Goal: Task Accomplishment & Management: Complete application form

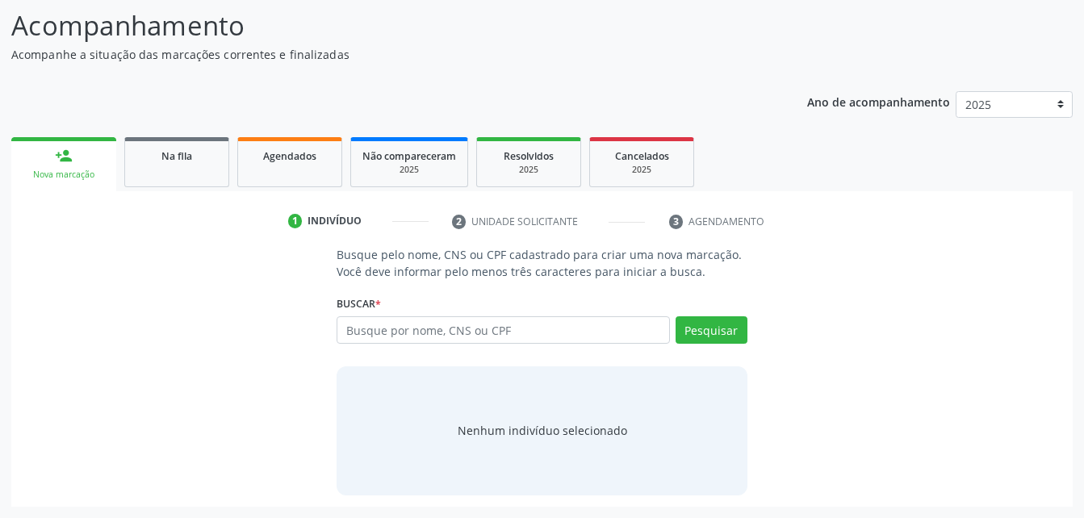
scroll to position [127, 0]
click at [439, 337] on input "text" at bounding box center [503, 329] width 333 height 27
type input "maria taciana da silva"
click at [721, 319] on button "Pesquisar" at bounding box center [712, 329] width 72 height 27
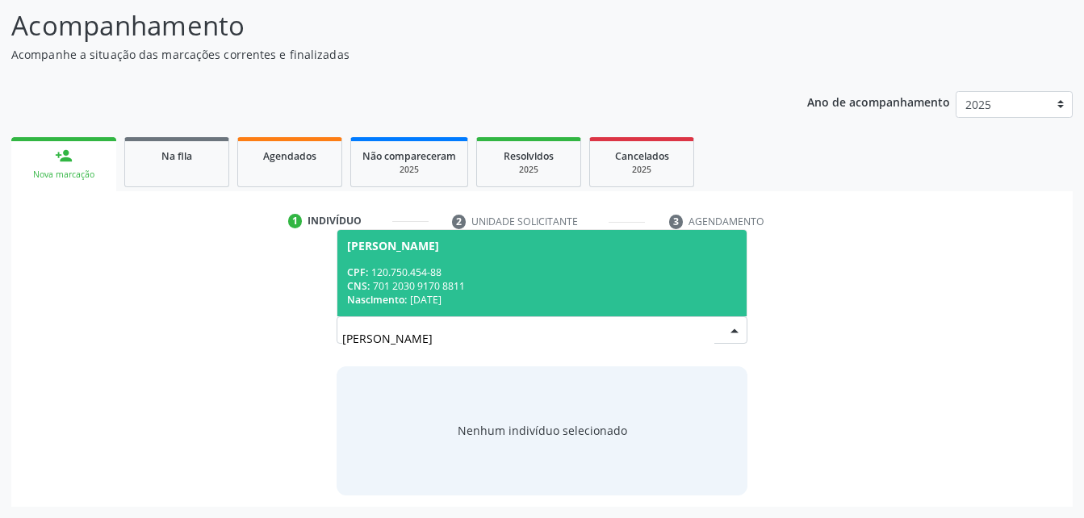
click at [486, 280] on div "CNS: 701 2030 9170 8811" at bounding box center [541, 286] width 389 height 14
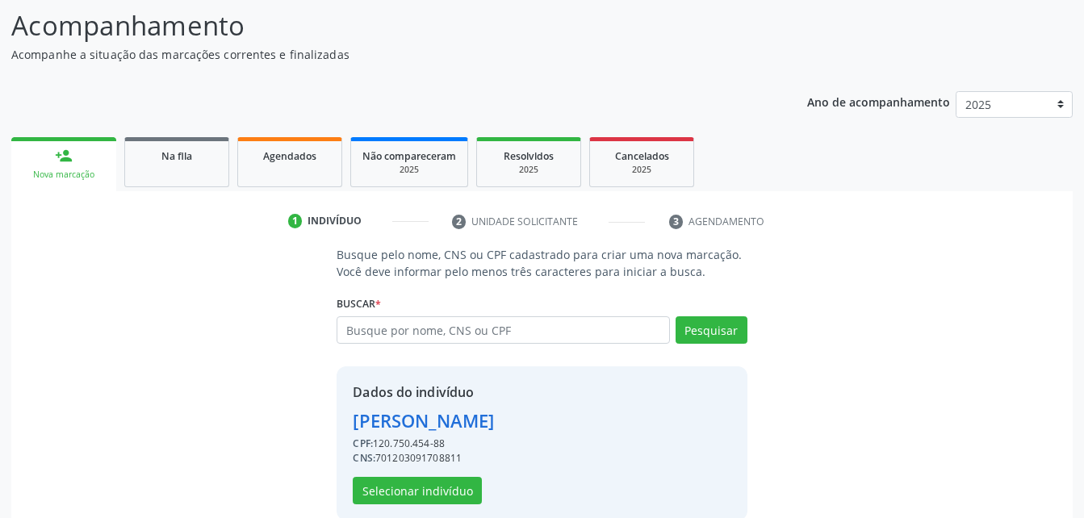
scroll to position [152, 0]
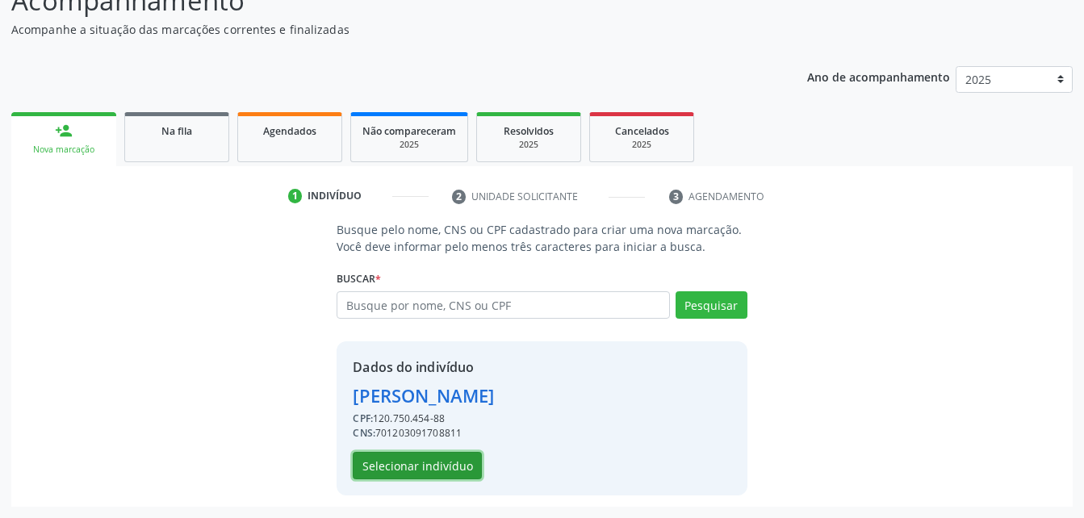
click at [385, 464] on button "Selecionar indivíduo" at bounding box center [417, 465] width 129 height 27
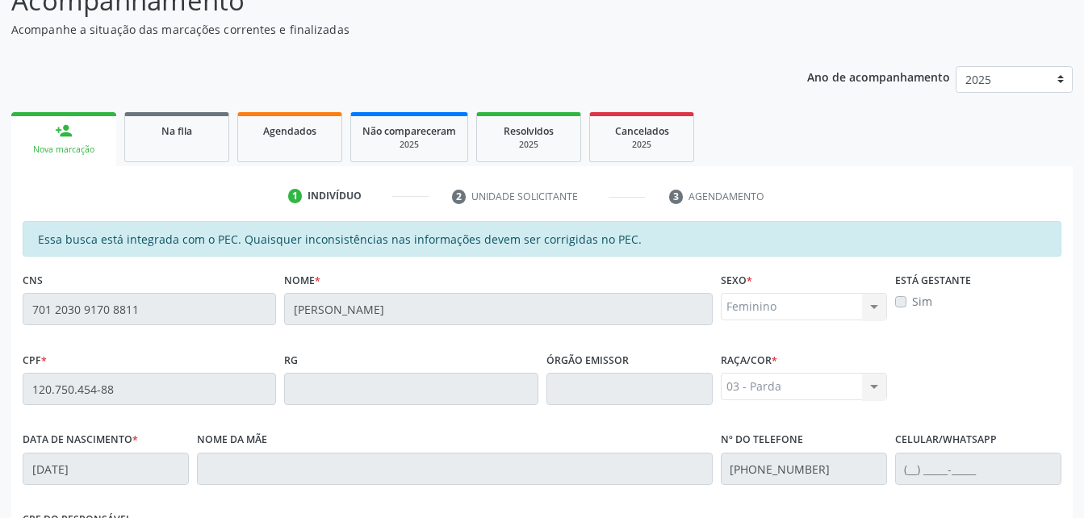
scroll to position [426, 0]
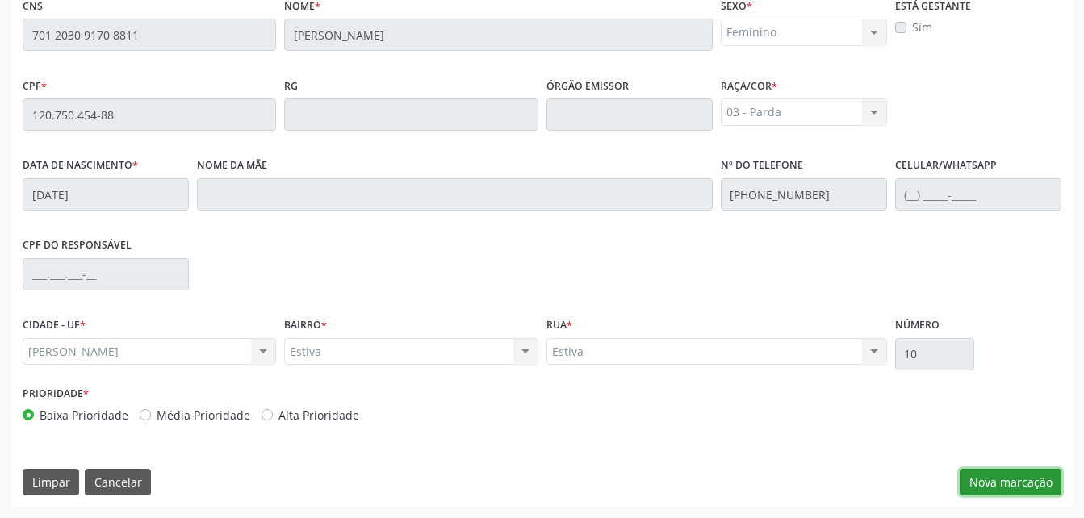
drag, startPoint x: 1036, startPoint y: 476, endPoint x: 1022, endPoint y: 517, distance: 42.6
click at [1028, 479] on button "Nova marcação" at bounding box center [1011, 482] width 102 height 27
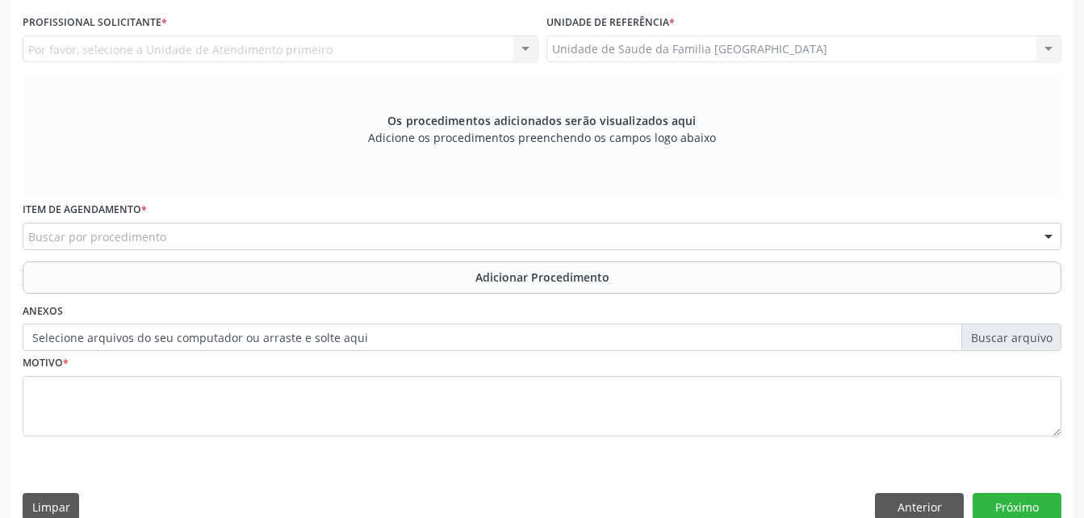
scroll to position [346, 0]
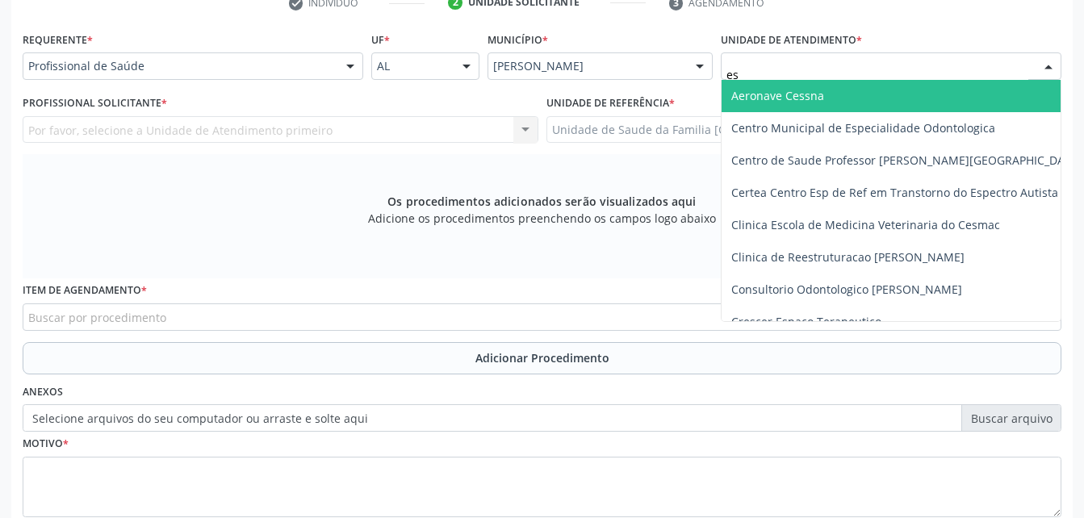
type input "est"
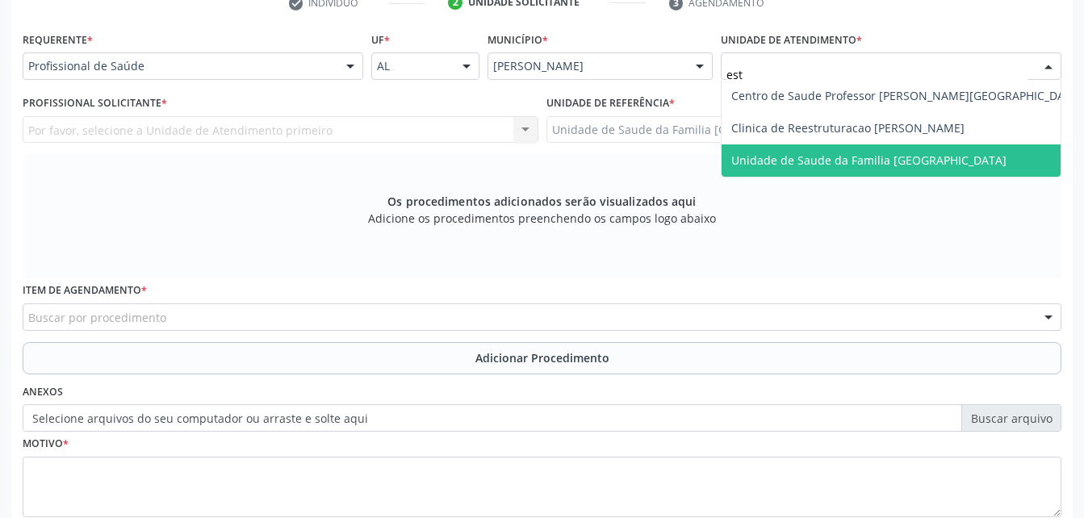
click at [856, 159] on span "Unidade de Saude da Familia [GEOGRAPHIC_DATA]" at bounding box center [868, 160] width 275 height 15
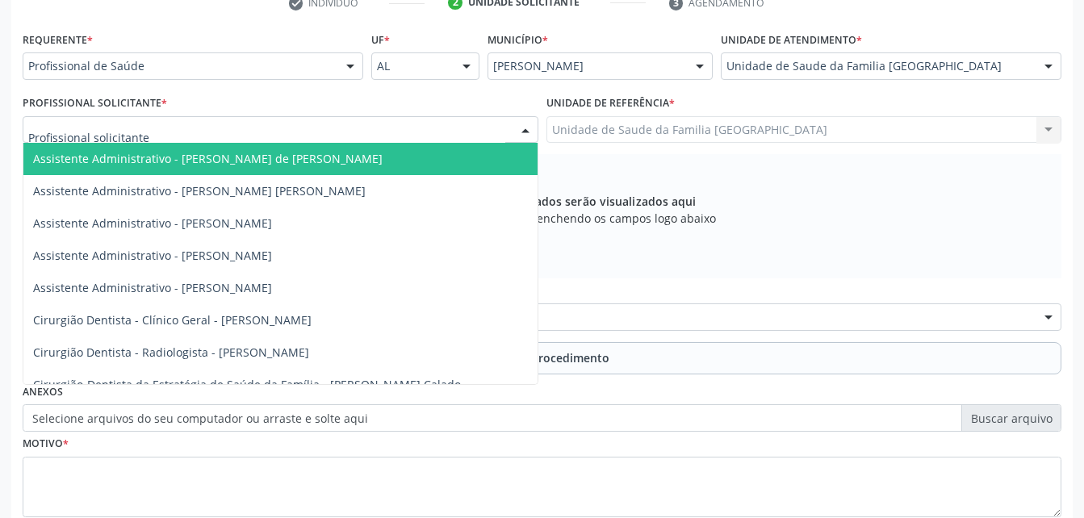
click at [311, 132] on div at bounding box center [281, 129] width 516 height 27
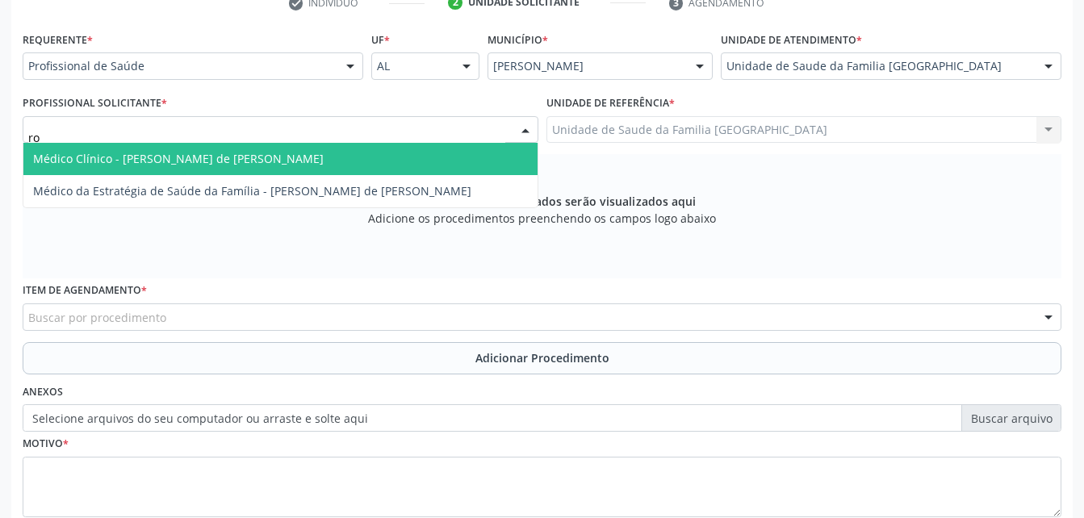
type input "rod"
click at [317, 167] on span "Médico Clínico - [PERSON_NAME] de [PERSON_NAME]" at bounding box center [280, 159] width 514 height 32
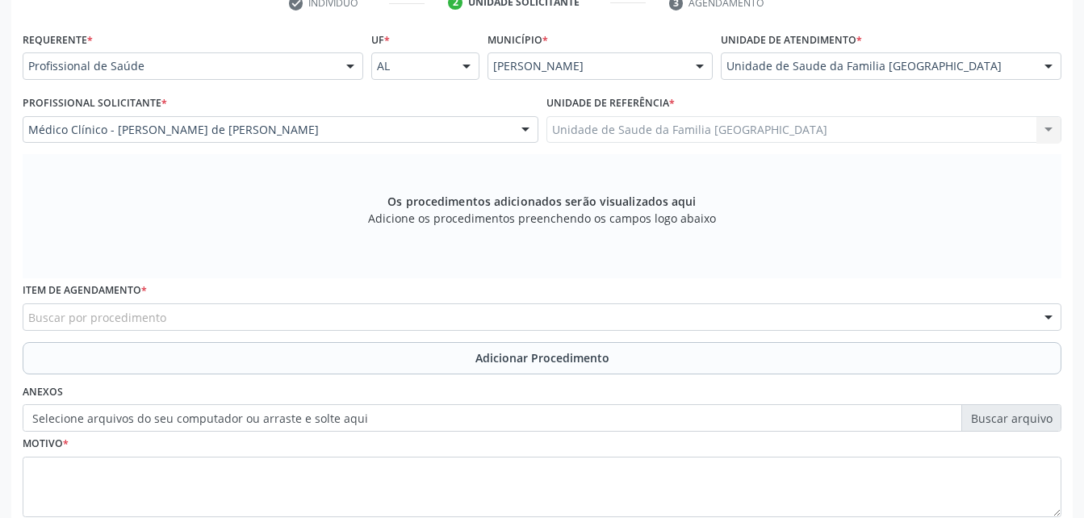
click at [317, 318] on div "Buscar por procedimento" at bounding box center [542, 317] width 1039 height 27
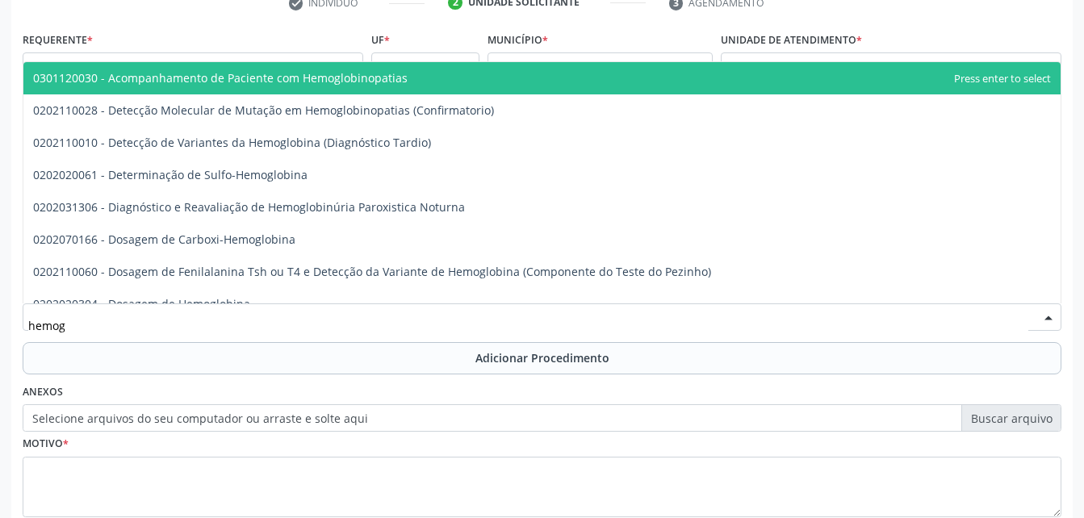
type input "hemogr"
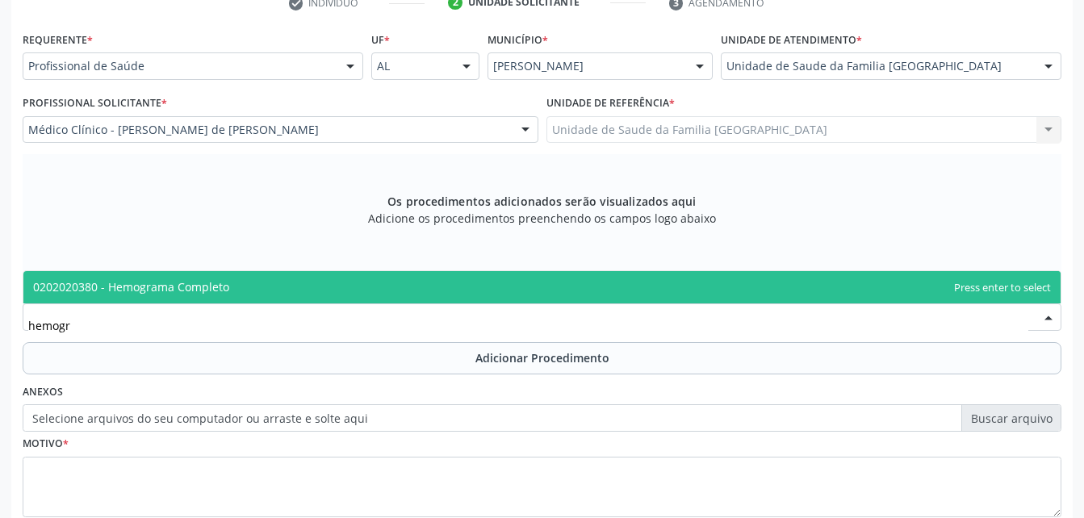
click at [320, 286] on span "0202020380 - Hemograma Completo" at bounding box center [541, 287] width 1037 height 32
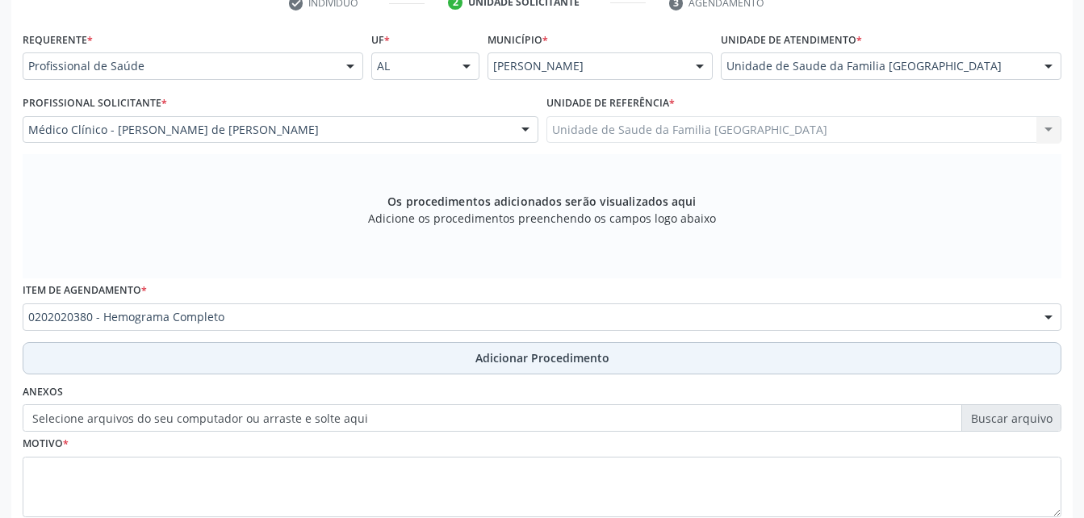
click at [323, 361] on button "Adicionar Procedimento" at bounding box center [542, 358] width 1039 height 32
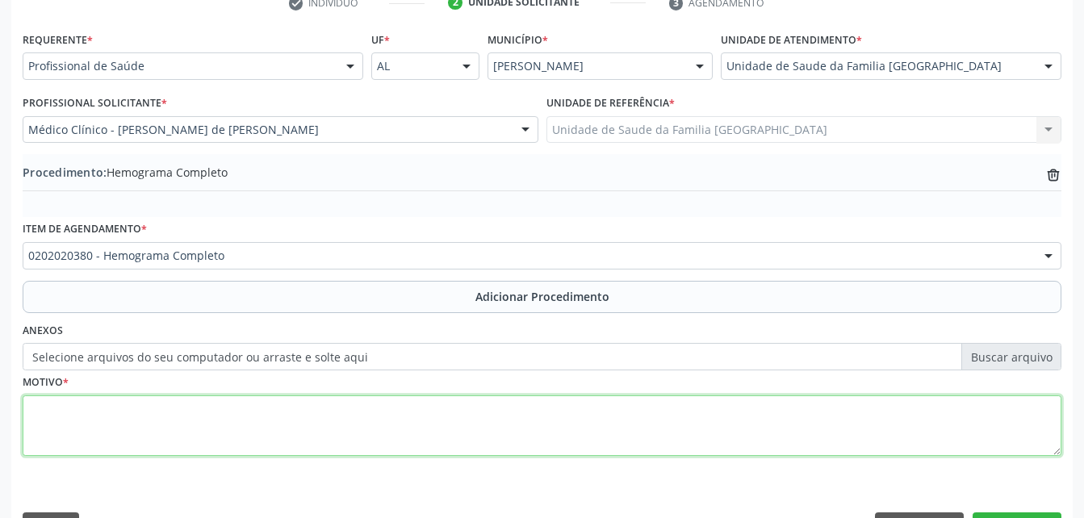
click at [321, 453] on textarea at bounding box center [542, 426] width 1039 height 61
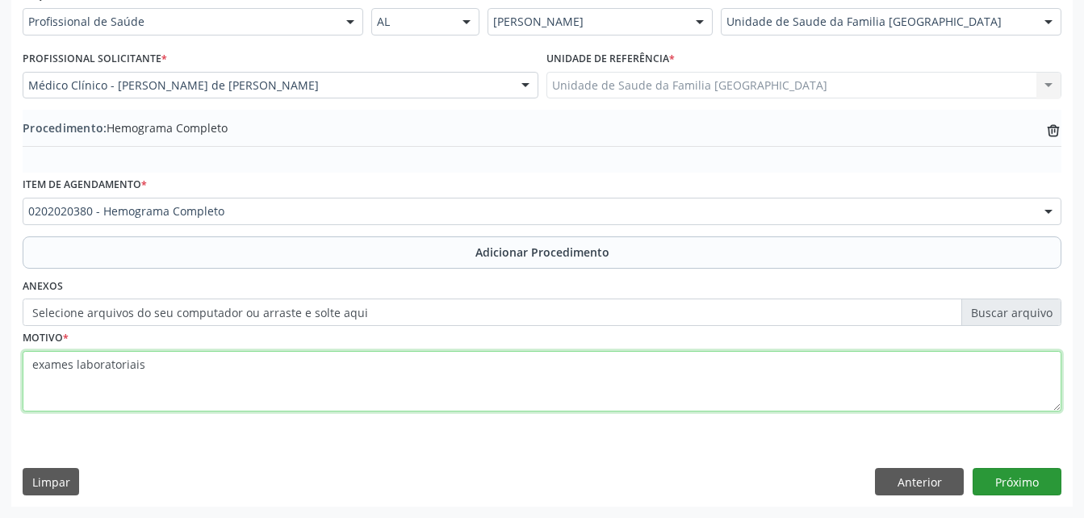
type textarea "exames laboratoriais"
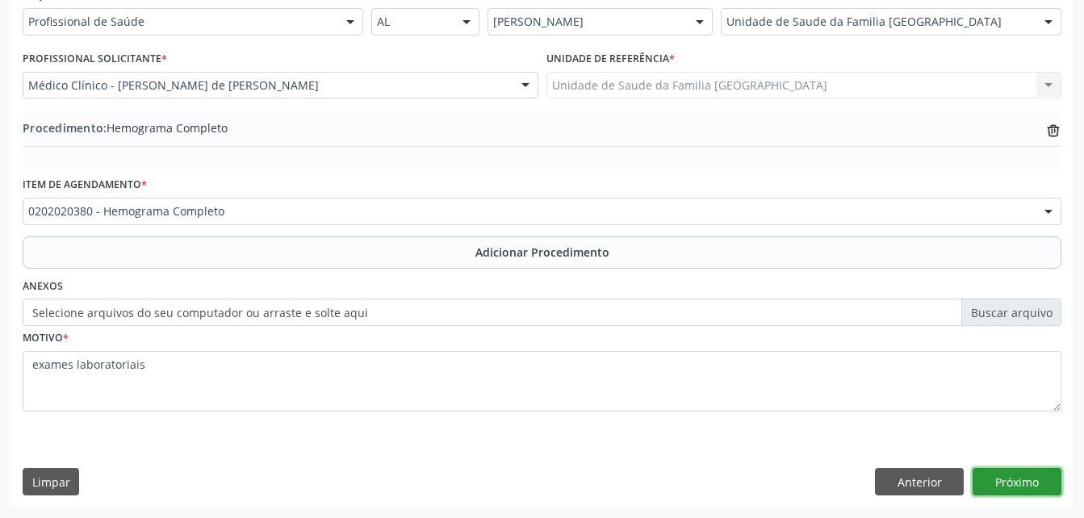
click at [1015, 476] on button "Próximo" at bounding box center [1017, 481] width 89 height 27
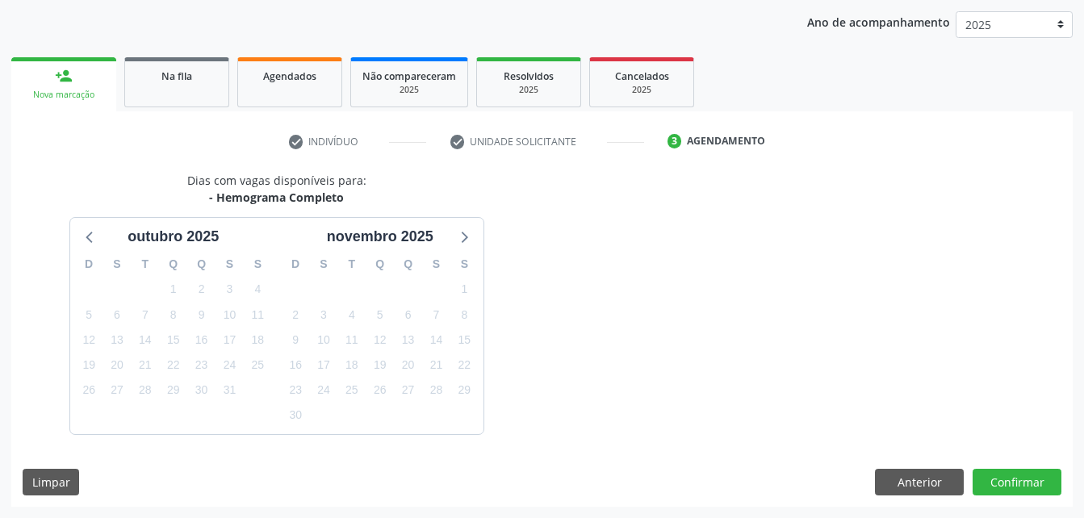
scroll to position [254, 0]
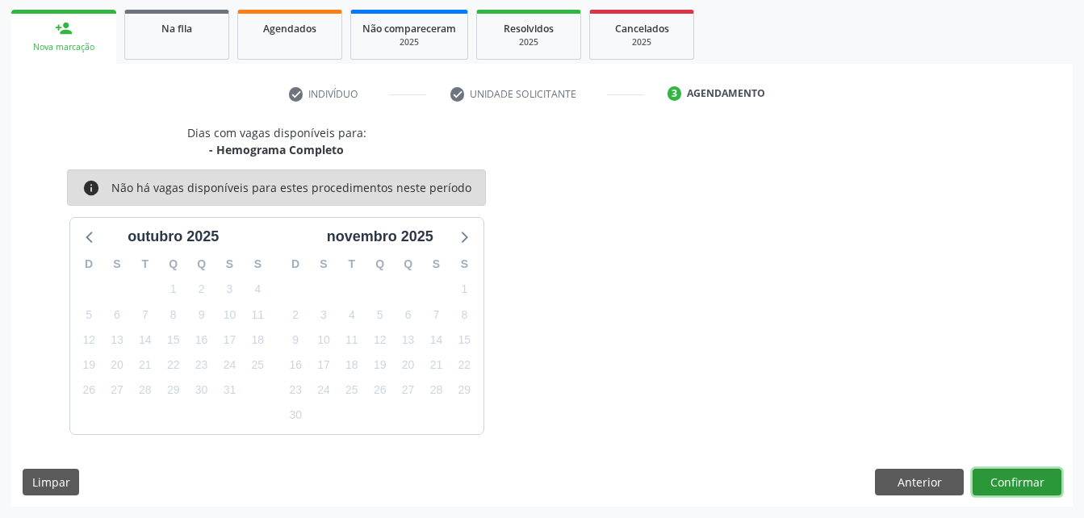
click at [1004, 480] on button "Confirmar" at bounding box center [1017, 482] width 89 height 27
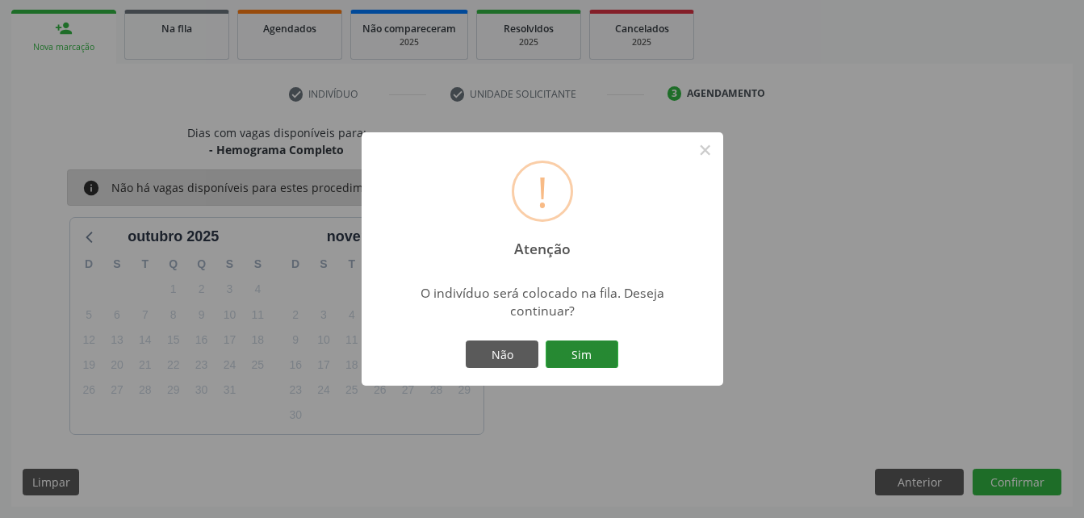
click at [601, 354] on button "Sim" at bounding box center [582, 354] width 73 height 27
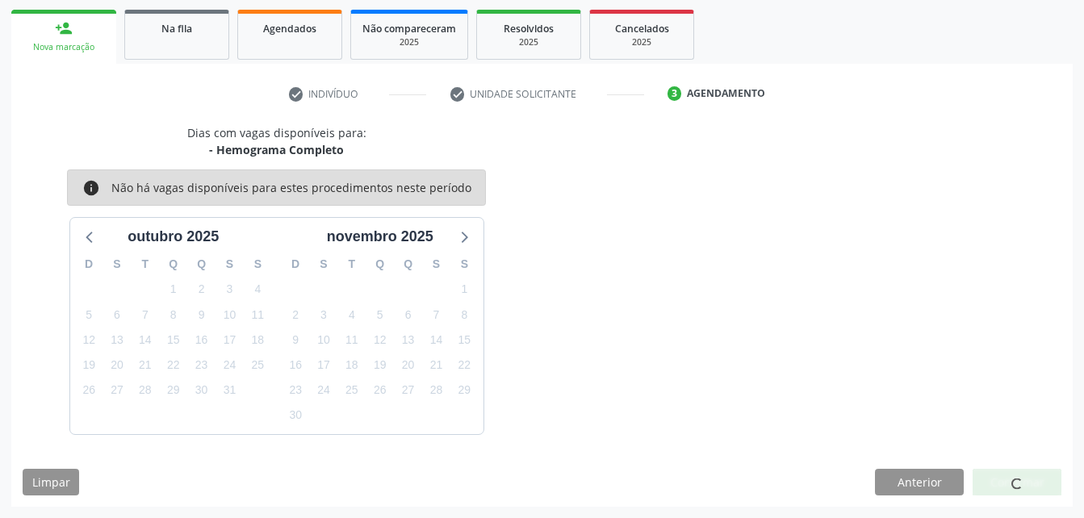
scroll to position [37, 0]
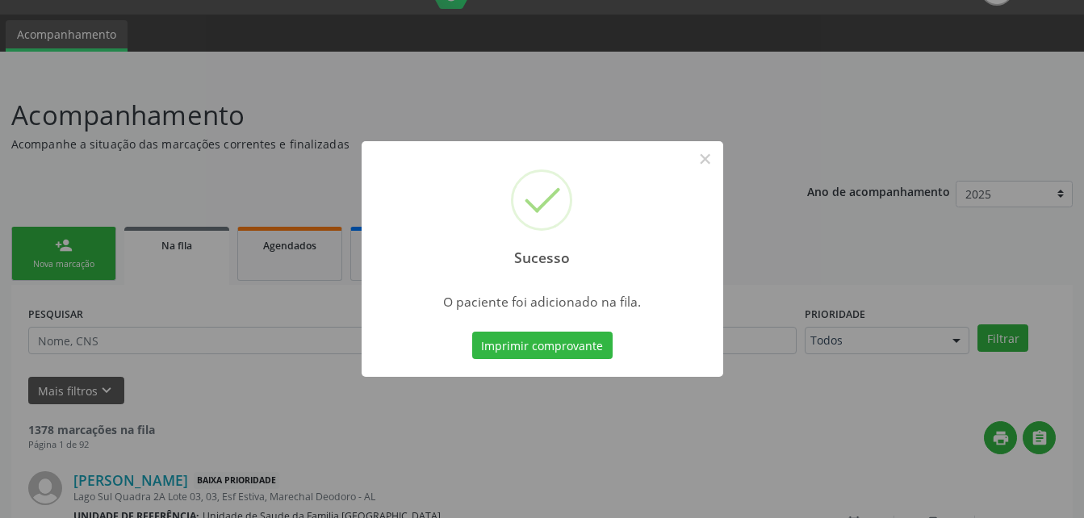
click at [98, 252] on div "Sucesso × O paciente foi adicionado na fila. Imprimir comprovante Cancel" at bounding box center [542, 259] width 1084 height 518
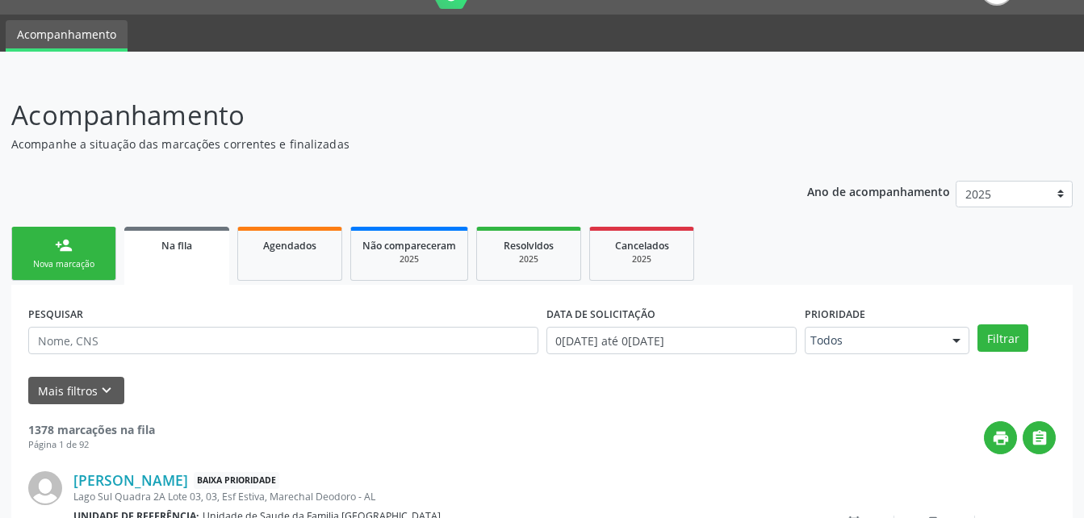
click at [98, 252] on link "person_add Nova marcação" at bounding box center [63, 254] width 105 height 54
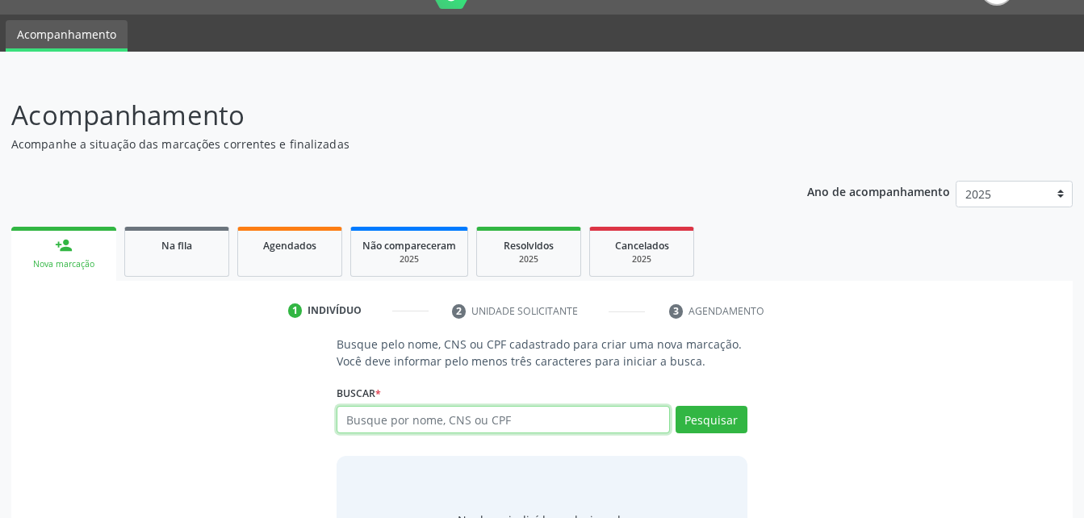
click at [546, 432] on input "text" at bounding box center [503, 419] width 333 height 27
type input "702902546077379"
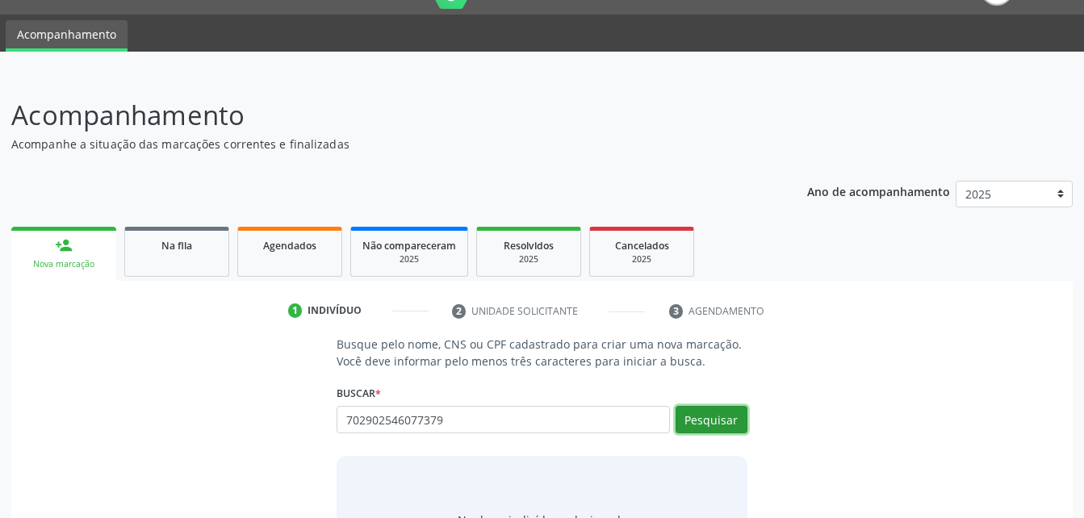
click at [723, 415] on button "Pesquisar" at bounding box center [712, 419] width 72 height 27
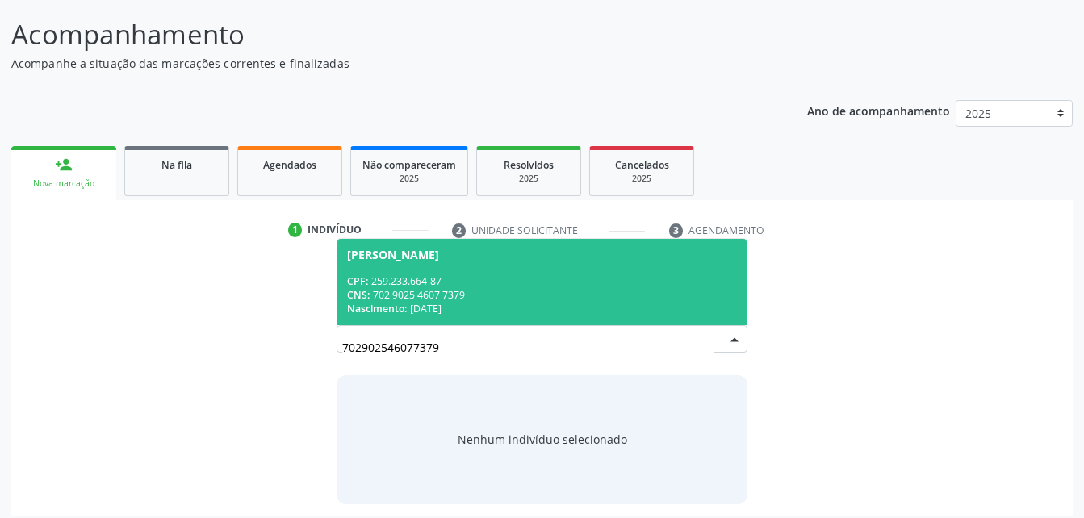
click at [497, 280] on div "CPF: 259.233.664-87" at bounding box center [541, 281] width 389 height 14
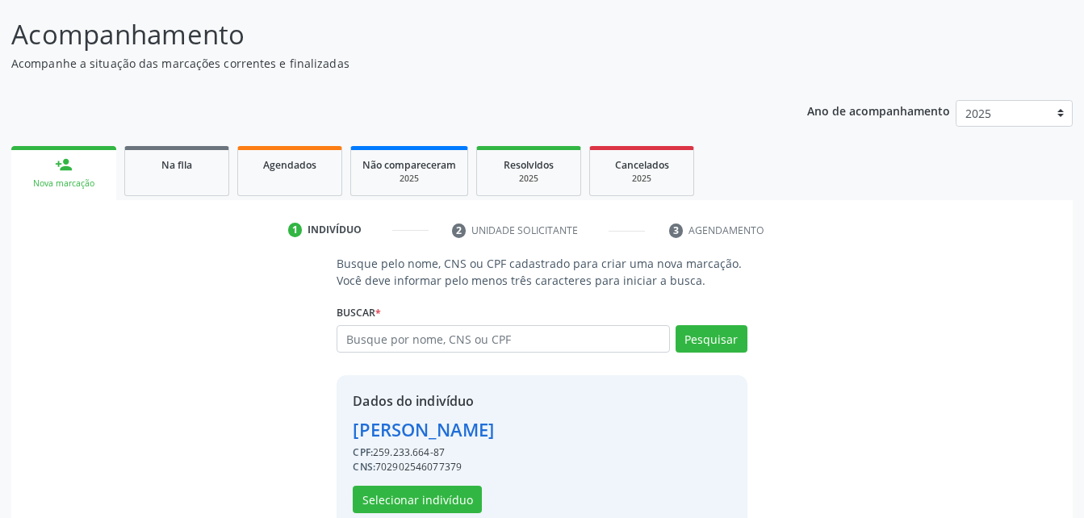
scroll to position [152, 0]
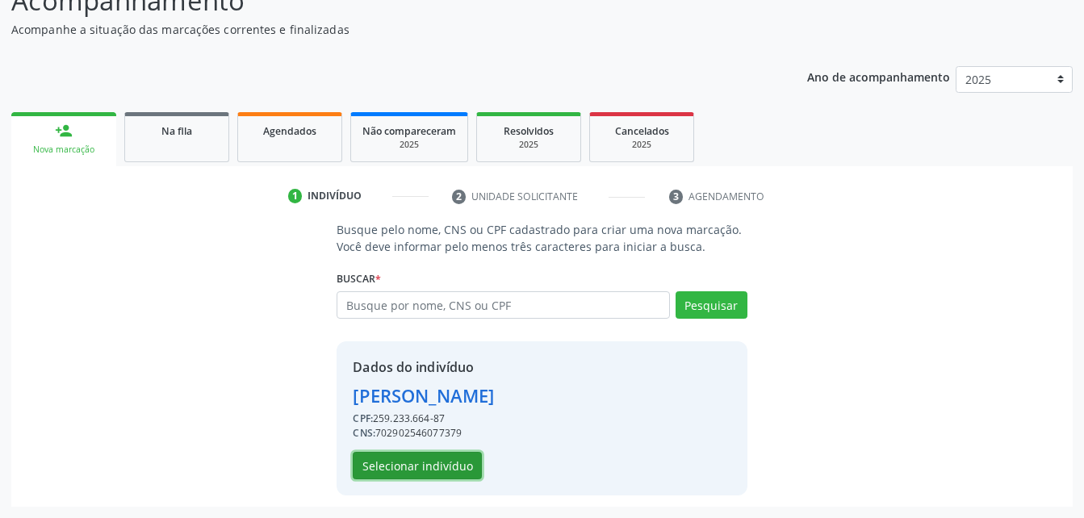
click at [454, 475] on button "Selecionar indivíduo" at bounding box center [417, 465] width 129 height 27
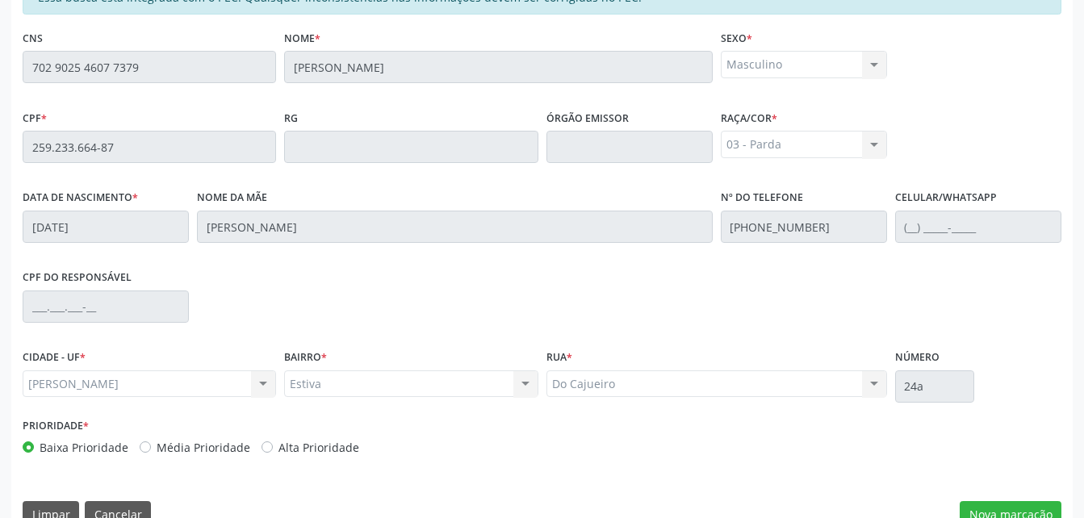
scroll to position [426, 0]
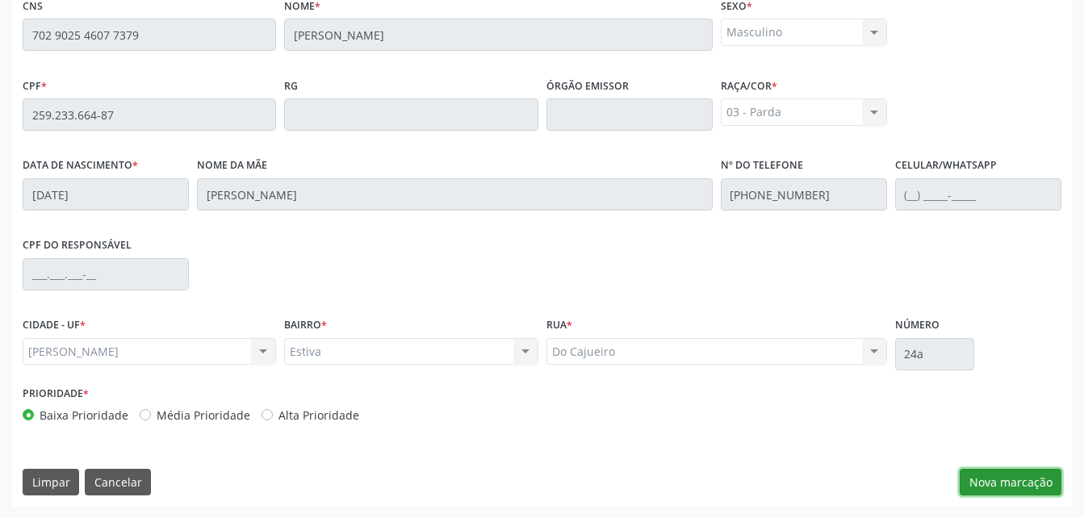
click at [995, 480] on button "Nova marcação" at bounding box center [1011, 482] width 102 height 27
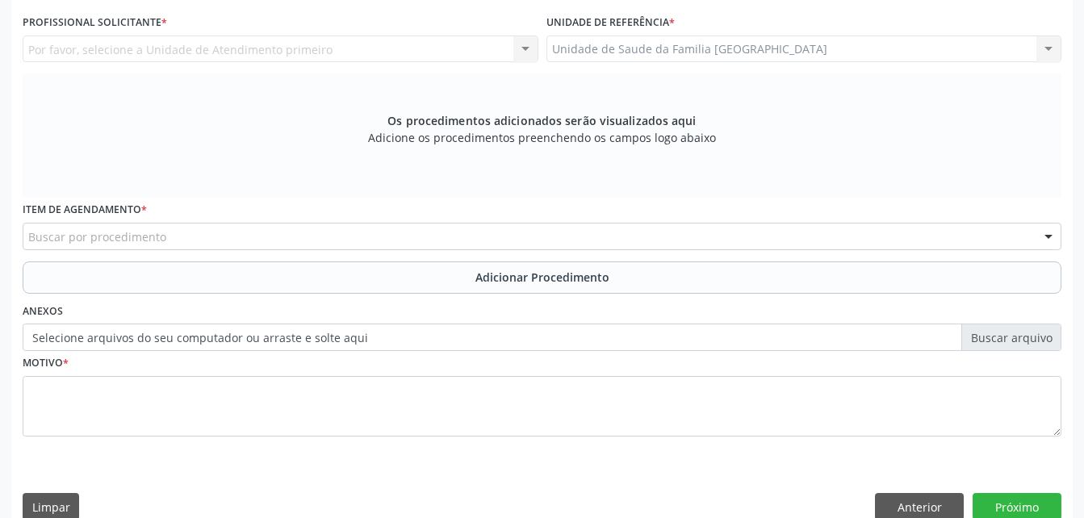
scroll to position [265, 0]
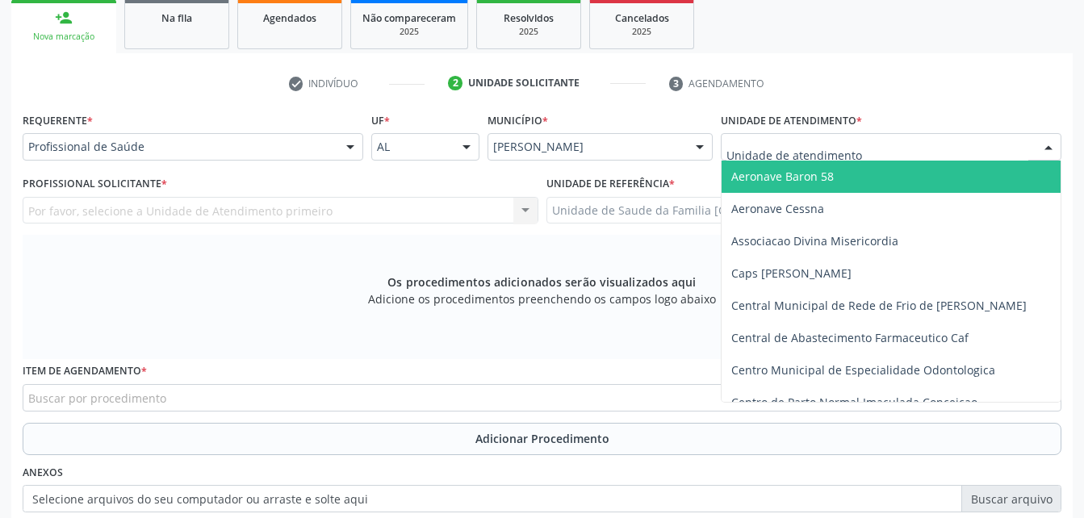
click at [882, 134] on div at bounding box center [891, 146] width 341 height 27
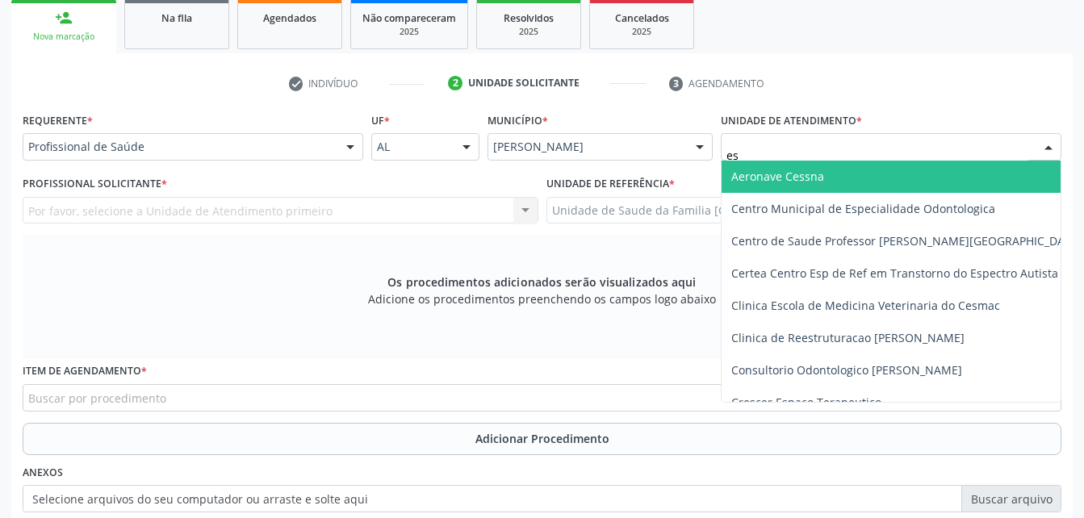
type input "est"
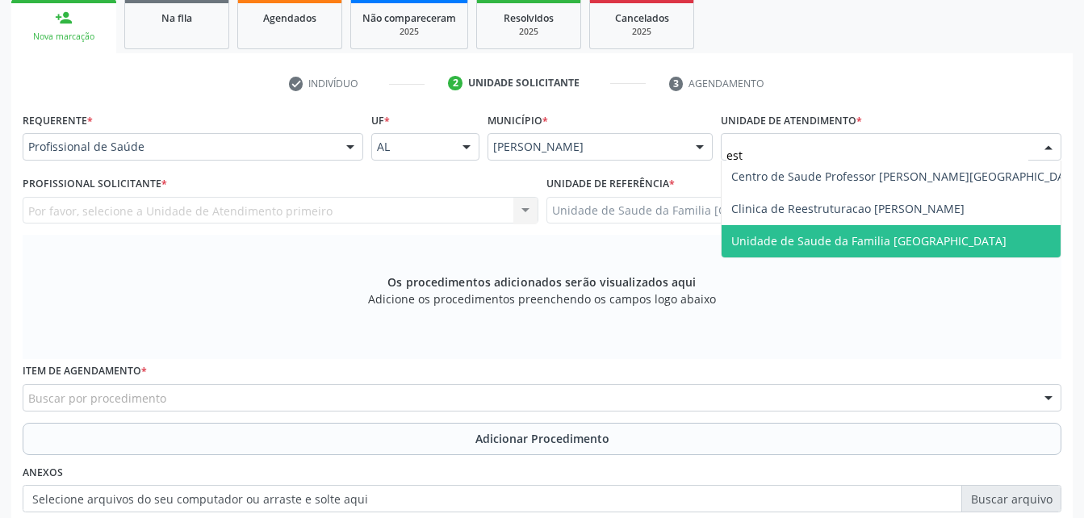
drag, startPoint x: 915, startPoint y: 241, endPoint x: 803, endPoint y: 241, distance: 111.4
click at [915, 241] on span "Unidade de Saude da Familia [GEOGRAPHIC_DATA]" at bounding box center [868, 240] width 275 height 15
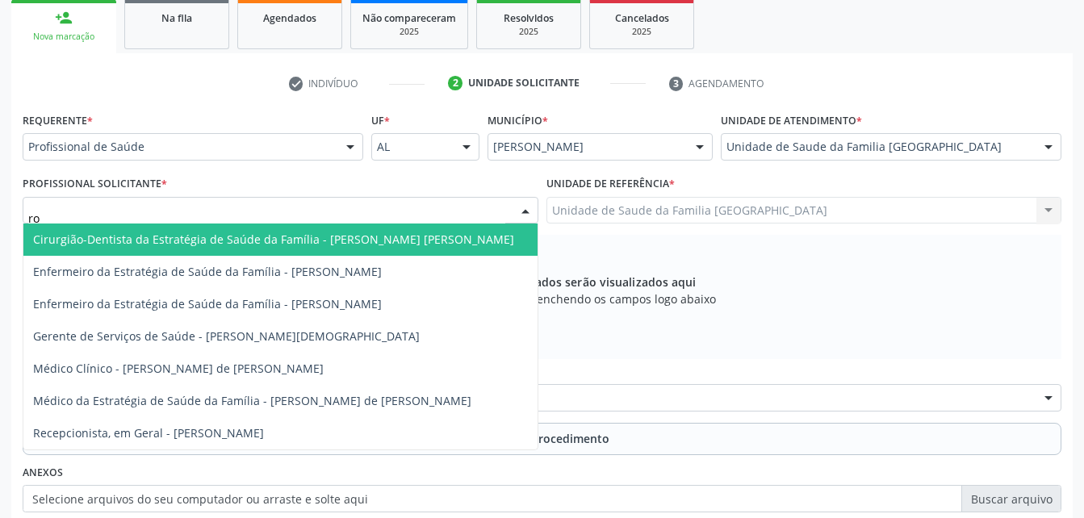
type input "rod"
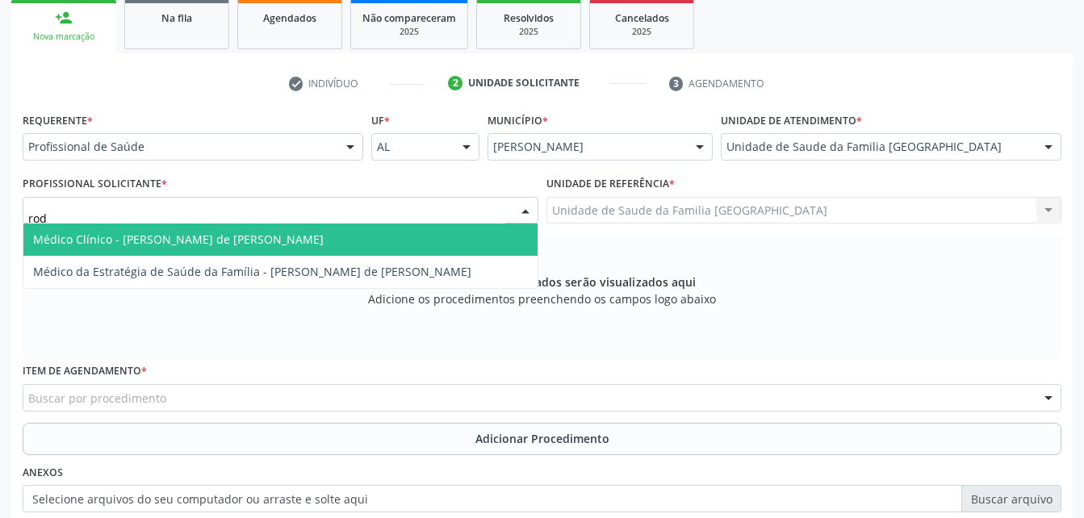
click at [104, 237] on span "Médico Clínico - Rodrigo Santana de Luna Batista" at bounding box center [178, 239] width 291 height 15
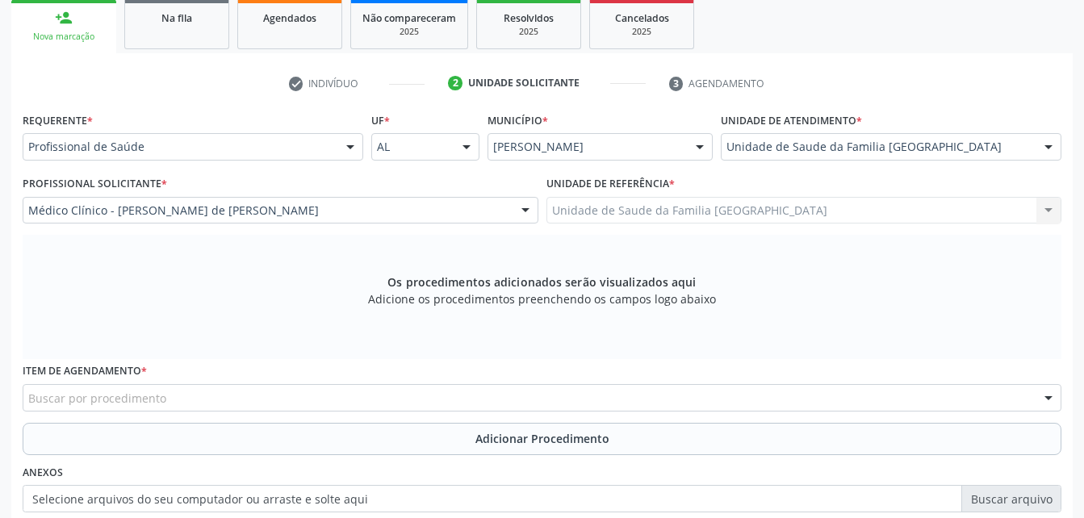
click at [169, 383] on div "Item de agendamento * Buscar por procedimento 0304070076 - .Quimioterapia de Le…" at bounding box center [542, 385] width 1039 height 52
click at [169, 400] on div "Buscar por procedimento" at bounding box center [542, 397] width 1039 height 27
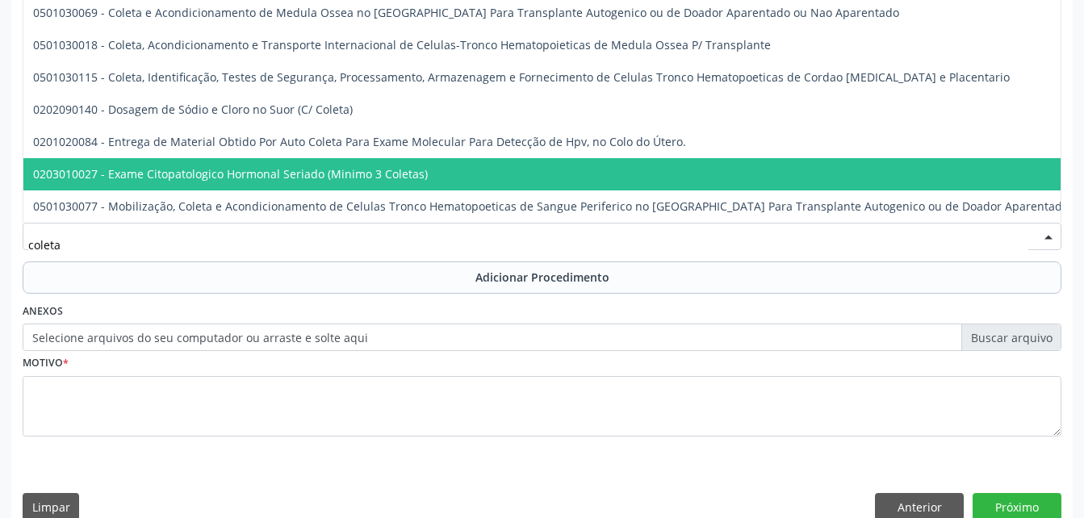
scroll to position [451, 0]
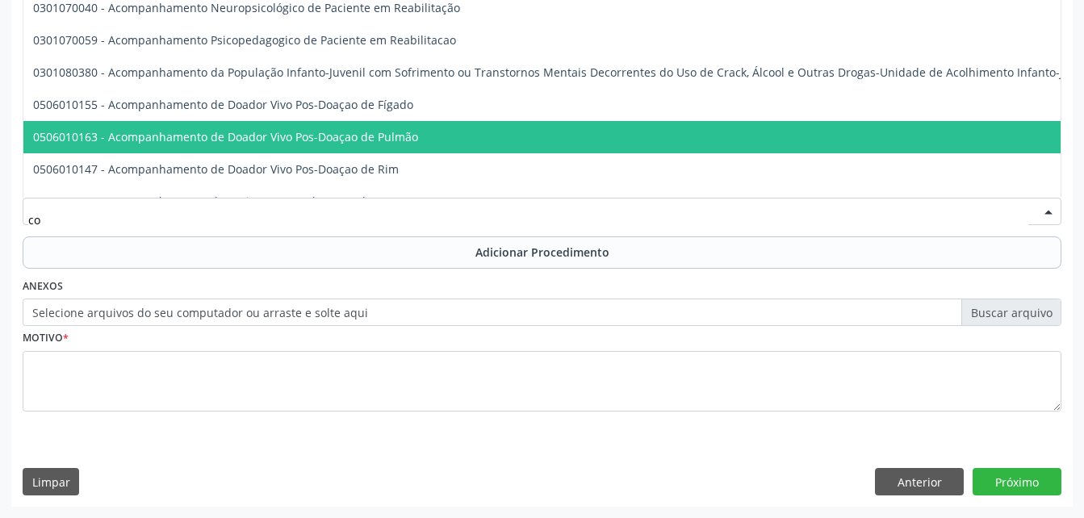
type input "c"
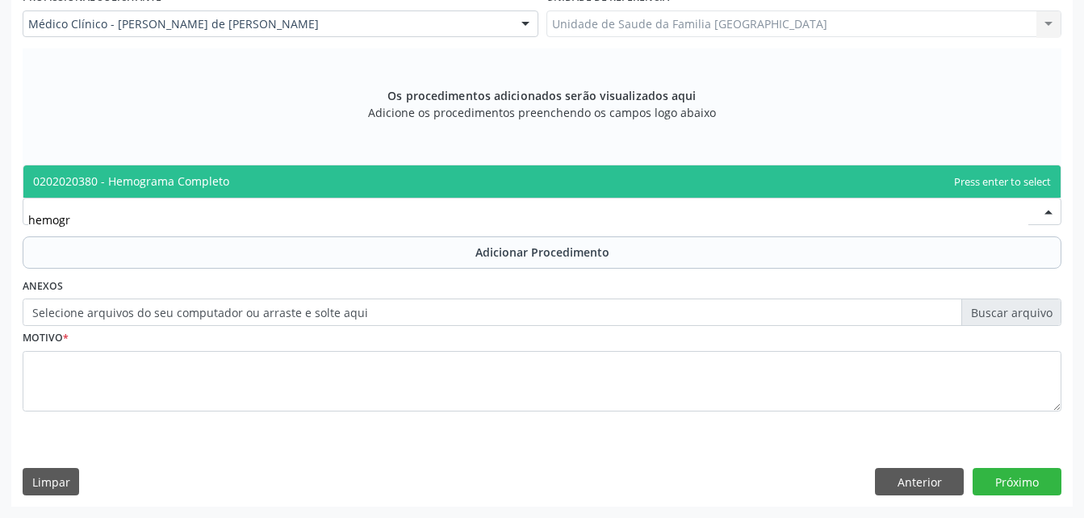
scroll to position [0, 0]
type input "hemograma"
click at [264, 181] on span "0202020380 - Hemograma Completo" at bounding box center [541, 182] width 1037 height 32
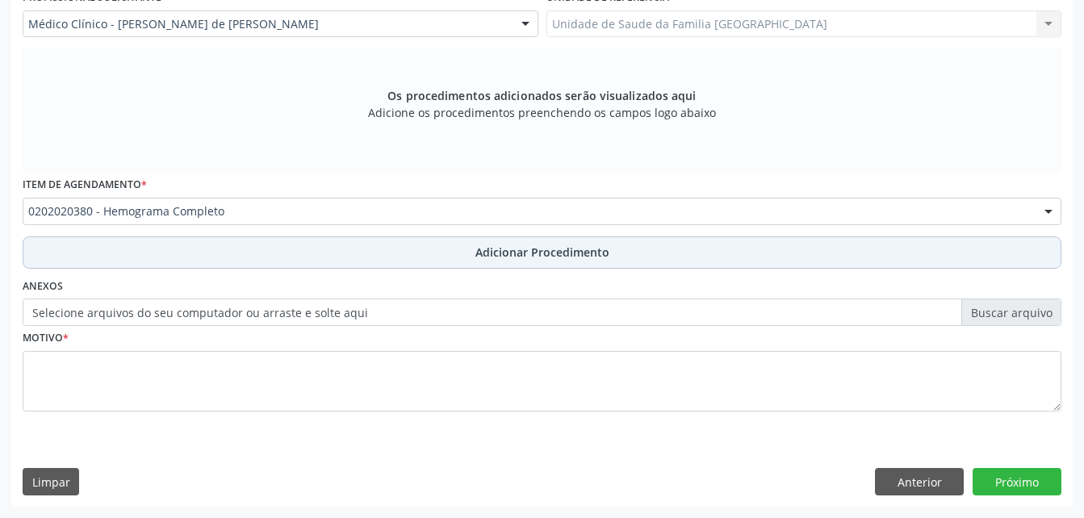
click at [316, 246] on button "Adicionar Procedimento" at bounding box center [542, 253] width 1039 height 32
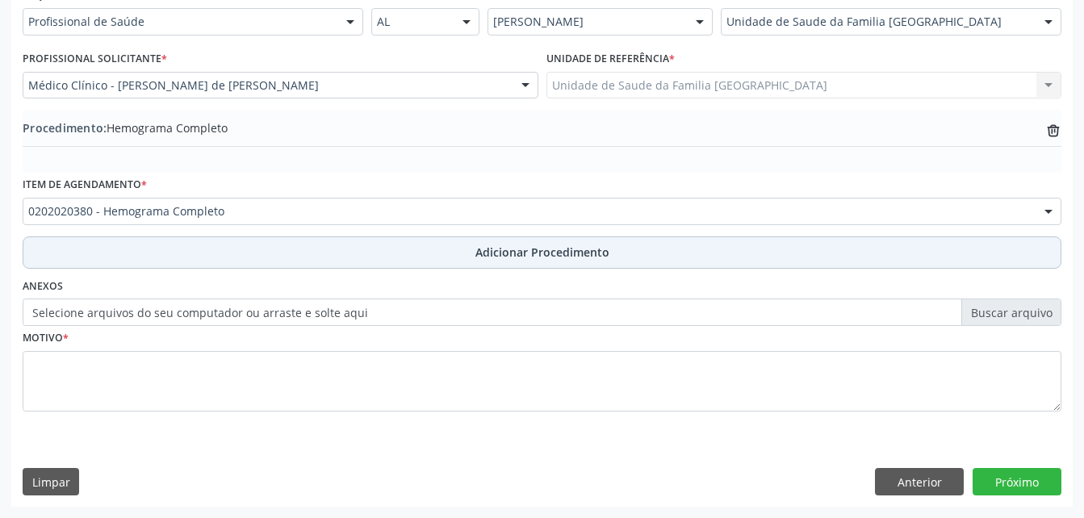
scroll to position [390, 0]
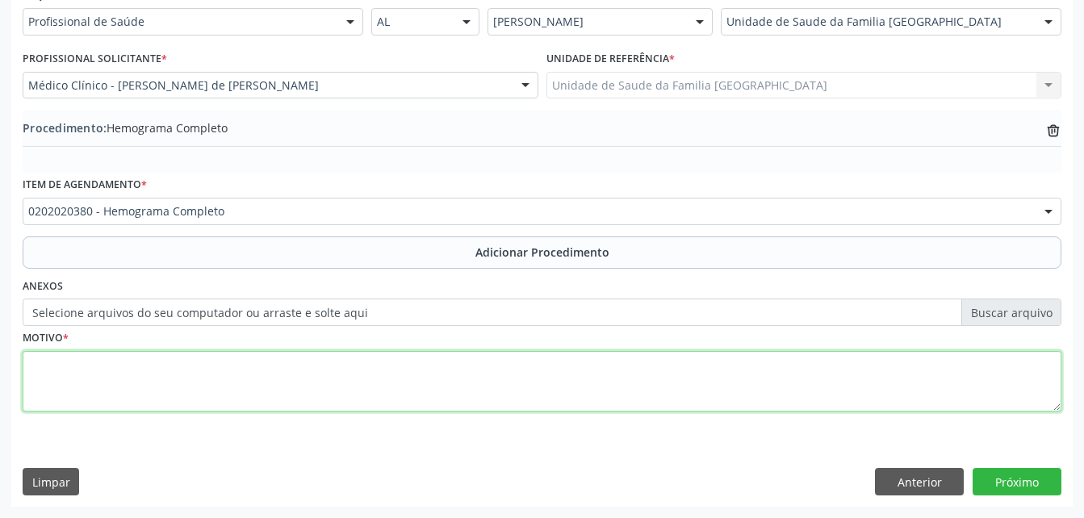
click at [294, 377] on textarea at bounding box center [542, 381] width 1039 height 61
type textarea "exames laboratoriais"
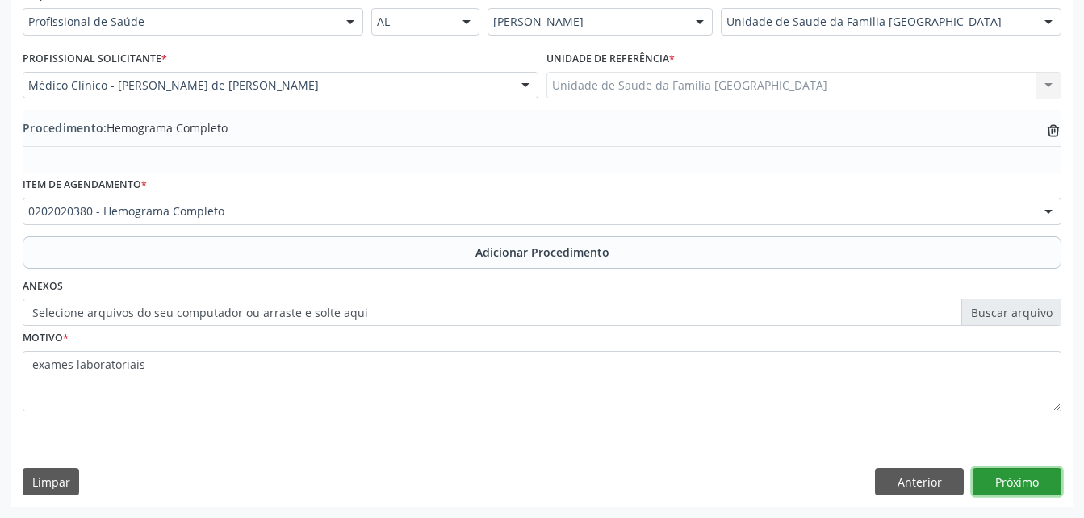
click at [1014, 480] on button "Próximo" at bounding box center [1017, 481] width 89 height 27
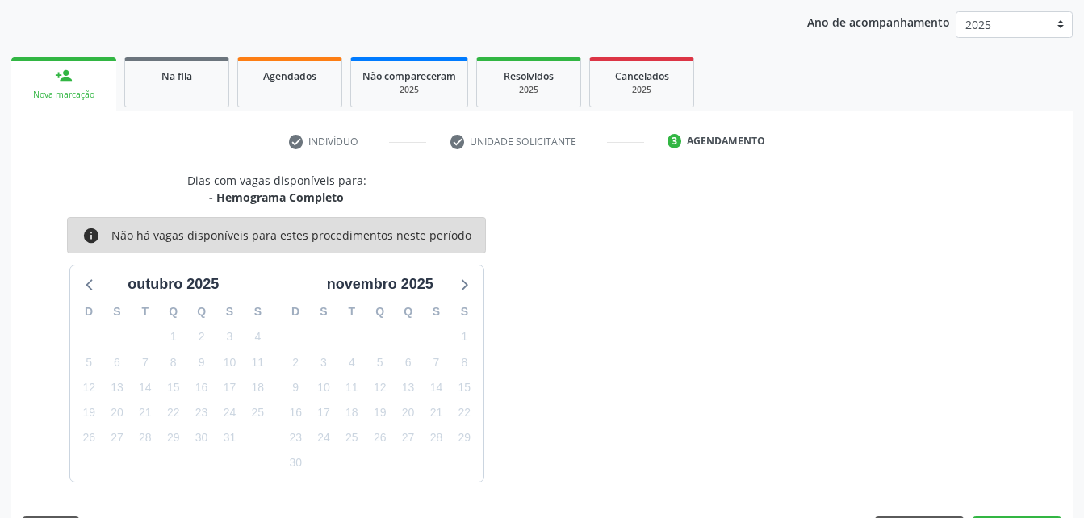
scroll to position [254, 0]
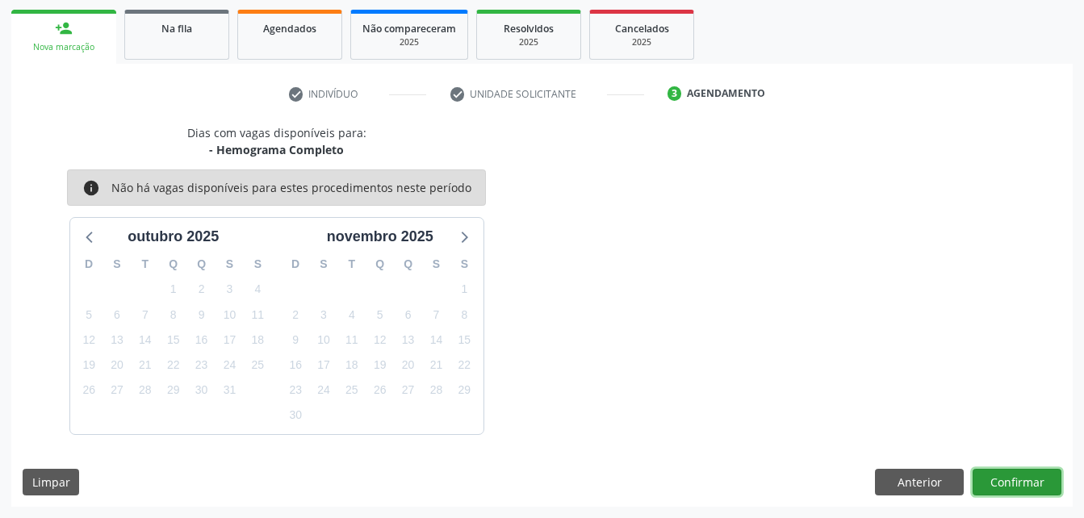
click at [1036, 477] on button "Confirmar" at bounding box center [1017, 482] width 89 height 27
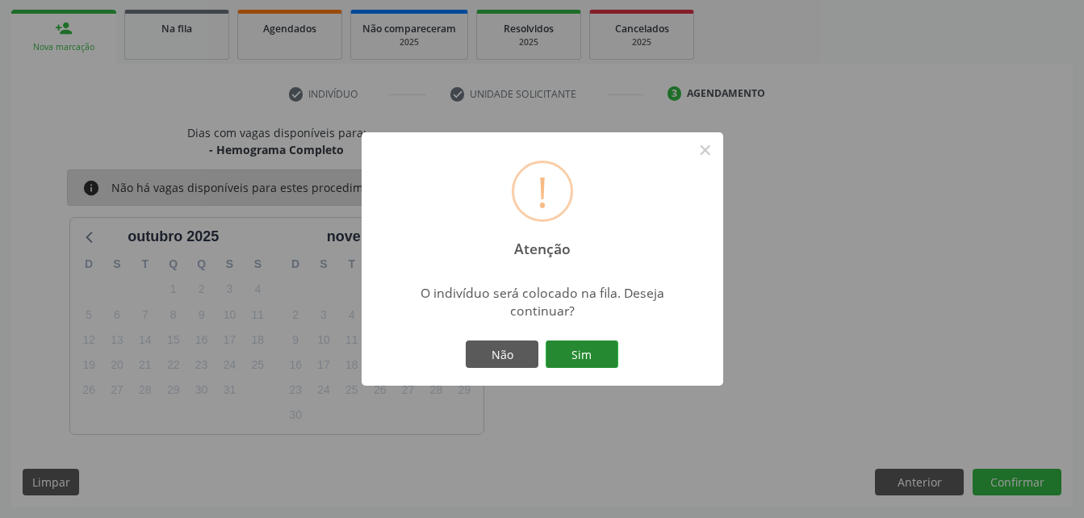
click at [593, 354] on button "Sim" at bounding box center [582, 354] width 73 height 27
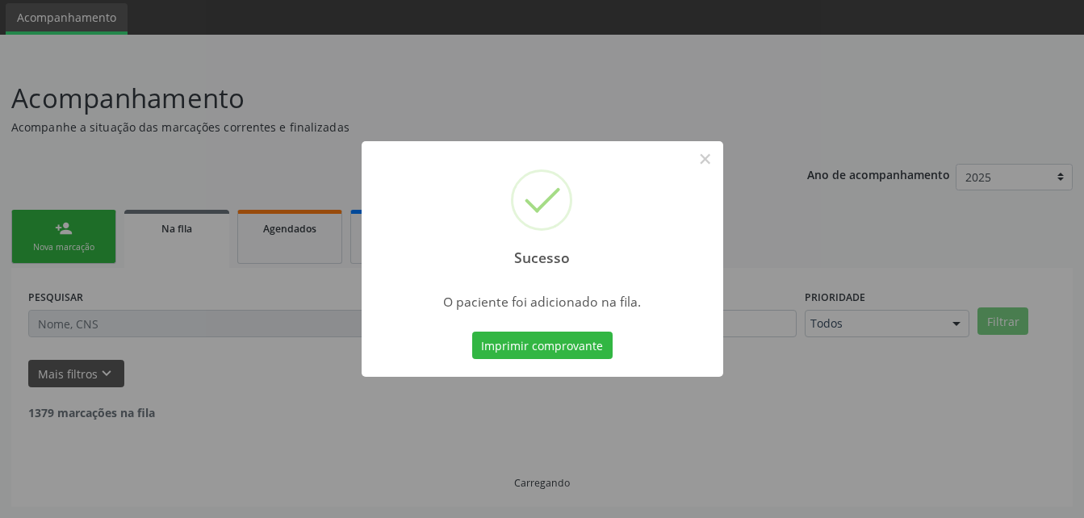
scroll to position [37, 0]
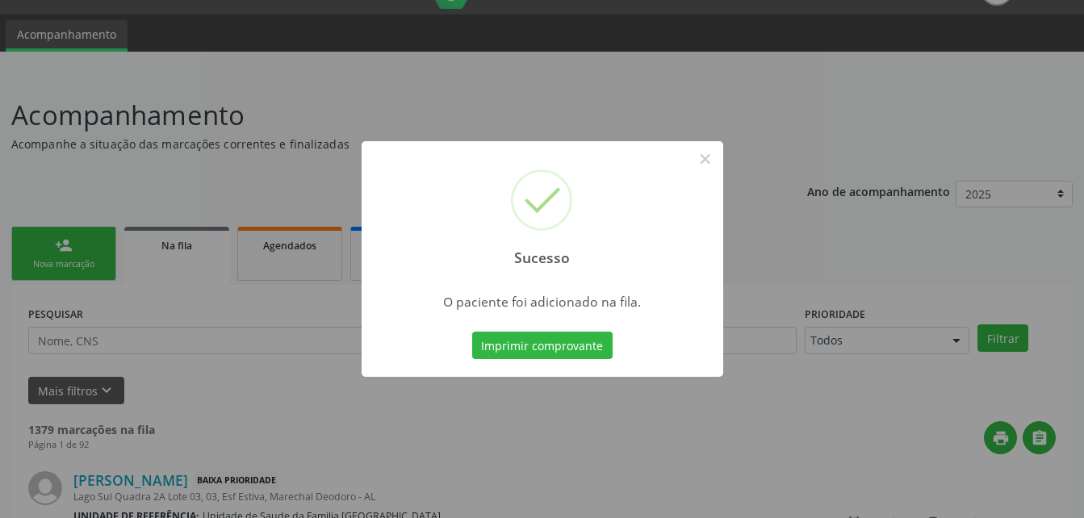
click at [69, 241] on div "Sucesso × O paciente foi adicionado na fila. Imprimir comprovante Cancel" at bounding box center [542, 259] width 1084 height 518
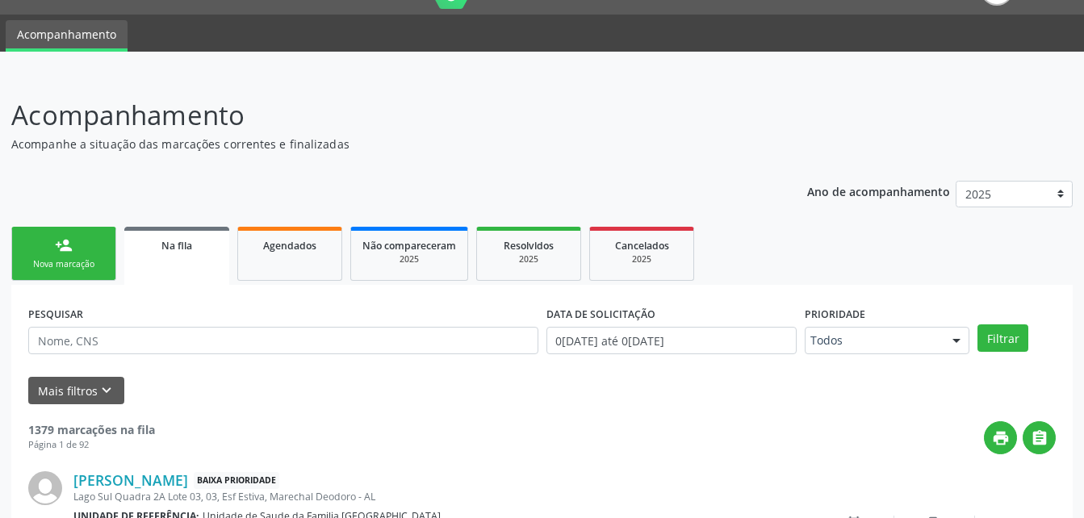
click at [69, 241] on div "person_add" at bounding box center [64, 246] width 18 height 18
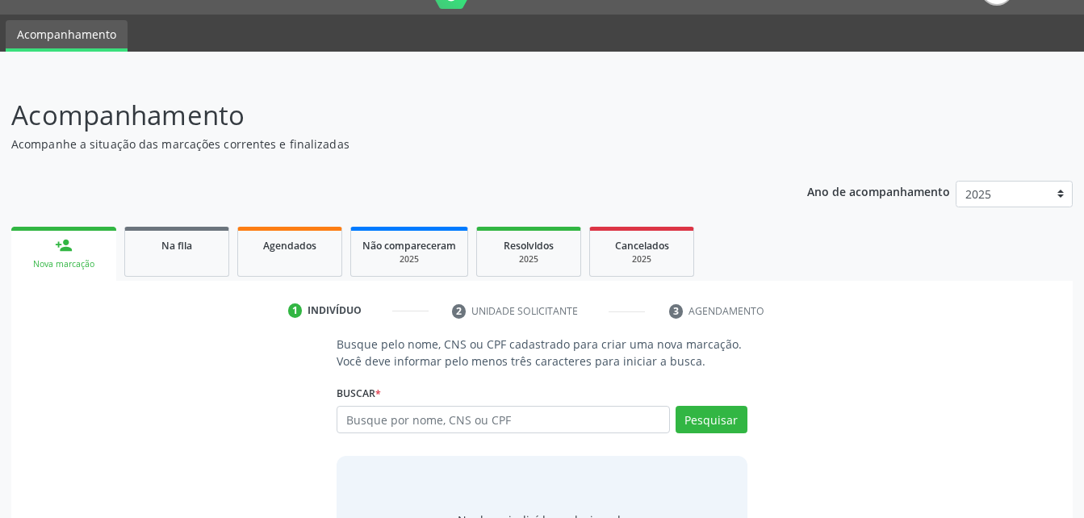
scroll to position [127, 0]
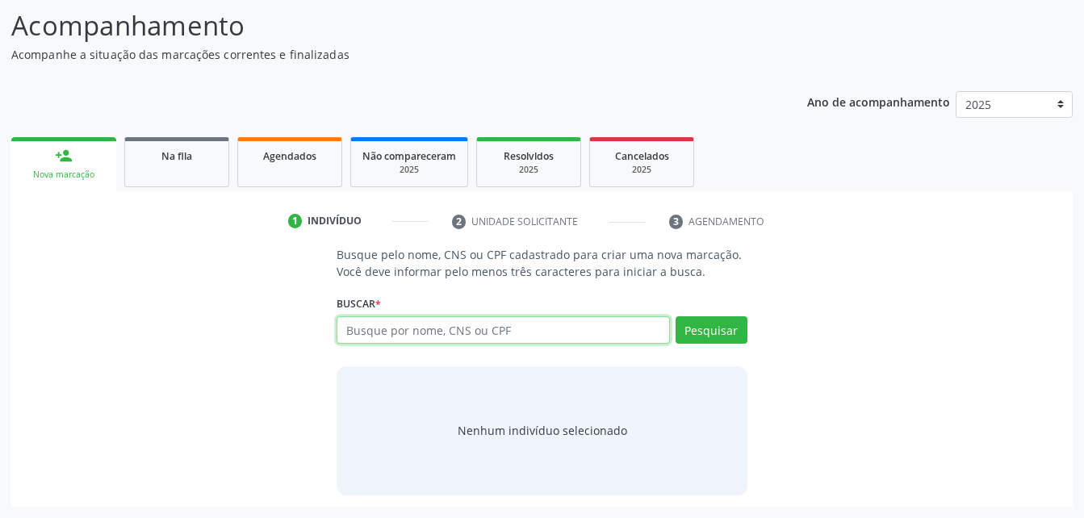
click at [398, 329] on input "text" at bounding box center [503, 329] width 333 height 27
type input "70900583921215"
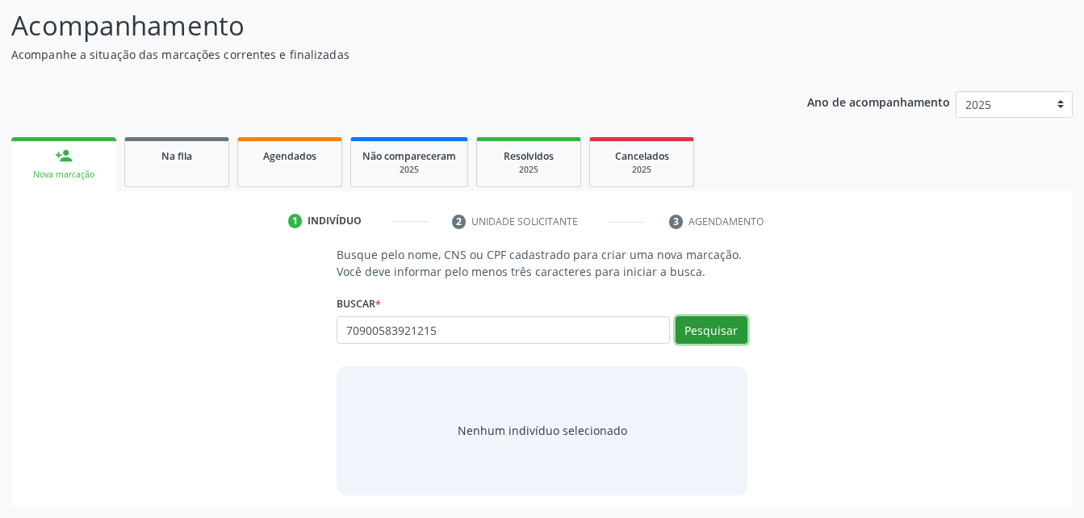
click at [721, 327] on button "Pesquisar" at bounding box center [712, 329] width 72 height 27
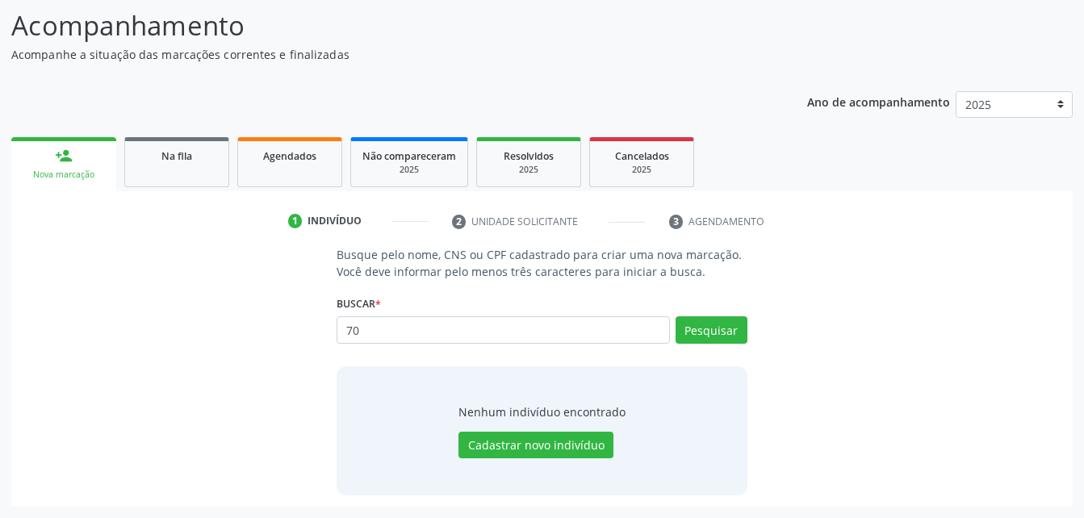
type input "7"
type input "709005839271215"
click at [734, 329] on button "Pesquisar" at bounding box center [712, 329] width 72 height 27
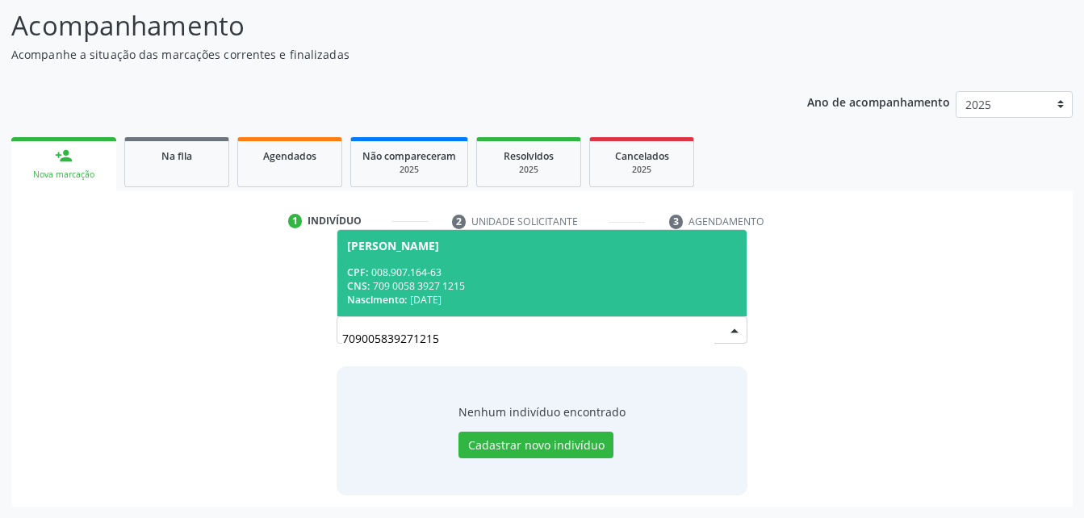
click at [645, 279] on div "CNS: 709 0058 3927 1215" at bounding box center [541, 286] width 389 height 14
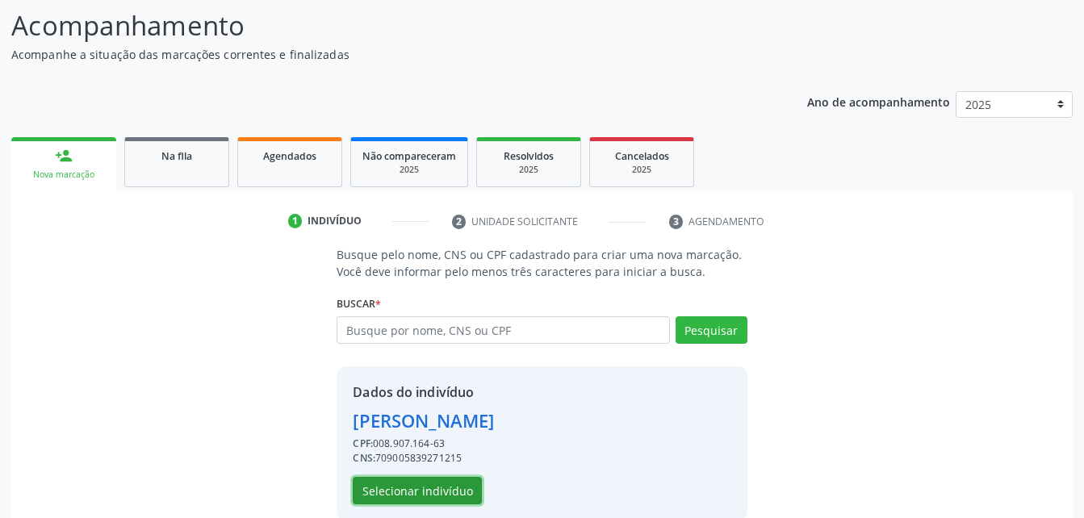
click at [428, 480] on button "Selecionar indivíduo" at bounding box center [417, 490] width 129 height 27
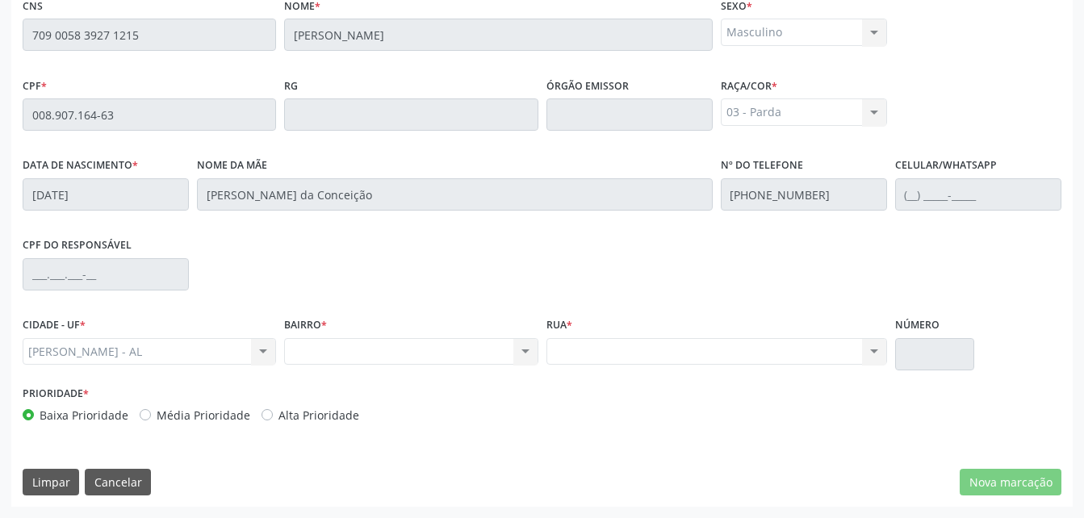
scroll to position [184, 0]
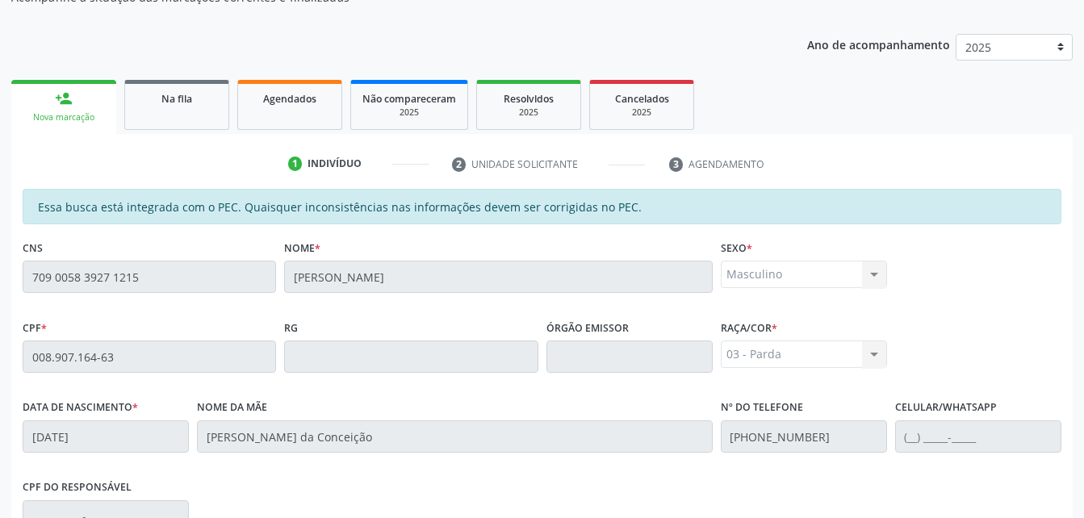
click at [161, 282] on div "CNS 709 0058 3927 1215" at bounding box center [150, 276] width 262 height 80
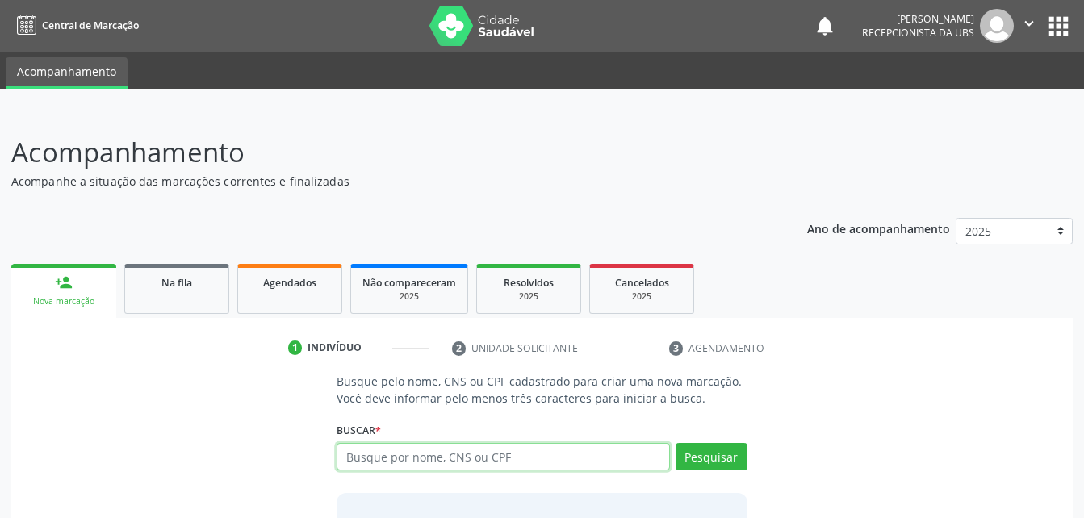
scroll to position [73, 0]
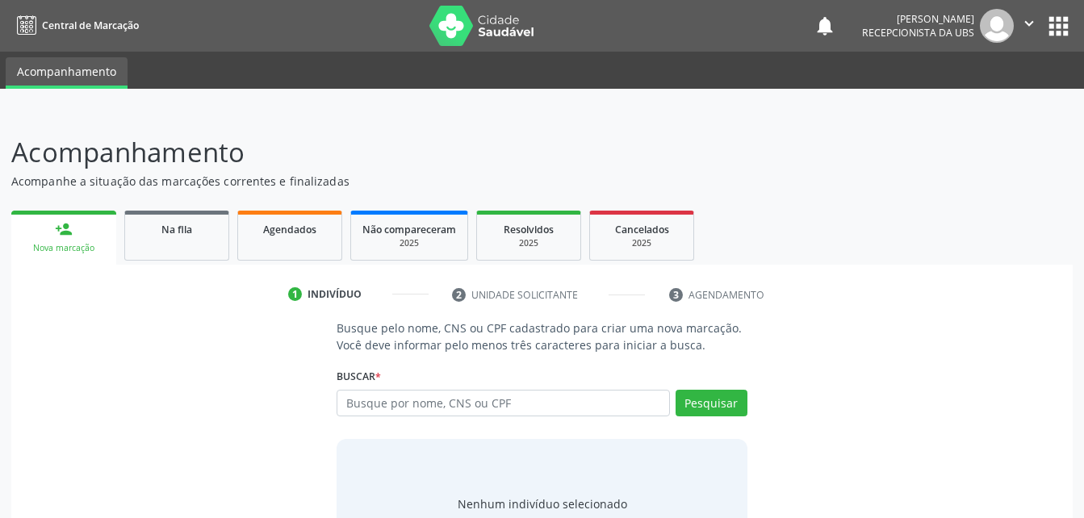
scroll to position [66, 0]
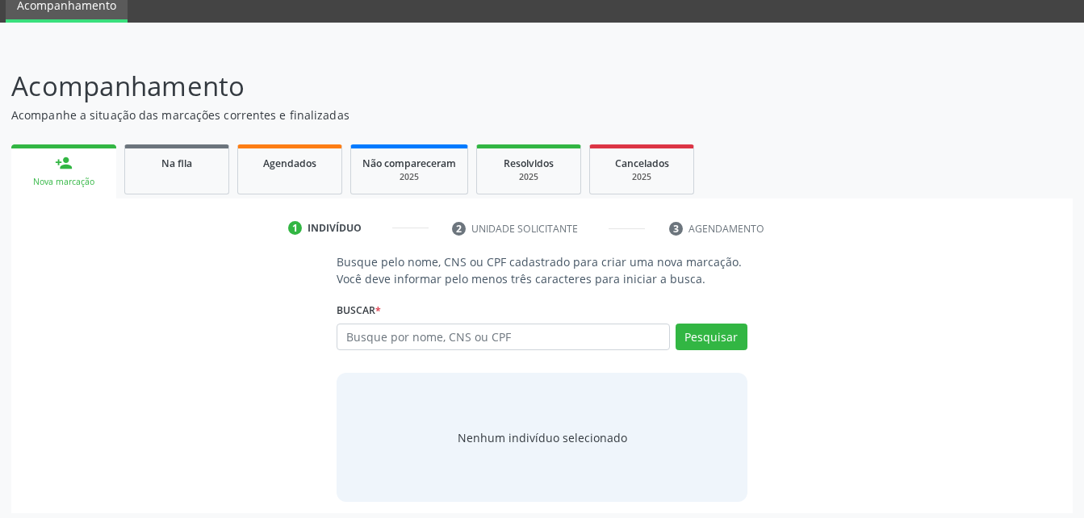
click at [550, 379] on div "Nenhum indivíduo selecionado" at bounding box center [542, 437] width 410 height 129
click at [549, 322] on div "Buscar * Busque por nome, CNS ou CPF Nenhum resultado encontrado para: " " Digi…" at bounding box center [542, 330] width 410 height 63
click at [555, 345] on input "text" at bounding box center [503, 337] width 333 height 27
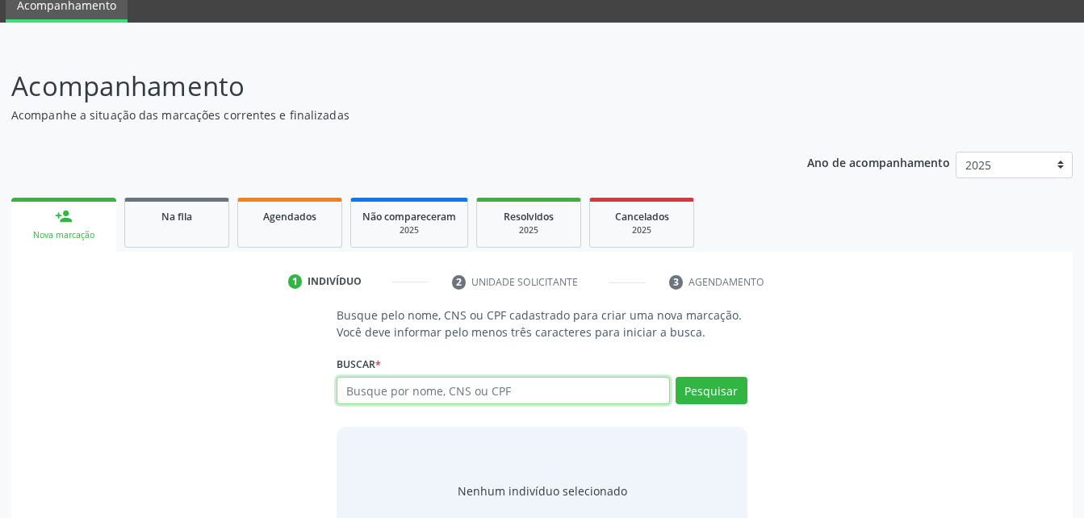
drag, startPoint x: 555, startPoint y: 345, endPoint x: 482, endPoint y: 392, distance: 86.9
click at [482, 392] on input "text" at bounding box center [503, 390] width 333 height 27
paste input "709 0058 3927 1215"
type input "709 0058 3927 1215"
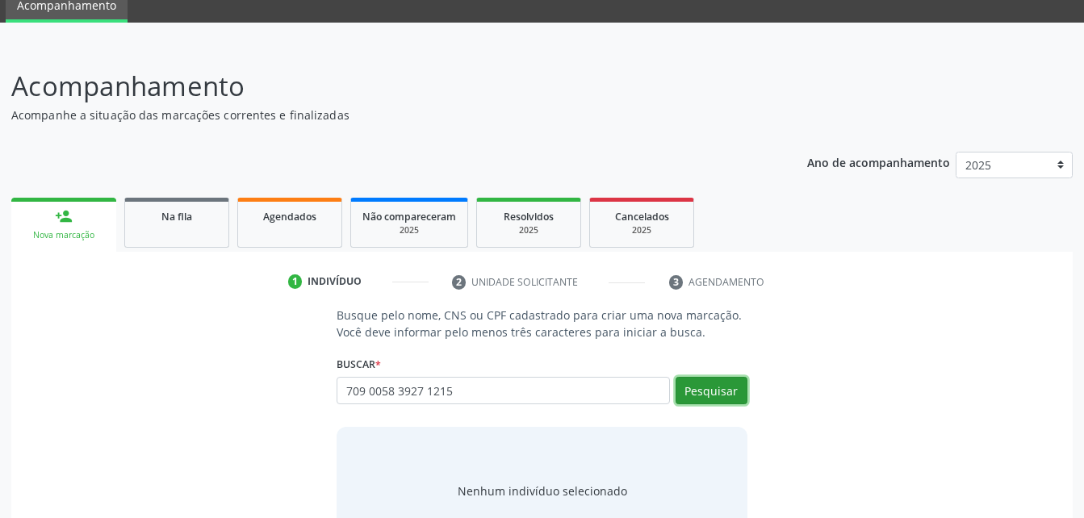
click at [712, 392] on button "Pesquisar" at bounding box center [712, 390] width 72 height 27
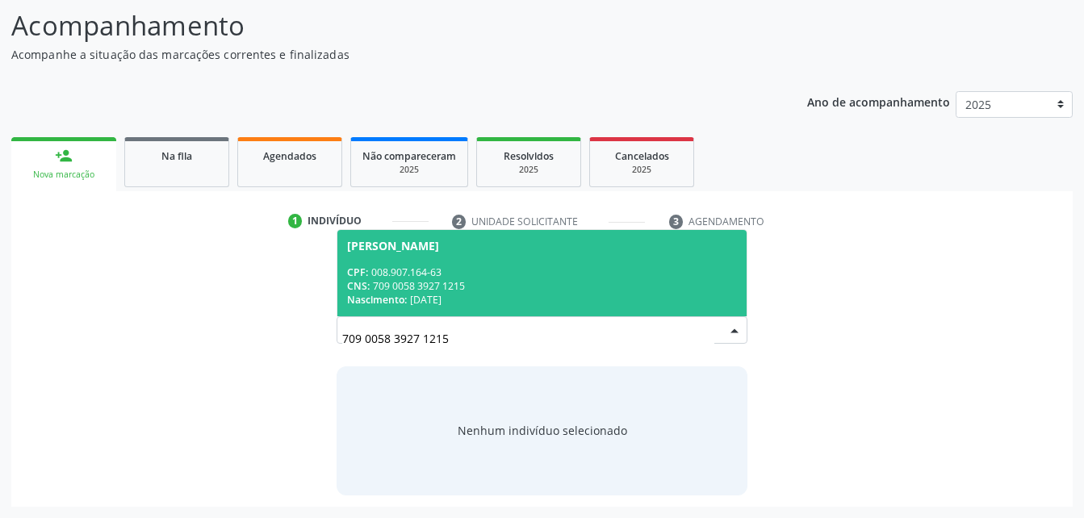
click at [493, 269] on div "CPF: 008.907.164-63" at bounding box center [541, 273] width 389 height 14
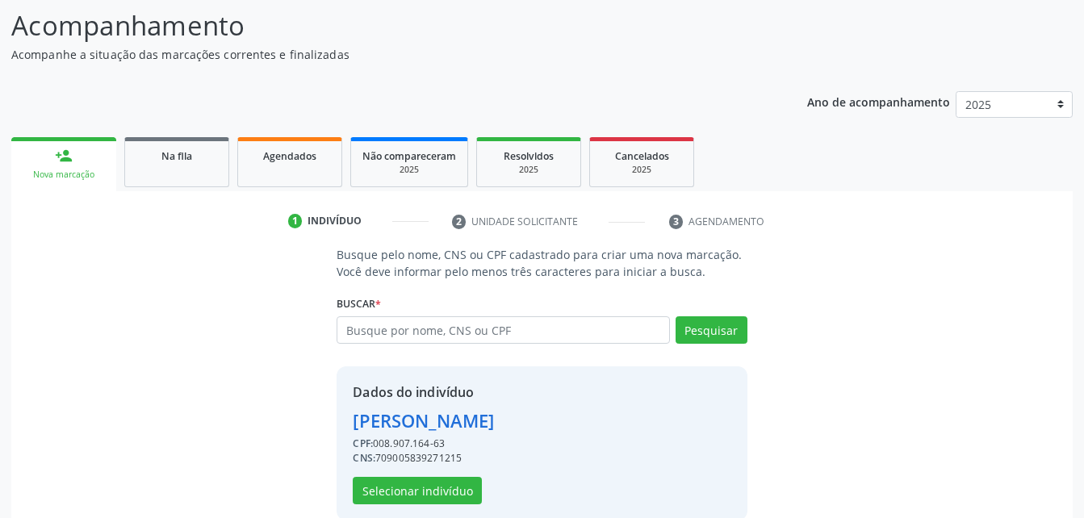
scroll to position [152, 0]
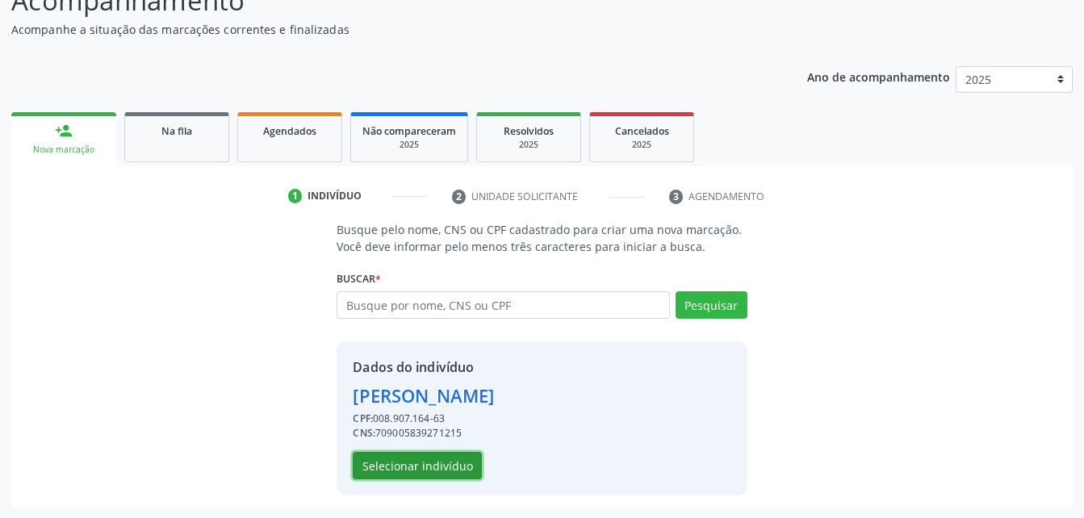
click at [462, 469] on button "Selecionar indivíduo" at bounding box center [417, 465] width 129 height 27
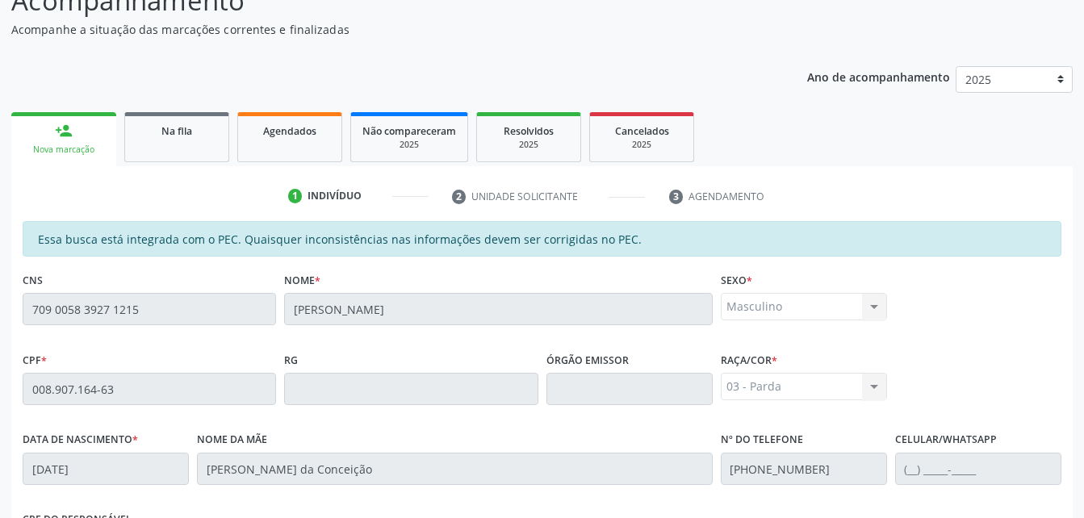
scroll to position [426, 0]
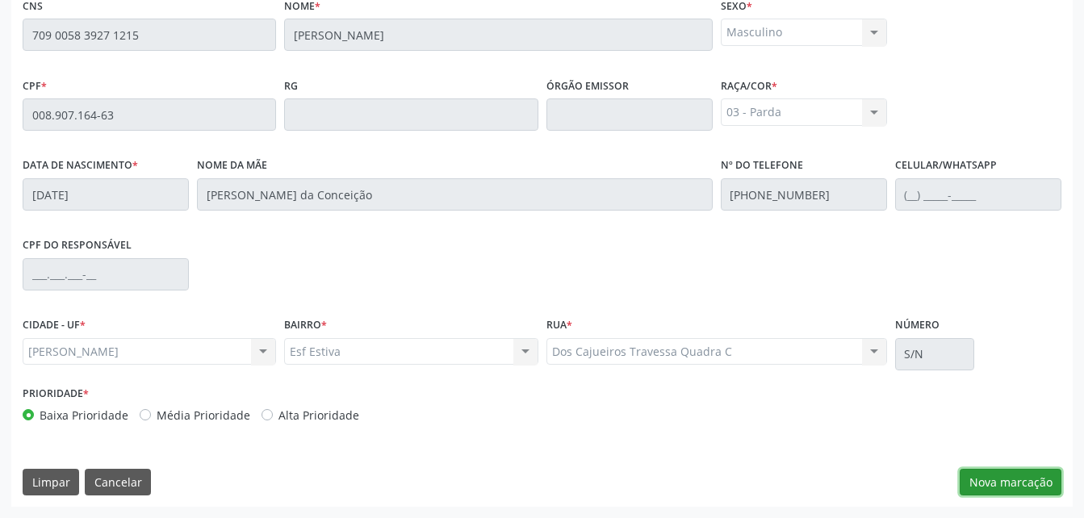
click at [1008, 484] on button "Nova marcação" at bounding box center [1011, 482] width 102 height 27
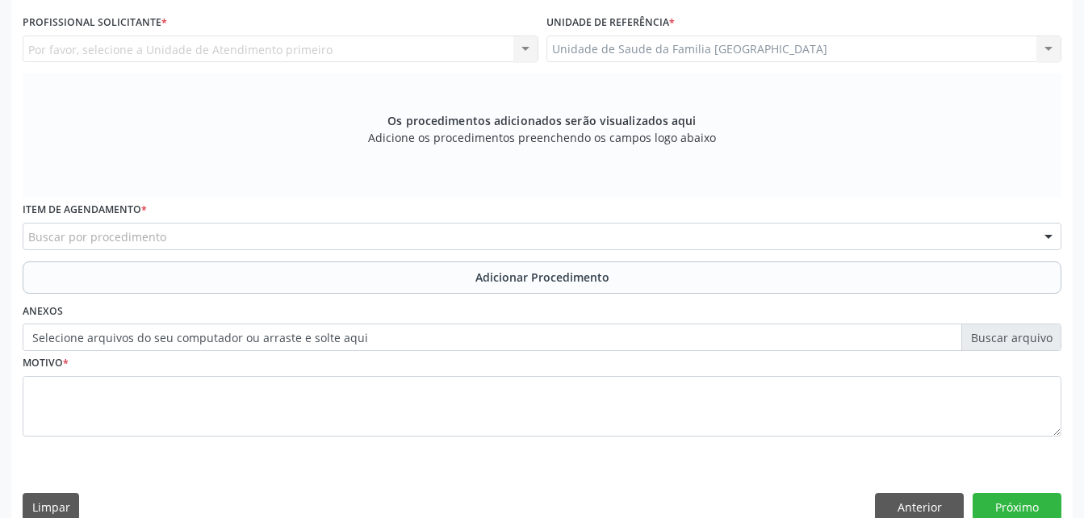
scroll to position [346, 0]
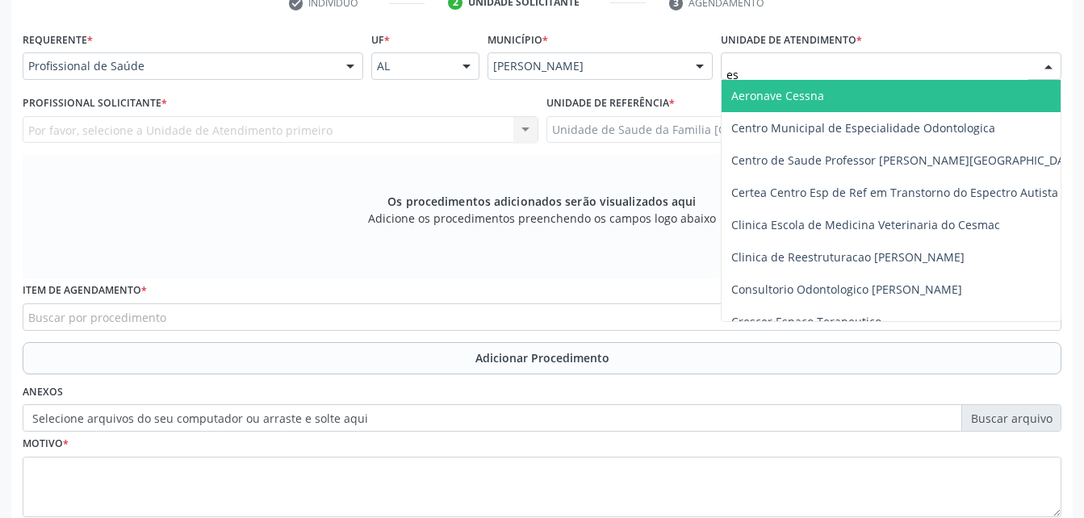
type input "est"
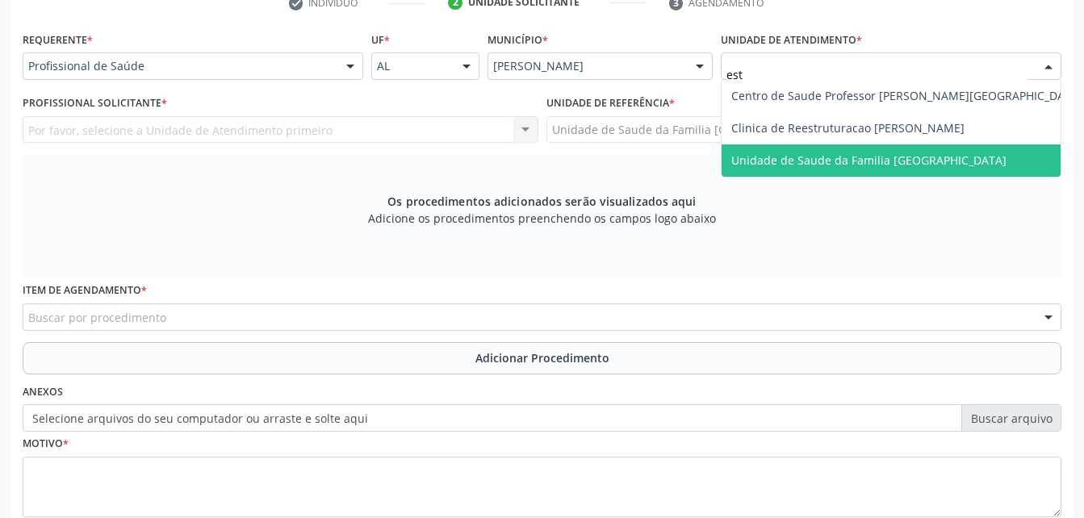
click at [826, 153] on span "Unidade de Saude da Familia [GEOGRAPHIC_DATA]" at bounding box center [868, 160] width 275 height 15
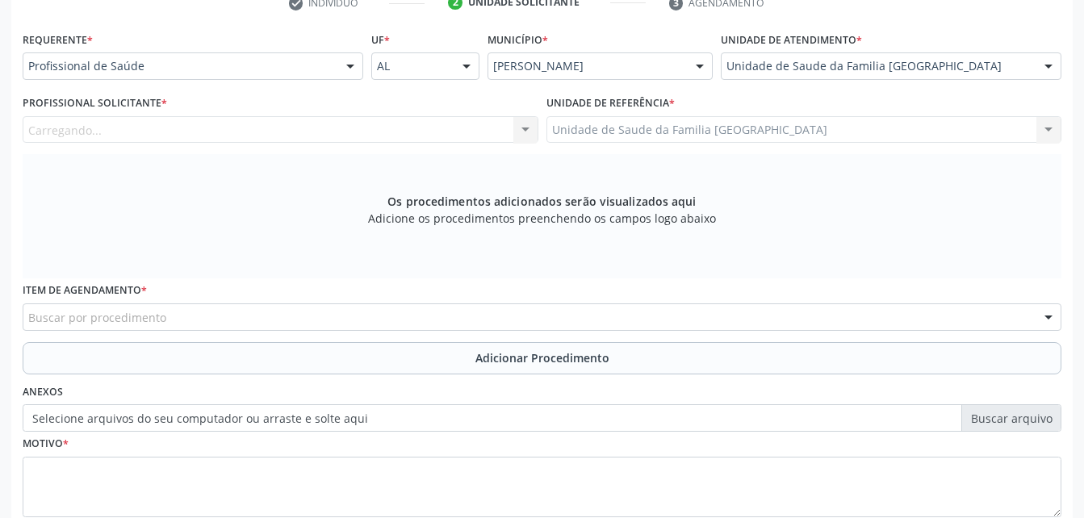
click at [328, 135] on div "Carregando... Nenhum resultado encontrado para: " " Não há nenhuma opção para s…" at bounding box center [281, 129] width 516 height 27
drag, startPoint x: 128, startPoint y: 120, endPoint x: 142, endPoint y: 128, distance: 15.5
click at [133, 123] on div "Profissional solicitante" at bounding box center [281, 129] width 516 height 27
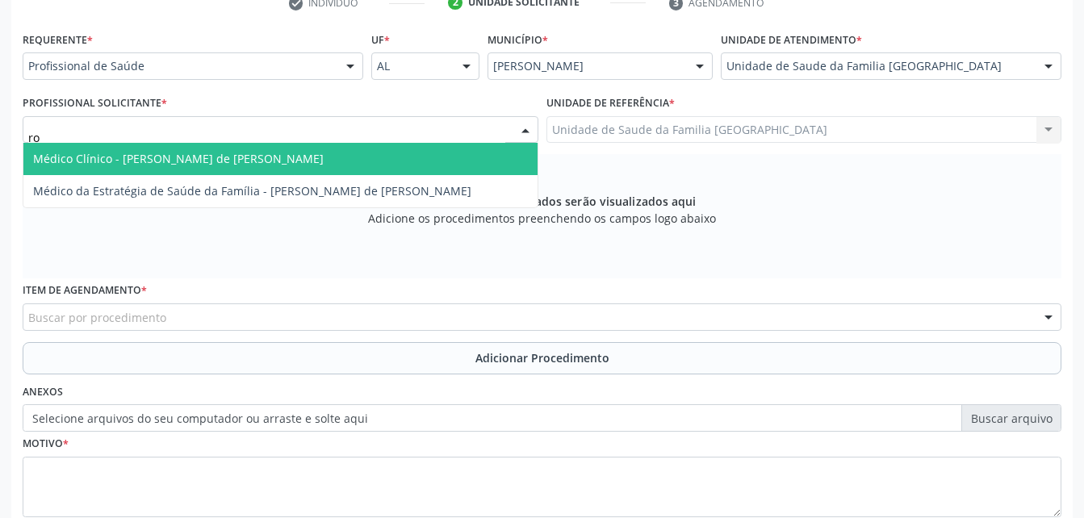
type input "rod"
click at [195, 154] on span "Médico Clínico - [PERSON_NAME] de [PERSON_NAME]" at bounding box center [178, 158] width 291 height 15
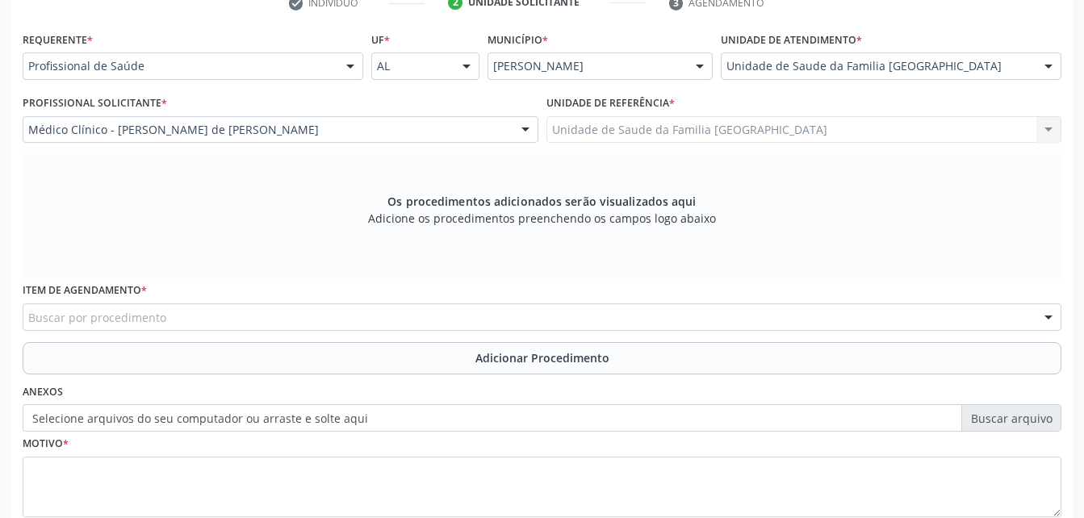
click at [252, 326] on div "Buscar por procedimento" at bounding box center [542, 317] width 1039 height 27
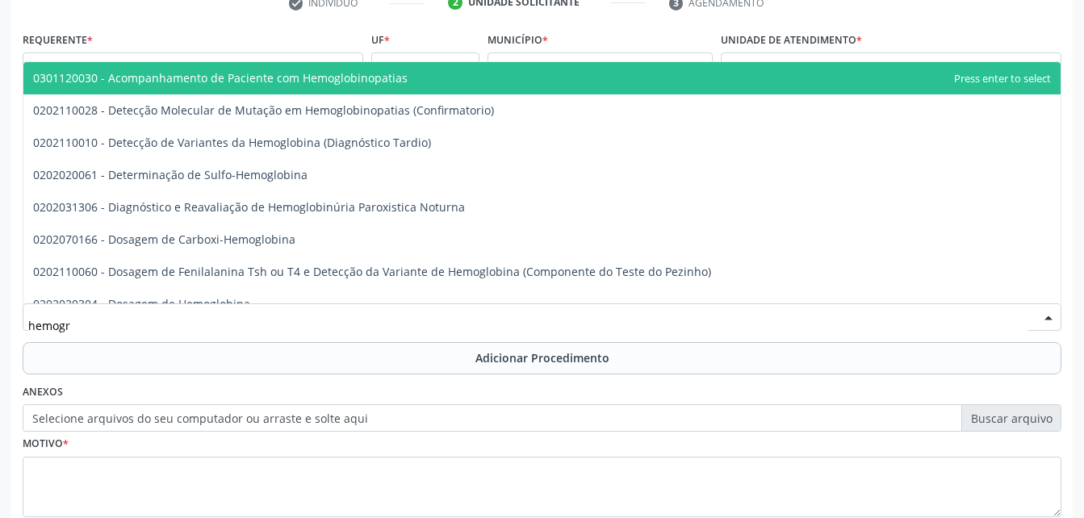
type input "hemogra"
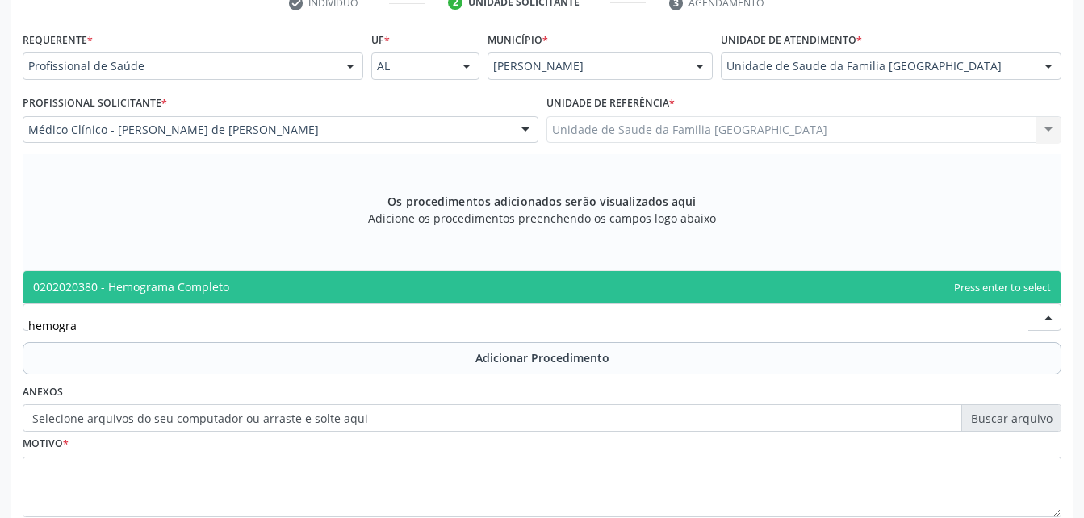
click at [250, 280] on span "0202020380 - Hemograma Completo" at bounding box center [541, 287] width 1037 height 32
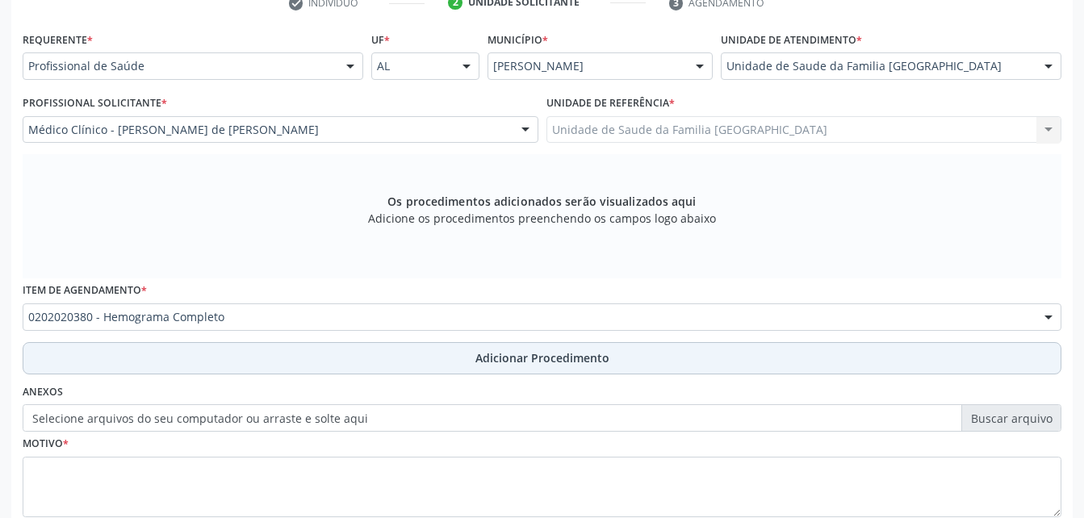
click at [268, 355] on button "Adicionar Procedimento" at bounding box center [542, 358] width 1039 height 32
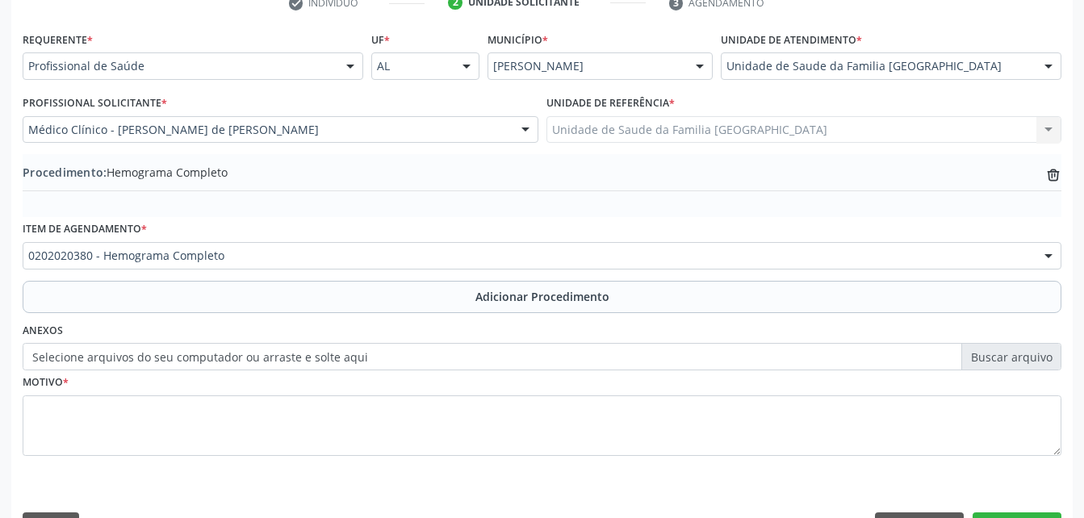
scroll to position [390, 0]
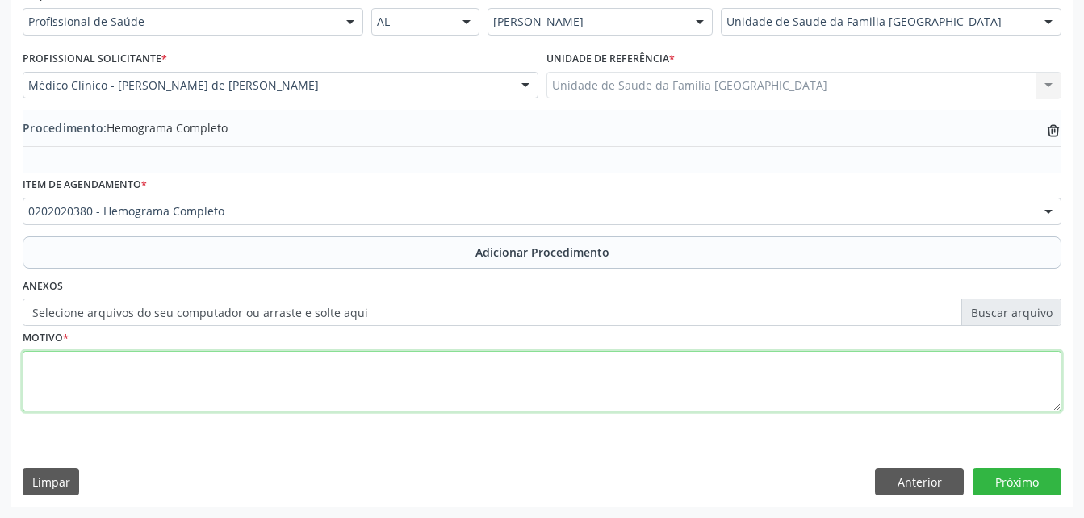
click at [287, 382] on textarea at bounding box center [542, 381] width 1039 height 61
type textarea "exames laboratoriais"
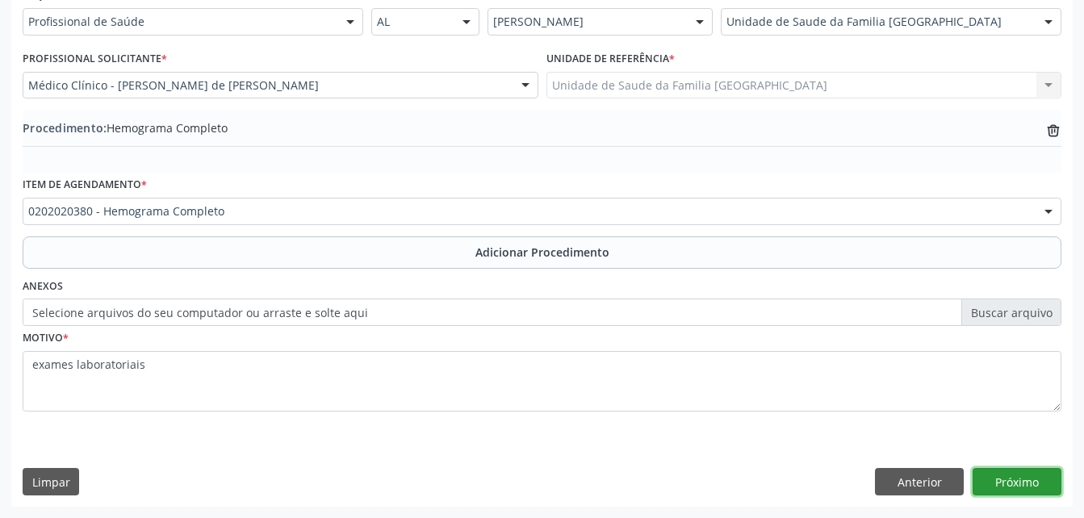
click at [1008, 486] on button "Próximo" at bounding box center [1017, 481] width 89 height 27
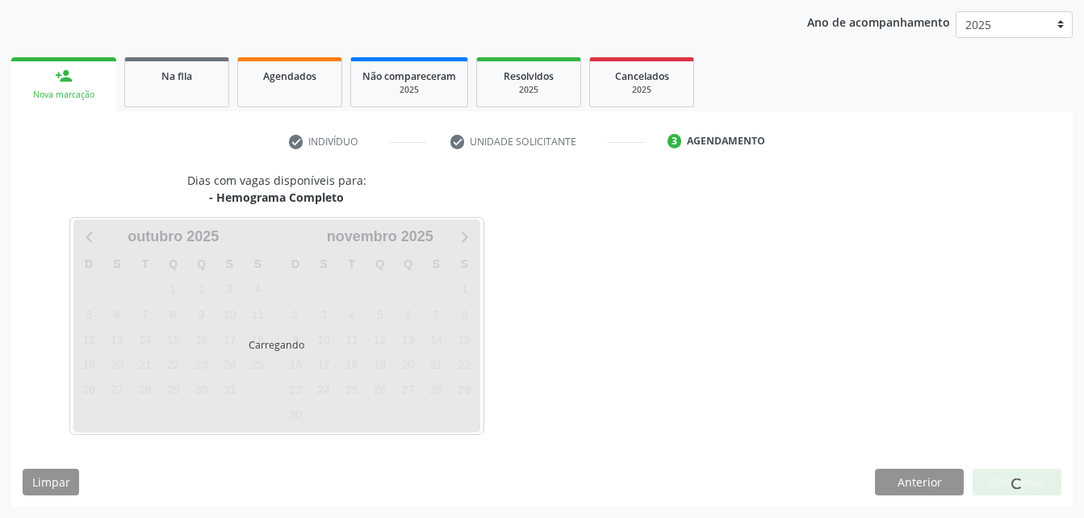
scroll to position [254, 0]
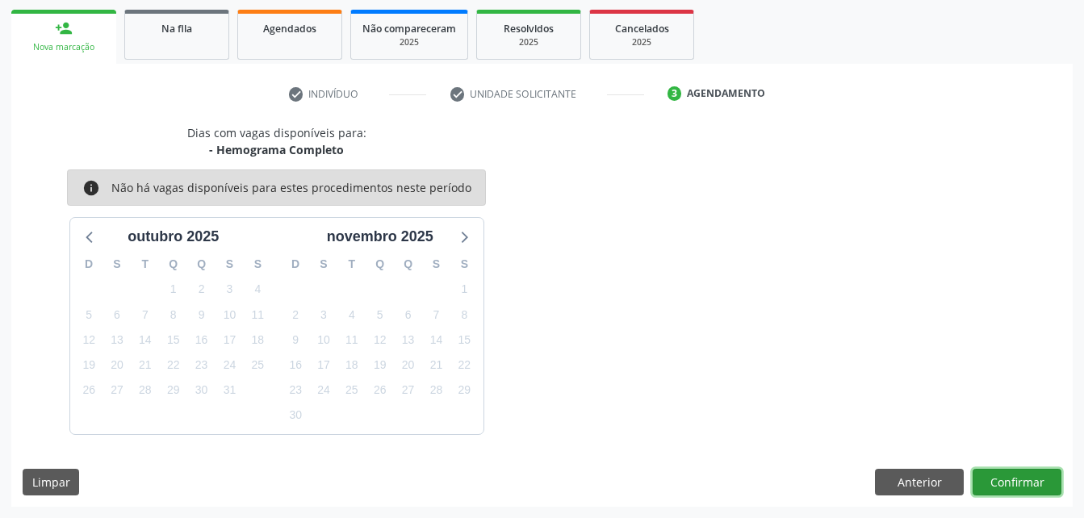
click at [1018, 480] on button "Confirmar" at bounding box center [1017, 482] width 89 height 27
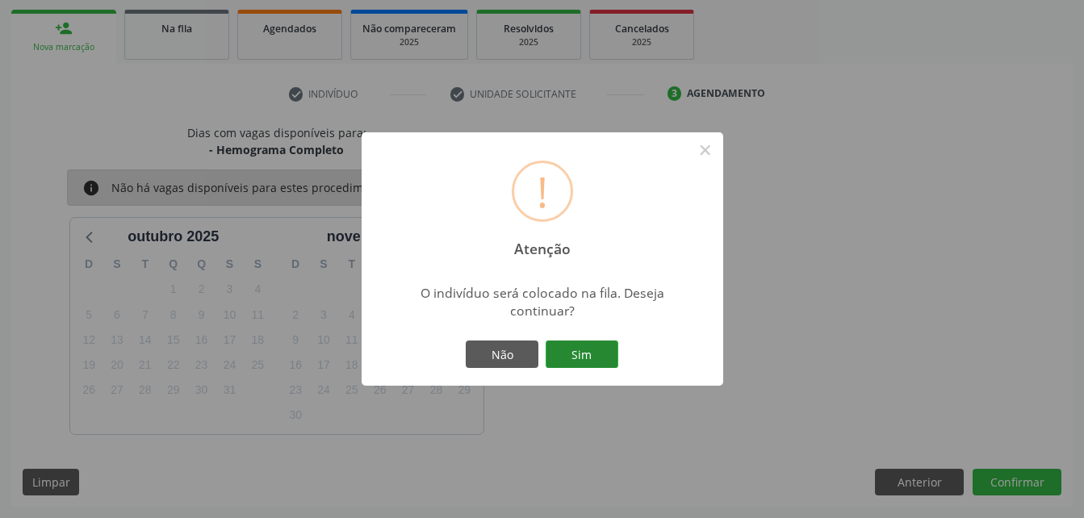
click at [575, 348] on button "Sim" at bounding box center [582, 354] width 73 height 27
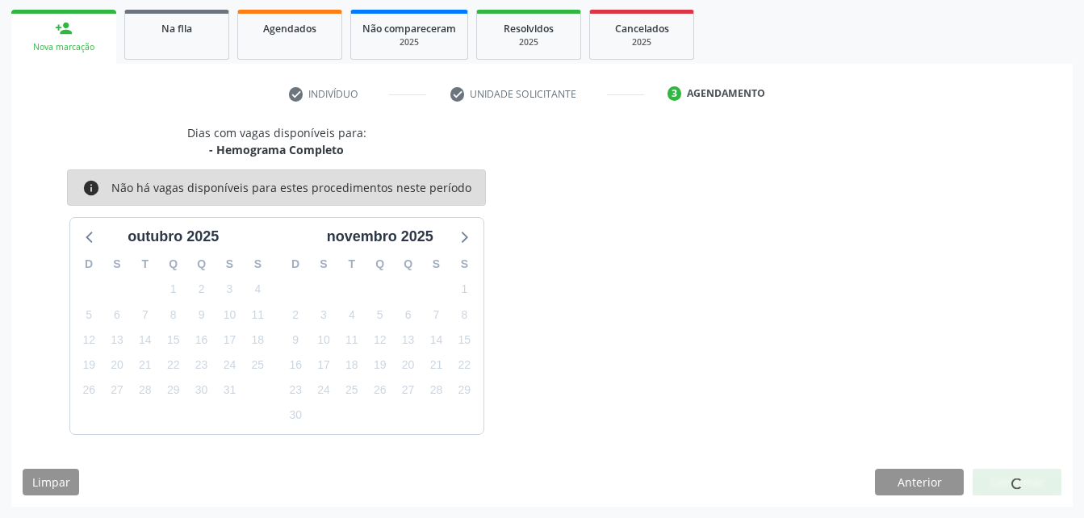
scroll to position [37, 0]
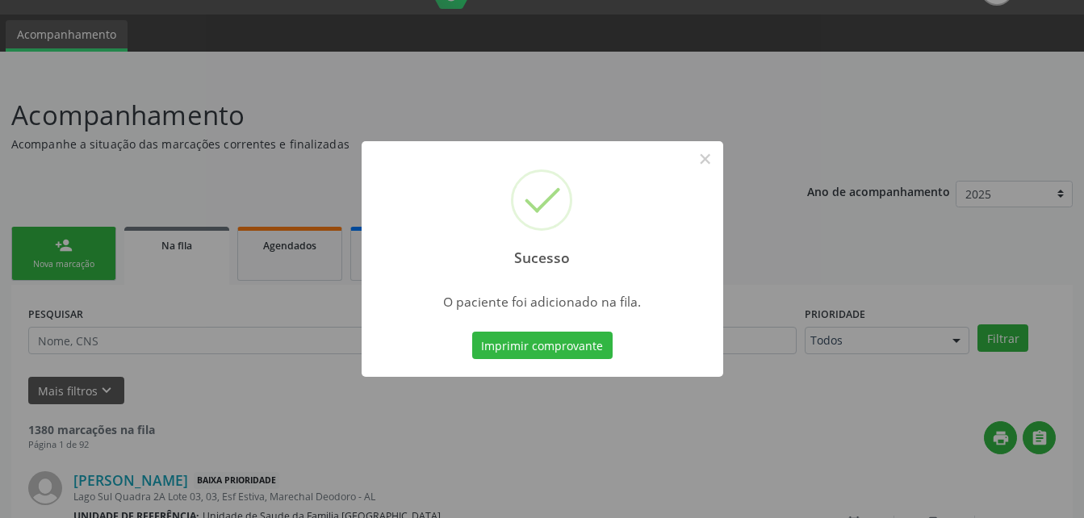
click at [47, 256] on div "Sucesso × O paciente foi adicionado na fila. Imprimir comprovante Cancel" at bounding box center [542, 259] width 1084 height 518
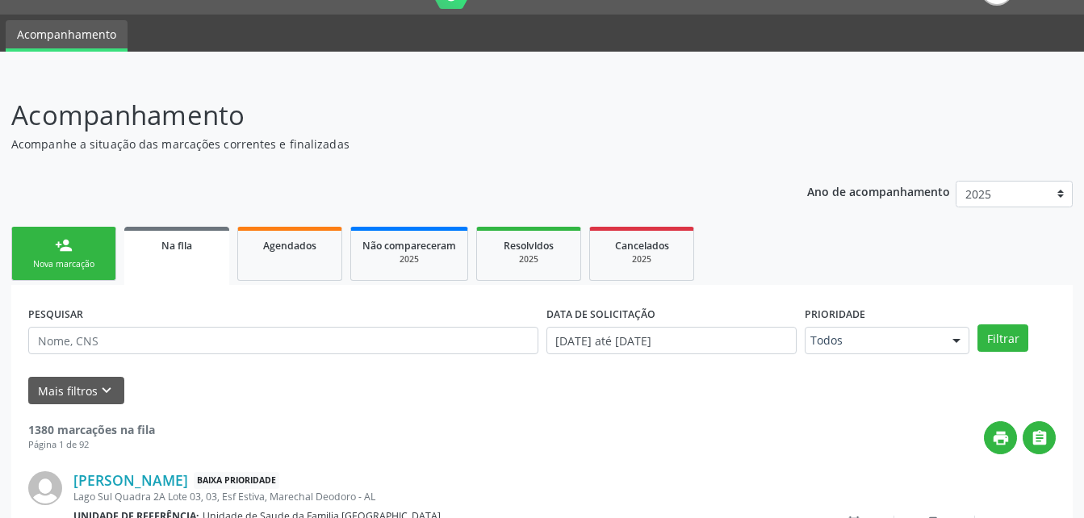
scroll to position [118, 0]
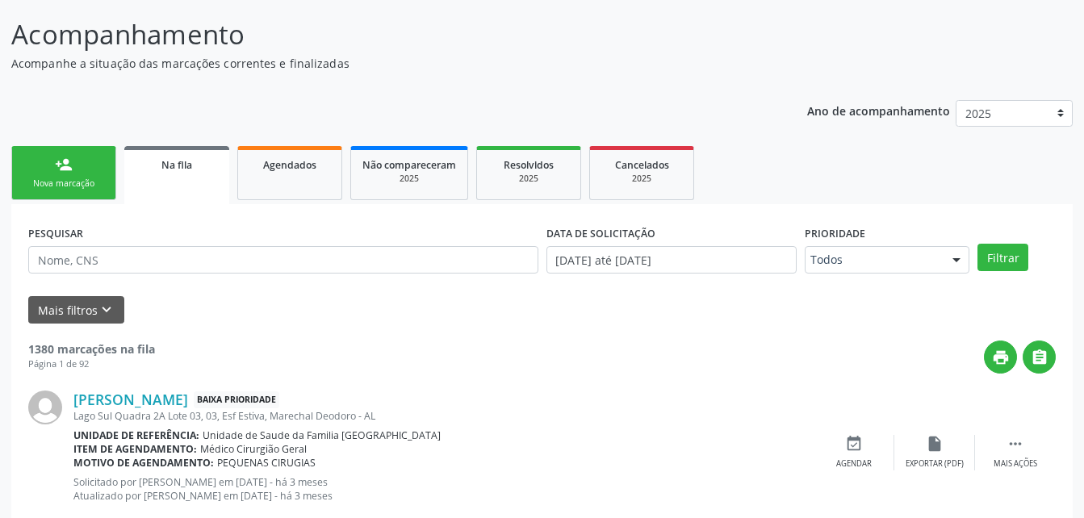
click at [65, 174] on link "person_add Nova marcação" at bounding box center [63, 173] width 105 height 54
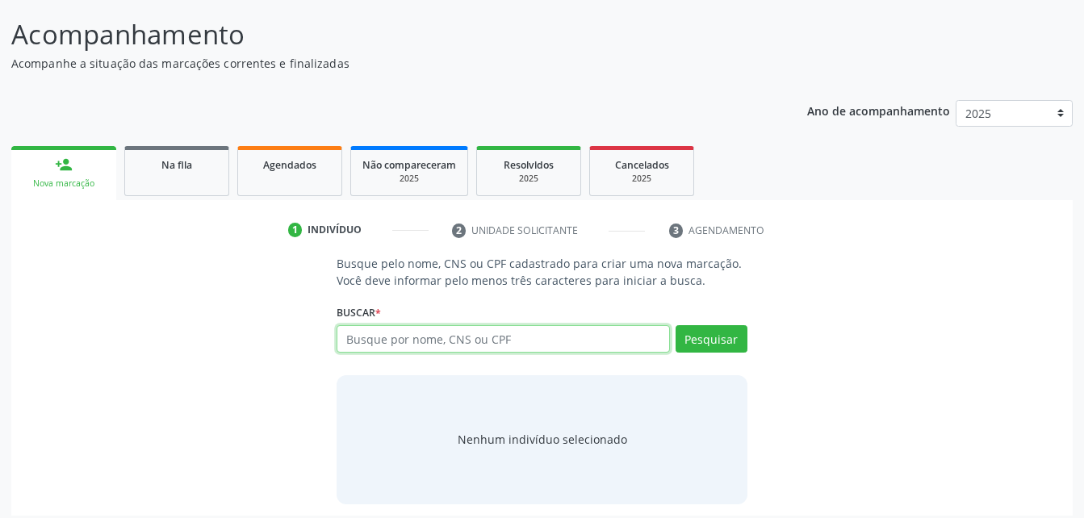
click at [505, 343] on input "text" at bounding box center [503, 338] width 333 height 27
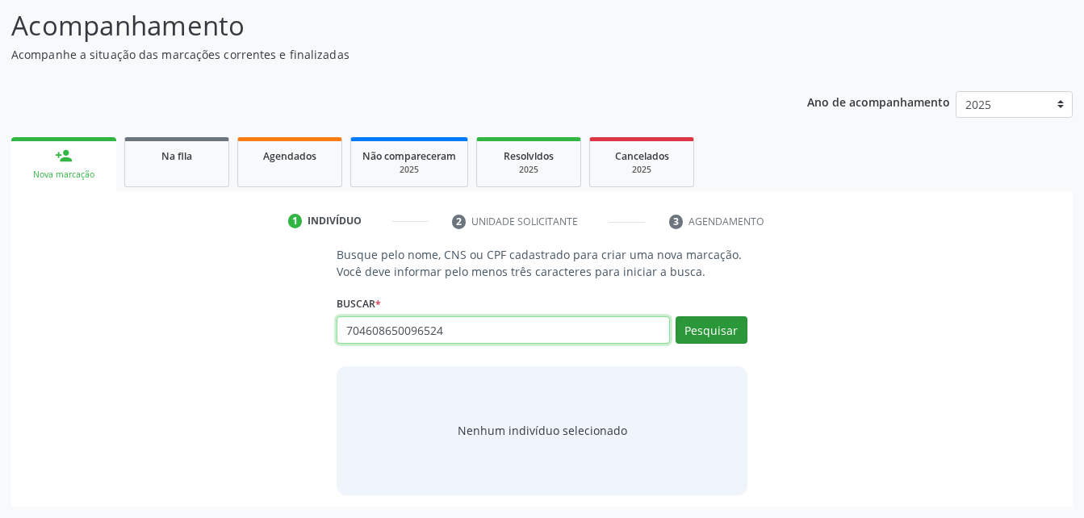
type input "704608650096524"
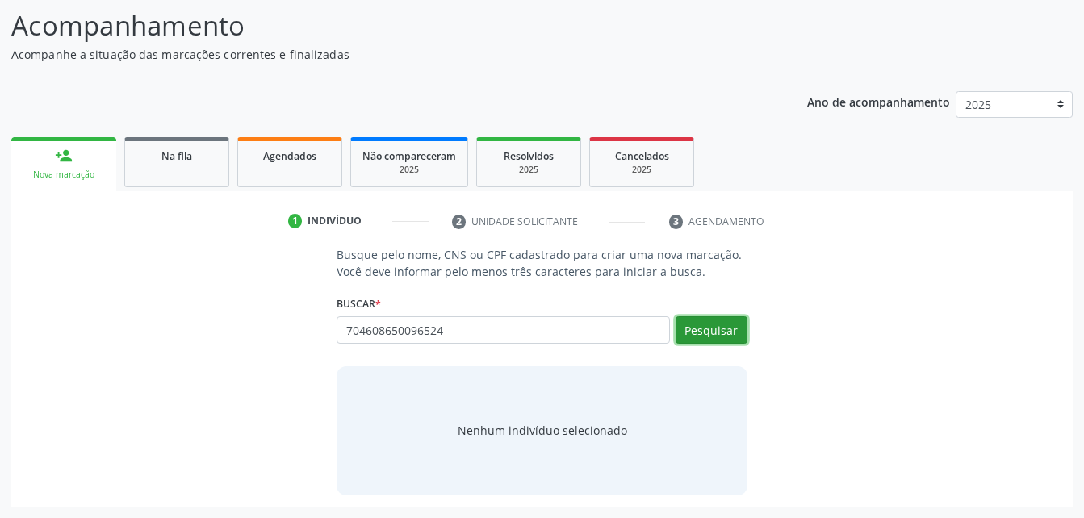
click at [731, 326] on button "Pesquisar" at bounding box center [712, 329] width 72 height 27
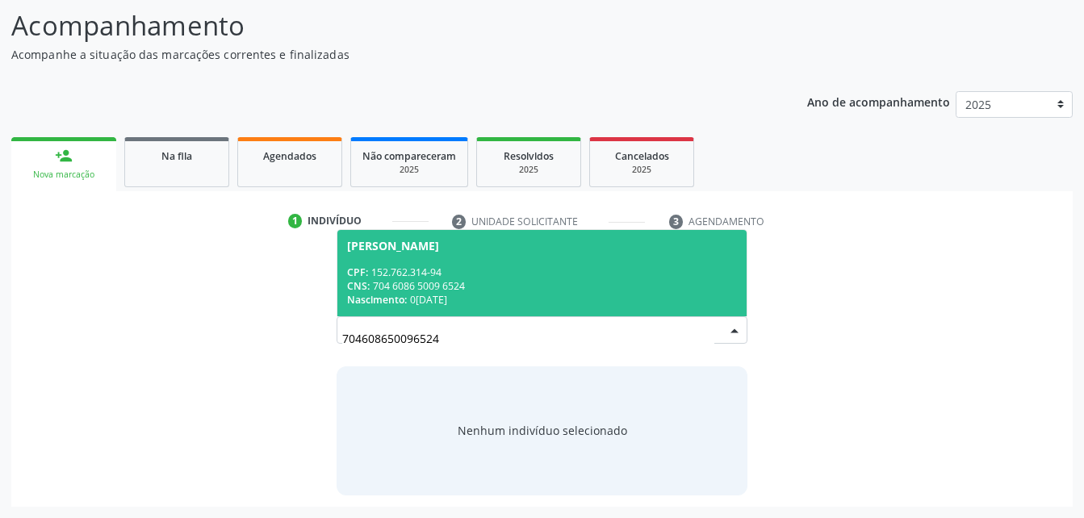
drag, startPoint x: 570, startPoint y: 262, endPoint x: 199, endPoint y: 422, distance: 403.9
click at [517, 283] on span "Thalita Braz Felix da Silva CPF: 152.762.314-94 CNS: 704 6086 5009 6524 Nascime…" at bounding box center [541, 273] width 409 height 86
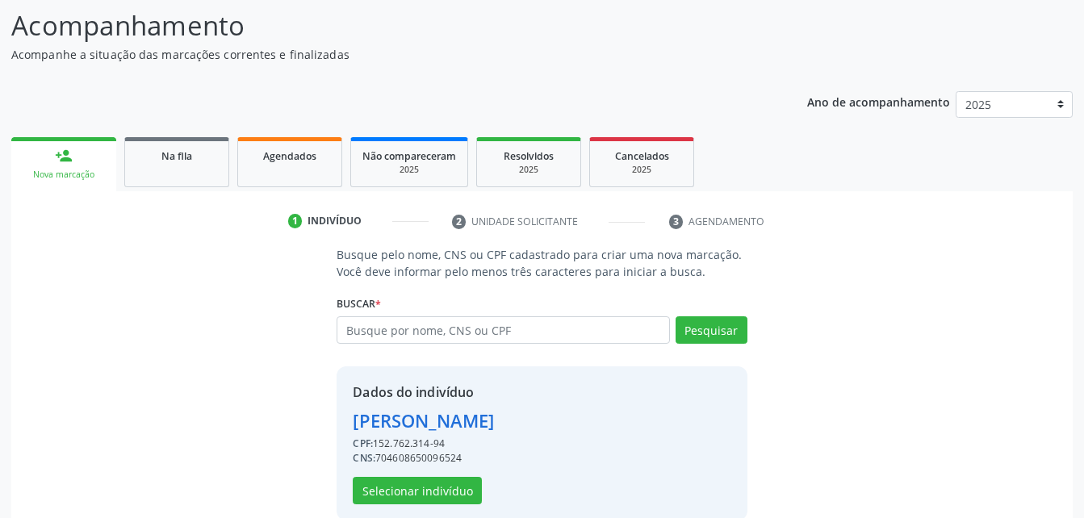
scroll to position [152, 0]
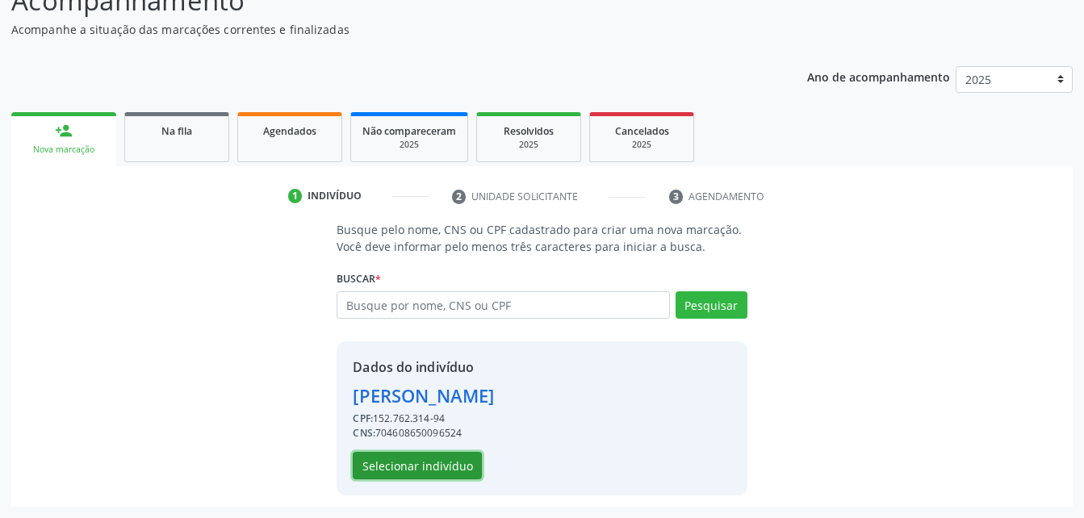
click at [455, 465] on button "Selecionar indivíduo" at bounding box center [417, 465] width 129 height 27
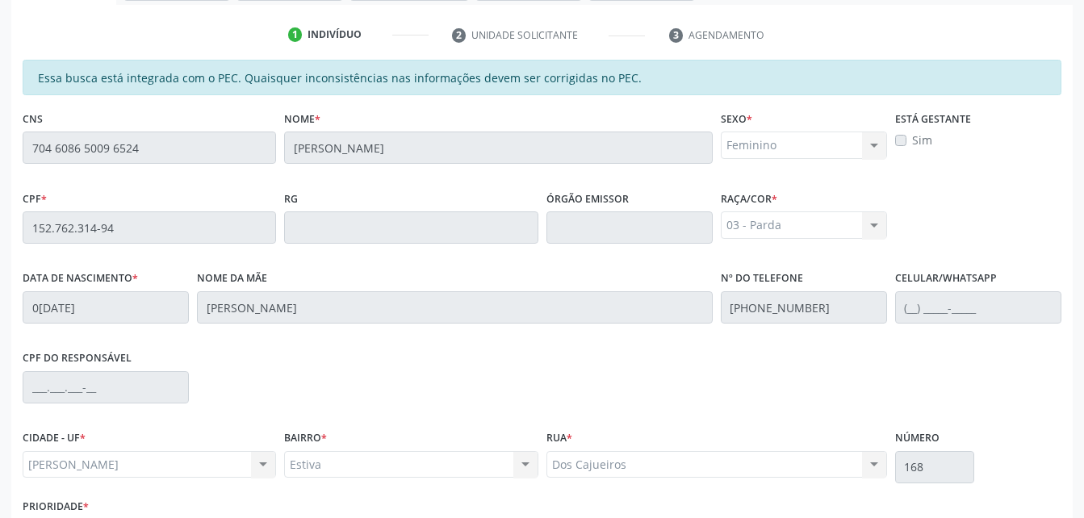
scroll to position [426, 0]
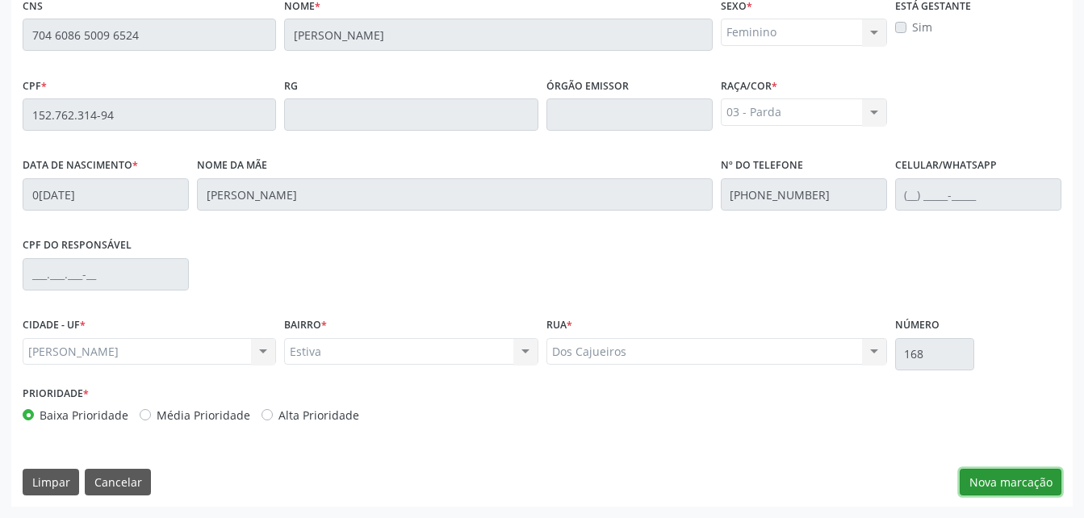
click at [1038, 484] on button "Nova marcação" at bounding box center [1011, 482] width 102 height 27
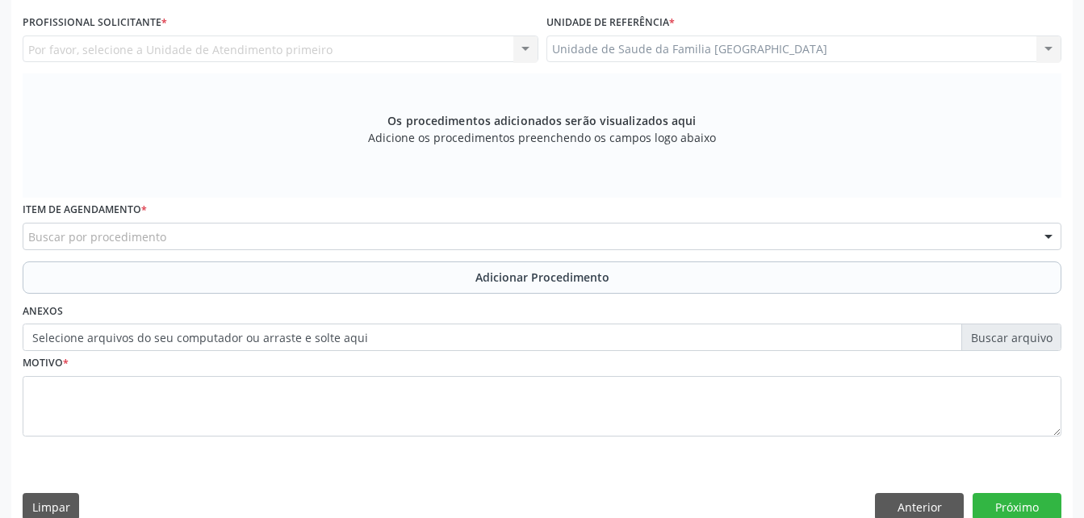
scroll to position [265, 0]
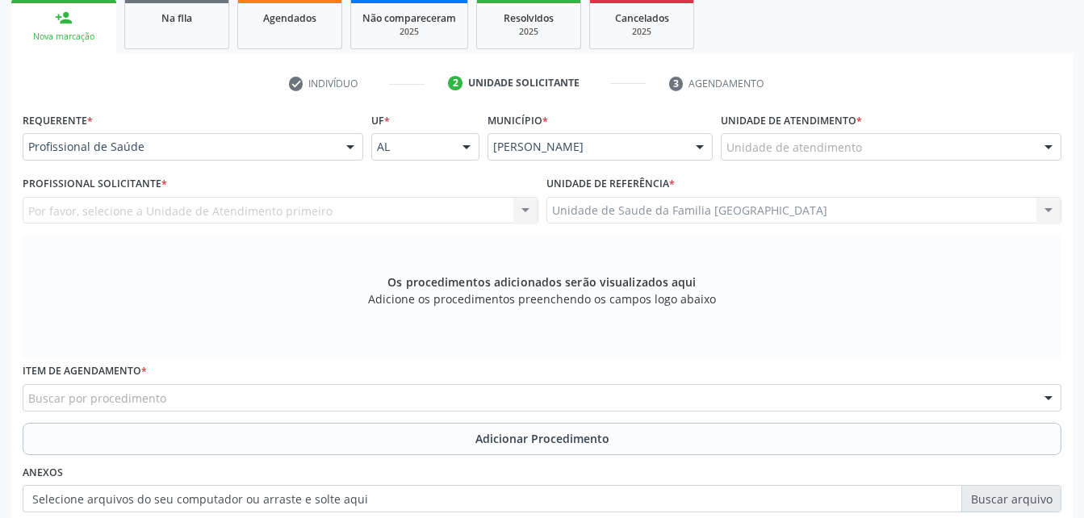
click at [901, 145] on div "Unidade de atendimento" at bounding box center [891, 146] width 341 height 27
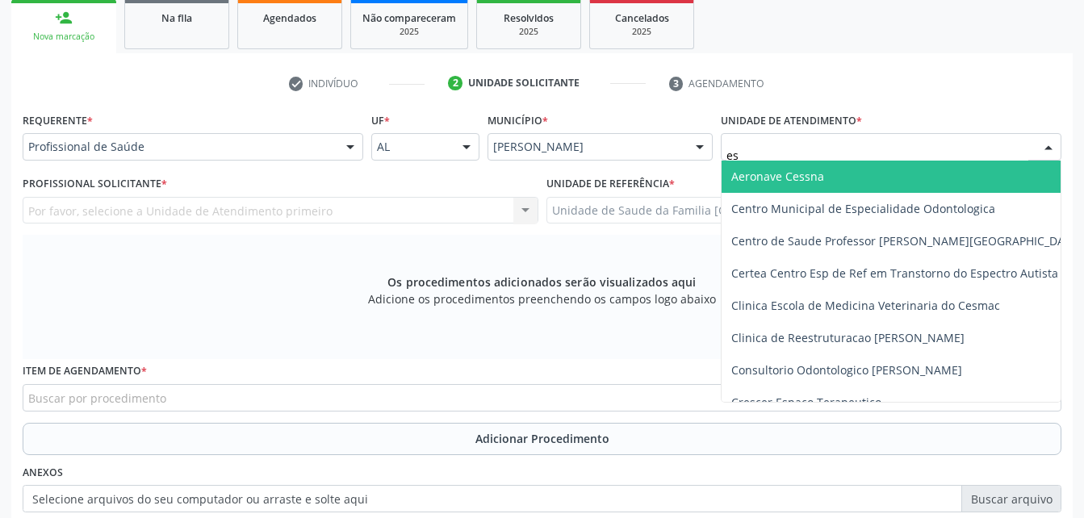
type input "est"
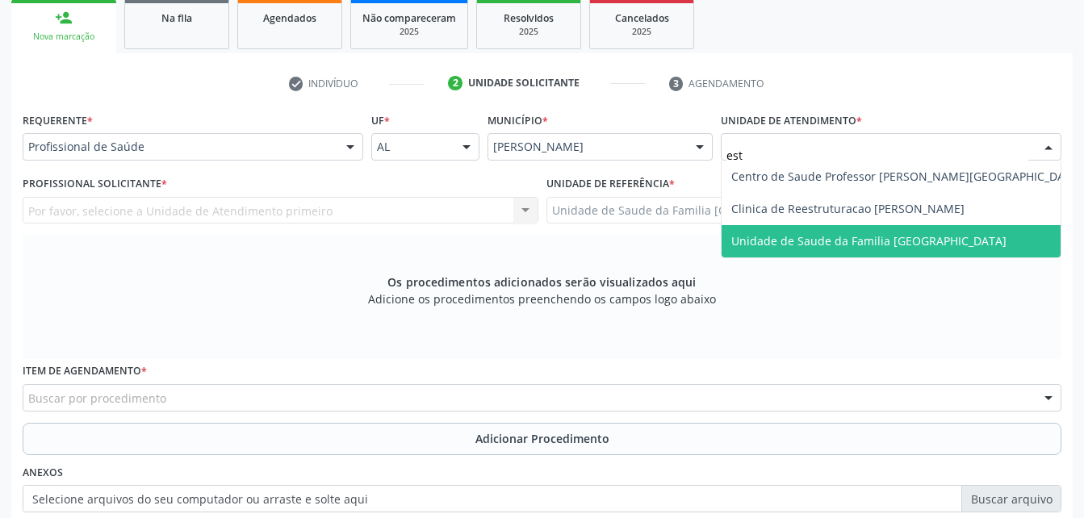
click at [909, 240] on span "Unidade de Saude da Familia [GEOGRAPHIC_DATA]" at bounding box center [868, 240] width 275 height 15
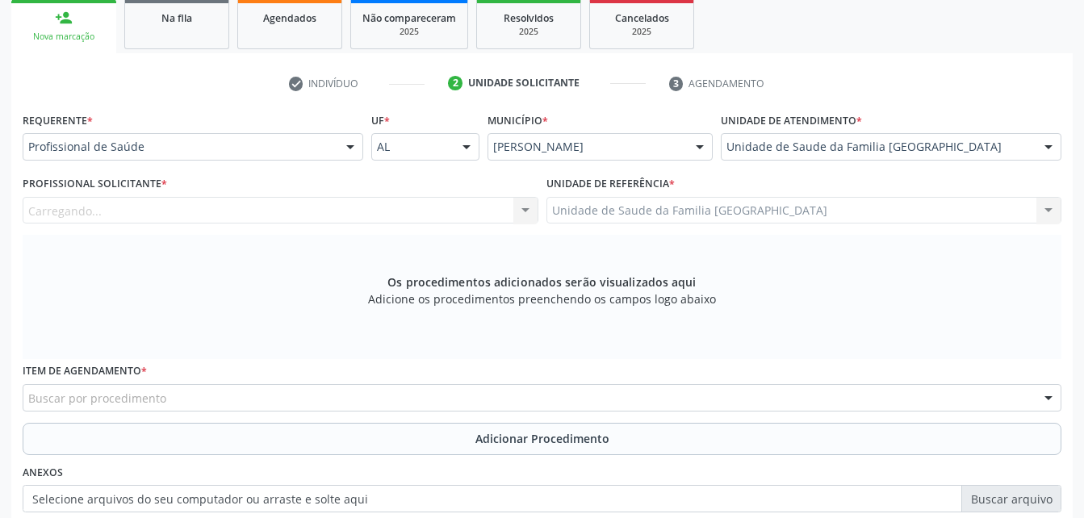
click at [355, 204] on div "Carregando... Nenhum resultado encontrado para: " " Não há nenhuma opção para s…" at bounding box center [281, 210] width 516 height 27
click at [354, 218] on div "Profissional solicitante" at bounding box center [281, 210] width 516 height 27
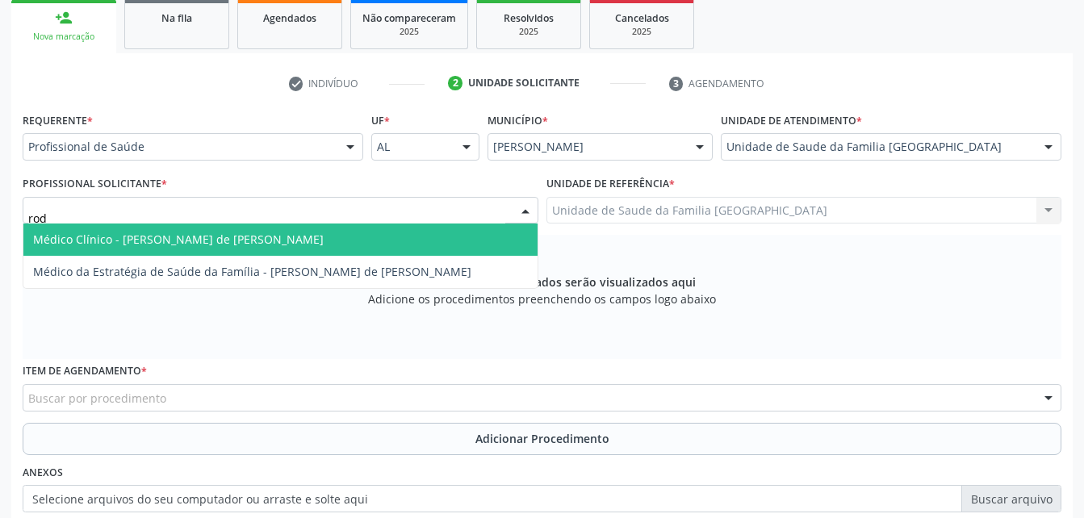
type input "rodr"
click at [379, 254] on span "Médico Clínico - [PERSON_NAME] de [PERSON_NAME]" at bounding box center [280, 240] width 514 height 32
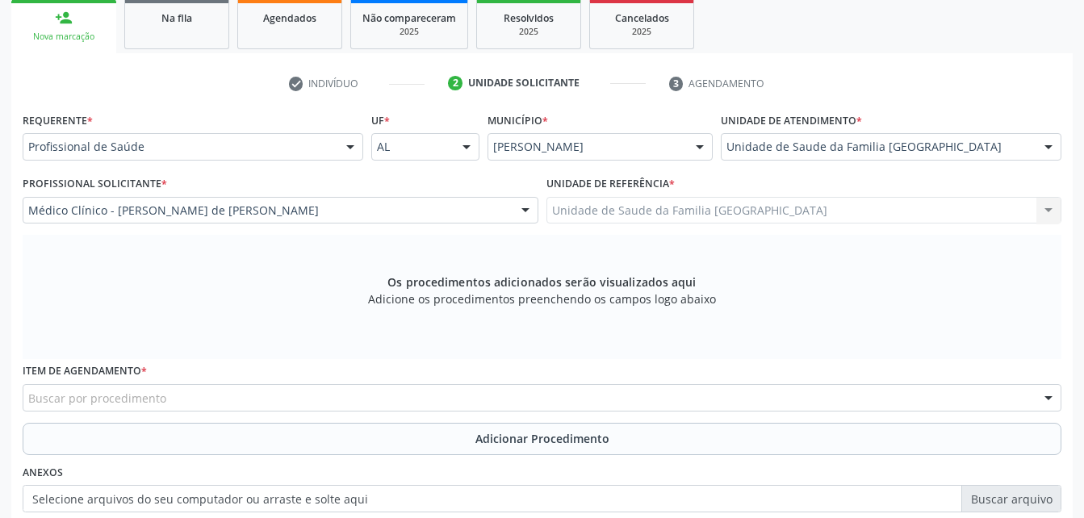
scroll to position [346, 0]
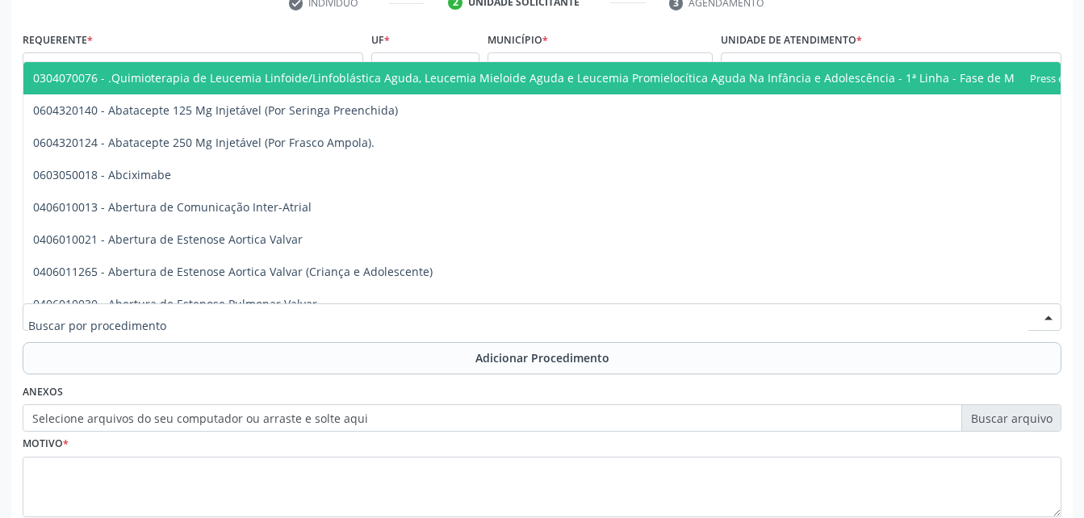
click at [295, 313] on div at bounding box center [542, 317] width 1039 height 27
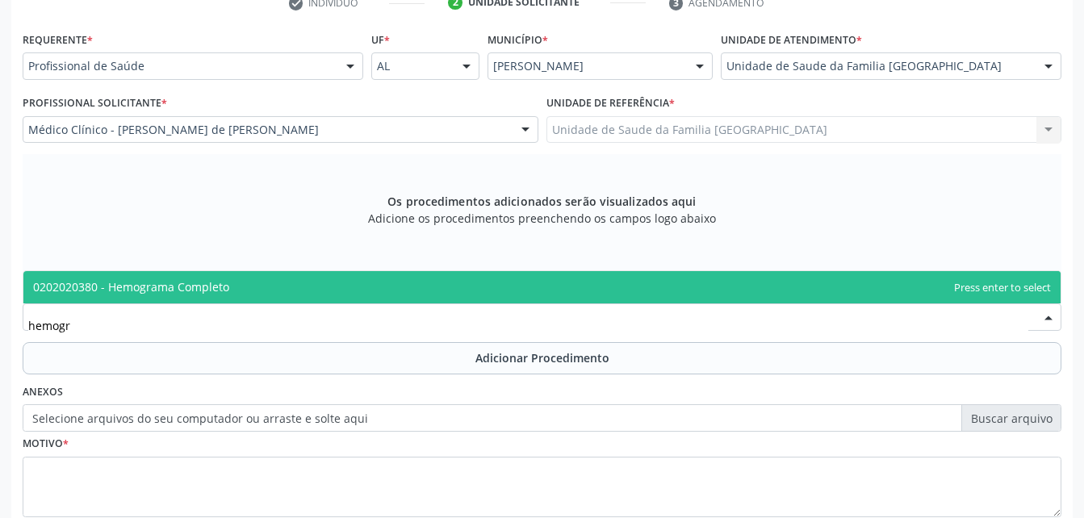
type input "hemogra"
click at [295, 290] on span "0202020380 - Hemograma Completo" at bounding box center [541, 287] width 1037 height 32
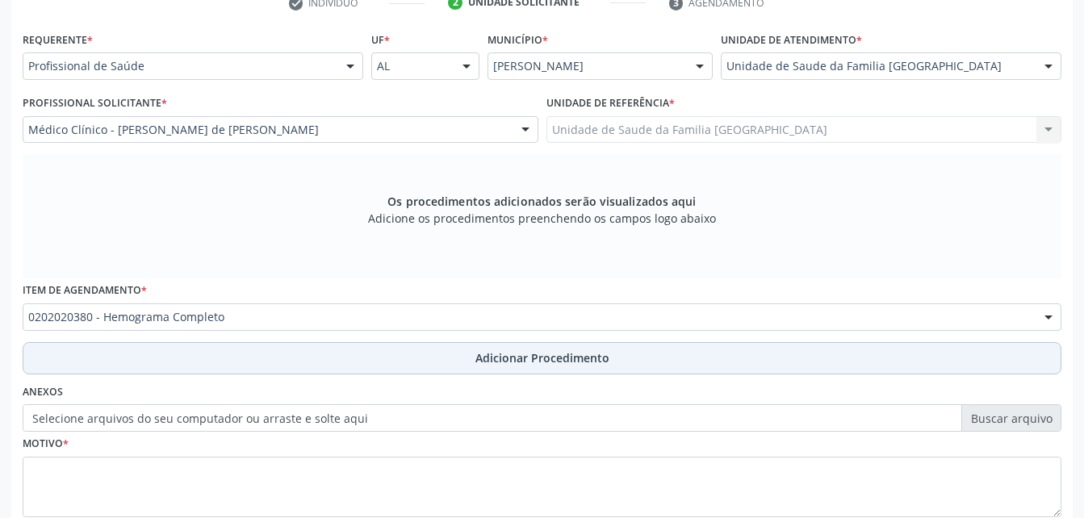
click at [364, 365] on button "Adicionar Procedimento" at bounding box center [542, 358] width 1039 height 32
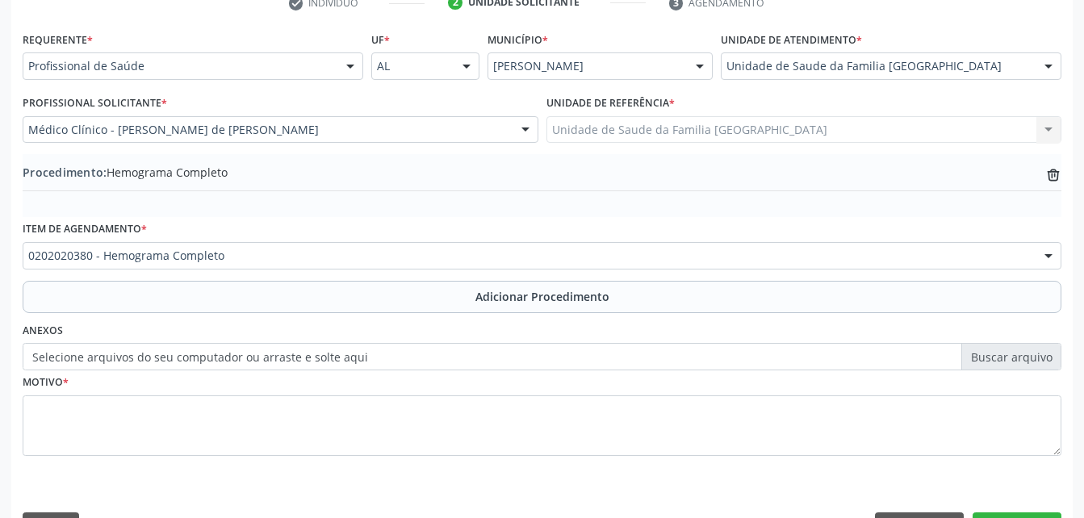
scroll to position [390, 0]
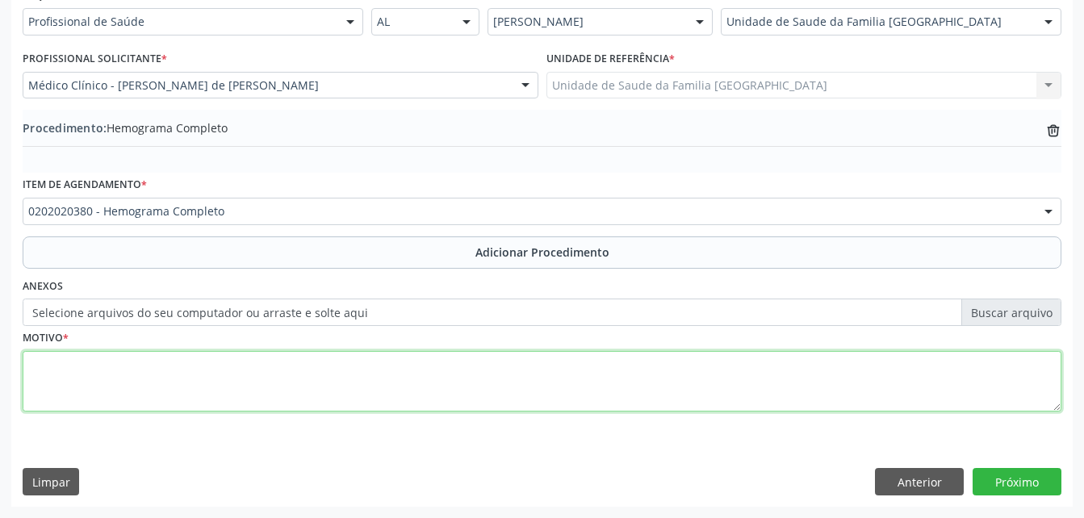
click at [363, 365] on textarea at bounding box center [542, 381] width 1039 height 61
type textarea "exames laboratoriais"
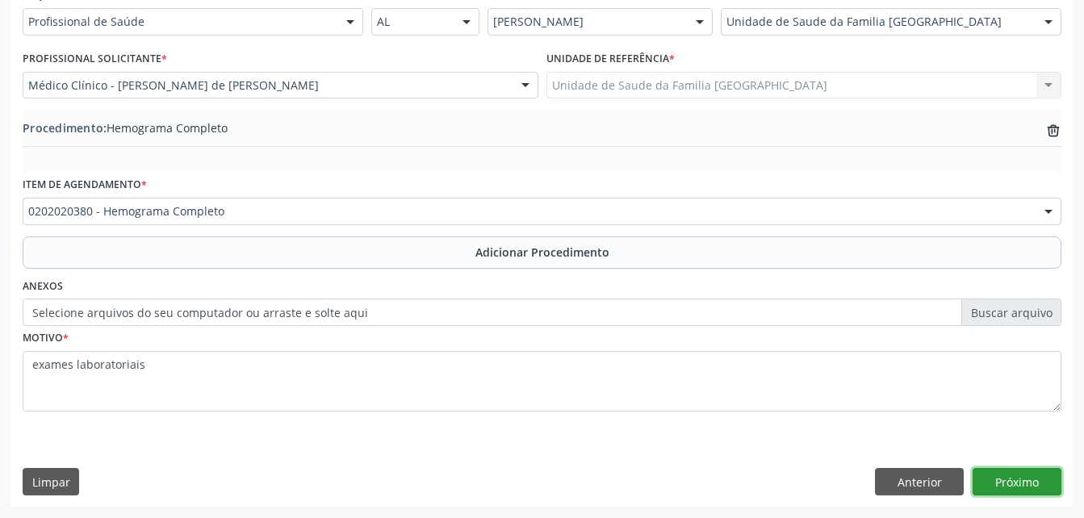
click at [1029, 482] on button "Próximo" at bounding box center [1017, 481] width 89 height 27
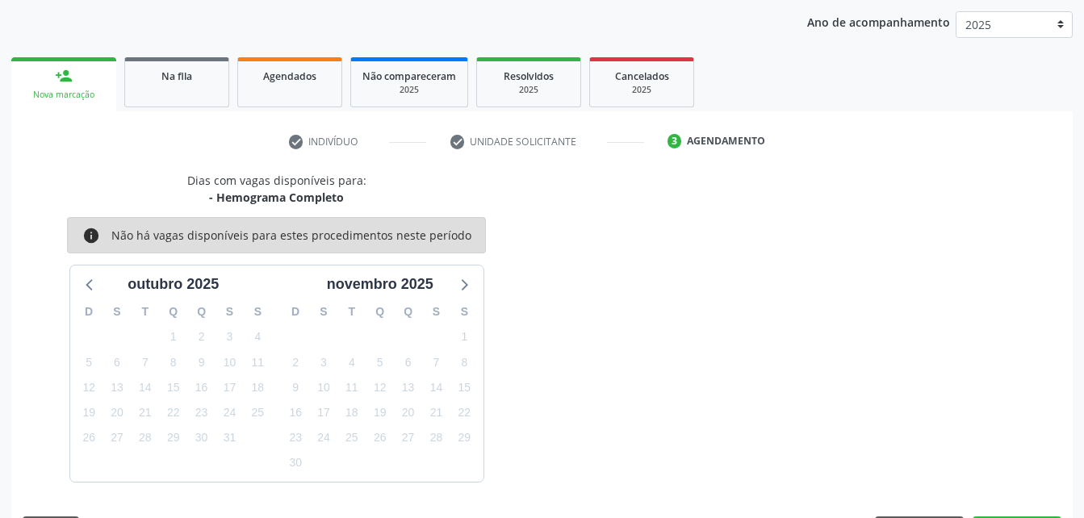
scroll to position [254, 0]
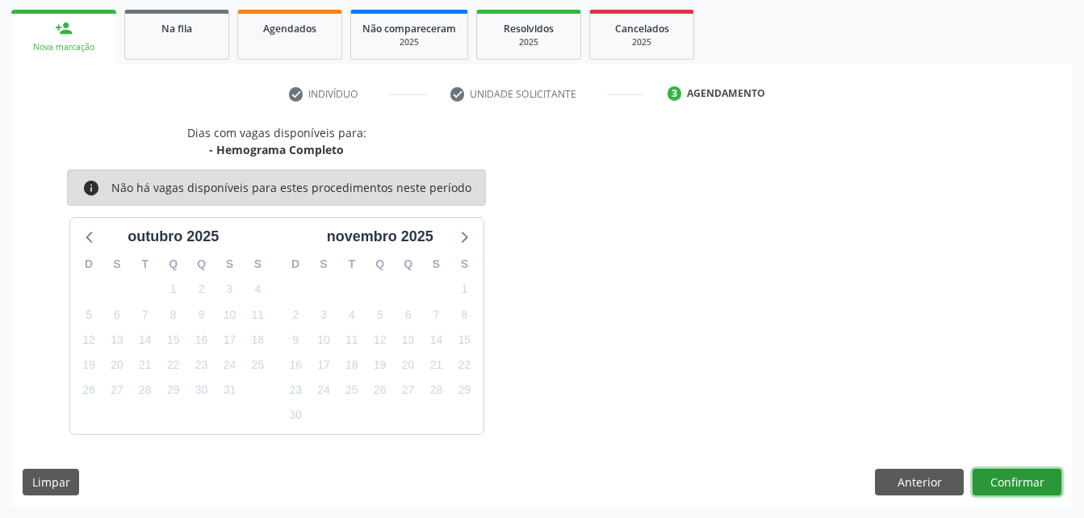
click at [1029, 475] on button "Confirmar" at bounding box center [1017, 482] width 89 height 27
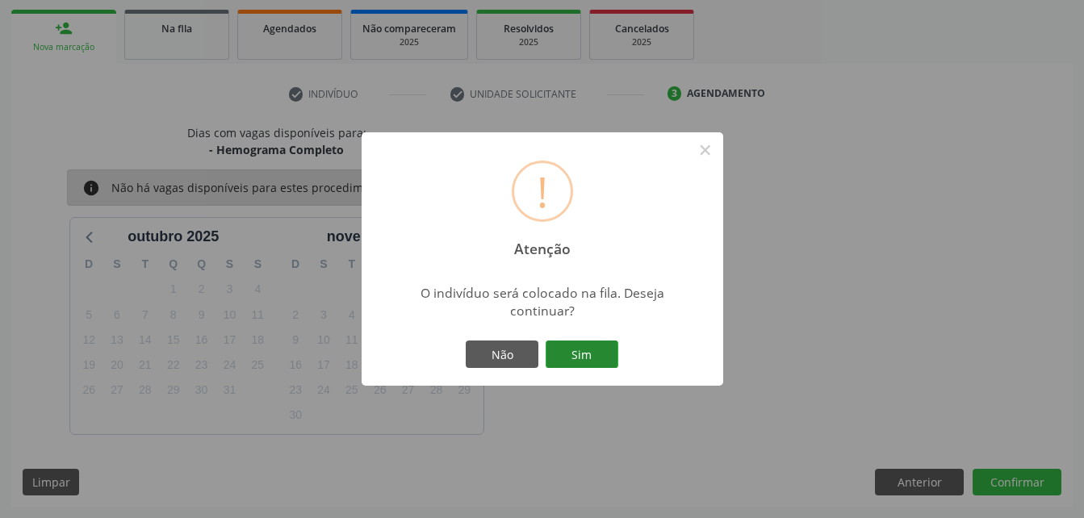
click at [572, 360] on button "Sim" at bounding box center [582, 354] width 73 height 27
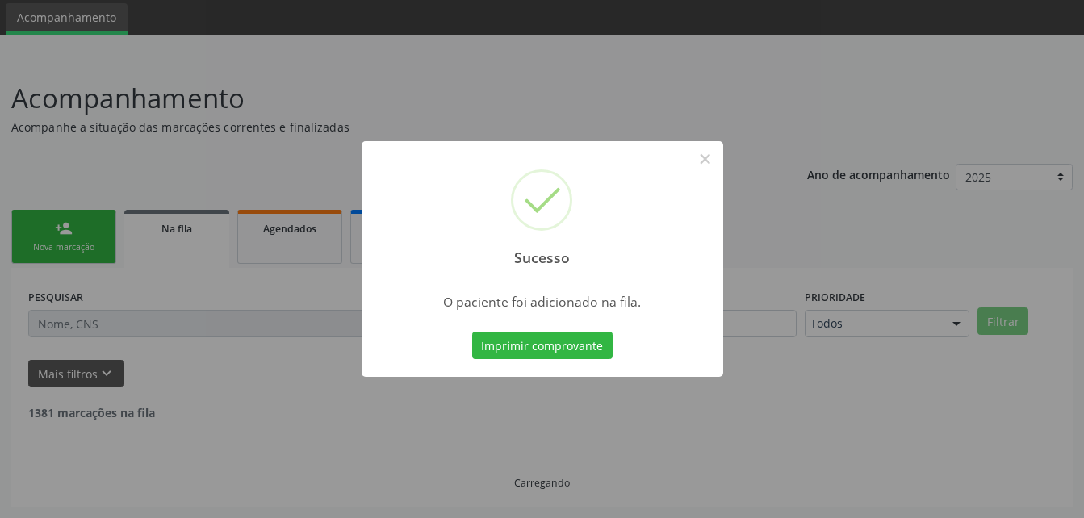
scroll to position [37, 0]
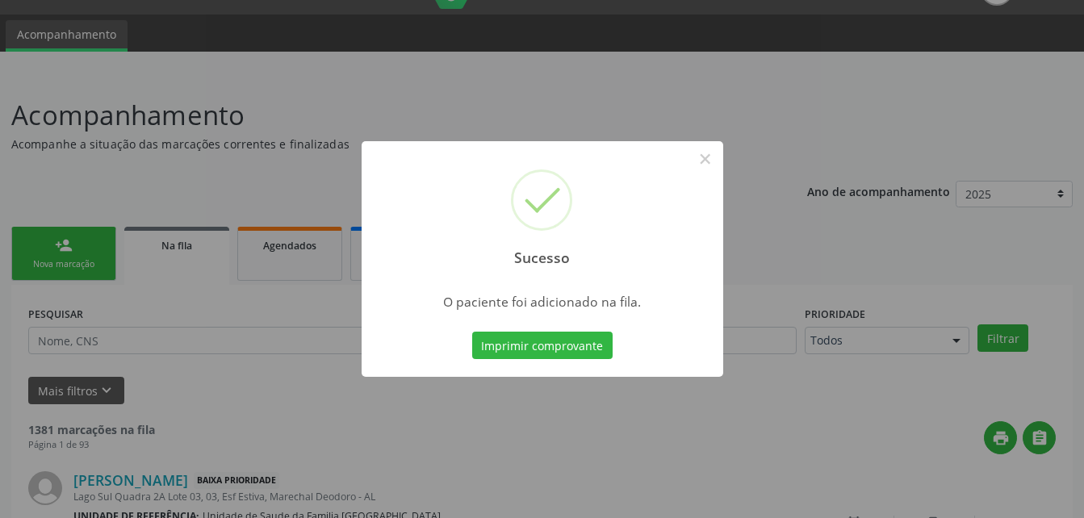
click at [90, 242] on div "Sucesso × O paciente foi adicionado na fila. Imprimir comprovante Cancel" at bounding box center [542, 259] width 1084 height 518
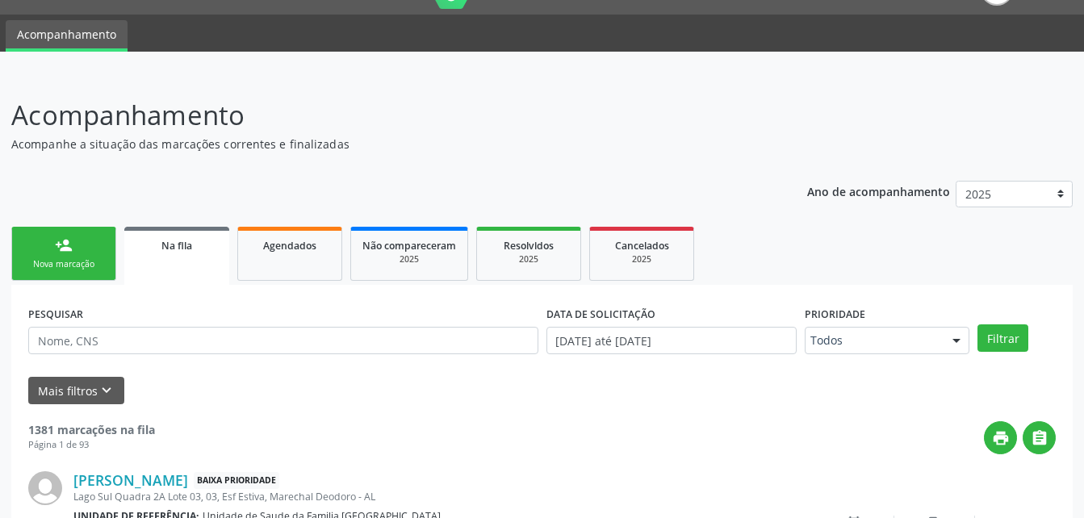
click at [79, 260] on div "Nova marcação" at bounding box center [63, 264] width 81 height 12
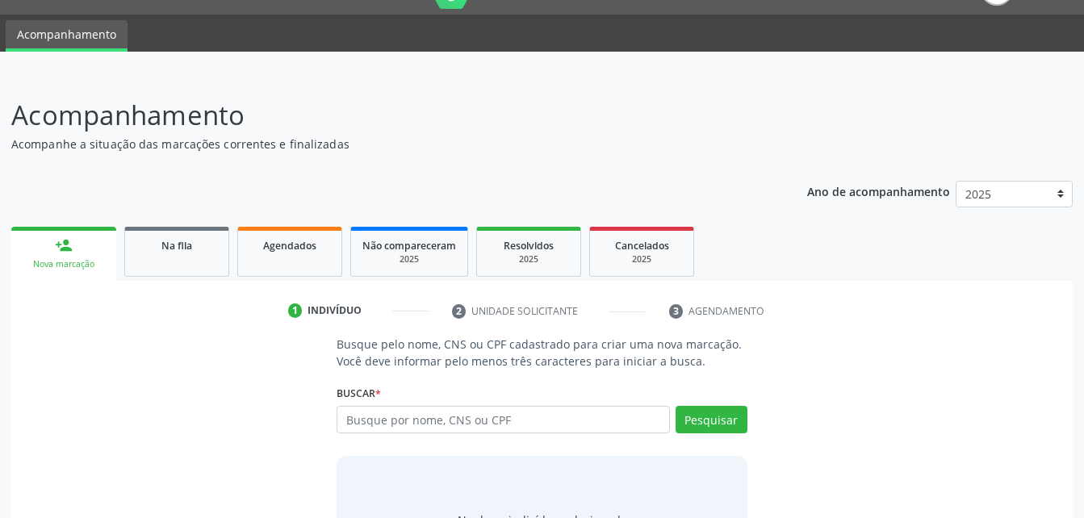
scroll to position [127, 0]
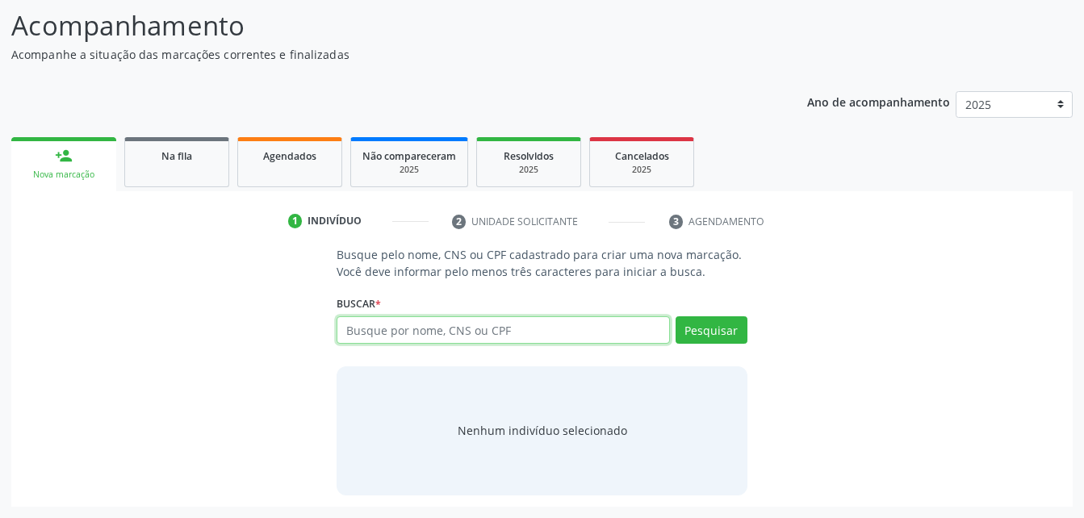
click at [415, 336] on input "text" at bounding box center [503, 329] width 333 height 27
type input "705000433764258"
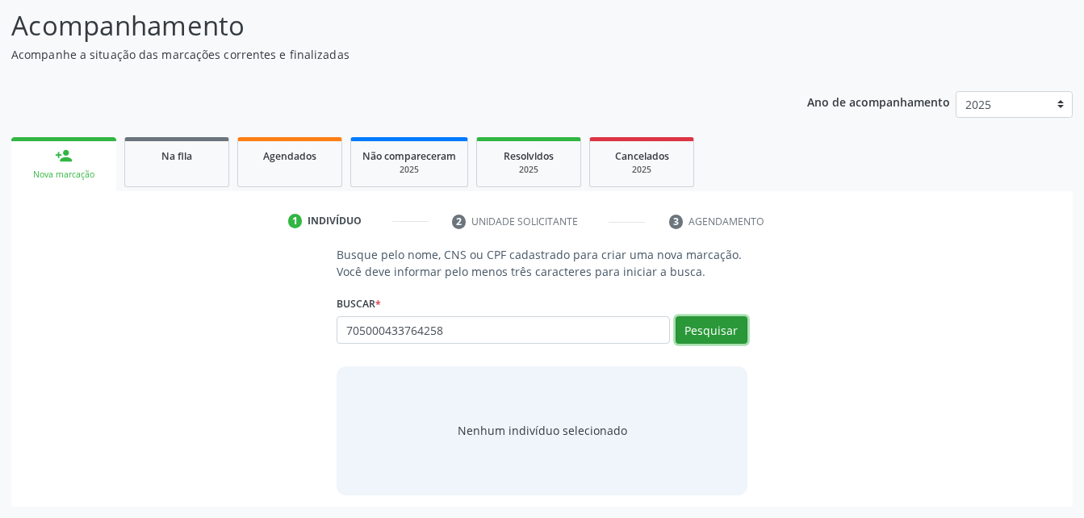
click at [690, 328] on button "Pesquisar" at bounding box center [712, 329] width 72 height 27
type input "705000433764258"
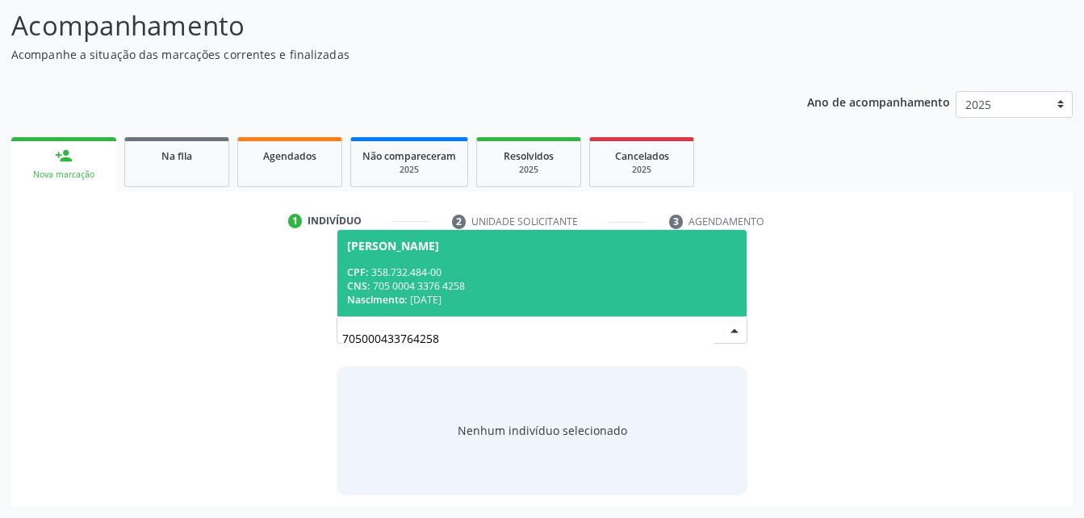
click at [649, 287] on div "CNS: 705 0004 3376 4258" at bounding box center [541, 286] width 389 height 14
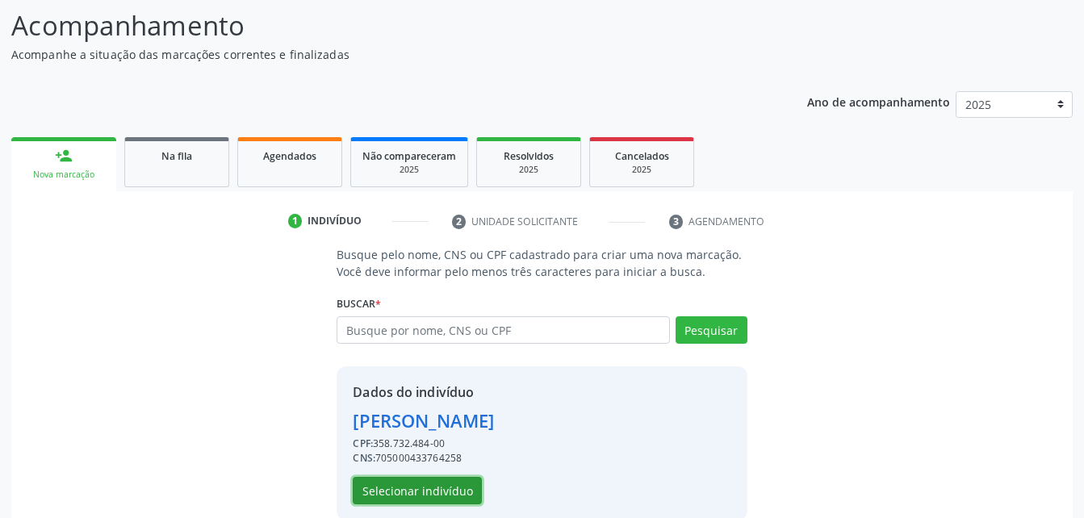
click at [440, 489] on button "Selecionar indivíduo" at bounding box center [417, 490] width 129 height 27
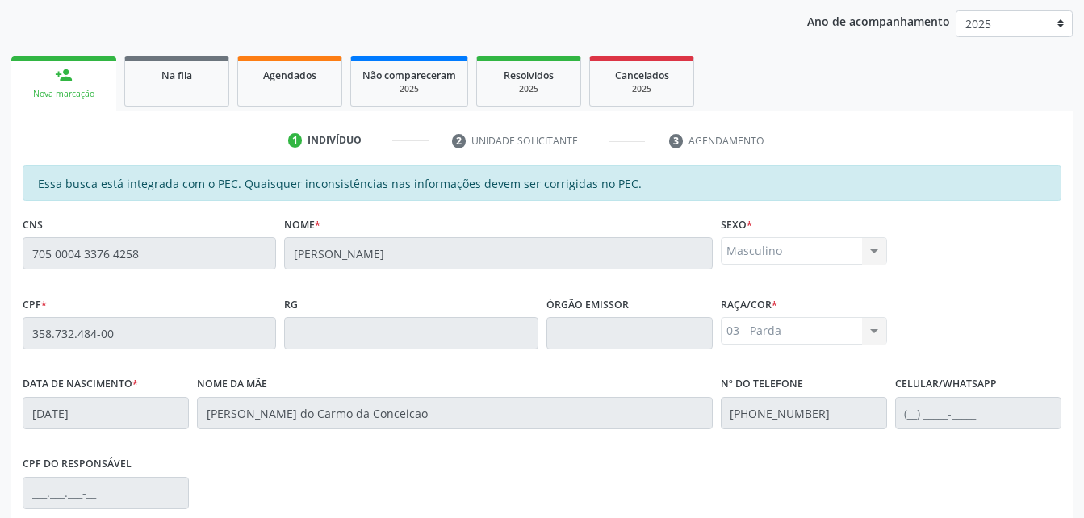
scroll to position [426, 0]
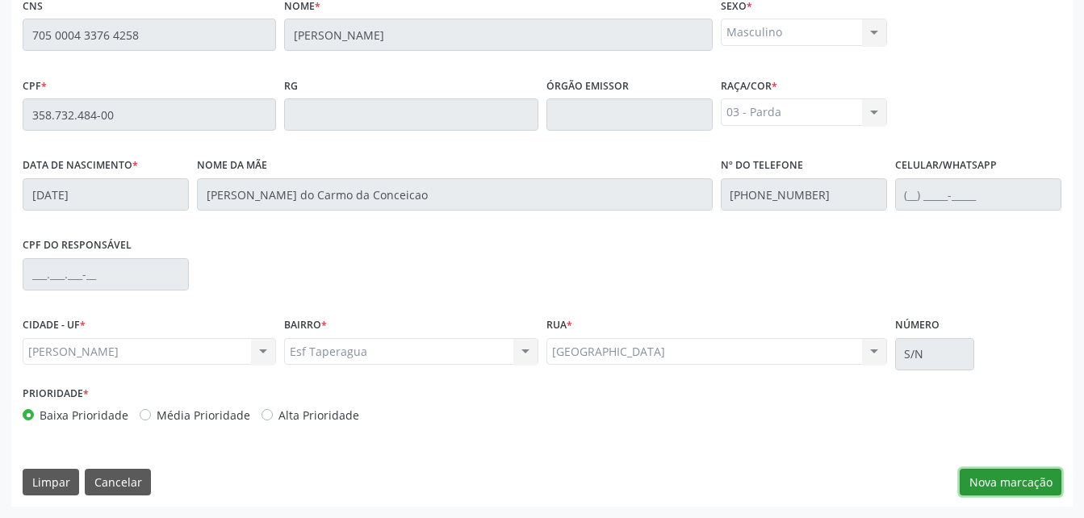
click at [1025, 471] on button "Nova marcação" at bounding box center [1011, 482] width 102 height 27
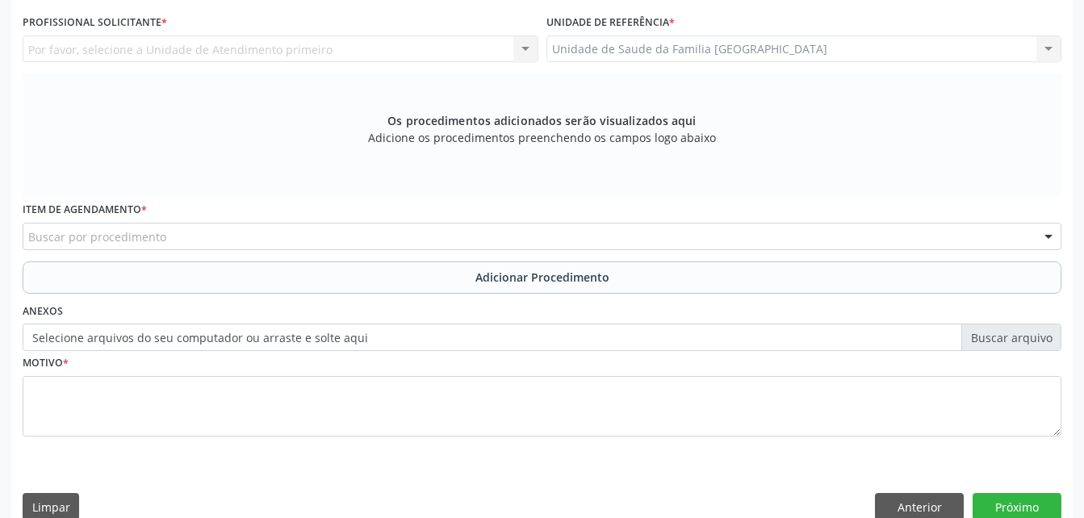
scroll to position [346, 0]
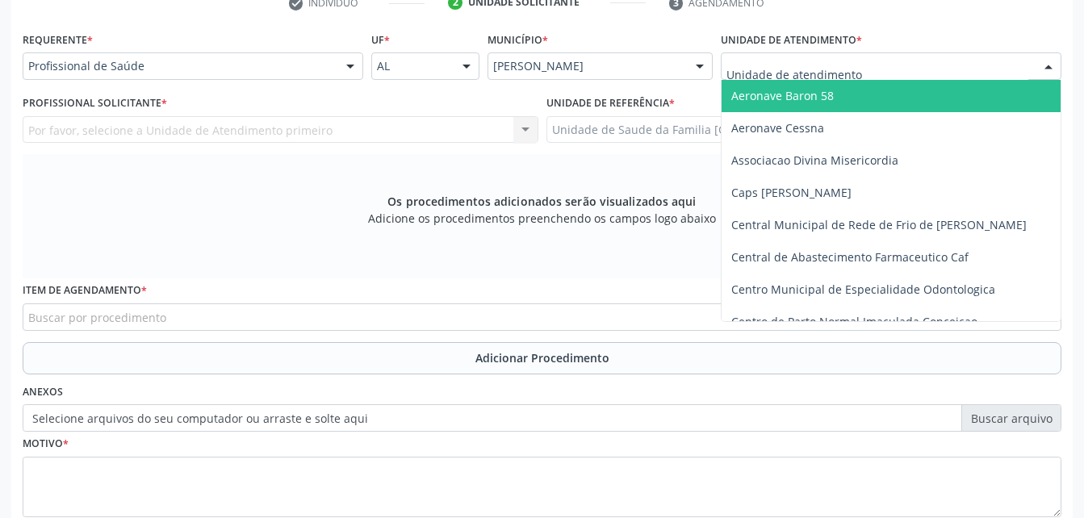
click at [827, 56] on div at bounding box center [891, 65] width 341 height 27
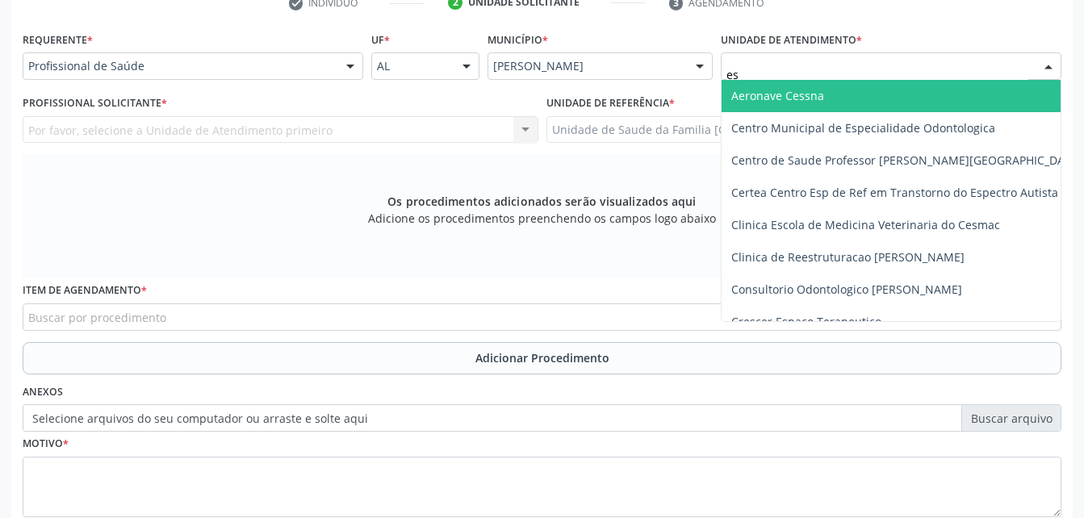
type input "est"
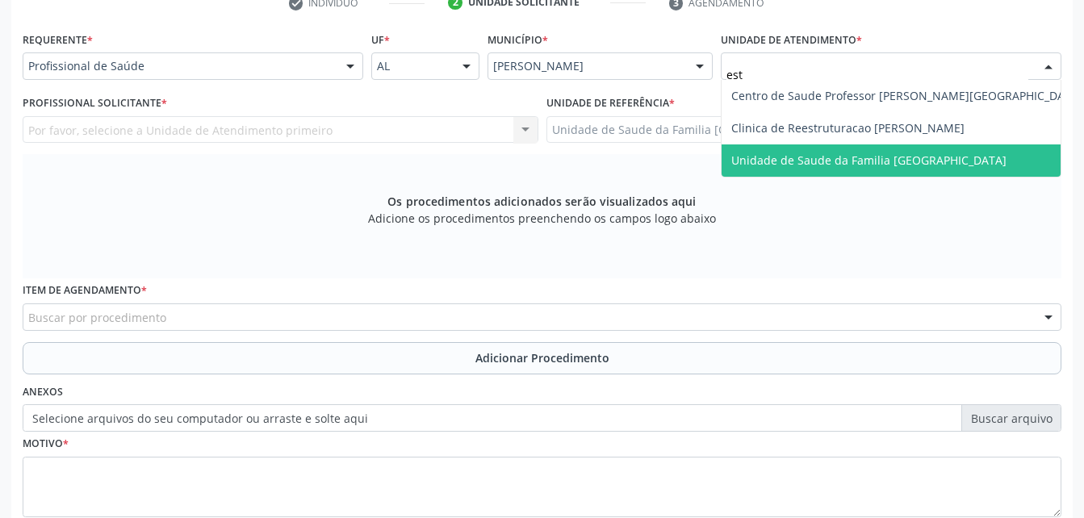
click at [861, 149] on span "Unidade de Saude da Familia [GEOGRAPHIC_DATA]" at bounding box center [907, 161] width 371 height 32
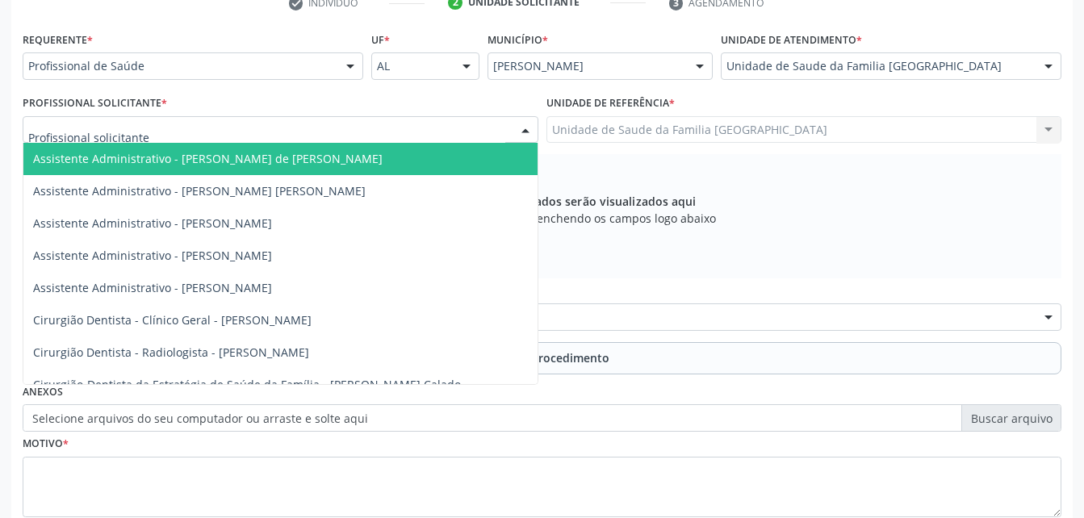
click at [222, 129] on div at bounding box center [281, 129] width 516 height 27
type input "rod"
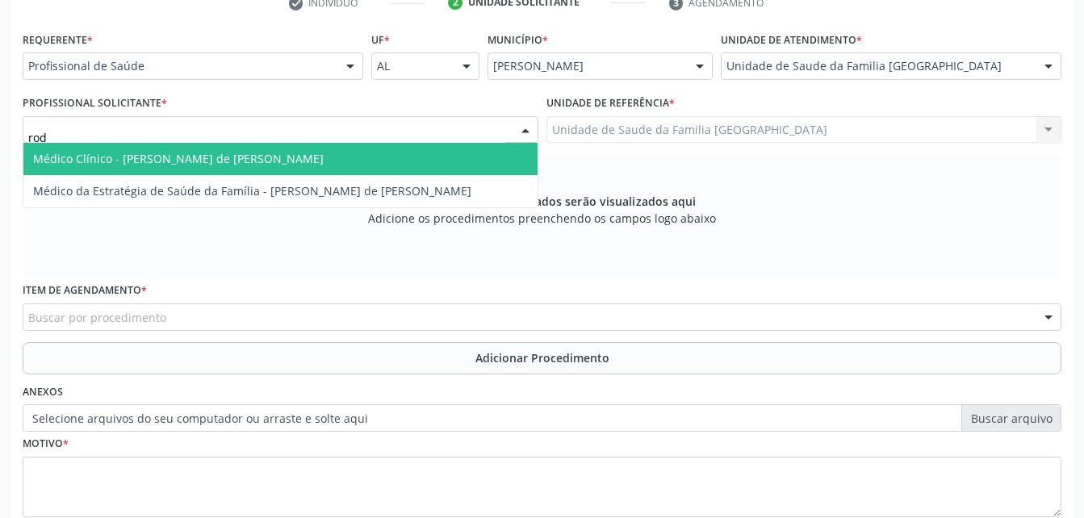
click at [223, 155] on span "Médico Clínico - [PERSON_NAME] de [PERSON_NAME]" at bounding box center [178, 158] width 291 height 15
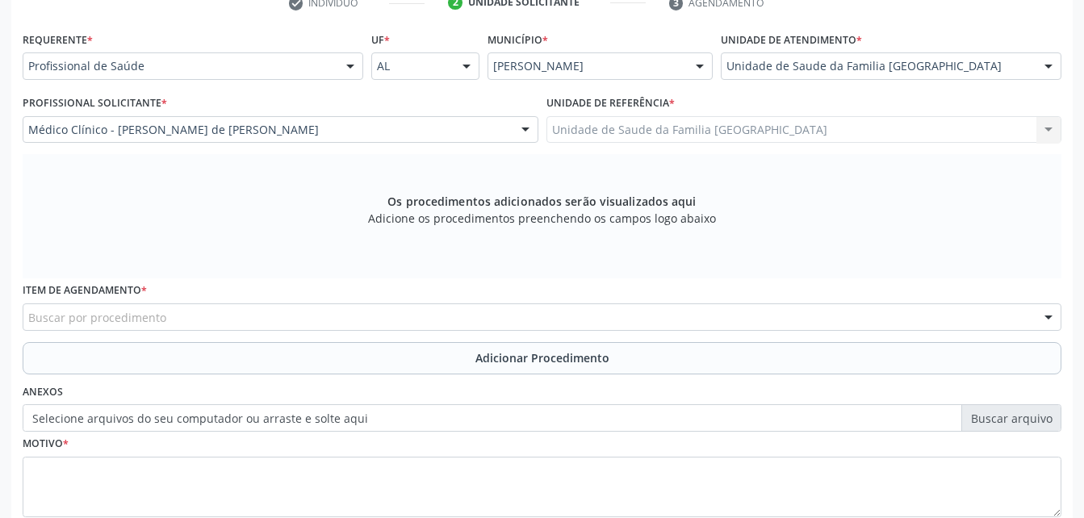
scroll to position [451, 0]
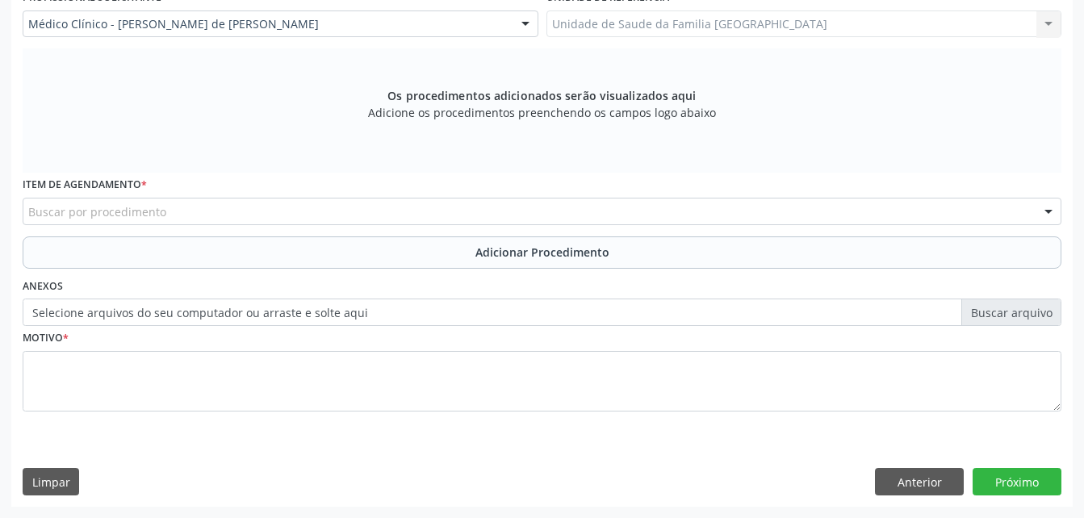
click at [245, 213] on div "Buscar por procedimento" at bounding box center [542, 211] width 1039 height 27
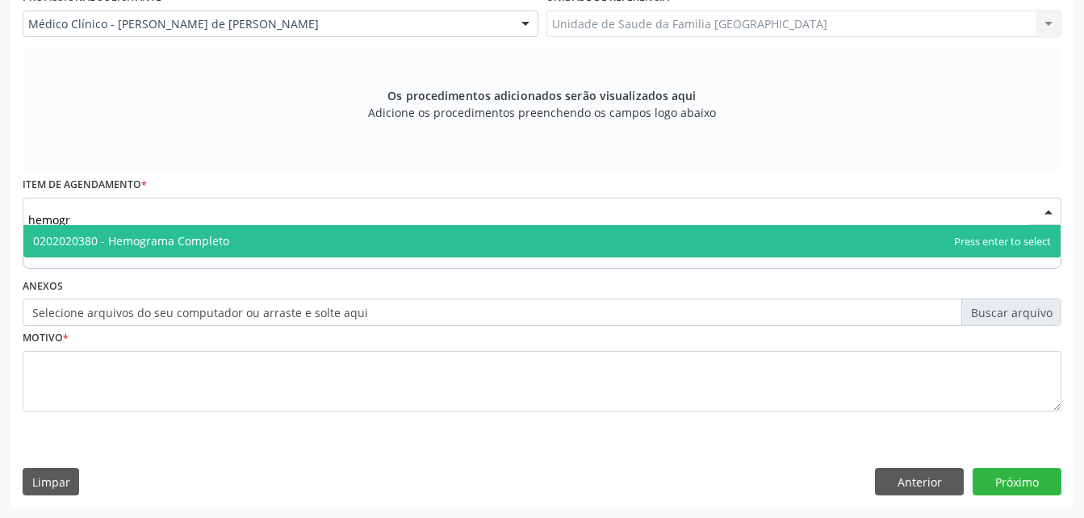
type input "hemogra"
click at [253, 237] on span "0202020380 - Hemograma Completo" at bounding box center [541, 241] width 1037 height 32
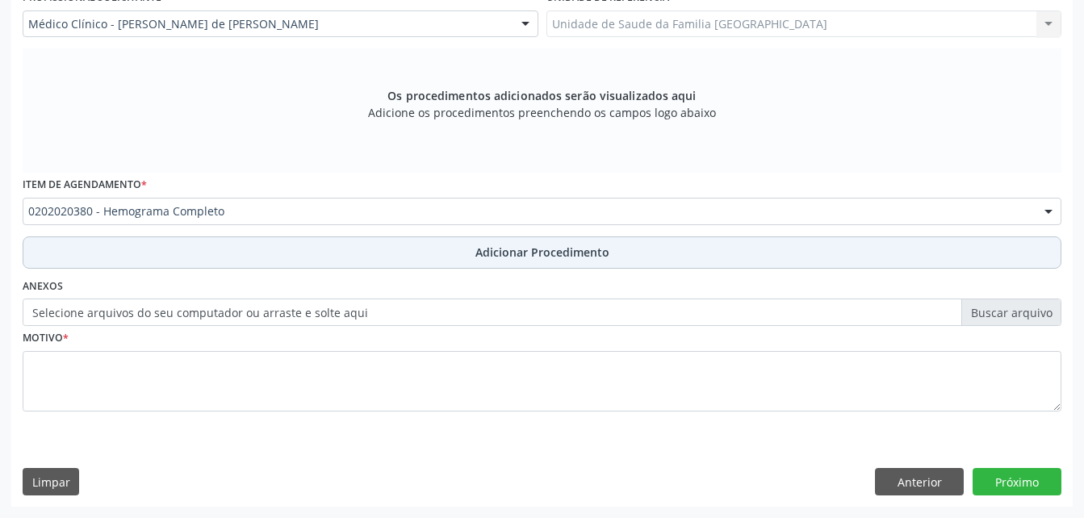
click at [261, 249] on button "Adicionar Procedimento" at bounding box center [542, 253] width 1039 height 32
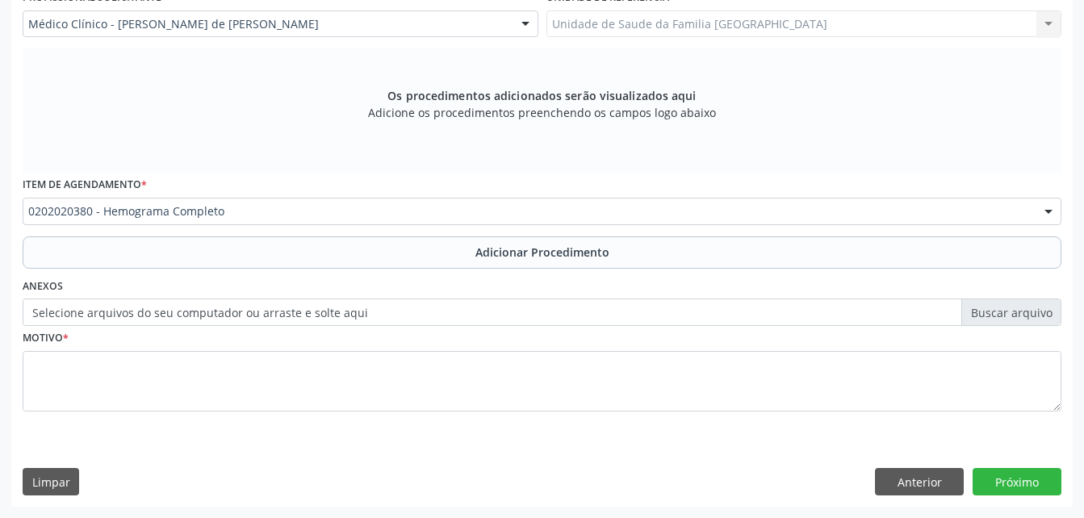
scroll to position [390, 0]
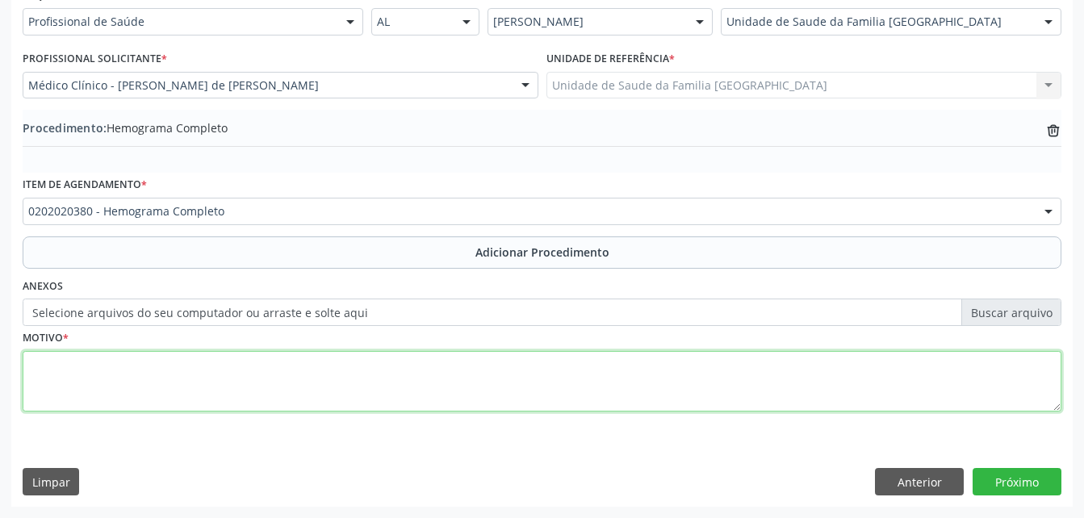
click at [273, 375] on textarea at bounding box center [542, 381] width 1039 height 61
type textarea "exames laboratoriais"
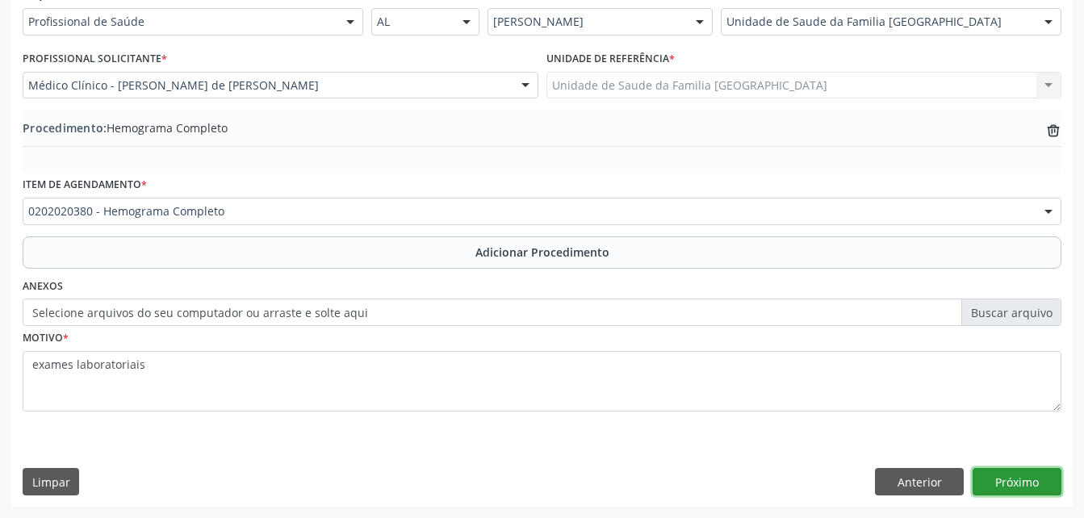
click at [1028, 475] on button "Próximo" at bounding box center [1017, 481] width 89 height 27
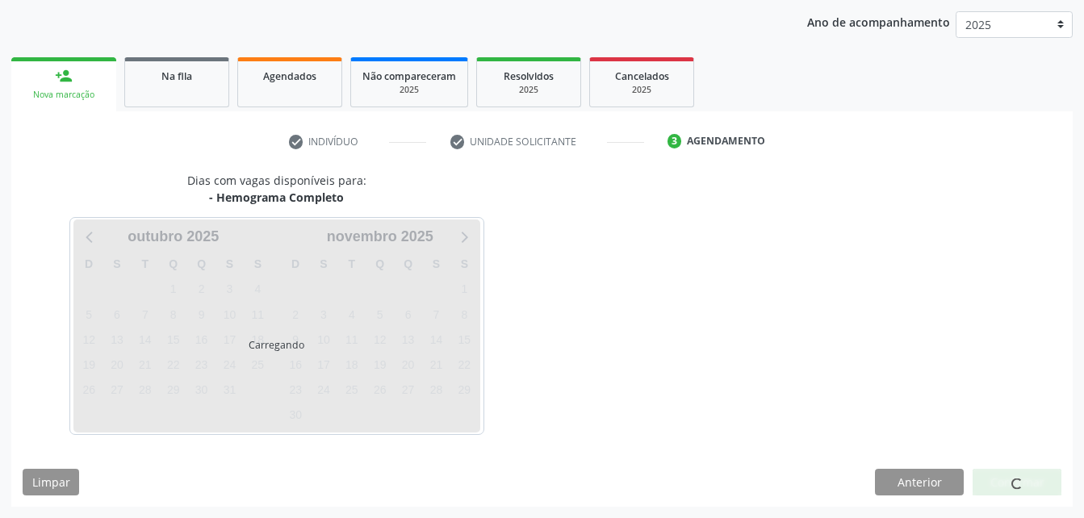
scroll to position [254, 0]
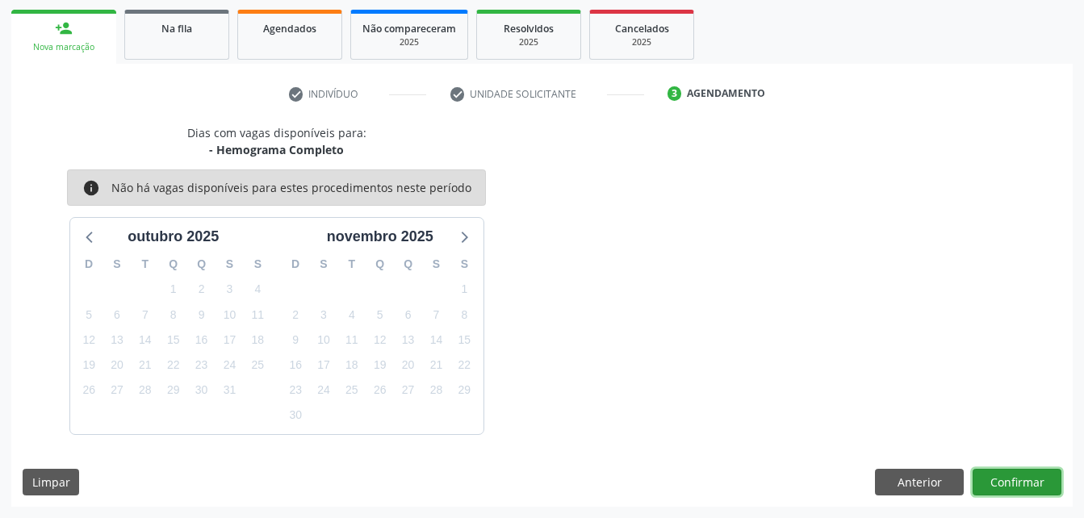
click at [1027, 476] on button "Confirmar" at bounding box center [1017, 482] width 89 height 27
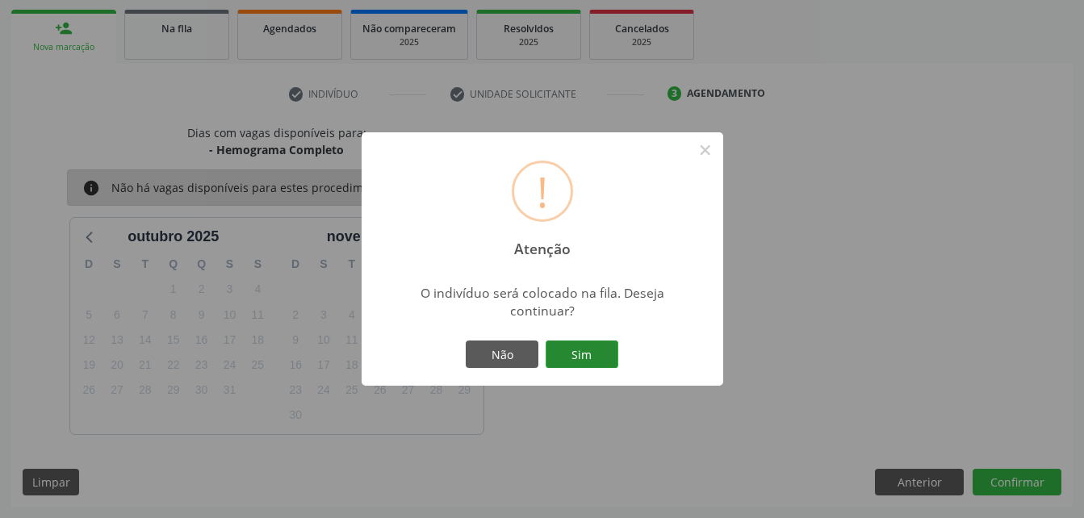
click at [594, 358] on button "Sim" at bounding box center [582, 354] width 73 height 27
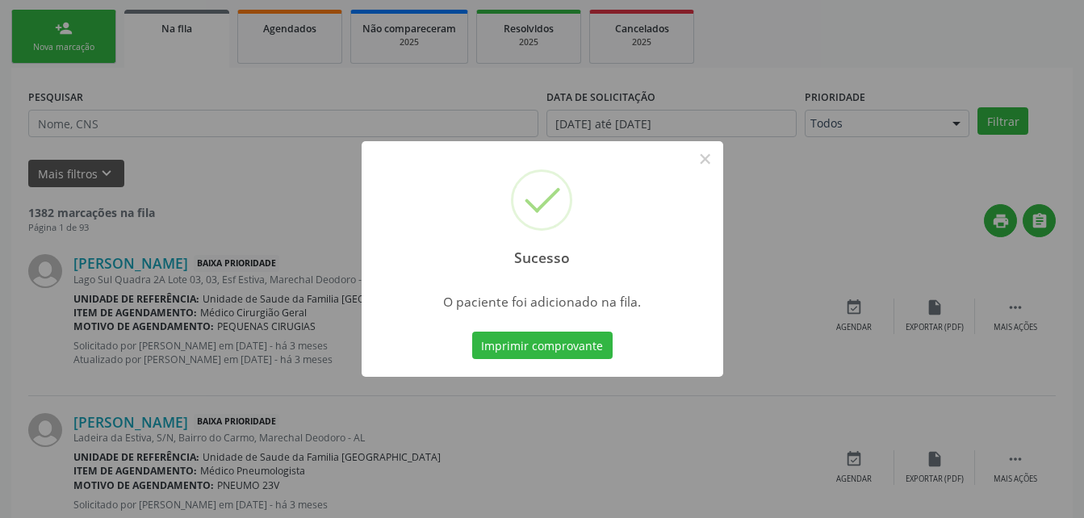
scroll to position [37, 0]
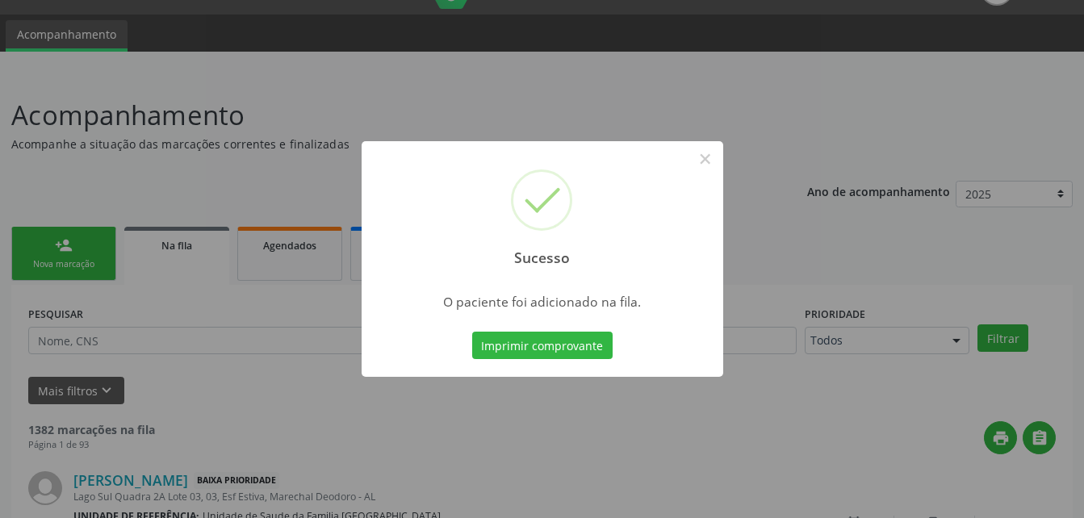
click at [70, 258] on div "Sucesso × O paciente foi adicionado na fila. Imprimir comprovante Cancel" at bounding box center [542, 259] width 1084 height 518
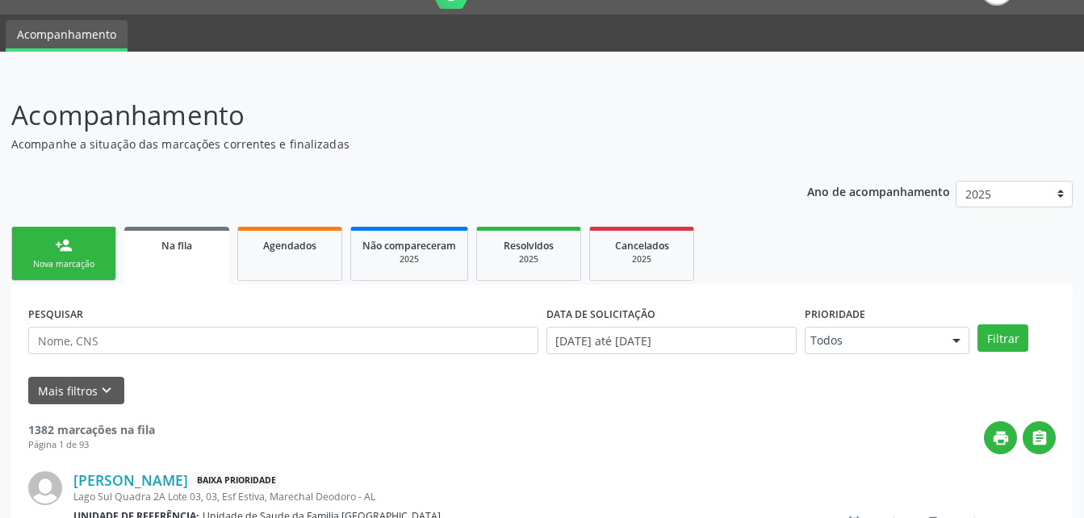
click at [70, 258] on div "Nova marcação" at bounding box center [63, 264] width 81 height 12
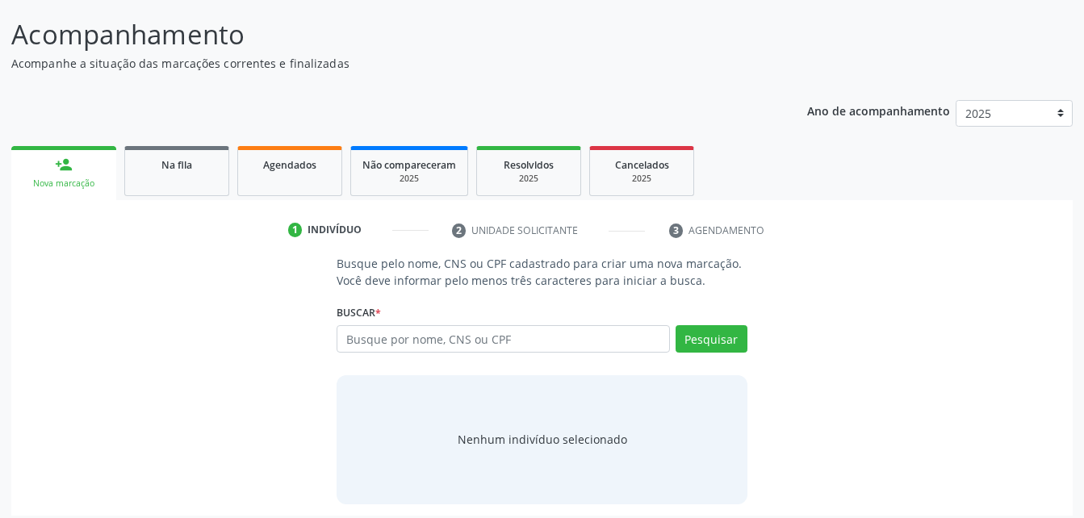
scroll to position [127, 0]
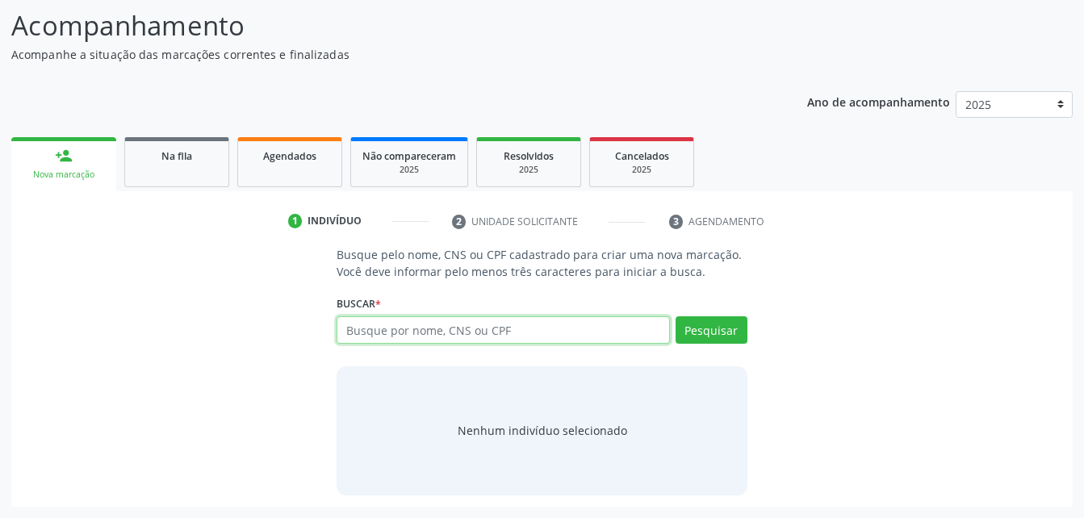
click at [442, 327] on input "text" at bounding box center [503, 329] width 333 height 27
type input "700005112119807"
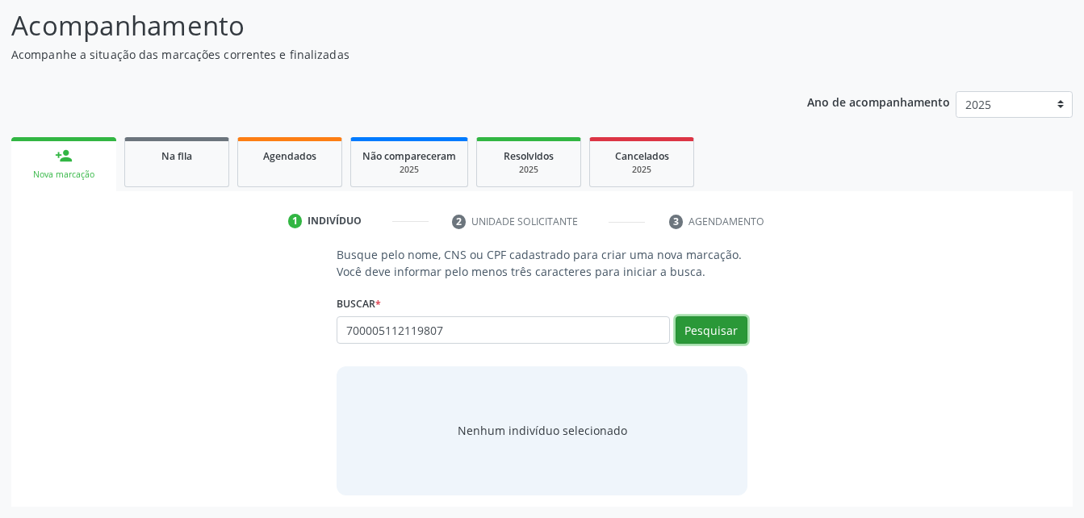
click at [711, 324] on button "Pesquisar" at bounding box center [712, 329] width 72 height 27
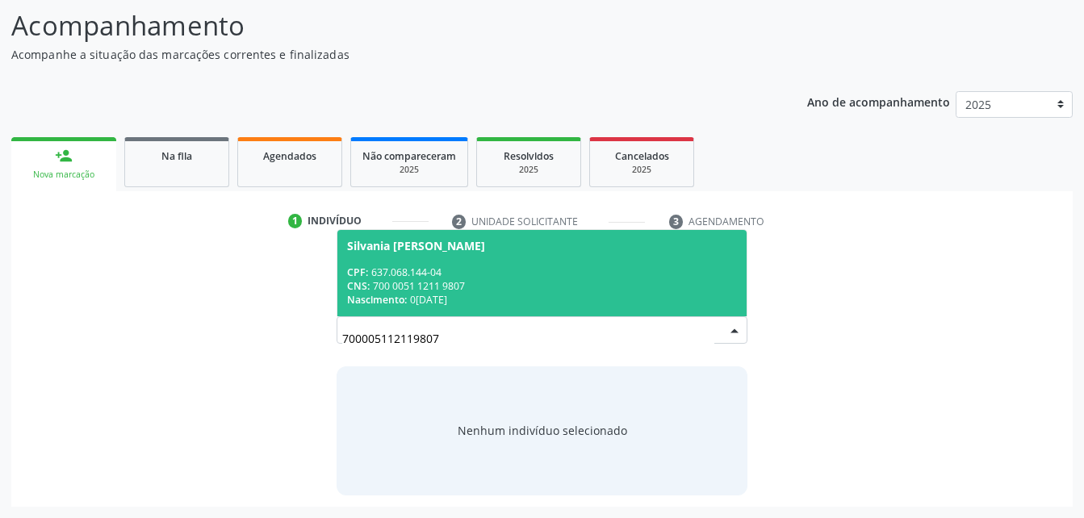
click at [527, 279] on div "CNS: 700 0051 1211 9807" at bounding box center [541, 286] width 389 height 14
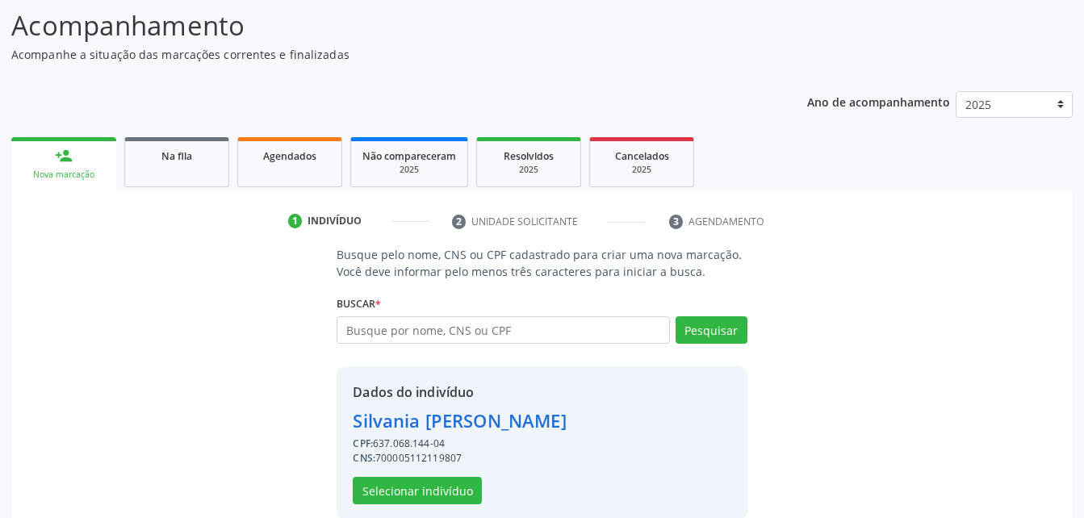
scroll to position [152, 0]
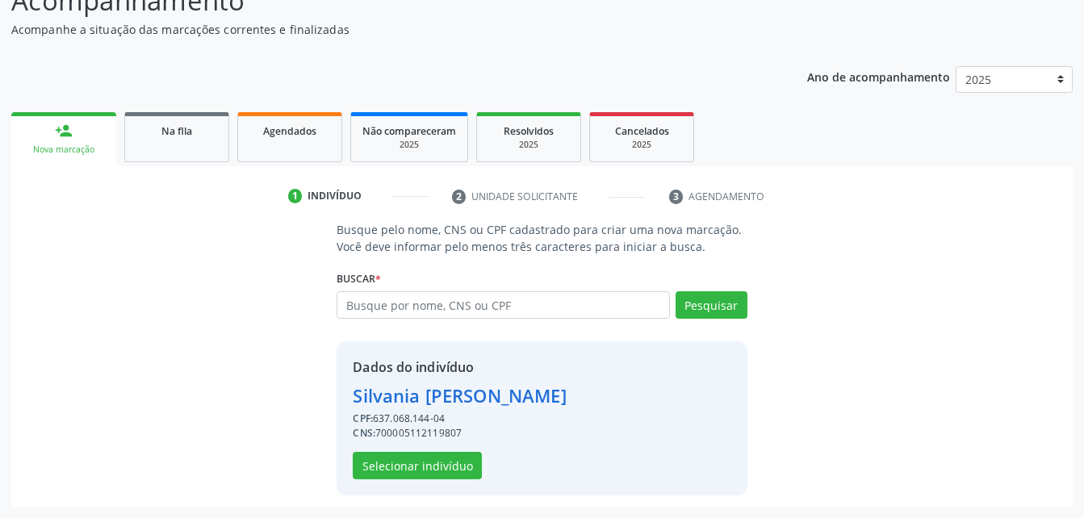
click at [400, 480] on div "Dados do indivíduo Silvania Maria Lopes CPF: 637.068.144-04 CNS: 70000511211980…" at bounding box center [542, 418] width 410 height 154
click at [401, 460] on button "Selecionar indivíduo" at bounding box center [417, 465] width 129 height 27
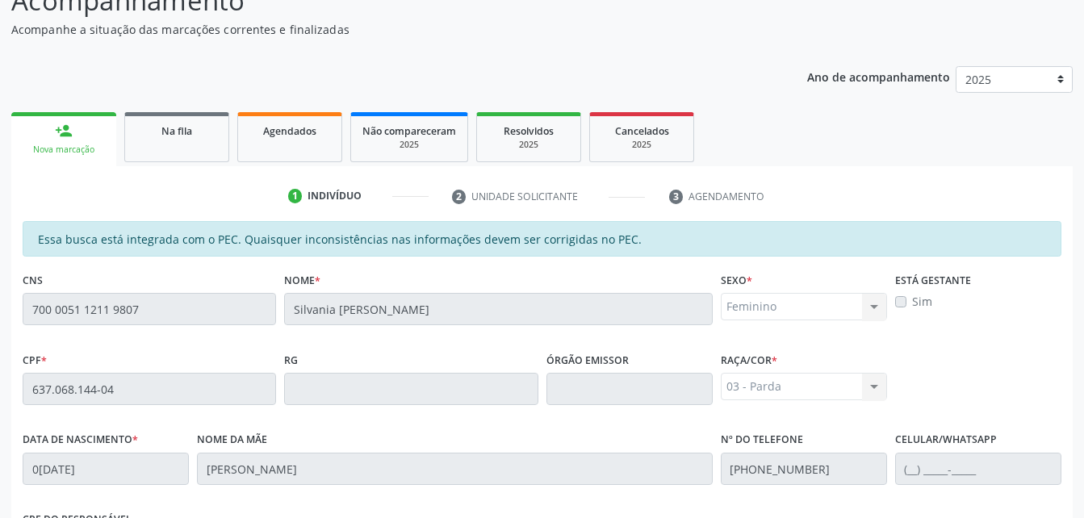
scroll to position [394, 0]
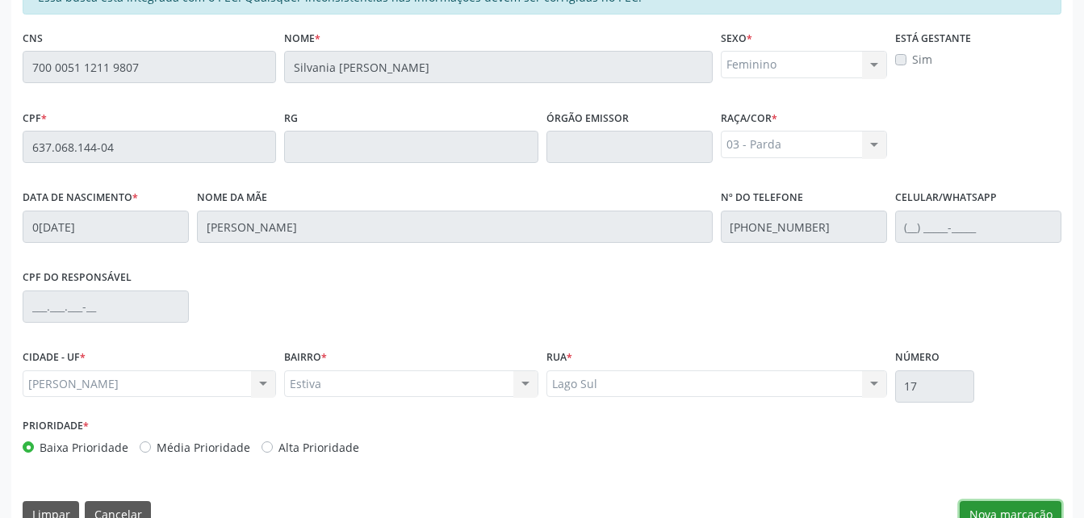
click at [1038, 508] on button "Nova marcação" at bounding box center [1011, 514] width 102 height 27
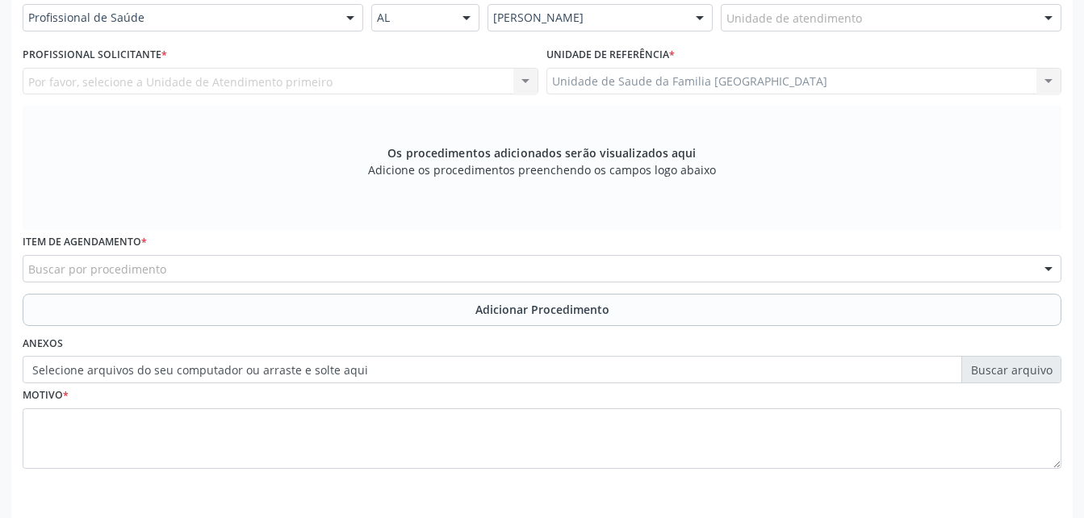
scroll to position [313, 0]
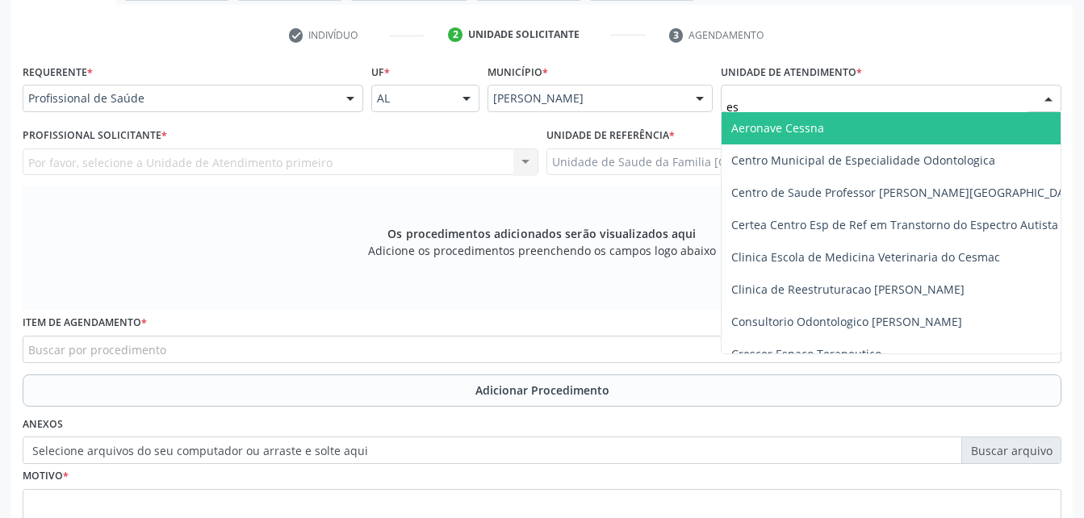
type input "est"
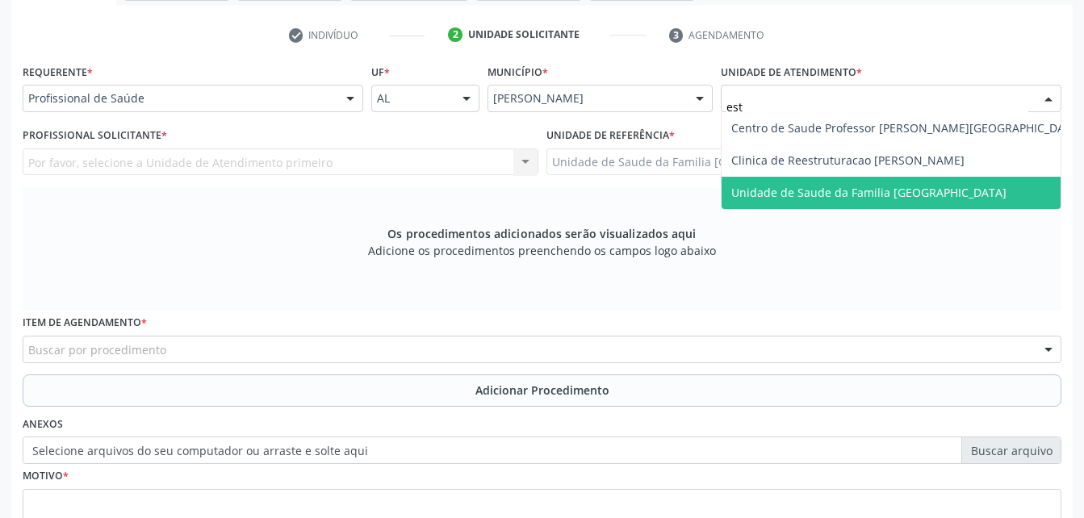
drag, startPoint x: 893, startPoint y: 184, endPoint x: 699, endPoint y: 122, distance: 203.5
click at [893, 185] on span "Unidade de Saude da Familia [GEOGRAPHIC_DATA]" at bounding box center [868, 192] width 275 height 15
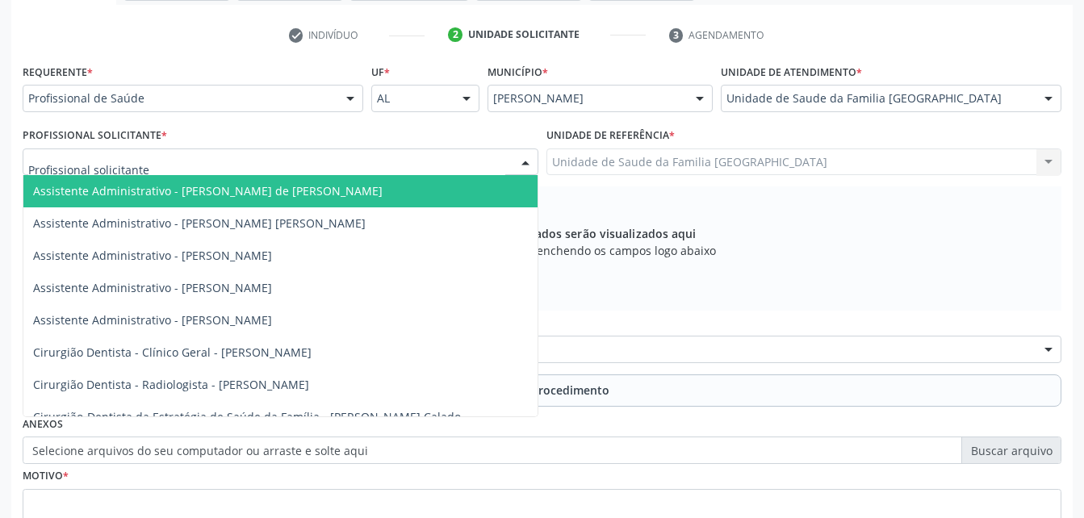
click at [329, 164] on div at bounding box center [281, 162] width 516 height 27
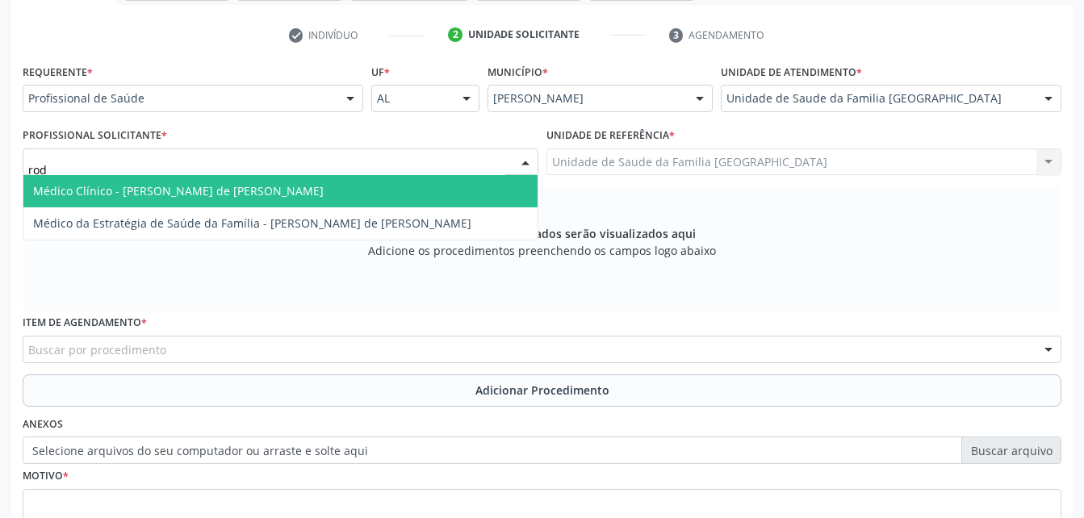
type input "rodr"
click at [330, 181] on span "Médico Clínico - [PERSON_NAME] de [PERSON_NAME]" at bounding box center [280, 191] width 514 height 32
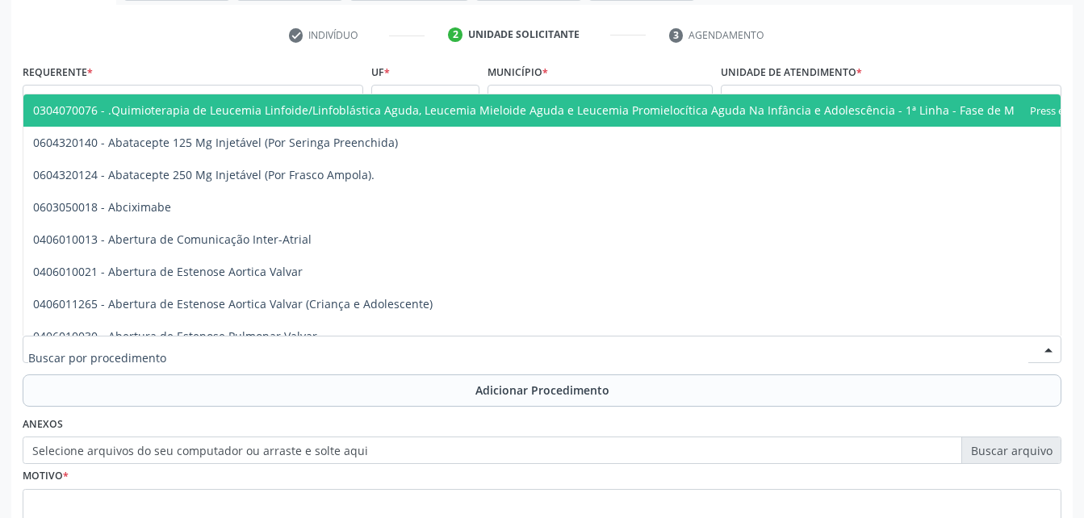
click at [342, 350] on div at bounding box center [542, 349] width 1039 height 27
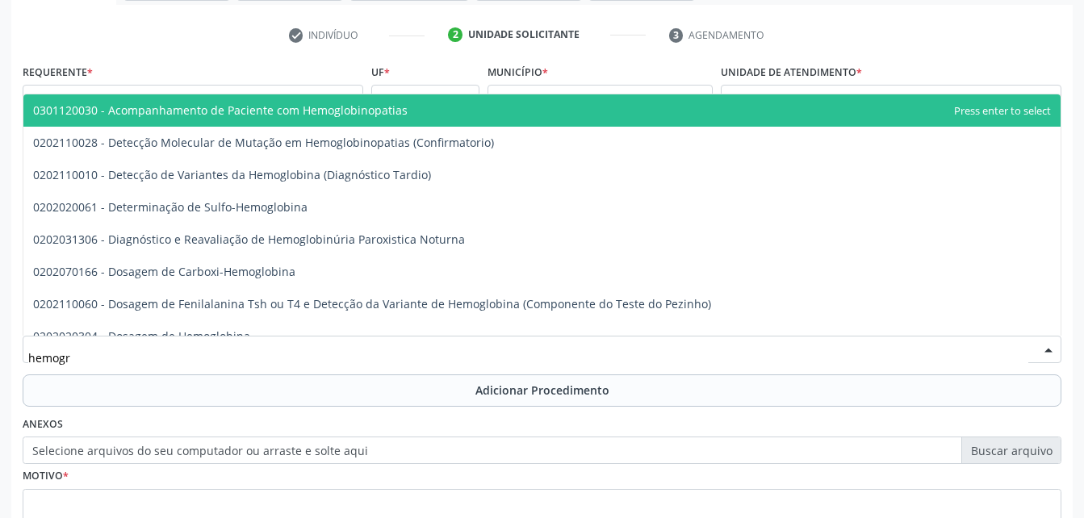
type input "hemogra"
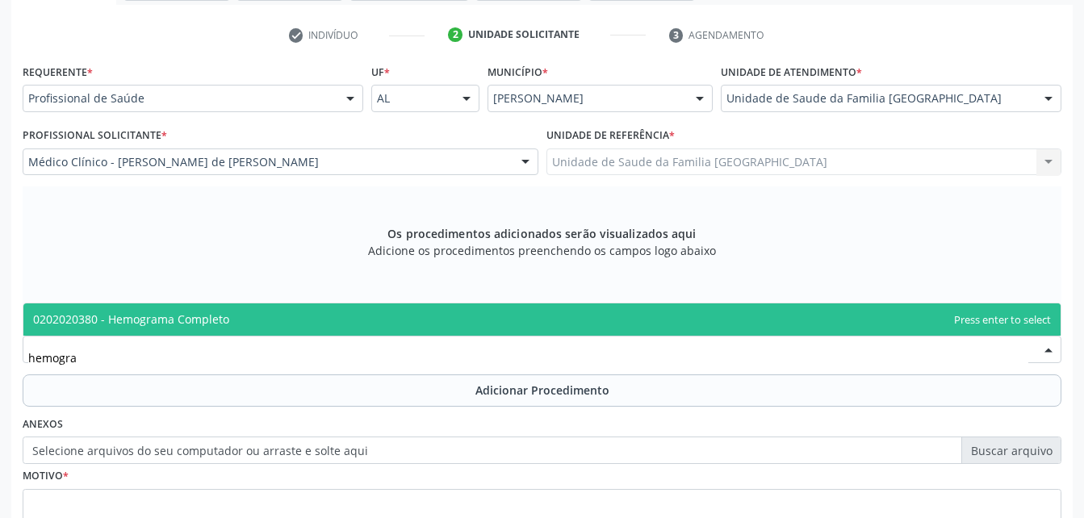
click at [358, 321] on span "0202020380 - Hemograma Completo" at bounding box center [541, 320] width 1037 height 32
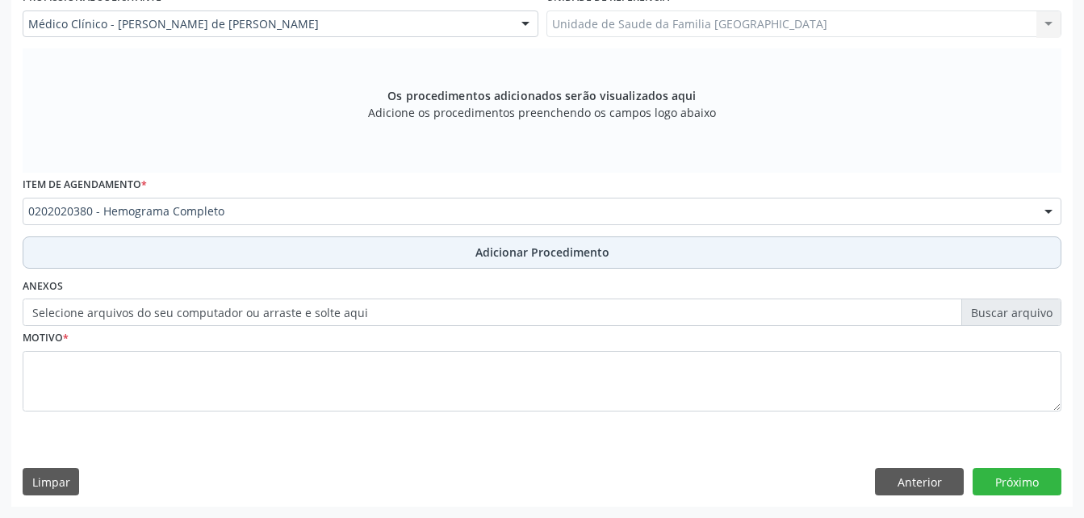
click at [390, 254] on button "Adicionar Procedimento" at bounding box center [542, 253] width 1039 height 32
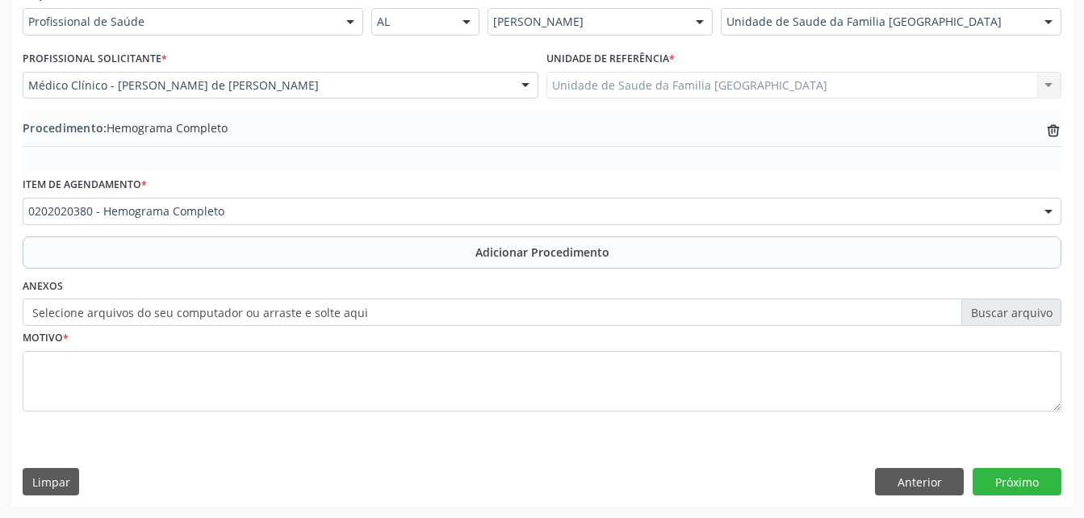
scroll to position [390, 0]
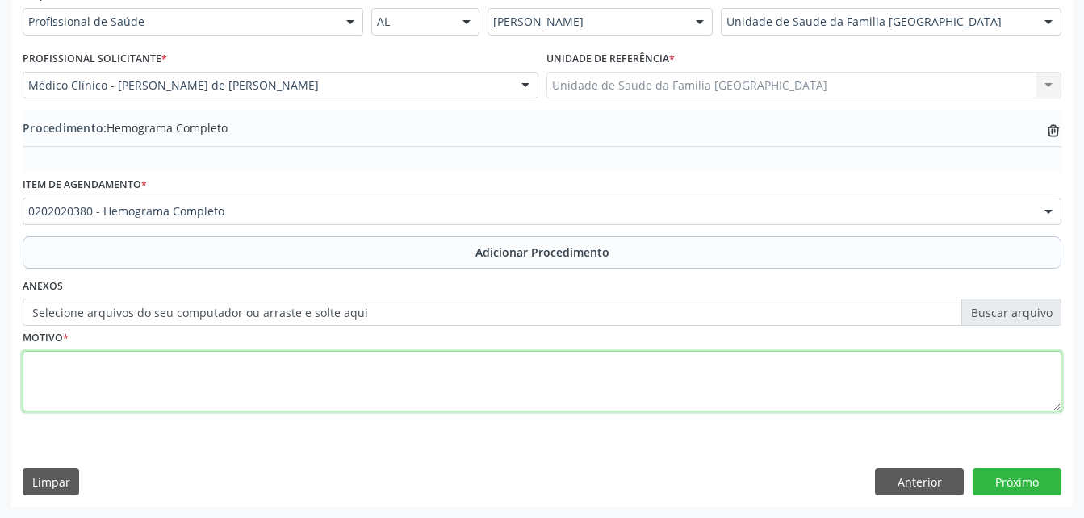
click at [387, 376] on textarea at bounding box center [542, 381] width 1039 height 61
type textarea "exames laboratoriais"
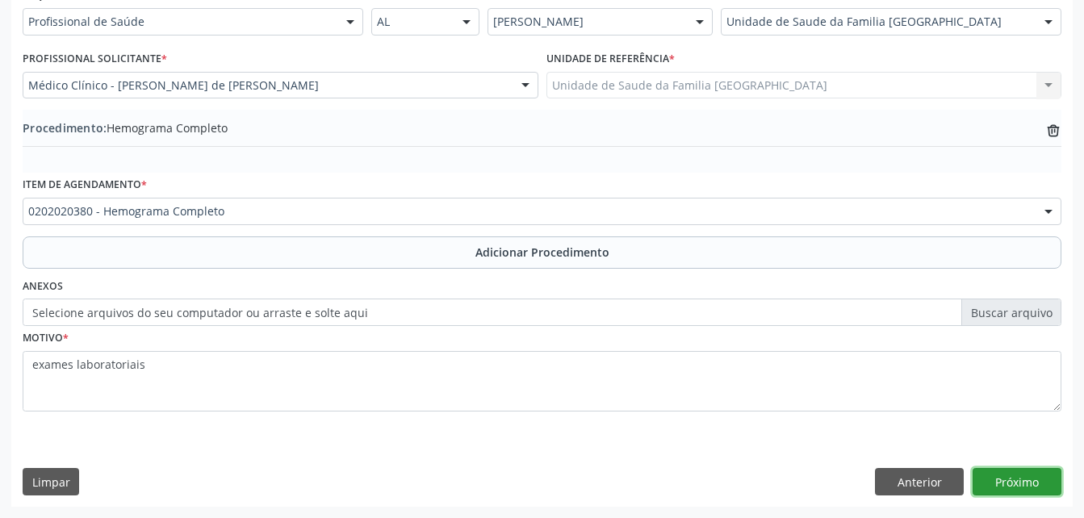
click at [1021, 479] on button "Próximo" at bounding box center [1017, 481] width 89 height 27
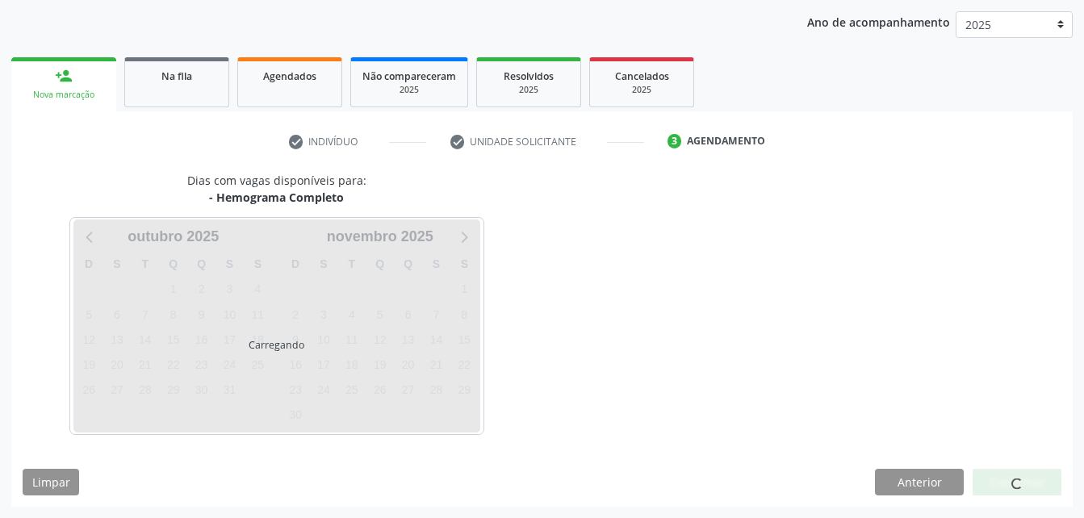
scroll to position [254, 0]
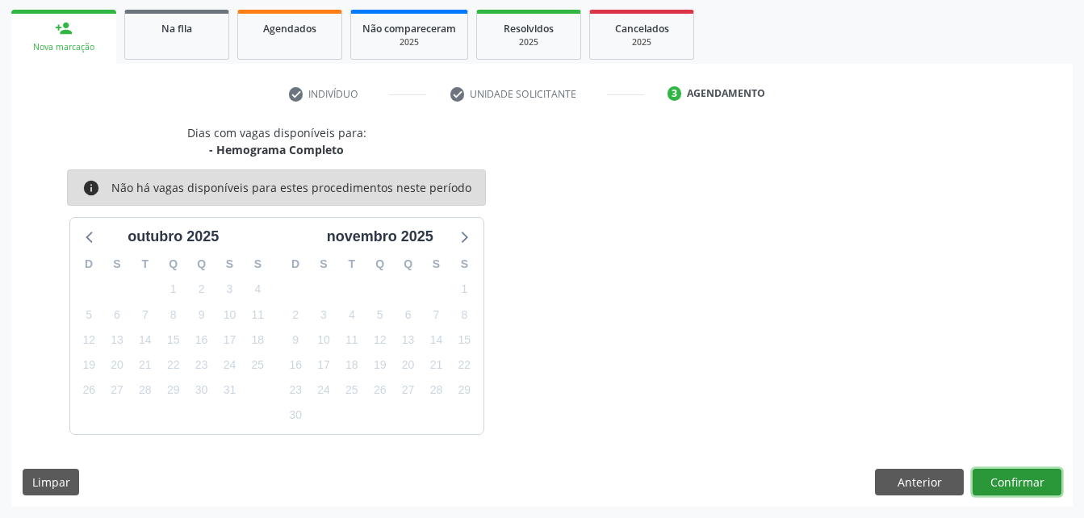
click at [1021, 479] on button "Confirmar" at bounding box center [1017, 482] width 89 height 27
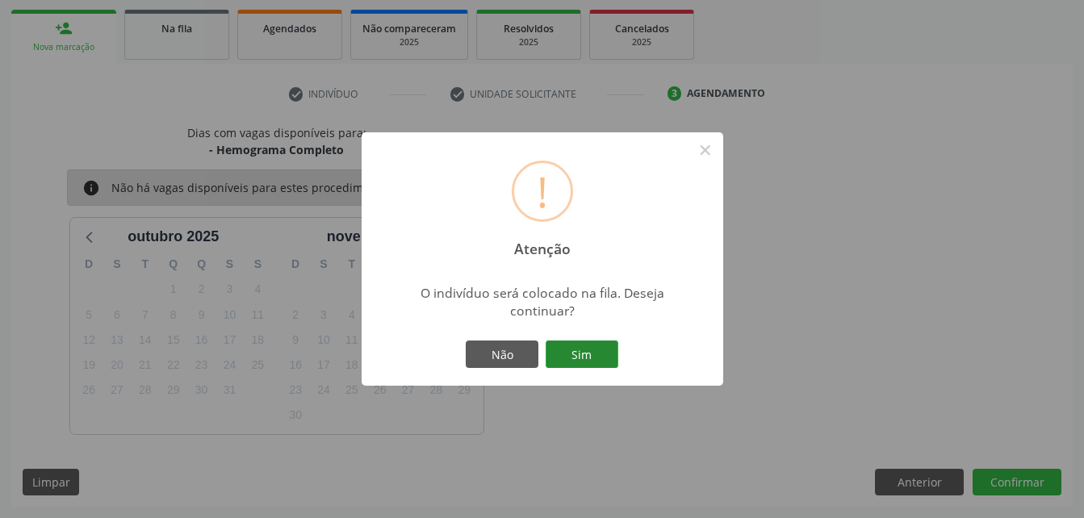
click at [578, 343] on button "Sim" at bounding box center [582, 354] width 73 height 27
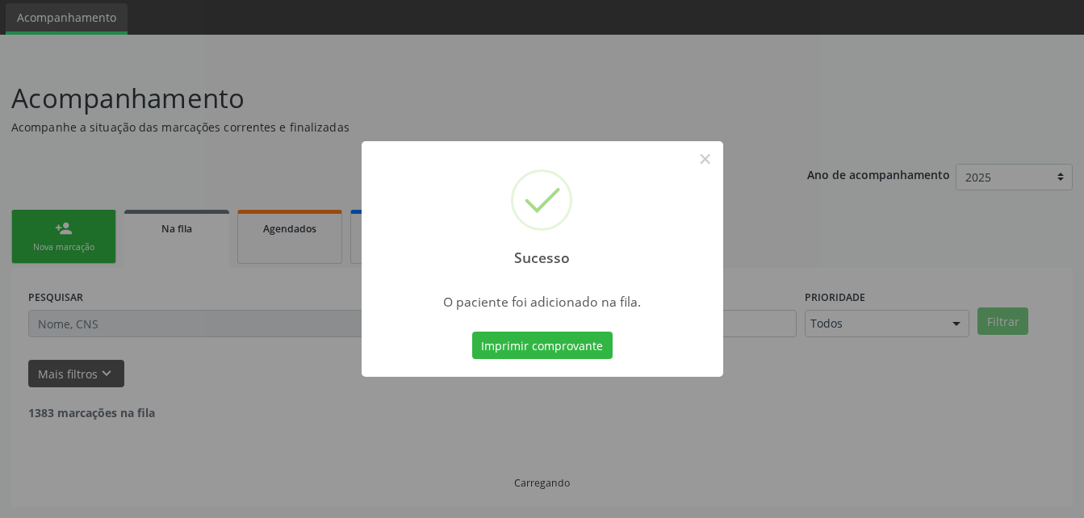
scroll to position [37, 0]
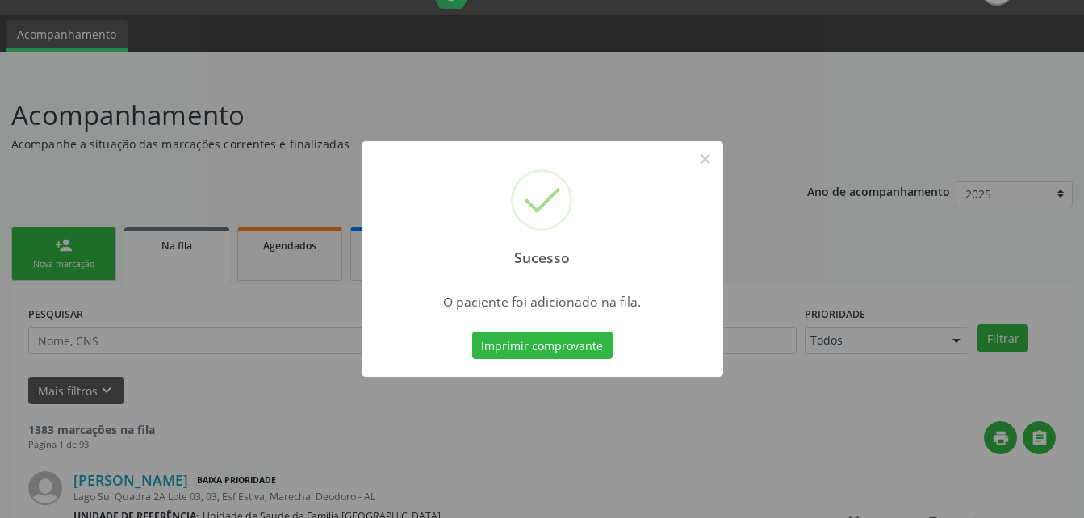
click at [49, 265] on div "Sucesso × O paciente foi adicionado na fila. Imprimir comprovante Cancel" at bounding box center [542, 259] width 1084 height 518
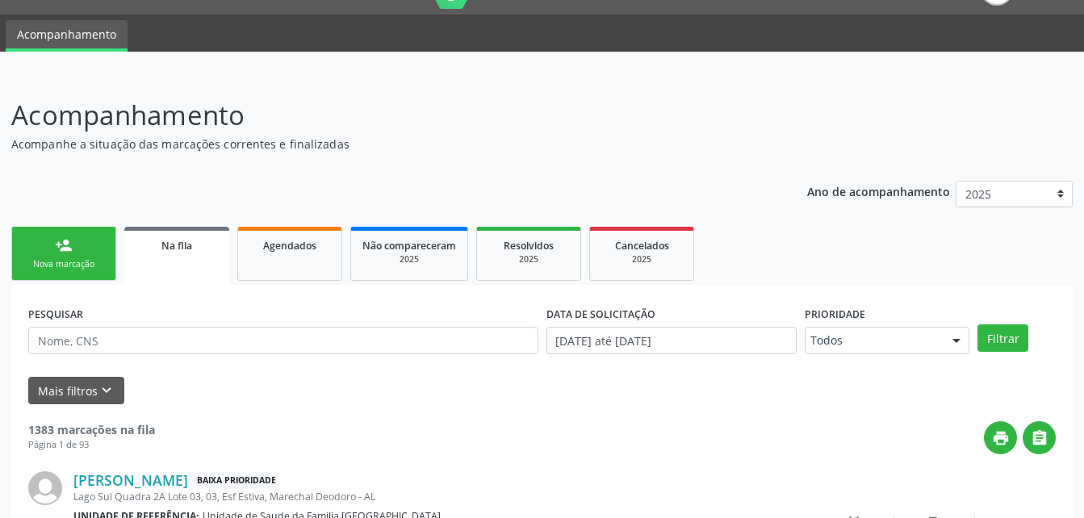
drag, startPoint x: 71, startPoint y: 245, endPoint x: 727, endPoint y: 162, distance: 661.6
click at [71, 245] on div "person_add" at bounding box center [64, 246] width 18 height 18
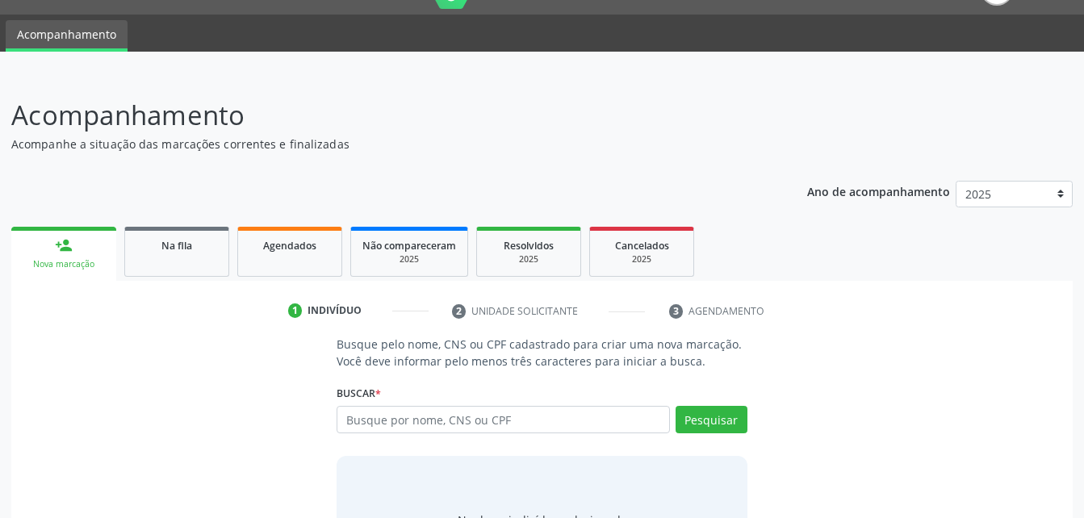
scroll to position [127, 0]
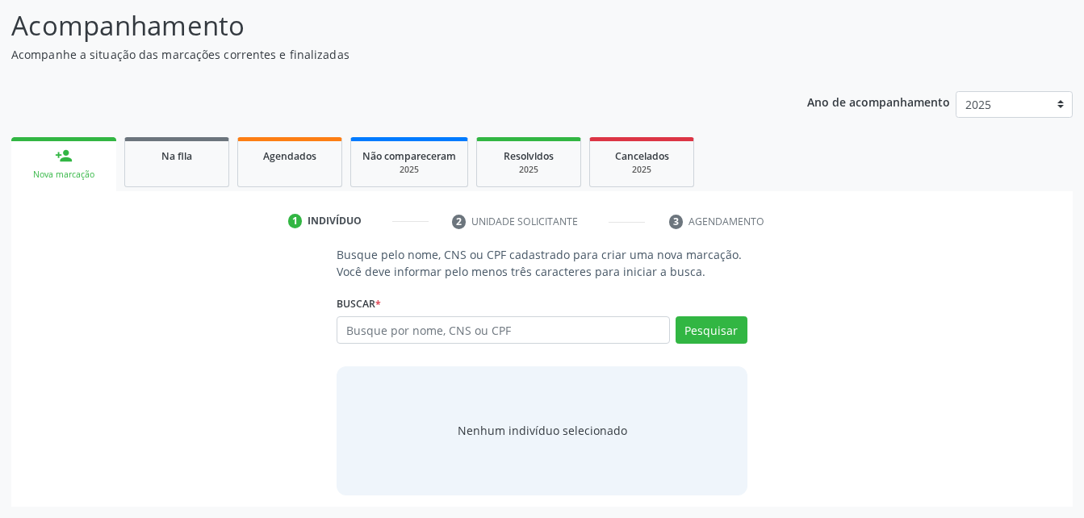
click at [442, 348] on div "Busque por nome, CNS ou CPF Nenhum resultado encontrado para: " " Digite nome, …" at bounding box center [542, 335] width 410 height 39
click at [438, 335] on input "text" at bounding box center [503, 329] width 333 height 27
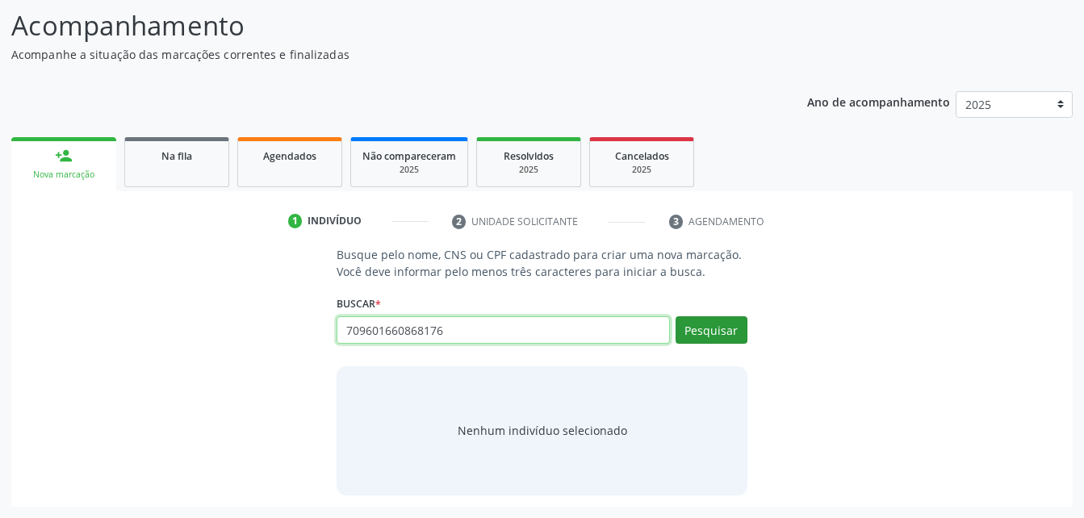
type input "709601660868176"
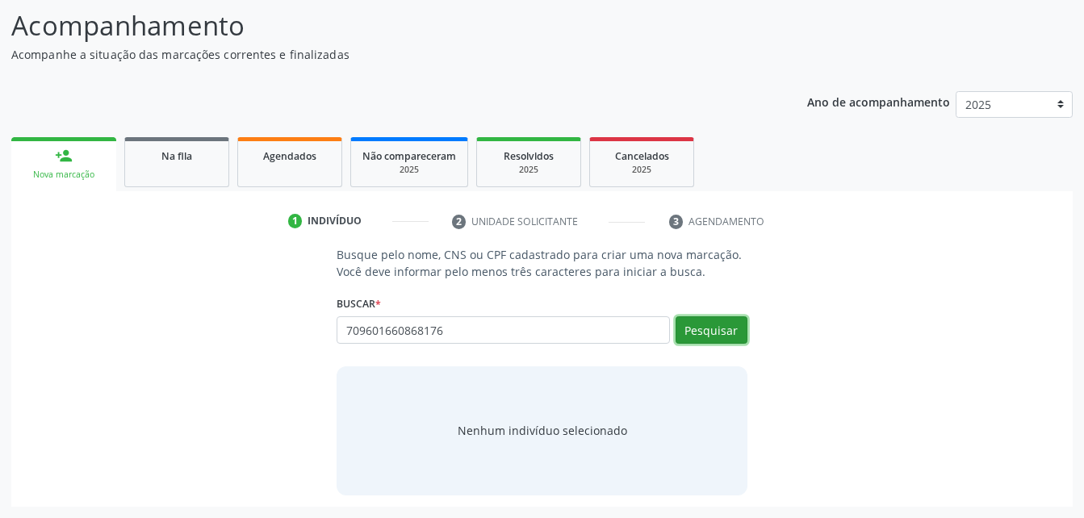
click at [730, 334] on button "Pesquisar" at bounding box center [712, 329] width 72 height 27
type input "709601660868176"
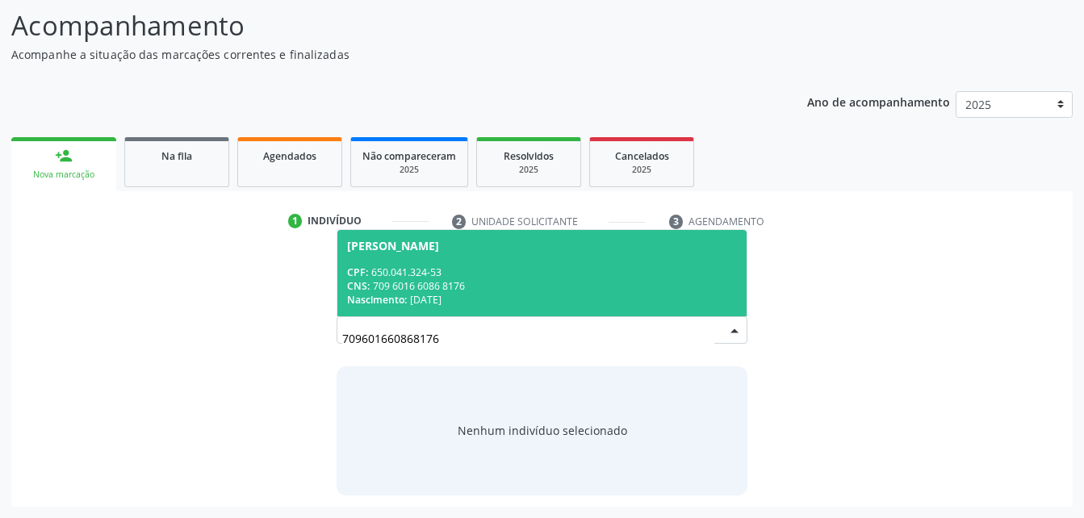
click at [671, 277] on div "CPF: 650.041.324-53" at bounding box center [541, 273] width 389 height 14
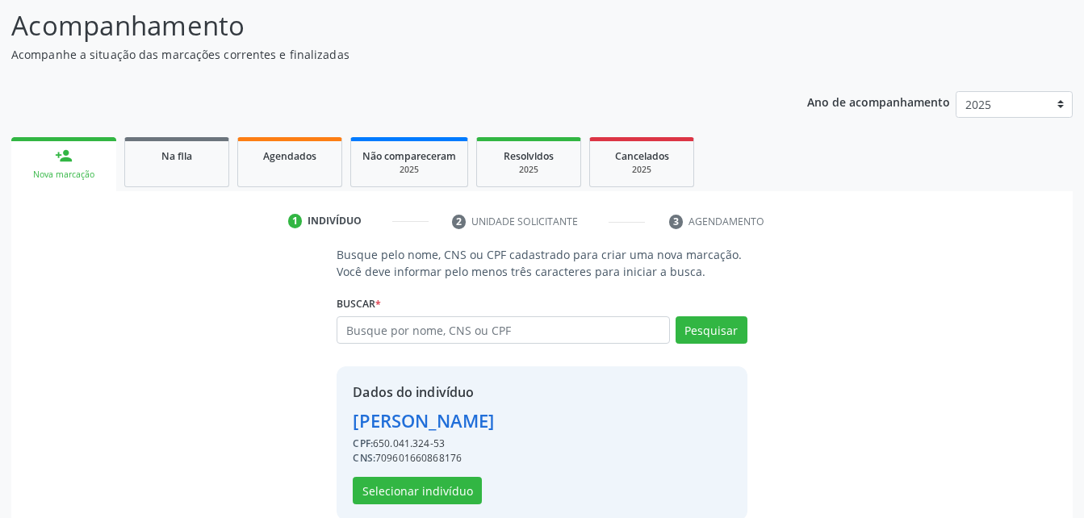
scroll to position [152, 0]
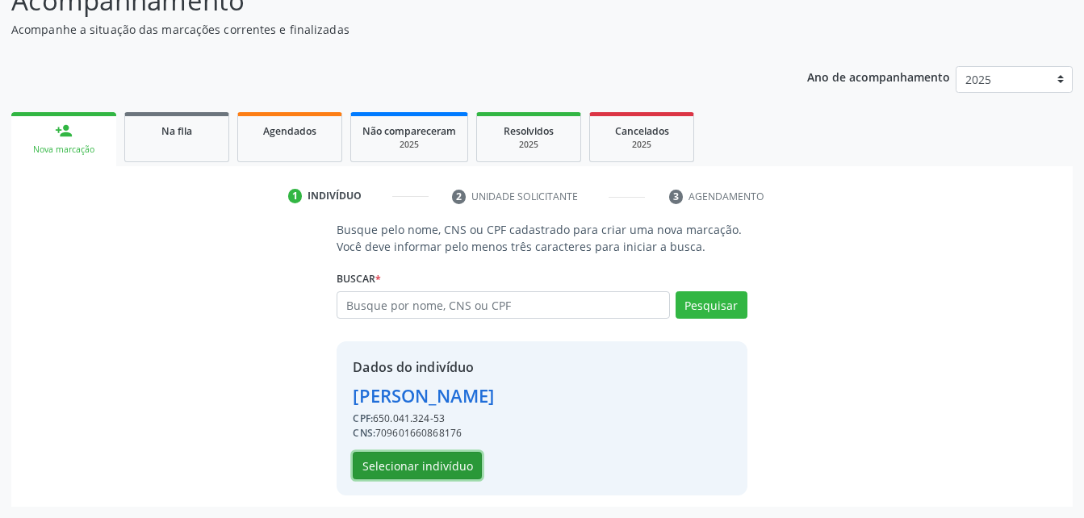
click at [432, 462] on button "Selecionar indivíduo" at bounding box center [417, 465] width 129 height 27
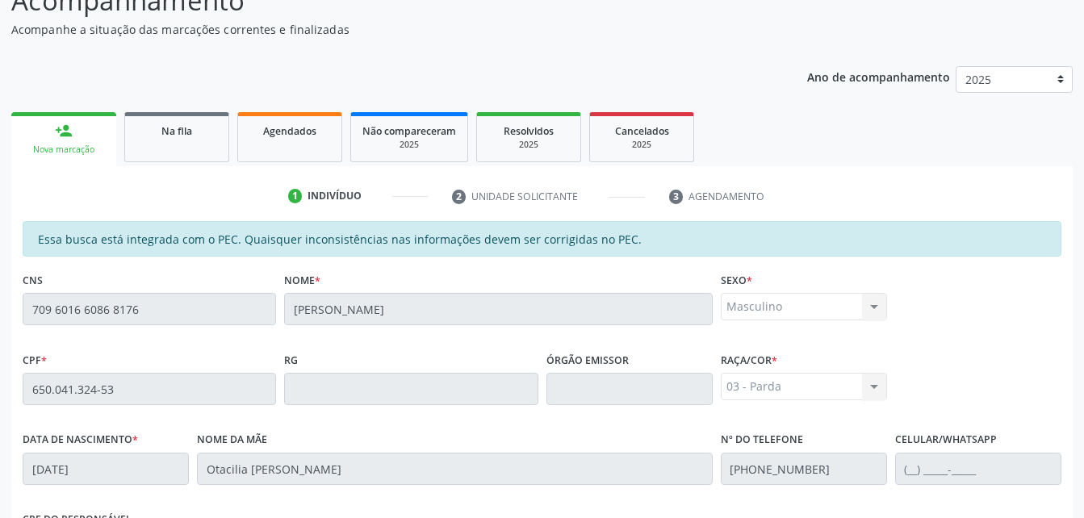
scroll to position [426, 0]
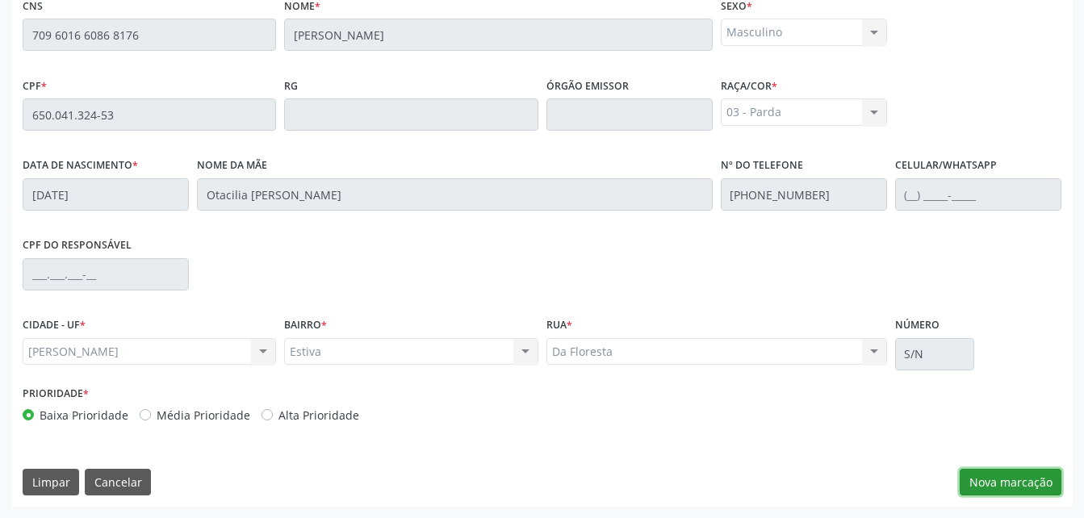
click at [1008, 488] on button "Nova marcação" at bounding box center [1011, 482] width 102 height 27
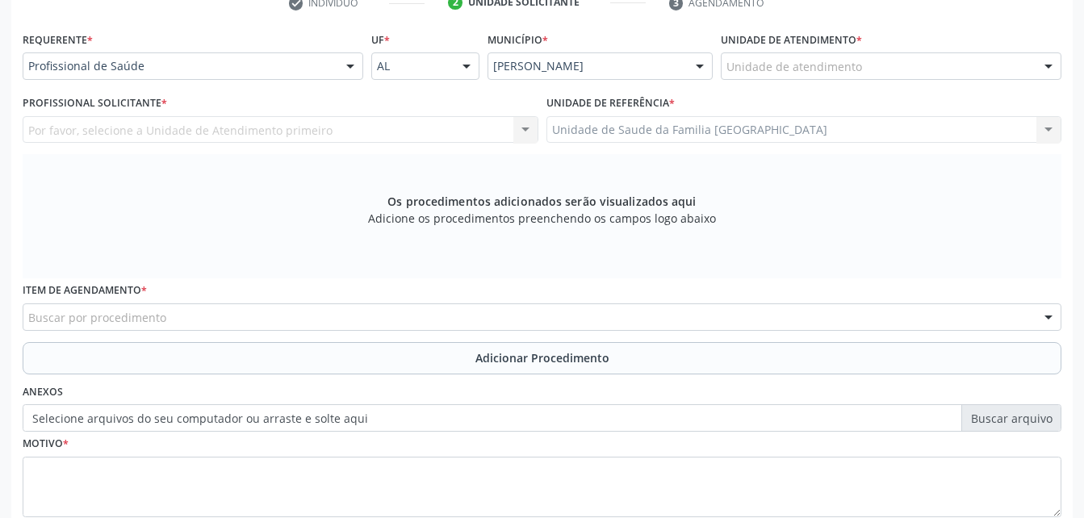
scroll to position [265, 0]
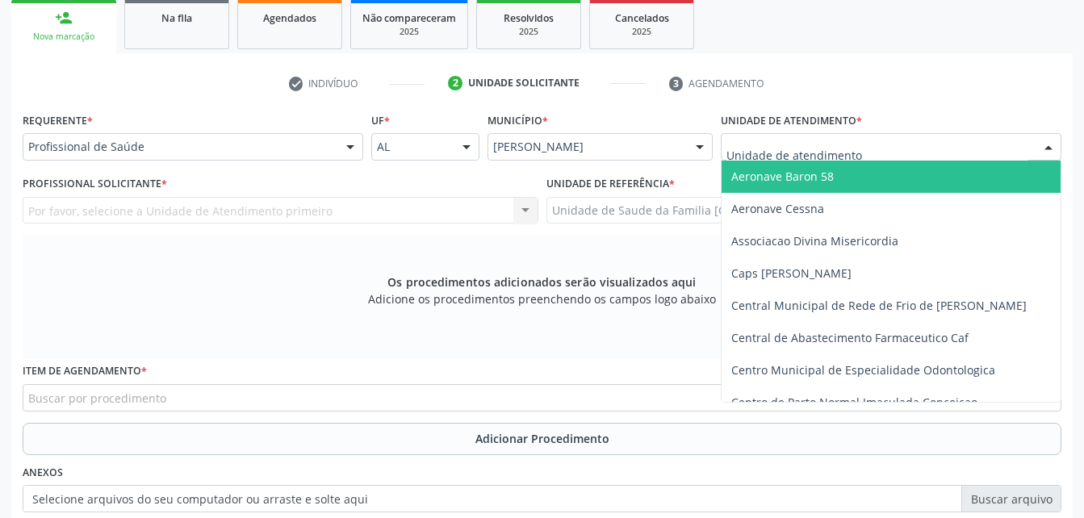
click at [931, 150] on div at bounding box center [891, 146] width 341 height 27
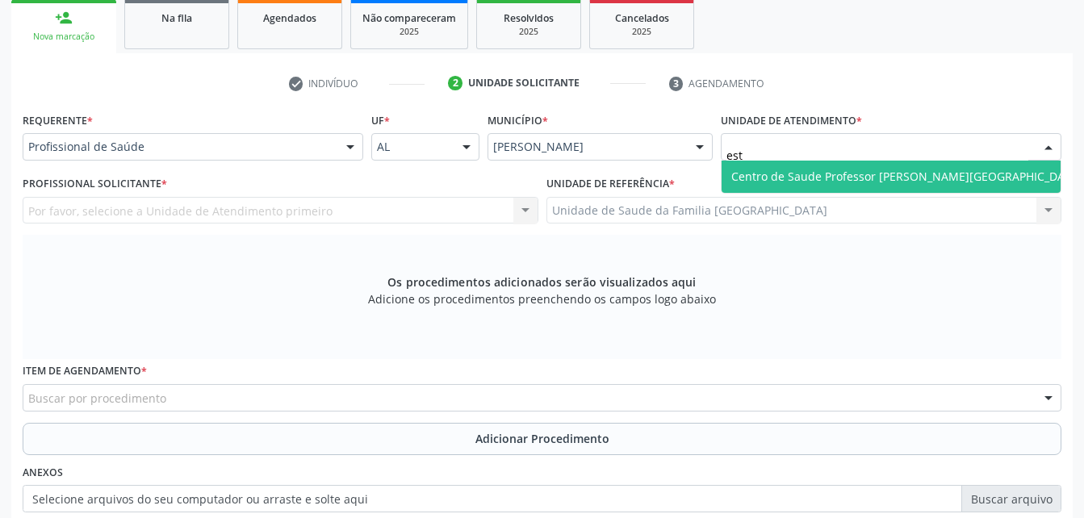
type input "esta"
click at [936, 189] on span "Centro de Saude Professor [PERSON_NAME][GEOGRAPHIC_DATA]" at bounding box center [907, 177] width 371 height 32
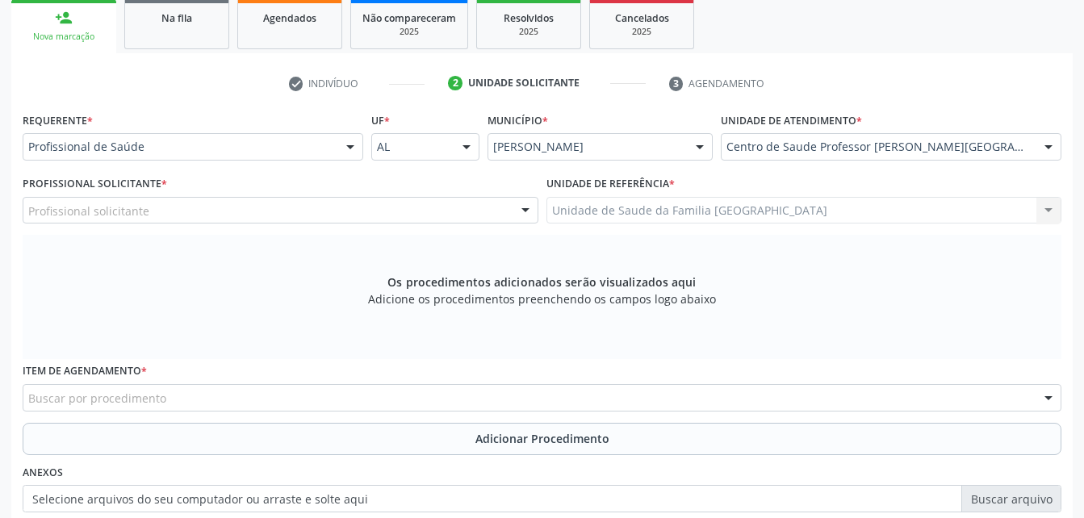
click at [287, 212] on div "Profissional solicitante" at bounding box center [281, 210] width 516 height 27
type input "ro"
click at [1012, 130] on div "Unidade de atendimento * Centro de Saude Professor Estacio de Lima Aeronave Bar…" at bounding box center [891, 134] width 341 height 52
click at [1013, 165] on div "Unidade de atendimento * Centro de Saude Professor Estacio de Lima Aeronave Bar…" at bounding box center [891, 139] width 349 height 63
click at [1023, 161] on div "Unidade de atendimento * Centro de Saude Professor Estacio de Lima Aeronave Bar…" at bounding box center [891, 139] width 349 height 63
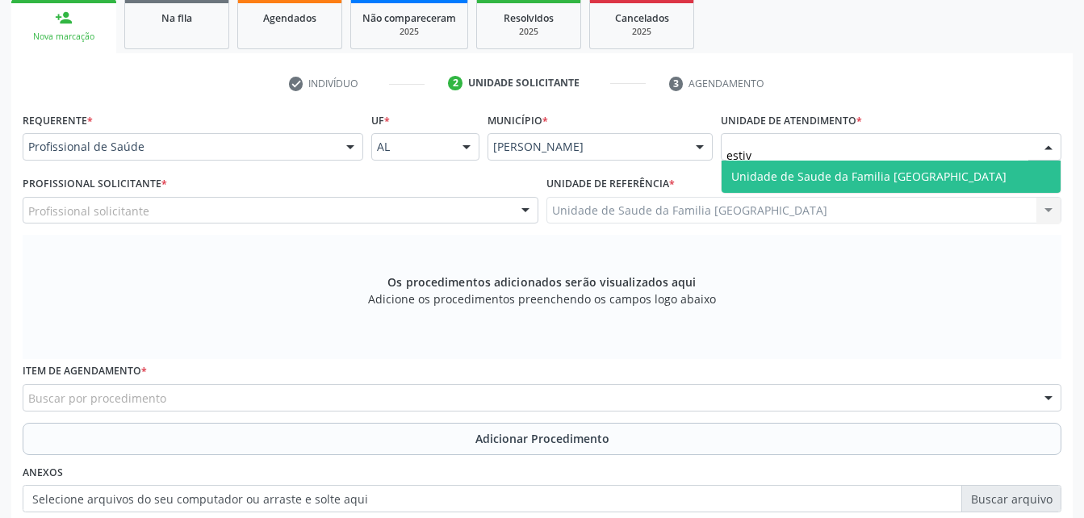
type input "estiva"
click at [1023, 181] on span "Unidade de Saude da Familia [GEOGRAPHIC_DATA]" at bounding box center [891, 177] width 339 height 32
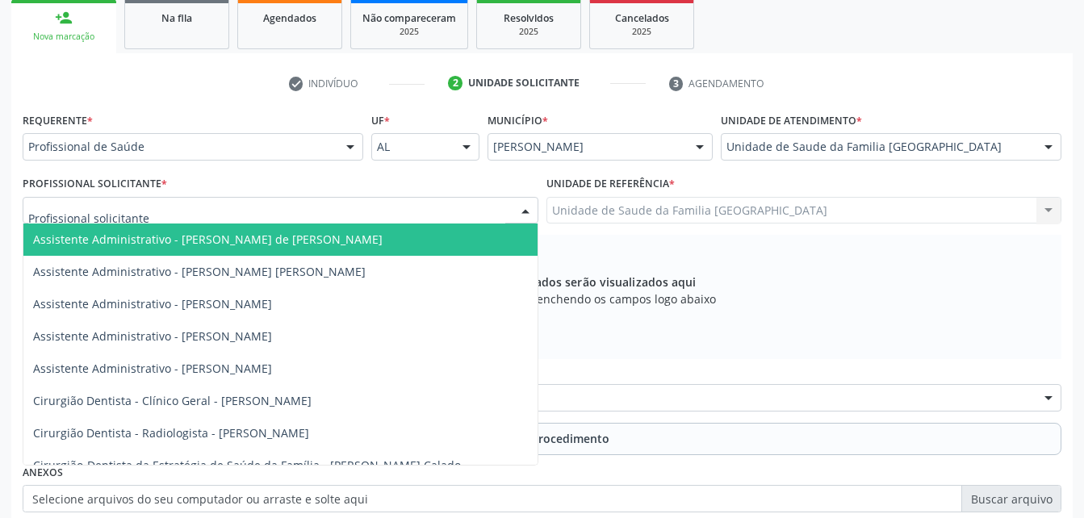
click at [210, 214] on div at bounding box center [281, 210] width 516 height 27
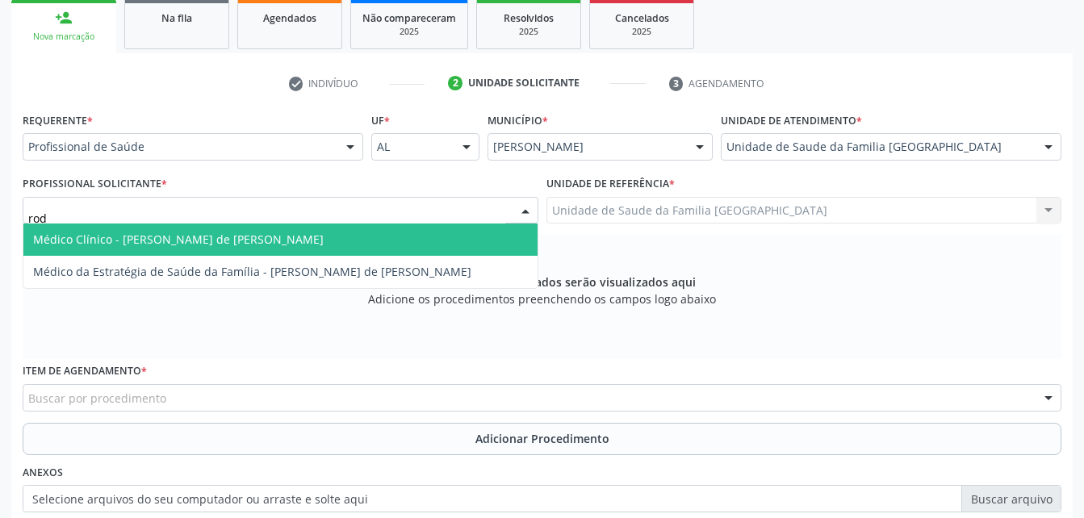
type input "rodr"
click at [220, 230] on span "Médico Clínico - [PERSON_NAME] de [PERSON_NAME]" at bounding box center [280, 240] width 514 height 32
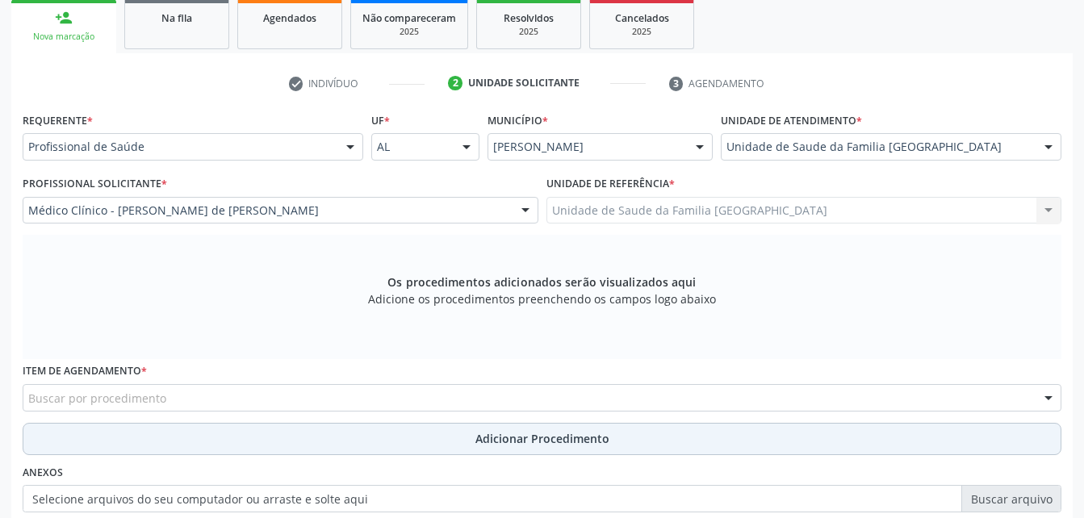
scroll to position [426, 0]
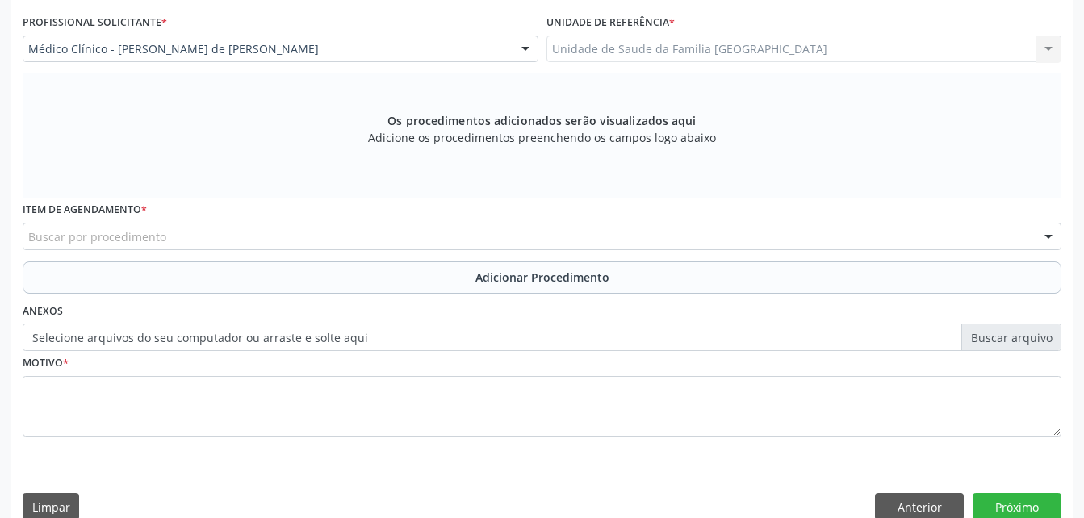
click at [227, 243] on div "Buscar por procedimento" at bounding box center [542, 236] width 1039 height 27
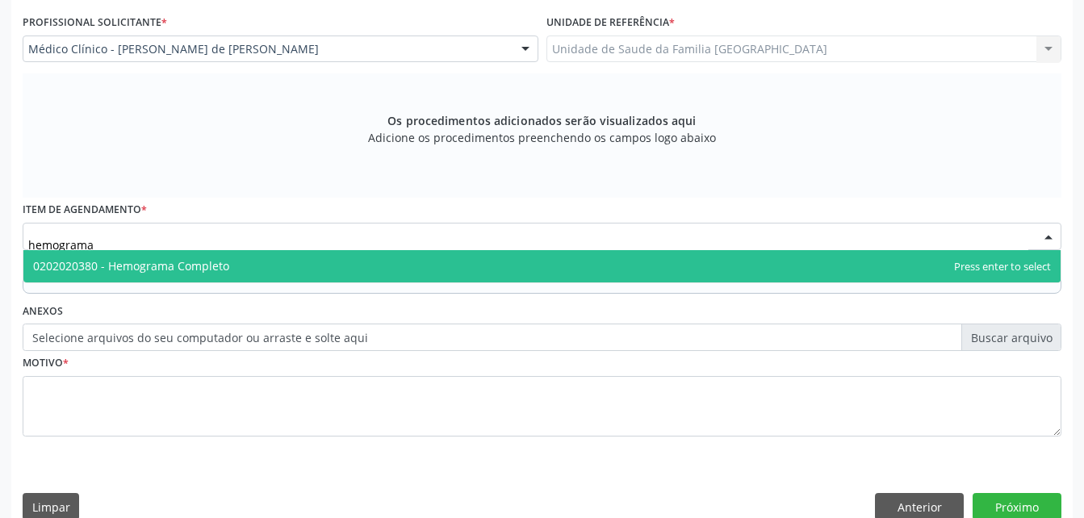
click at [232, 262] on span "0202020380 - Hemograma Completo" at bounding box center [541, 266] width 1037 height 32
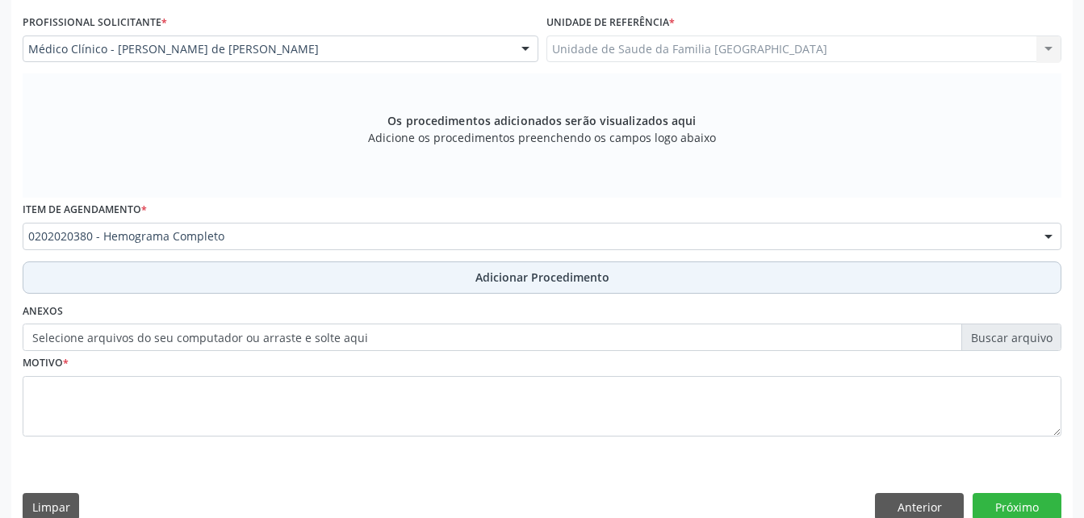
scroll to position [451, 0]
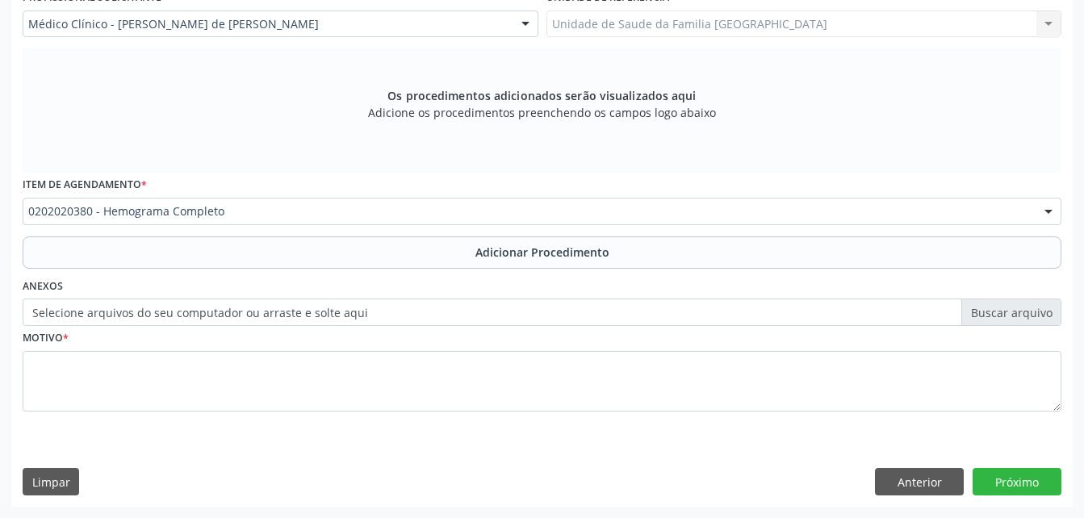
click at [219, 221] on div "0202020380 - Hemograma Completo" at bounding box center [542, 211] width 1039 height 27
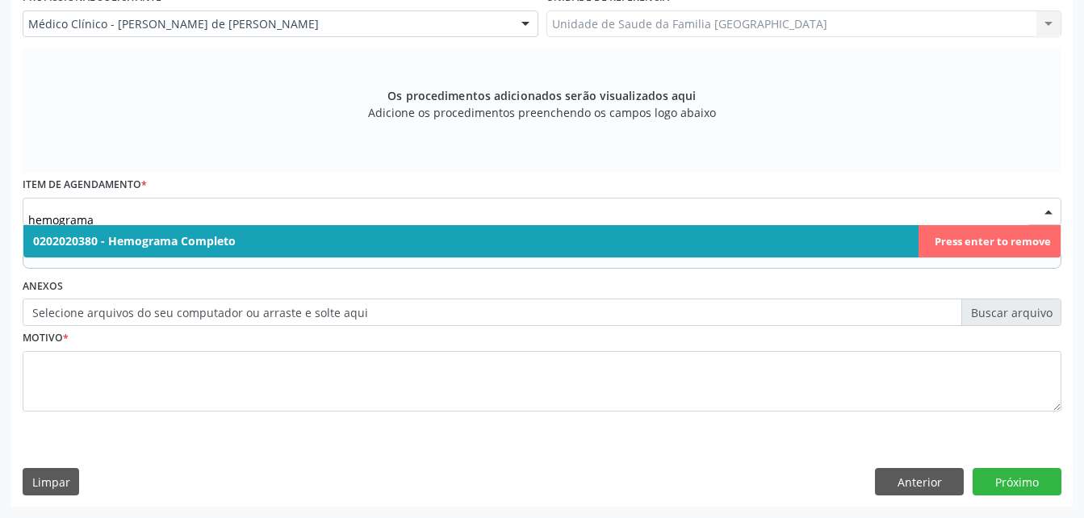
click at [422, 238] on span "0202020380 - Hemograma Completo" at bounding box center [541, 241] width 1037 height 32
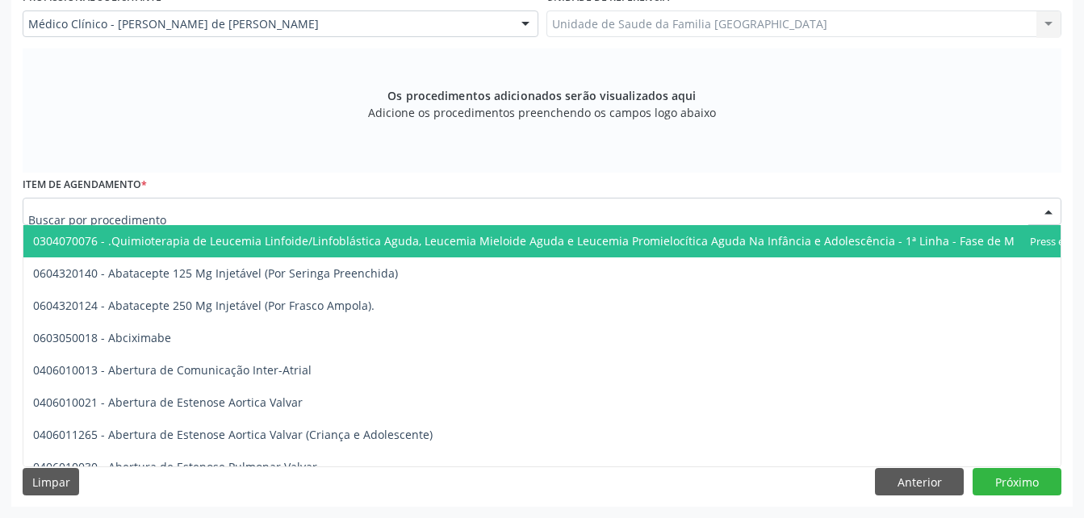
click at [321, 218] on div at bounding box center [542, 211] width 1039 height 27
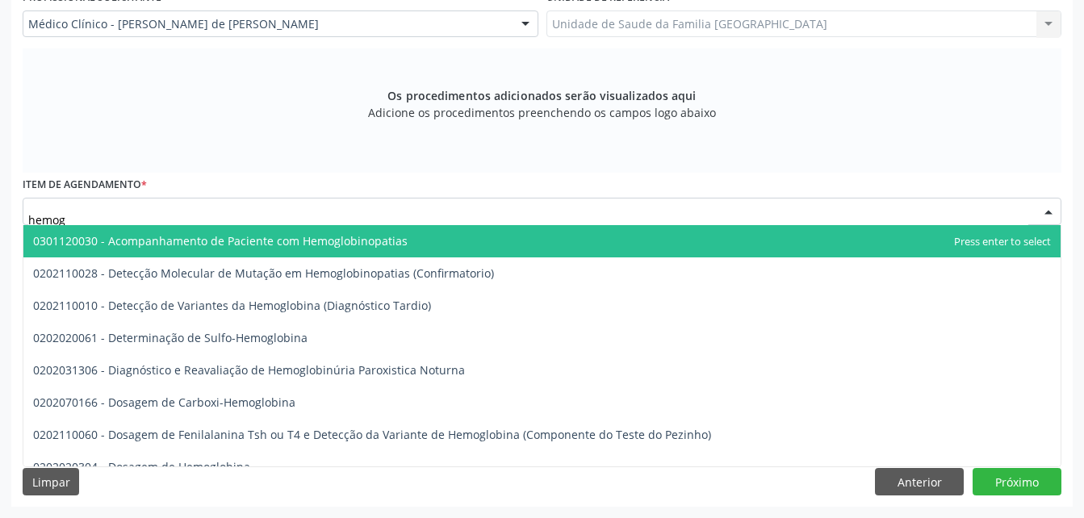
type input "hemogr"
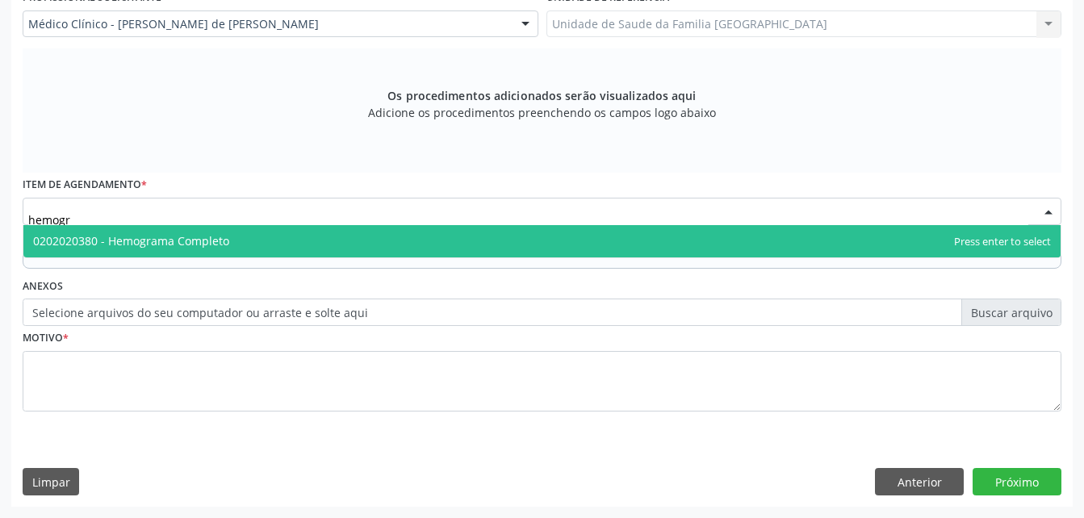
click at [321, 240] on span "0202020380 - Hemograma Completo" at bounding box center [541, 241] width 1037 height 32
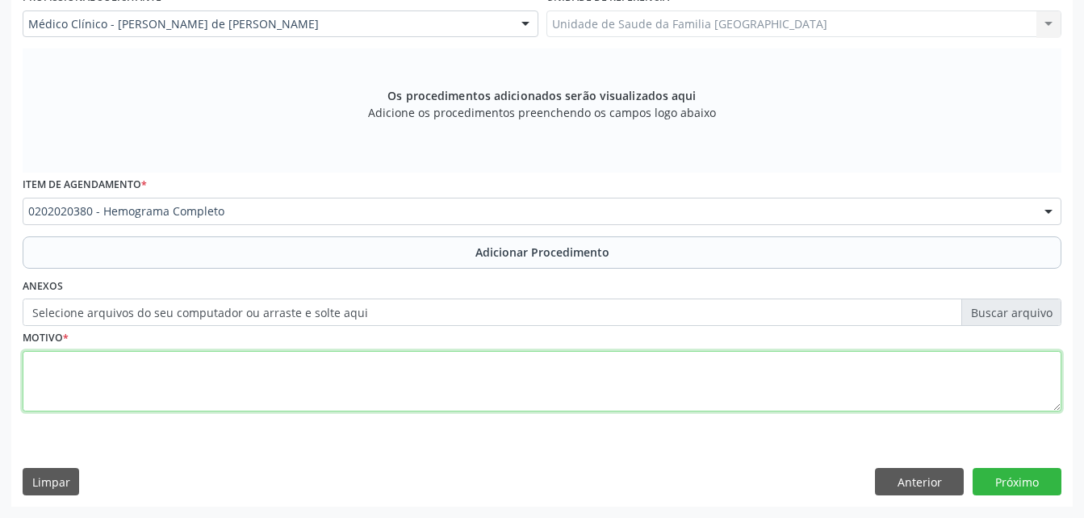
click at [329, 382] on textarea at bounding box center [542, 381] width 1039 height 61
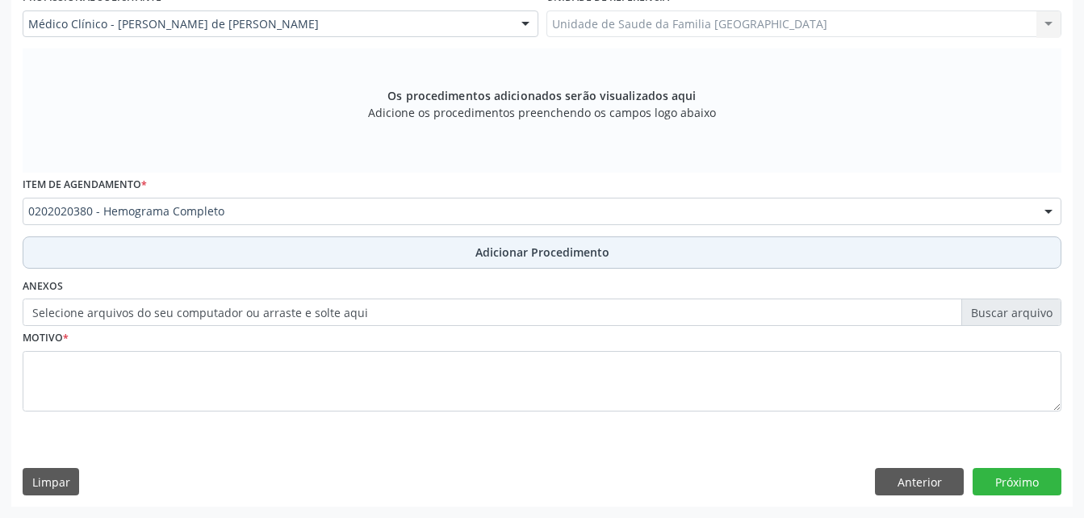
click at [400, 256] on button "Adicionar Procedimento" at bounding box center [542, 253] width 1039 height 32
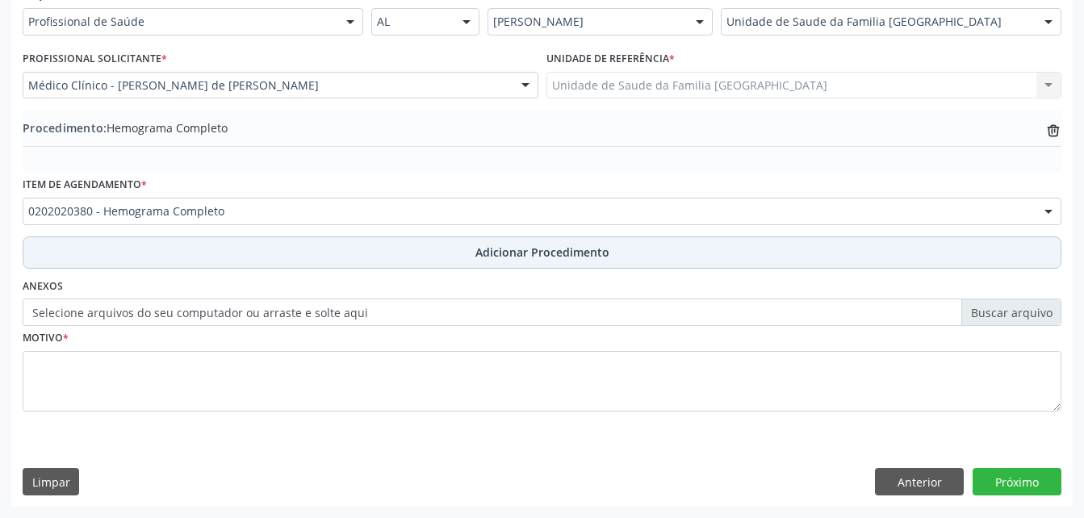
scroll to position [390, 0]
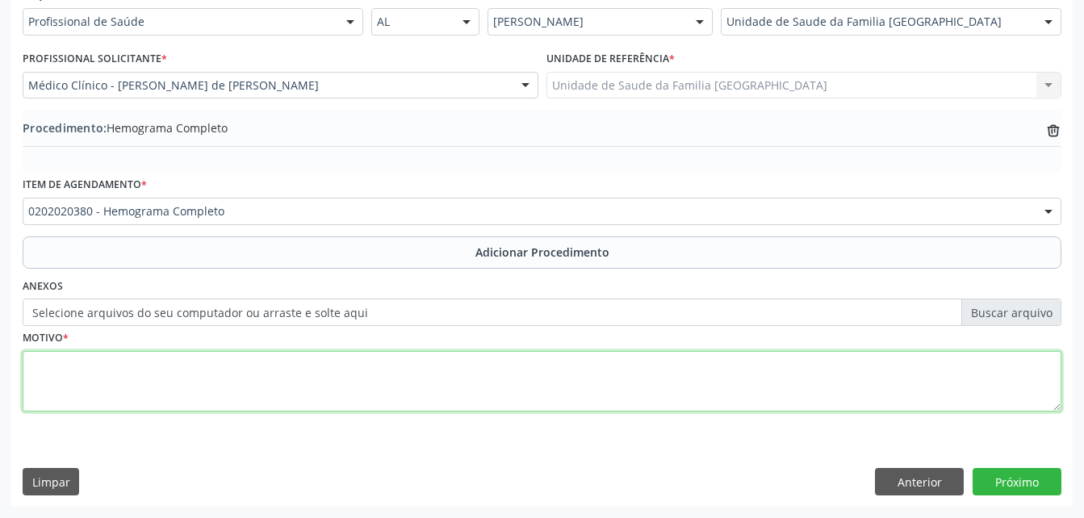
click at [349, 391] on textarea at bounding box center [542, 381] width 1039 height 61
type textarea "exames laboratoriais"
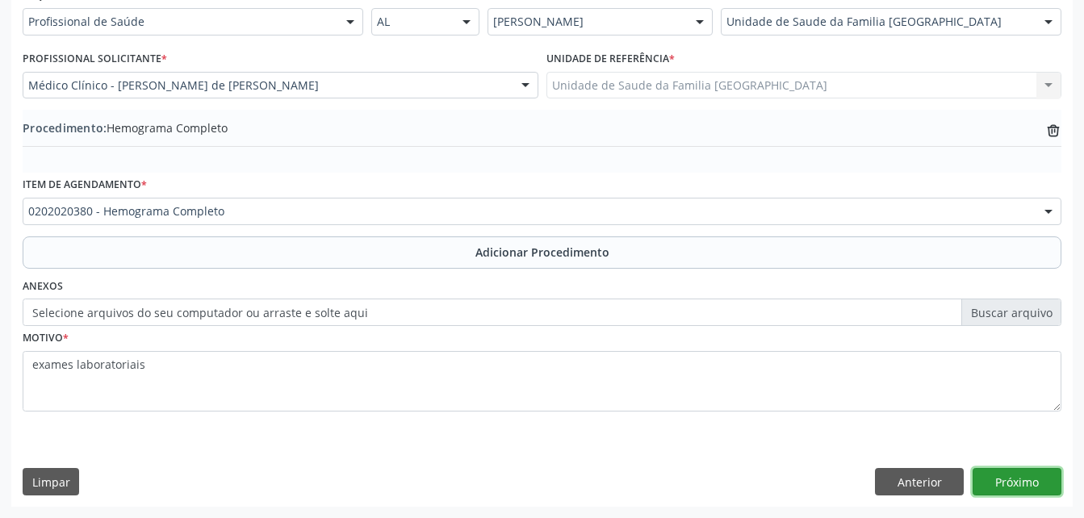
click at [1033, 482] on button "Próximo" at bounding box center [1017, 481] width 89 height 27
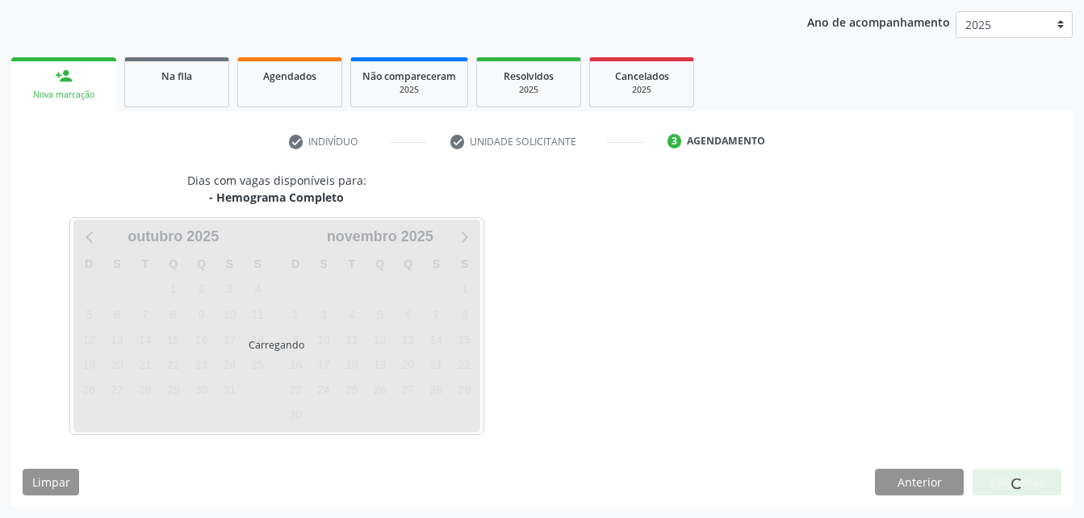
scroll to position [254, 0]
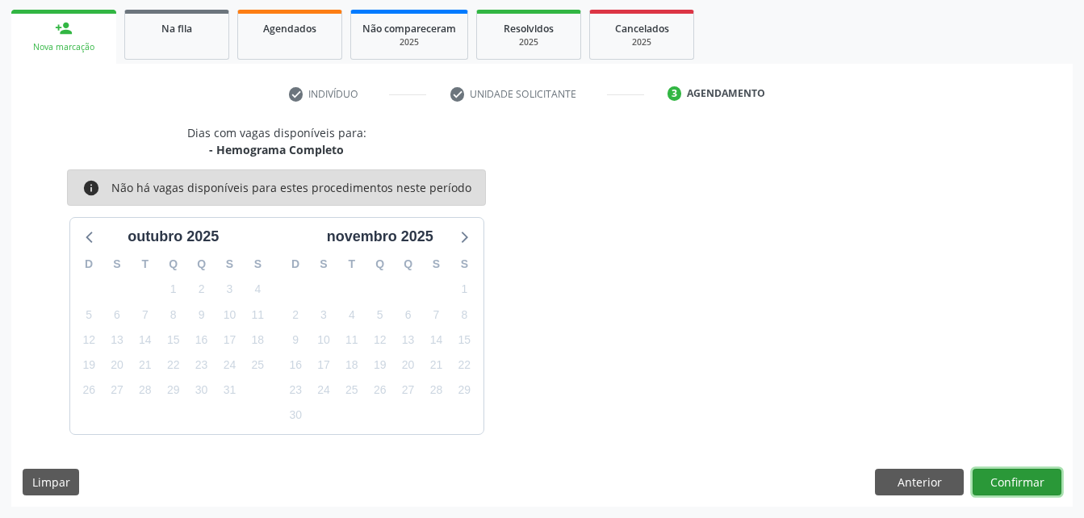
click at [1033, 482] on button "Confirmar" at bounding box center [1017, 482] width 89 height 27
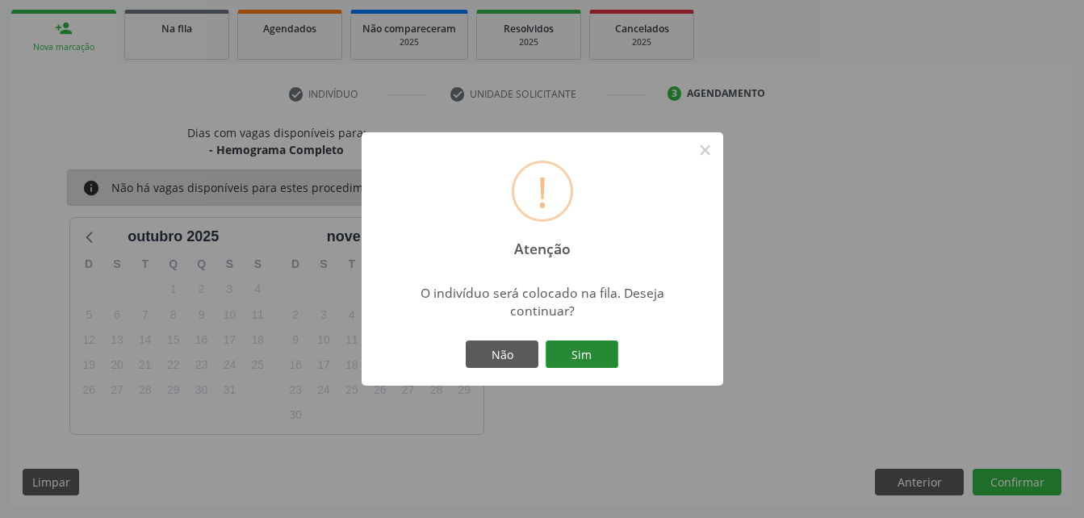
click at [604, 358] on button "Sim" at bounding box center [582, 354] width 73 height 27
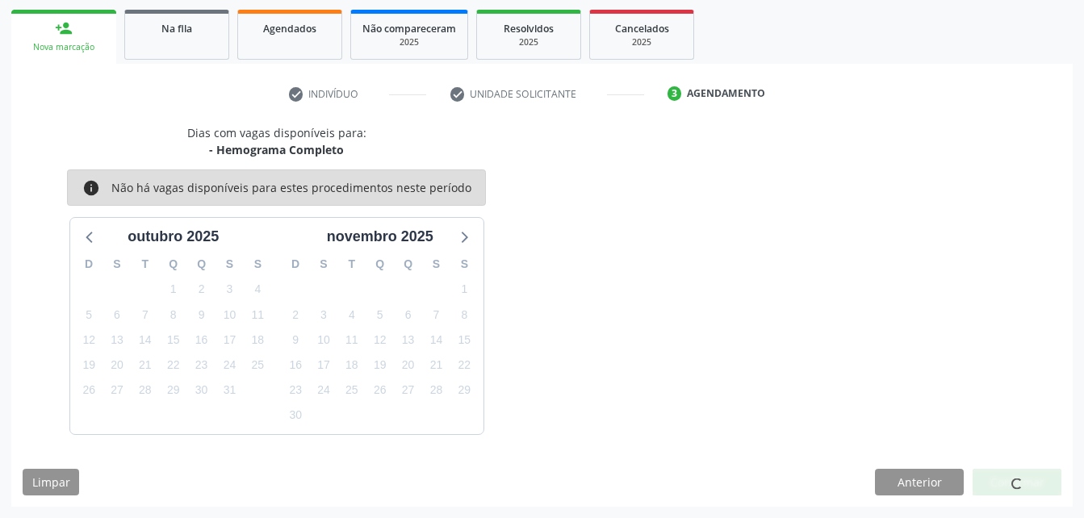
scroll to position [37, 0]
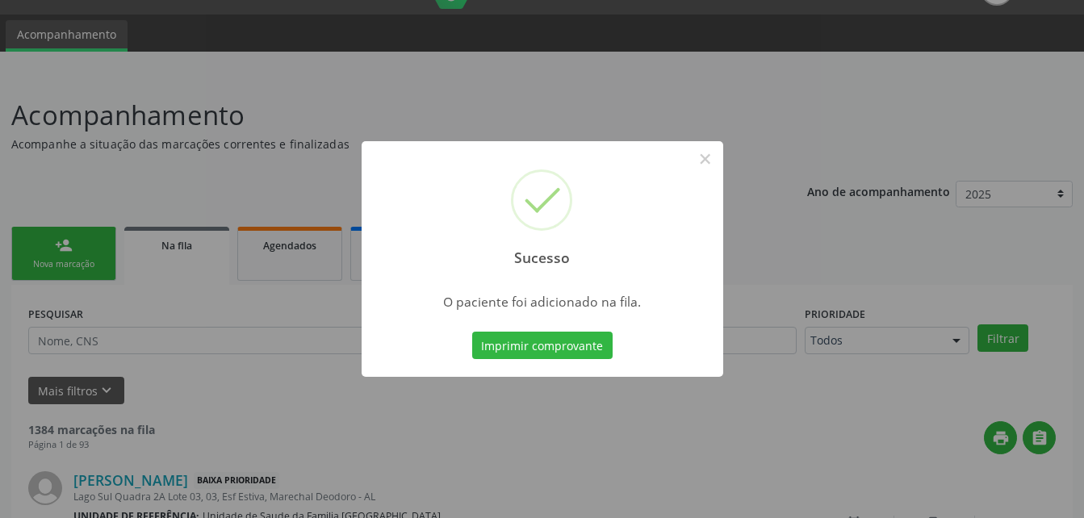
click at [100, 257] on div "Sucesso × O paciente foi adicionado na fila. Imprimir comprovante Cancel" at bounding box center [542, 259] width 1084 height 518
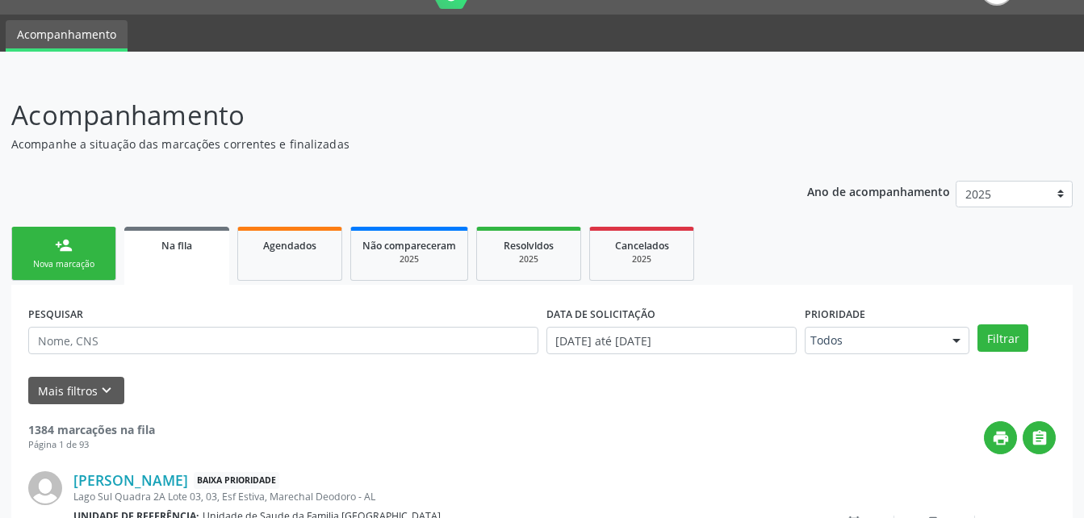
click at [100, 257] on link "person_add Nova marcação" at bounding box center [63, 254] width 105 height 54
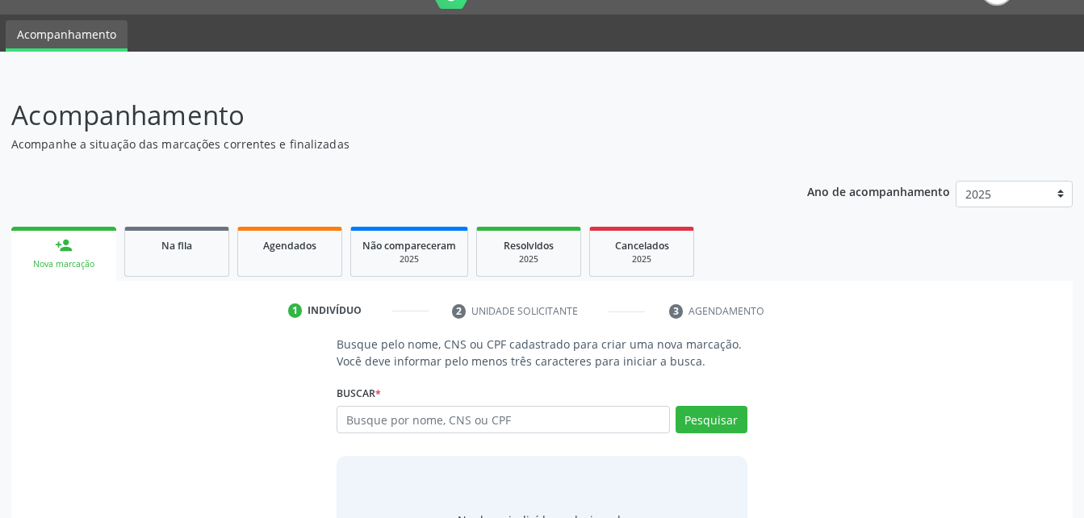
scroll to position [127, 0]
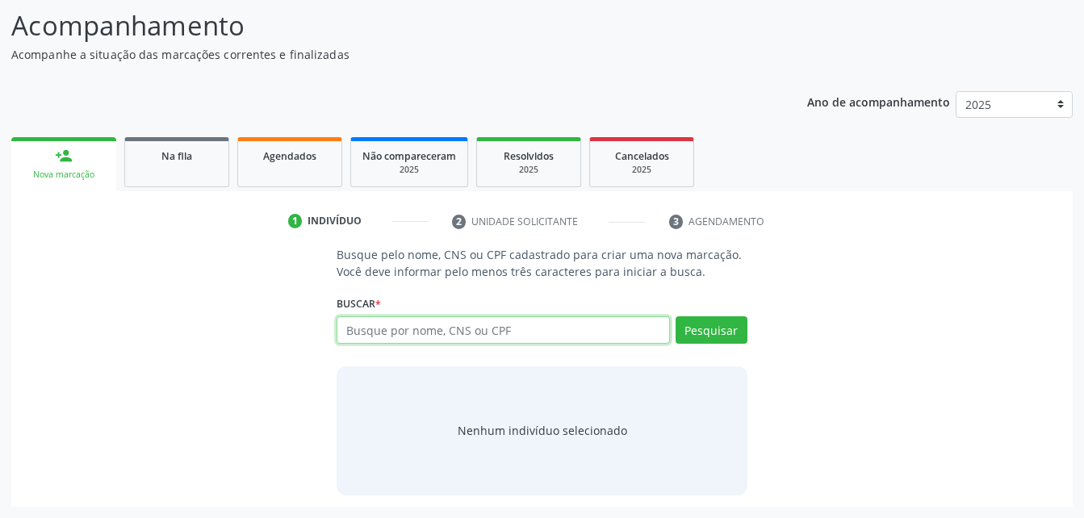
click at [486, 327] on input "text" at bounding box center [503, 329] width 333 height 27
type input "702103702421890"
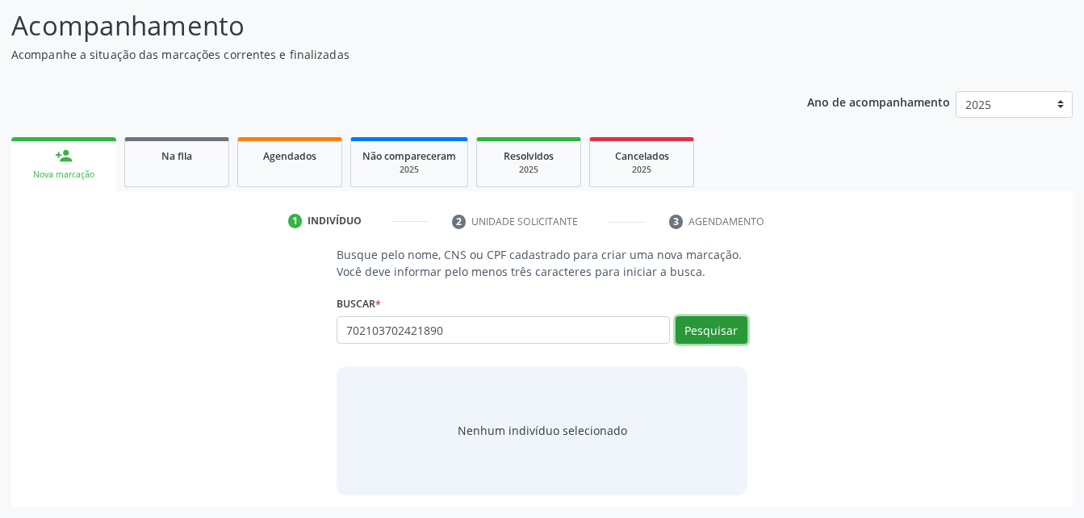
click at [701, 336] on button "Pesquisar" at bounding box center [712, 329] width 72 height 27
type input "702103702421890"
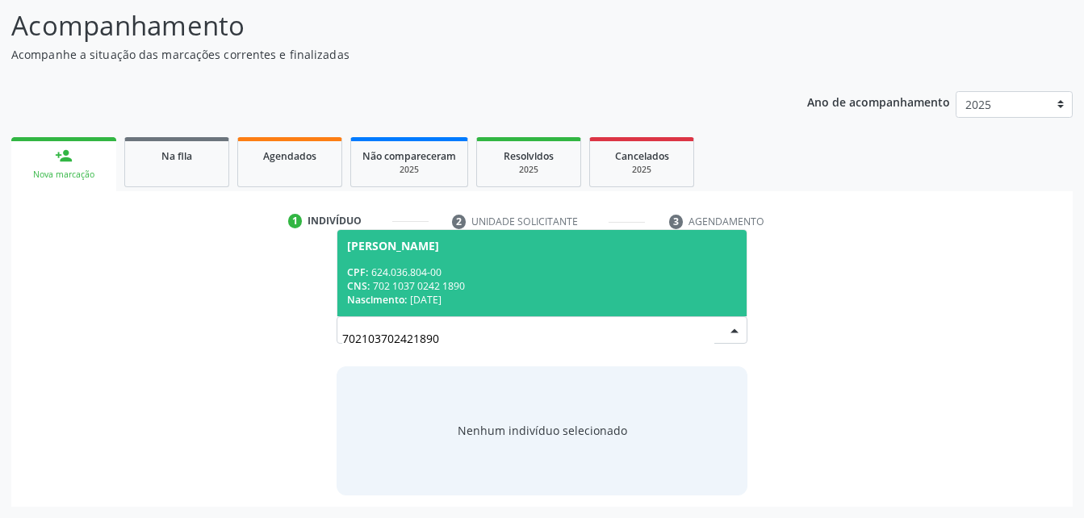
click at [568, 251] on div "Marilene dos Santos Ferreira" at bounding box center [541, 246] width 389 height 13
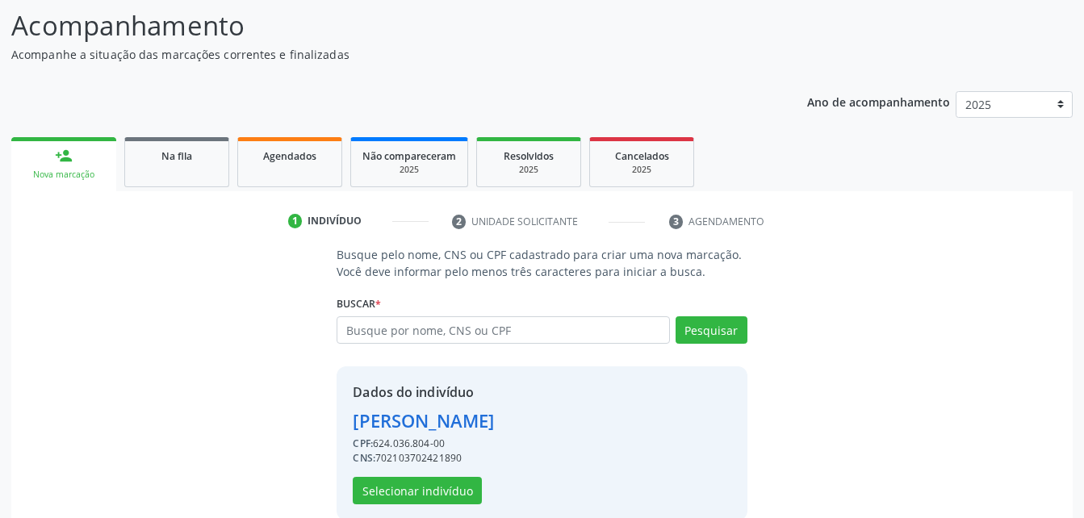
scroll to position [152, 0]
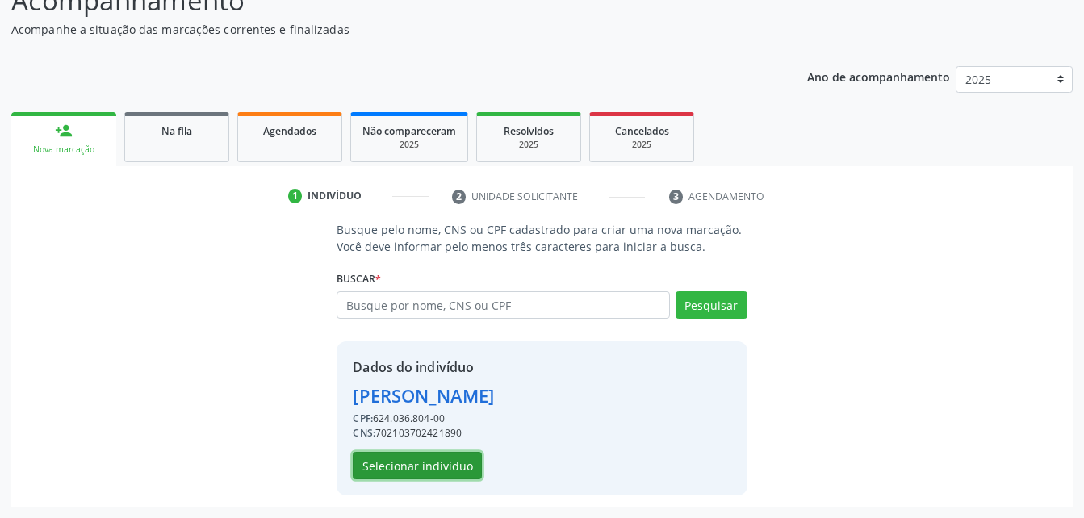
click at [424, 466] on button "Selecionar indivíduo" at bounding box center [417, 465] width 129 height 27
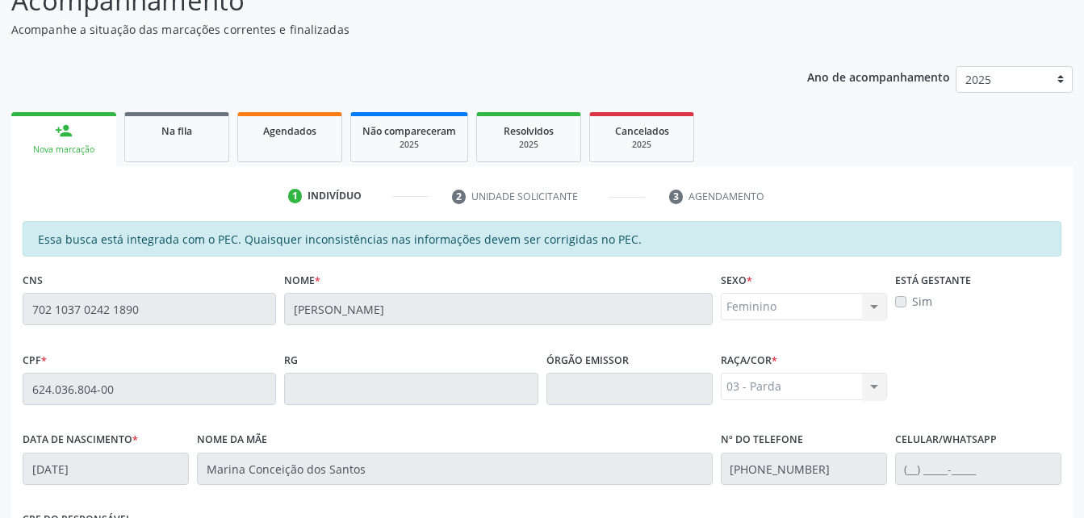
scroll to position [426, 0]
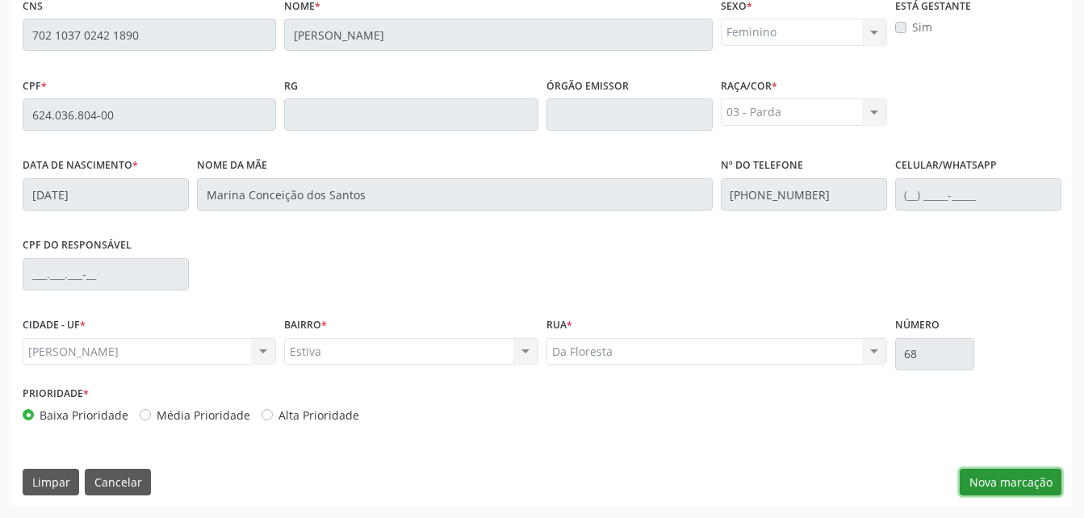
drag, startPoint x: 1008, startPoint y: 474, endPoint x: 0, endPoint y: 204, distance: 1043.0
click at [966, 474] on button "Nova marcação" at bounding box center [1011, 482] width 102 height 27
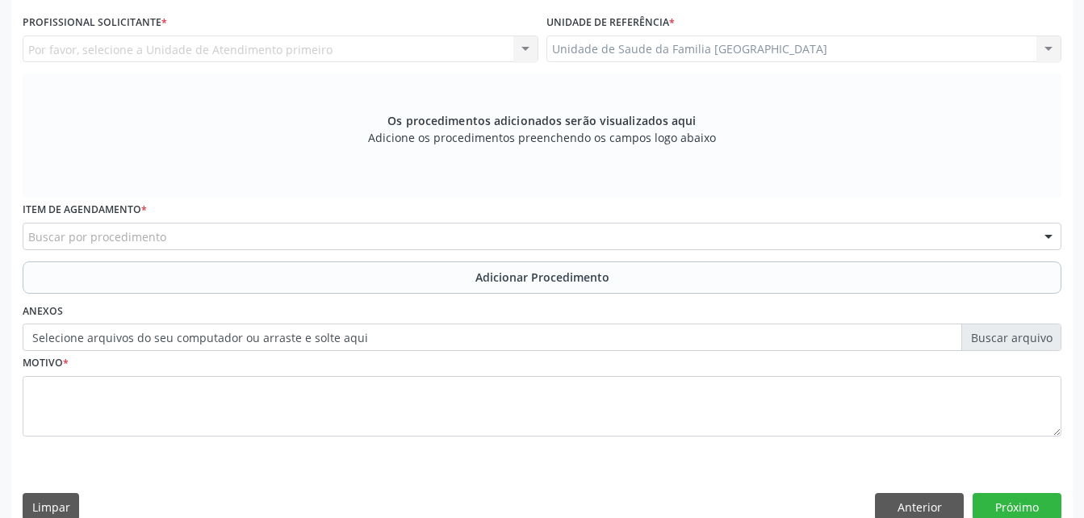
scroll to position [346, 0]
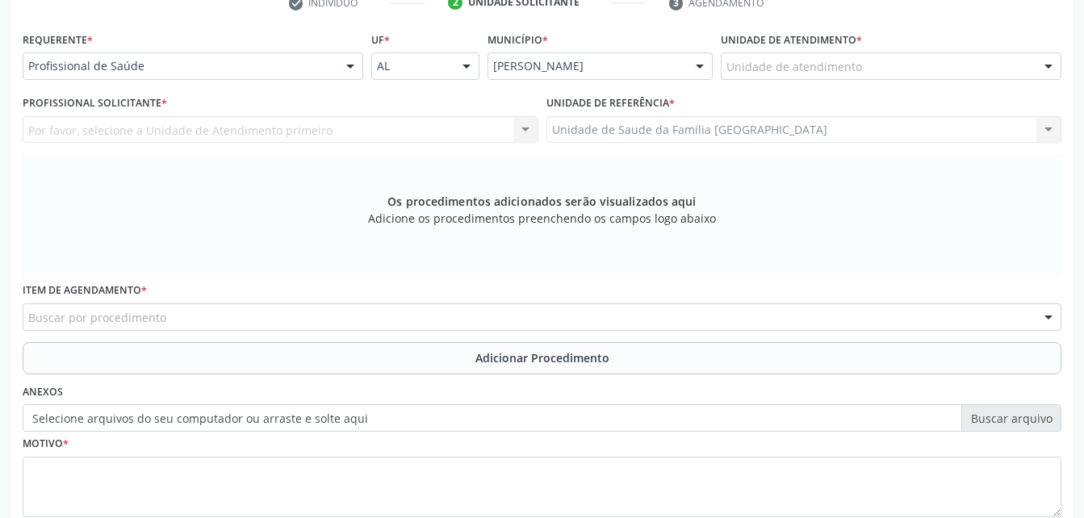
click at [885, 77] on div "Unidade de atendimento" at bounding box center [891, 65] width 341 height 27
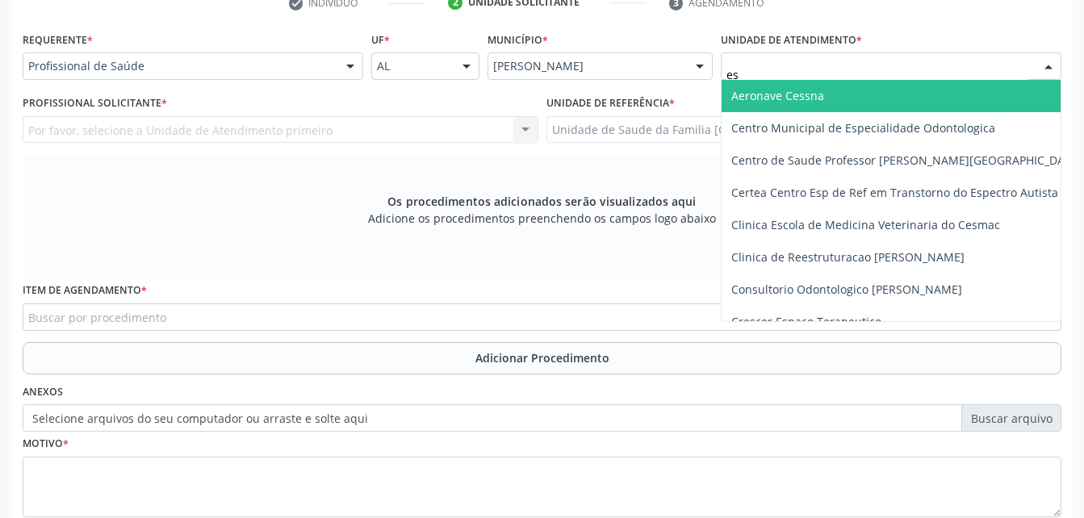
type input "est"
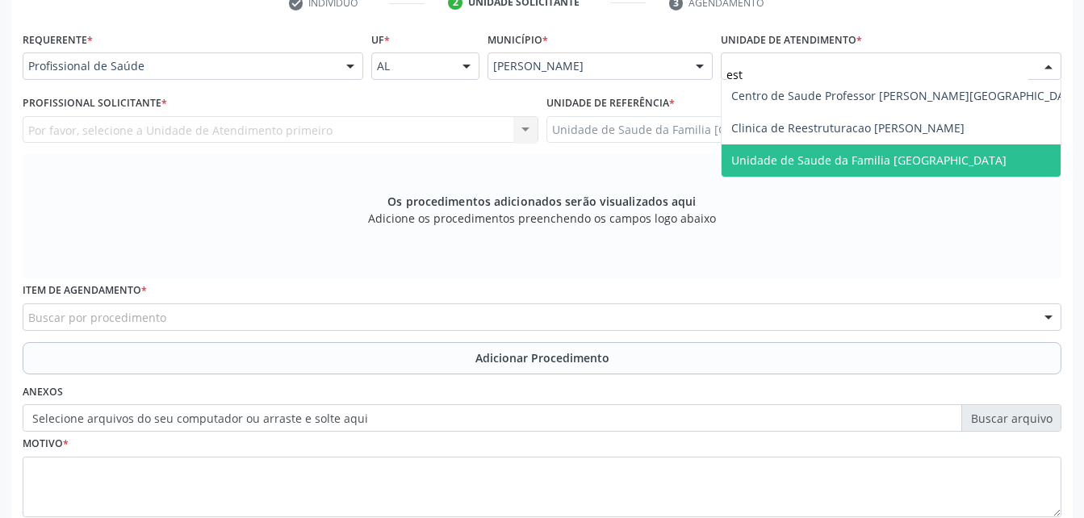
drag, startPoint x: 909, startPoint y: 153, endPoint x: 629, endPoint y: 160, distance: 280.2
click at [909, 154] on span "Unidade de Saude da Familia [GEOGRAPHIC_DATA]" at bounding box center [868, 160] width 275 height 15
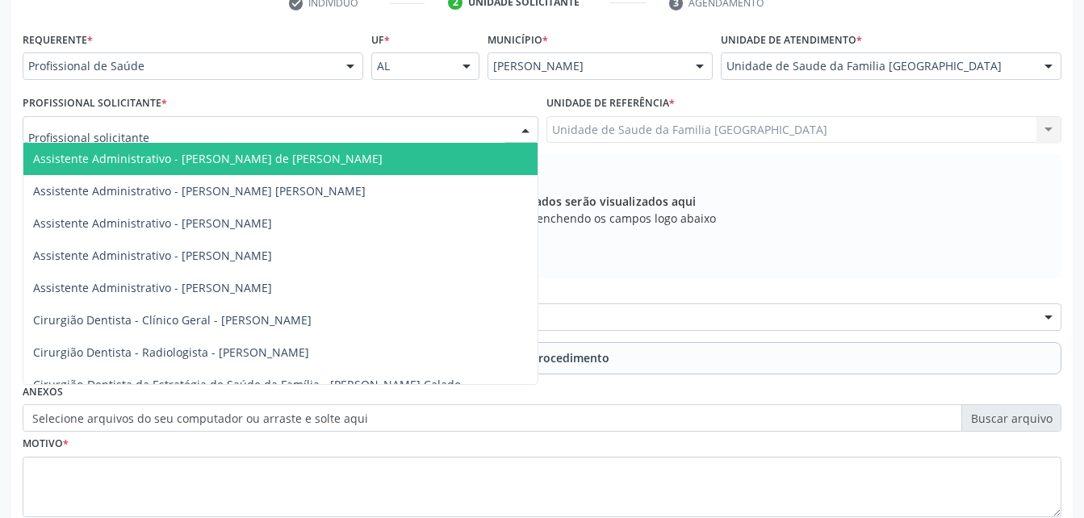
click at [393, 132] on div at bounding box center [281, 129] width 516 height 27
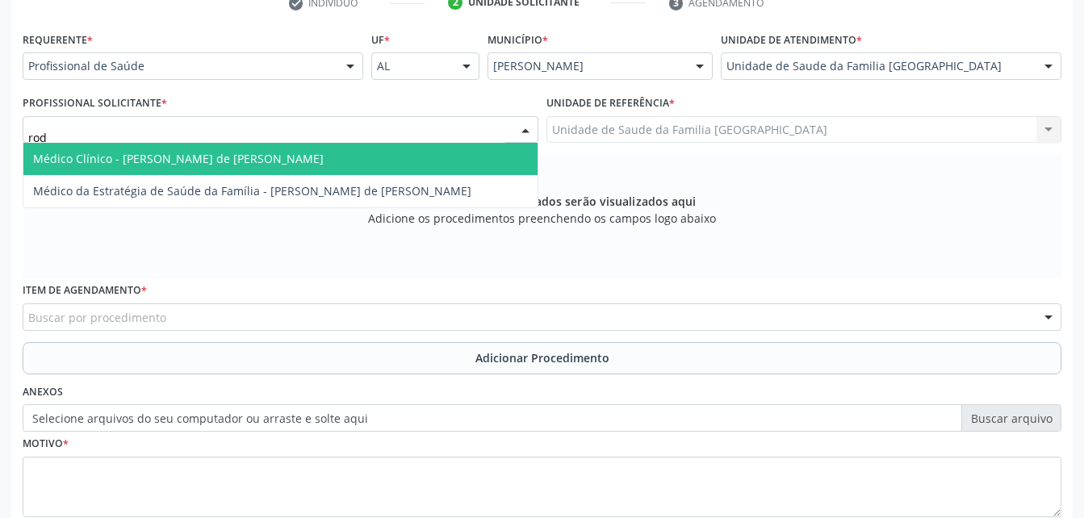
type input "rodr"
click at [396, 158] on span "Médico Clínico - [PERSON_NAME] de [PERSON_NAME]" at bounding box center [280, 159] width 514 height 32
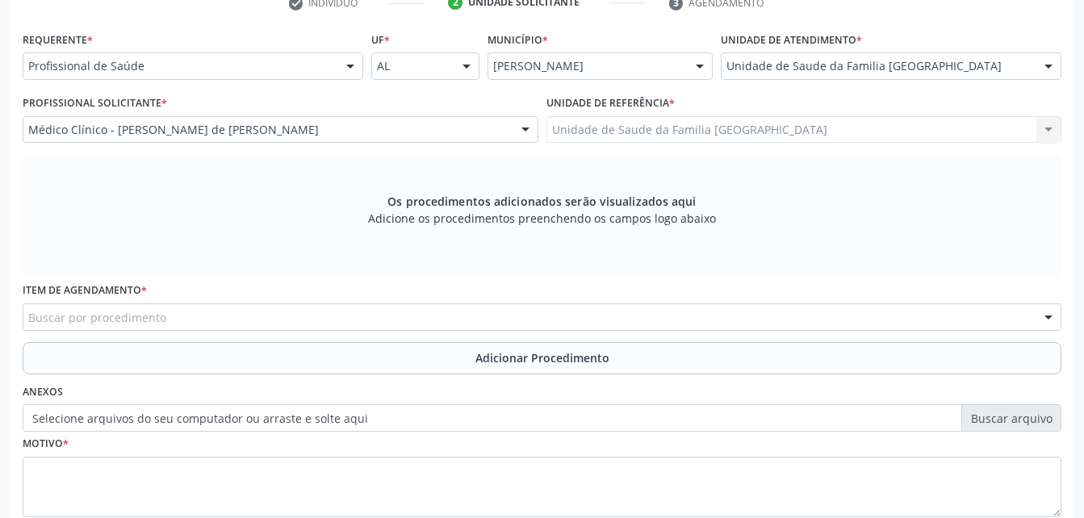
scroll to position [426, 0]
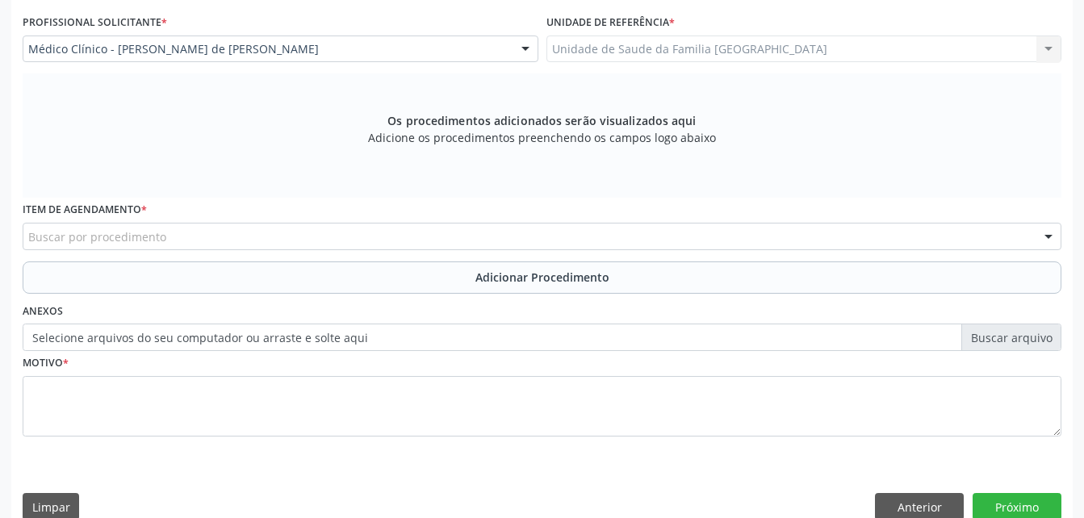
click at [330, 249] on div "Buscar por procedimento" at bounding box center [542, 236] width 1039 height 27
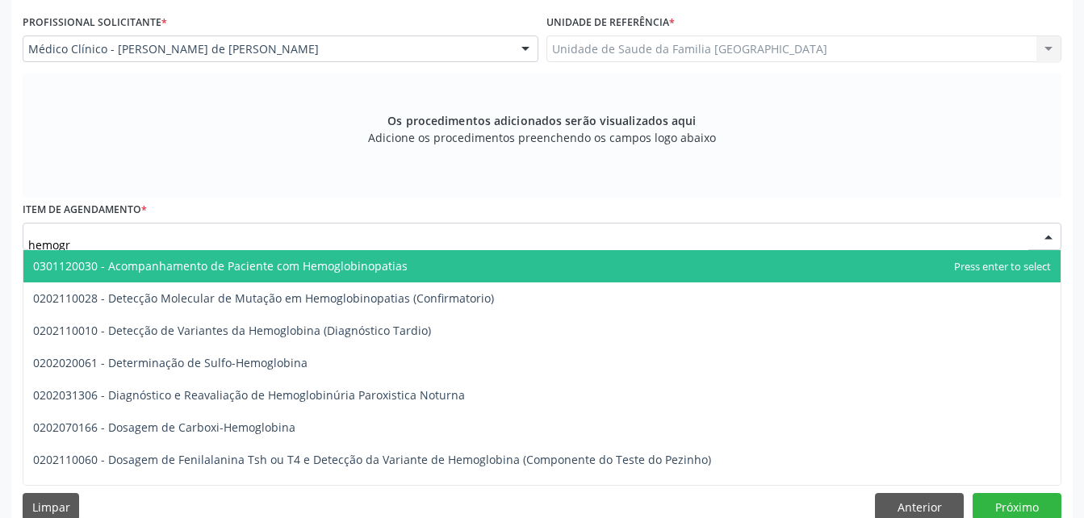
type input "hemogra"
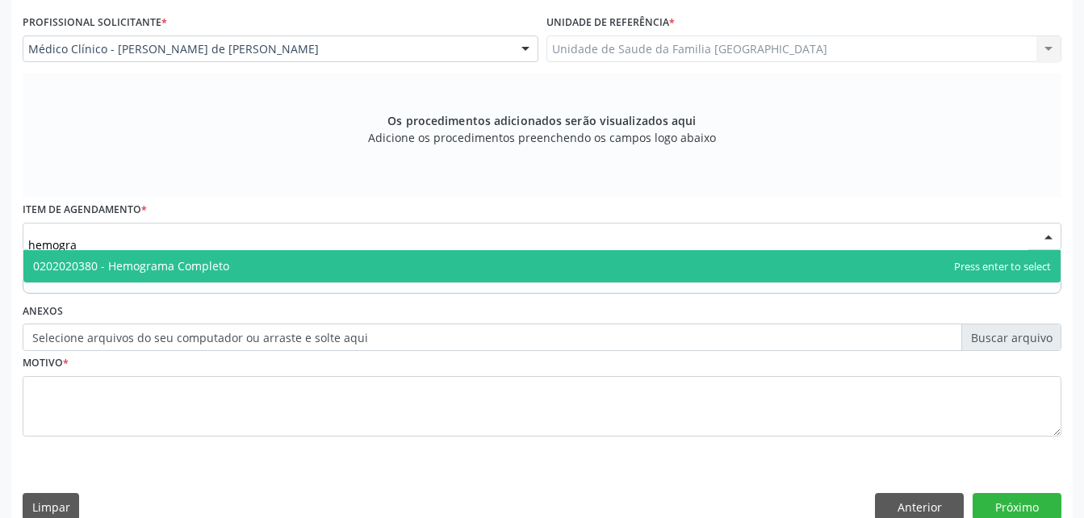
click at [340, 263] on span "0202020380 - Hemograma Completo" at bounding box center [541, 266] width 1037 height 32
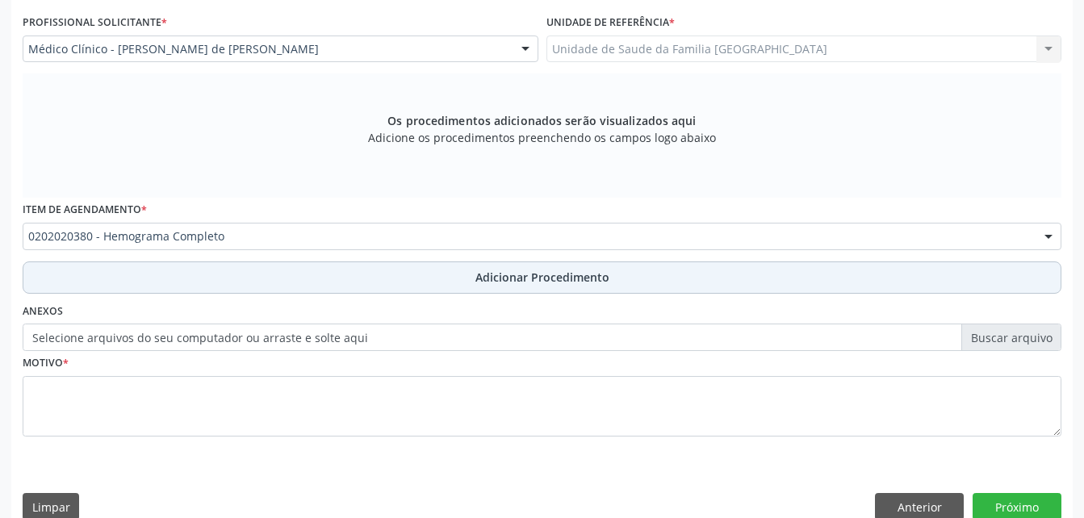
click at [321, 287] on button "Adicionar Procedimento" at bounding box center [542, 278] width 1039 height 32
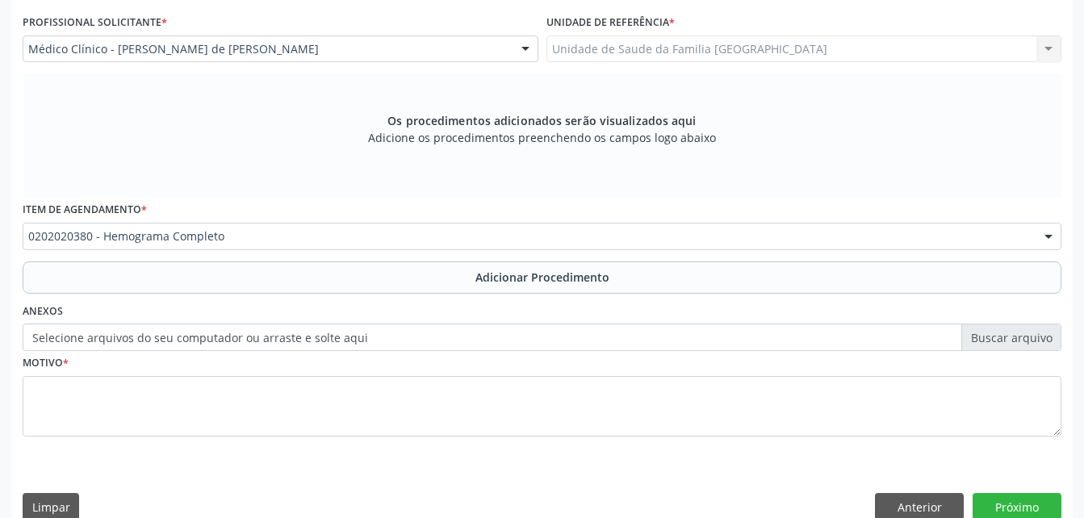
scroll to position [390, 0]
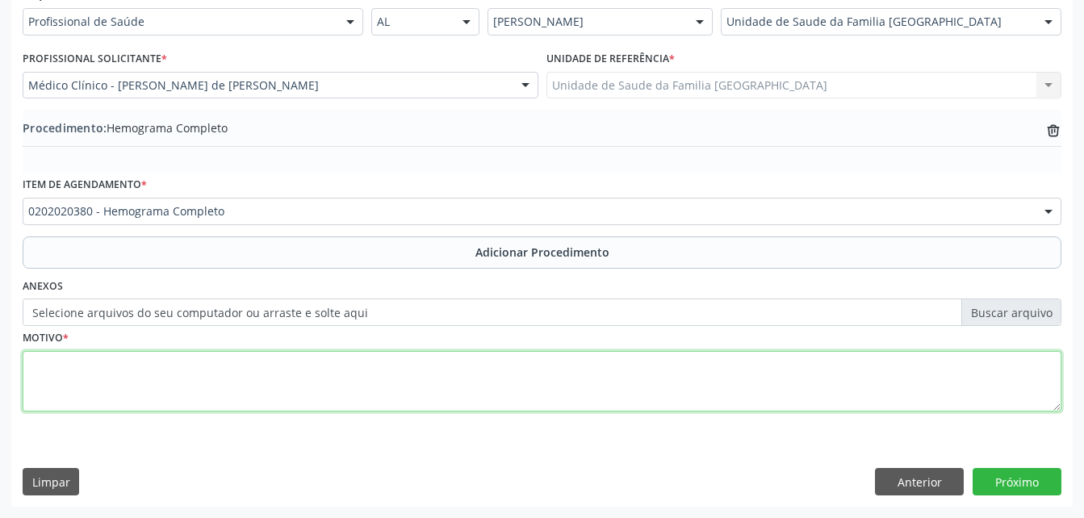
click at [329, 388] on textarea at bounding box center [542, 381] width 1039 height 61
type textarea "exames laboratoriais"
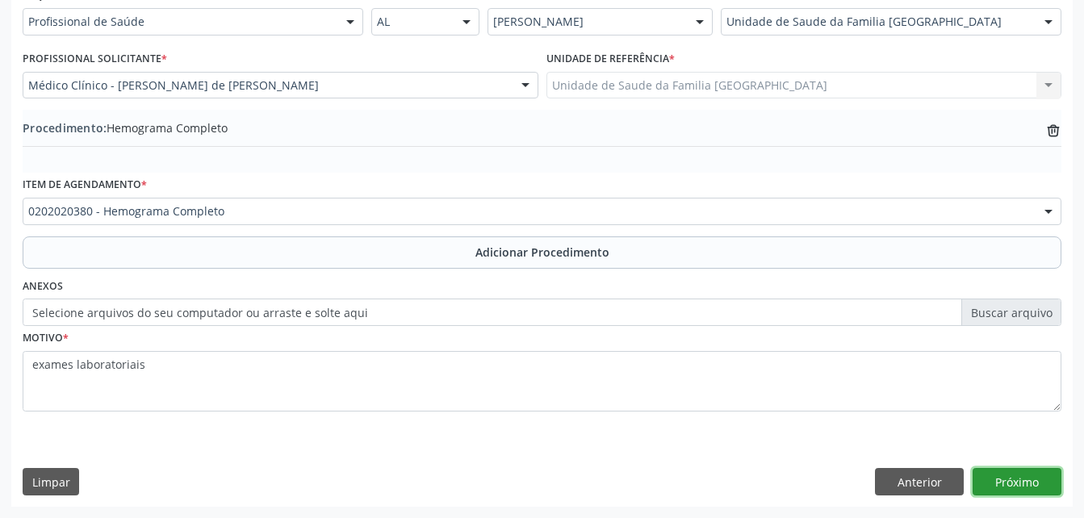
click at [1008, 476] on button "Próximo" at bounding box center [1017, 481] width 89 height 27
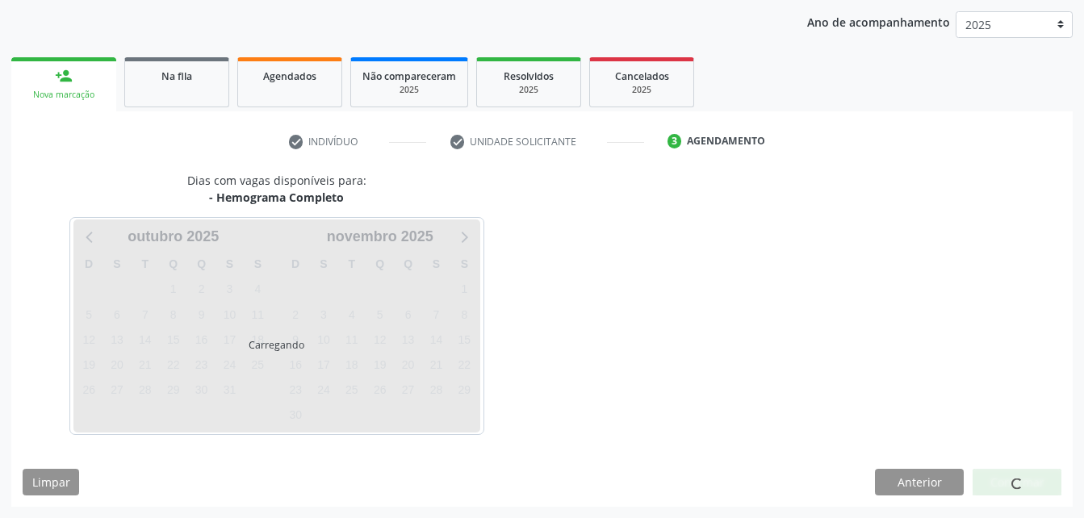
scroll to position [254, 0]
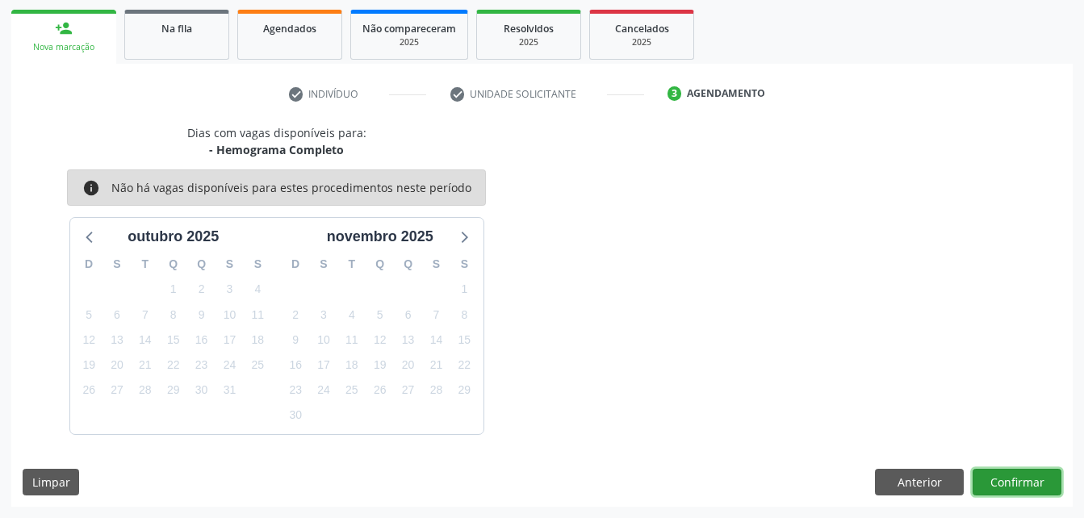
click at [1008, 476] on button "Confirmar" at bounding box center [1017, 482] width 89 height 27
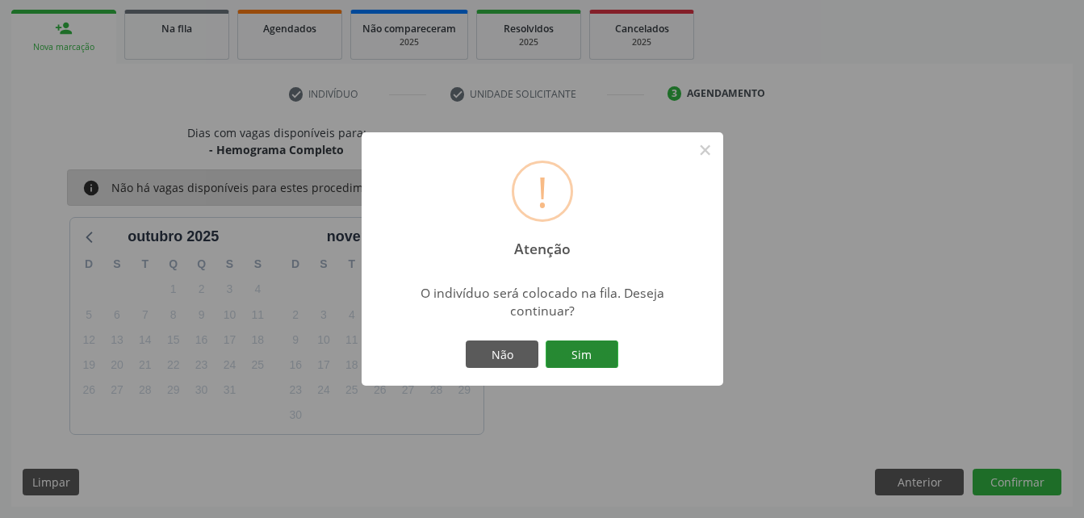
click at [610, 358] on button "Sim" at bounding box center [582, 354] width 73 height 27
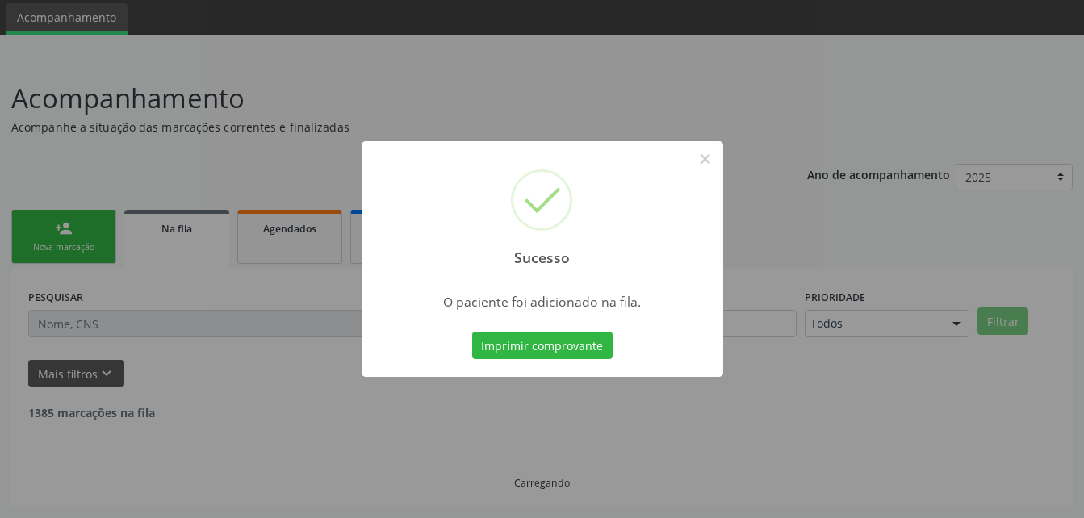
scroll to position [37, 0]
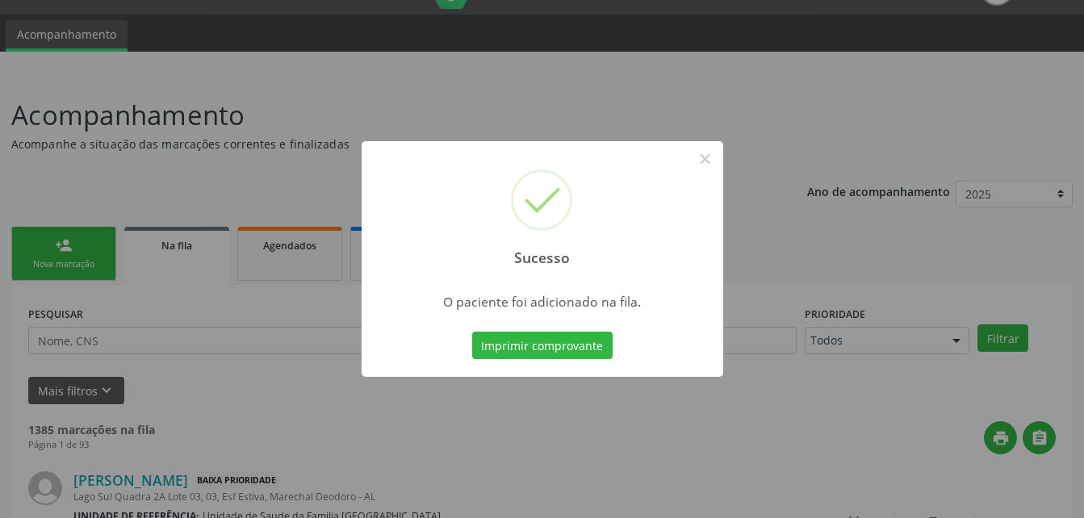
click at [81, 249] on div "Sucesso × O paciente foi adicionado na fila. Imprimir comprovante Cancel" at bounding box center [542, 259] width 1084 height 518
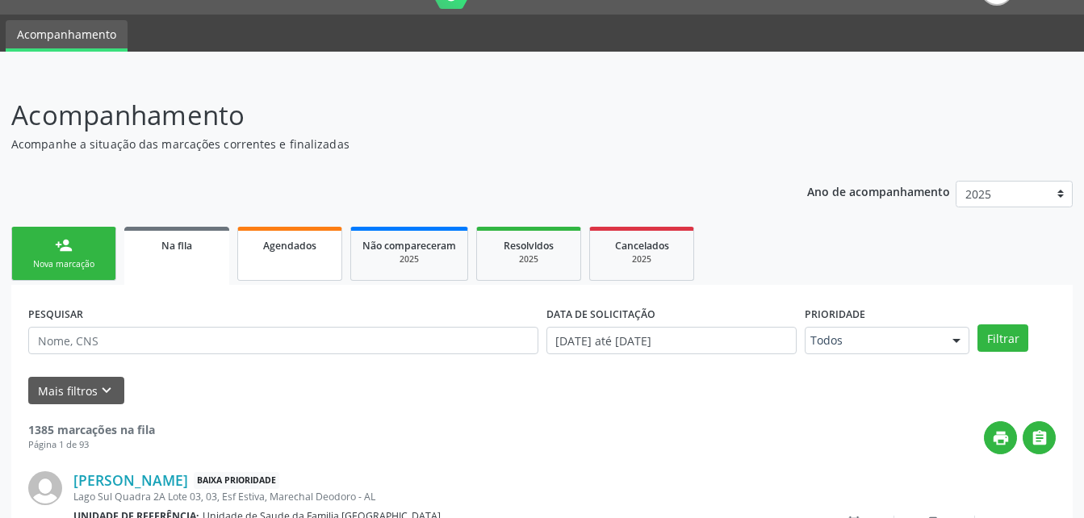
drag, startPoint x: 81, startPoint y: 249, endPoint x: 256, endPoint y: 270, distance: 176.5
click at [81, 249] on link "person_add Nova marcação" at bounding box center [63, 254] width 105 height 54
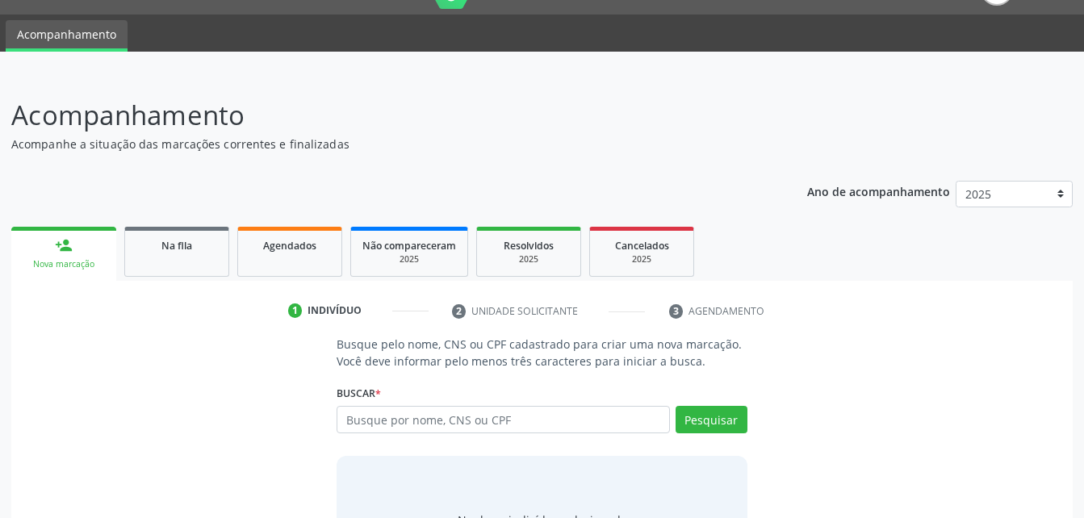
scroll to position [127, 0]
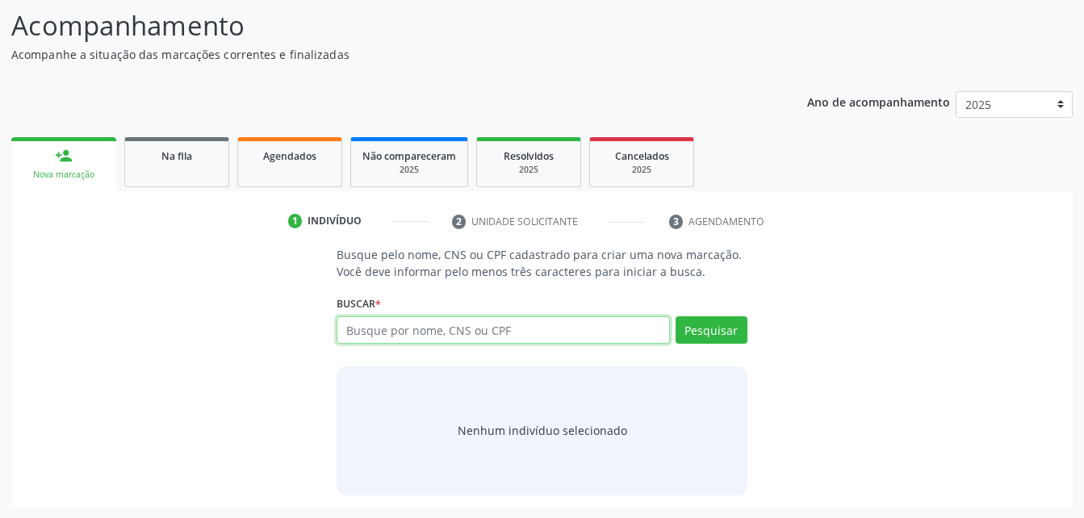
click at [362, 321] on input "text" at bounding box center [503, 329] width 333 height 27
type input "706003806155643"
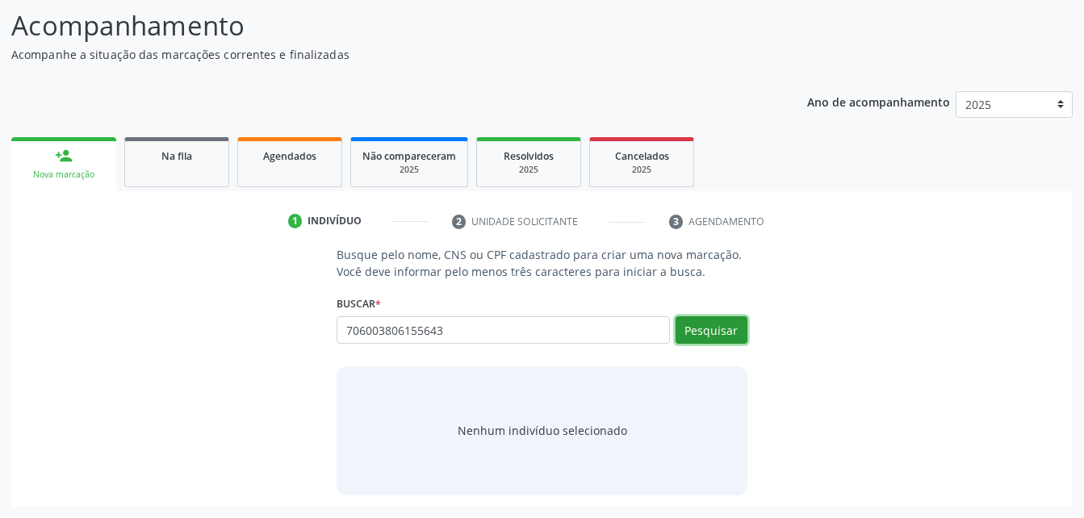
click at [733, 329] on button "Pesquisar" at bounding box center [712, 329] width 72 height 27
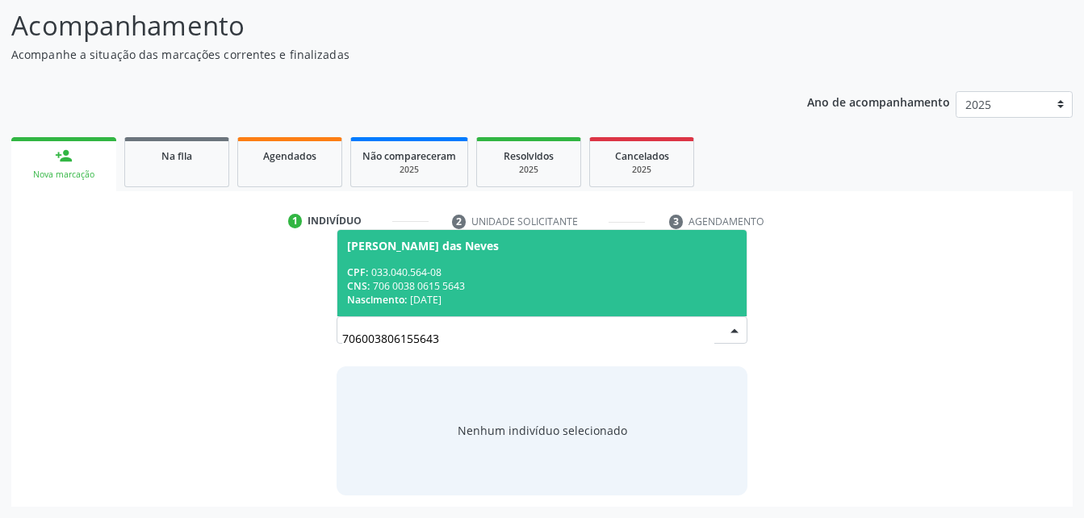
click at [525, 276] on div "CPF: 033.040.564-08" at bounding box center [541, 273] width 389 height 14
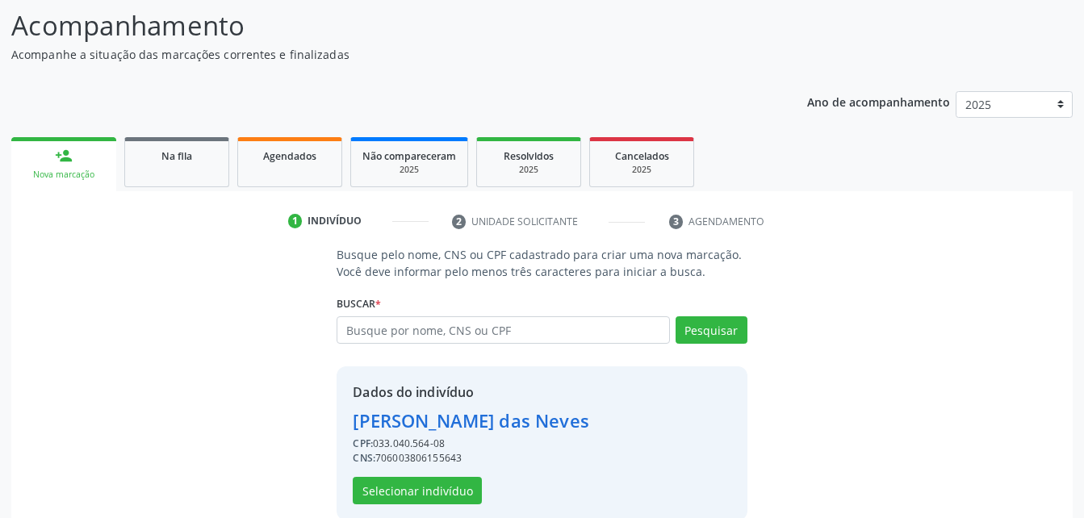
scroll to position [152, 0]
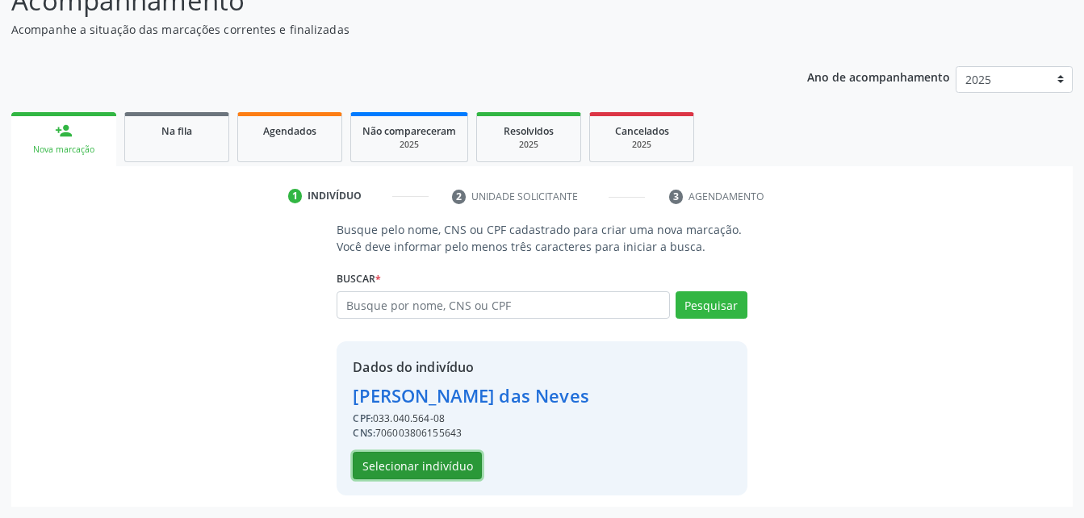
click at [449, 463] on button "Selecionar indivíduo" at bounding box center [417, 465] width 129 height 27
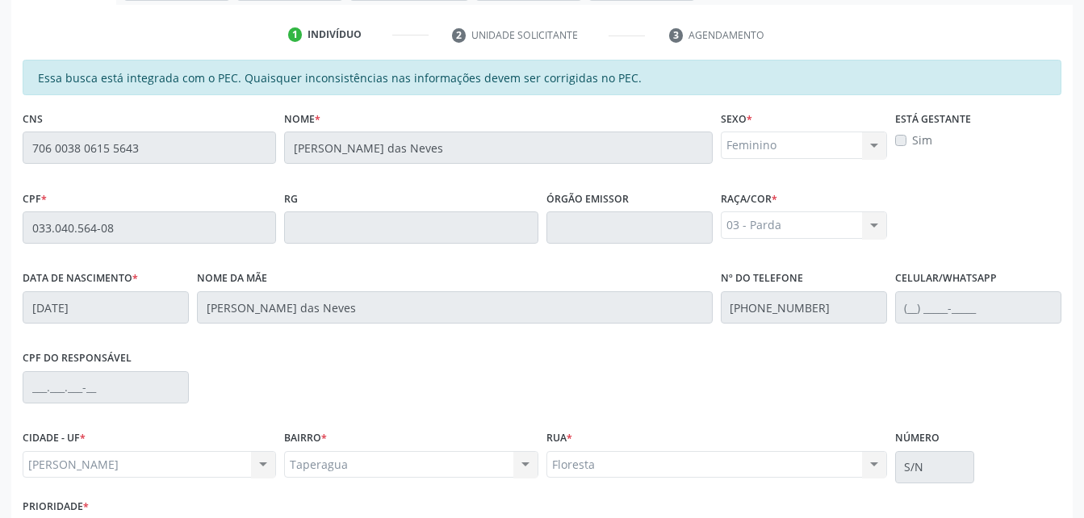
scroll to position [426, 0]
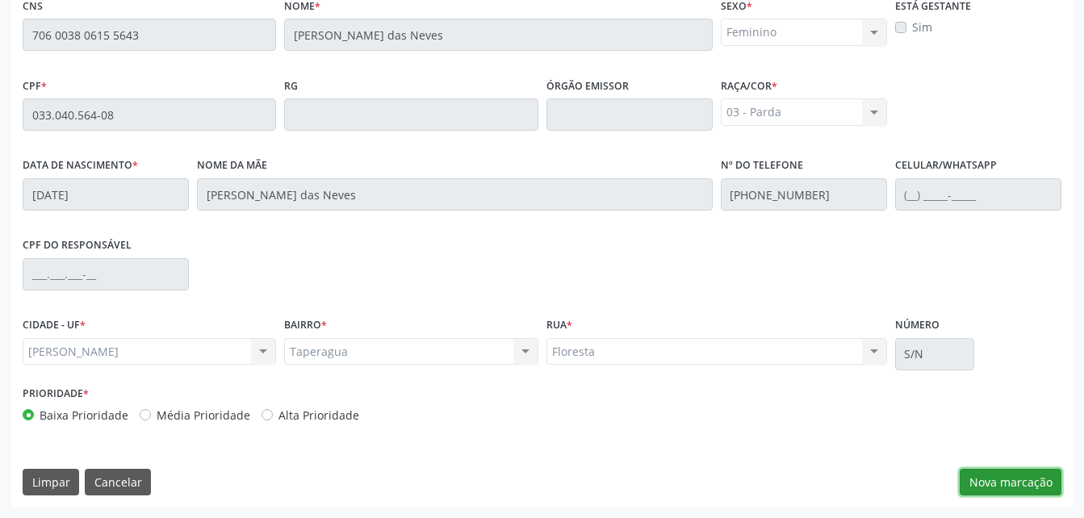
click at [987, 487] on button "Nova marcação" at bounding box center [1011, 482] width 102 height 27
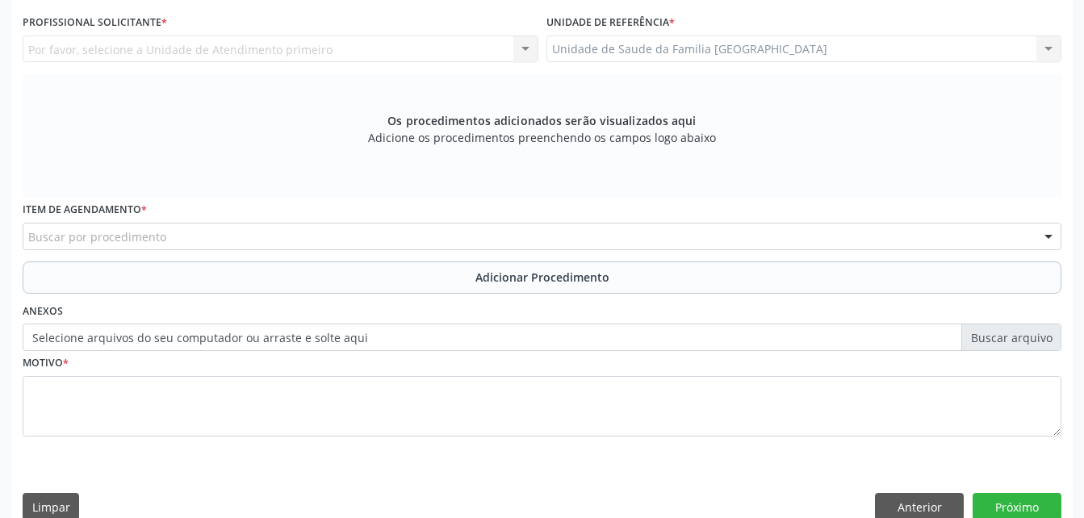
scroll to position [265, 0]
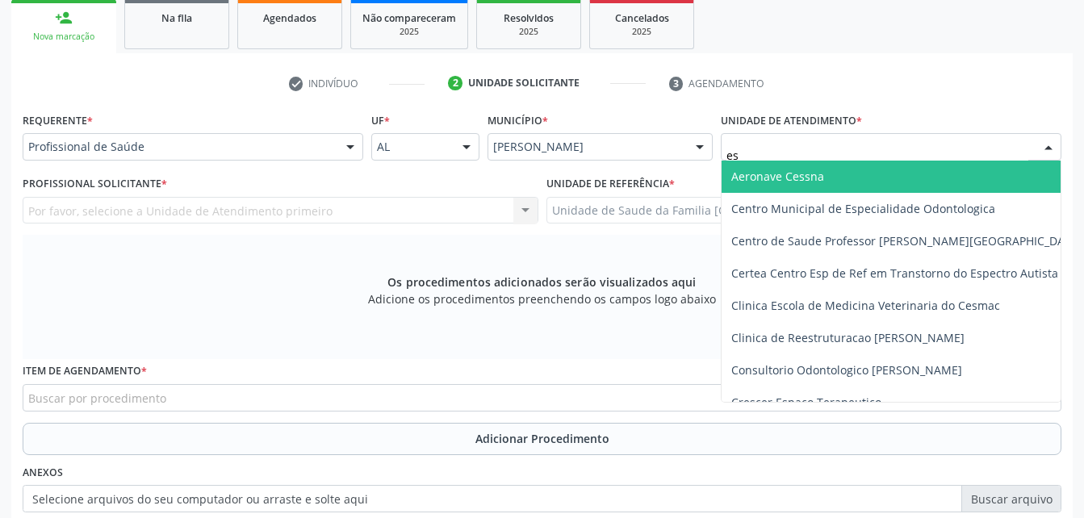
type input "est"
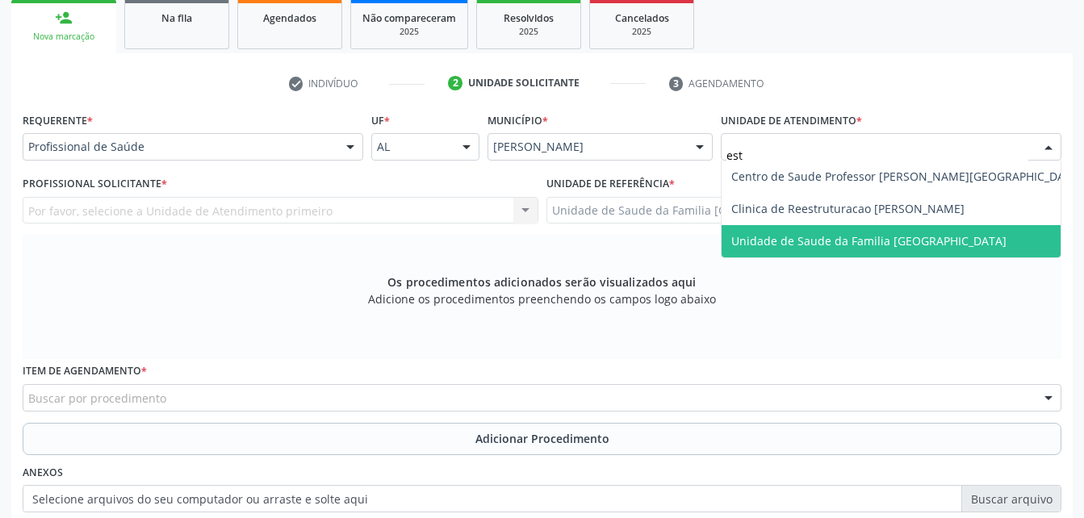
click at [861, 233] on span "Unidade de Saude da Familia [GEOGRAPHIC_DATA]" at bounding box center [868, 240] width 275 height 15
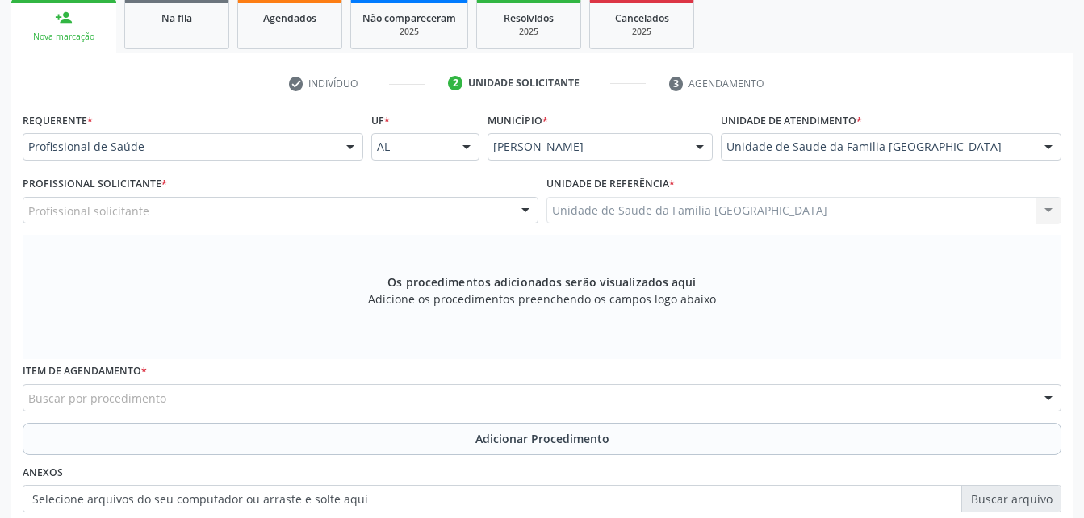
click at [441, 209] on div "Profissional solicitante" at bounding box center [281, 210] width 516 height 27
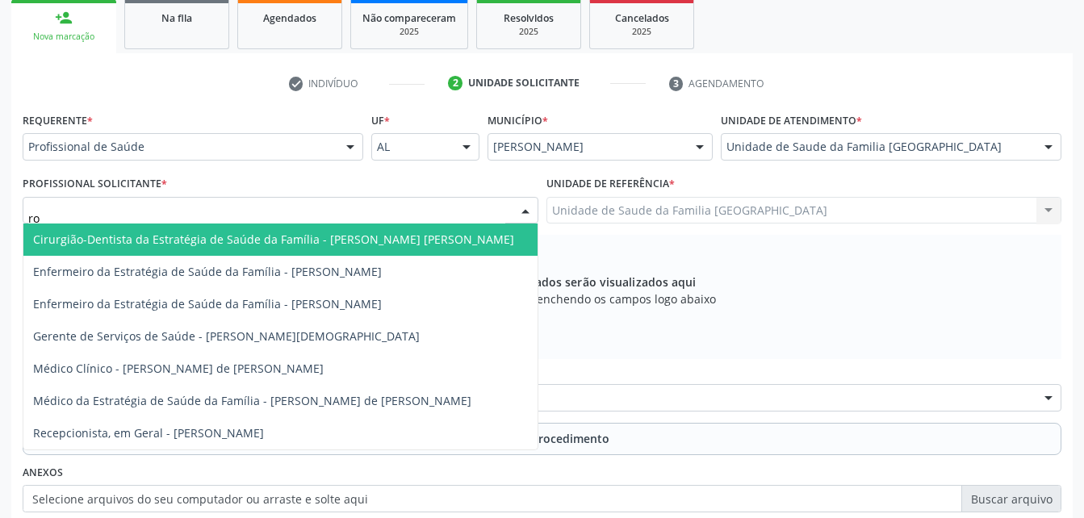
type input "rod"
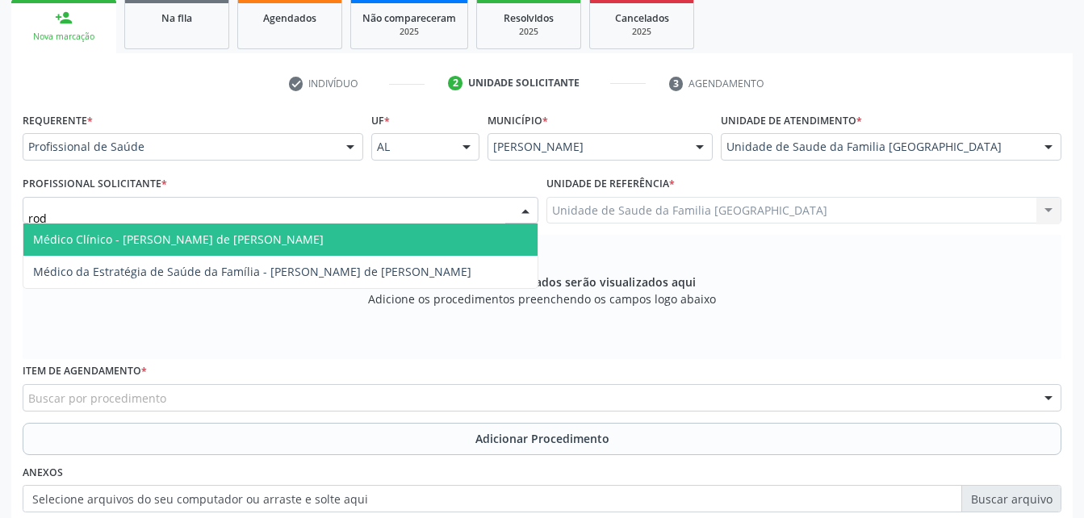
click at [425, 246] on span "Médico Clínico - [PERSON_NAME] de [PERSON_NAME]" at bounding box center [280, 240] width 514 height 32
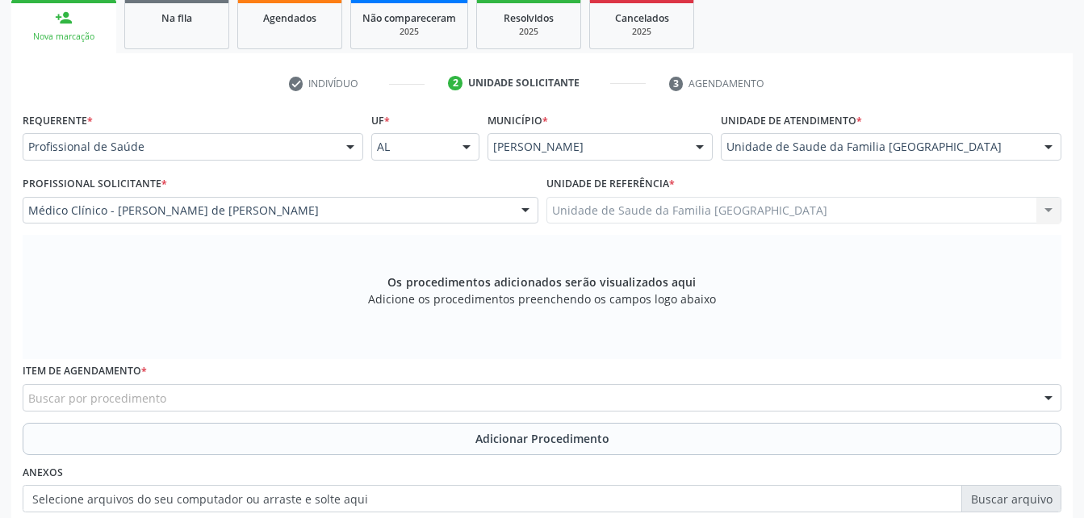
scroll to position [346, 0]
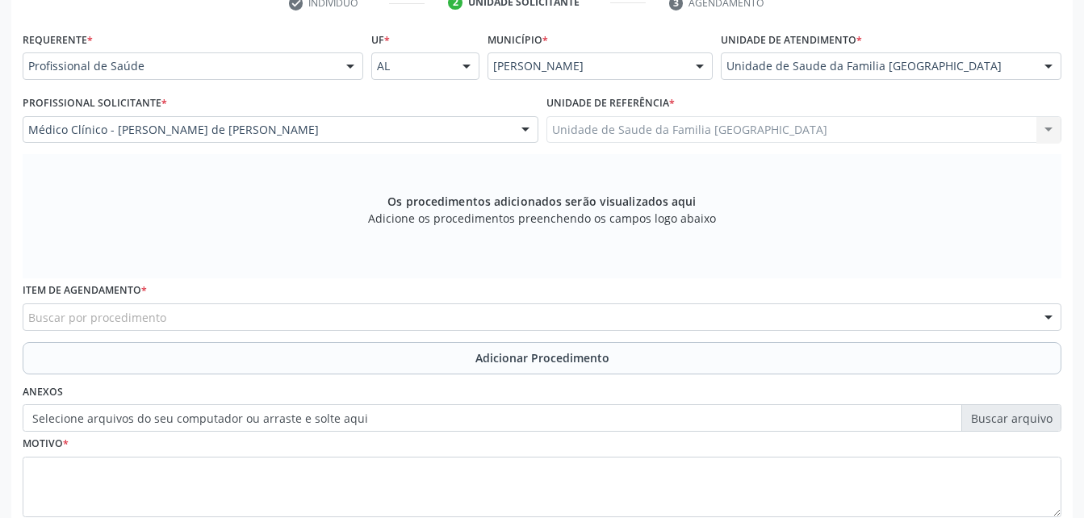
click at [469, 312] on div "Buscar por procedimento" at bounding box center [542, 317] width 1039 height 27
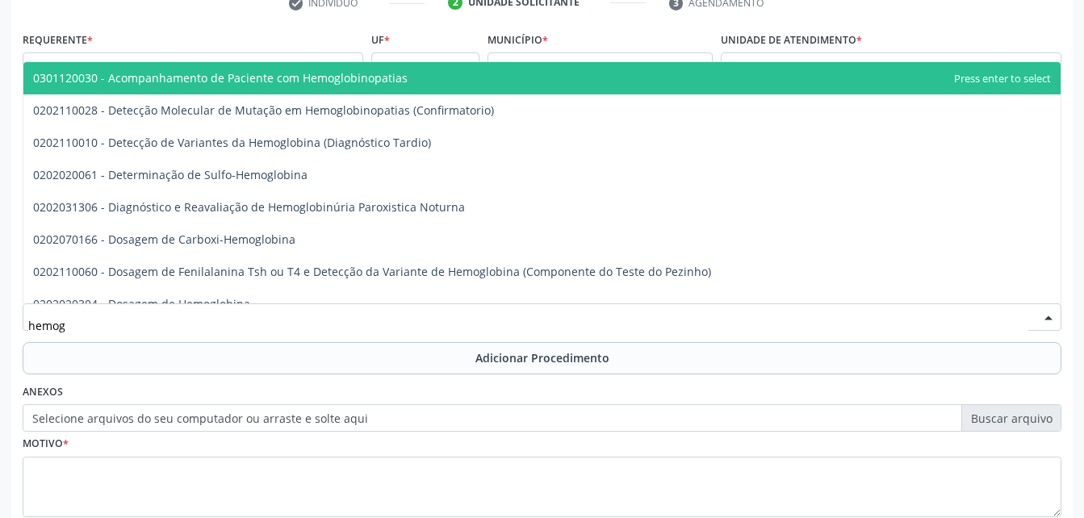
type input "hemogr"
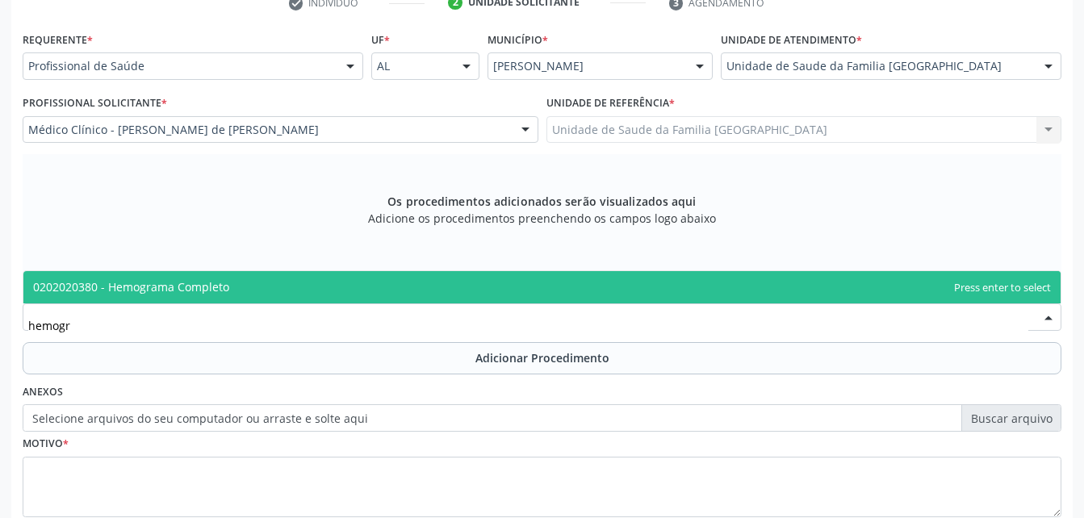
click at [469, 287] on span "0202020380 - Hemograma Completo" at bounding box center [541, 287] width 1037 height 32
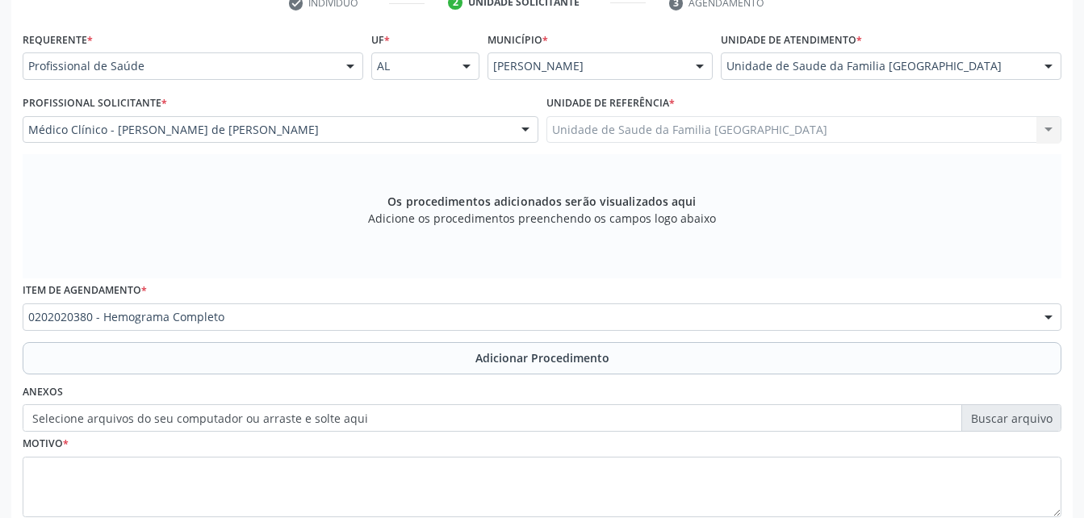
click at [488, 366] on button "Adicionar Procedimento" at bounding box center [542, 358] width 1039 height 32
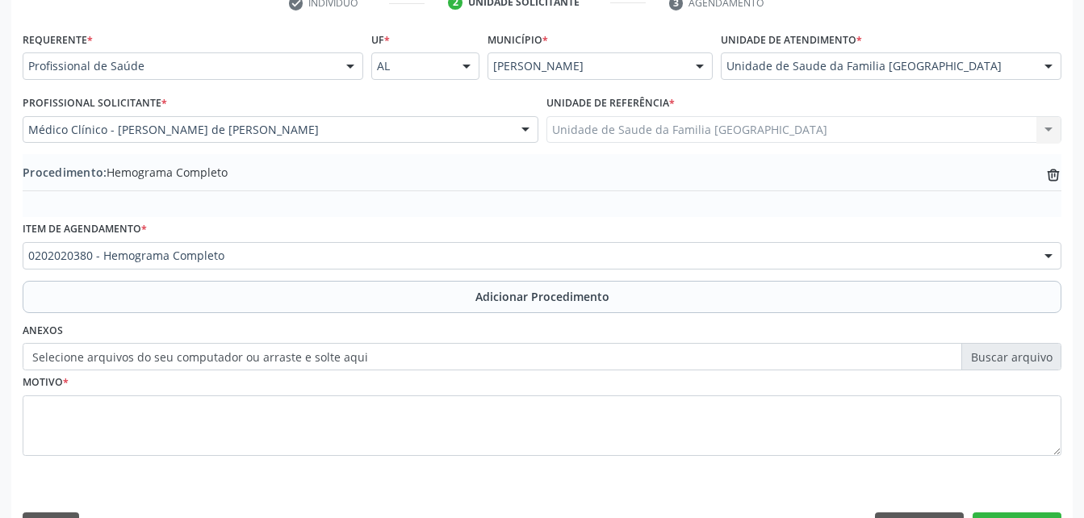
scroll to position [390, 0]
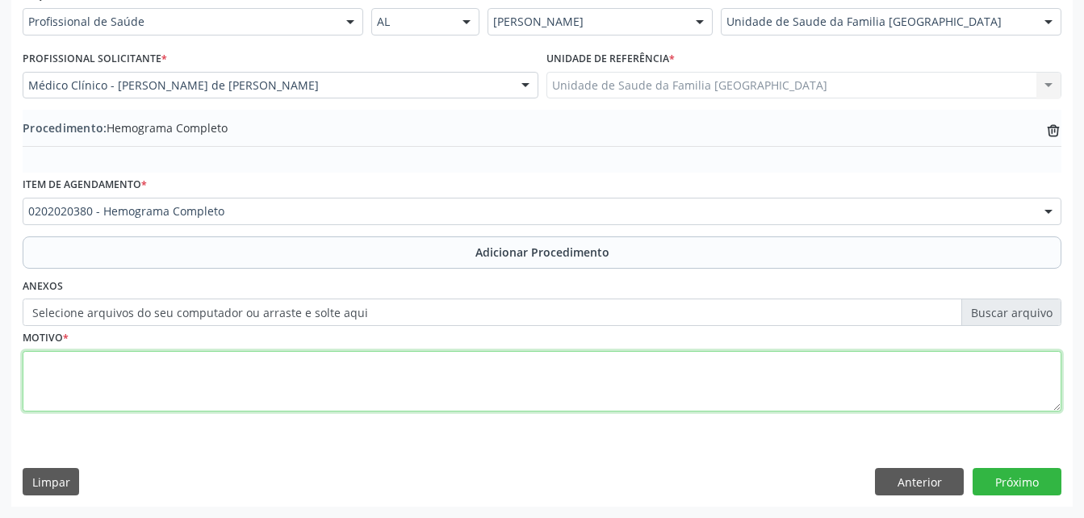
click at [445, 381] on textarea at bounding box center [542, 381] width 1039 height 61
type textarea "exames laboratoriais"
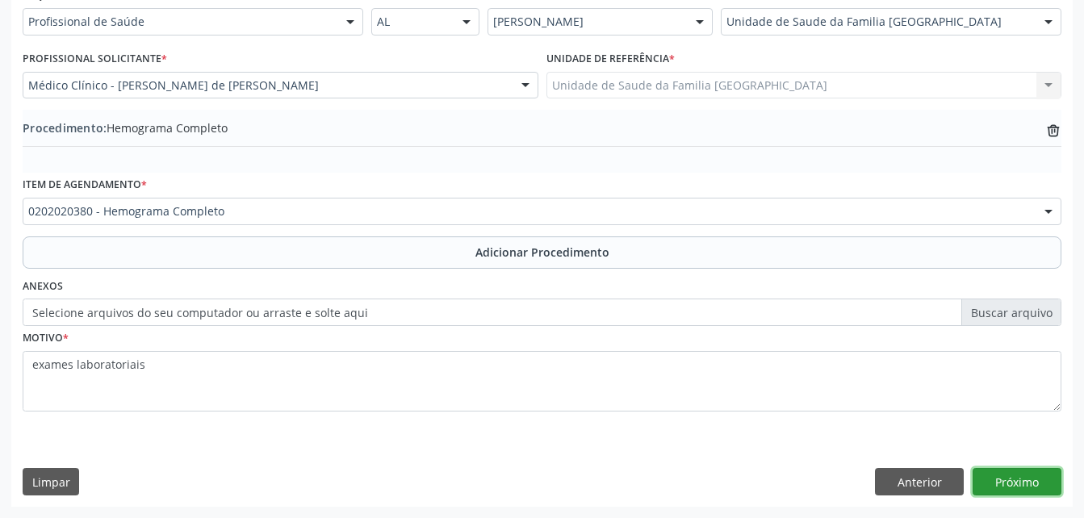
click at [1029, 492] on button "Próximo" at bounding box center [1017, 481] width 89 height 27
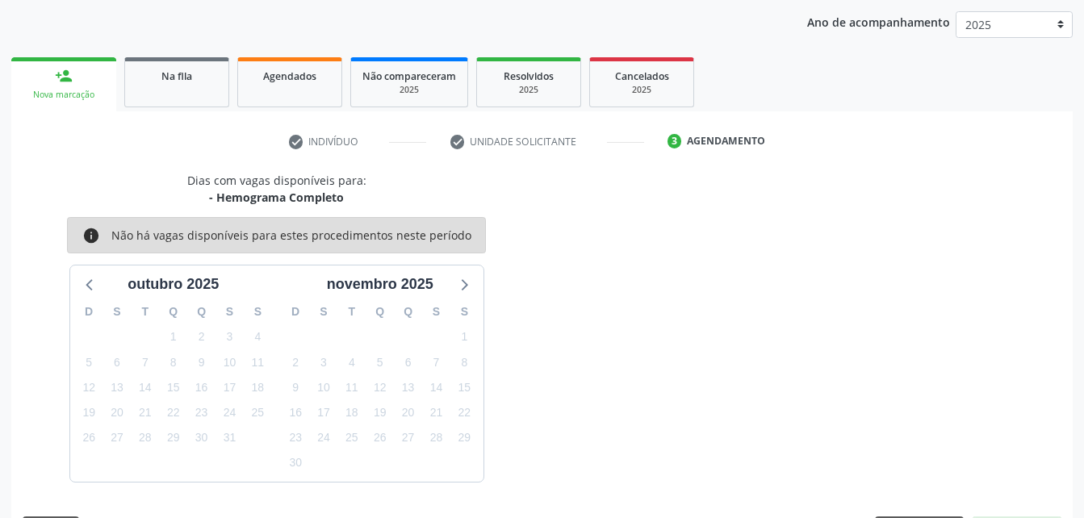
scroll to position [254, 0]
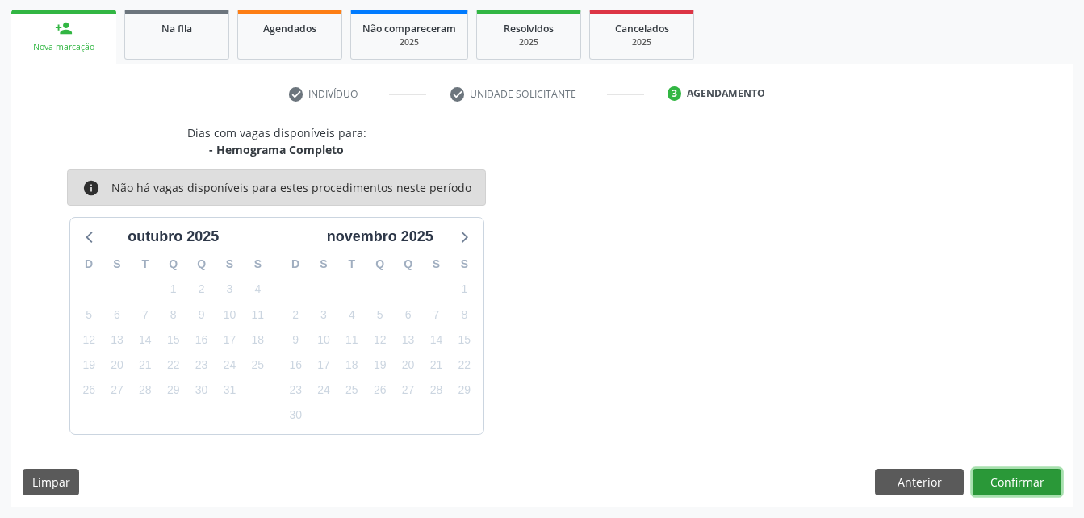
click at [1029, 492] on button "Confirmar" at bounding box center [1017, 482] width 89 height 27
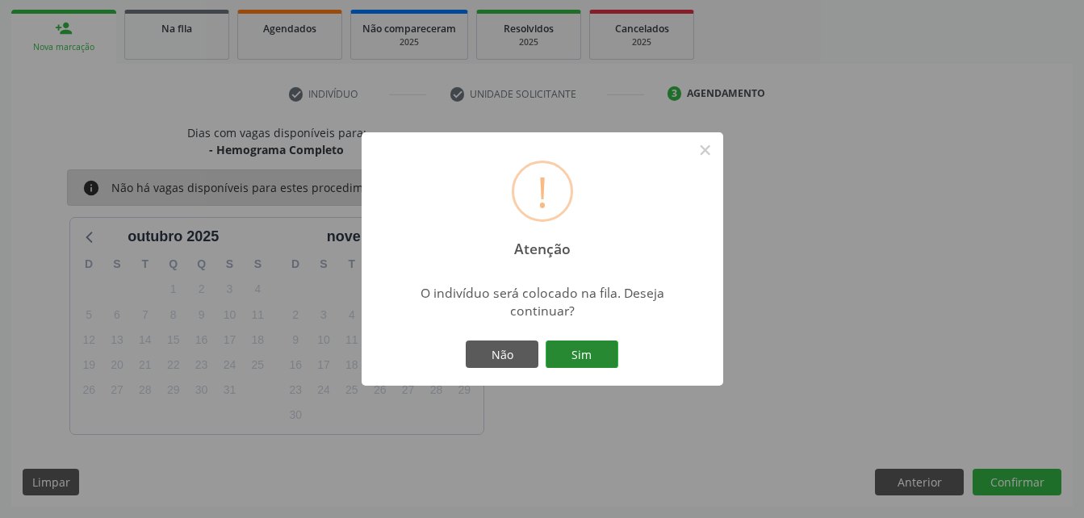
click at [571, 351] on button "Sim" at bounding box center [582, 354] width 73 height 27
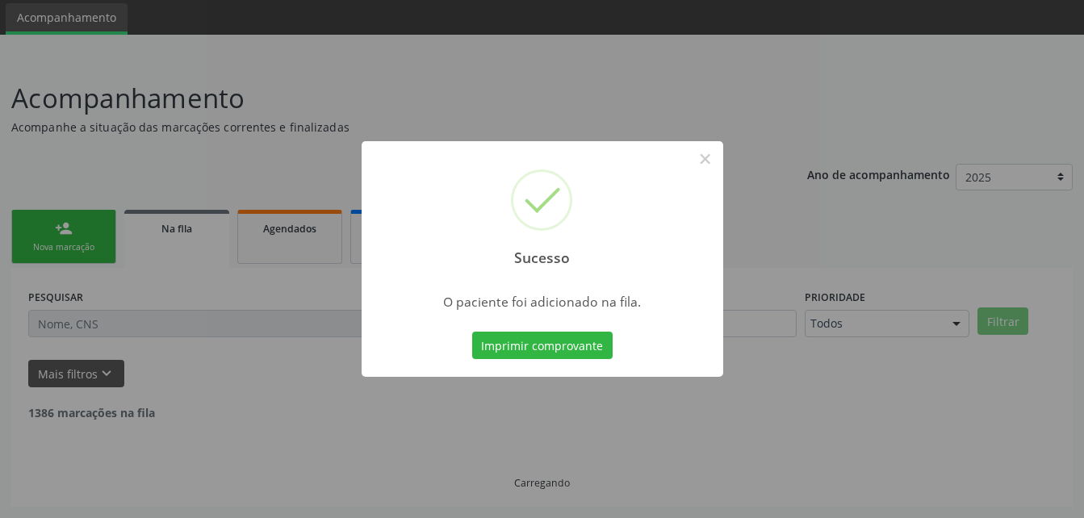
scroll to position [37, 0]
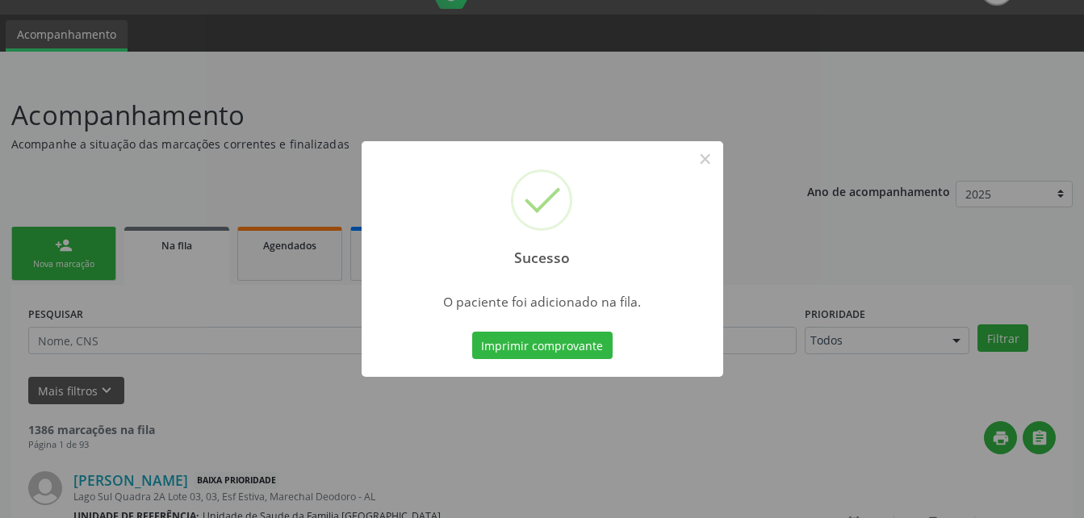
click at [94, 260] on div "Sucesso × O paciente foi adicionado na fila. Imprimir comprovante Cancel" at bounding box center [542, 259] width 1084 height 518
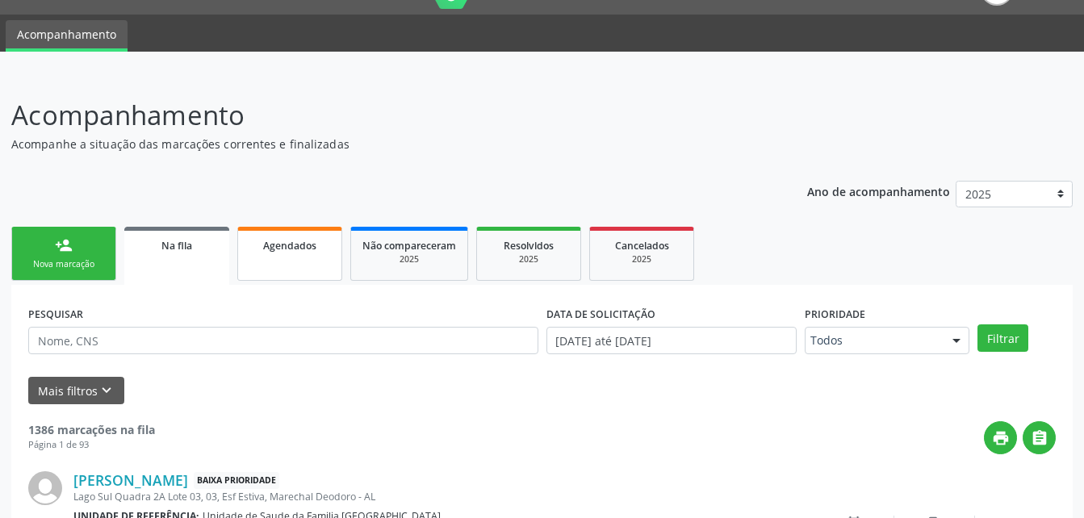
drag, startPoint x: 22, startPoint y: 253, endPoint x: 240, endPoint y: 260, distance: 218.1
click at [22, 253] on link "person_add Nova marcação" at bounding box center [63, 254] width 105 height 54
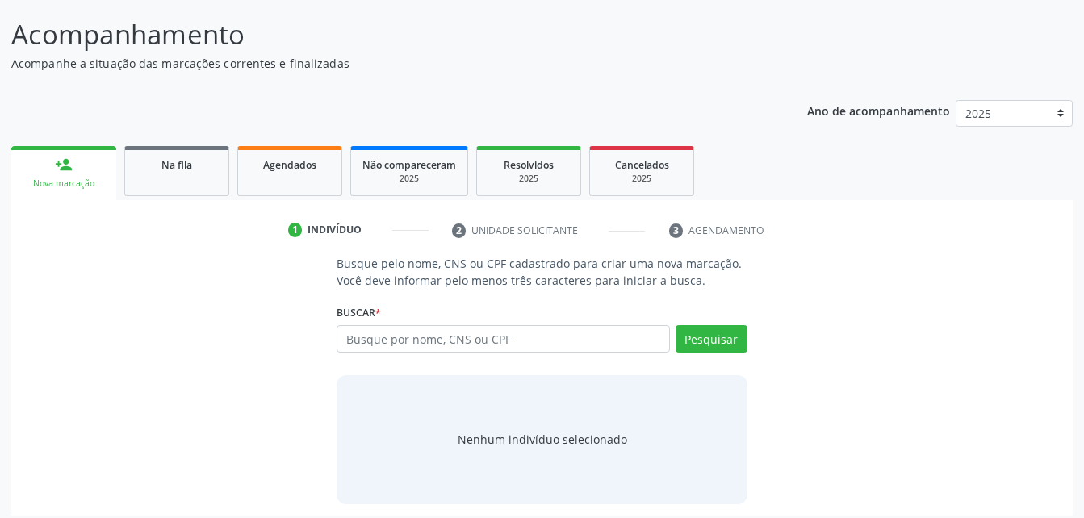
scroll to position [127, 0]
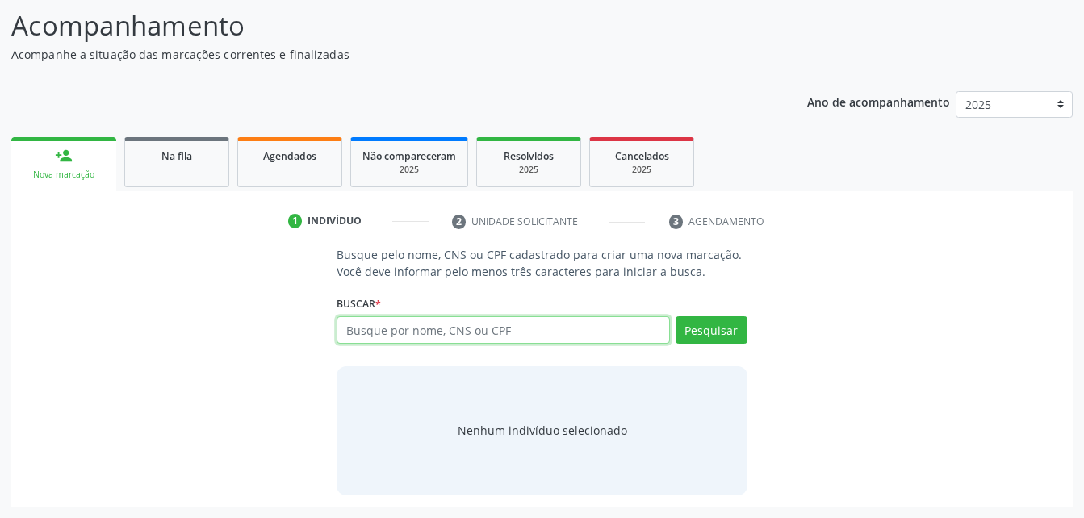
click at [408, 328] on input "text" at bounding box center [503, 329] width 333 height 27
type input "700904961923699"
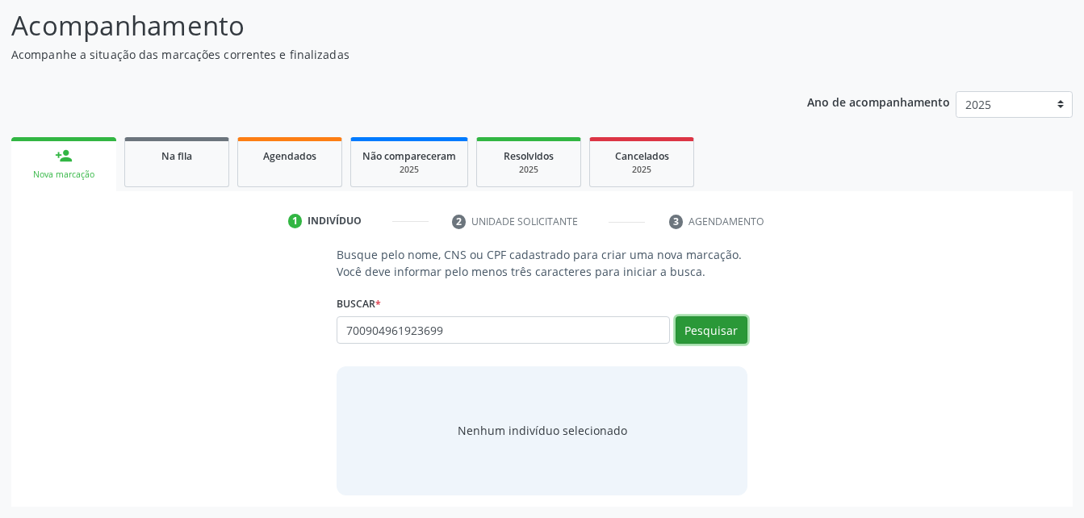
click at [706, 332] on button "Pesquisar" at bounding box center [712, 329] width 72 height 27
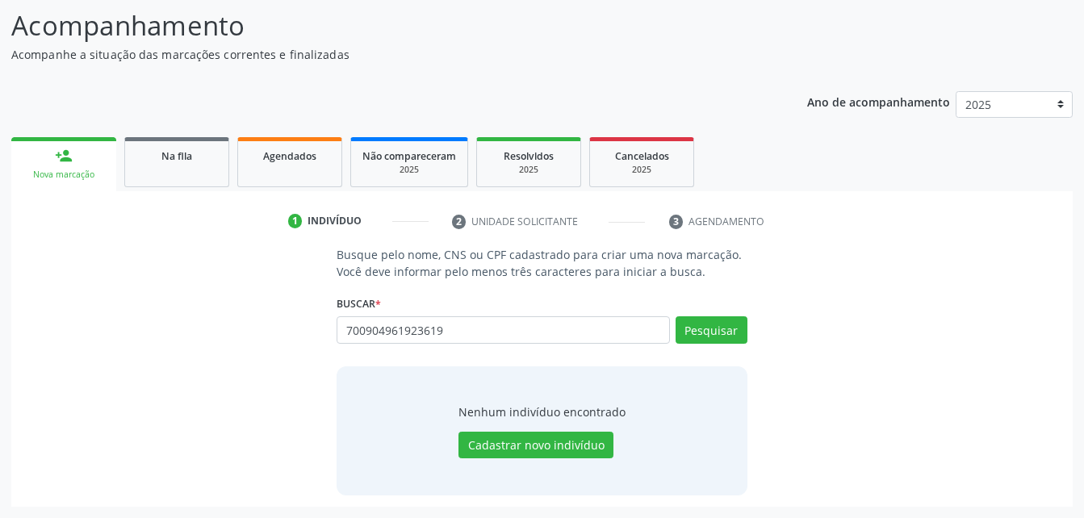
type input "700904961923619"
click at [706, 332] on button "Pesquisar" at bounding box center [712, 329] width 72 height 27
type input "700904961923615"
click at [702, 337] on button "Pesquisar" at bounding box center [712, 329] width 72 height 27
type input "7"
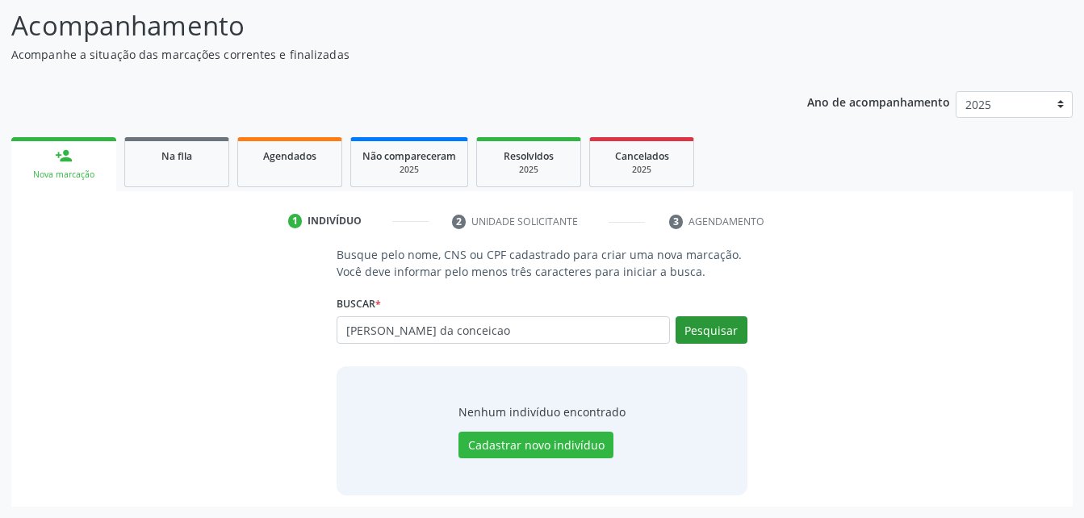
type input "jose cicero da conceicao"
click at [702, 337] on button "Pesquisar" at bounding box center [712, 329] width 72 height 27
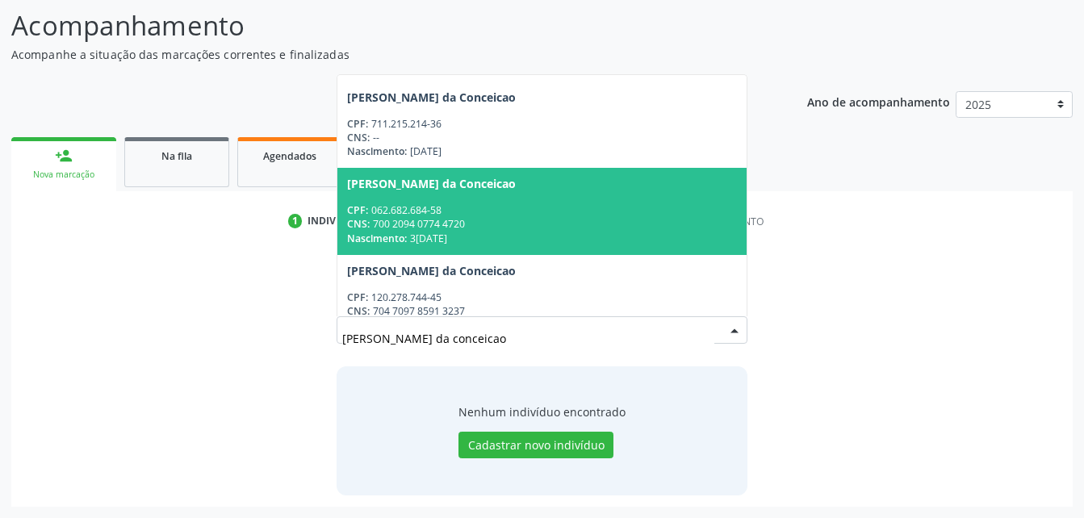
scroll to position [242, 0]
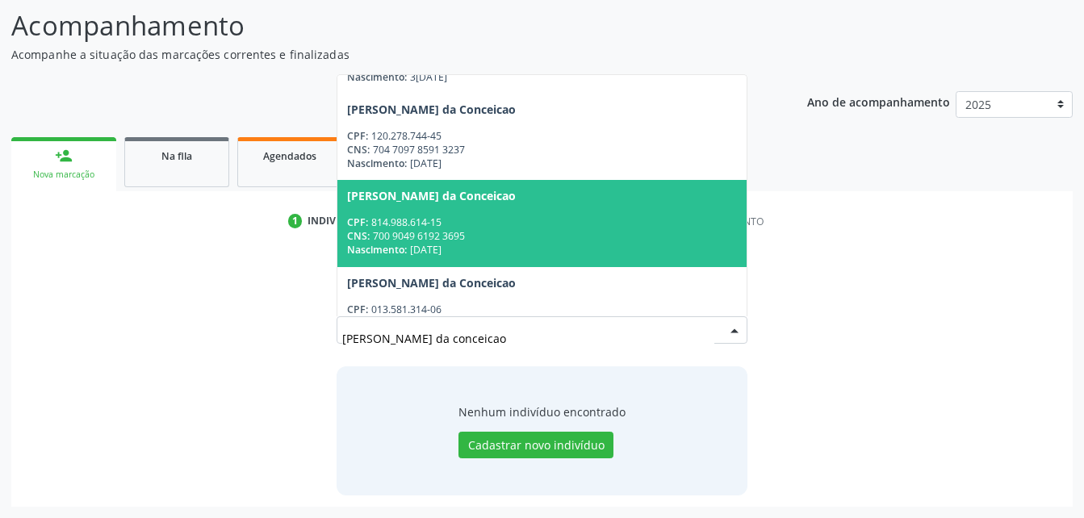
click at [631, 226] on div "CPF: 814.988.614-15" at bounding box center [541, 223] width 389 height 14
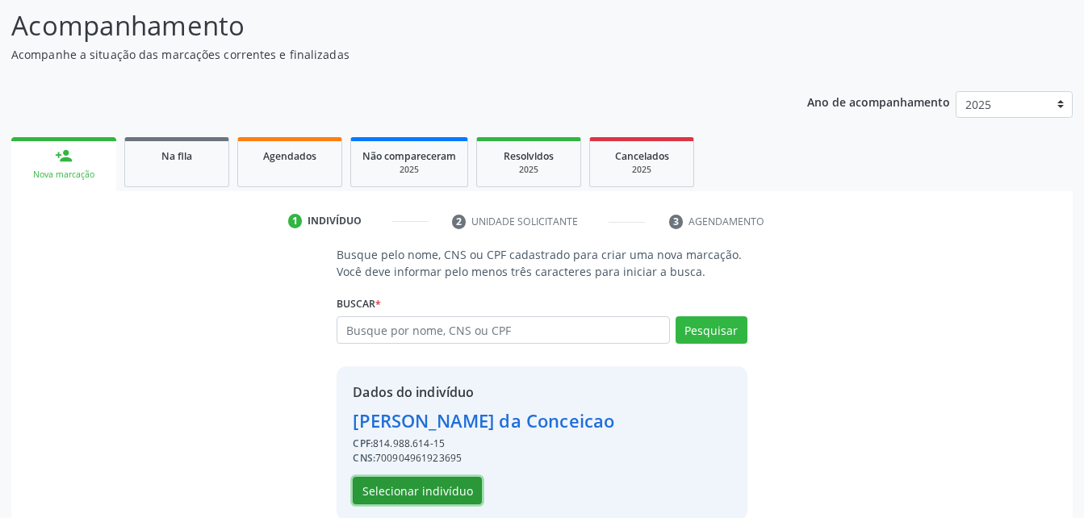
click at [388, 487] on button "Selecionar indivíduo" at bounding box center [417, 490] width 129 height 27
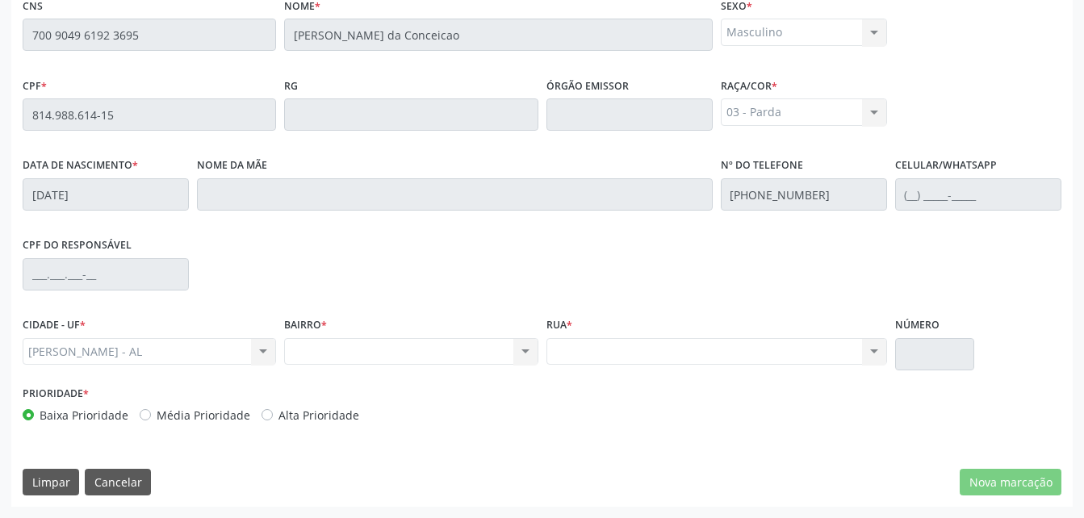
scroll to position [346, 0]
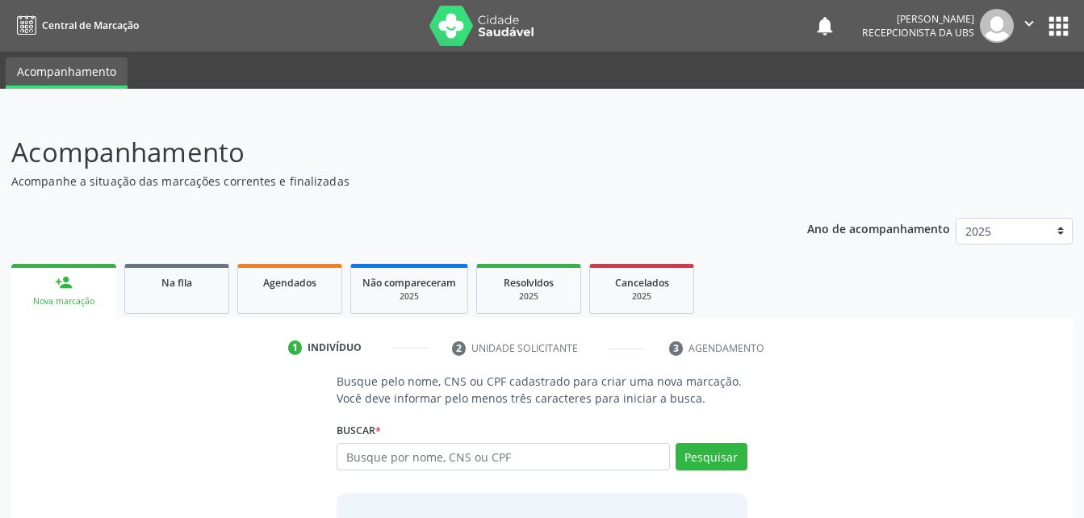
scroll to position [81, 0]
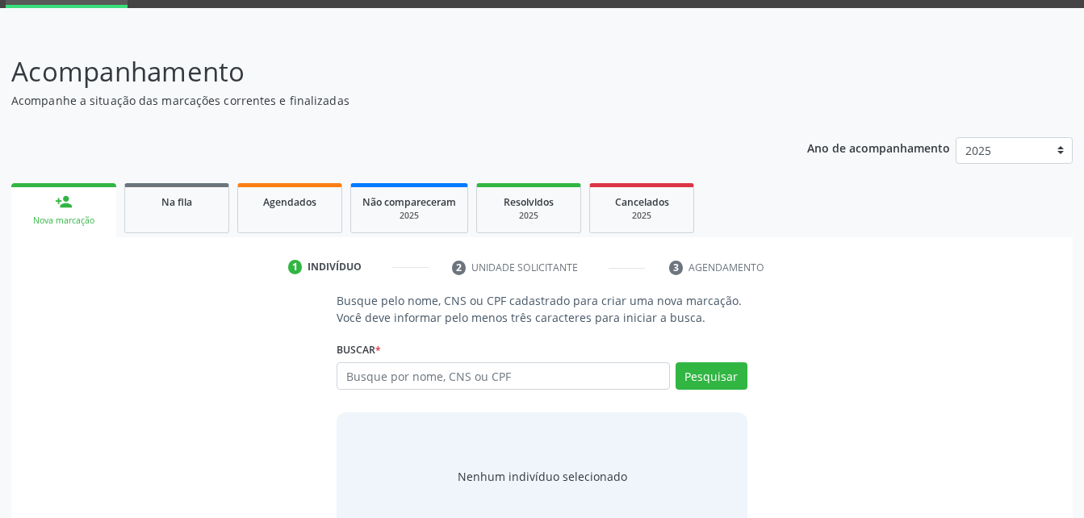
click at [487, 382] on input "text" at bounding box center [503, 375] width 333 height 27
type input "700 9049 6192 3695"
click at [726, 369] on button "Pesquisar" at bounding box center [712, 375] width 72 height 27
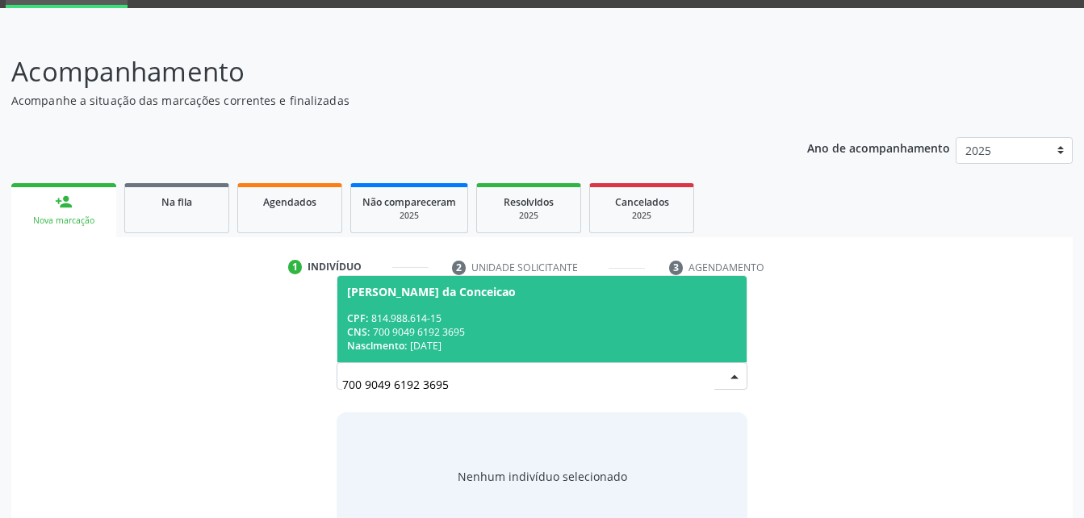
click at [699, 325] on div "CNS: 700 9049 6192 3695" at bounding box center [541, 332] width 389 height 14
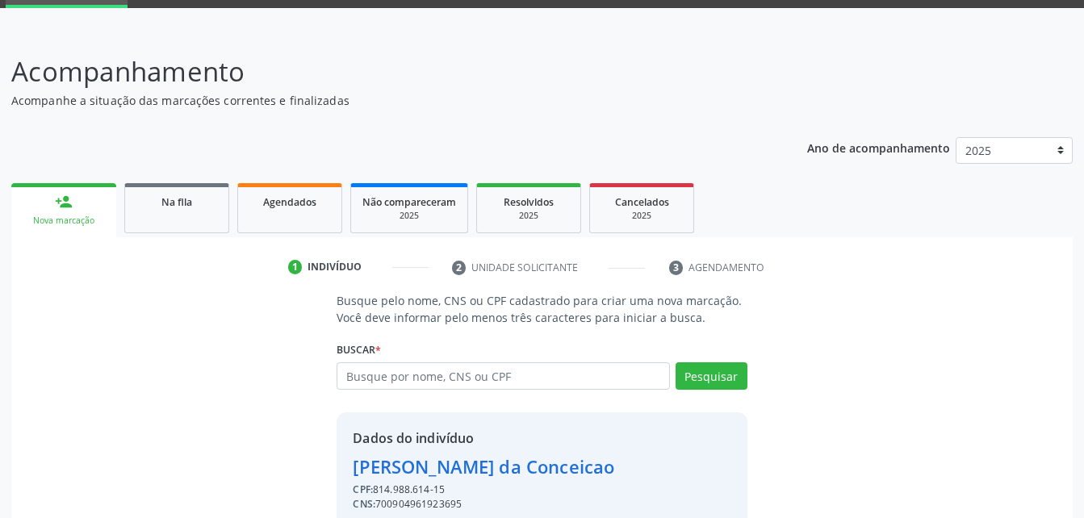
scroll to position [152, 0]
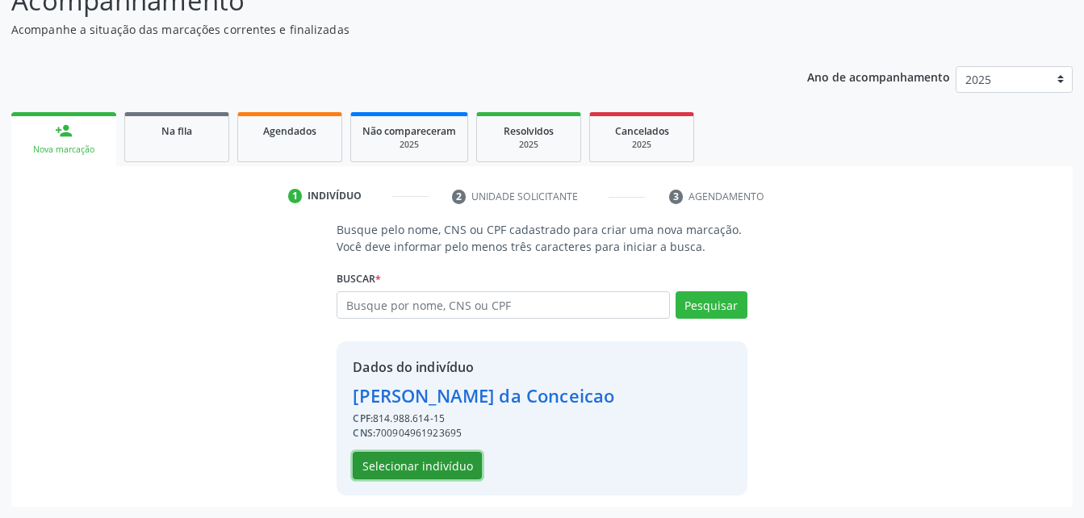
click at [462, 477] on button "Selecionar indivíduo" at bounding box center [417, 465] width 129 height 27
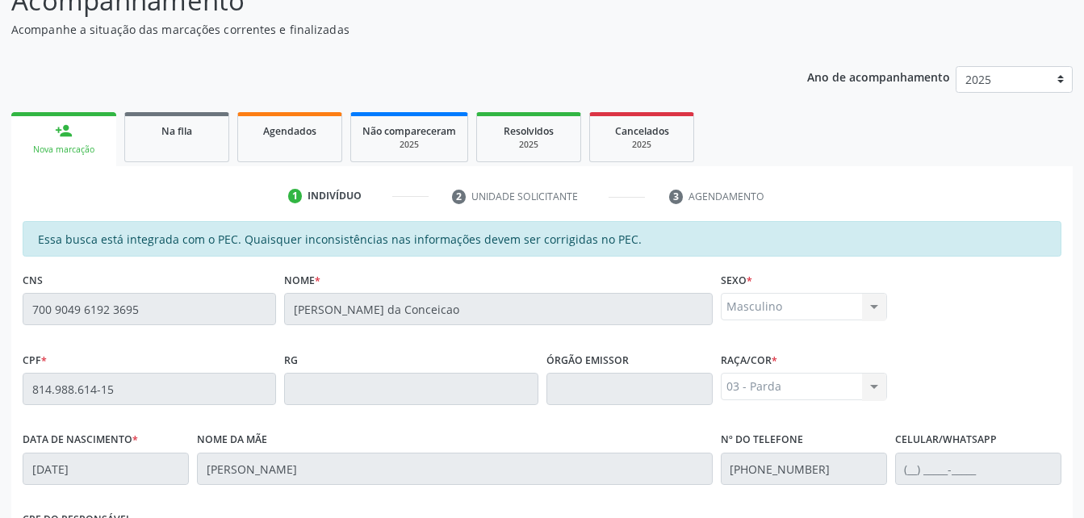
scroll to position [426, 0]
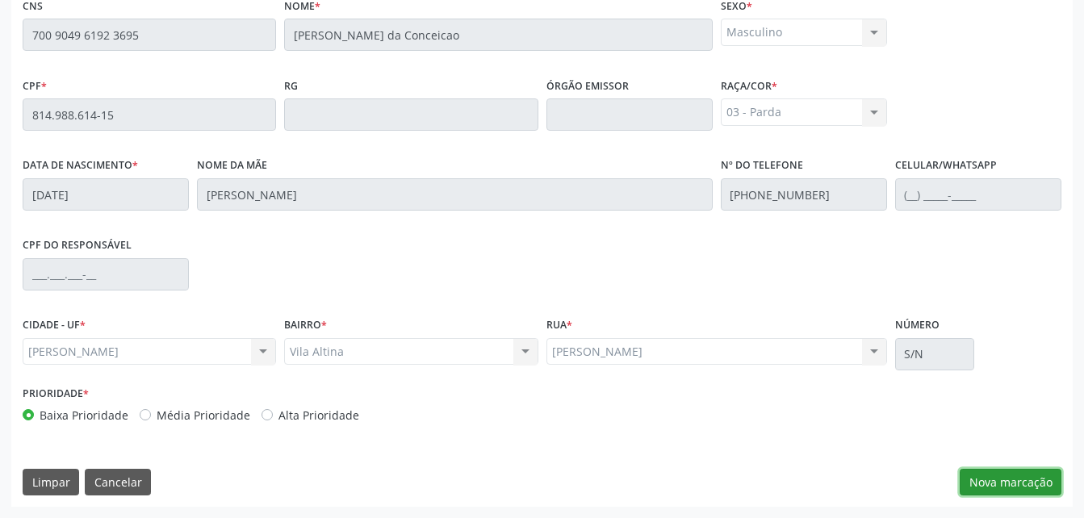
click at [1011, 481] on button "Nova marcação" at bounding box center [1011, 482] width 102 height 27
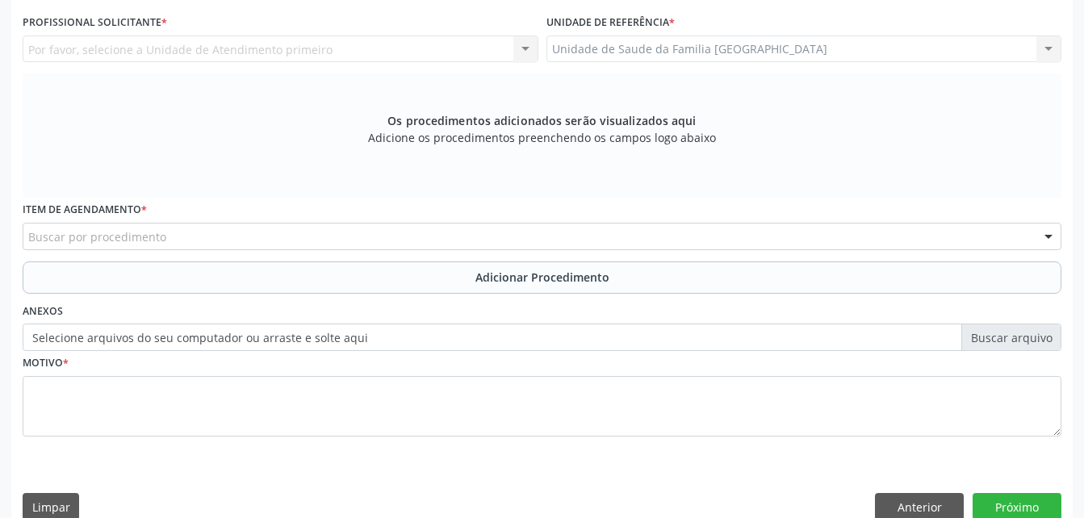
scroll to position [265, 0]
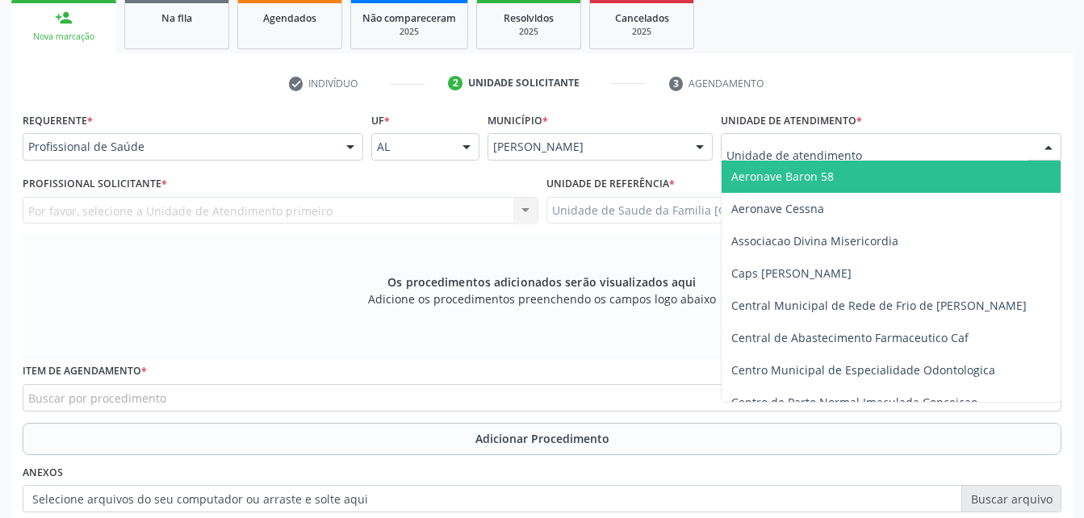
click at [878, 140] on div at bounding box center [891, 146] width 341 height 27
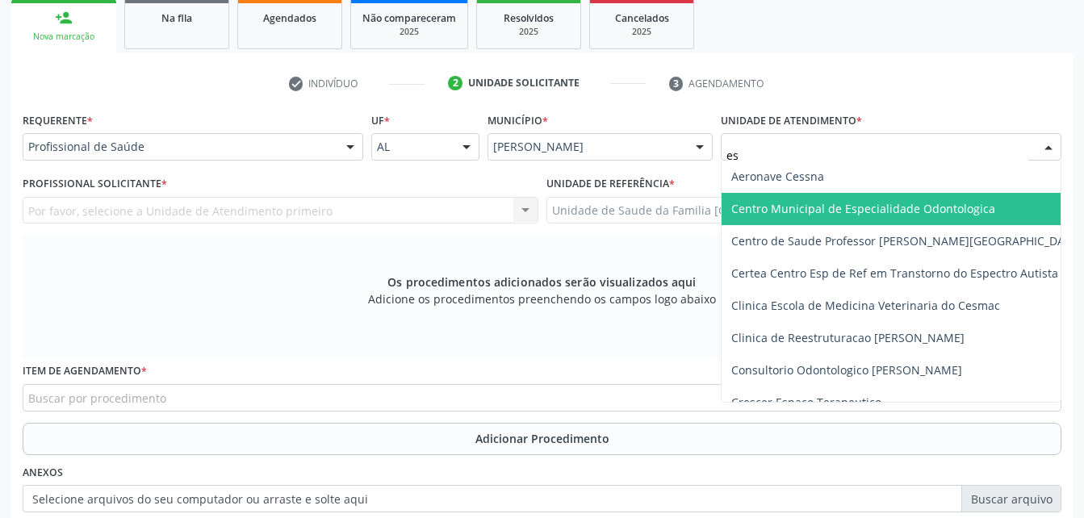
type input "est"
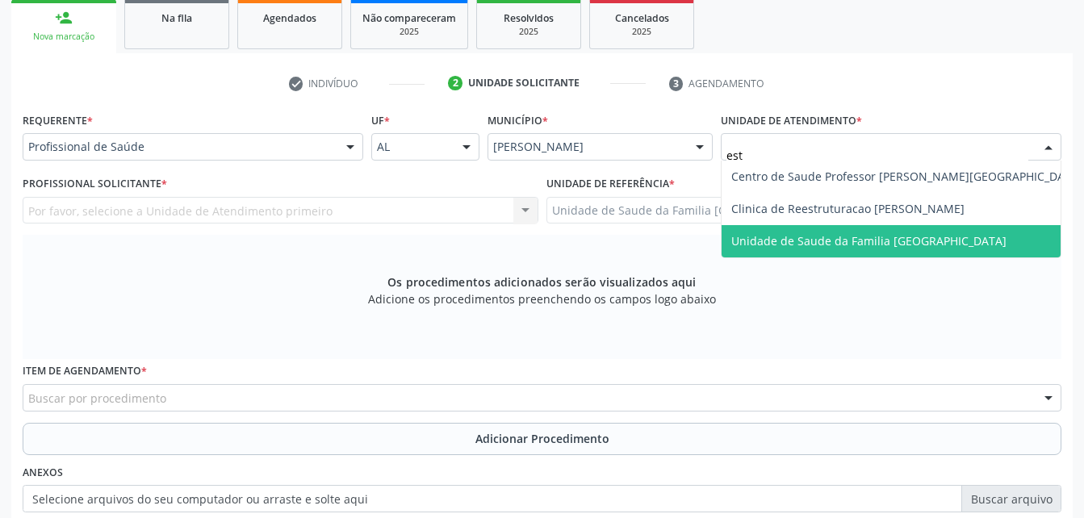
click at [809, 228] on span "Unidade de Saude da Familia [GEOGRAPHIC_DATA]" at bounding box center [907, 241] width 371 height 32
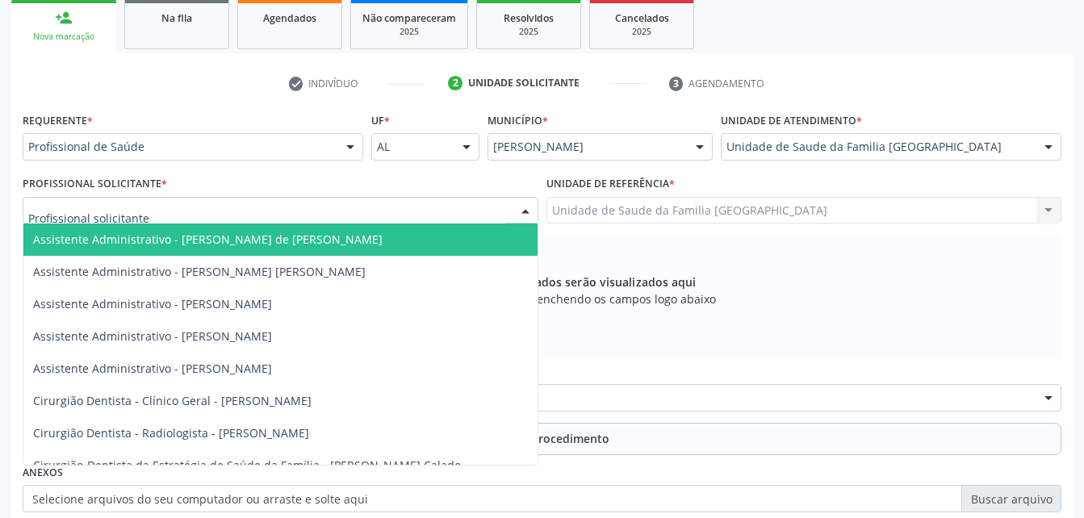
click at [329, 216] on div at bounding box center [281, 210] width 516 height 27
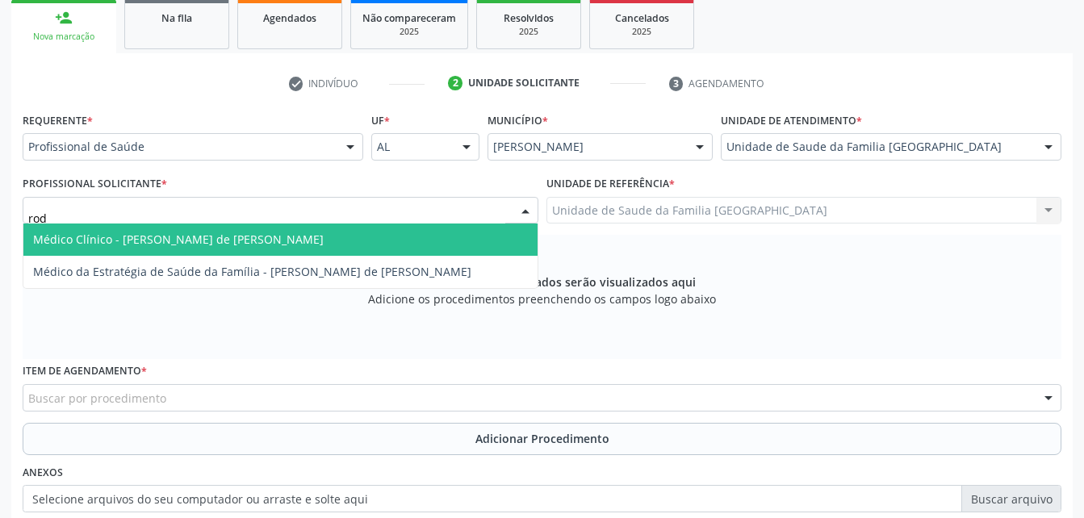
type input "rodr"
click at [348, 243] on span "Médico Clínico - [PERSON_NAME] de [PERSON_NAME]" at bounding box center [280, 240] width 514 height 32
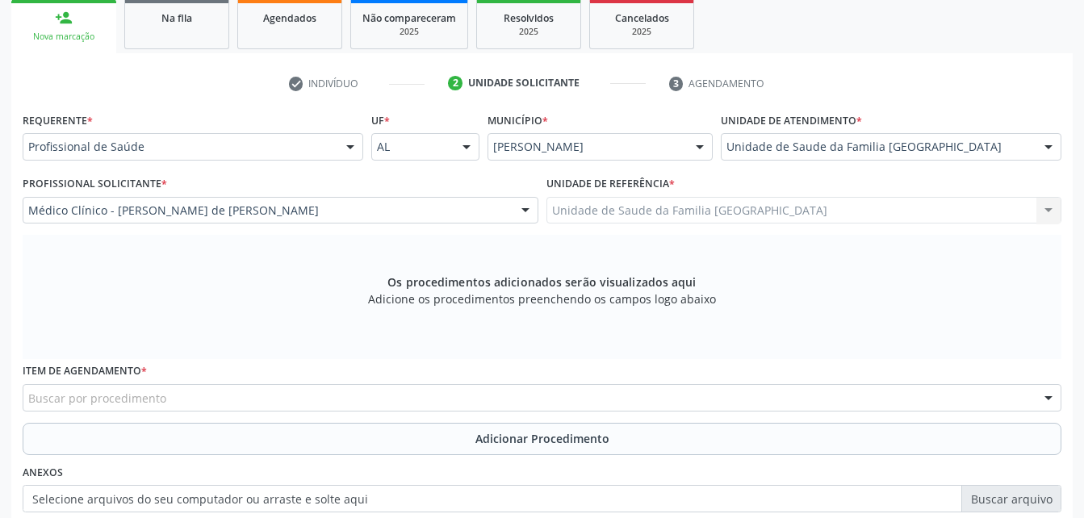
scroll to position [426, 0]
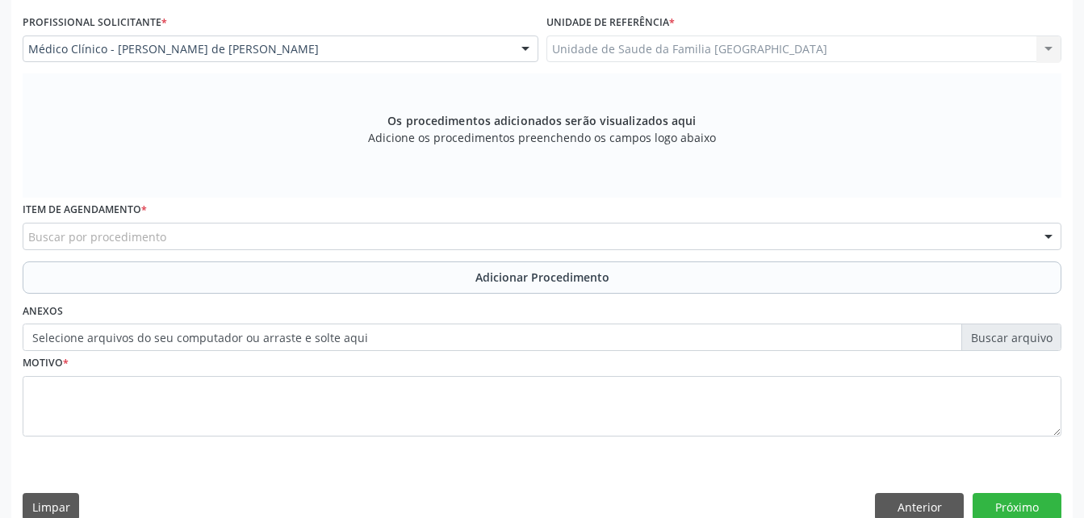
click at [296, 237] on div "Buscar por procedimento" at bounding box center [542, 236] width 1039 height 27
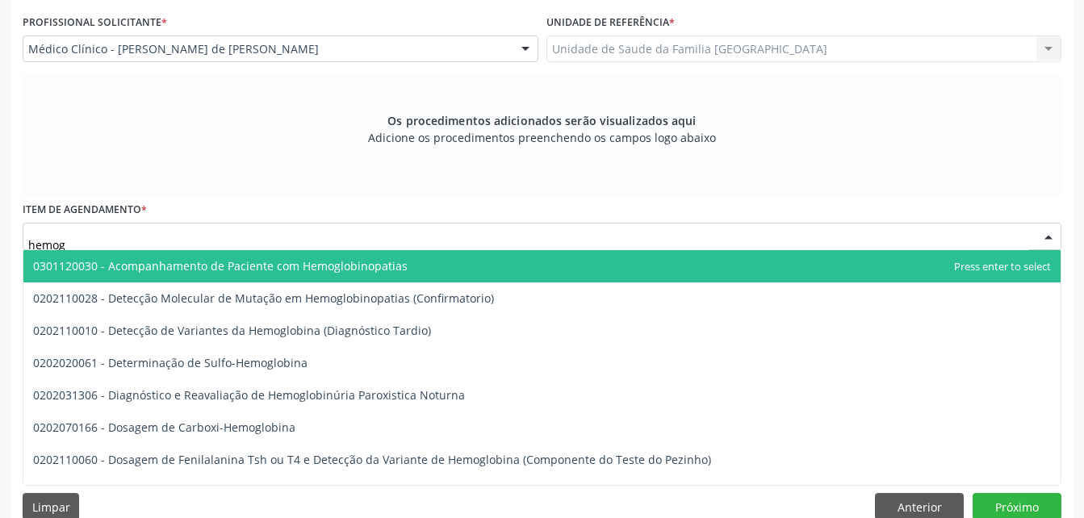
type input "hemogr"
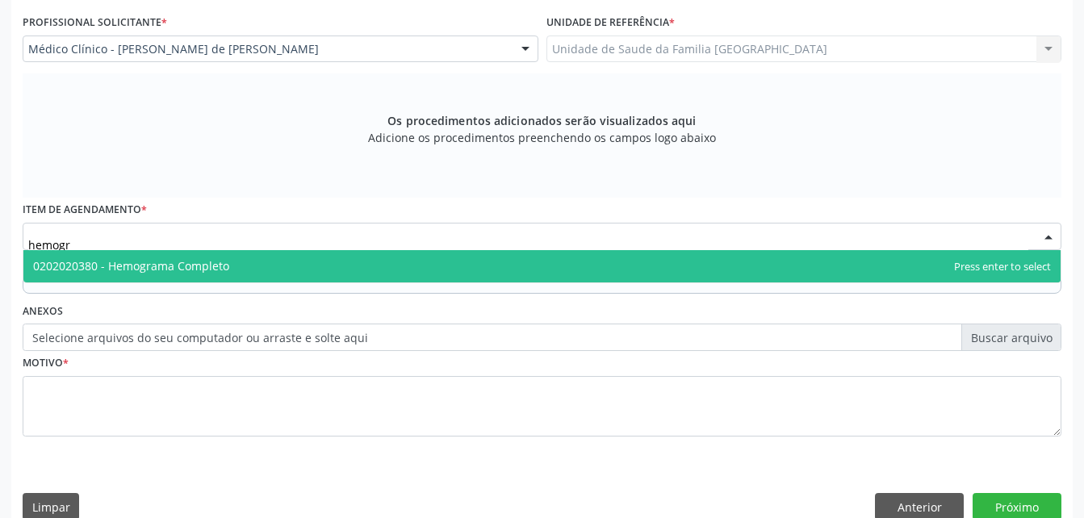
click at [341, 264] on span "0202020380 - Hemograma Completo" at bounding box center [541, 266] width 1037 height 32
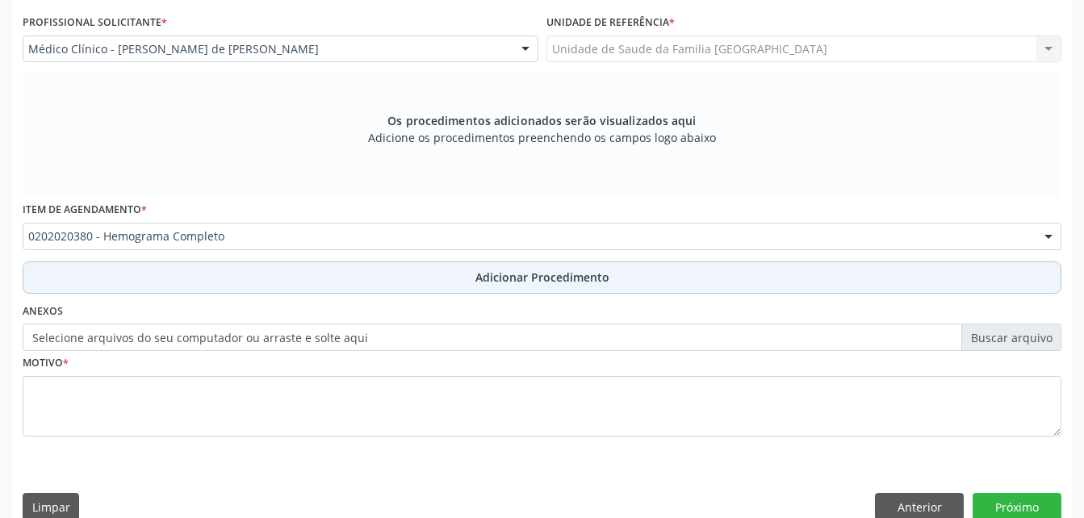
click at [374, 283] on button "Adicionar Procedimento" at bounding box center [542, 278] width 1039 height 32
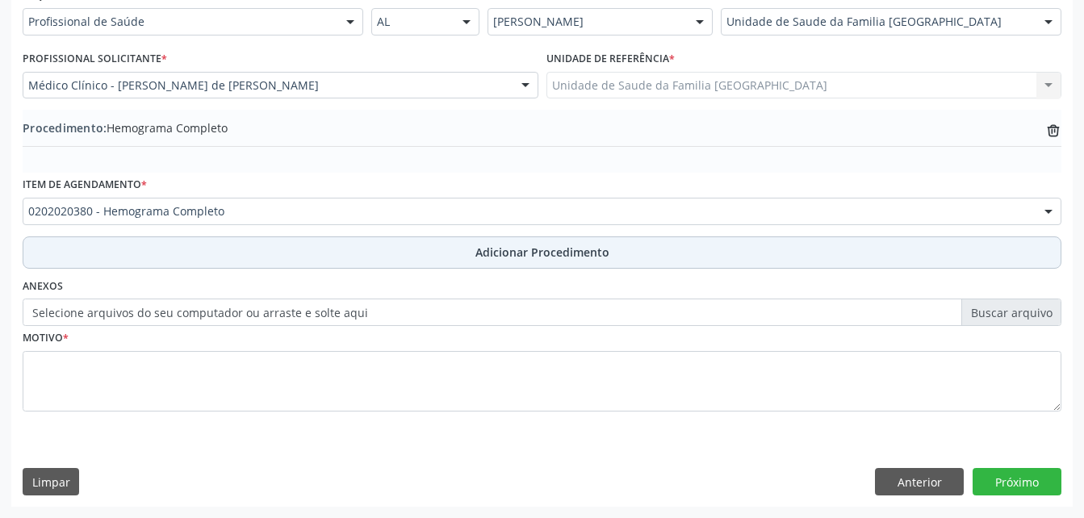
scroll to position [390, 0]
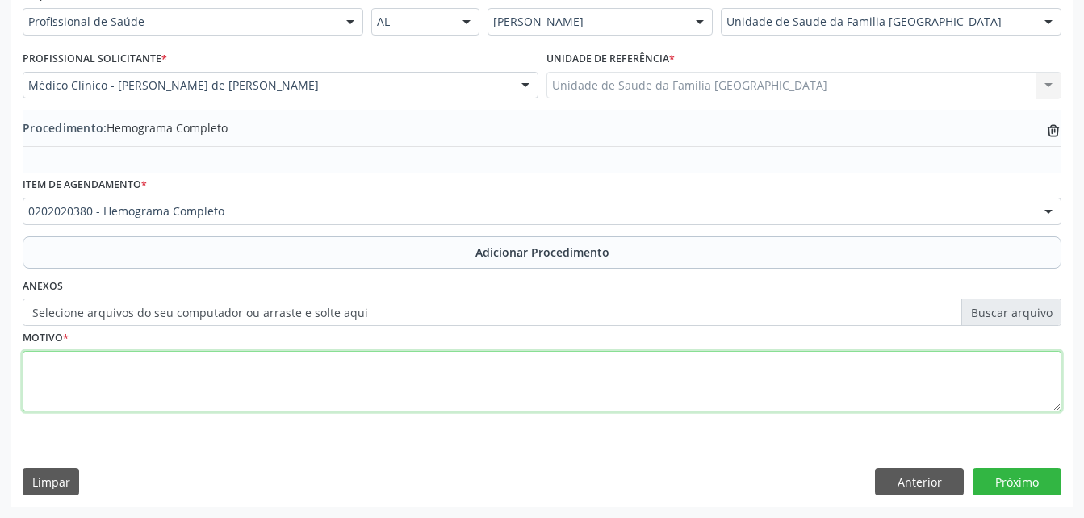
click at [390, 351] on textarea at bounding box center [542, 381] width 1039 height 61
type textarea "exames laboratoriais"
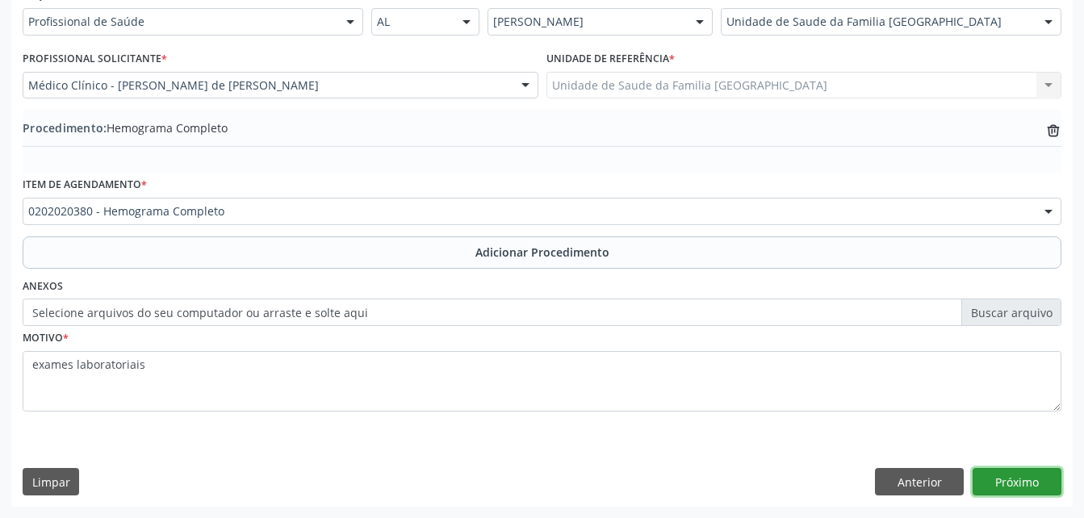
click at [1024, 487] on button "Próximo" at bounding box center [1017, 481] width 89 height 27
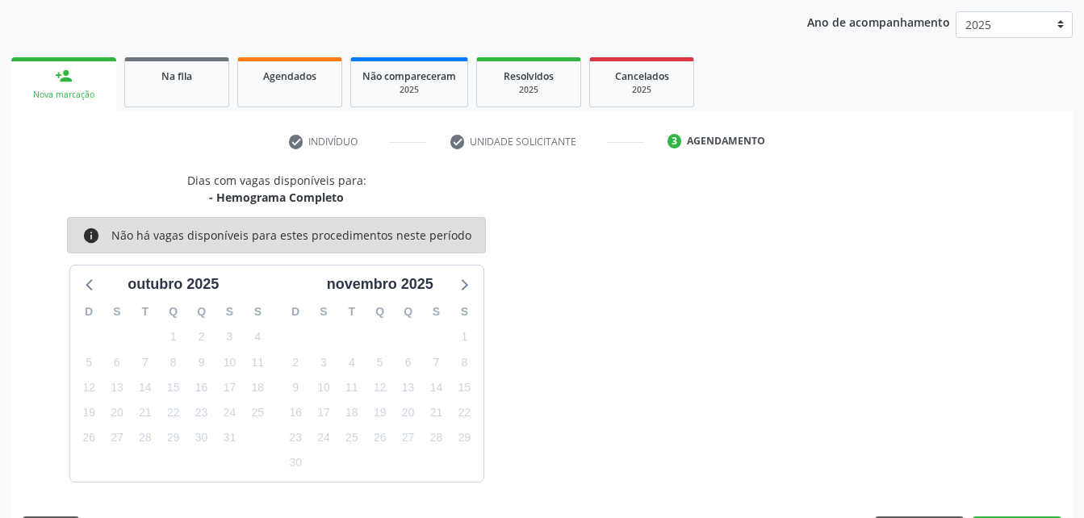
scroll to position [254, 0]
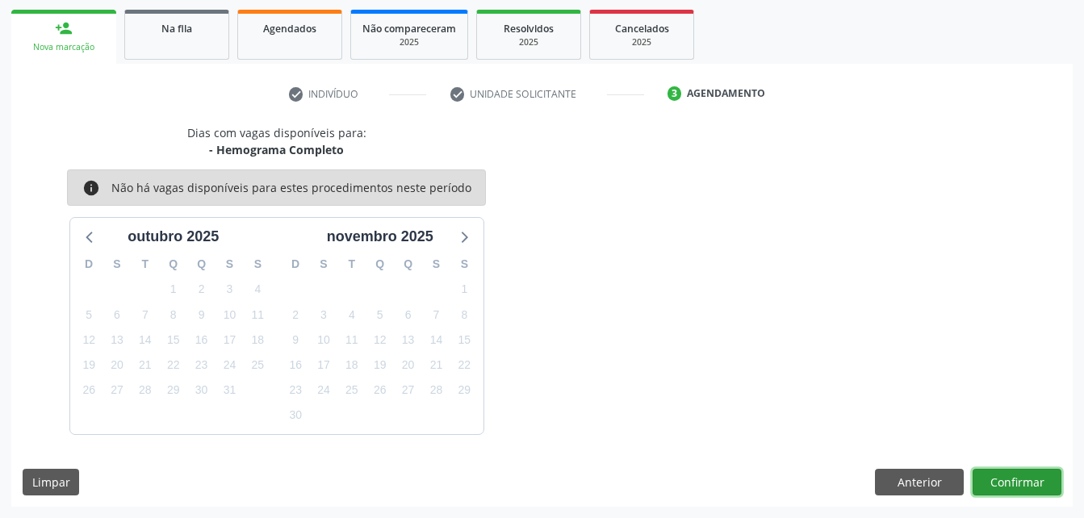
click at [1024, 487] on button "Confirmar" at bounding box center [1017, 482] width 89 height 27
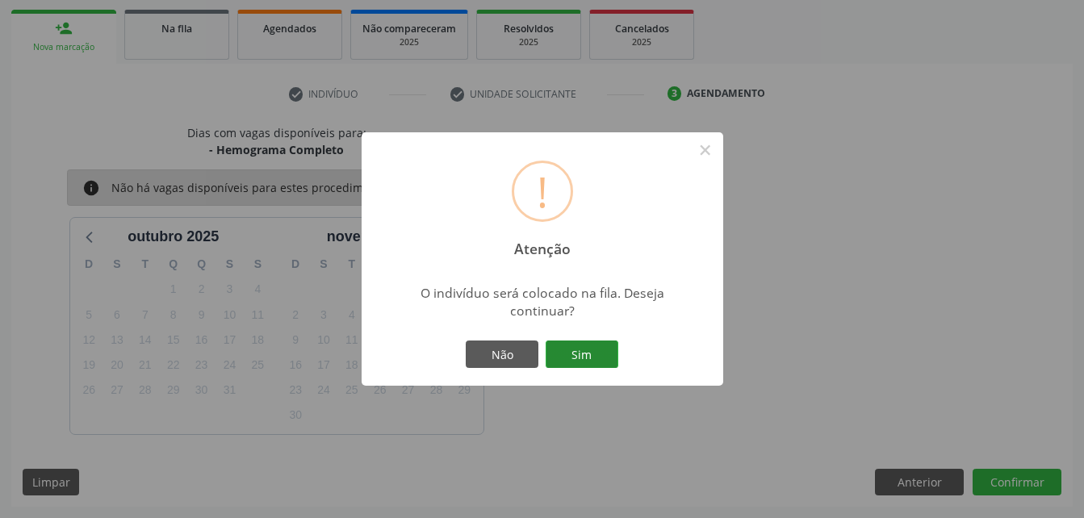
click at [583, 353] on button "Sim" at bounding box center [582, 354] width 73 height 27
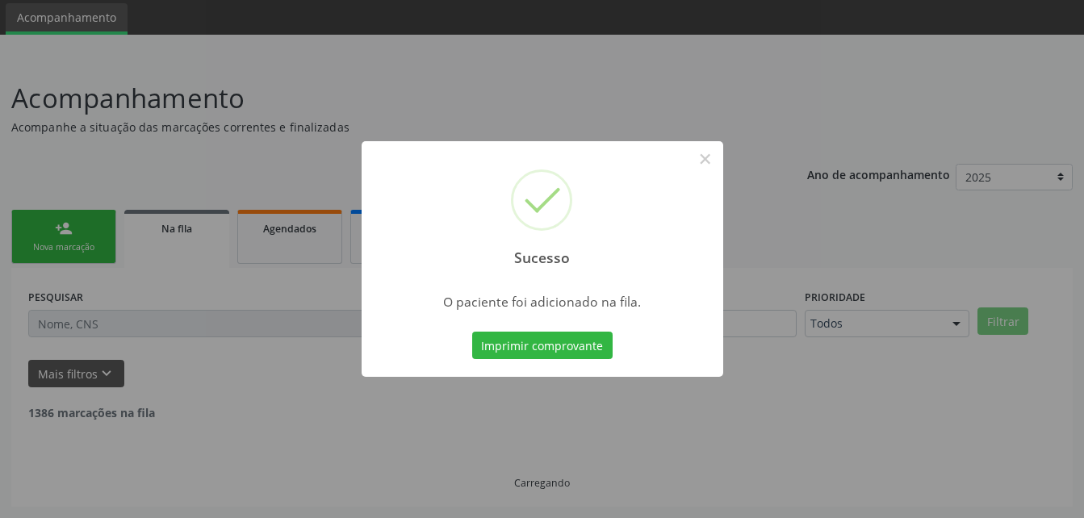
scroll to position [37, 0]
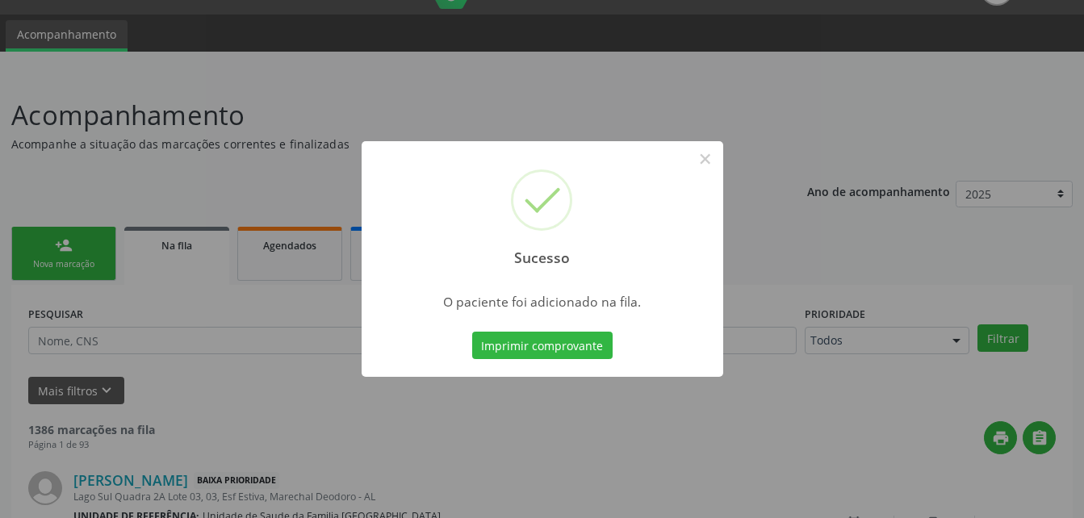
click at [58, 249] on div "Sucesso × O paciente foi adicionado na fila. Imprimir comprovante Cancel" at bounding box center [542, 259] width 1084 height 518
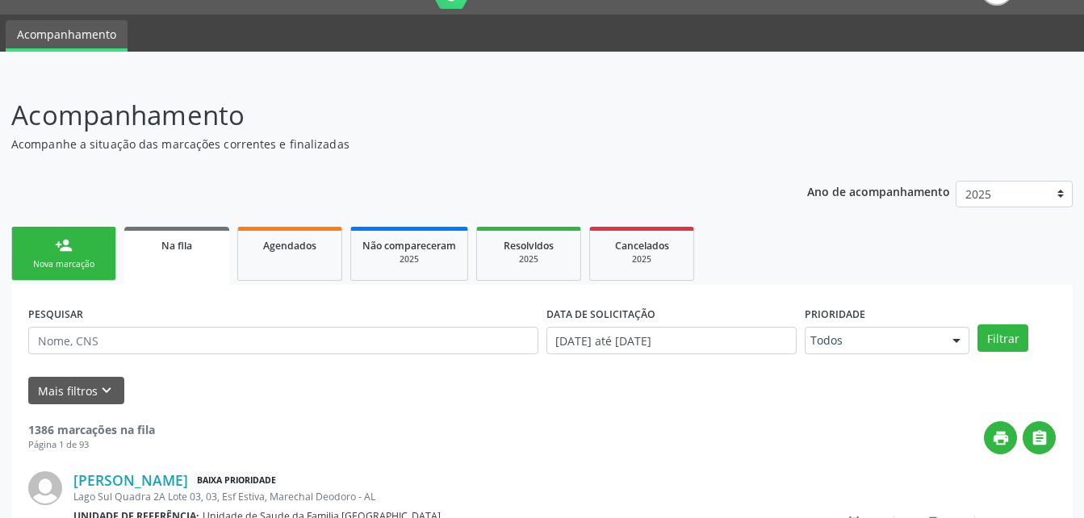
click at [95, 237] on link "person_add Nova marcação" at bounding box center [63, 254] width 105 height 54
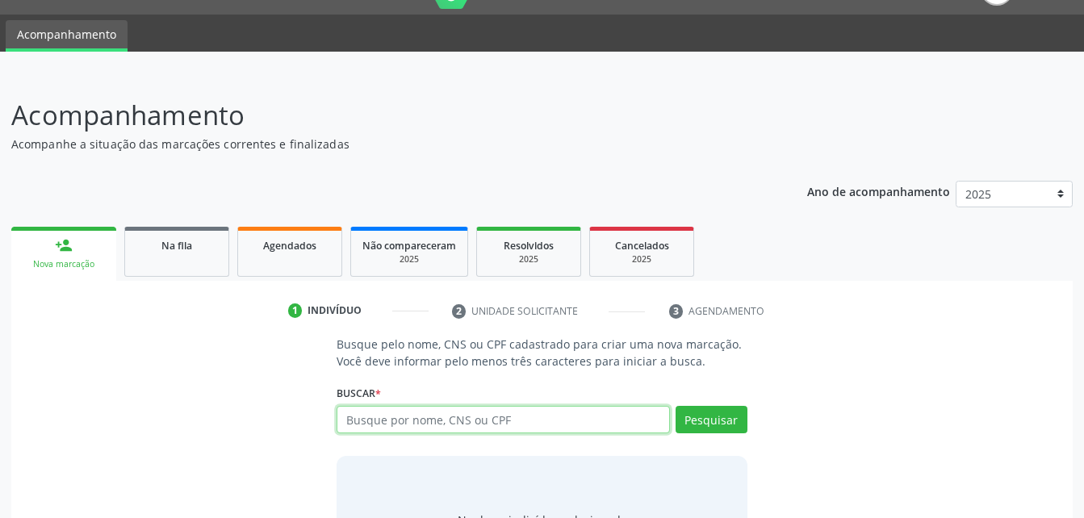
click at [455, 422] on input "text" at bounding box center [503, 419] width 333 height 27
type input "700002485853104"
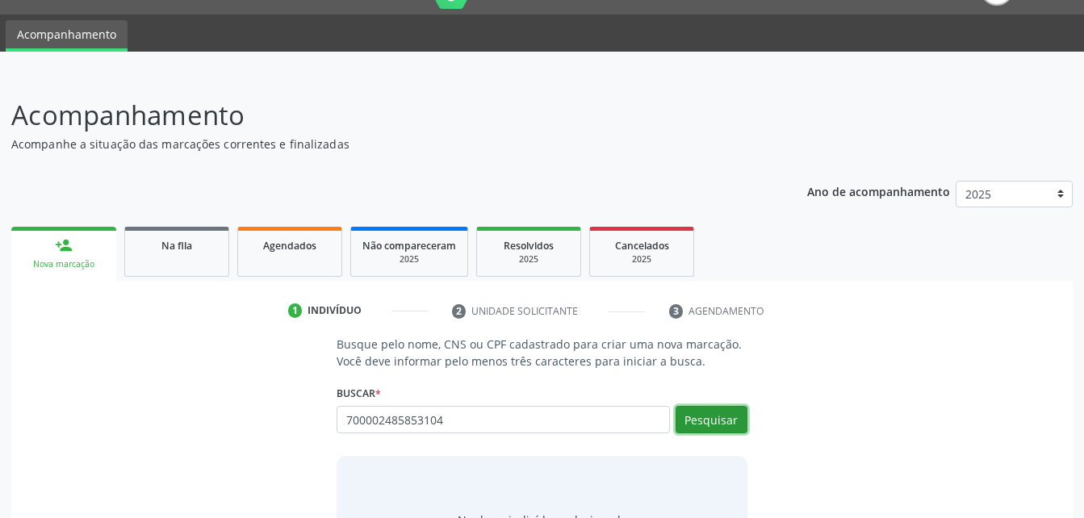
click at [714, 414] on button "Pesquisar" at bounding box center [712, 419] width 72 height 27
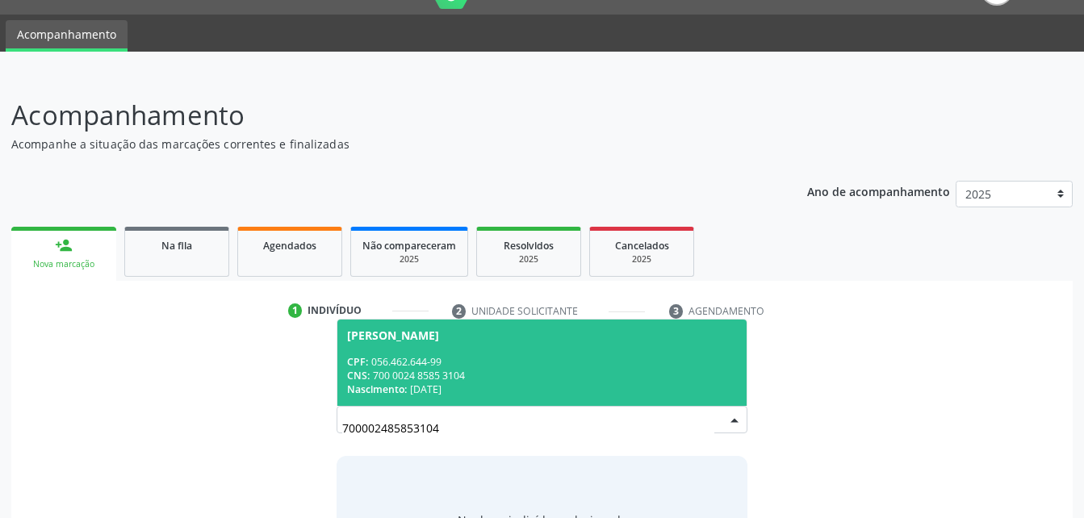
click at [561, 367] on div "CPF: 056.462.644-99" at bounding box center [541, 362] width 389 height 14
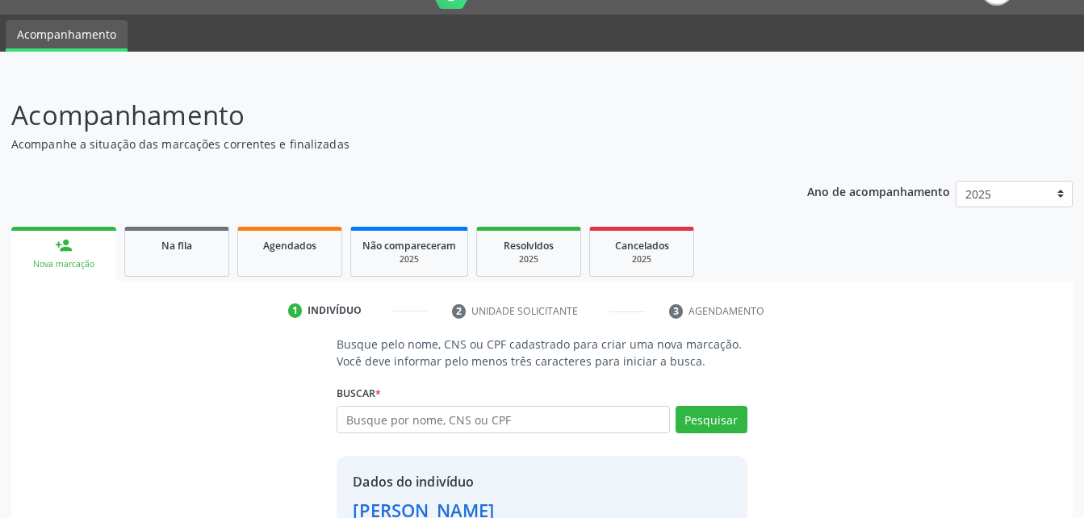
scroll to position [152, 0]
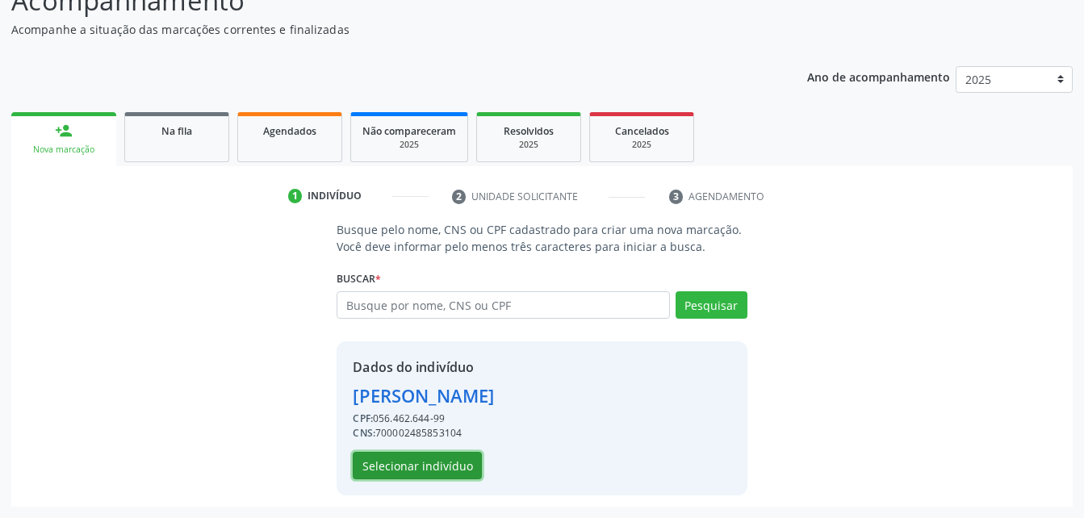
click at [451, 463] on button "Selecionar indivíduo" at bounding box center [417, 465] width 129 height 27
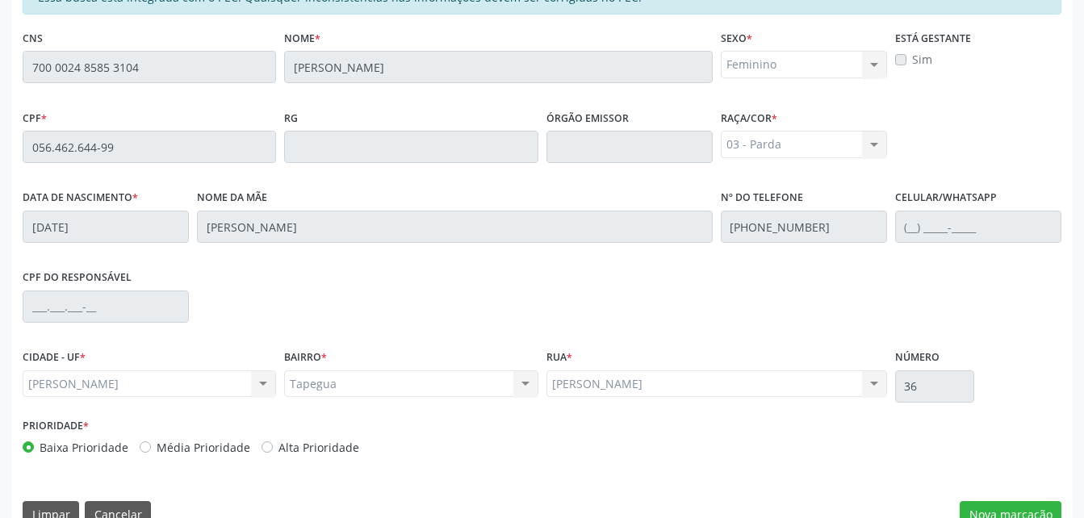
scroll to position [426, 0]
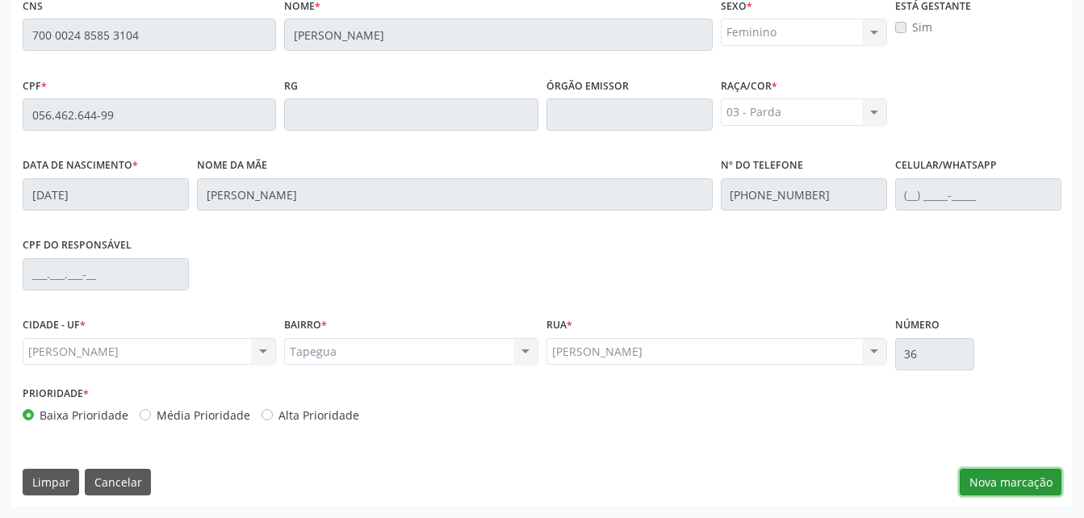
click at [1019, 482] on button "Nova marcação" at bounding box center [1011, 482] width 102 height 27
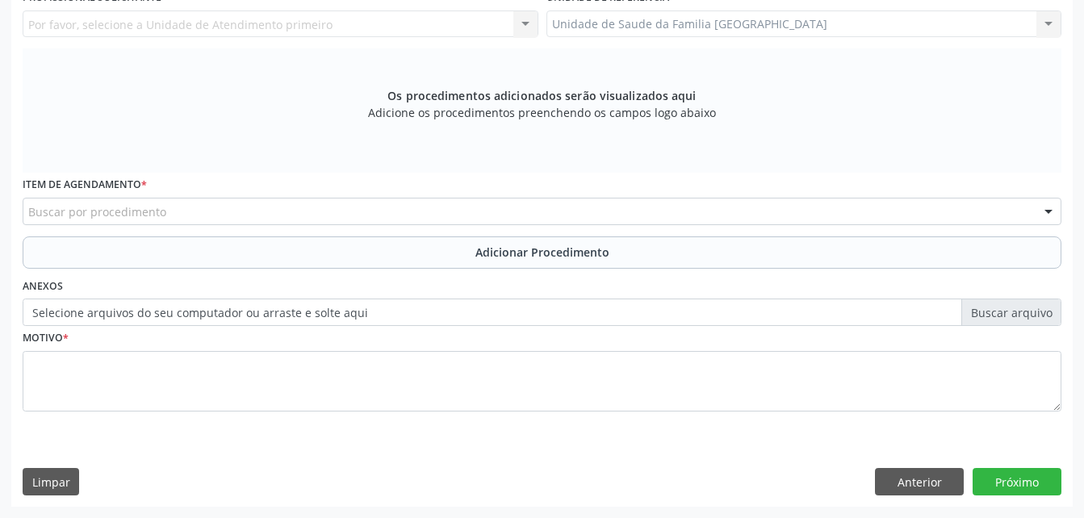
scroll to position [209, 0]
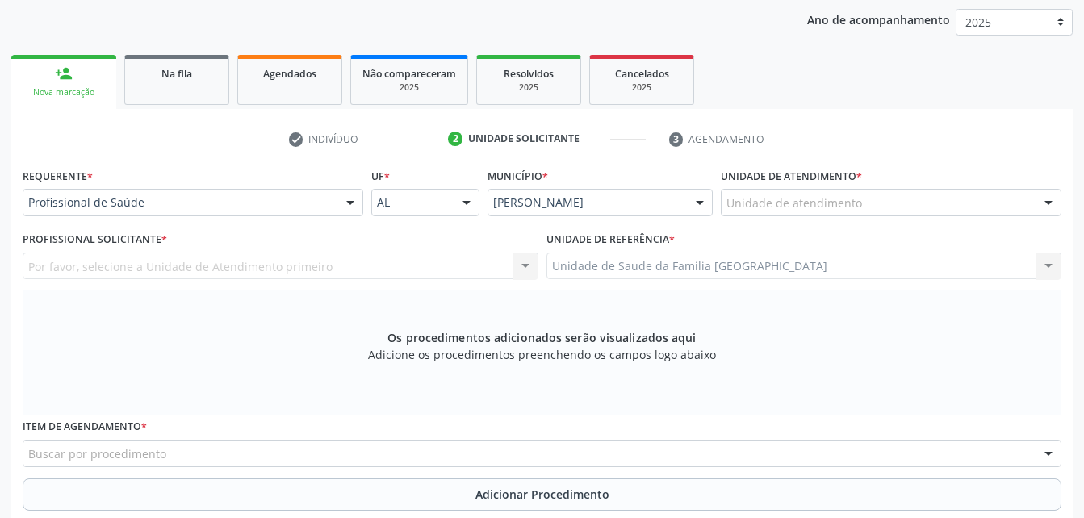
click at [909, 211] on div "Unidade de atendimento" at bounding box center [891, 202] width 341 height 27
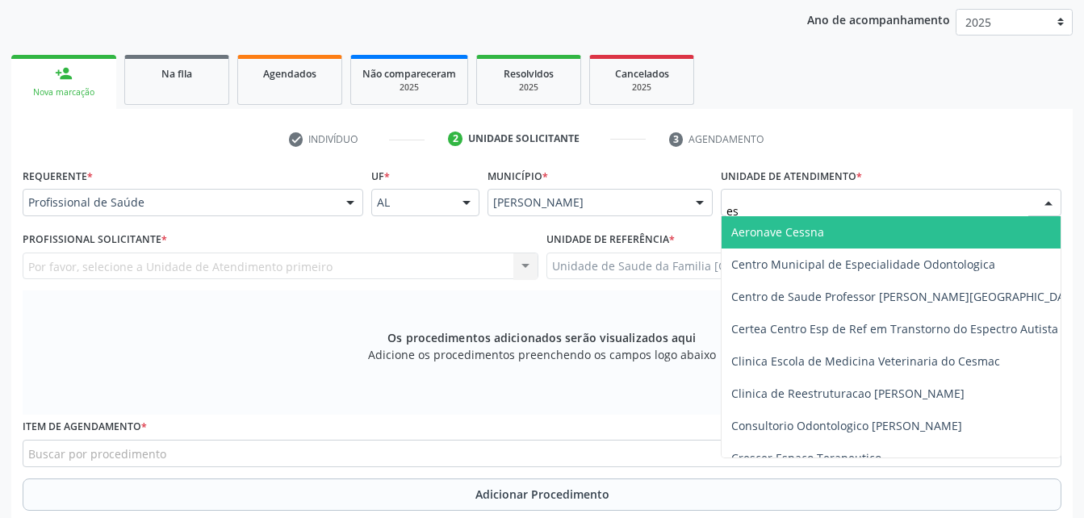
type input "est"
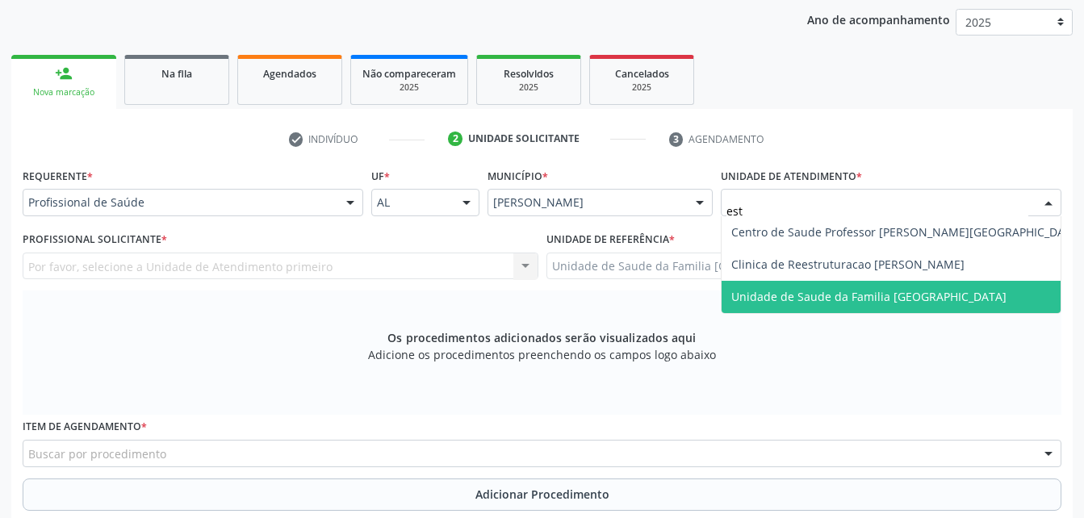
click at [951, 309] on span "Unidade de Saude da Familia [GEOGRAPHIC_DATA]" at bounding box center [907, 297] width 371 height 32
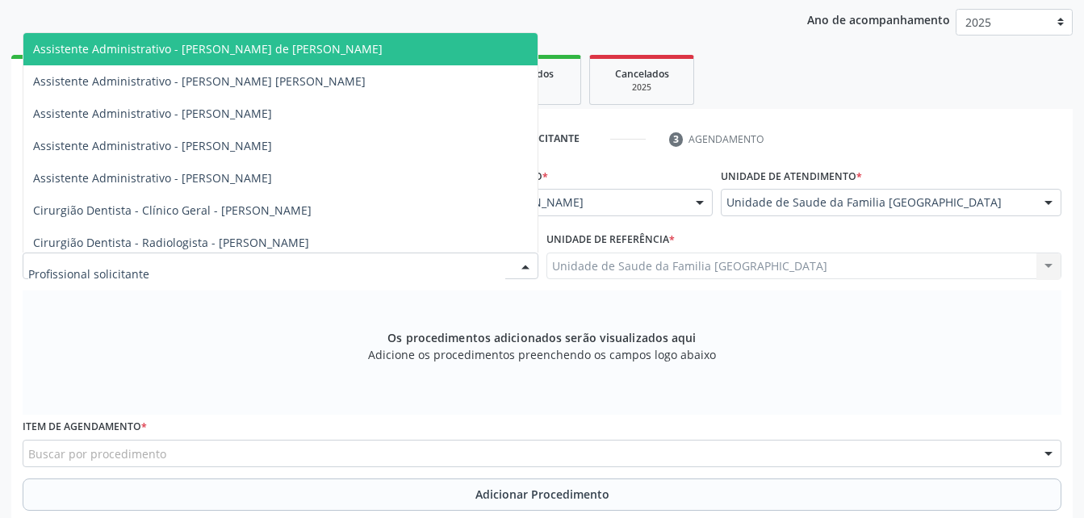
click at [361, 256] on div at bounding box center [281, 266] width 516 height 27
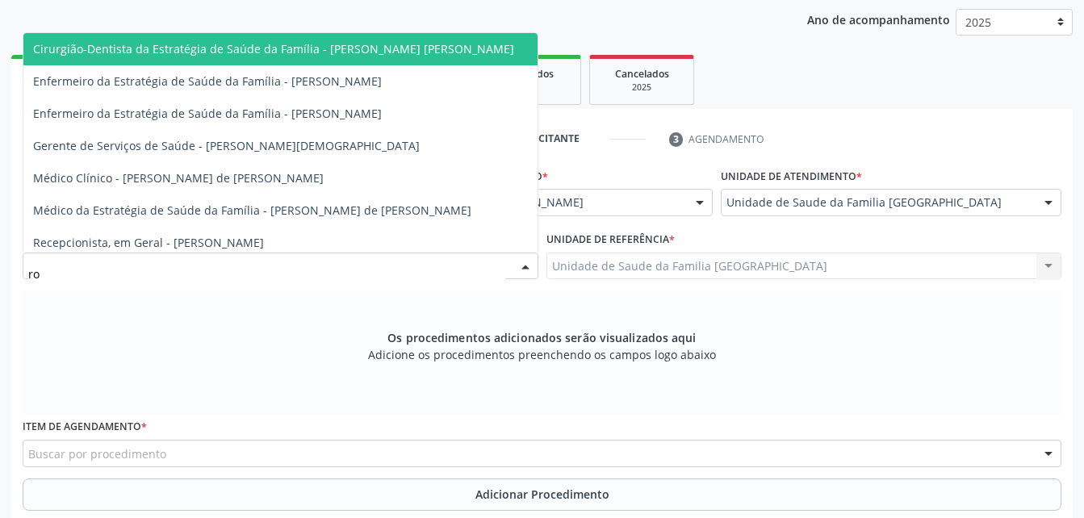
type input "rod"
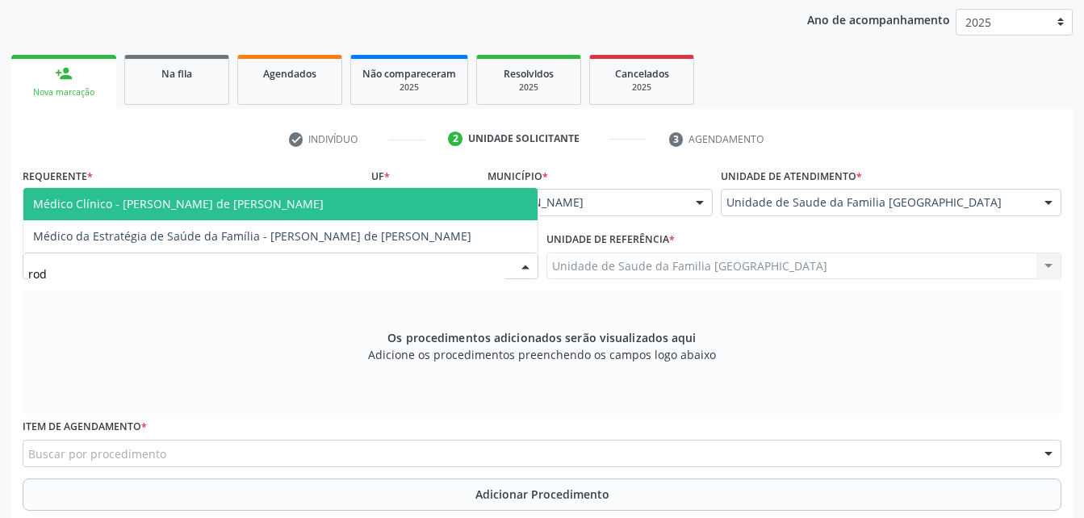
click at [350, 200] on span "Médico Clínico - [PERSON_NAME] de [PERSON_NAME]" at bounding box center [280, 204] width 514 height 32
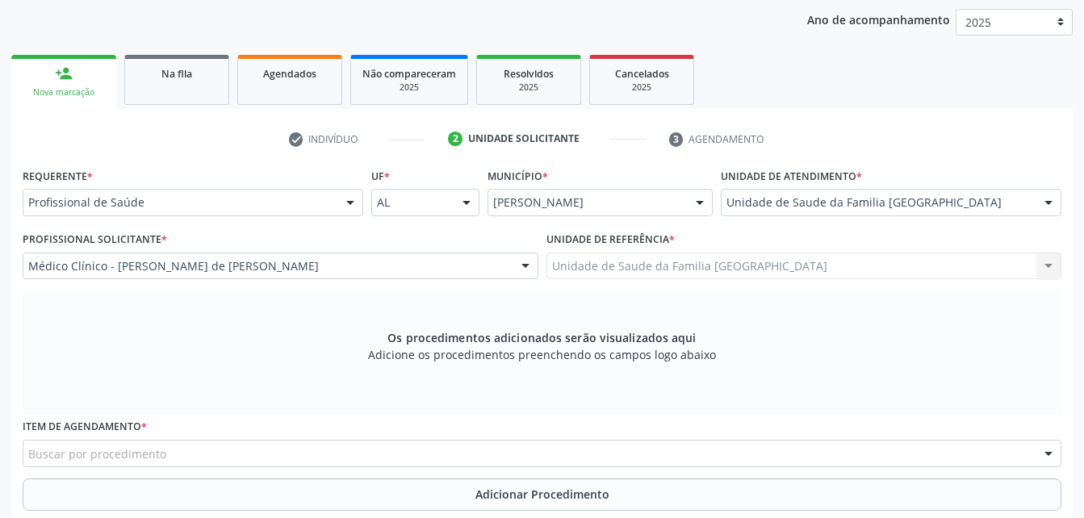
scroll to position [371, 0]
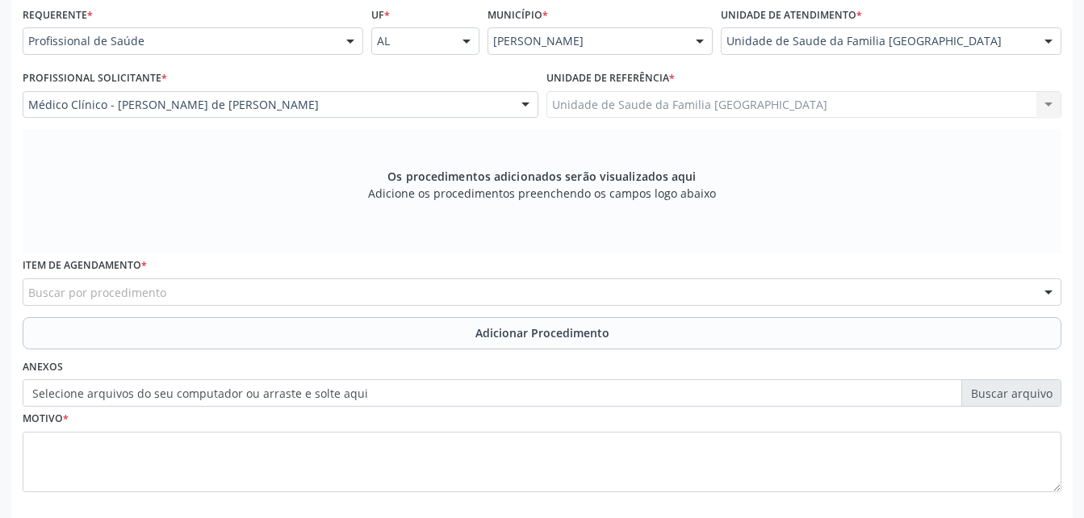
click at [334, 278] on div "Item de agendamento * Buscar por procedimento 0304070076 - .Quimioterapia de Le…" at bounding box center [542, 279] width 1039 height 52
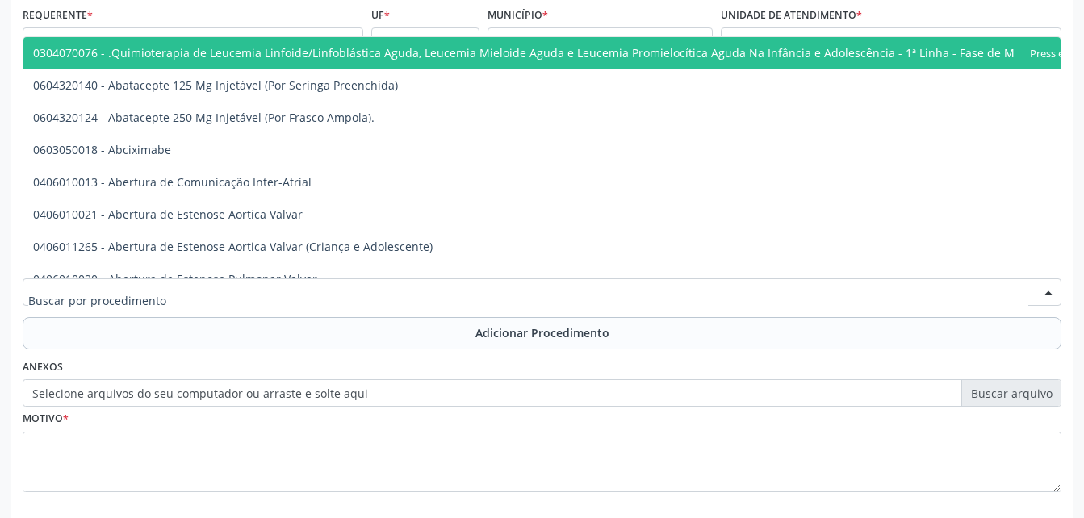
click at [332, 289] on div at bounding box center [542, 292] width 1039 height 27
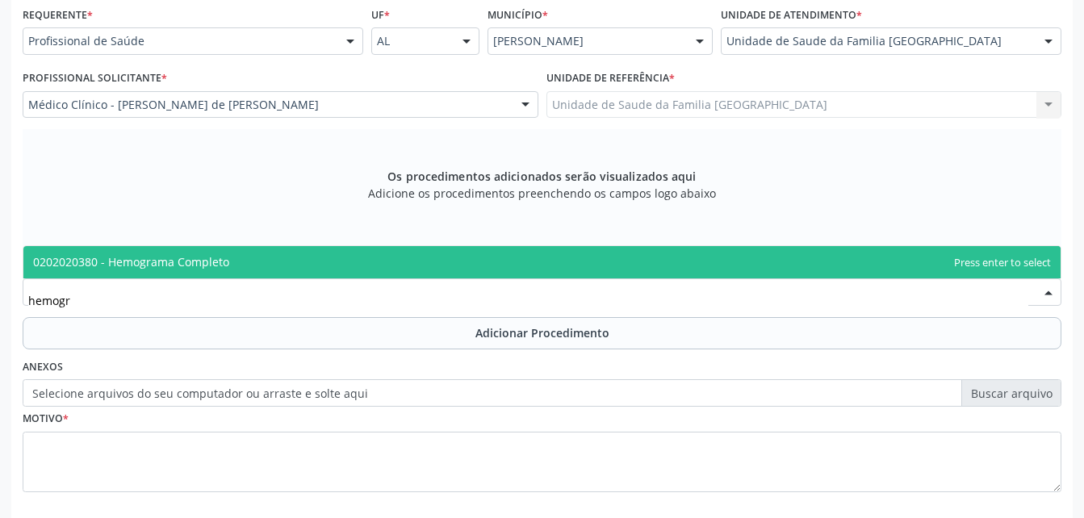
type input "hemogra"
click at [343, 255] on span "0202020380 - Hemograma Completo" at bounding box center [541, 262] width 1037 height 32
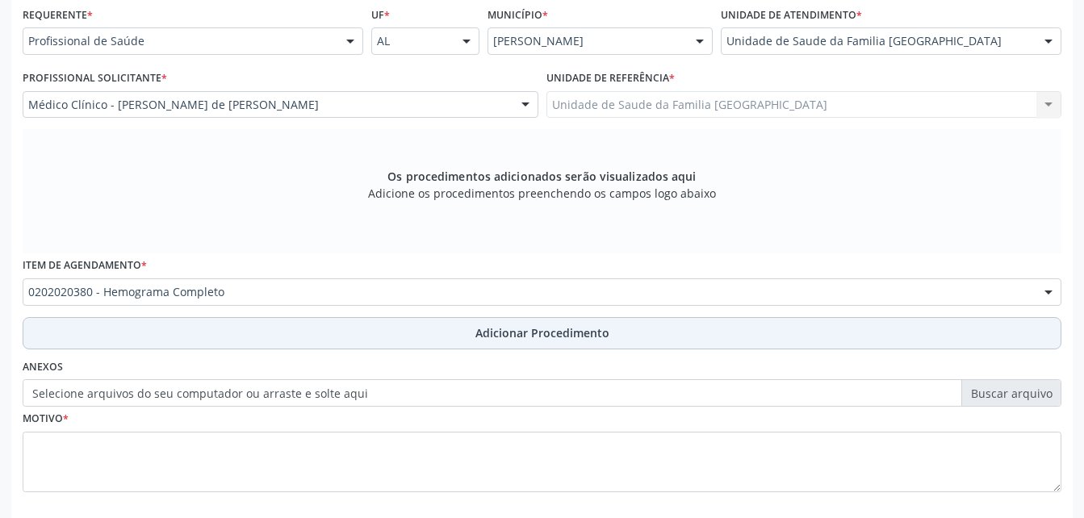
click at [344, 344] on button "Adicionar Procedimento" at bounding box center [542, 333] width 1039 height 32
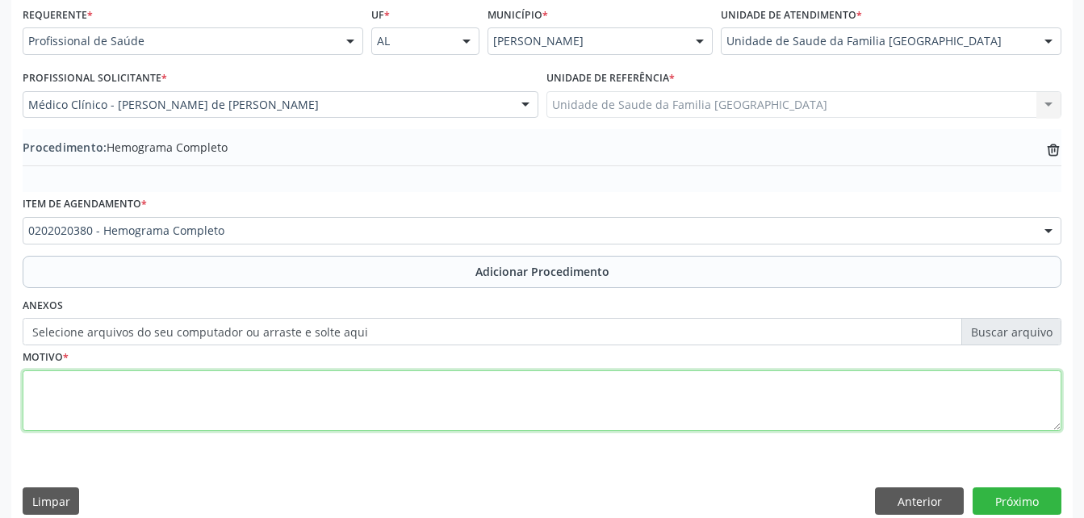
click at [342, 414] on textarea at bounding box center [542, 401] width 1039 height 61
type textarea "exames laboratoriais"
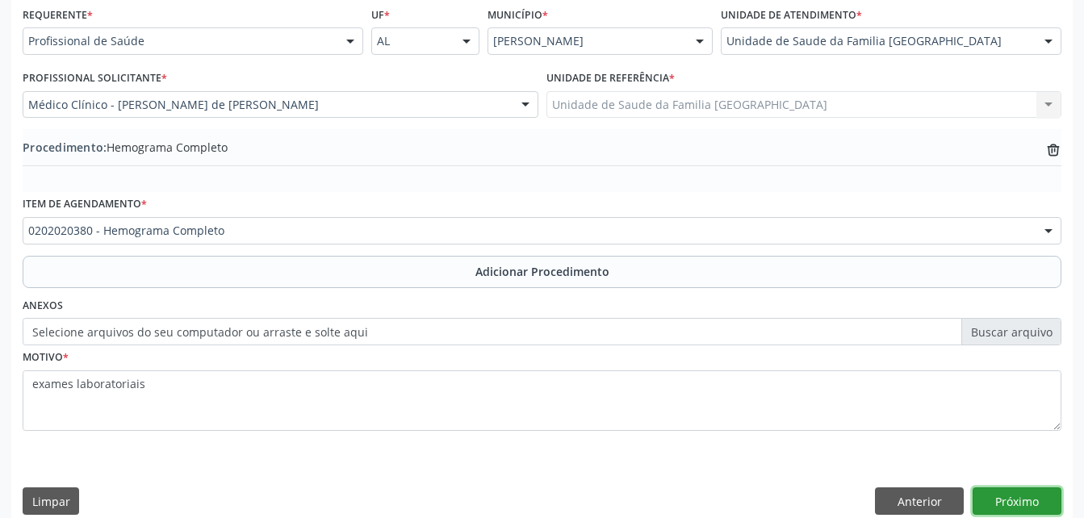
drag, startPoint x: 1020, startPoint y: 512, endPoint x: 1029, endPoint y: 507, distance: 10.8
click at [1029, 507] on button "Próximo" at bounding box center [1017, 501] width 89 height 27
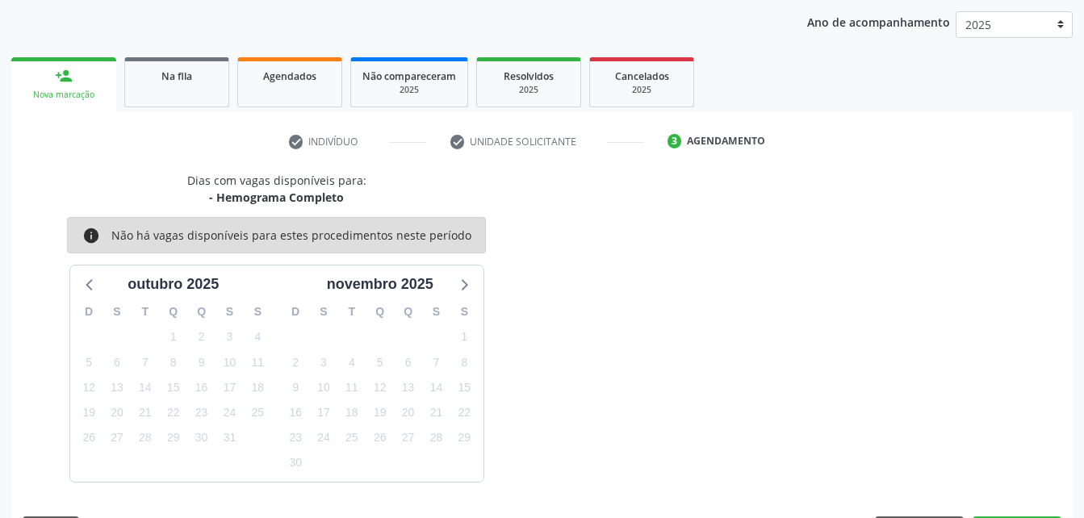
scroll to position [254, 0]
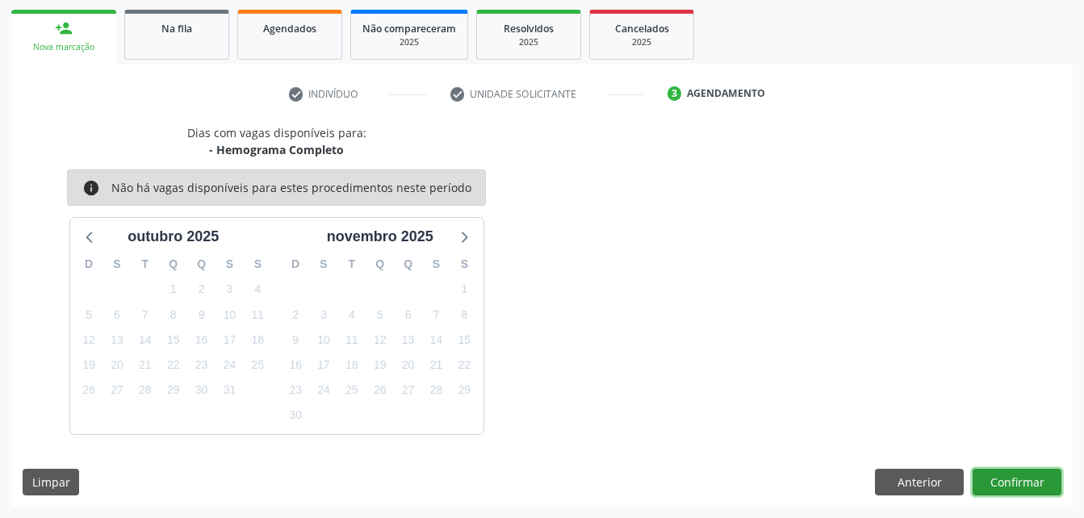
click at [1031, 477] on button "Confirmar" at bounding box center [1017, 482] width 89 height 27
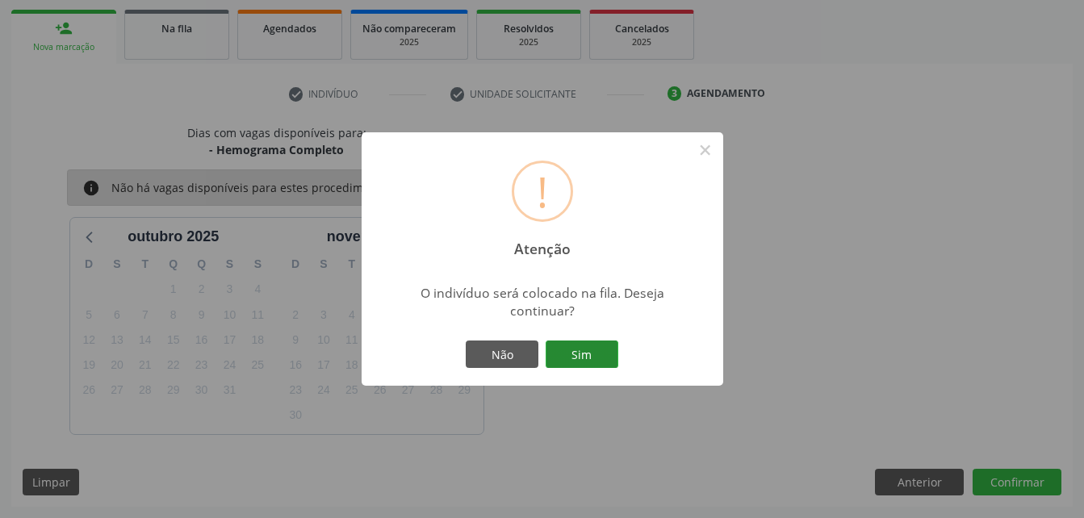
click at [604, 354] on button "Sim" at bounding box center [582, 354] width 73 height 27
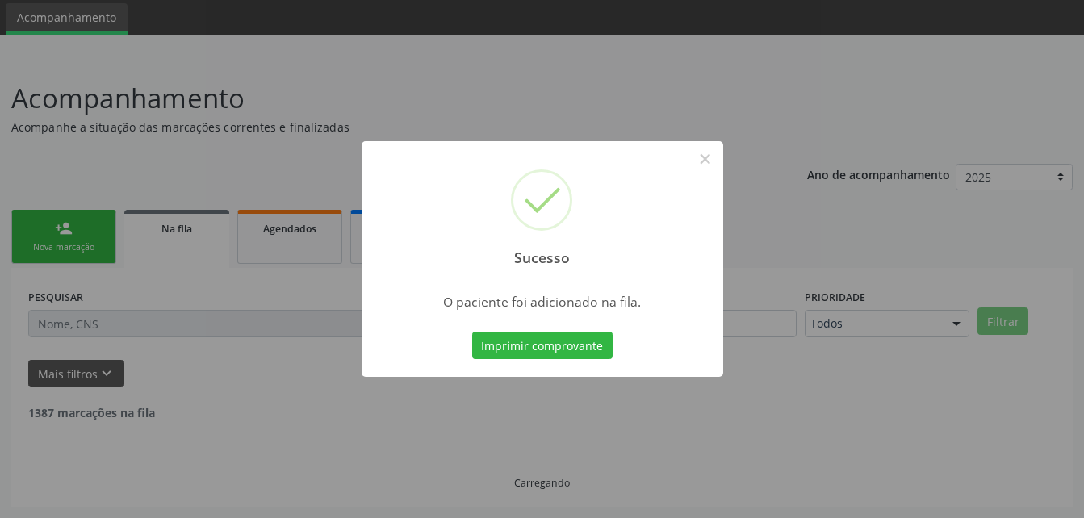
scroll to position [37, 0]
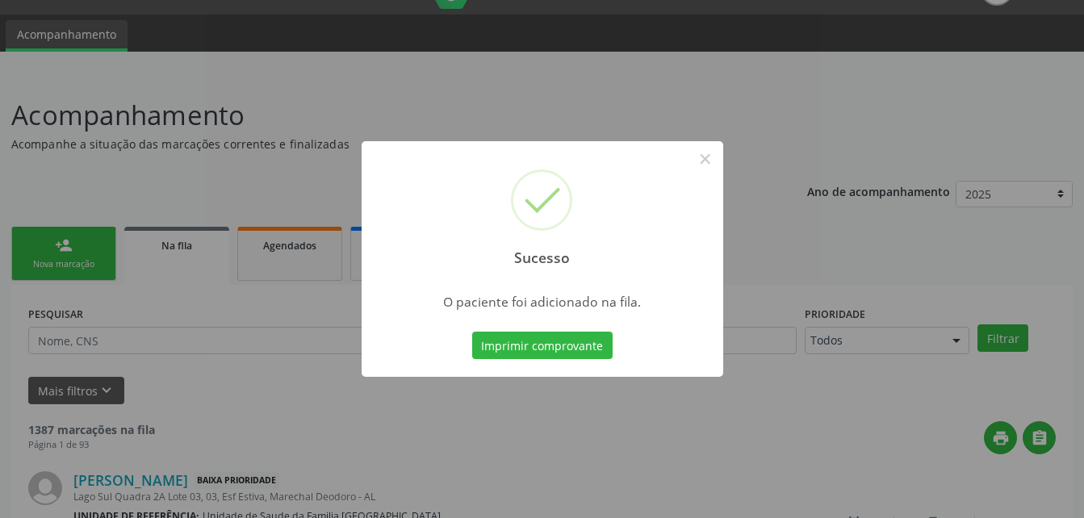
click at [98, 247] on div "Sucesso × O paciente foi adicionado na fila. Imprimir comprovante Cancel" at bounding box center [542, 259] width 1084 height 518
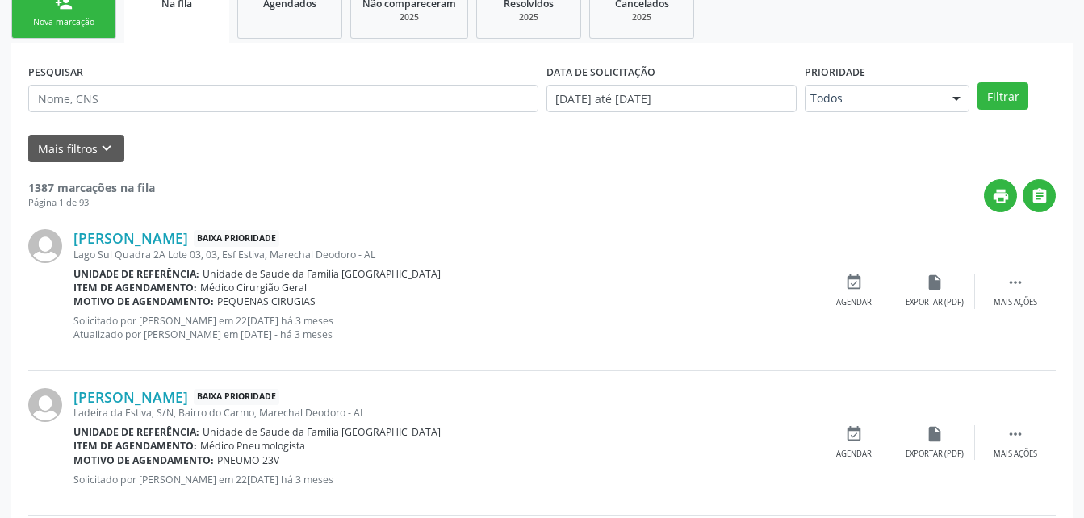
scroll to position [199, 0]
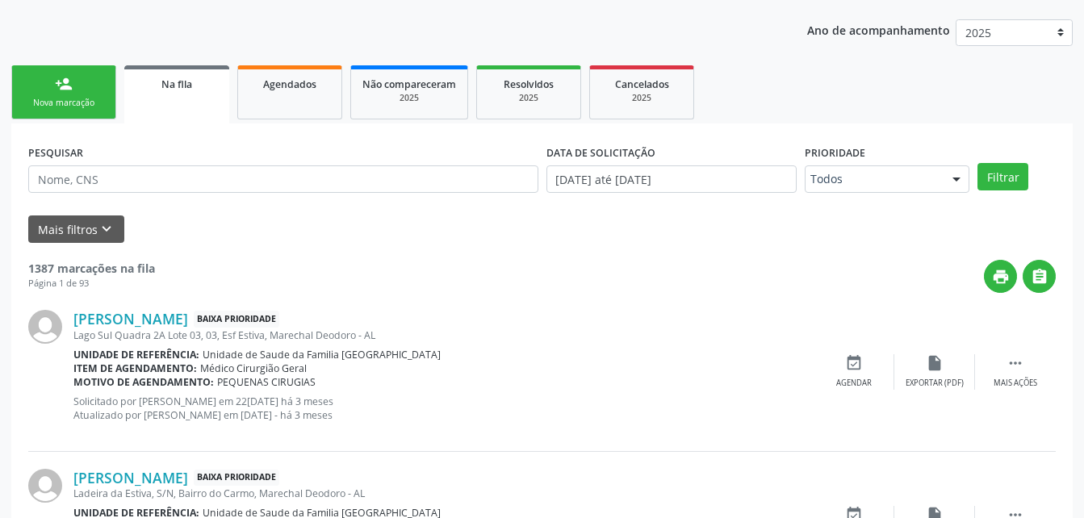
drag, startPoint x: 43, startPoint y: 103, endPoint x: 0, endPoint y: 308, distance: 209.5
click at [43, 103] on div "Nova marcação" at bounding box center [63, 103] width 81 height 12
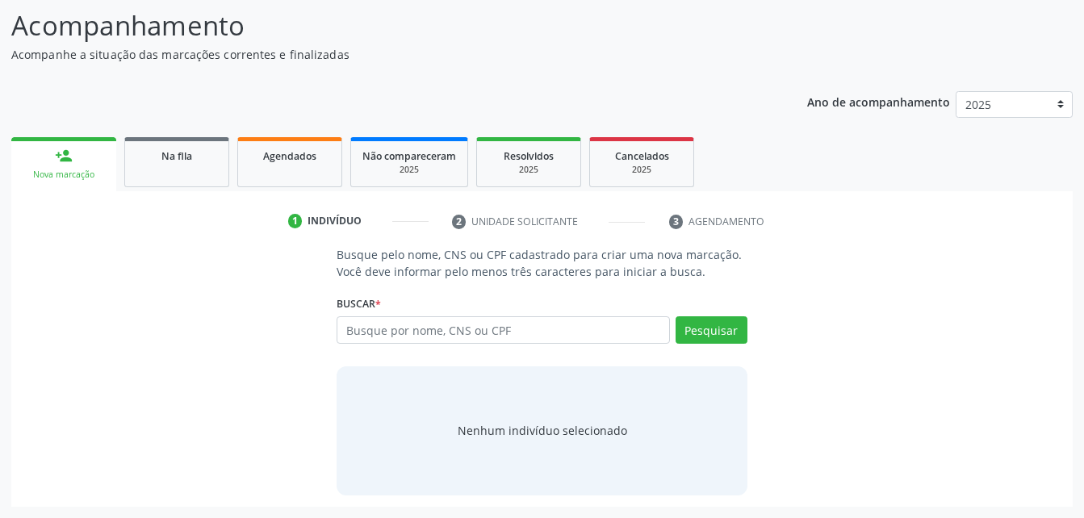
scroll to position [127, 0]
click at [551, 333] on input "text" at bounding box center [503, 329] width 333 height 27
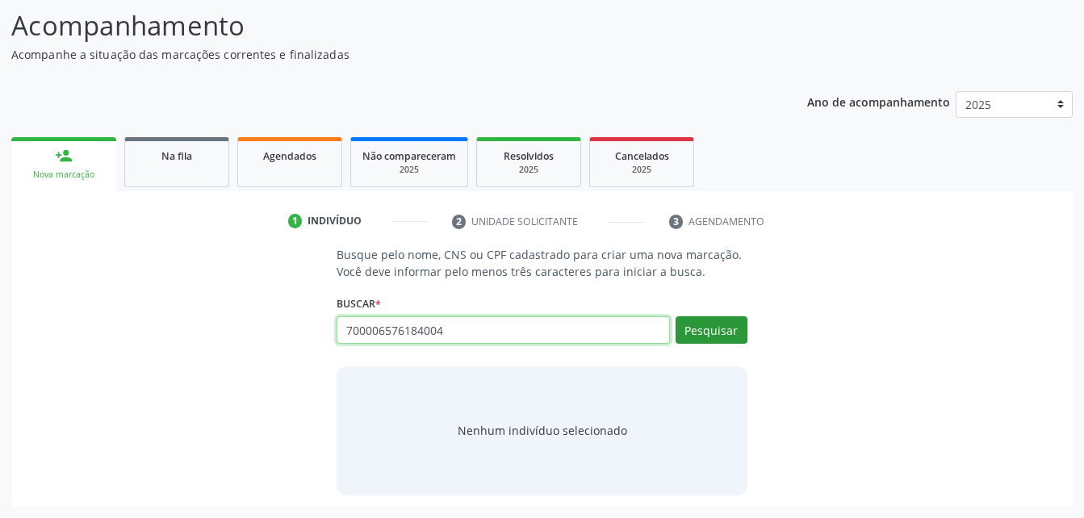
type input "700006576184004"
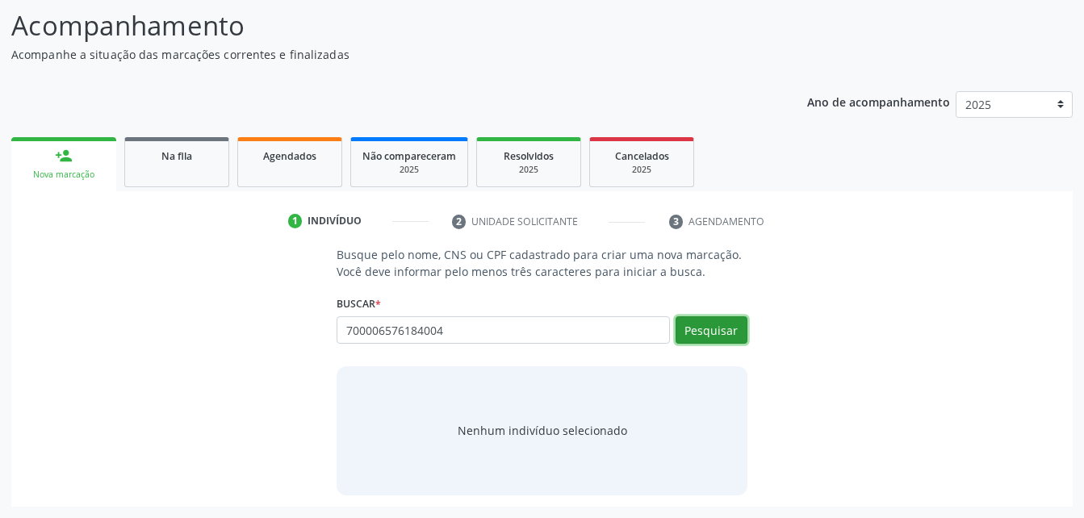
click at [736, 321] on button "Pesquisar" at bounding box center [712, 329] width 72 height 27
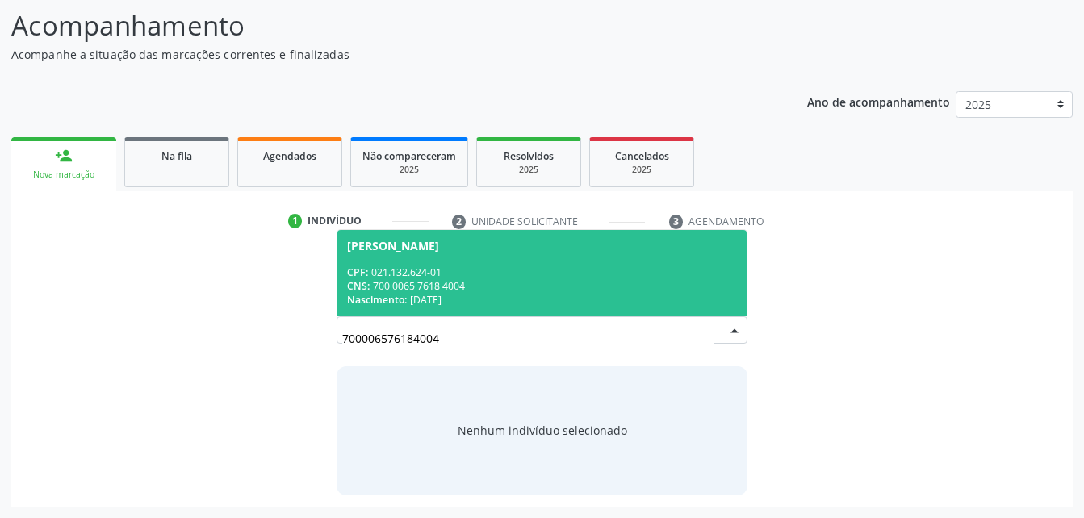
click at [630, 271] on div "CPF: 021.132.624-01" at bounding box center [541, 273] width 389 height 14
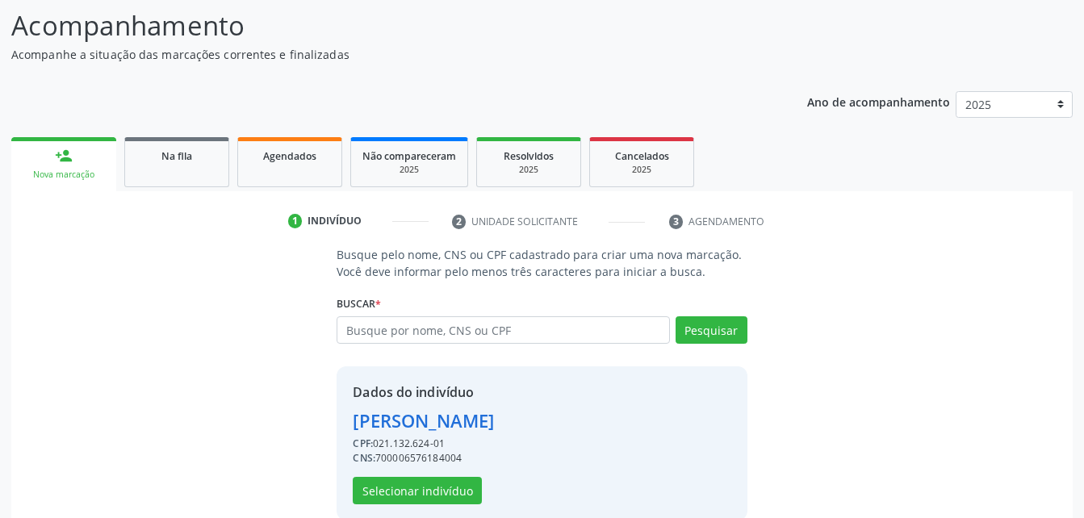
scroll to position [152, 0]
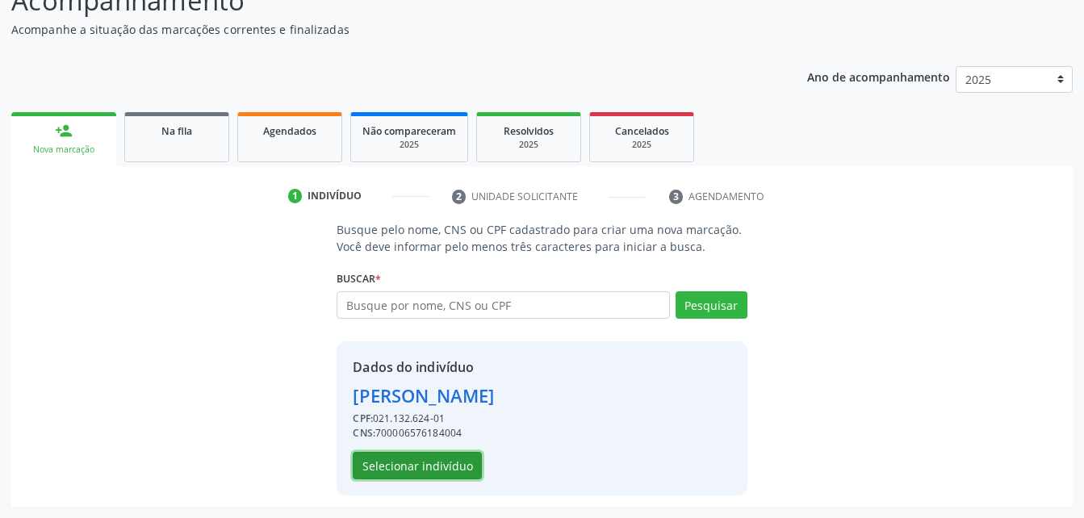
click at [449, 455] on button "Selecionar indivíduo" at bounding box center [417, 465] width 129 height 27
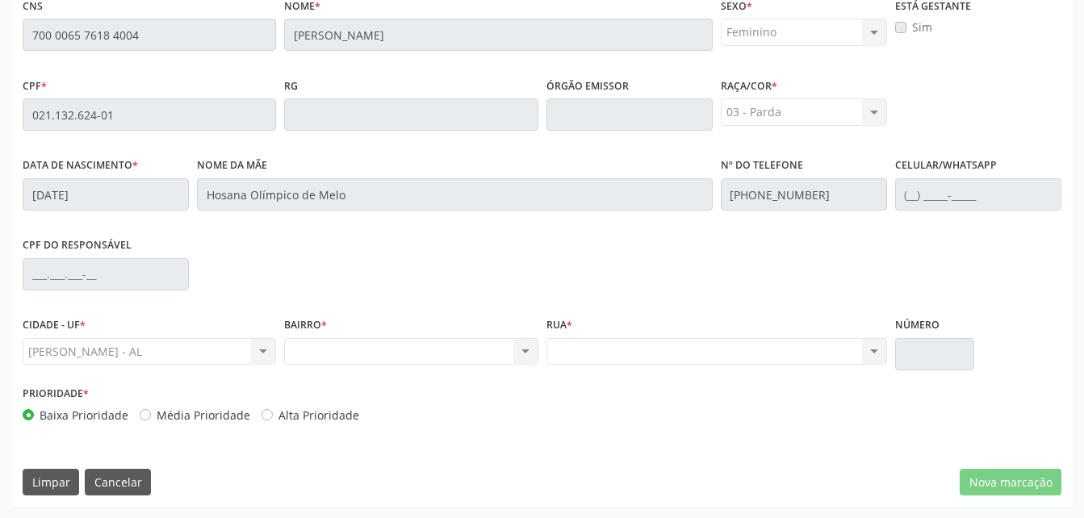
scroll to position [265, 0]
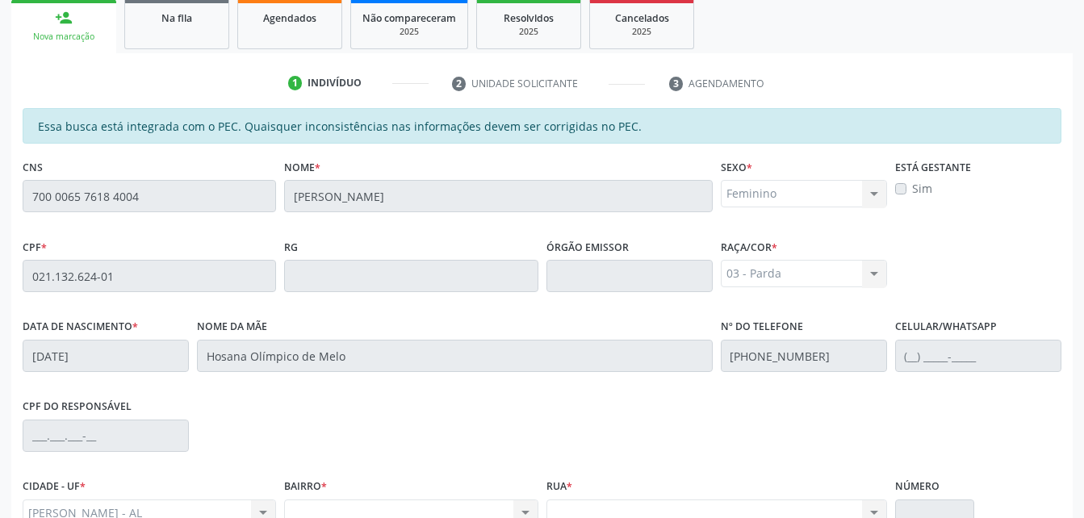
click at [168, 174] on div "CNS 700 0065 7618 4004" at bounding box center [149, 183] width 253 height 57
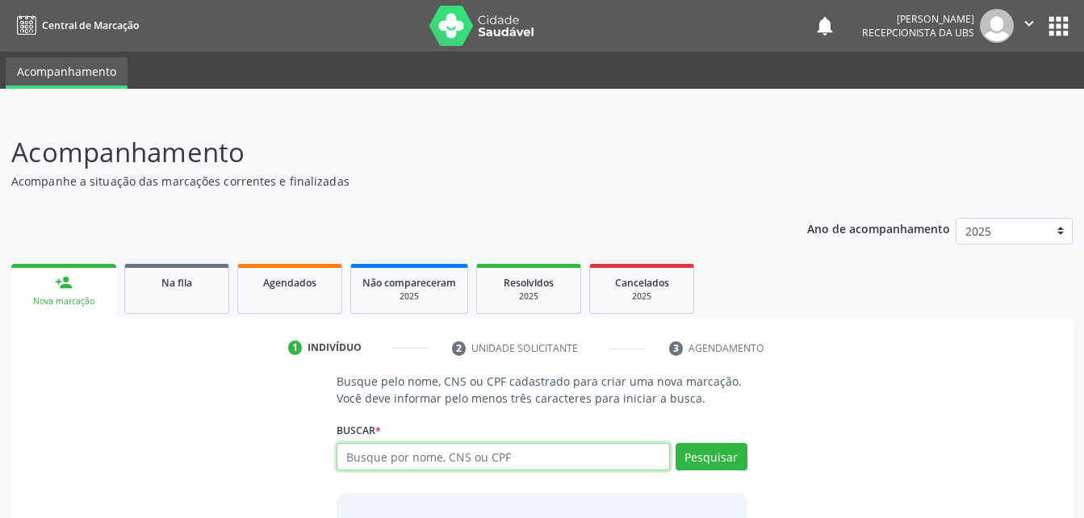
scroll to position [127, 0]
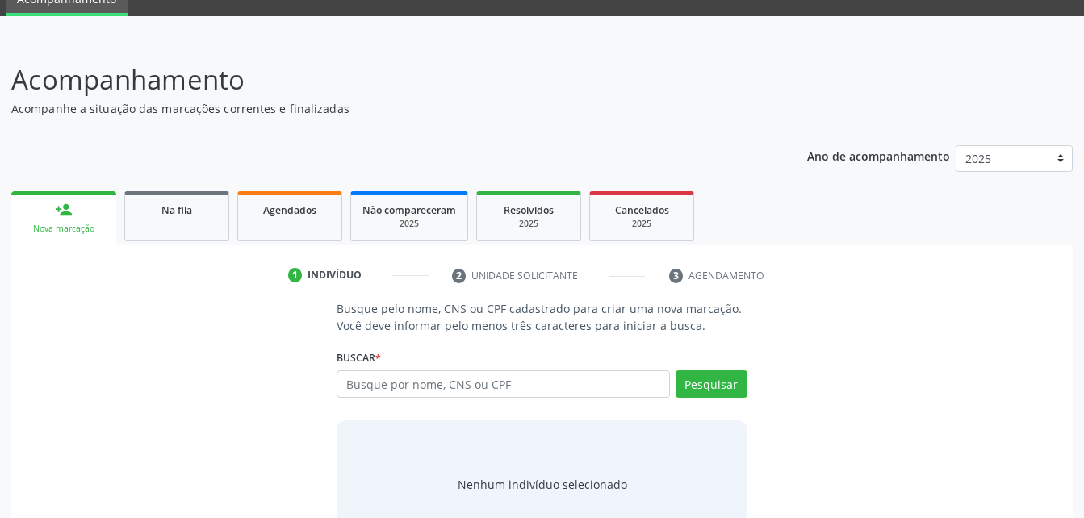
click at [533, 388] on input "text" at bounding box center [503, 384] width 333 height 27
type input "700 0065 7618 4004"
click at [731, 391] on button "Pesquisar" at bounding box center [712, 384] width 72 height 27
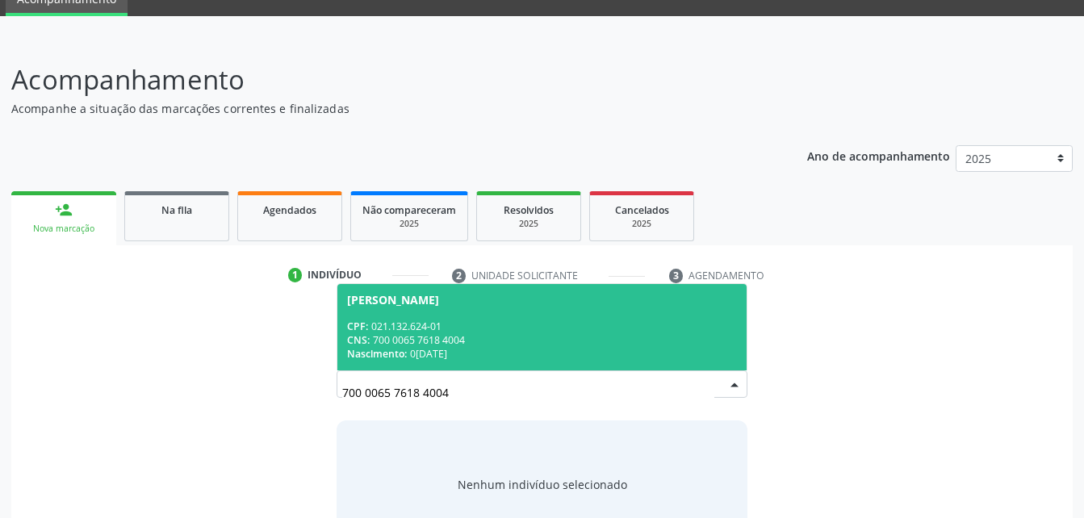
click at [623, 325] on div "CPF: 021.132.624-01" at bounding box center [541, 327] width 389 height 14
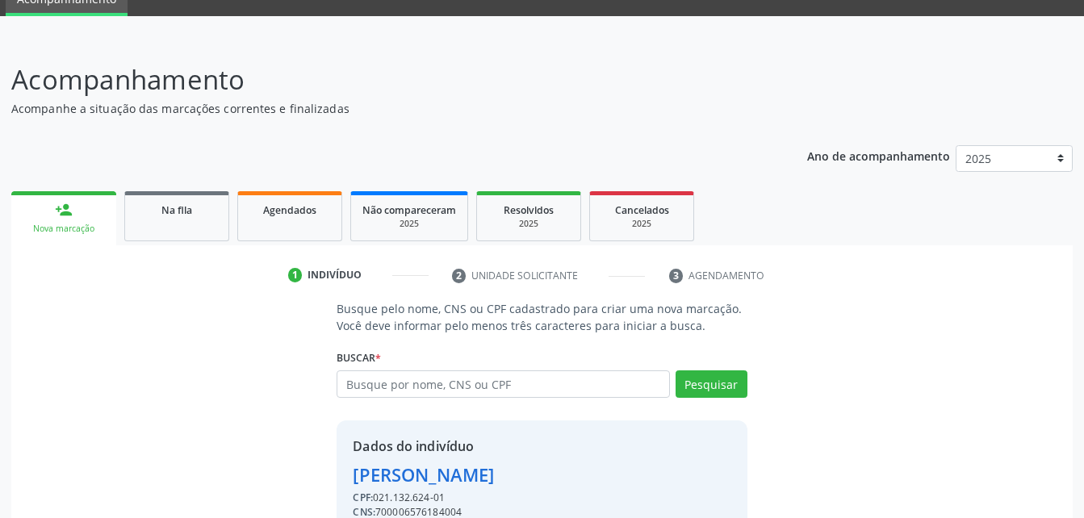
scroll to position [152, 0]
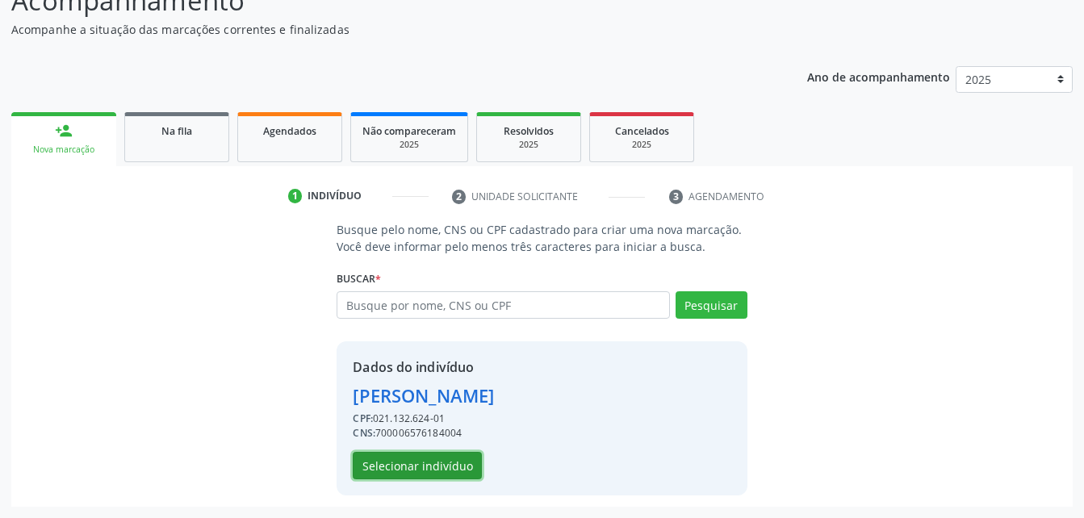
click at [450, 455] on button "Selecionar indivíduo" at bounding box center [417, 465] width 129 height 27
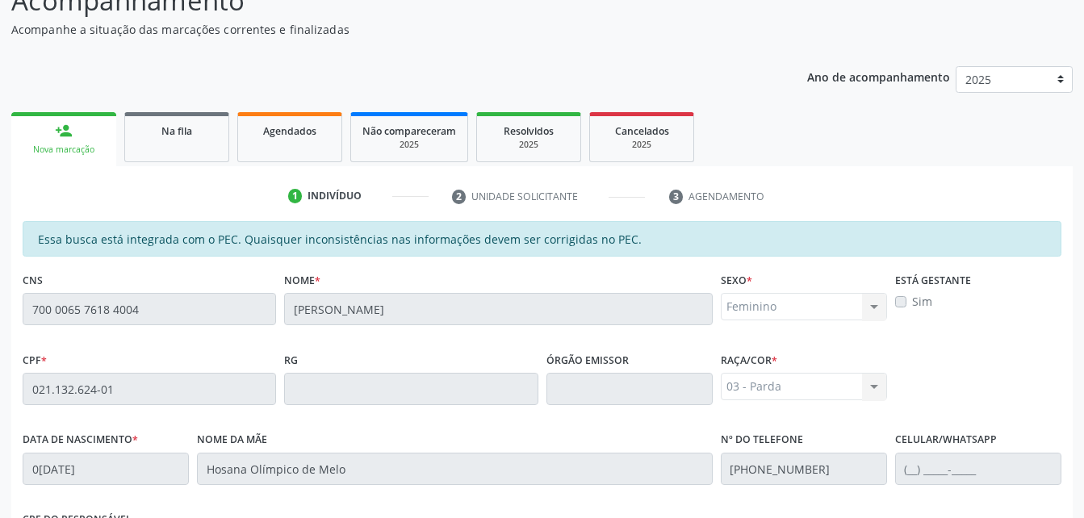
scroll to position [426, 0]
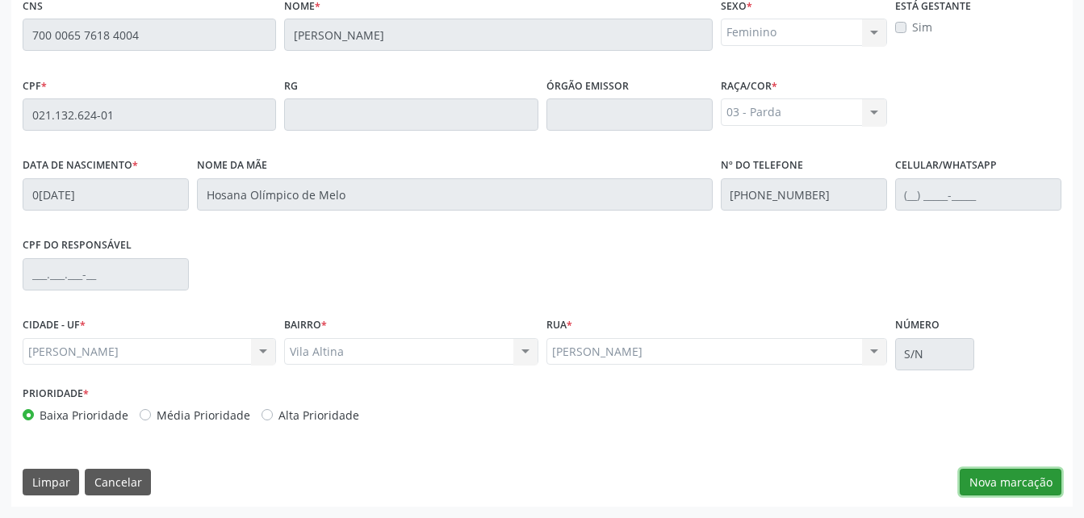
click at [998, 488] on button "Nova marcação" at bounding box center [1011, 482] width 102 height 27
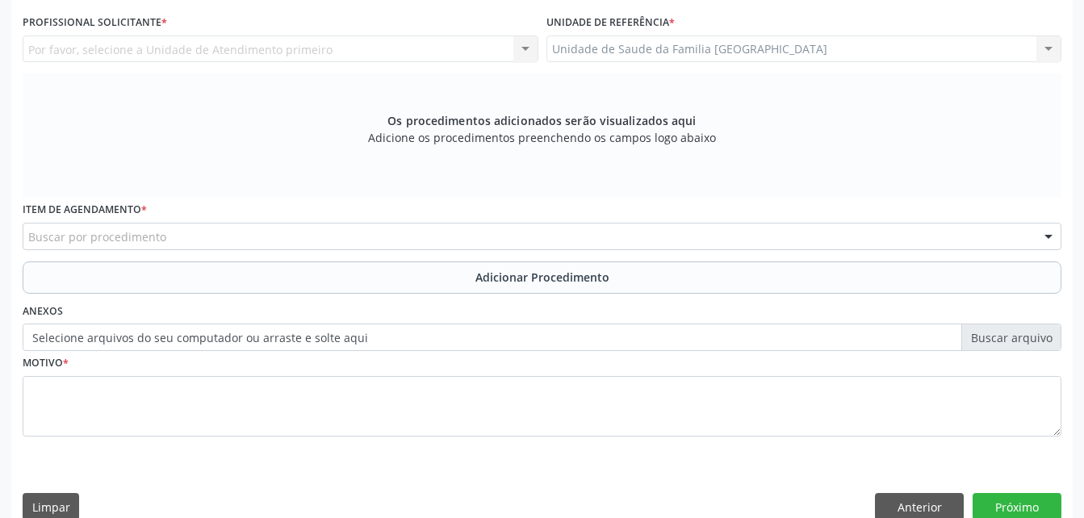
scroll to position [346, 0]
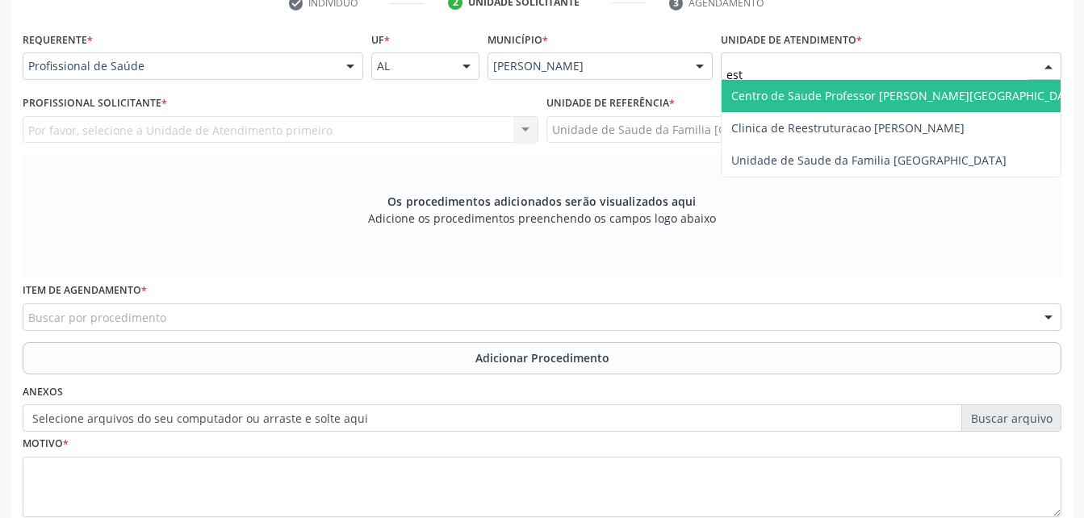
type input "esti"
click at [853, 90] on span "Unidade de Saude da Familia [GEOGRAPHIC_DATA]" at bounding box center [868, 95] width 275 height 15
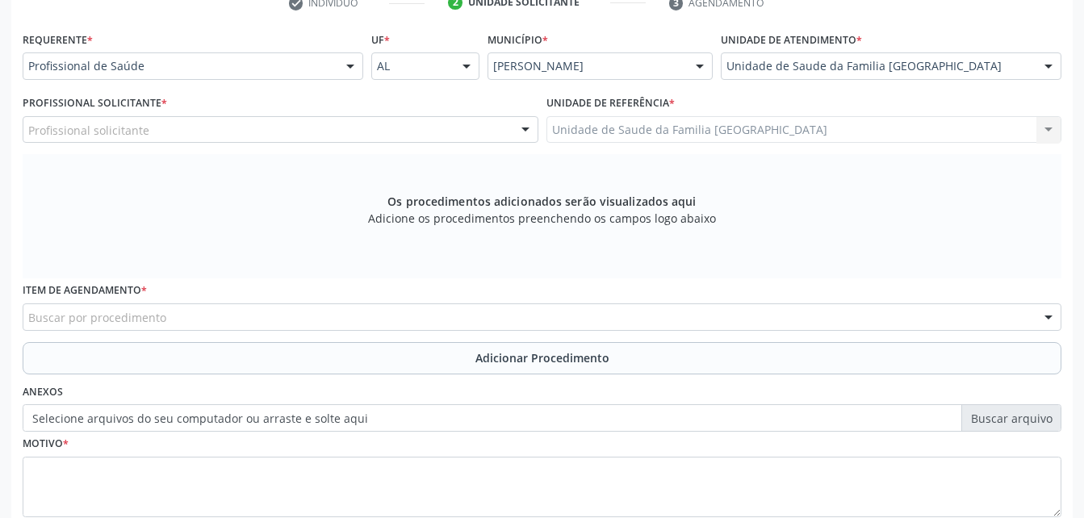
click at [375, 119] on div "Profissional solicitante" at bounding box center [281, 129] width 516 height 27
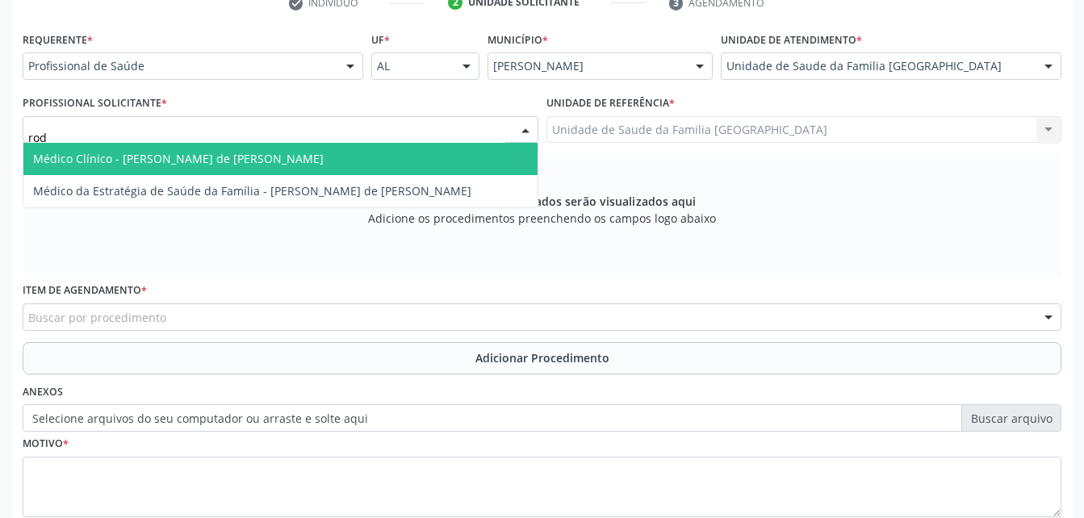
type input "rodr"
click at [379, 161] on span "Médico Clínico - [PERSON_NAME] de [PERSON_NAME]" at bounding box center [280, 159] width 514 height 32
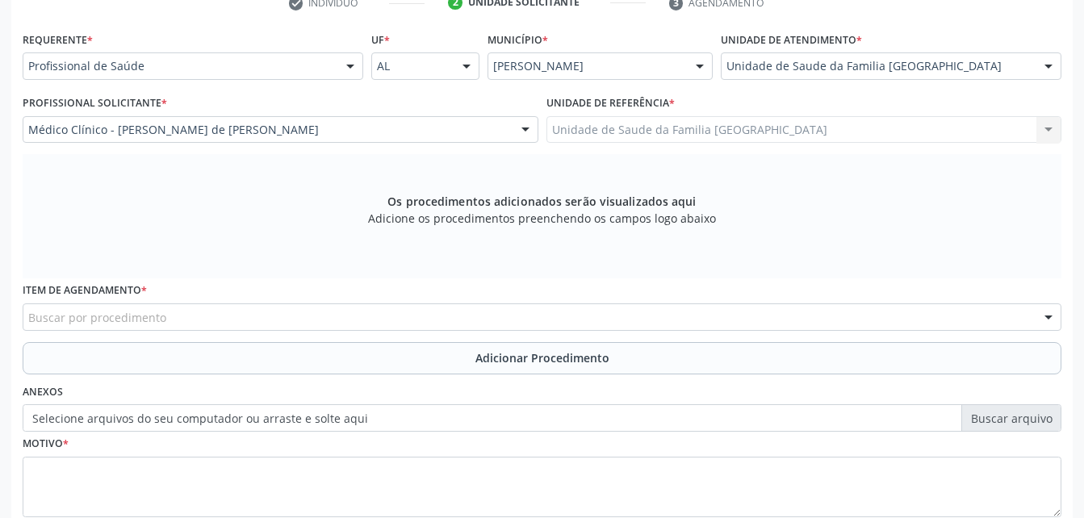
scroll to position [451, 0]
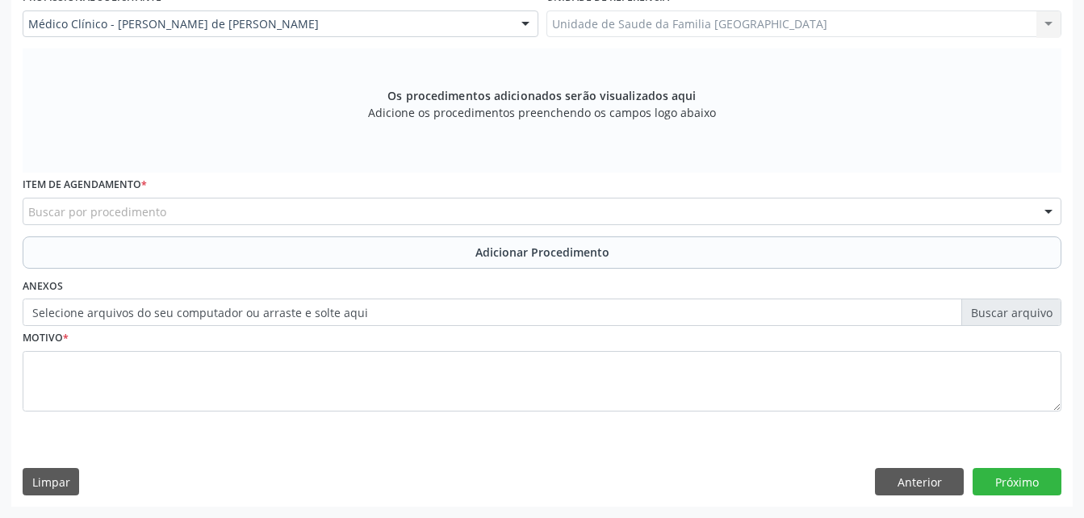
click at [304, 217] on div "Buscar por procedimento" at bounding box center [542, 211] width 1039 height 27
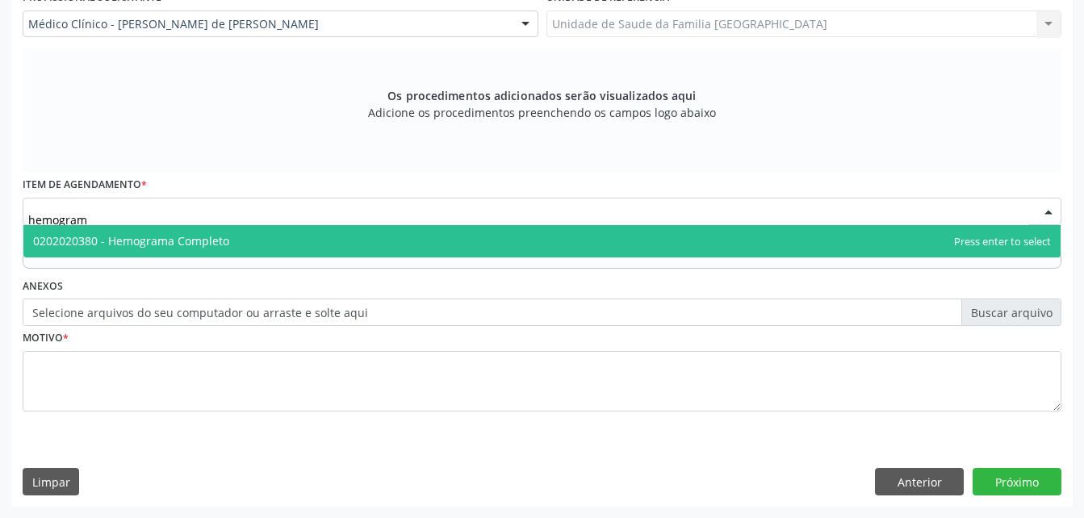
type input "hemograma"
click at [313, 235] on span "0202020380 - Hemograma Completo" at bounding box center [541, 241] width 1037 height 32
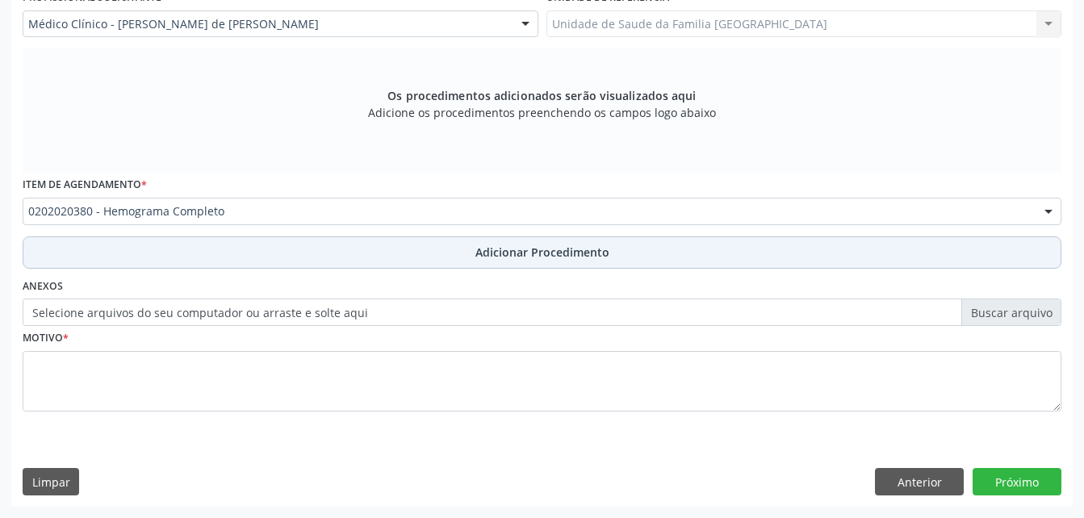
click at [301, 267] on button "Adicionar Procedimento" at bounding box center [542, 253] width 1039 height 32
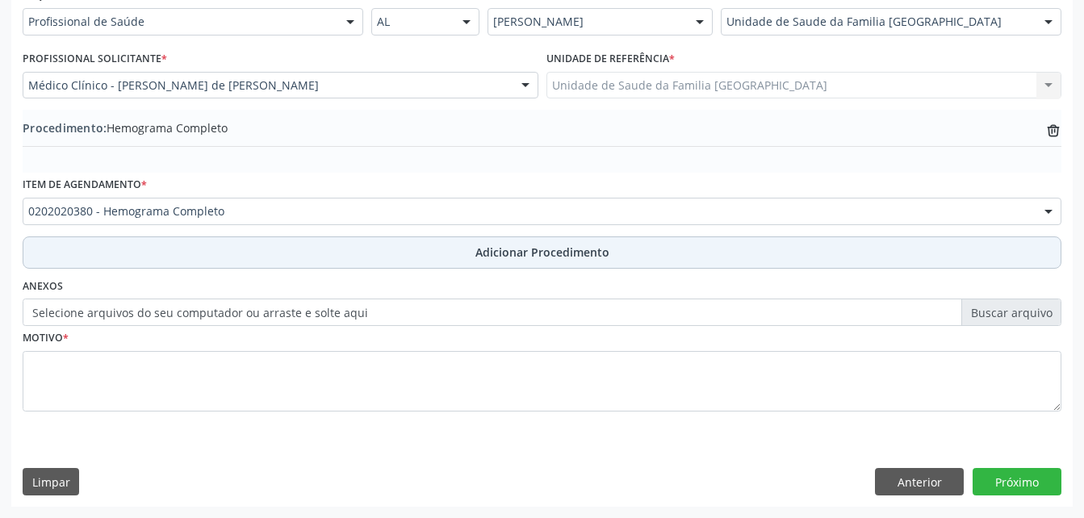
scroll to position [390, 0]
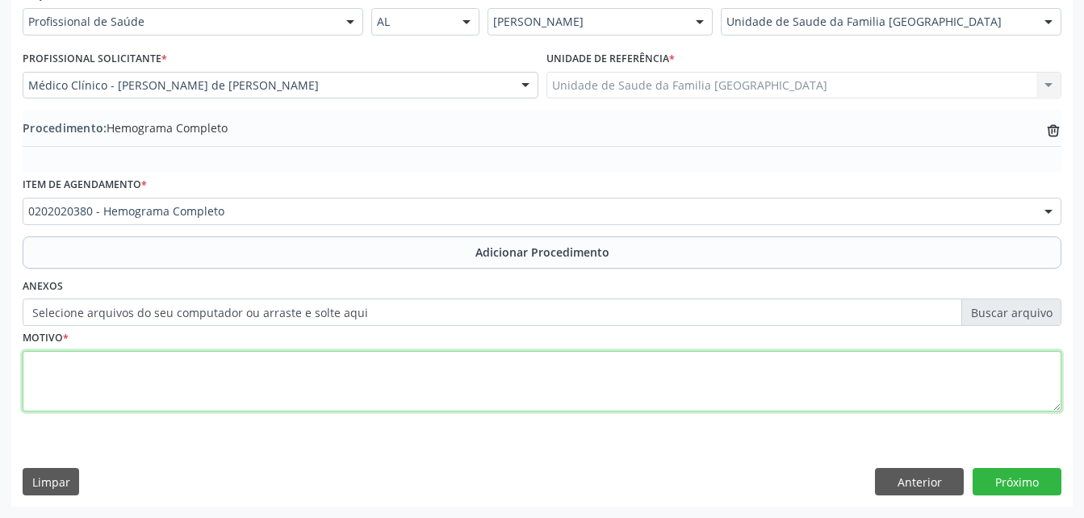
click at [330, 376] on textarea at bounding box center [542, 381] width 1039 height 61
type textarea "exames laboratoriais"
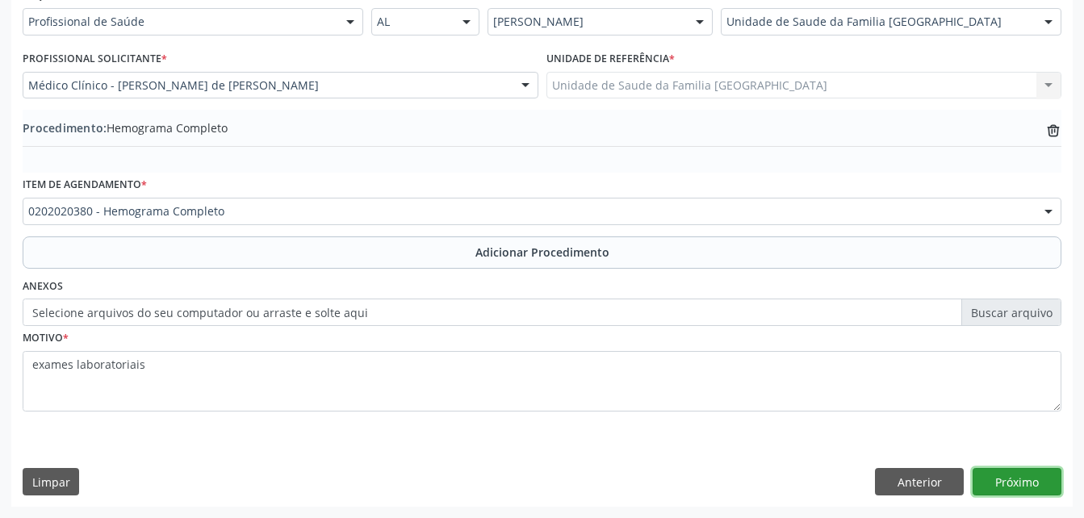
click at [1029, 484] on button "Próximo" at bounding box center [1017, 481] width 89 height 27
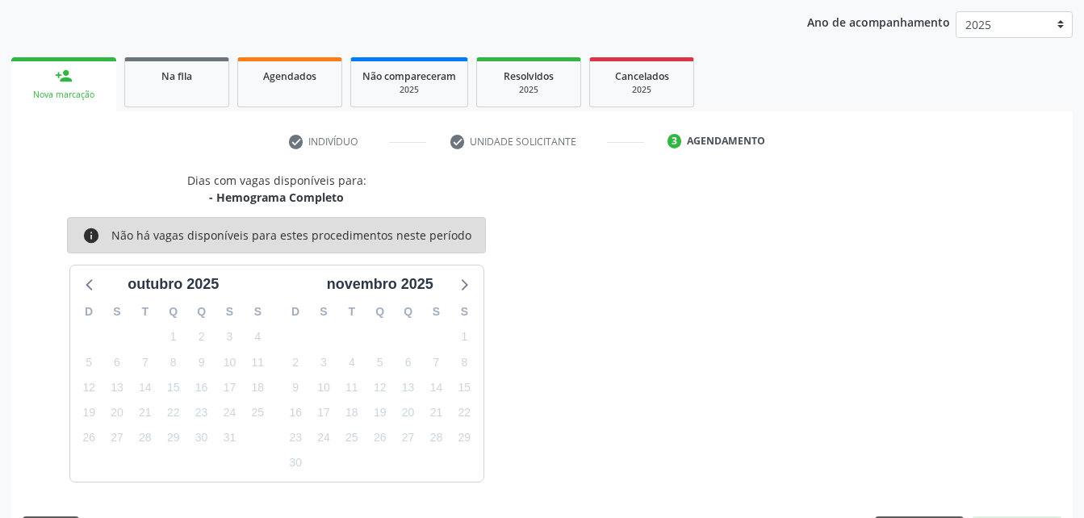
scroll to position [254, 0]
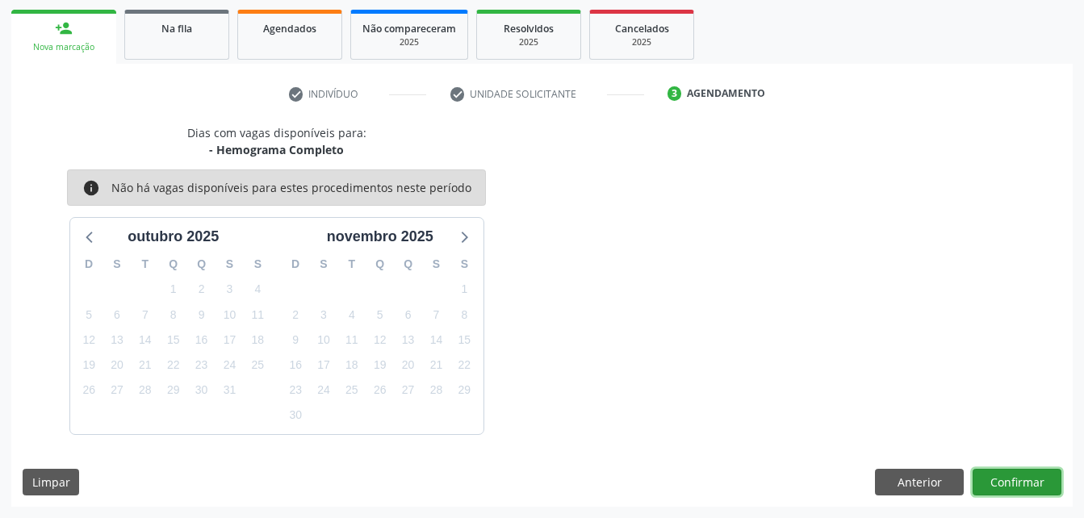
click at [1029, 491] on button "Confirmar" at bounding box center [1017, 482] width 89 height 27
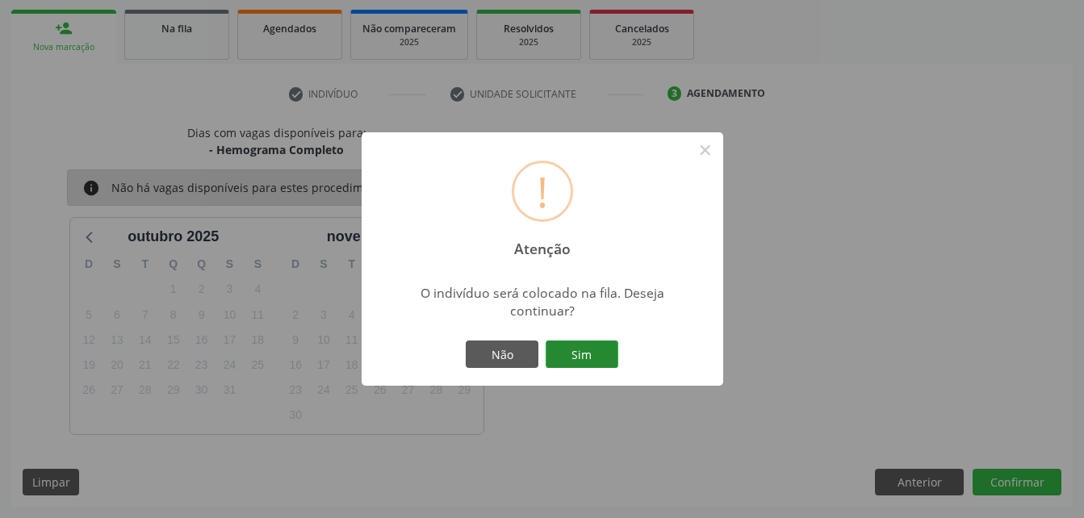
click at [572, 363] on button "Sim" at bounding box center [582, 354] width 73 height 27
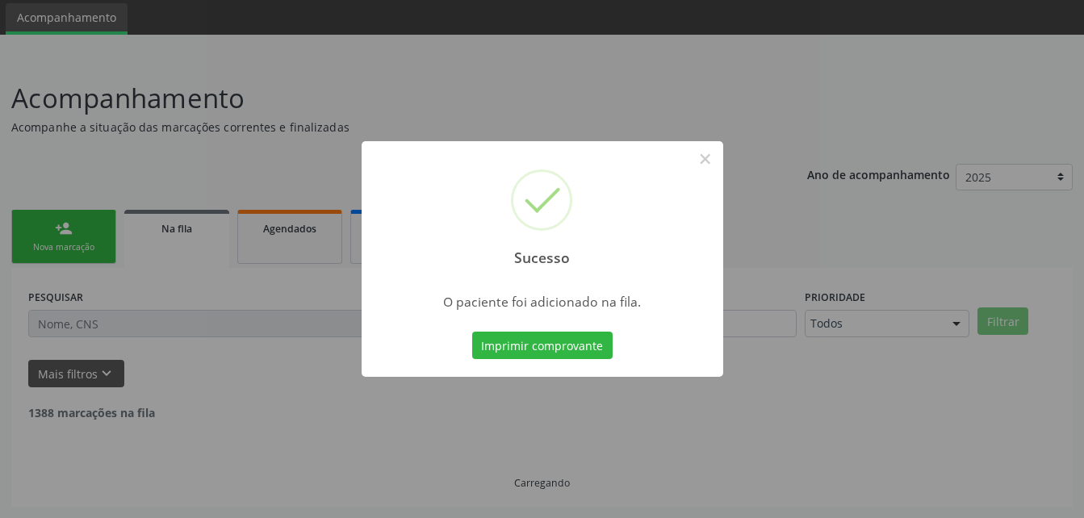
scroll to position [37, 0]
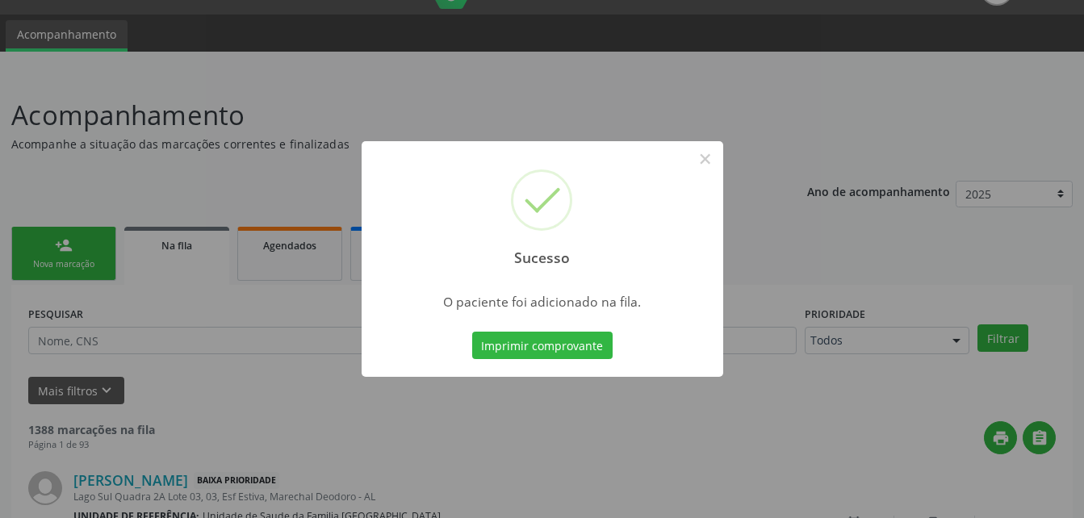
click at [81, 258] on div "Sucesso × O paciente foi adicionado na fila. Imprimir comprovante Cancel" at bounding box center [542, 259] width 1084 height 518
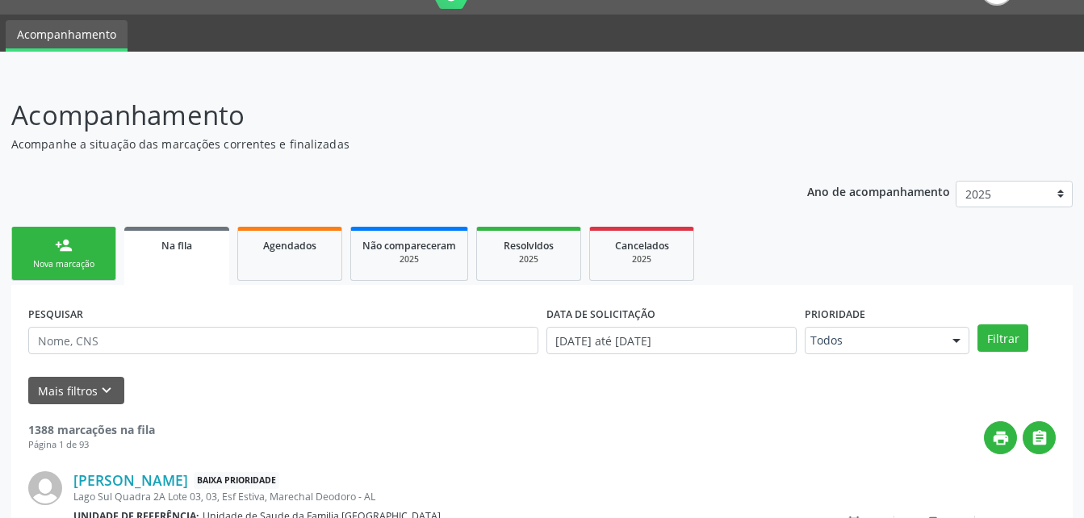
click at [81, 258] on link "person_add Nova marcação" at bounding box center [63, 254] width 105 height 54
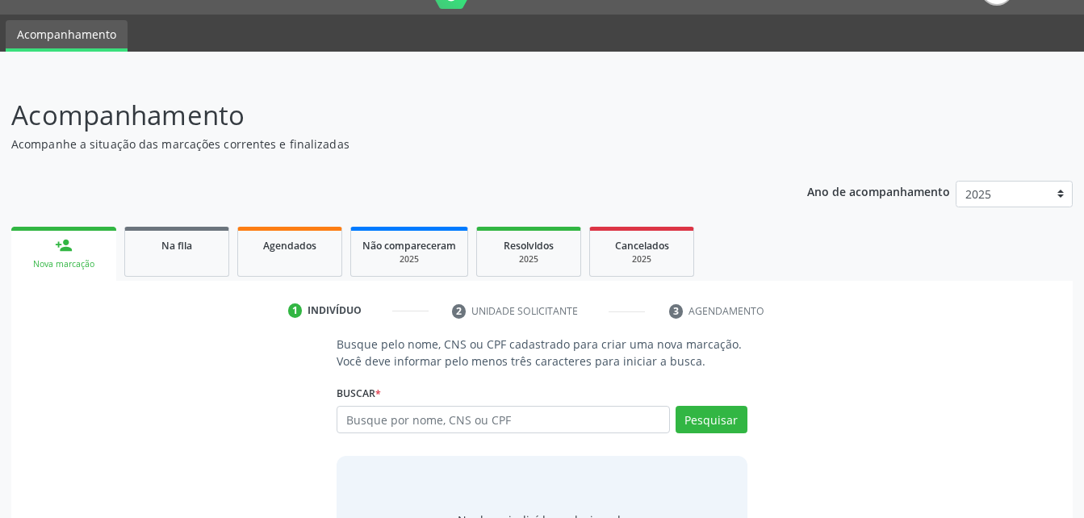
scroll to position [118, 0]
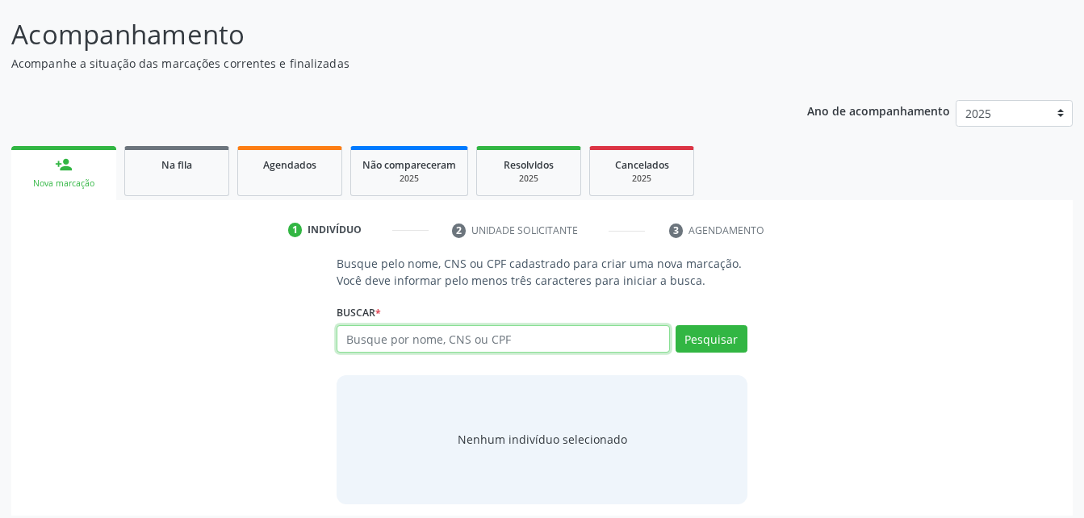
click at [421, 335] on input "text" at bounding box center [503, 338] width 333 height 27
type input "700005202490202"
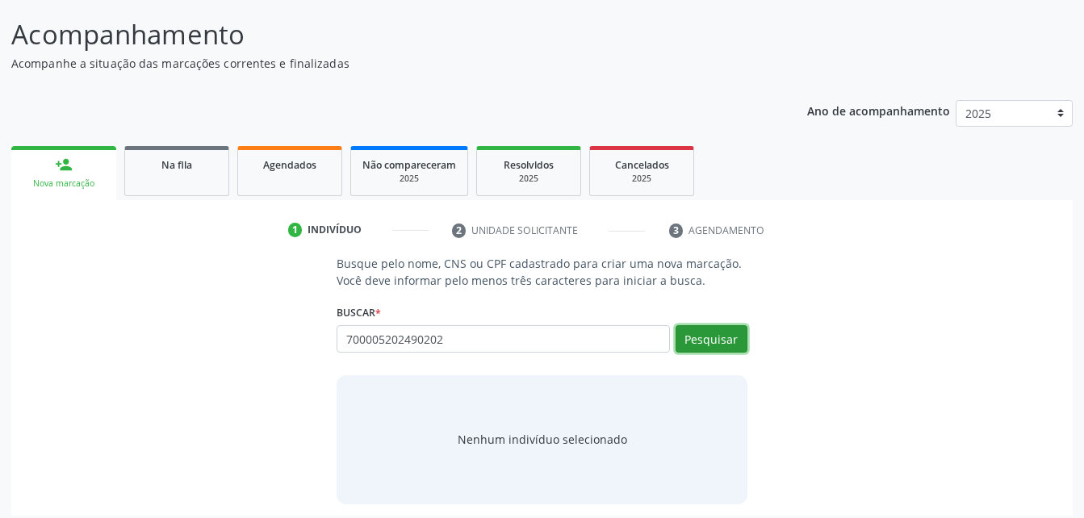
click at [729, 347] on button "Pesquisar" at bounding box center [712, 338] width 72 height 27
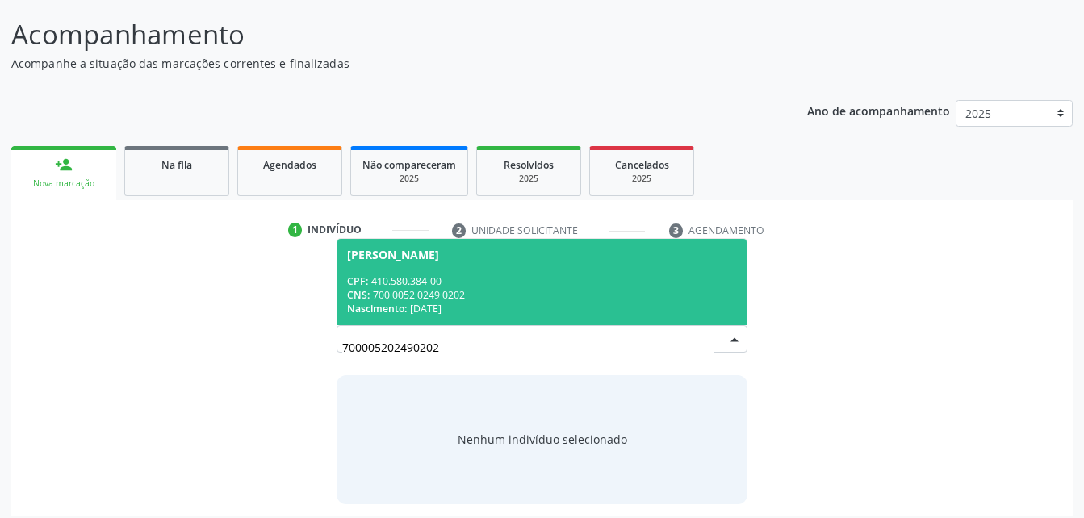
click at [473, 300] on div "CNS: 700 0052 0249 0202" at bounding box center [541, 295] width 389 height 14
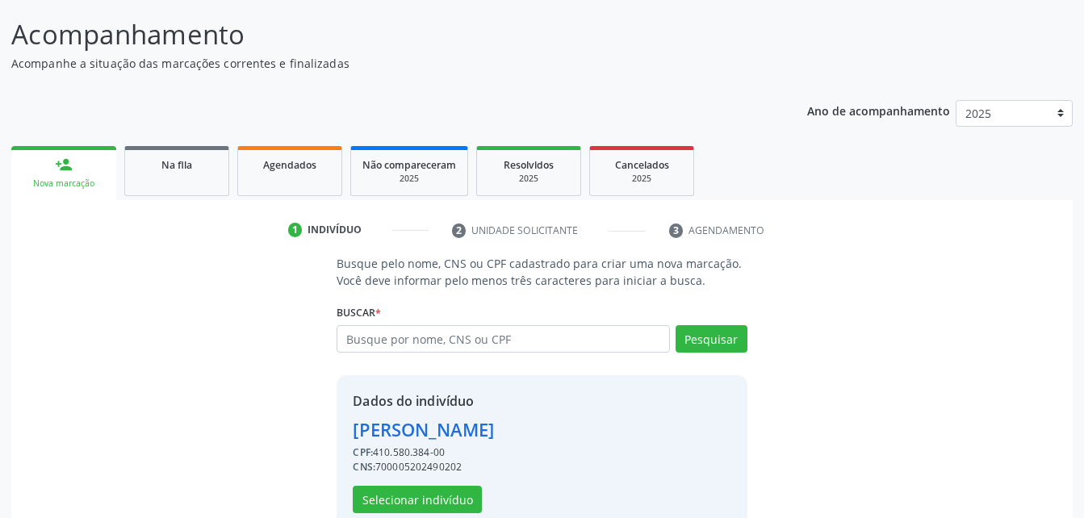
scroll to position [152, 0]
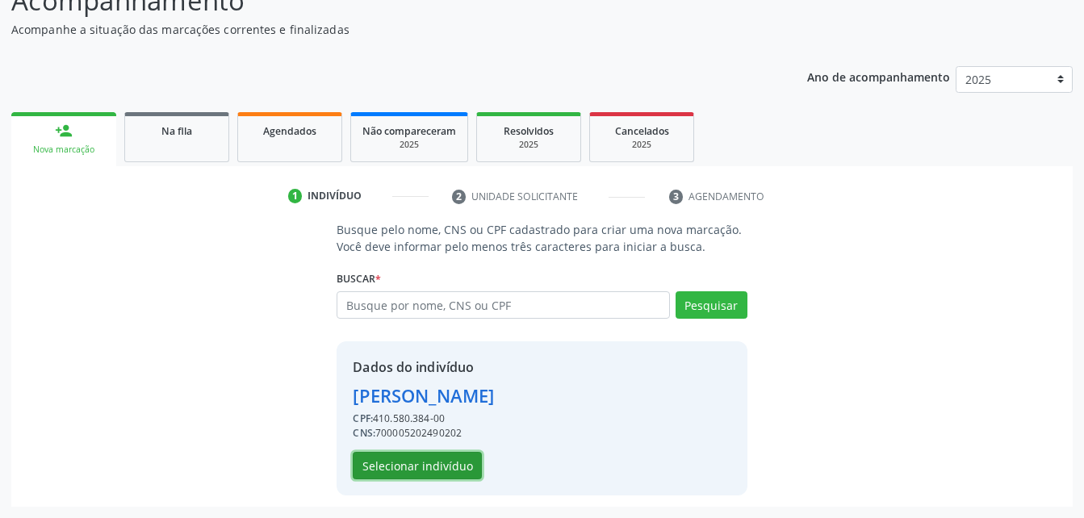
click at [466, 463] on button "Selecionar indivíduo" at bounding box center [417, 465] width 129 height 27
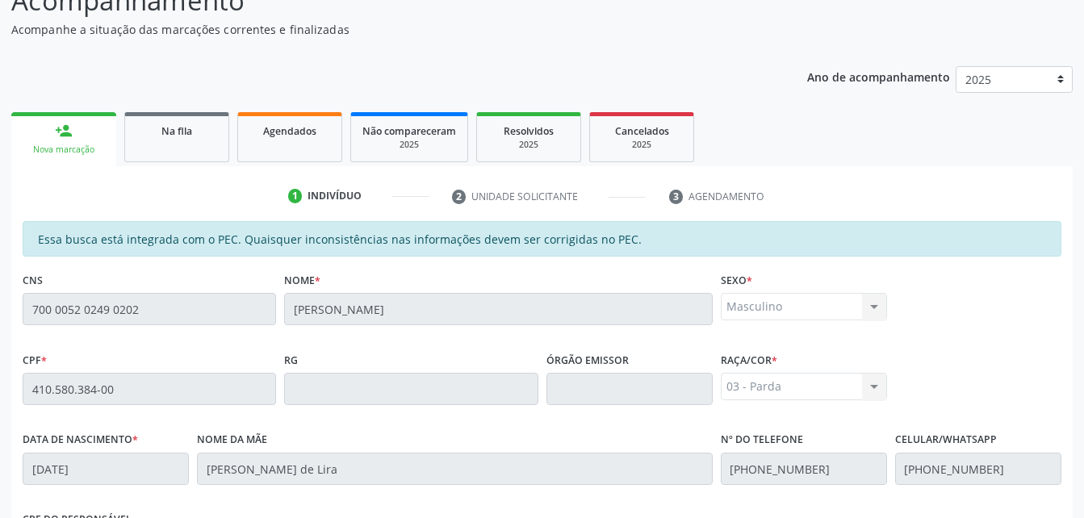
scroll to position [426, 0]
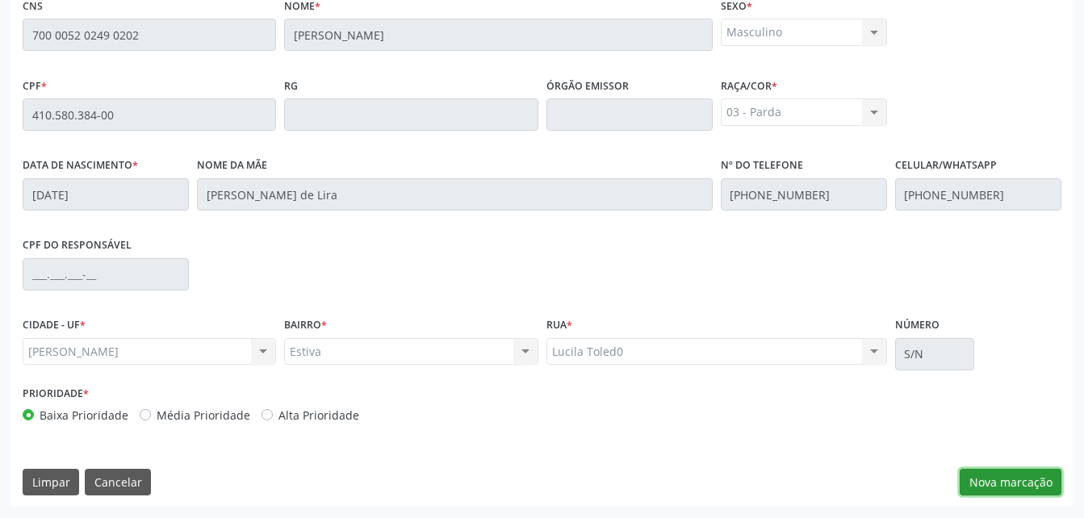
click at [1005, 489] on button "Nova marcação" at bounding box center [1011, 482] width 102 height 27
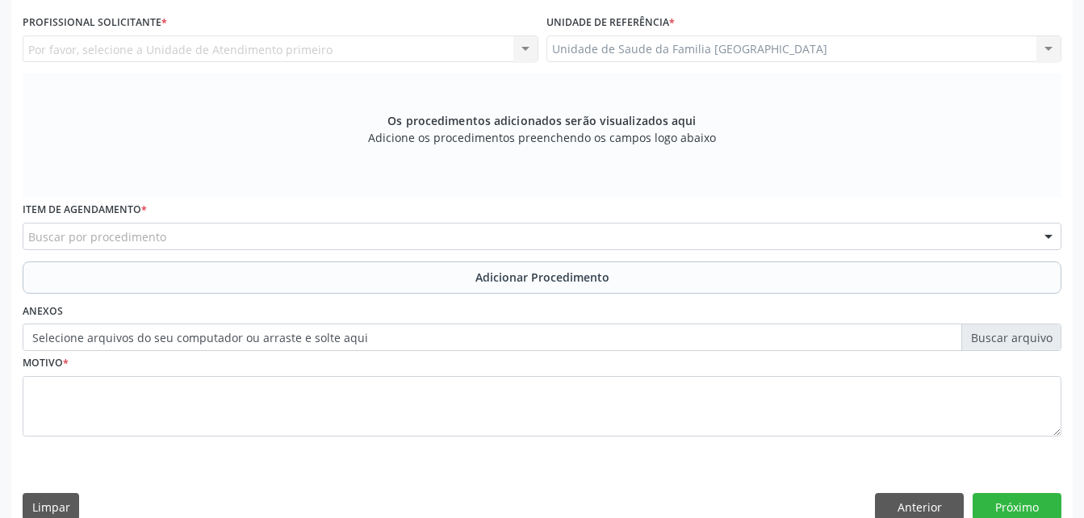
scroll to position [346, 0]
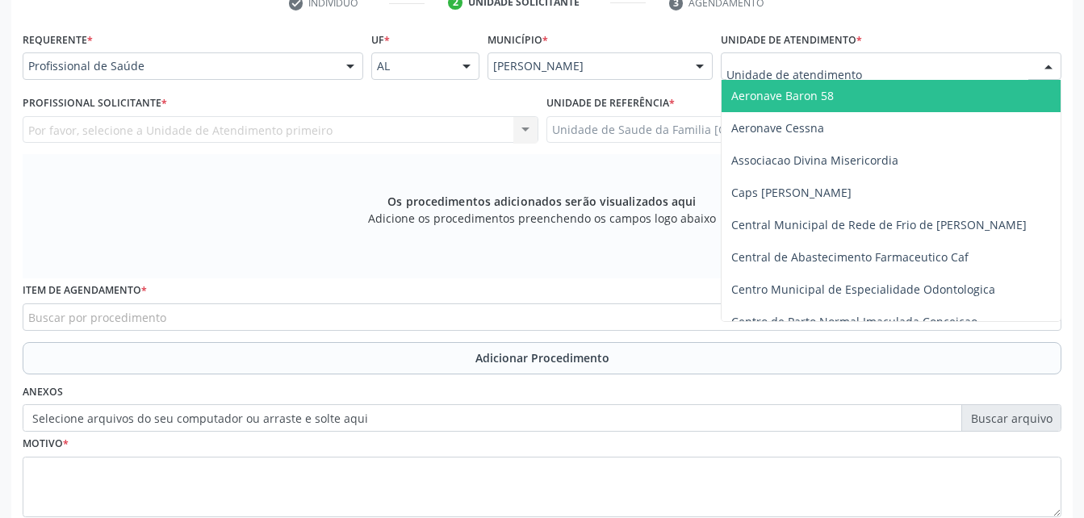
click at [844, 52] on div at bounding box center [891, 65] width 341 height 27
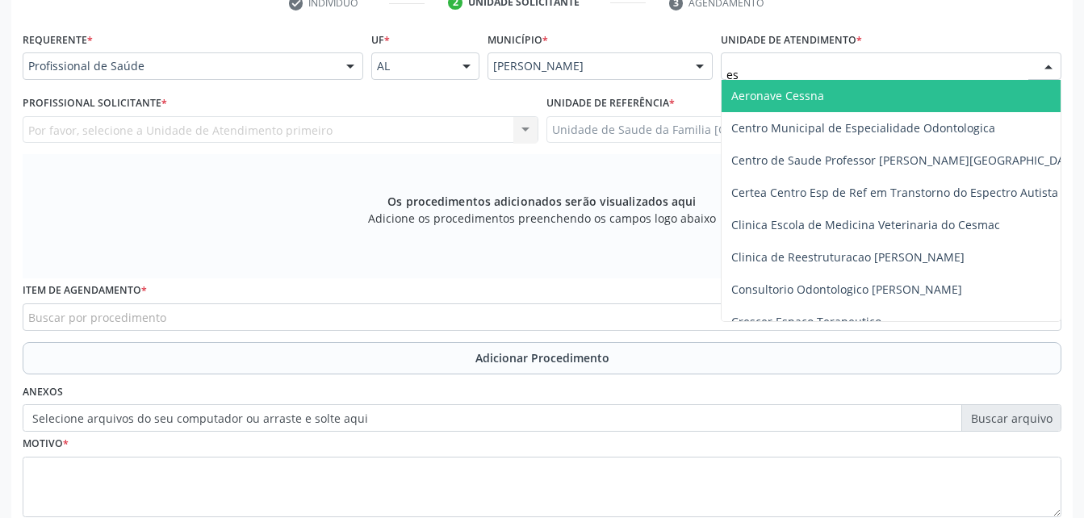
type input "est"
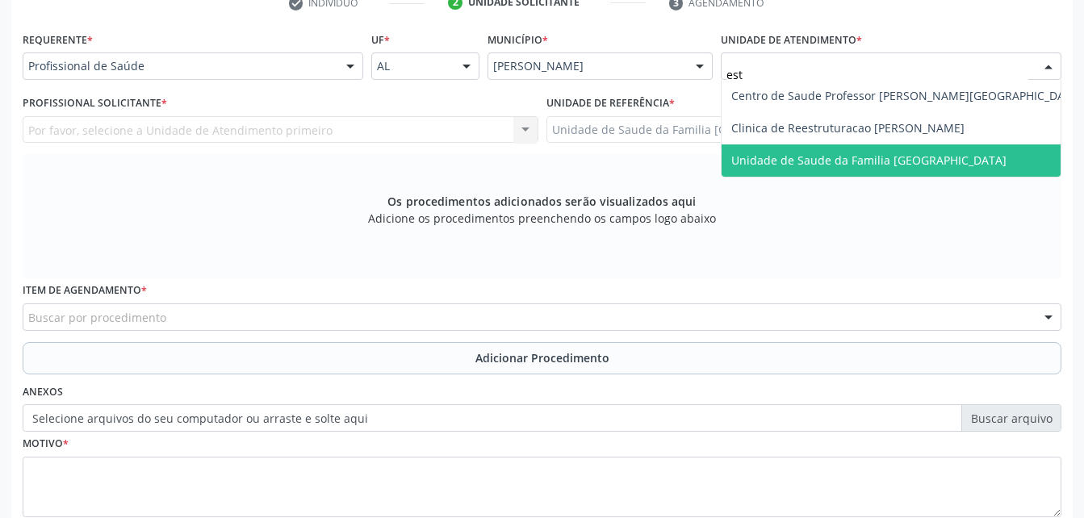
click at [906, 161] on span "Unidade de Saude da Familia [GEOGRAPHIC_DATA]" at bounding box center [868, 160] width 275 height 15
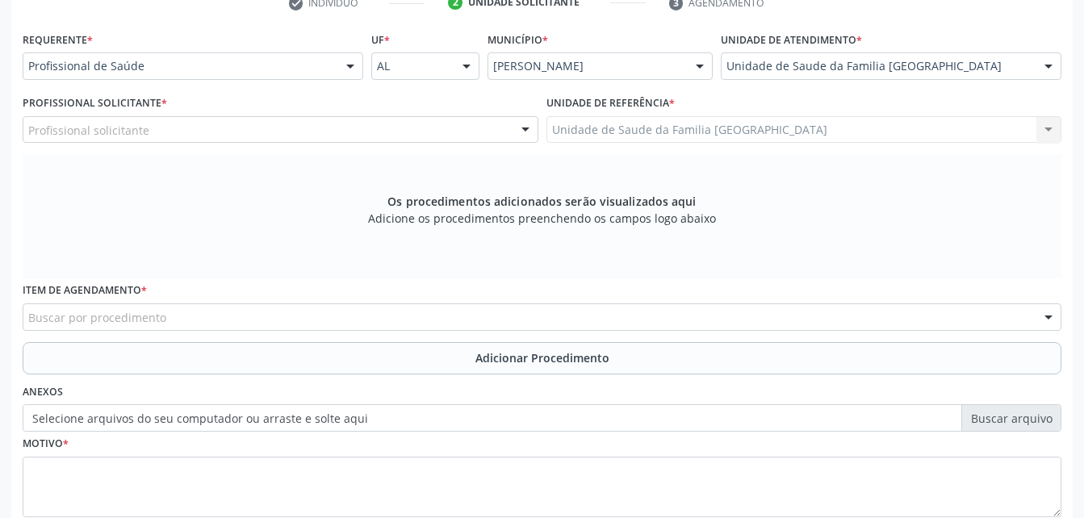
click at [269, 132] on div "Profissional solicitante" at bounding box center [281, 129] width 516 height 27
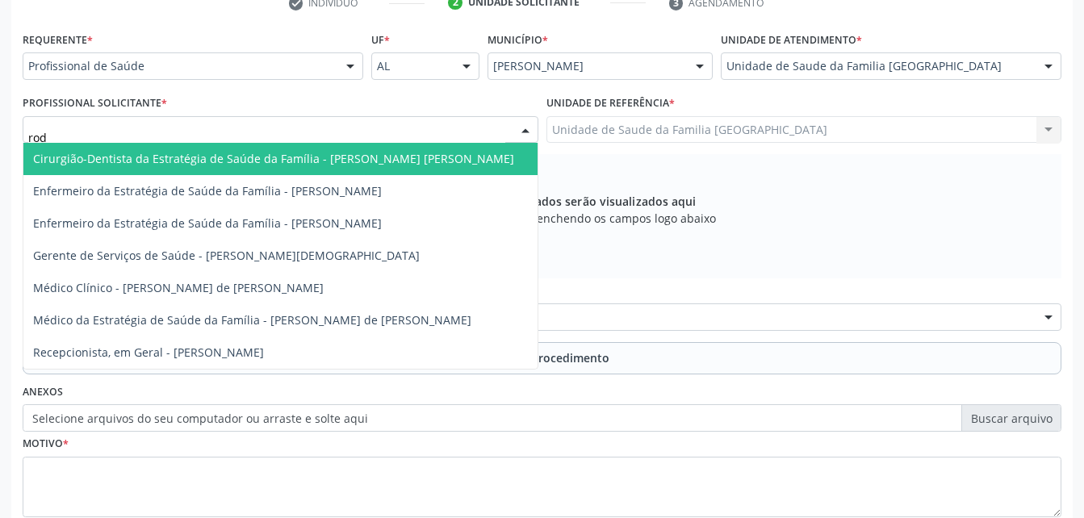
type input "rodr"
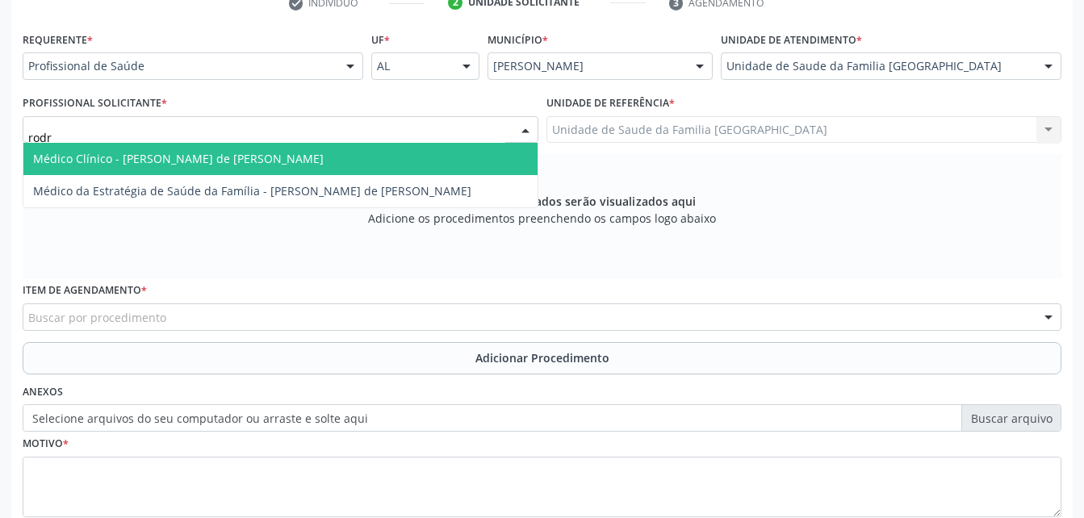
click at [289, 160] on span "Médico Clínico - [PERSON_NAME] de [PERSON_NAME]" at bounding box center [178, 158] width 291 height 15
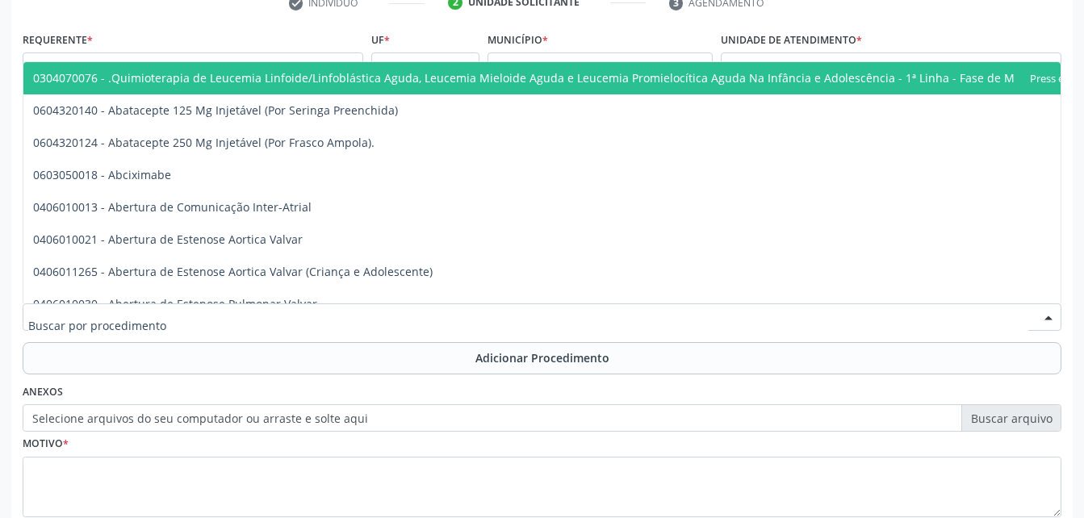
click at [301, 319] on div at bounding box center [542, 317] width 1039 height 27
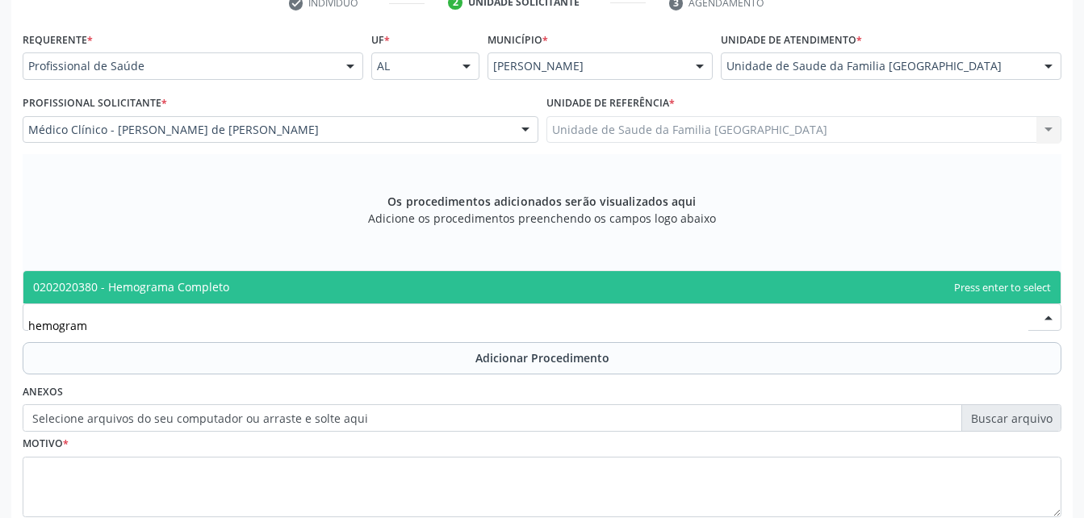
type input "hemograma"
click at [318, 283] on span "0202020380 - Hemograma Completo" at bounding box center [541, 287] width 1037 height 32
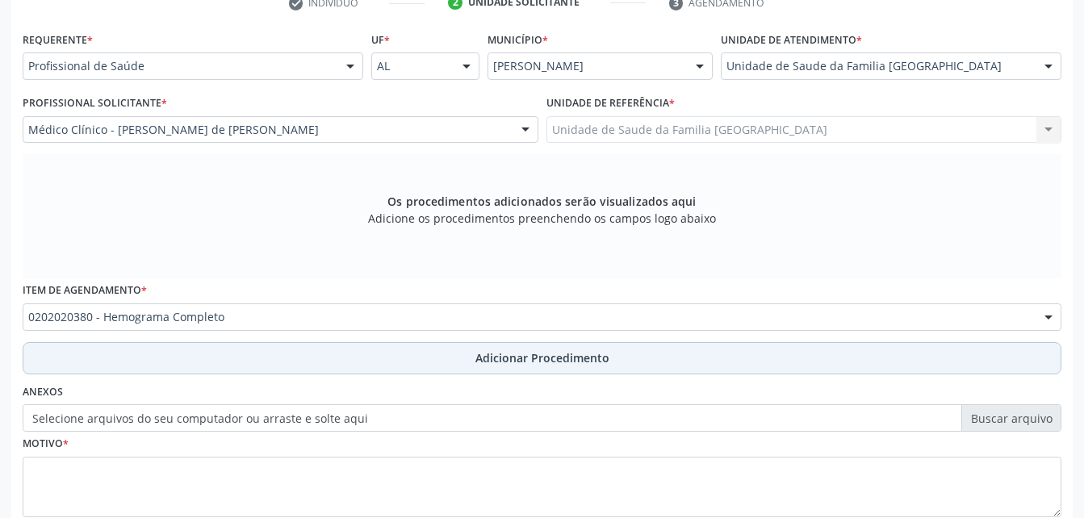
click at [335, 374] on button "Adicionar Procedimento" at bounding box center [542, 358] width 1039 height 32
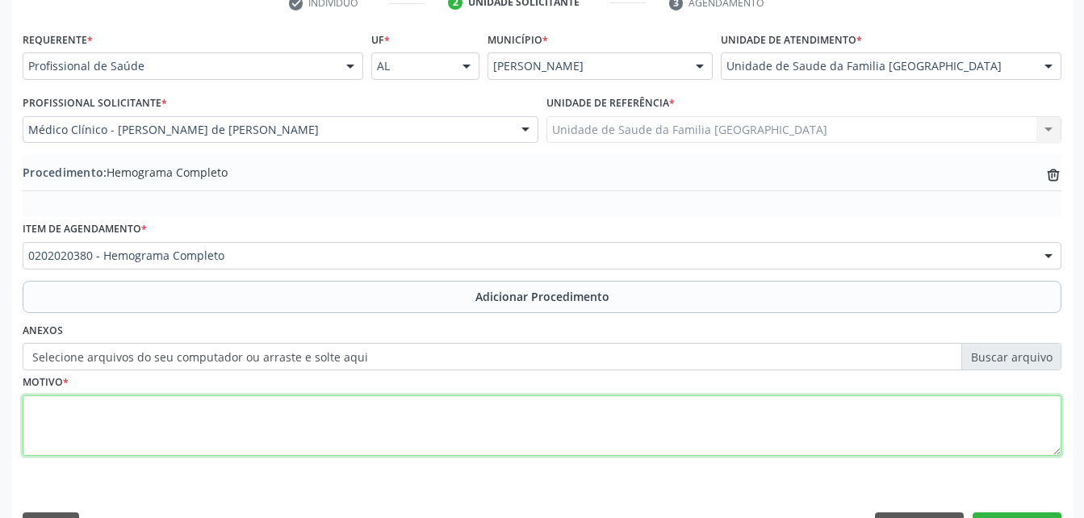
click at [337, 418] on textarea at bounding box center [542, 426] width 1039 height 61
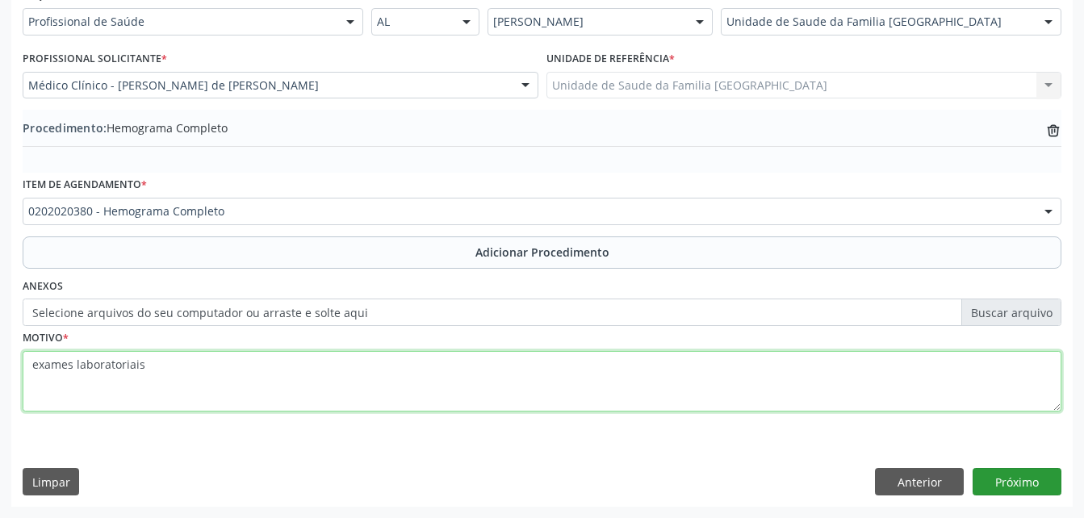
type textarea "exames laboratoriais"
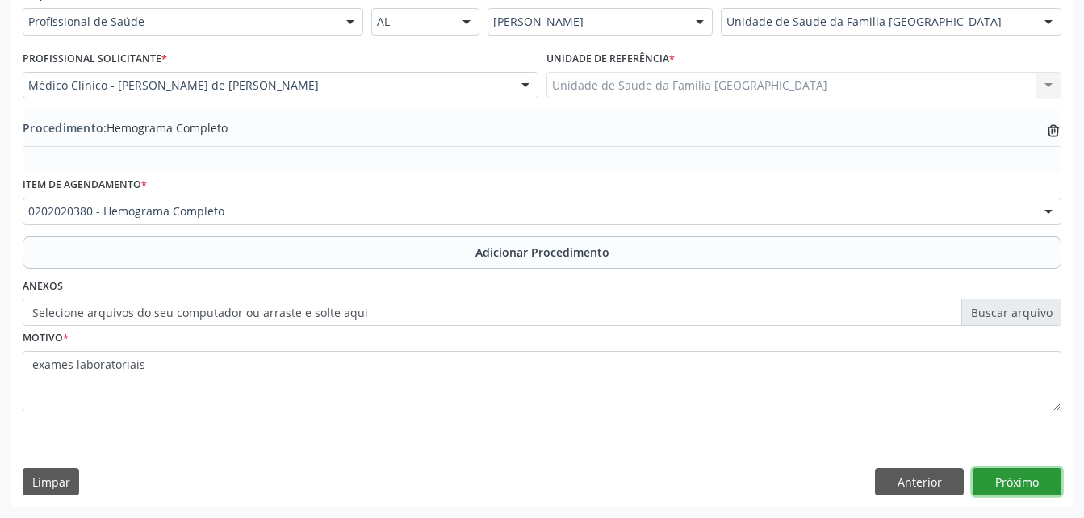
click at [1032, 471] on button "Próximo" at bounding box center [1017, 481] width 89 height 27
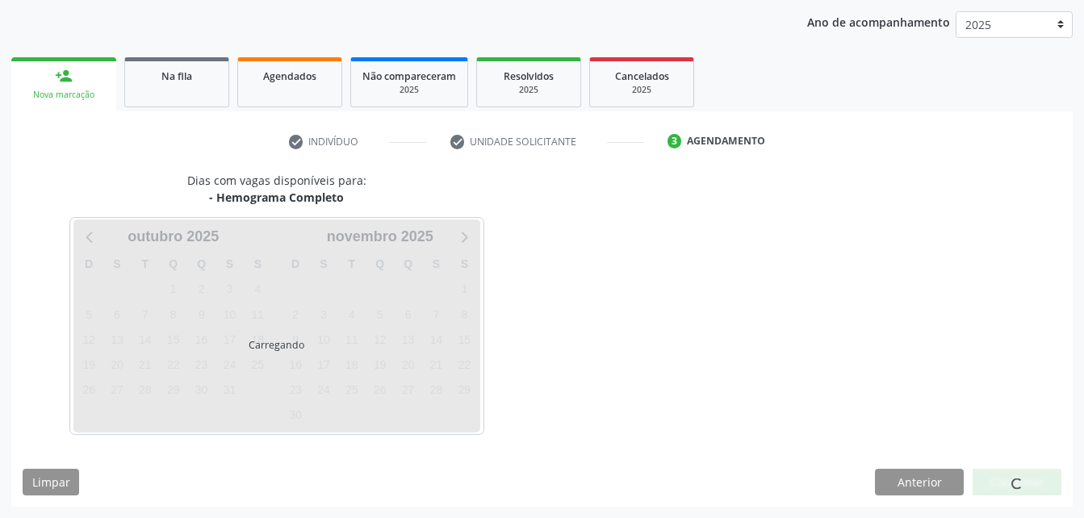
scroll to position [254, 0]
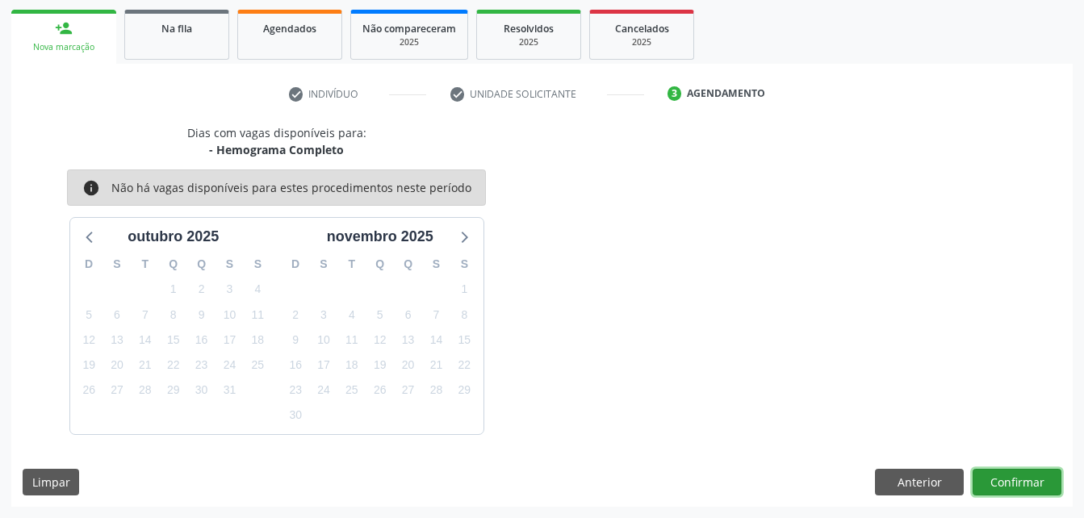
click at [1037, 469] on button "Confirmar" at bounding box center [1017, 482] width 89 height 27
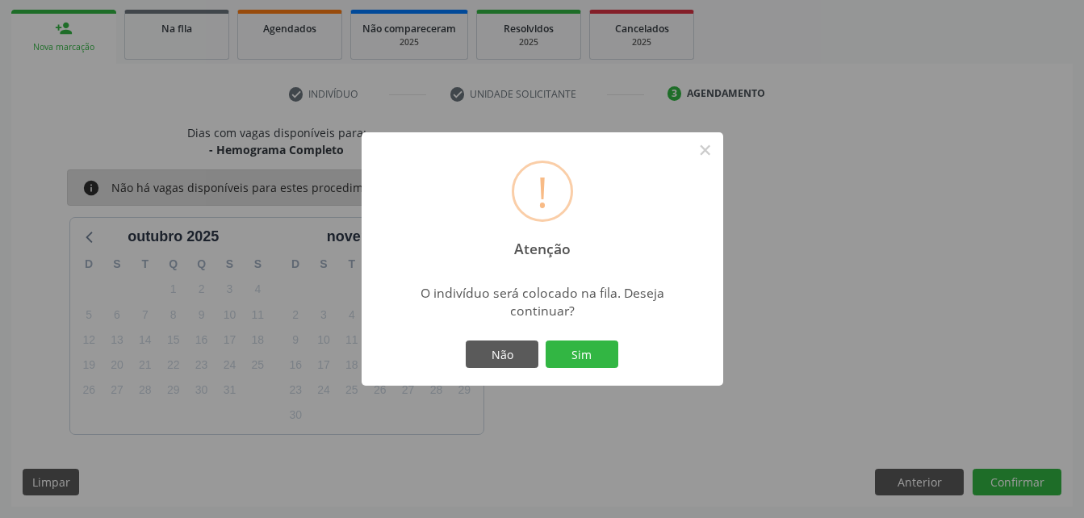
click at [567, 338] on div "Não Sim" at bounding box center [543, 354] width 160 height 34
click at [582, 358] on button "Sim" at bounding box center [582, 354] width 73 height 27
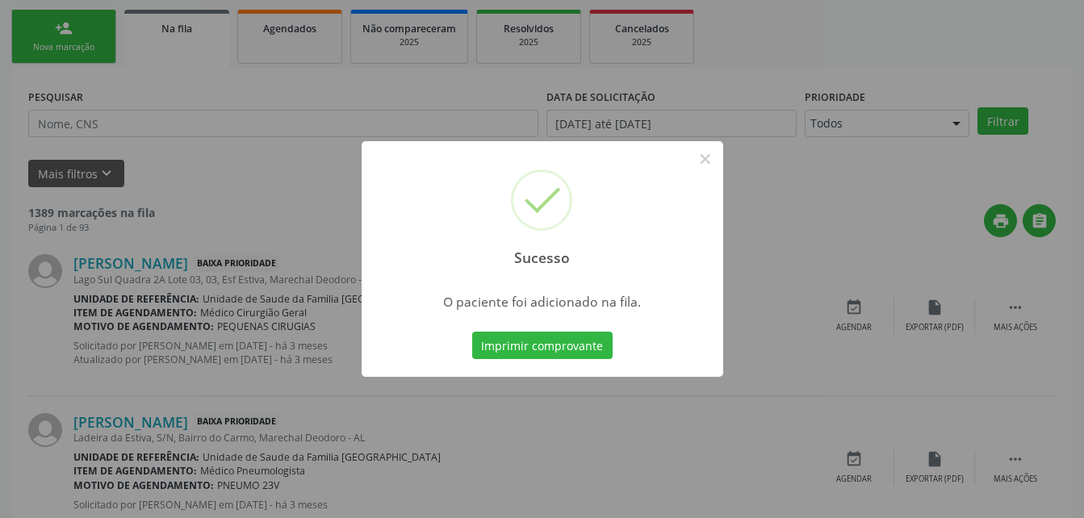
scroll to position [37, 0]
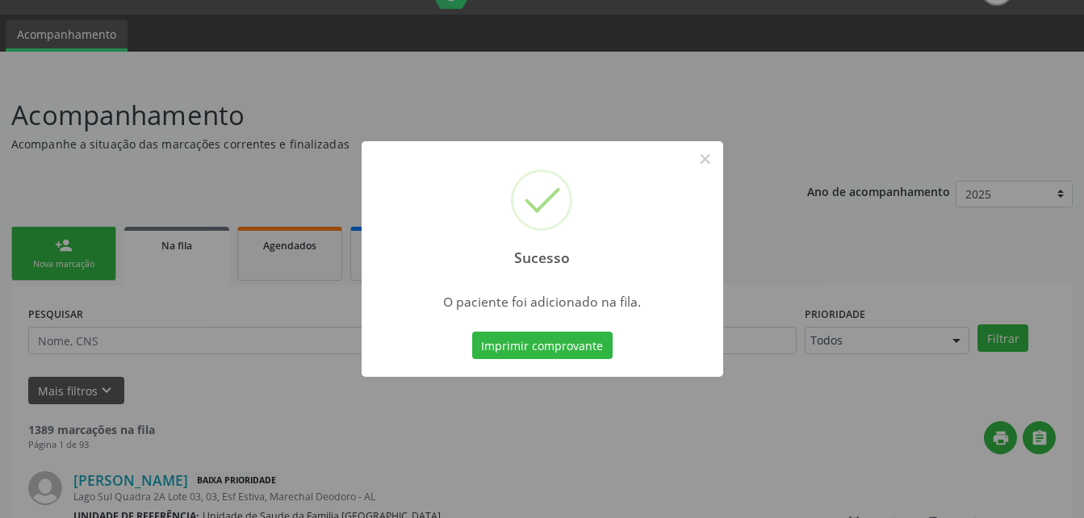
click at [74, 263] on div "Sucesso × O paciente foi adicionado na fila. Imprimir comprovante Cancel" at bounding box center [542, 259] width 1084 height 518
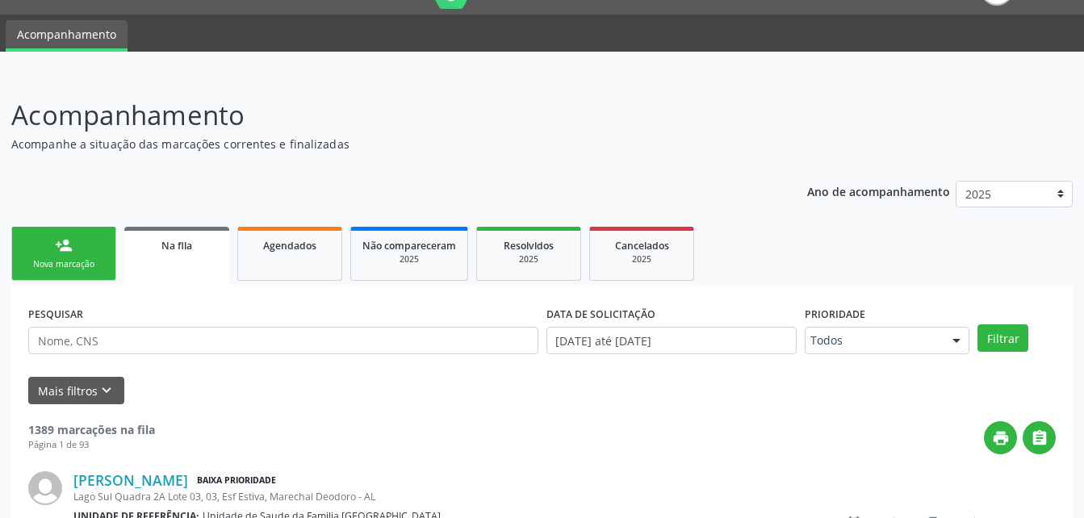
click at [74, 263] on div "Nova marcação" at bounding box center [63, 264] width 81 height 12
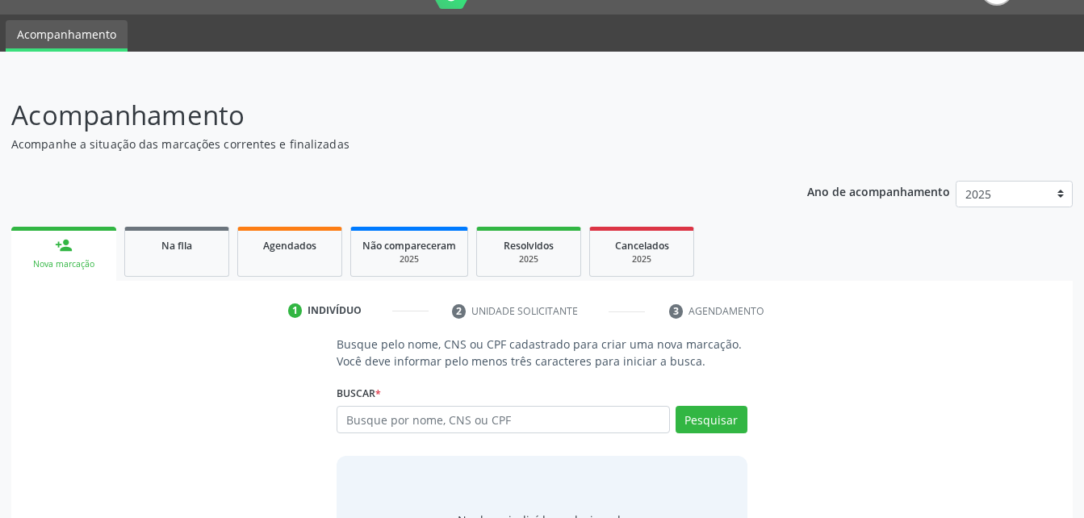
scroll to position [118, 0]
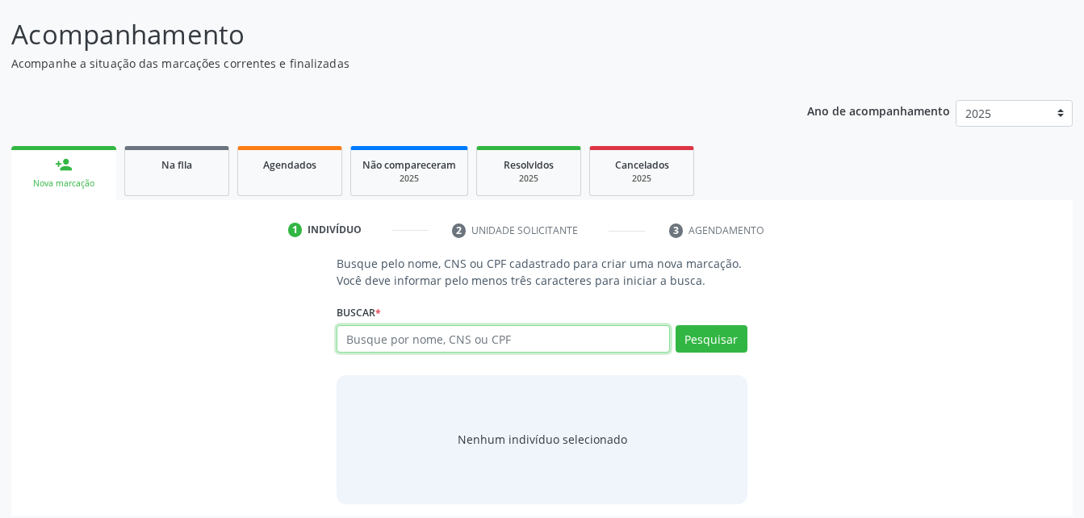
click at [452, 325] on input "text" at bounding box center [503, 338] width 333 height 27
type input "722405321895350"
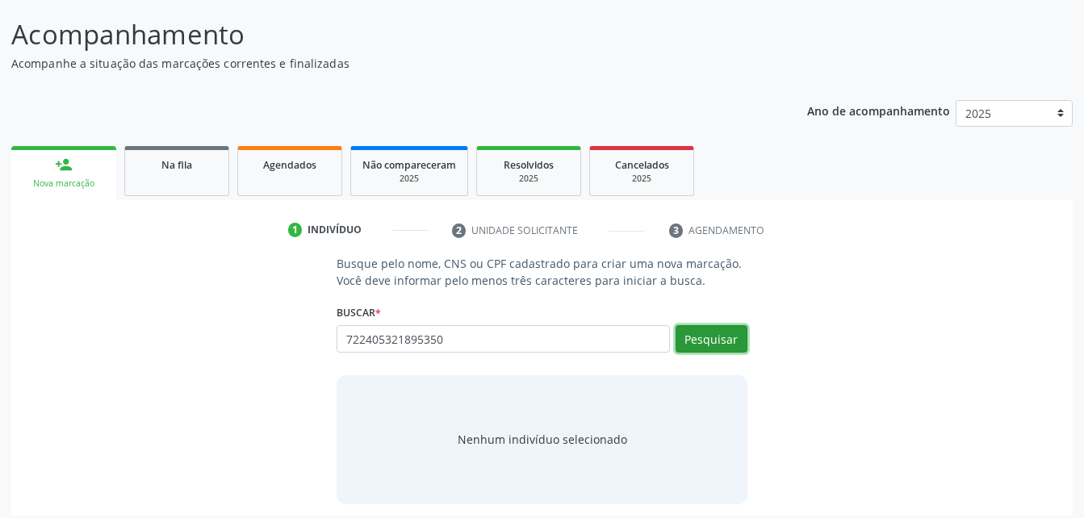
click at [726, 346] on button "Pesquisar" at bounding box center [712, 338] width 72 height 27
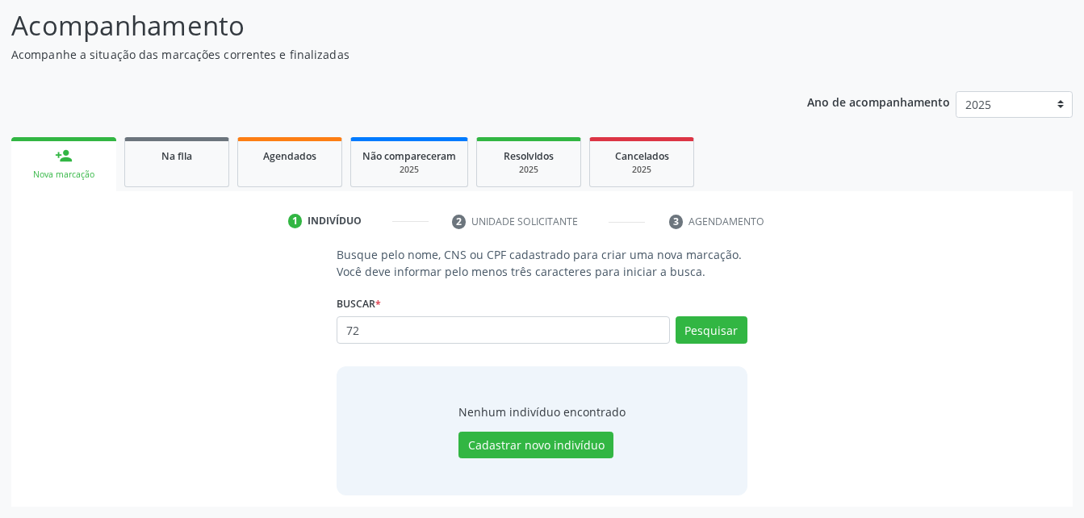
type input "7"
type input "700405321895350"
click at [731, 321] on button "Pesquisar" at bounding box center [712, 329] width 72 height 27
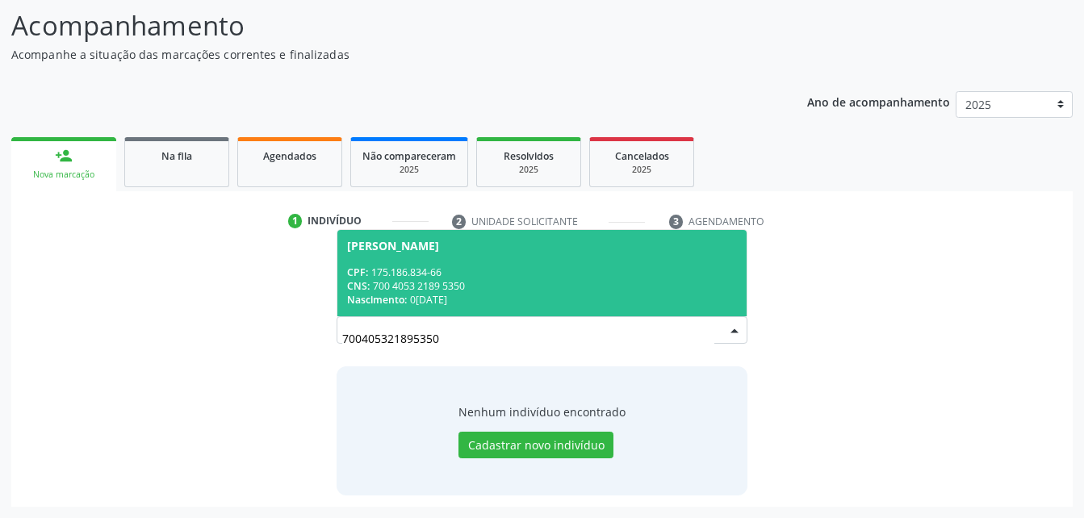
click at [481, 258] on span "Jose Italo Cordeiro dos Santos Martins CPF: 175.186.834-66 CNS: 700 4053 2189 5…" at bounding box center [541, 273] width 409 height 86
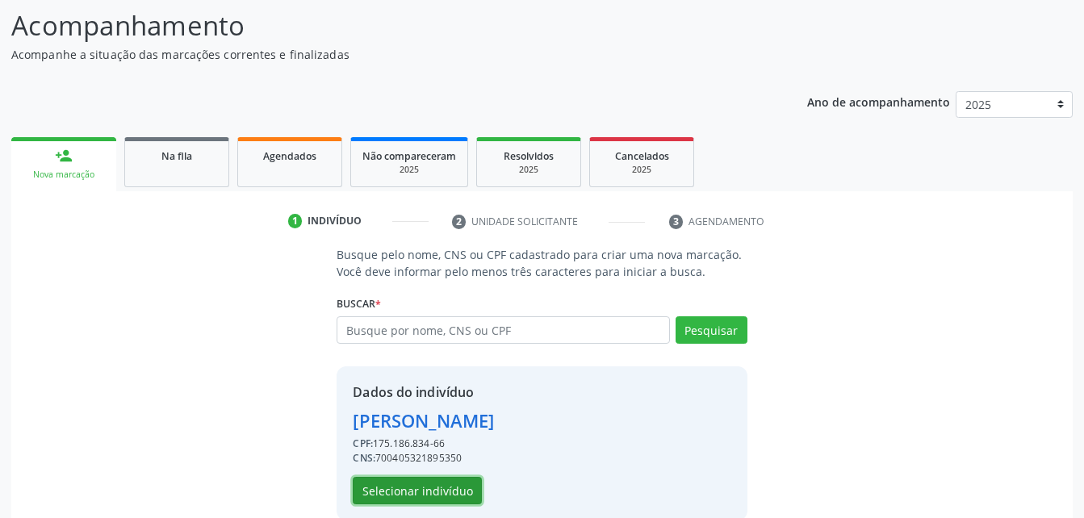
click at [401, 484] on button "Selecionar indivíduo" at bounding box center [417, 490] width 129 height 27
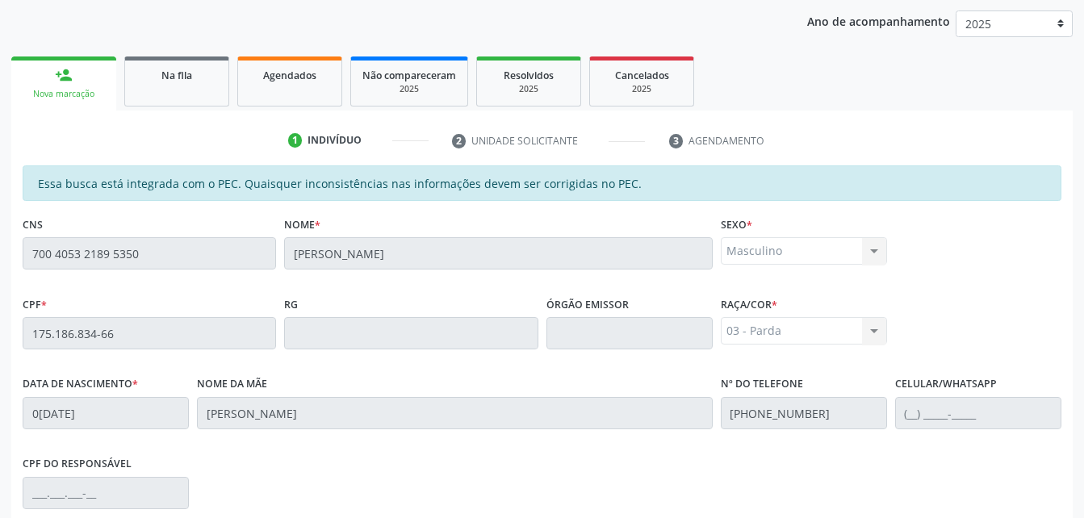
scroll to position [426, 0]
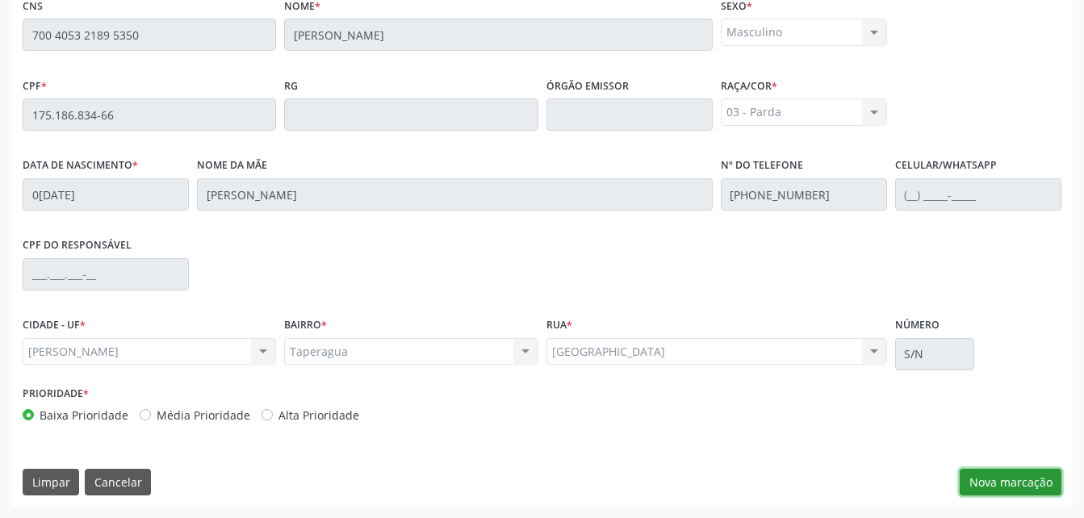
click at [1020, 479] on button "Nova marcação" at bounding box center [1011, 482] width 102 height 27
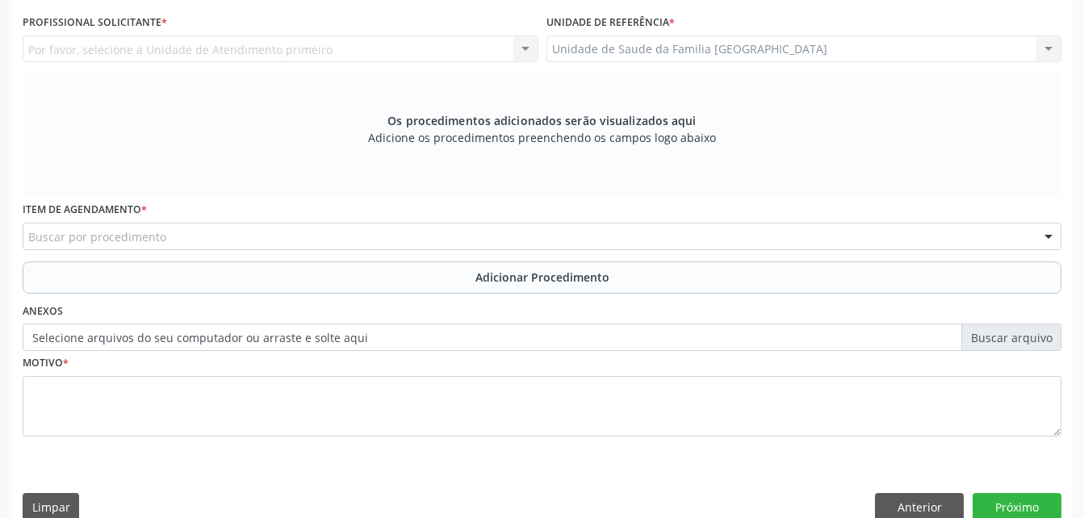
scroll to position [346, 0]
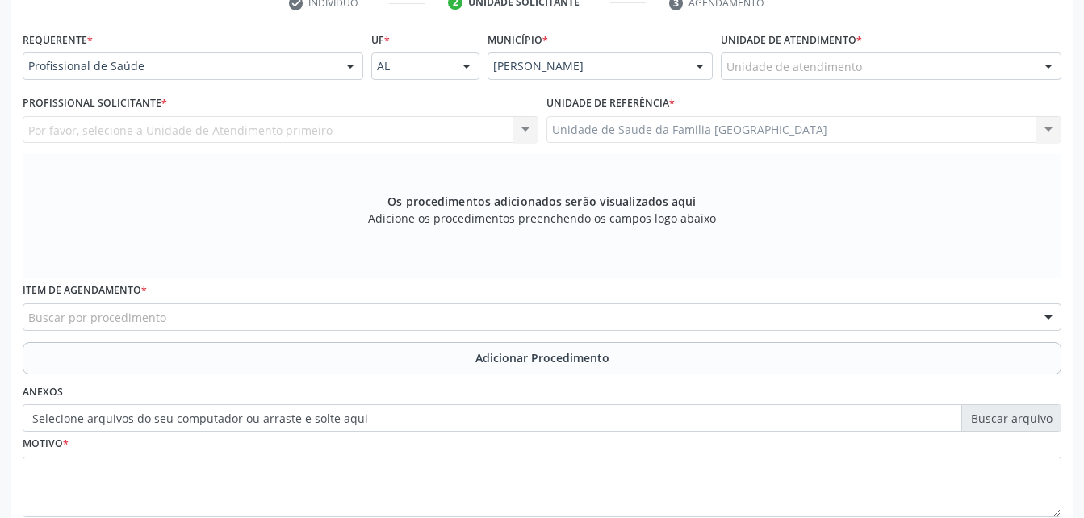
click at [885, 57] on div "Unidade de atendimento" at bounding box center [891, 65] width 341 height 27
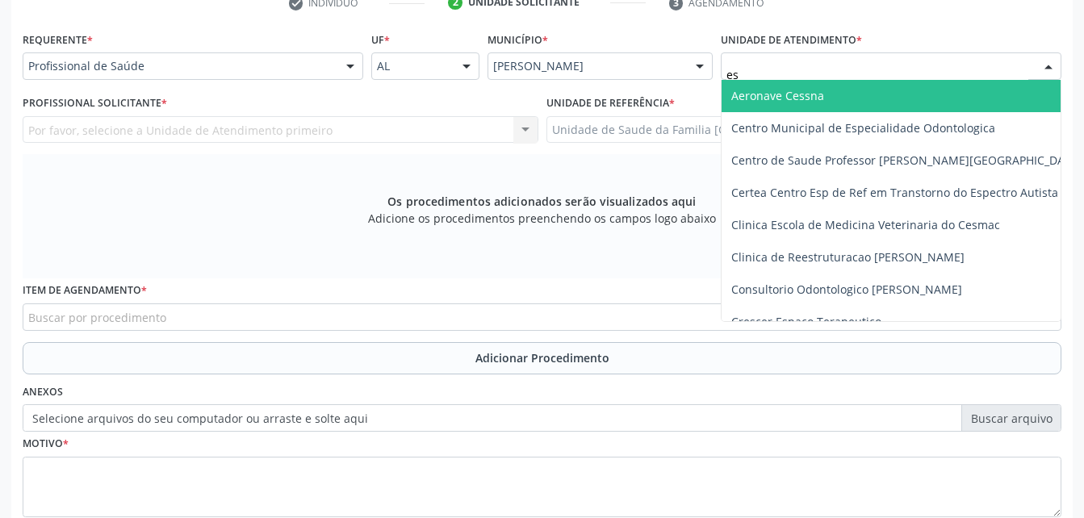
type input "est"
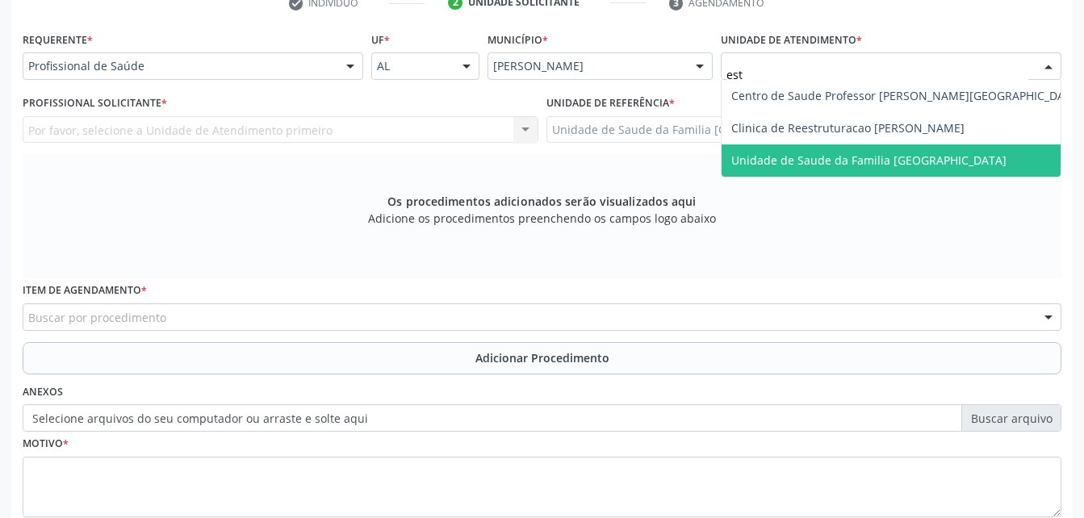
click at [892, 153] on span "Unidade de Saude da Familia [GEOGRAPHIC_DATA]" at bounding box center [868, 160] width 275 height 15
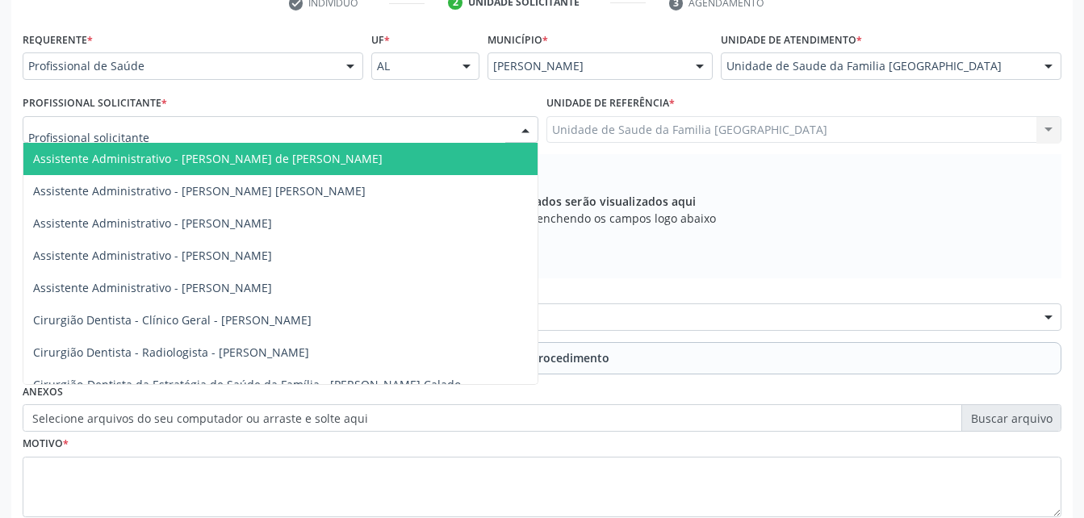
click at [196, 135] on div at bounding box center [281, 129] width 516 height 27
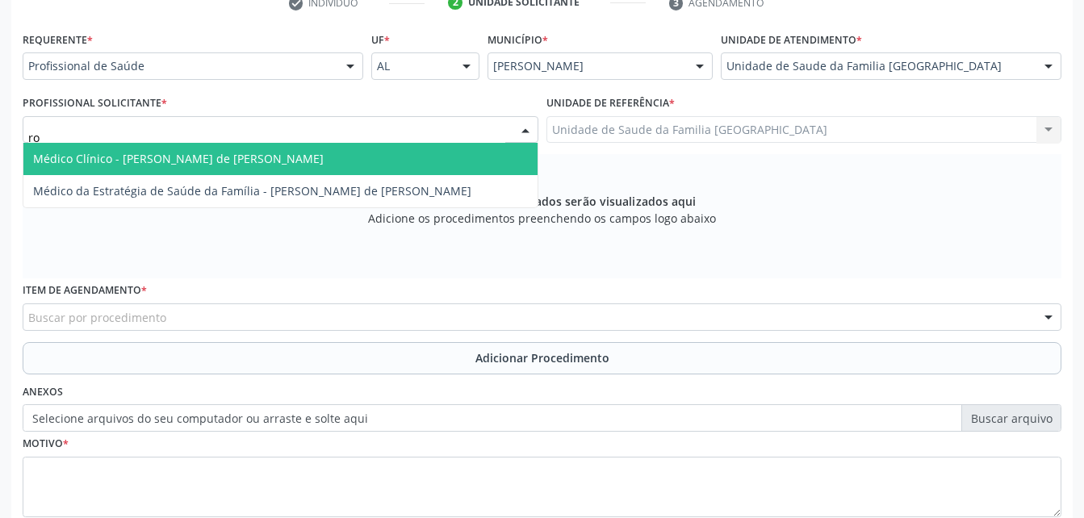
type input "rod"
click at [205, 152] on span "Médico Clínico - [PERSON_NAME] de [PERSON_NAME]" at bounding box center [178, 158] width 291 height 15
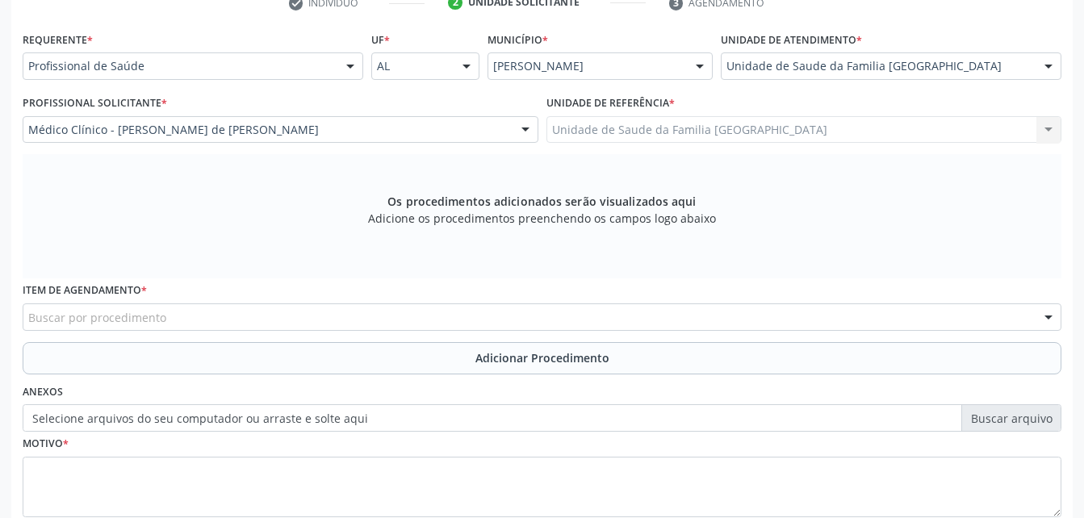
click at [228, 321] on div "Buscar por procedimento" at bounding box center [542, 317] width 1039 height 27
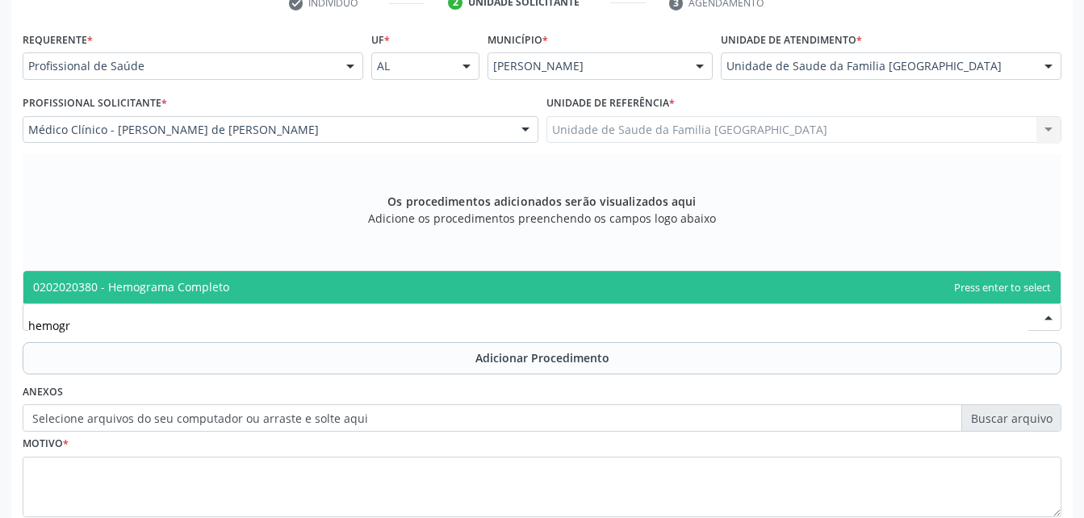
type input "hemogra"
click at [237, 283] on span "0202020380 - Hemograma Completo" at bounding box center [541, 287] width 1037 height 32
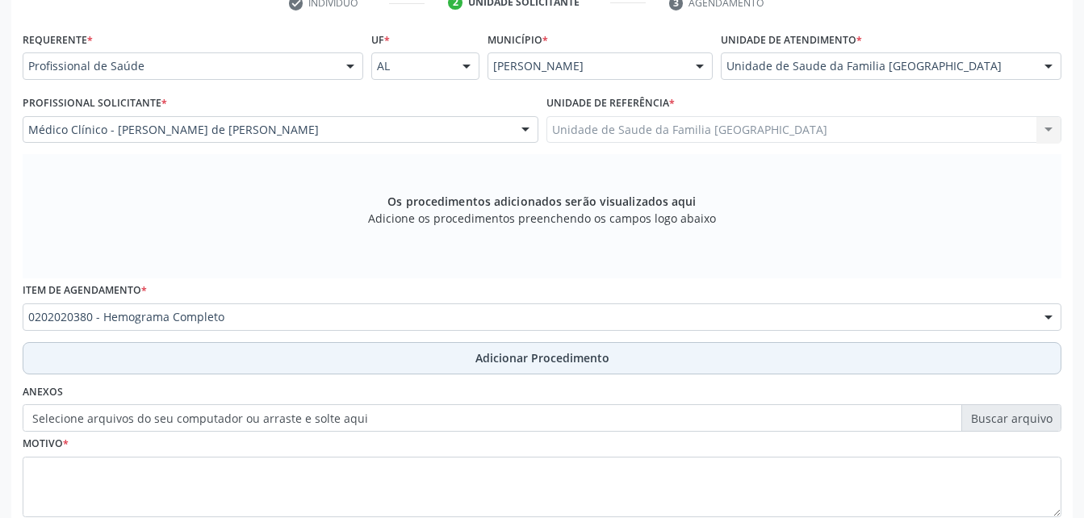
click at [274, 367] on button "Adicionar Procedimento" at bounding box center [542, 358] width 1039 height 32
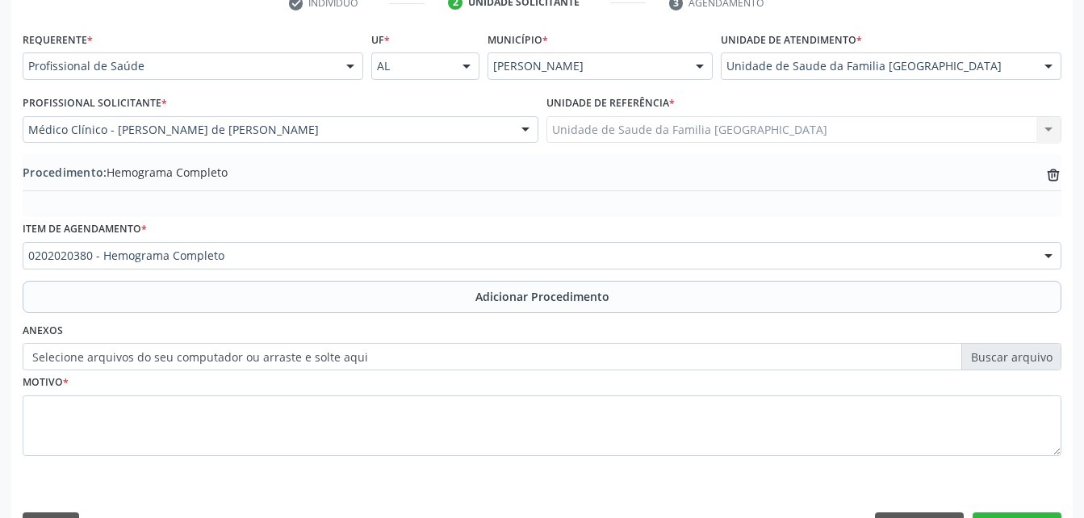
scroll to position [390, 0]
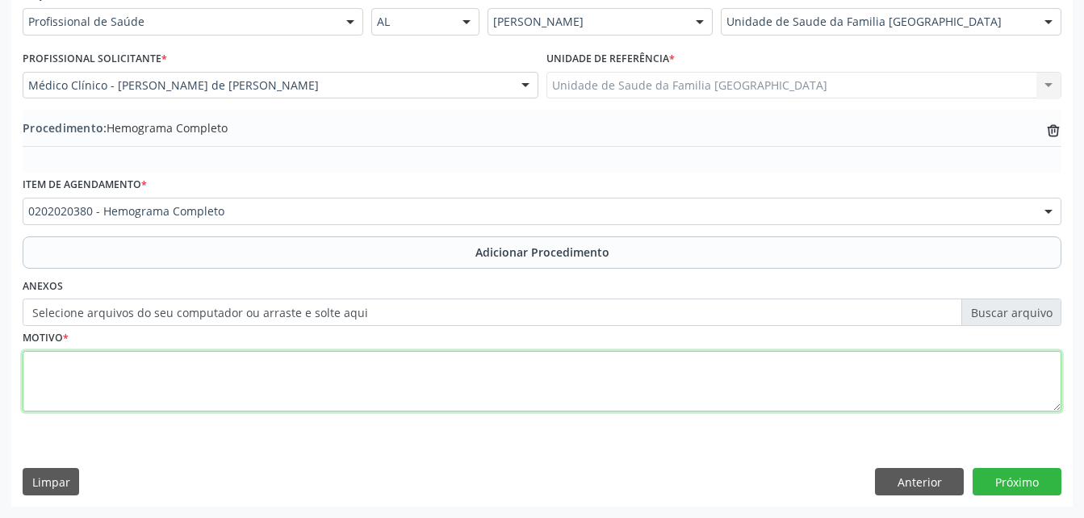
click at [274, 388] on textarea at bounding box center [542, 381] width 1039 height 61
type textarea "exames laboratoriais"
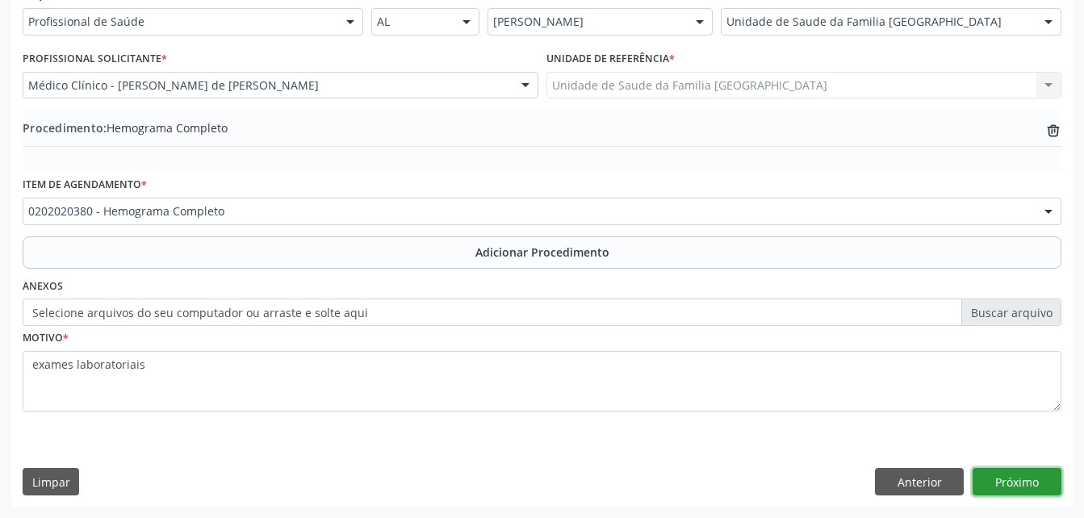
click at [1033, 479] on button "Próximo" at bounding box center [1017, 481] width 89 height 27
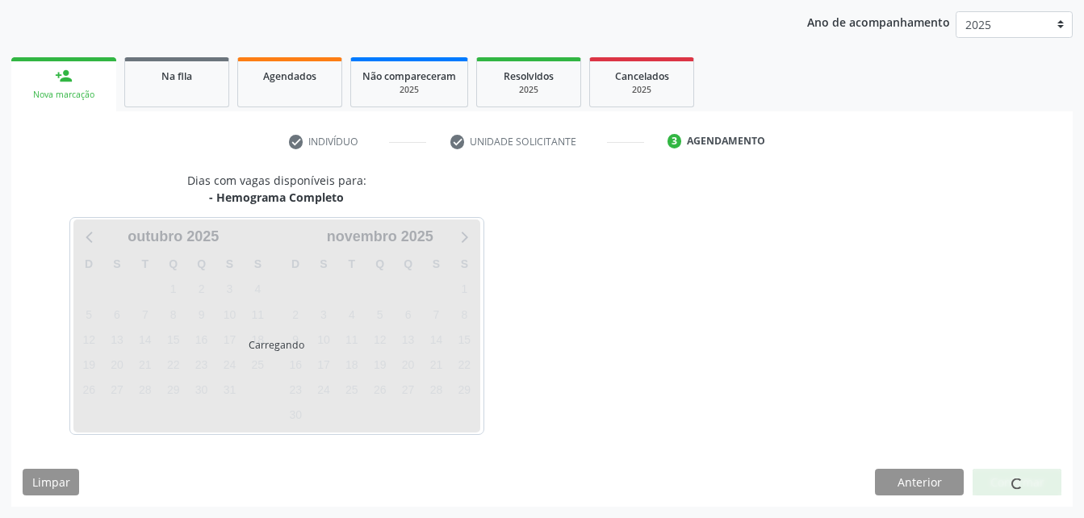
scroll to position [254, 0]
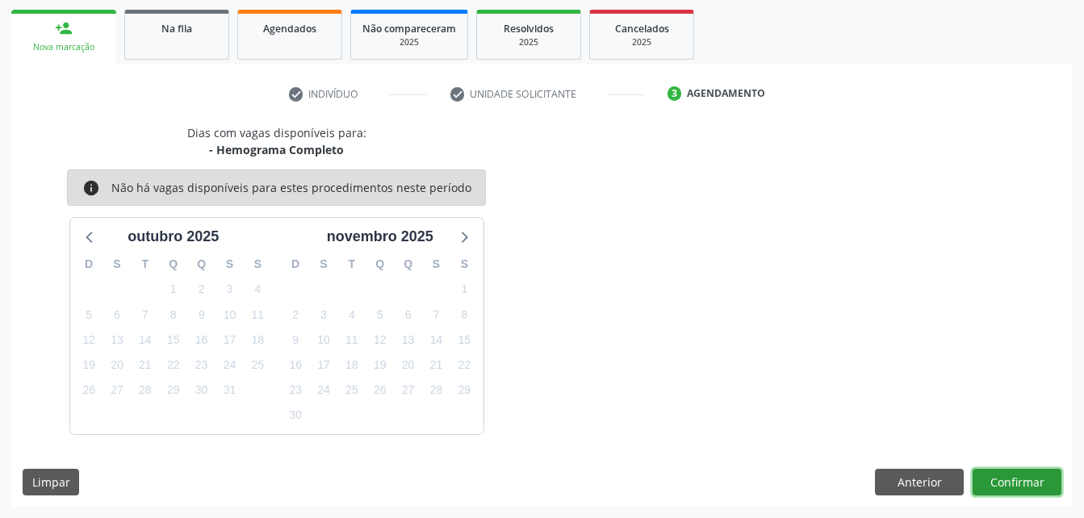
click at [1033, 479] on button "Confirmar" at bounding box center [1017, 482] width 89 height 27
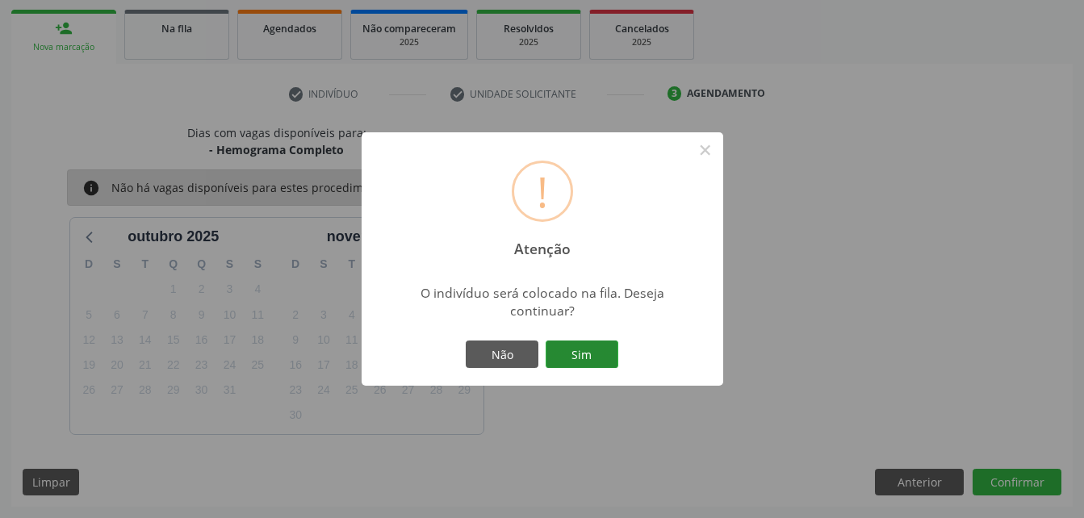
click at [618, 361] on button "Sim" at bounding box center [582, 354] width 73 height 27
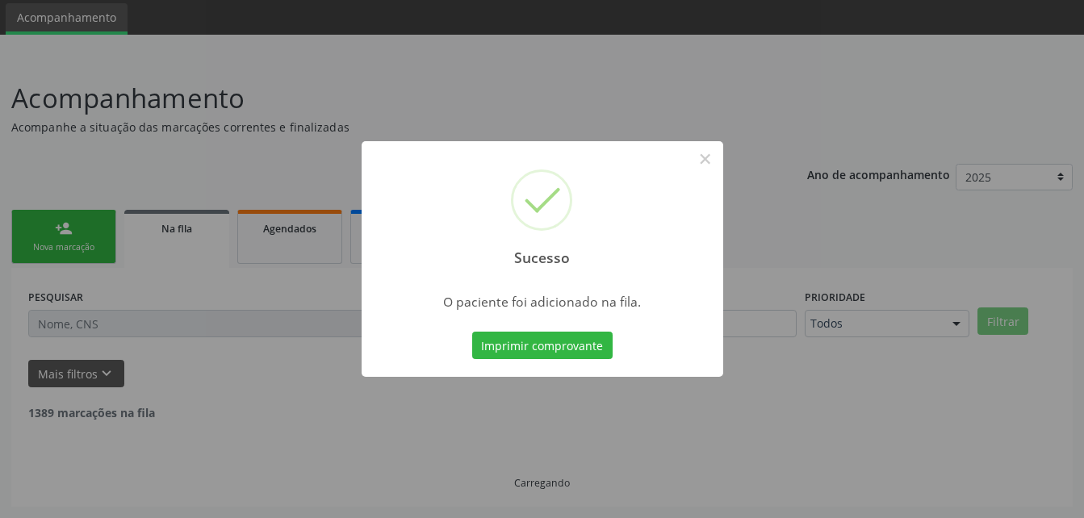
scroll to position [37, 0]
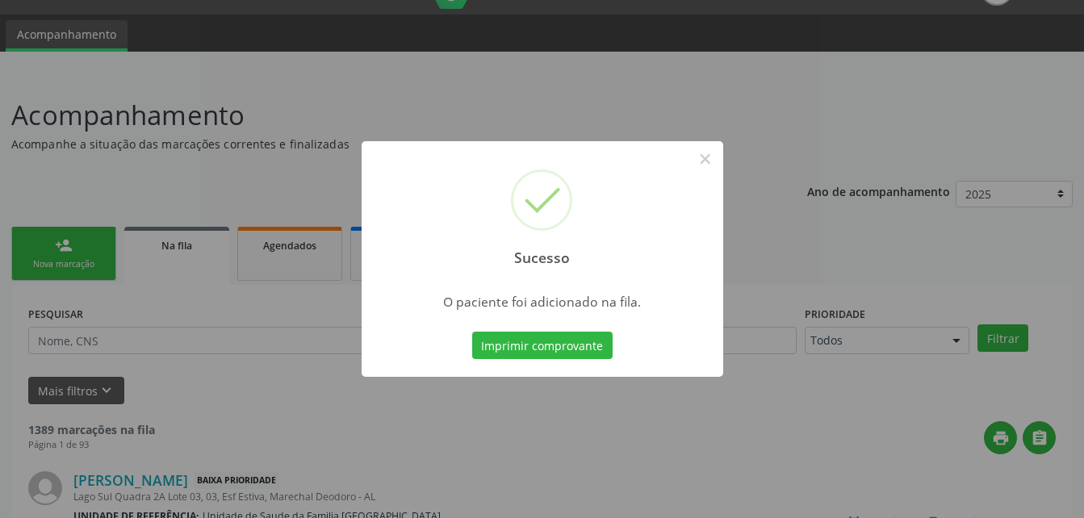
click at [92, 268] on div "Sucesso × O paciente foi adicionado na fila. Imprimir comprovante Cancel" at bounding box center [542, 259] width 1084 height 518
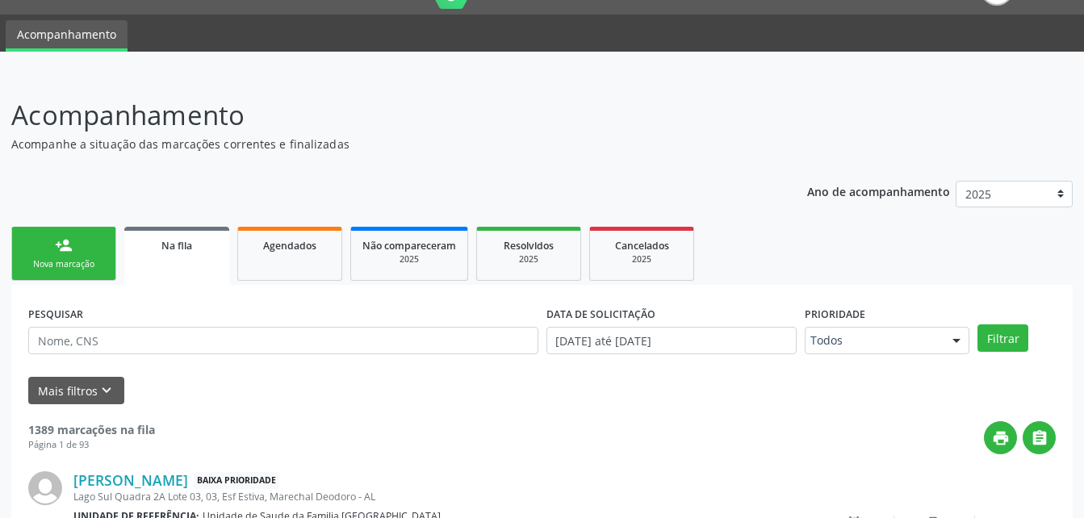
click at [92, 268] on div "Nova marcação" at bounding box center [63, 264] width 81 height 12
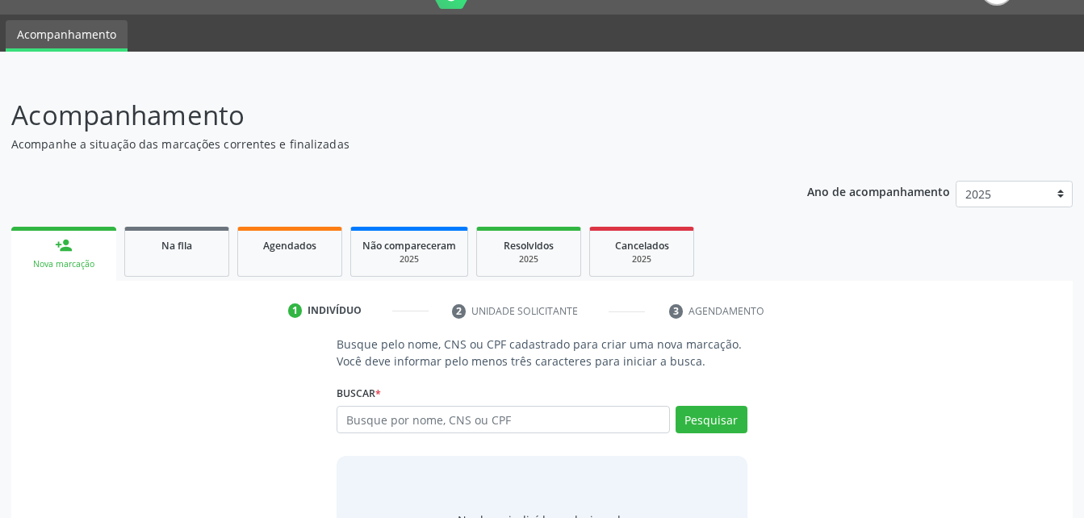
scroll to position [127, 0]
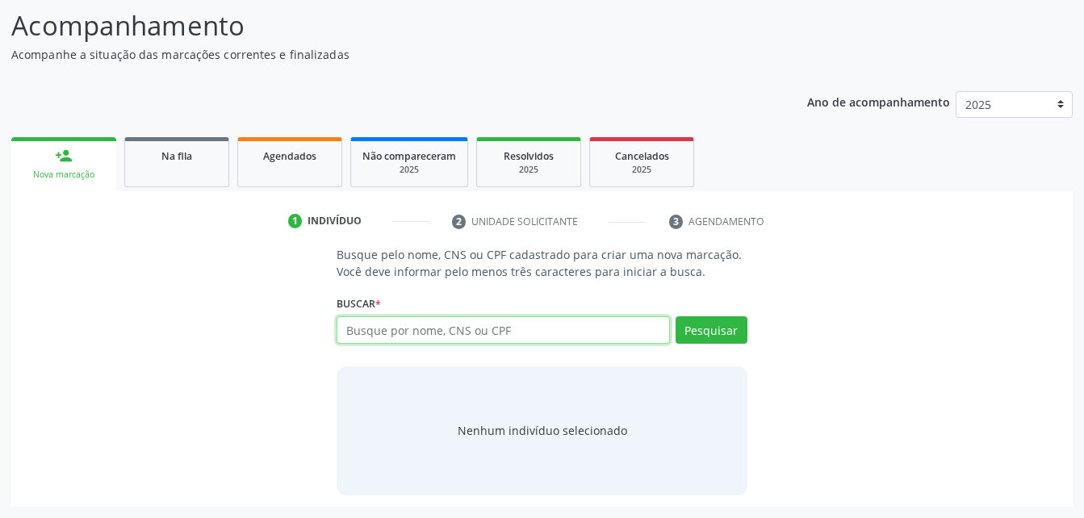
click at [426, 336] on input "text" at bounding box center [503, 329] width 333 height 27
type input "700505936490459"
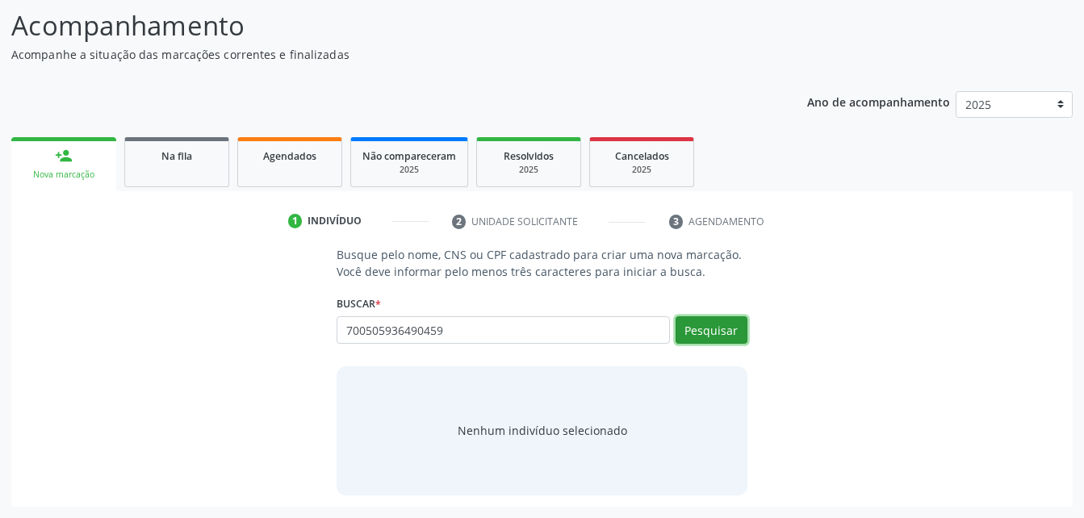
click at [690, 325] on button "Pesquisar" at bounding box center [712, 329] width 72 height 27
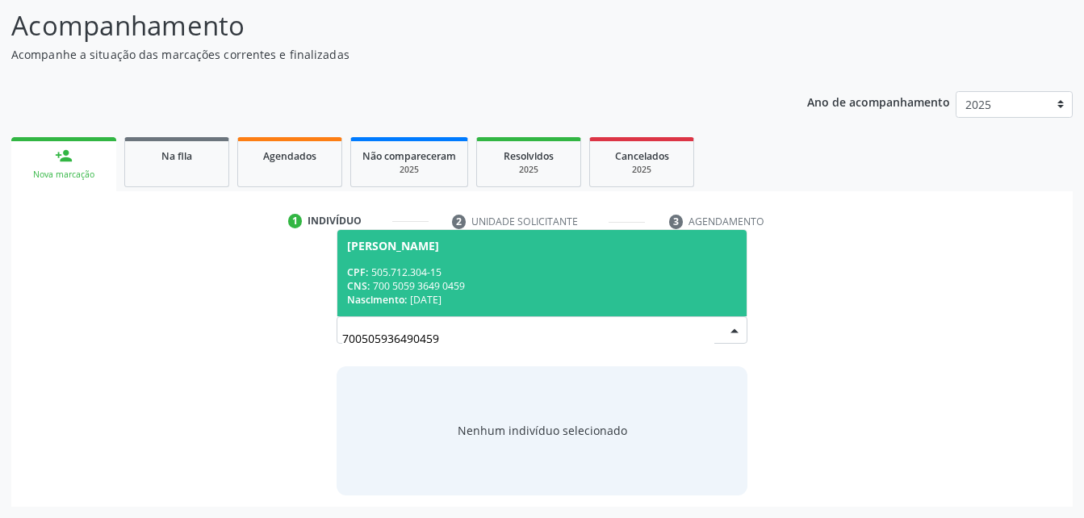
click at [649, 291] on div "CNS: 700 5059 3649 0459" at bounding box center [541, 286] width 389 height 14
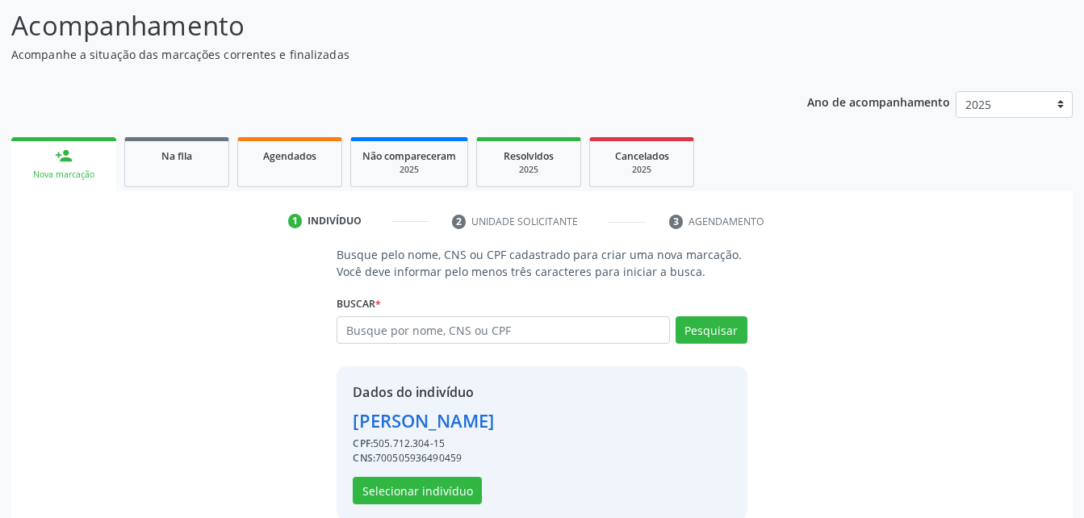
scroll to position [152, 0]
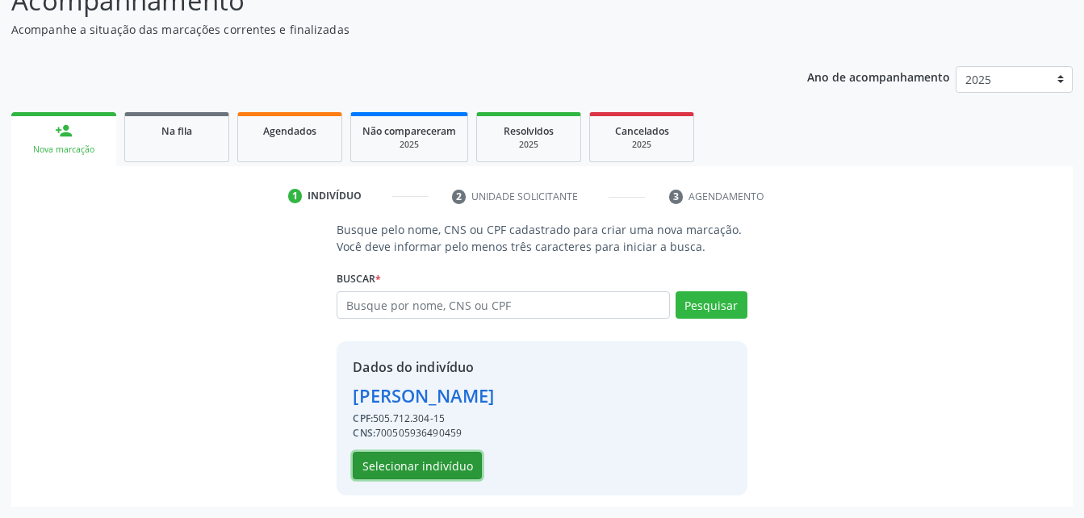
click at [467, 461] on button "Selecionar indivíduo" at bounding box center [417, 465] width 129 height 27
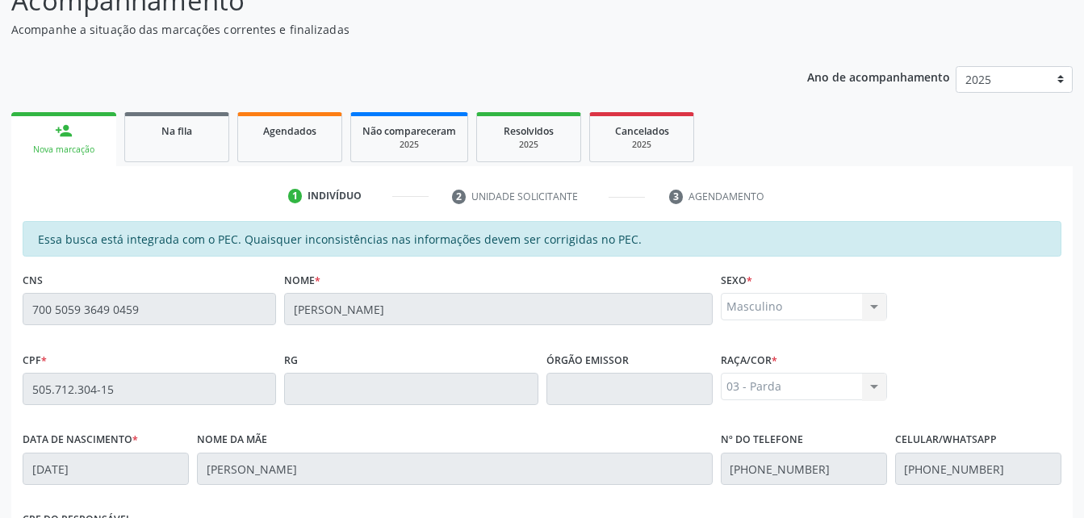
scroll to position [426, 0]
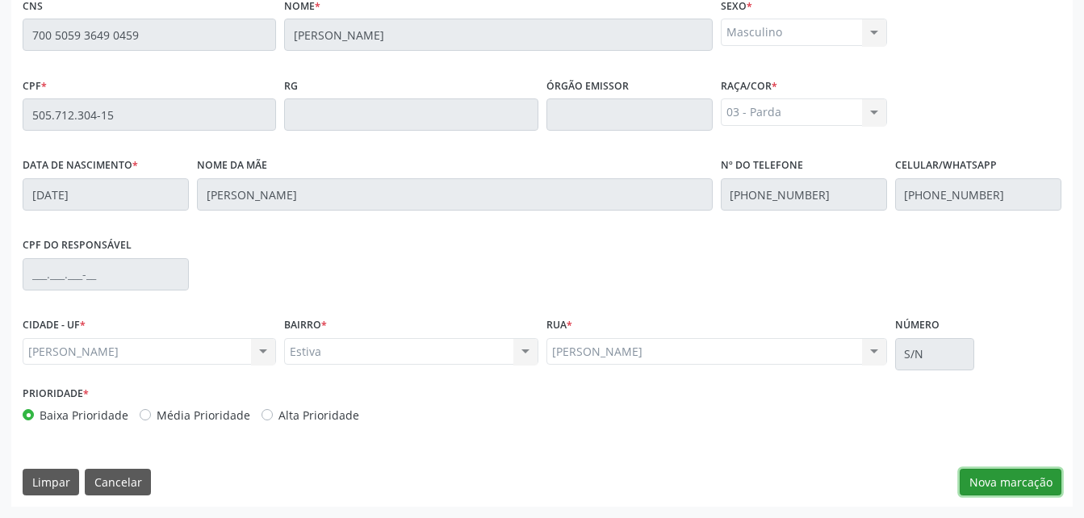
click at [1015, 486] on button "Nova marcação" at bounding box center [1011, 482] width 102 height 27
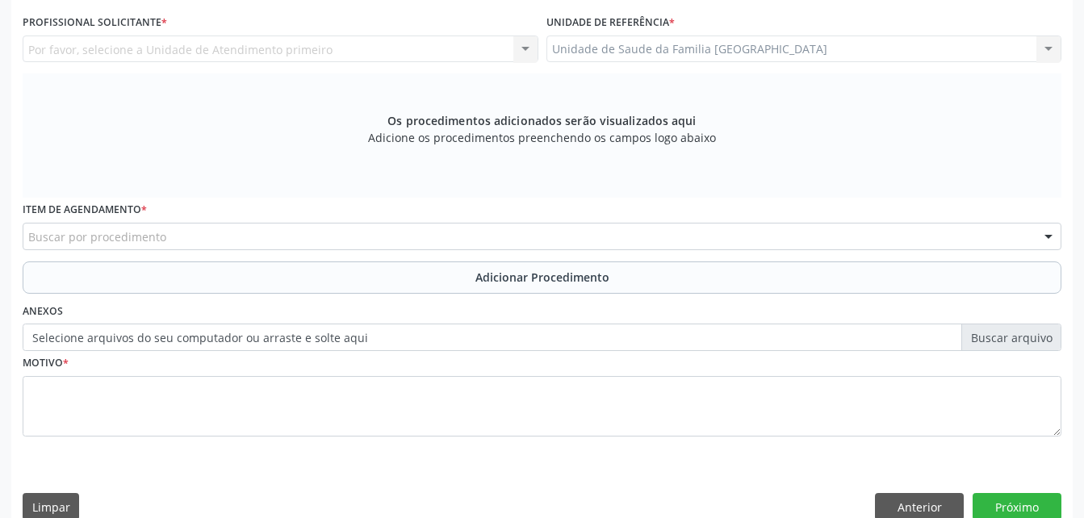
scroll to position [265, 0]
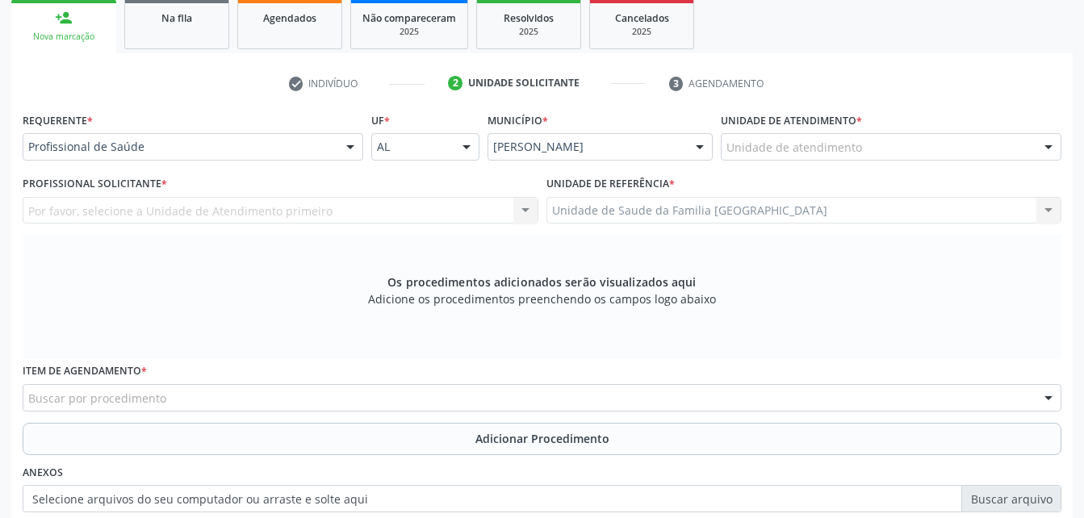
click at [865, 140] on div "Unidade de atendimento" at bounding box center [891, 146] width 341 height 27
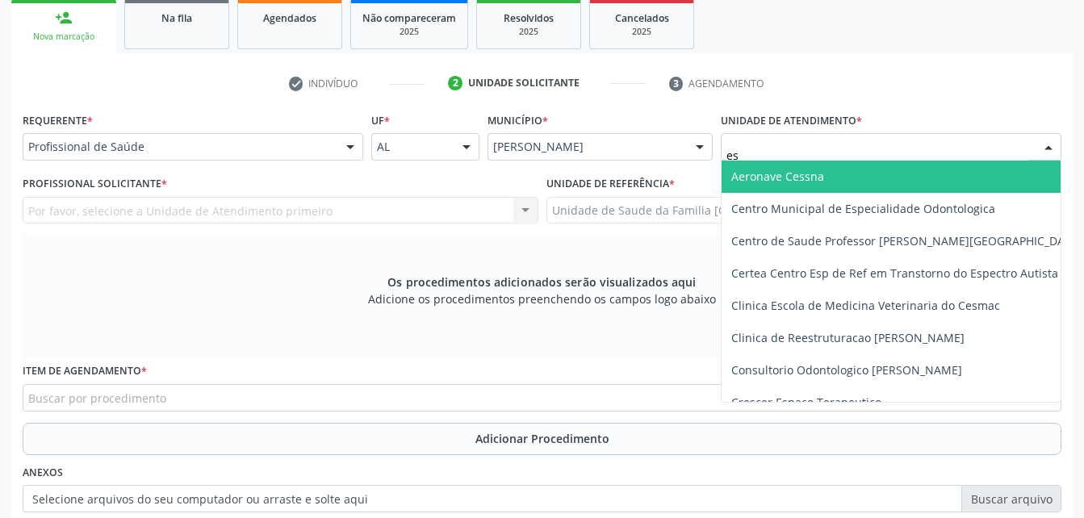
type input "est"
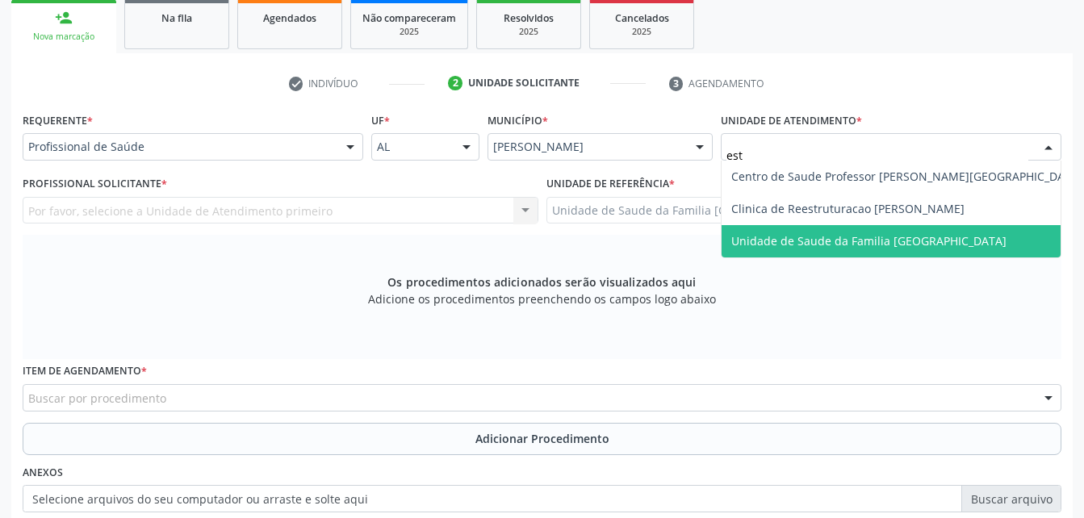
click at [922, 233] on span "Unidade de Saude da Familia [GEOGRAPHIC_DATA]" at bounding box center [868, 240] width 275 height 15
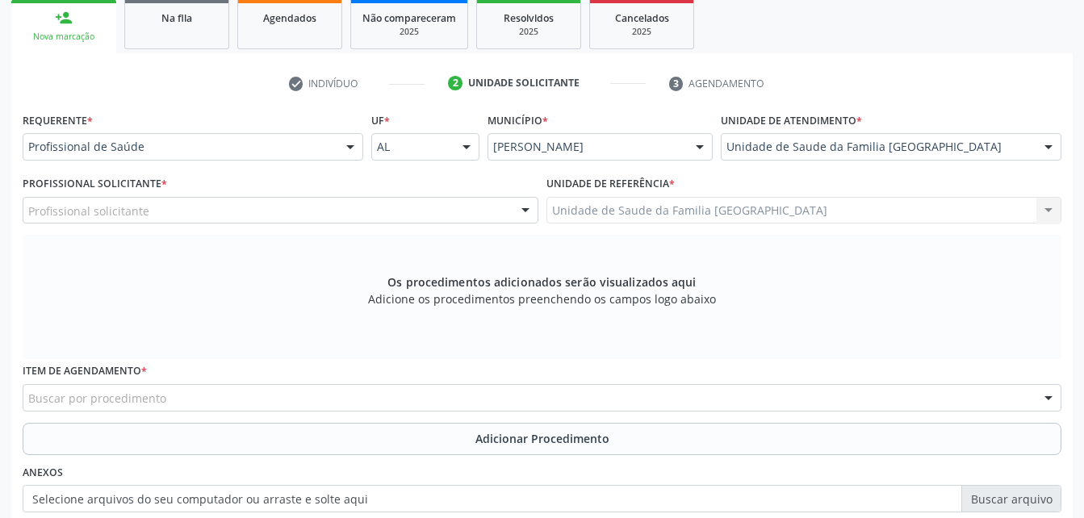
click at [373, 224] on div "Profissional Solicitante * Profissional solicitante Assistente Administrativo -…" at bounding box center [281, 203] width 524 height 63
click at [352, 212] on div "Profissional solicitante" at bounding box center [281, 210] width 516 height 27
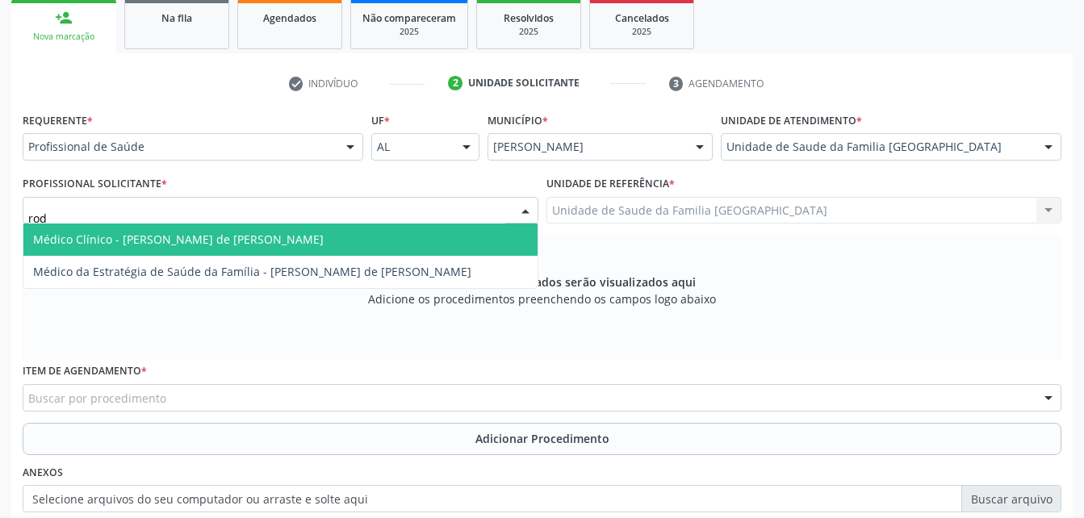
type input "rodr"
click at [351, 236] on span "Médico Clínico - [PERSON_NAME] de [PERSON_NAME]" at bounding box center [280, 240] width 514 height 32
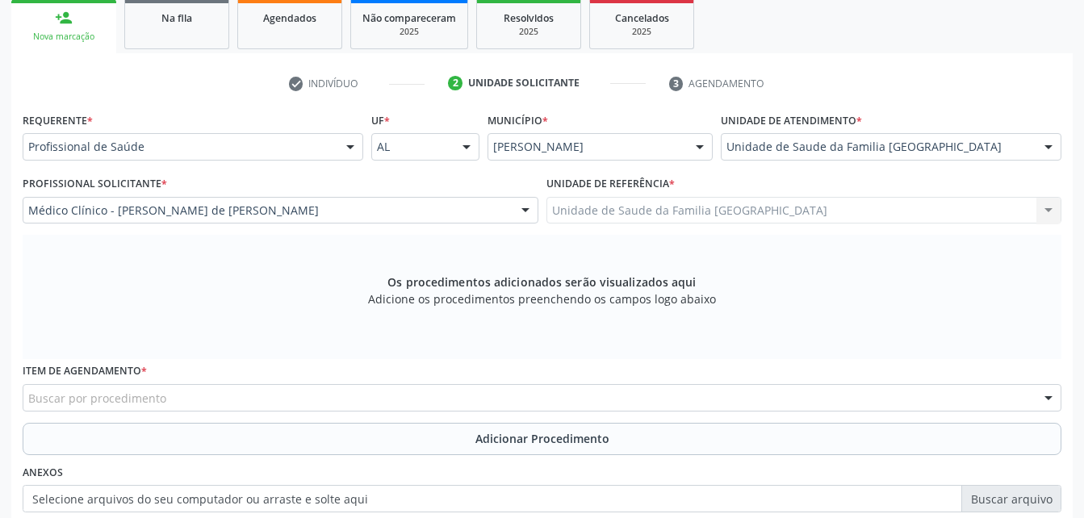
scroll to position [426, 0]
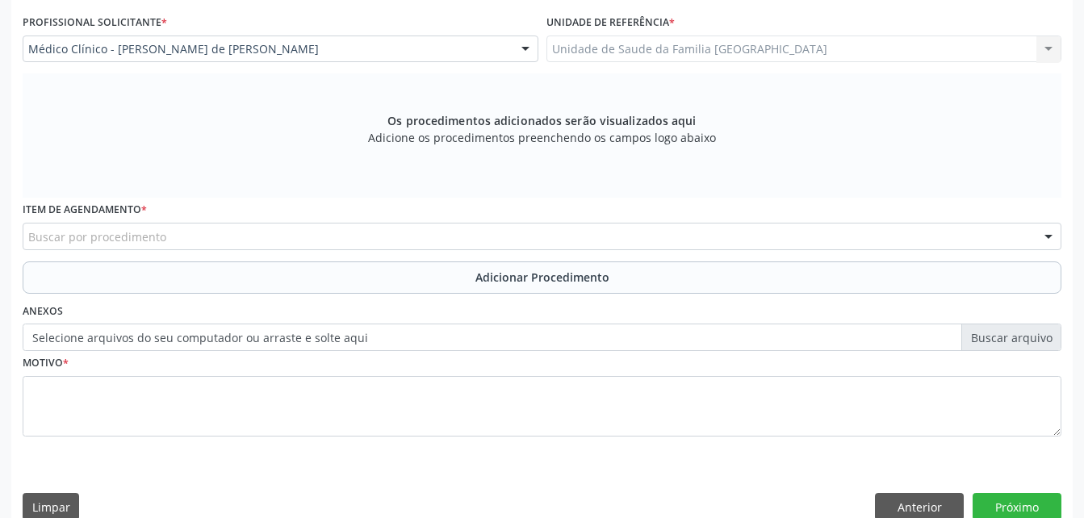
click at [270, 241] on div "Buscar por procedimento" at bounding box center [542, 236] width 1039 height 27
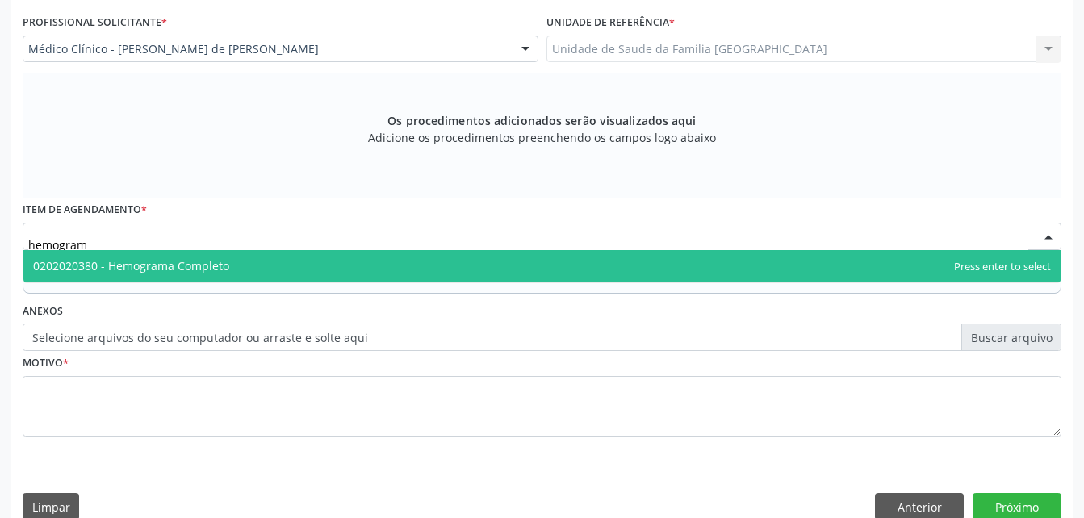
type input "hemograma"
click at [273, 274] on span "0202020380 - Hemograma Completo" at bounding box center [541, 266] width 1037 height 32
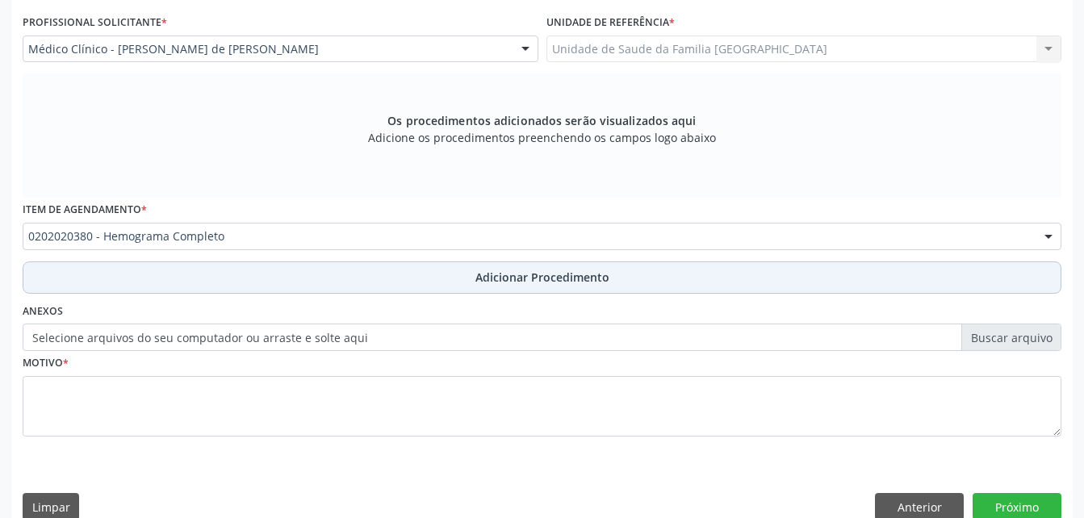
click at [244, 285] on button "Adicionar Procedimento" at bounding box center [542, 278] width 1039 height 32
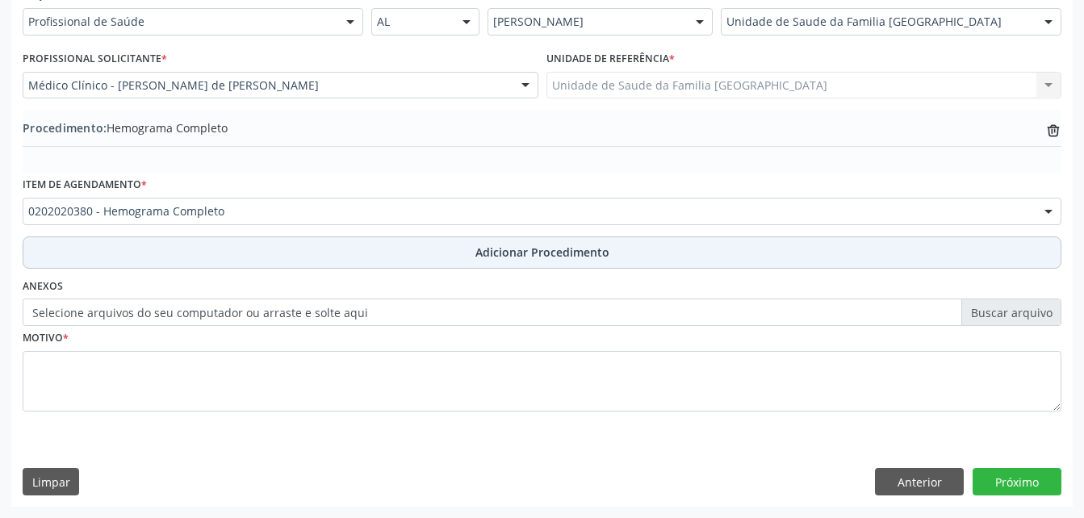
scroll to position [390, 0]
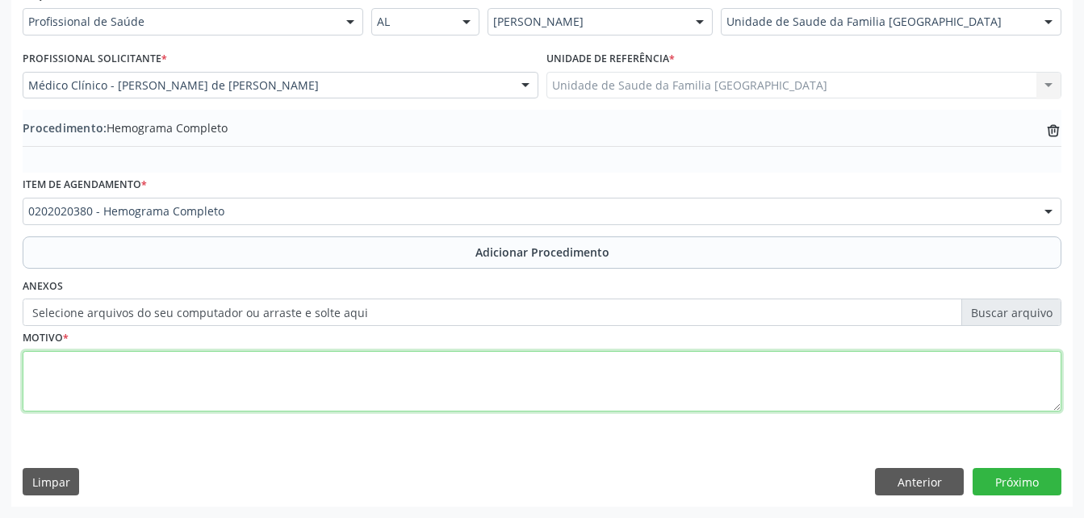
click at [239, 356] on textarea at bounding box center [542, 381] width 1039 height 61
type textarea "exames laboratoriais"
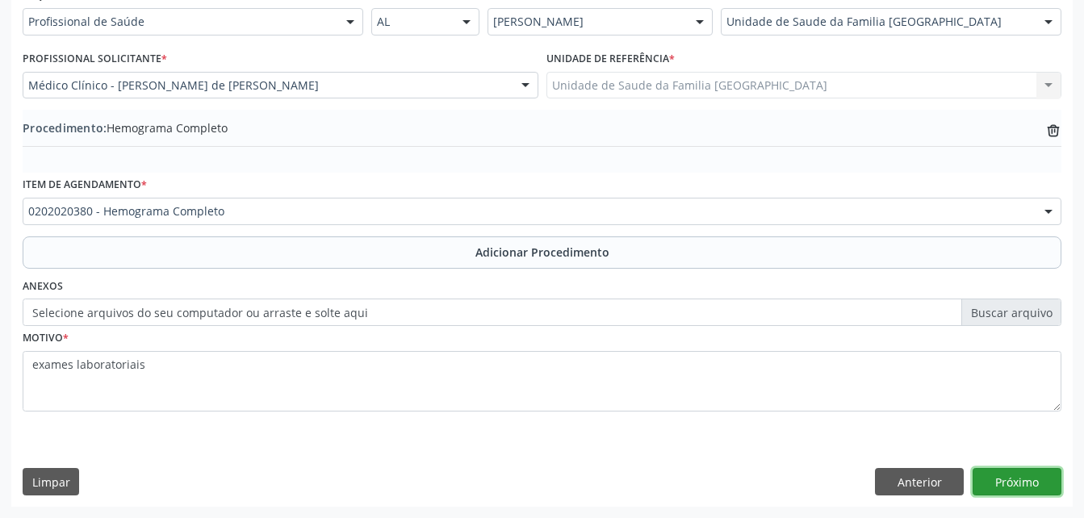
click at [1025, 472] on button "Próximo" at bounding box center [1017, 481] width 89 height 27
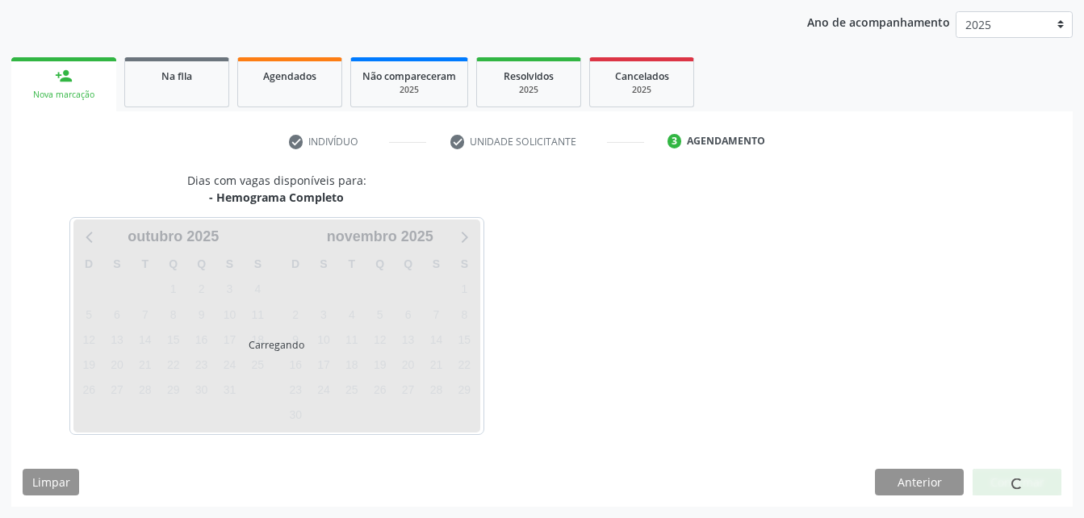
scroll to position [254, 0]
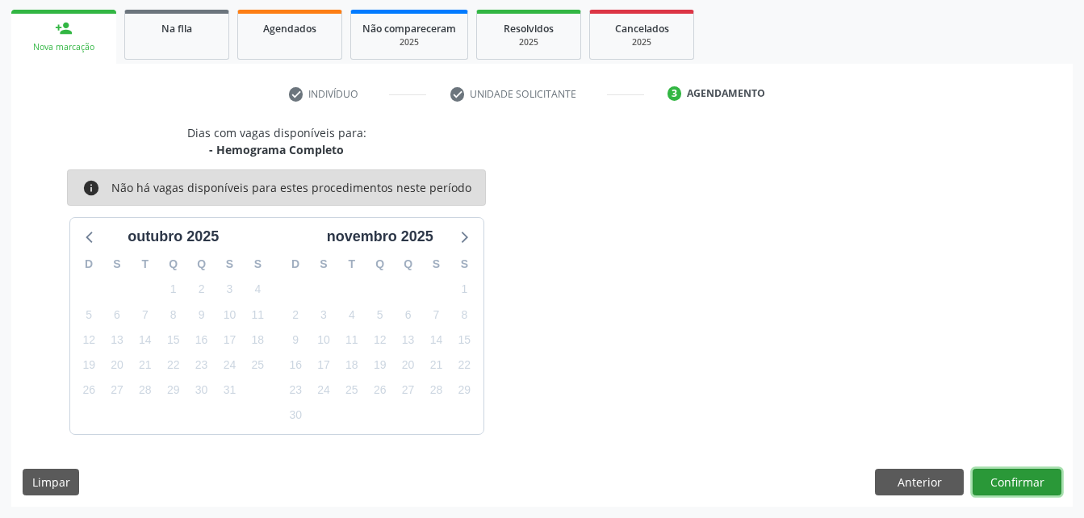
click at [1032, 484] on button "Confirmar" at bounding box center [1017, 482] width 89 height 27
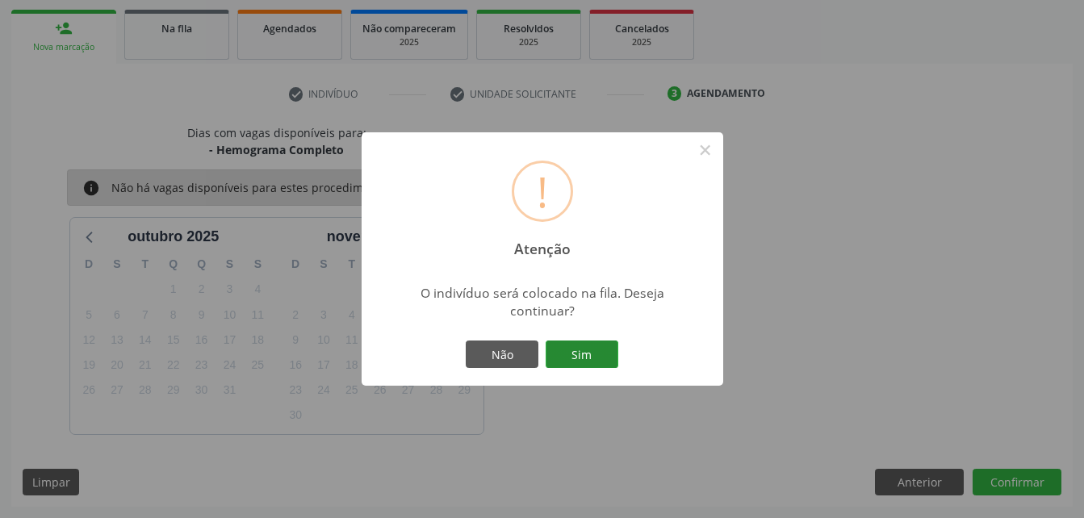
click at [600, 360] on button "Sim" at bounding box center [582, 354] width 73 height 27
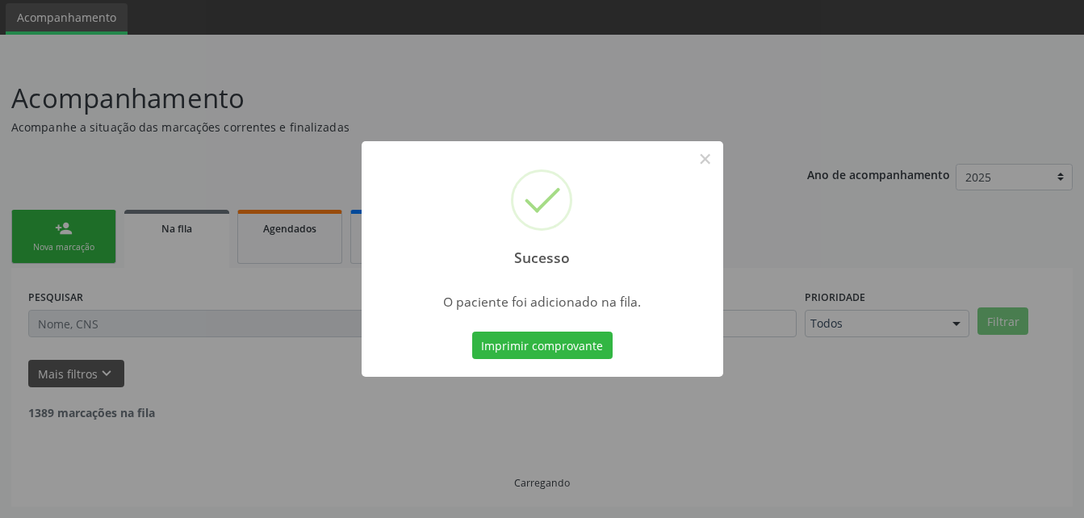
scroll to position [37, 0]
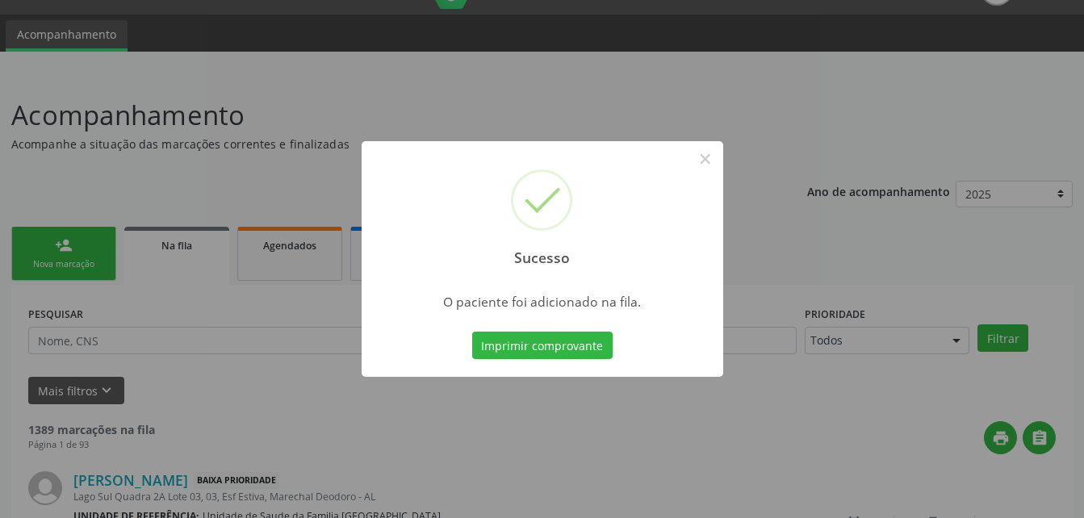
click at [42, 254] on div "Sucesso × O paciente foi adicionado na fila. Imprimir comprovante Cancel" at bounding box center [542, 259] width 1084 height 518
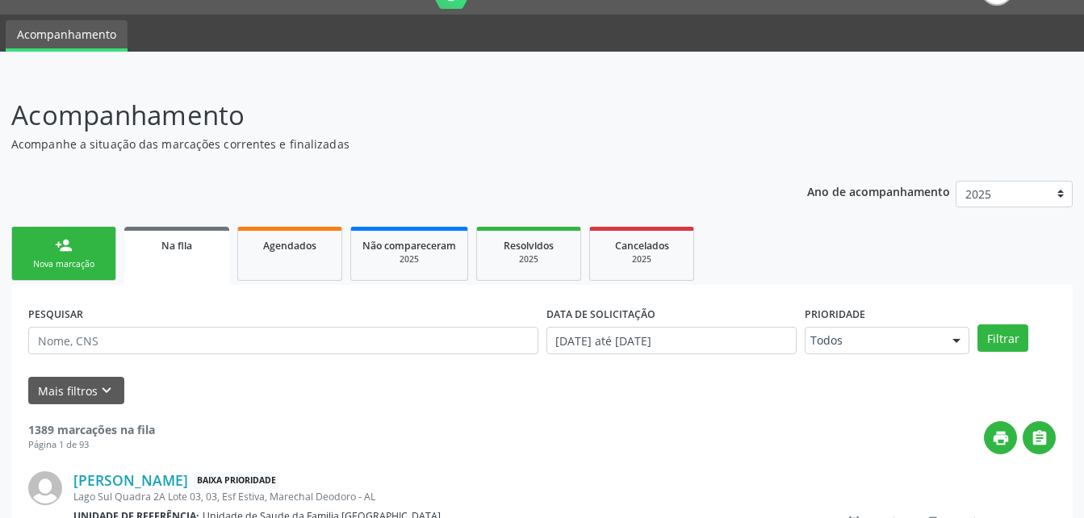
drag, startPoint x: 0, startPoint y: 245, endPoint x: 43, endPoint y: 249, distance: 42.9
click at [52, 249] on link "person_add Nova marcação" at bounding box center [63, 254] width 105 height 54
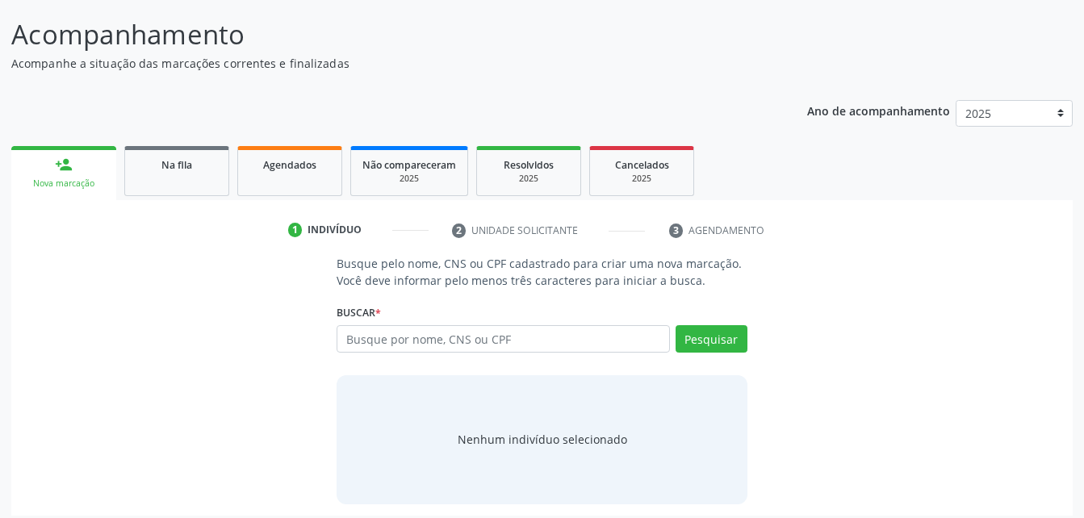
scroll to position [127, 0]
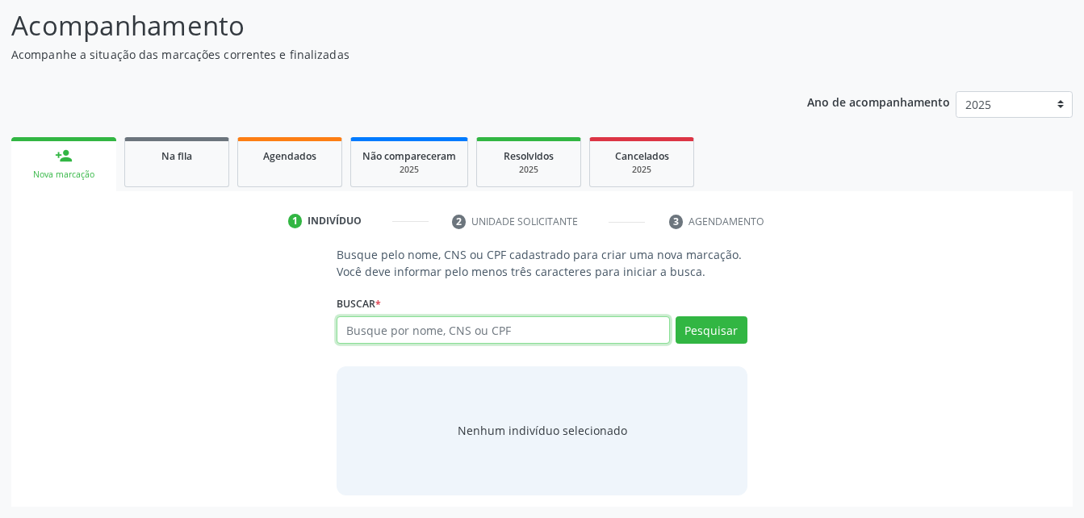
click at [415, 333] on input "text" at bounding box center [503, 329] width 333 height 27
type input "708403707178567"
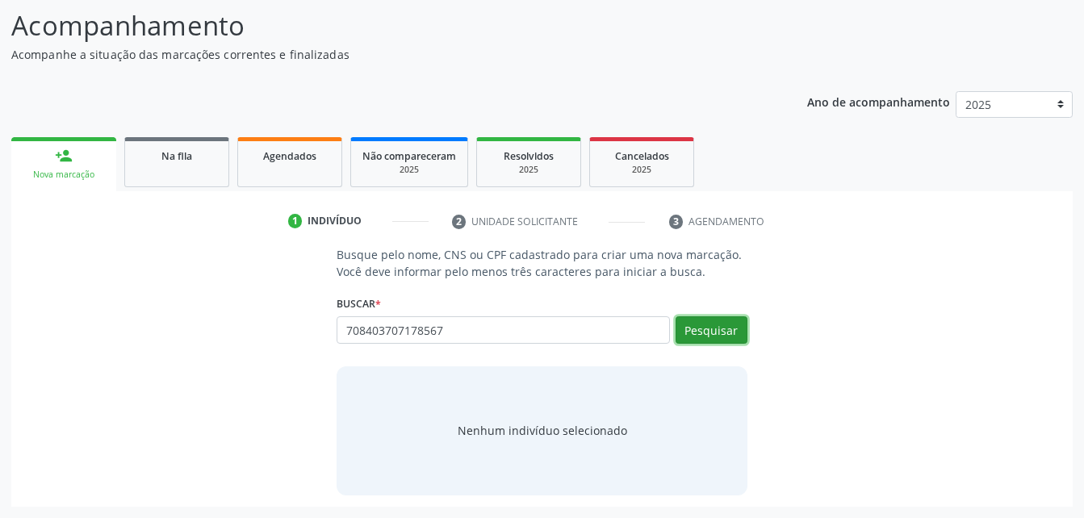
click at [715, 335] on button "Pesquisar" at bounding box center [712, 329] width 72 height 27
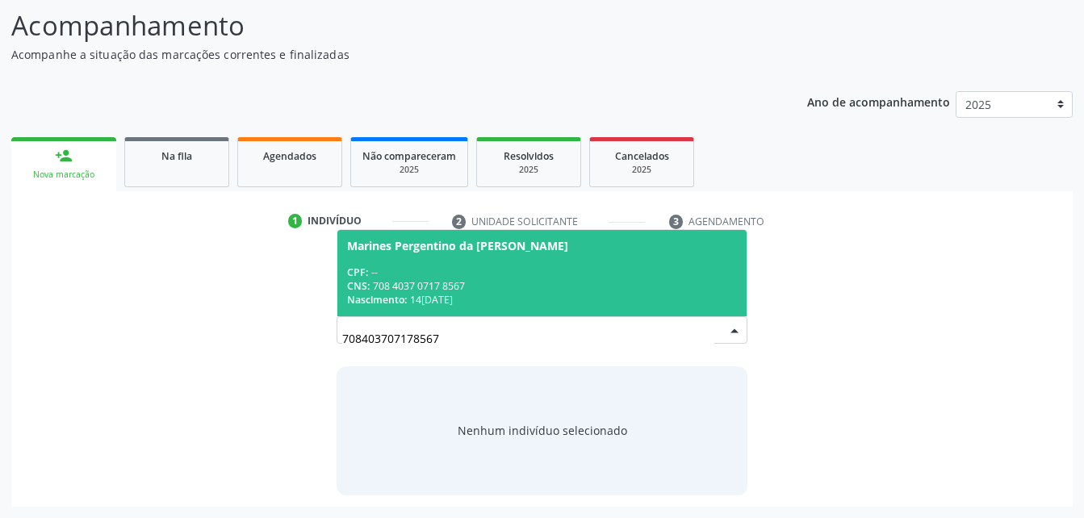
click at [584, 275] on div "CPF: --" at bounding box center [541, 273] width 389 height 14
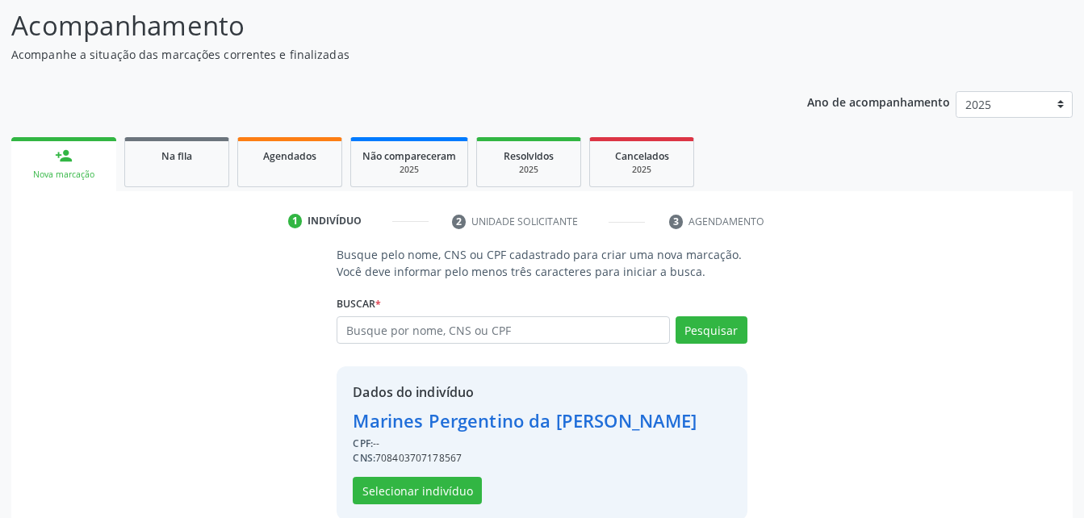
scroll to position [152, 0]
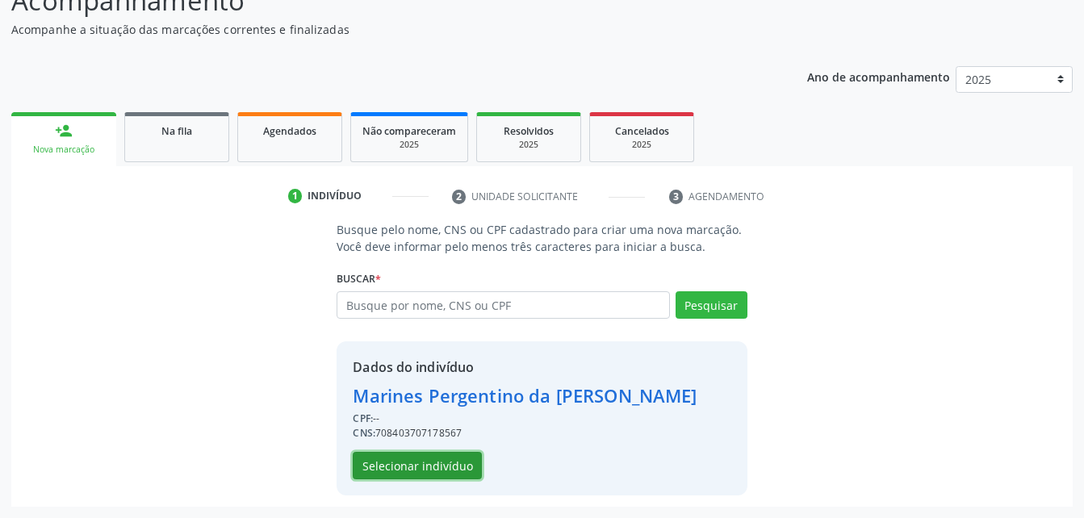
click at [408, 466] on button "Selecionar indivíduo" at bounding box center [417, 465] width 129 height 27
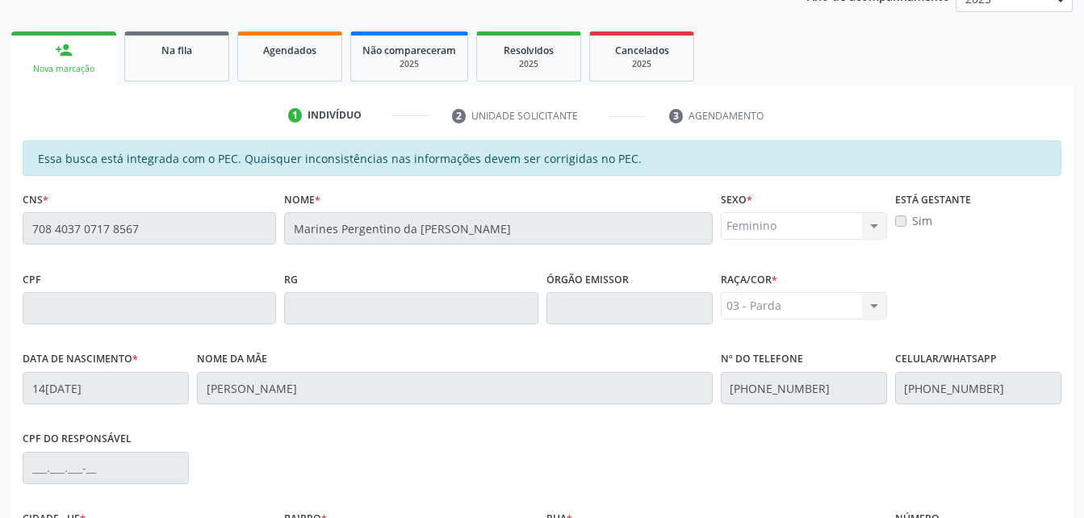
scroll to position [426, 0]
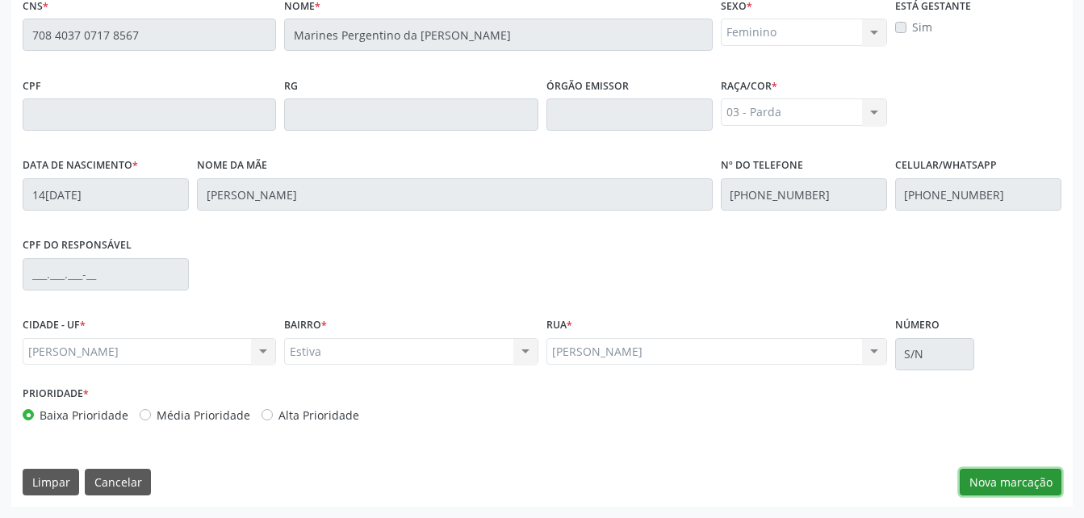
click at [1033, 474] on button "Nova marcação" at bounding box center [1011, 482] width 102 height 27
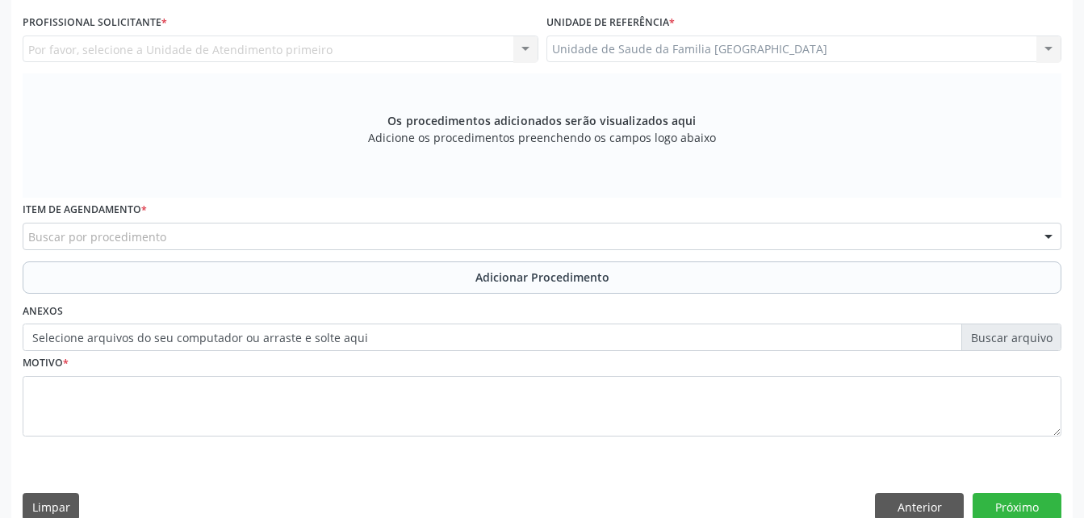
scroll to position [346, 0]
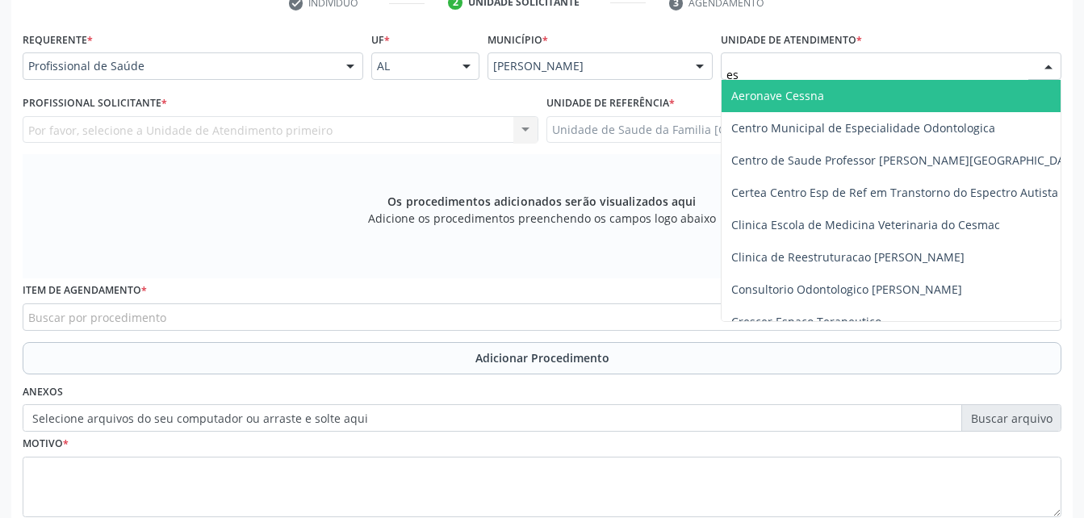
type input "est"
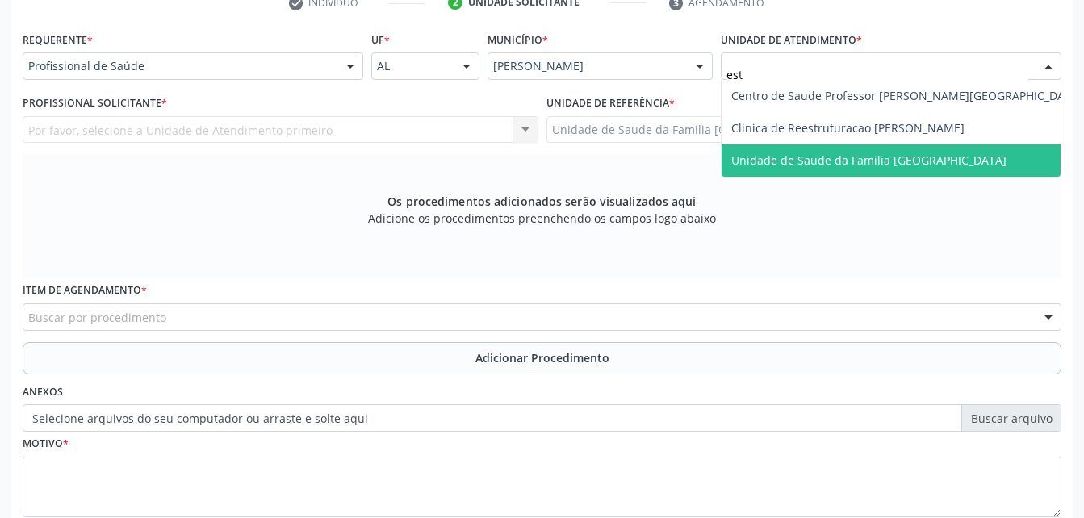
click at [858, 149] on span "Unidade de Saude da Familia [GEOGRAPHIC_DATA]" at bounding box center [907, 161] width 371 height 32
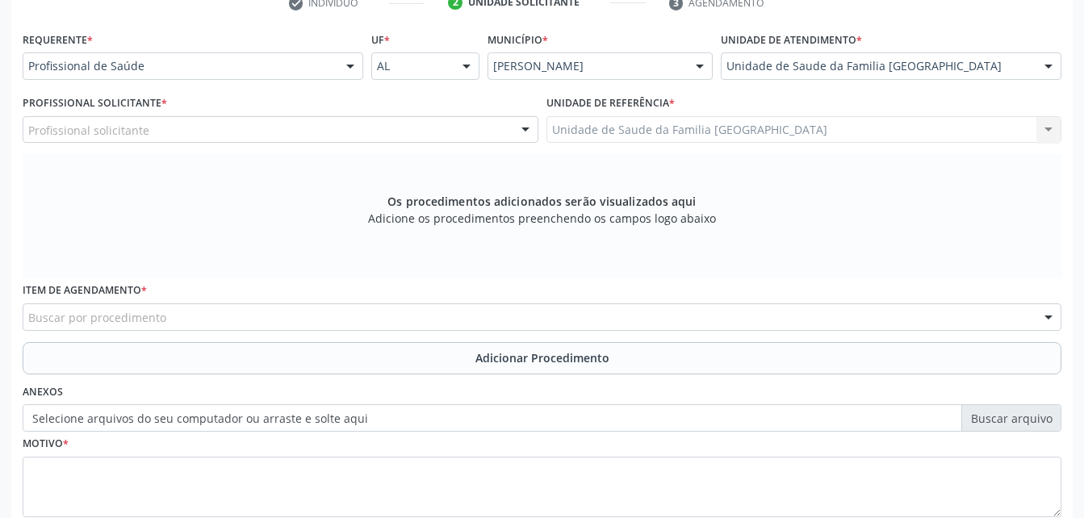
click at [350, 125] on div "Profissional solicitante" at bounding box center [281, 129] width 516 height 27
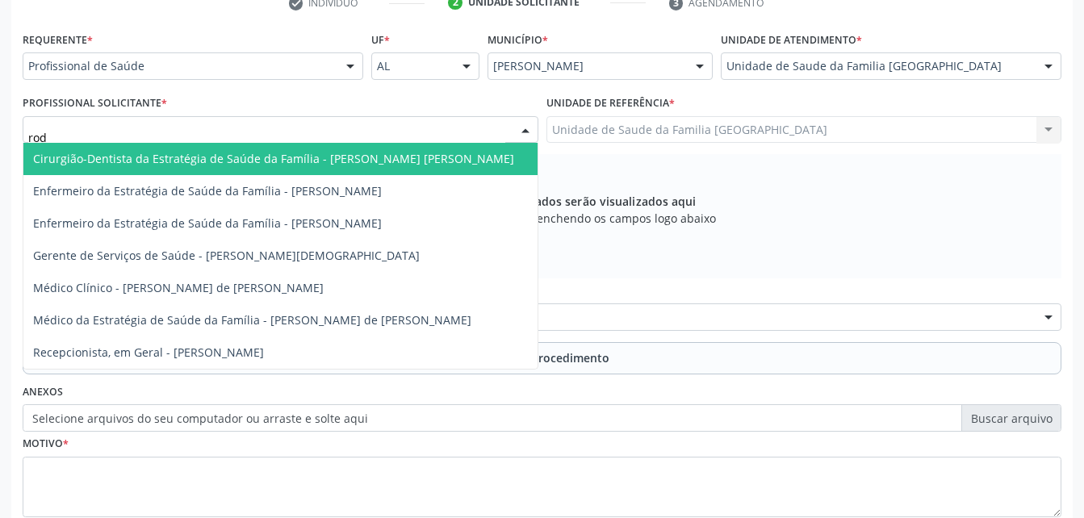
type input "rodr"
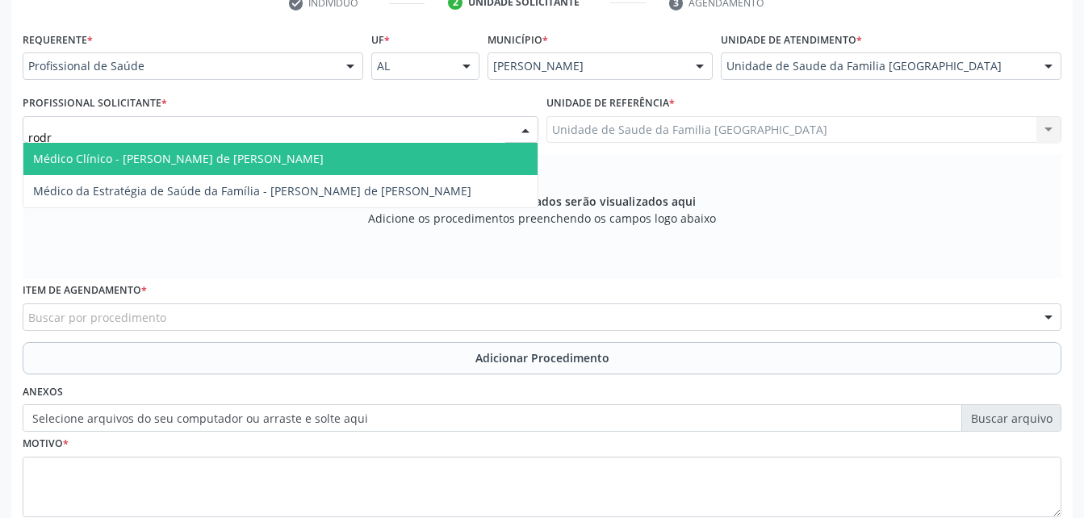
click at [360, 148] on span "Médico Clínico - [PERSON_NAME] de [PERSON_NAME]" at bounding box center [280, 159] width 514 height 32
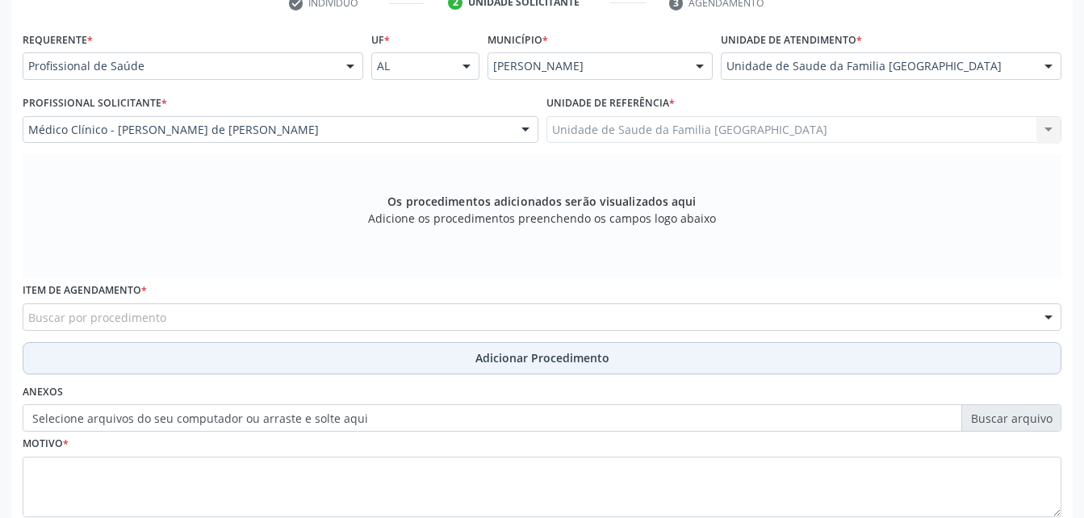
scroll to position [426, 0]
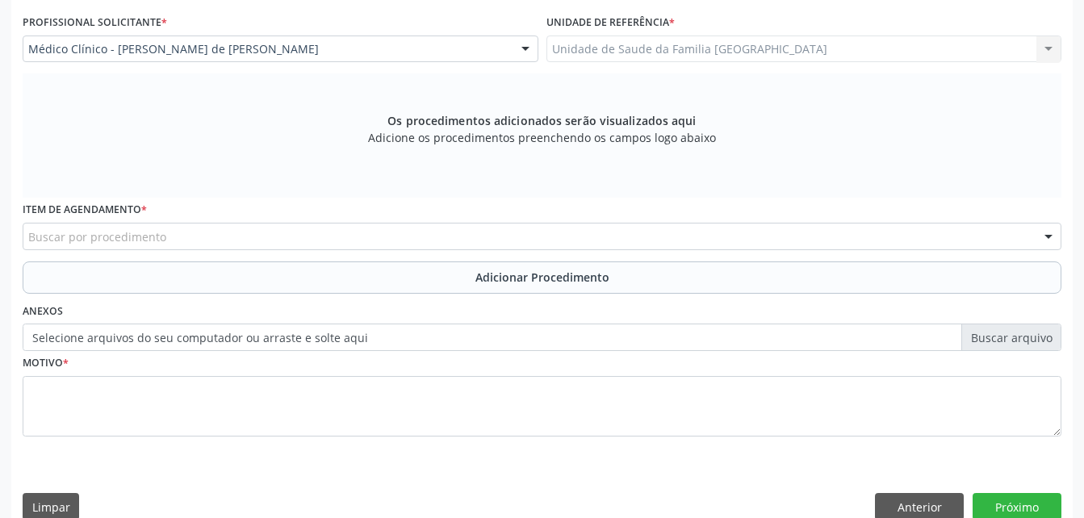
click at [266, 239] on div "Buscar por procedimento" at bounding box center [542, 236] width 1039 height 27
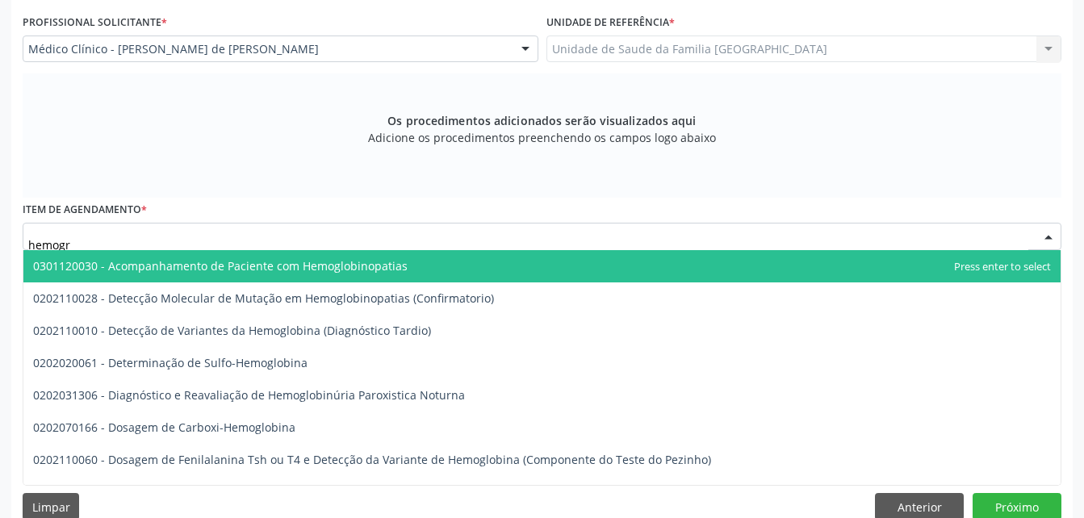
type input "hemogra"
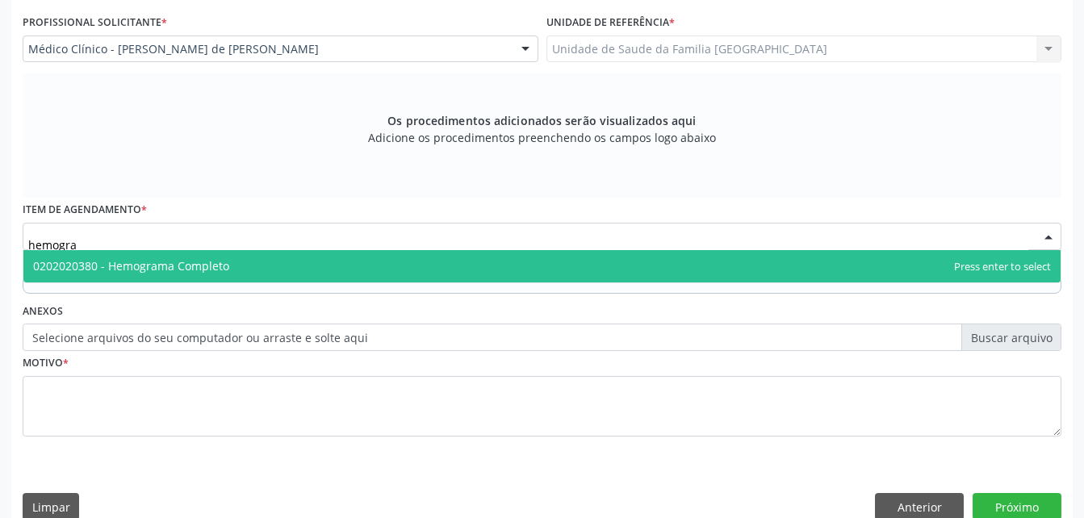
click at [270, 259] on span "0202020380 - Hemograma Completo" at bounding box center [541, 266] width 1037 height 32
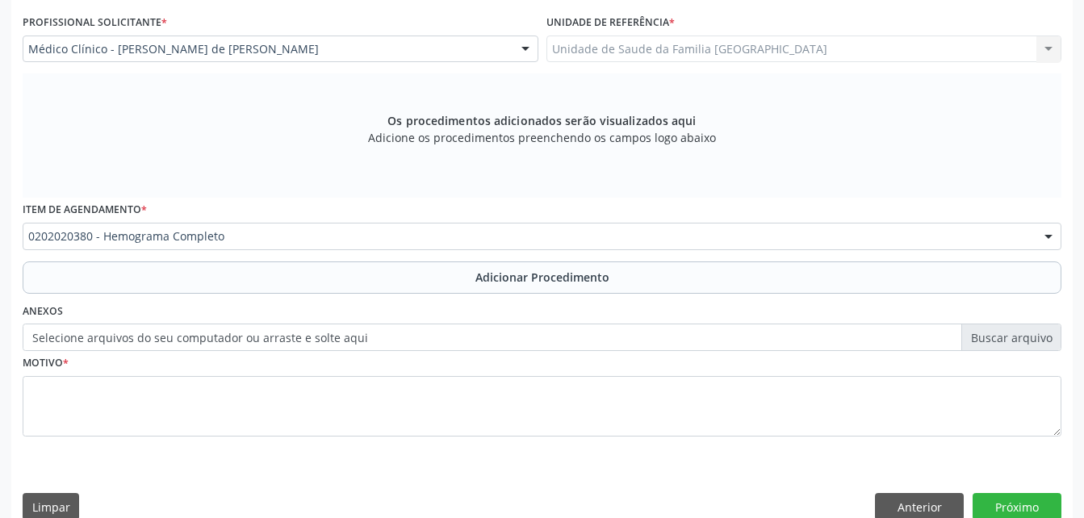
scroll to position [451, 0]
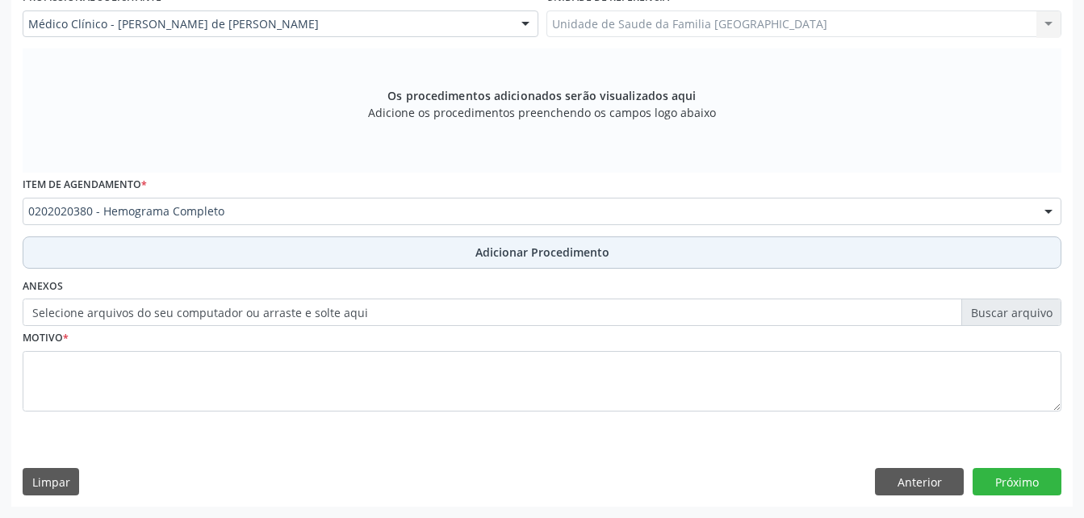
click at [272, 249] on button "Adicionar Procedimento" at bounding box center [542, 253] width 1039 height 32
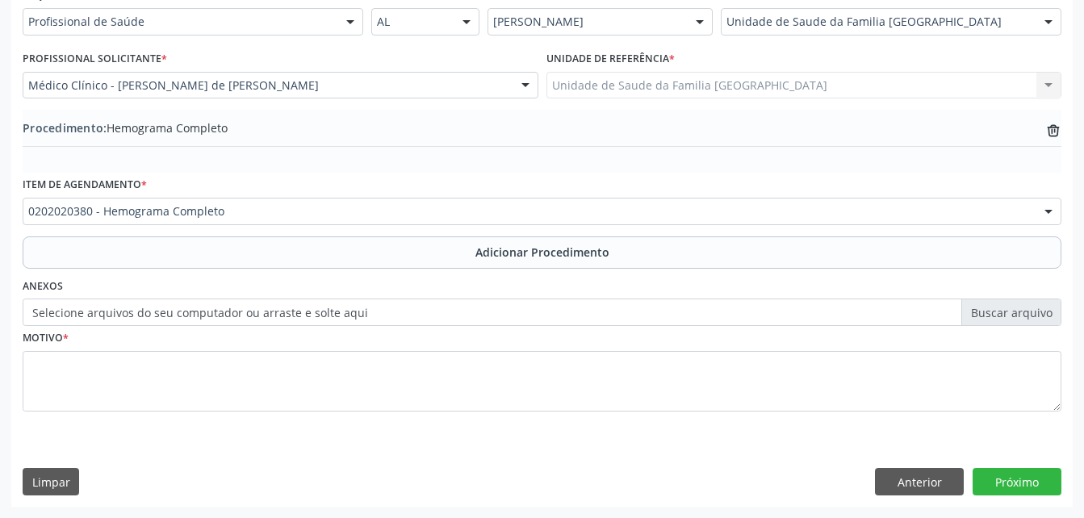
scroll to position [390, 0]
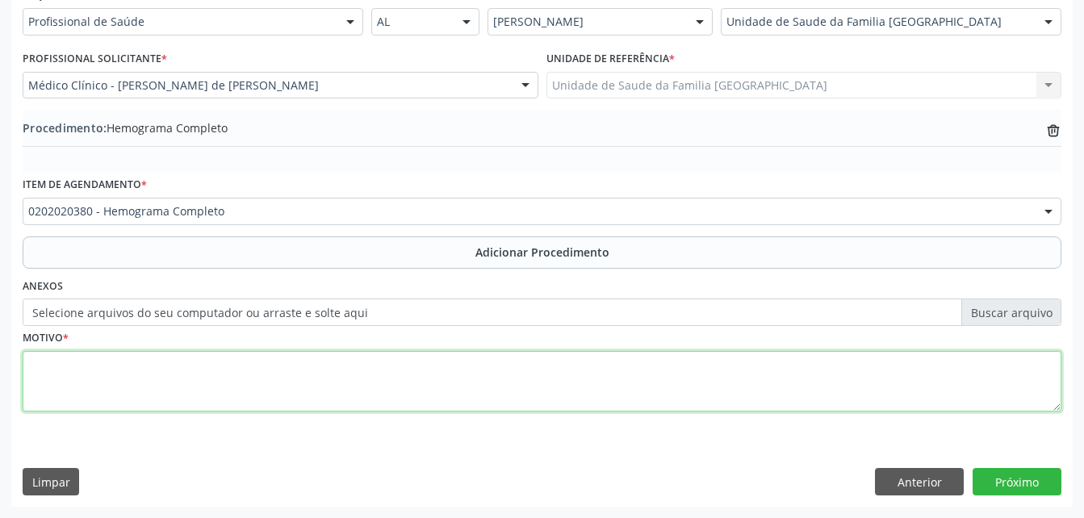
click at [272, 373] on textarea at bounding box center [542, 381] width 1039 height 61
type textarea "exames laboratoriais"
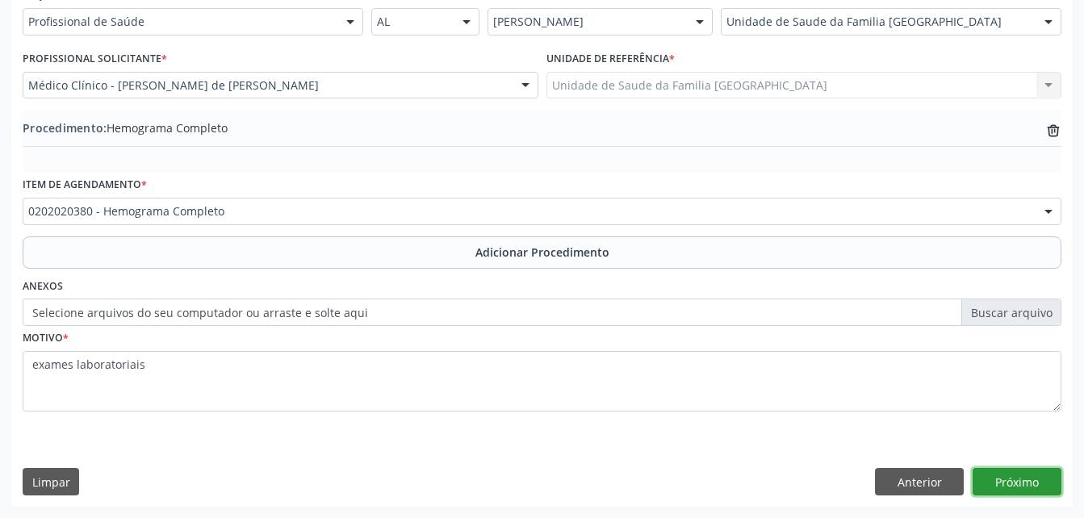
click at [1037, 484] on button "Próximo" at bounding box center [1017, 481] width 89 height 27
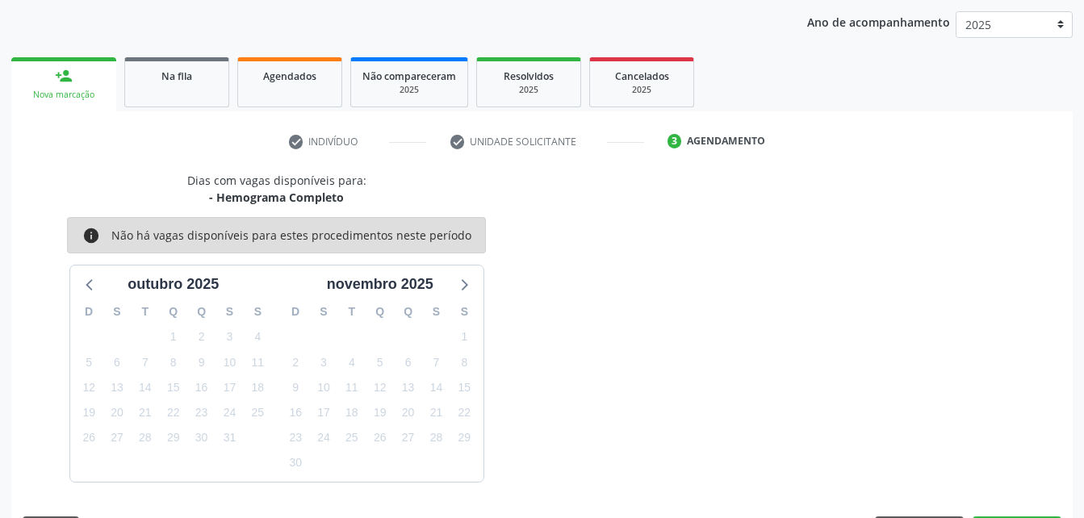
scroll to position [254, 0]
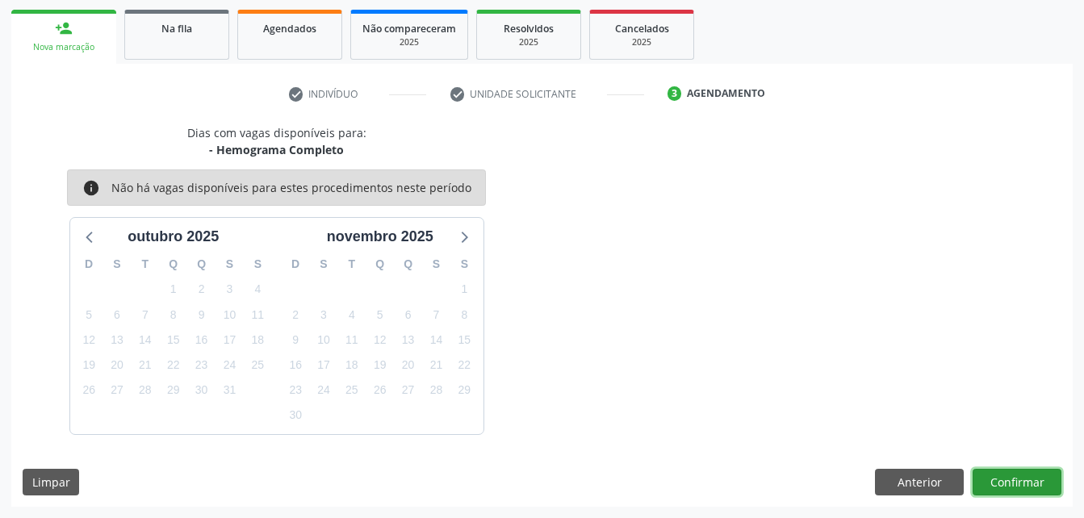
click at [1019, 480] on button "Confirmar" at bounding box center [1017, 482] width 89 height 27
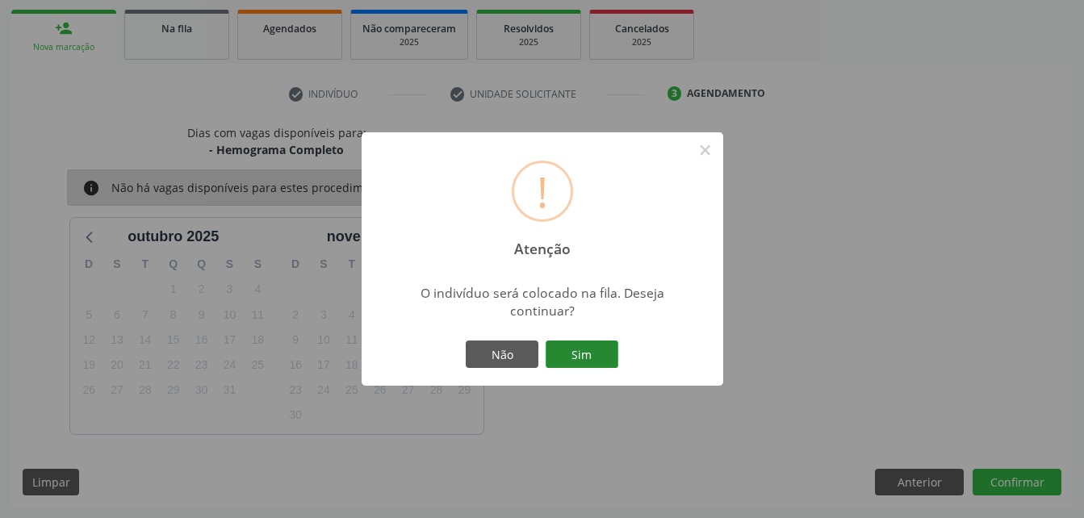
click at [595, 342] on button "Sim" at bounding box center [582, 354] width 73 height 27
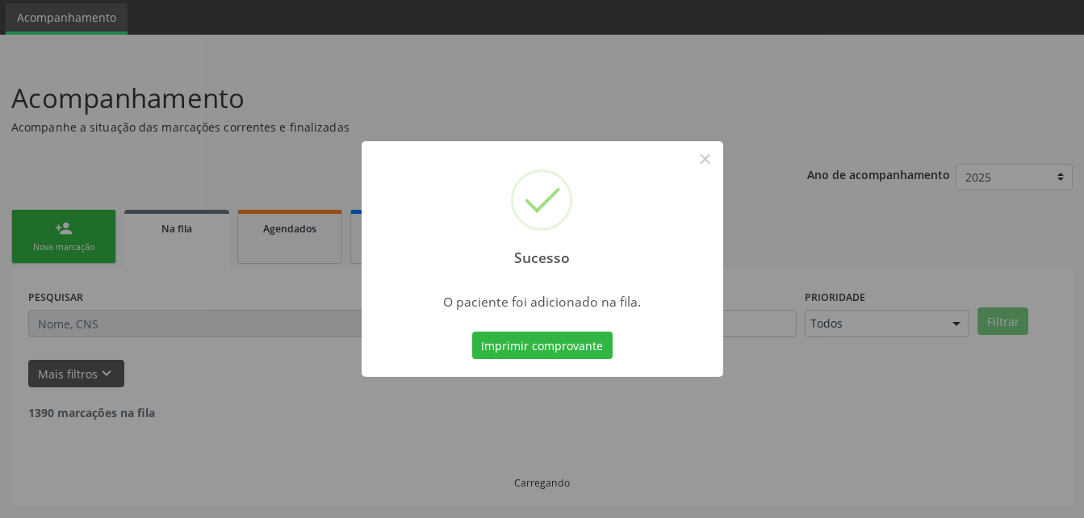
scroll to position [37, 0]
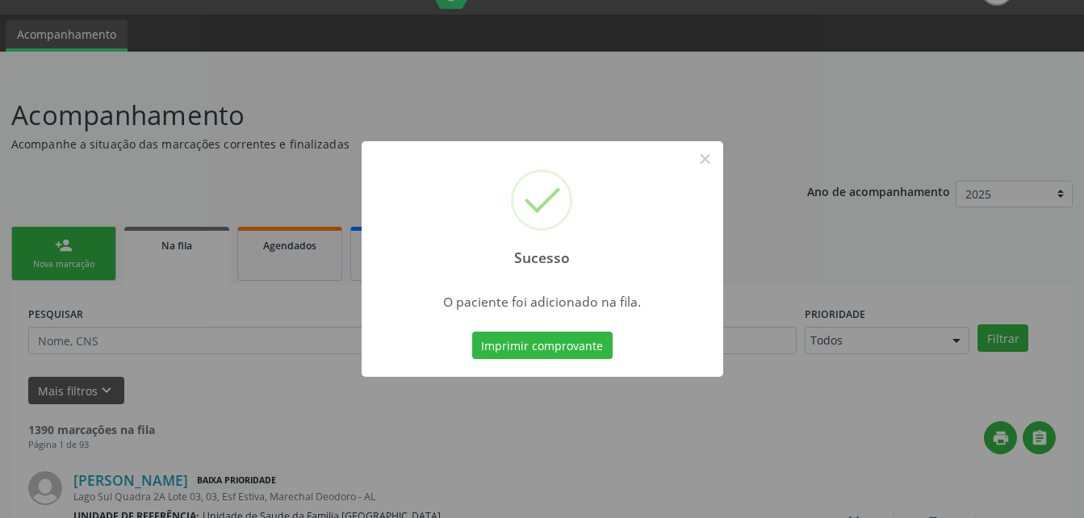
click at [96, 272] on div "Sucesso × O paciente foi adicionado na fila. Imprimir comprovante Cancel" at bounding box center [542, 259] width 1084 height 518
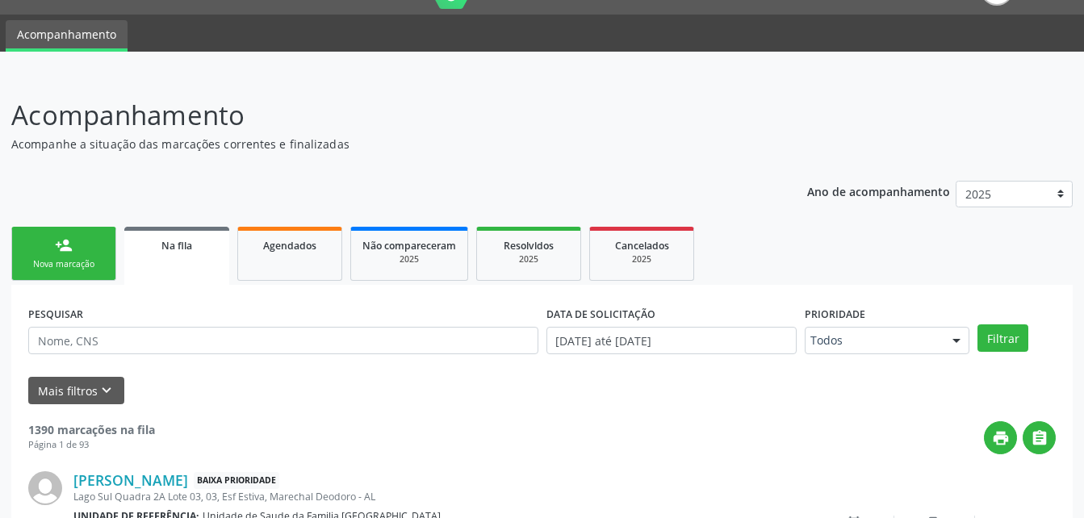
click at [83, 265] on div "Nova marcação" at bounding box center [63, 264] width 81 height 12
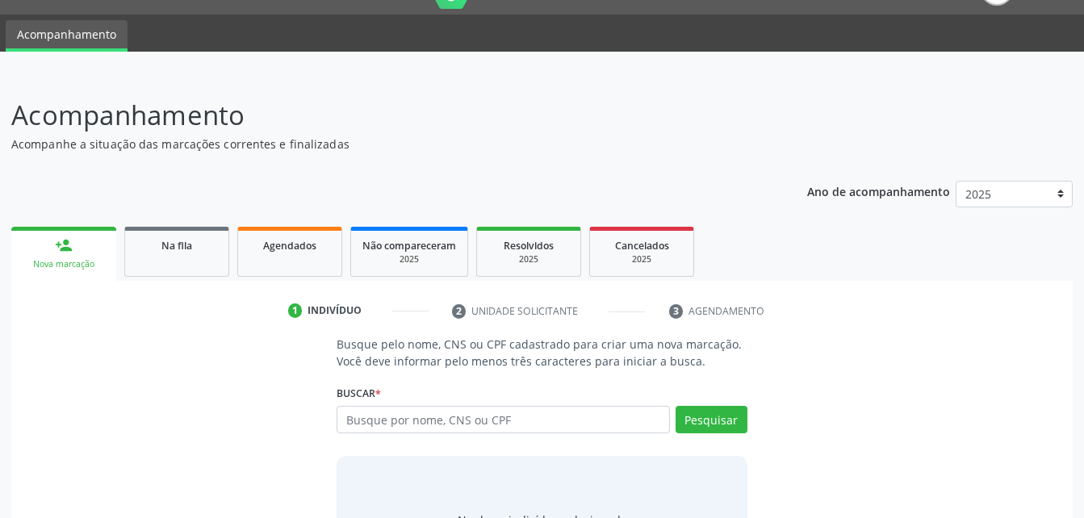
scroll to position [118, 0]
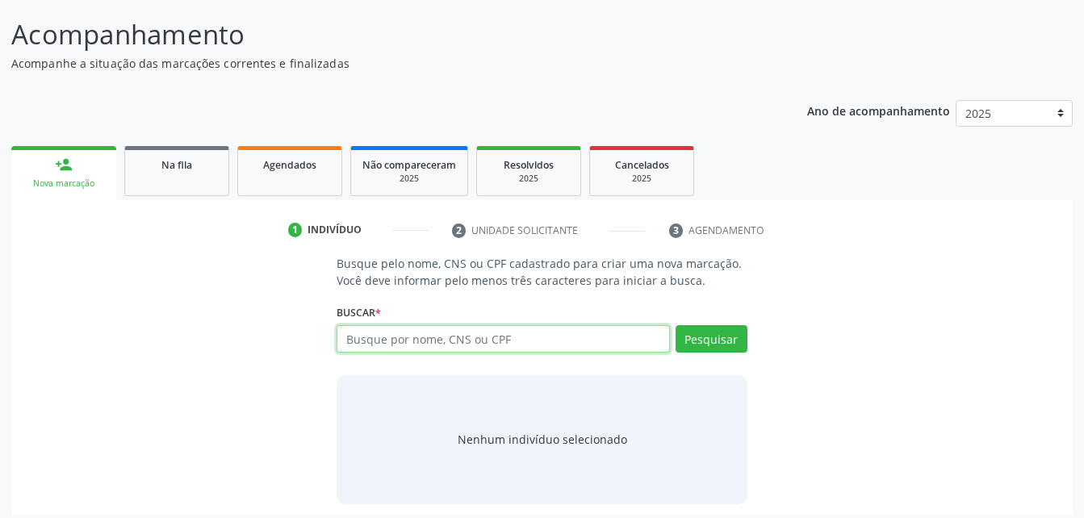
click at [452, 350] on input "text" at bounding box center [503, 338] width 333 height 27
type input "70202407410"
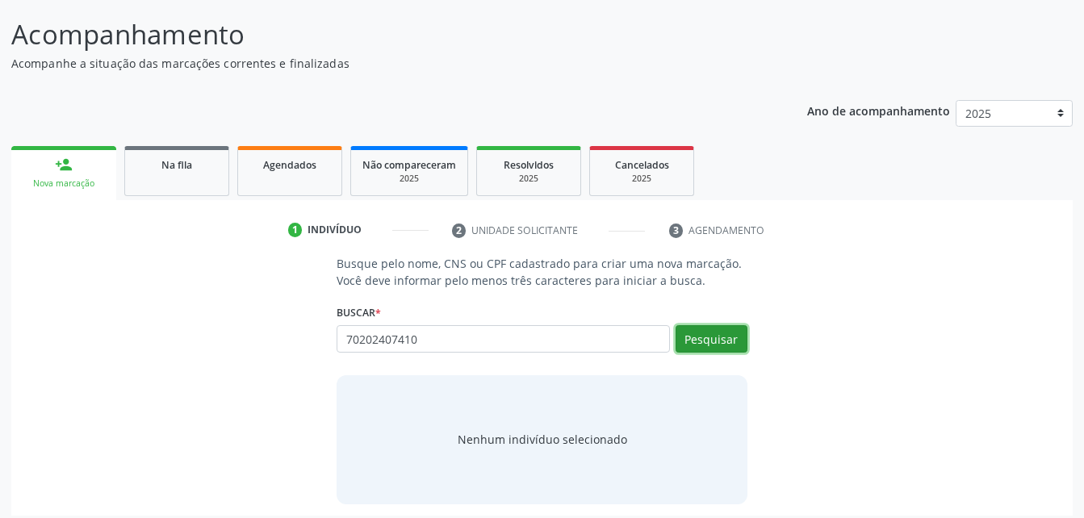
click at [707, 333] on button "Pesquisar" at bounding box center [712, 338] width 72 height 27
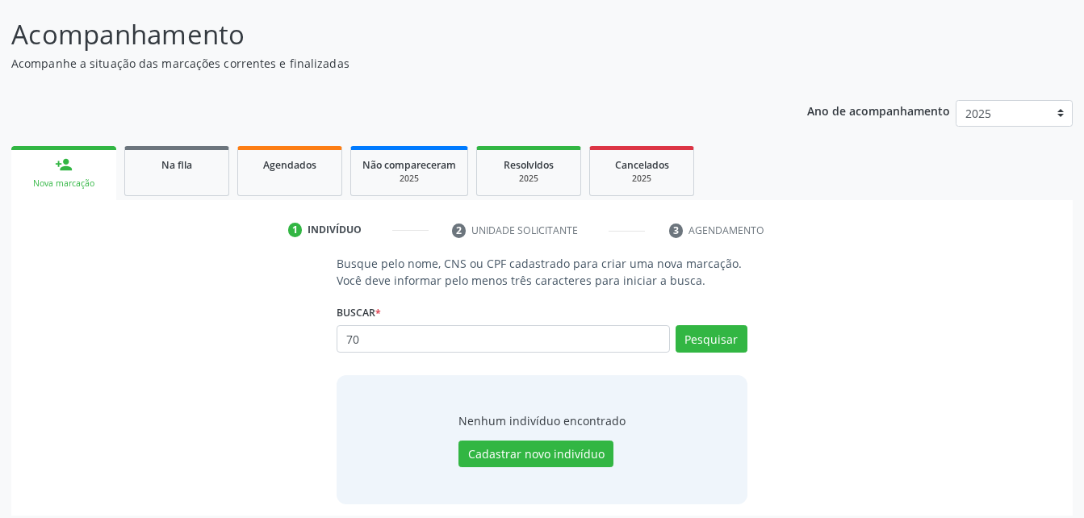
type input "7"
type input "70202407410"
click at [710, 336] on button "Pesquisar" at bounding box center [712, 338] width 72 height 27
type input "7"
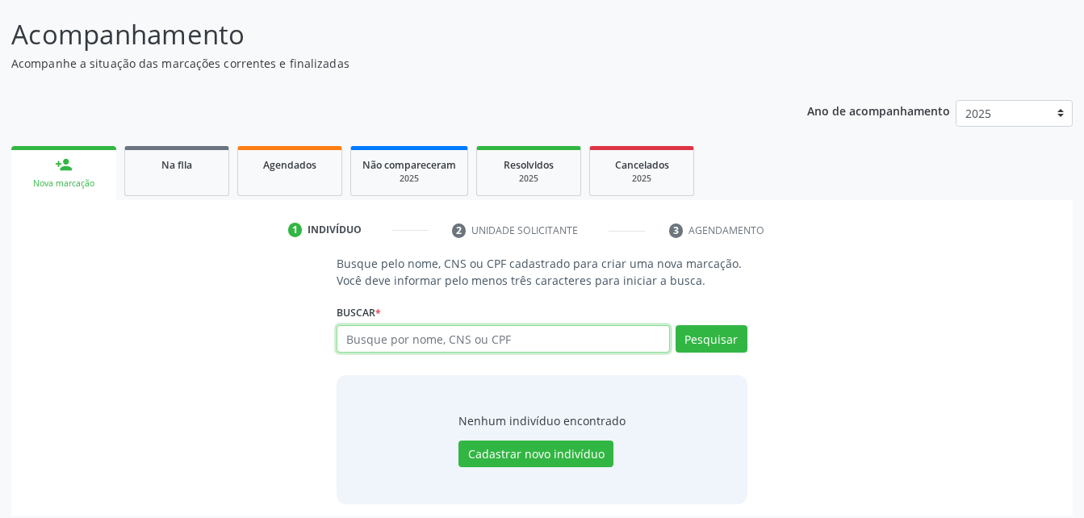
click at [529, 338] on input "text" at bounding box center [503, 338] width 333 height 27
paste input "703605016265732"
type input "703605016265732"
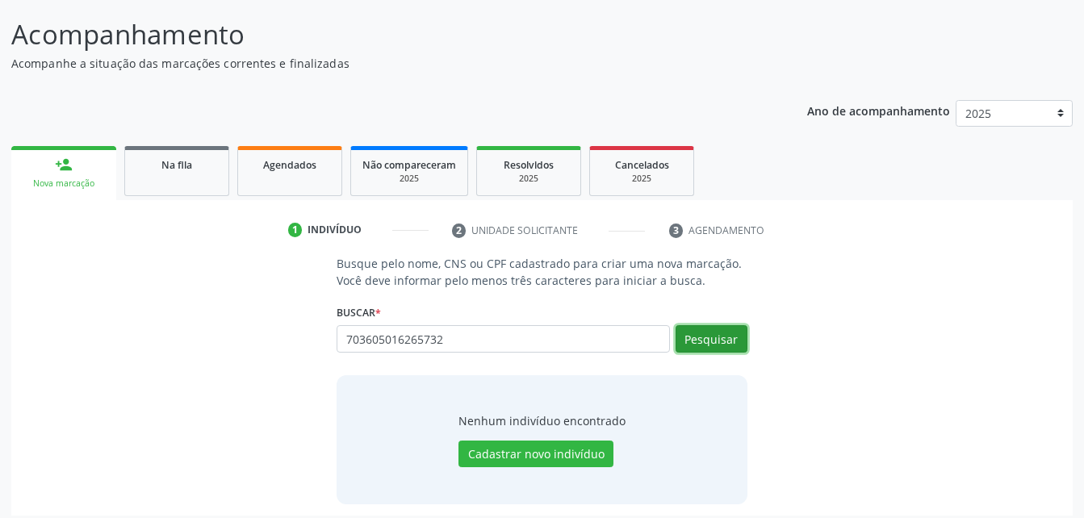
click at [730, 350] on button "Pesquisar" at bounding box center [712, 338] width 72 height 27
type input "703605016265732"
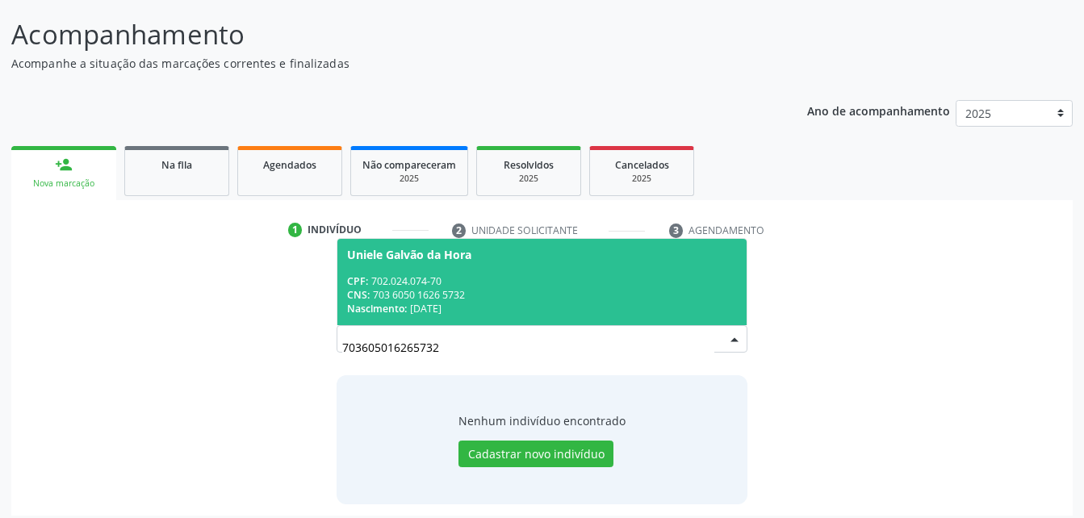
click at [549, 300] on div "CNS: 703 6050 1626 5732" at bounding box center [541, 295] width 389 height 14
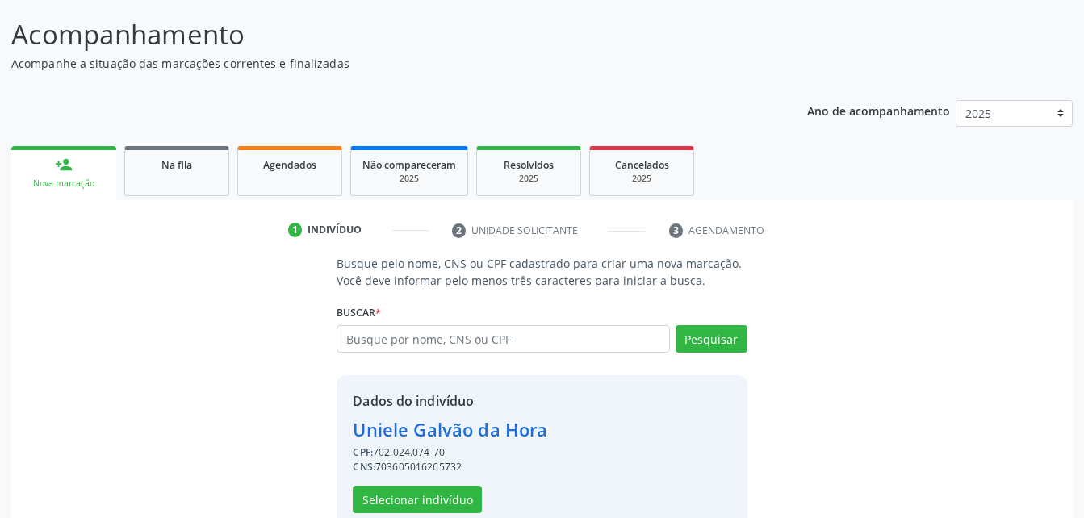
scroll to position [152, 0]
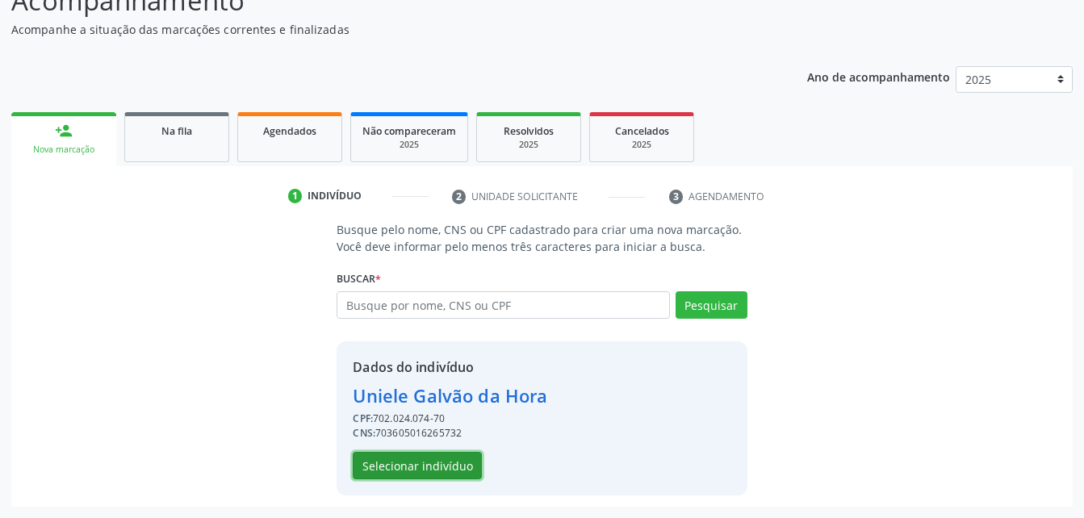
click at [441, 471] on button "Selecionar indivíduo" at bounding box center [417, 465] width 129 height 27
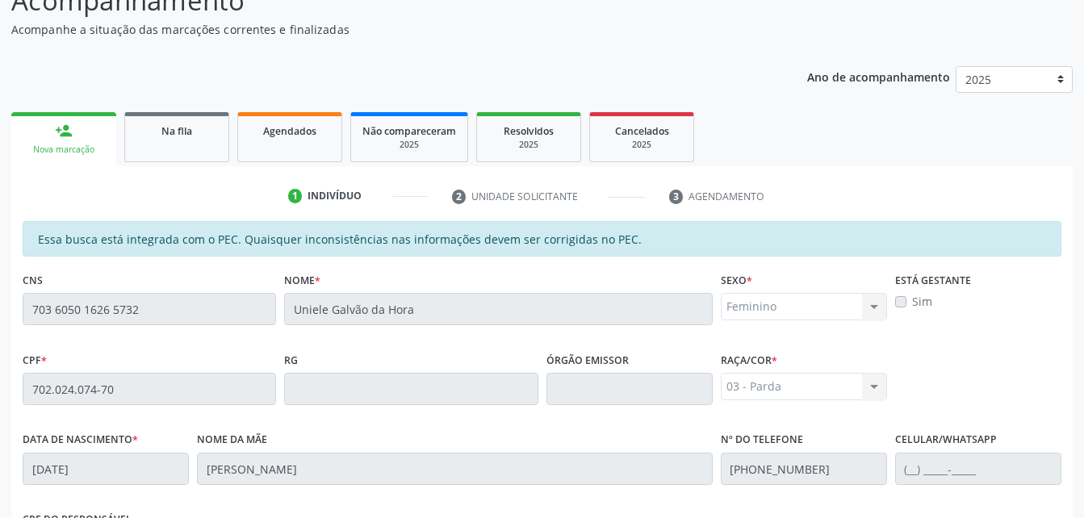
scroll to position [426, 0]
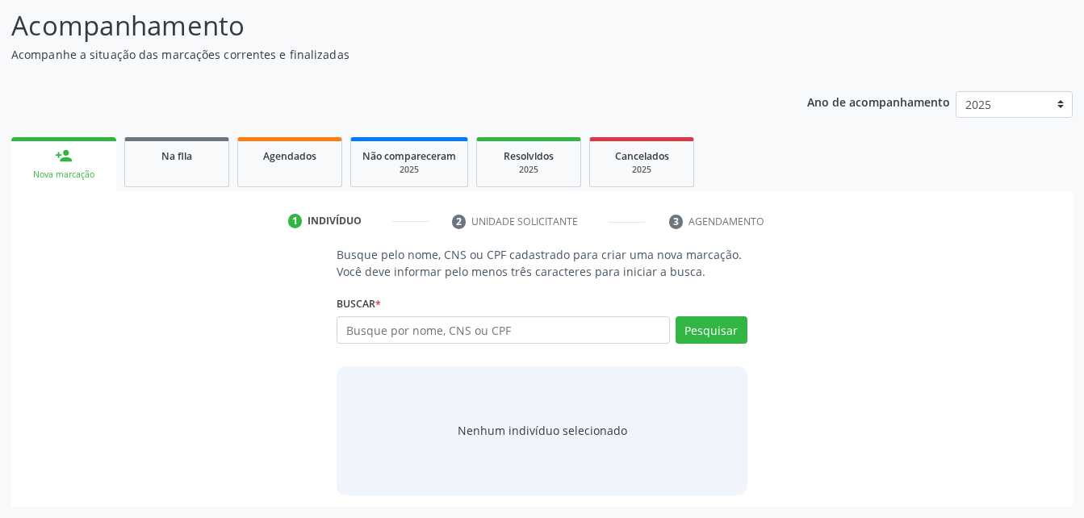
scroll to position [127, 0]
click at [483, 335] on input "text" at bounding box center [503, 329] width 333 height 27
type input "703605016265732"
click at [713, 331] on button "Pesquisar" at bounding box center [712, 329] width 72 height 27
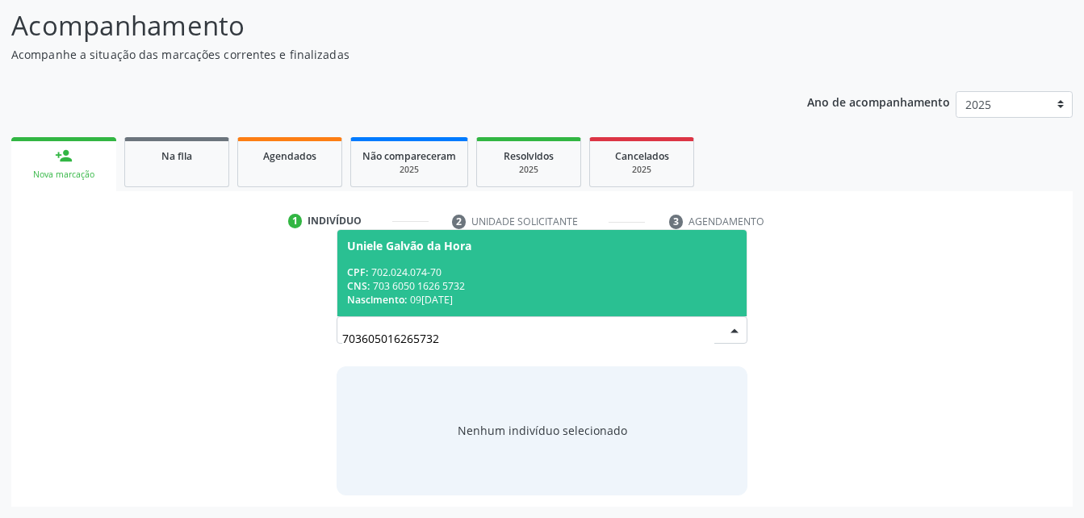
click at [600, 263] on span "Uniele Galvão da Hora CPF: 702.024.074-70 CNS: 703 6050 1626 5732 Nascimento: […" at bounding box center [541, 273] width 409 height 86
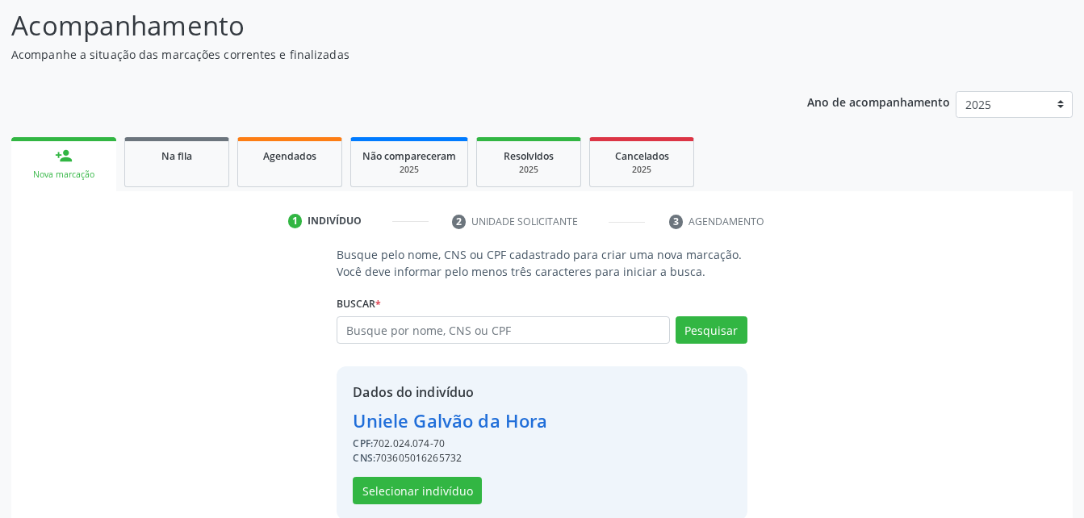
scroll to position [152, 0]
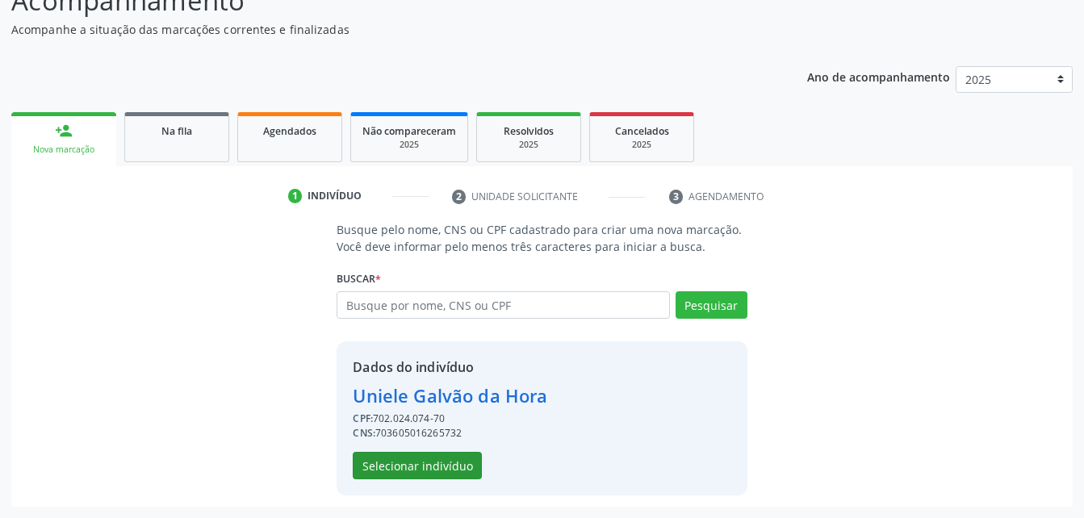
click at [471, 468] on button "Selecionar indivíduo" at bounding box center [417, 465] width 129 height 27
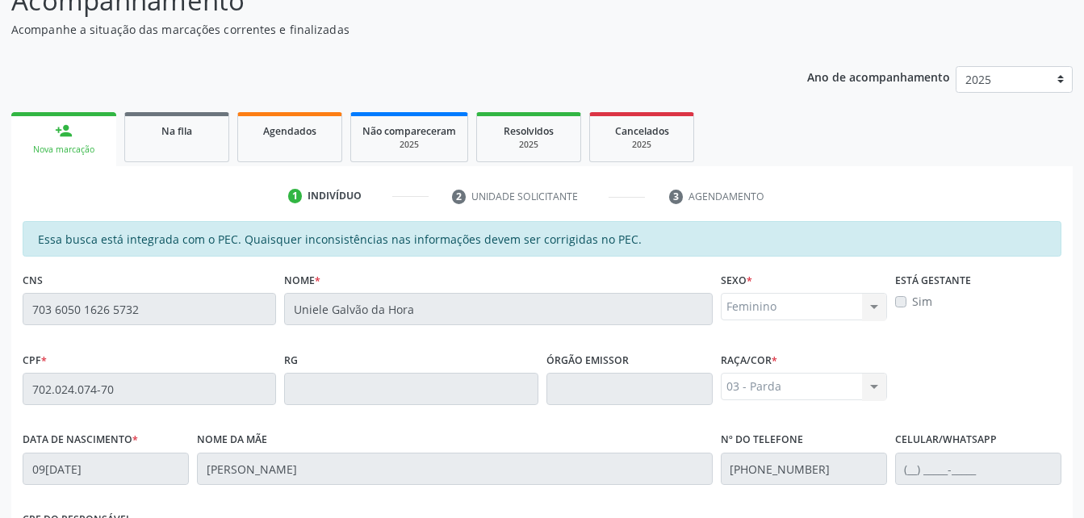
scroll to position [426, 0]
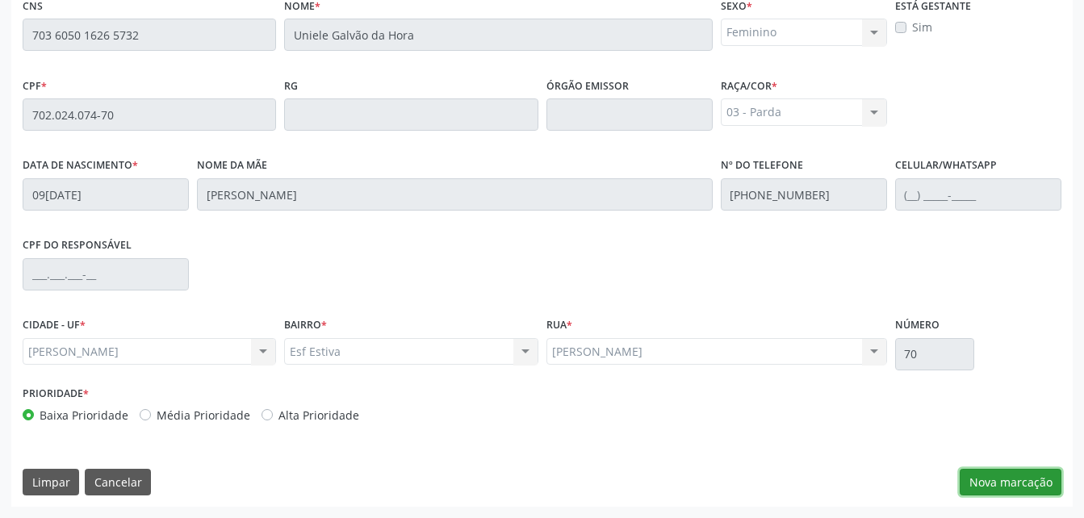
click at [1031, 471] on button "Nova marcação" at bounding box center [1011, 482] width 102 height 27
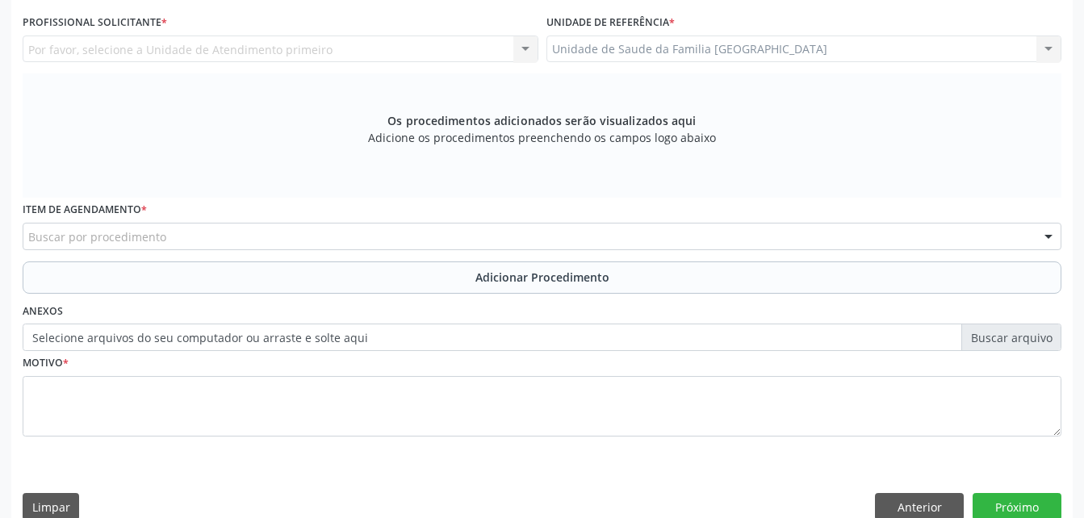
scroll to position [265, 0]
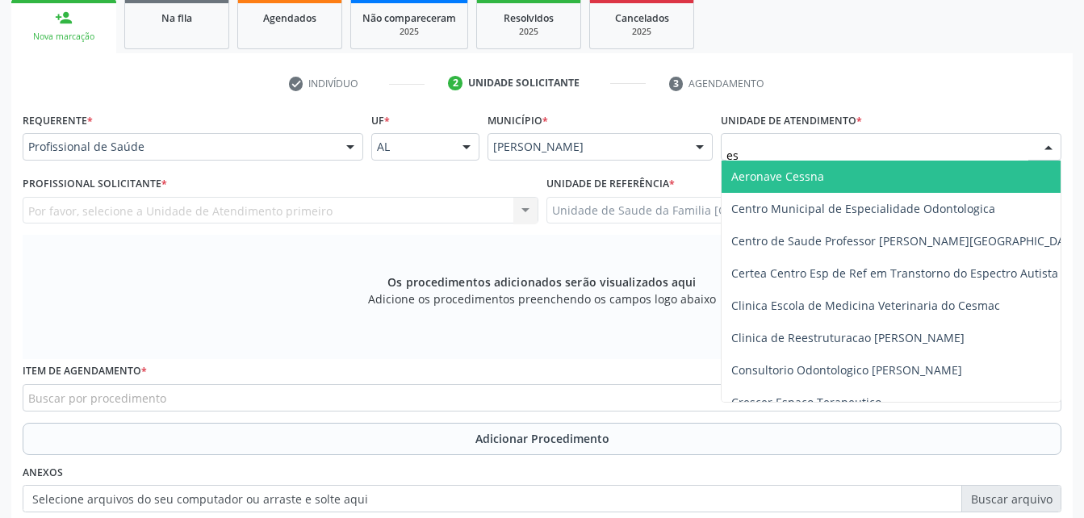
type input "est"
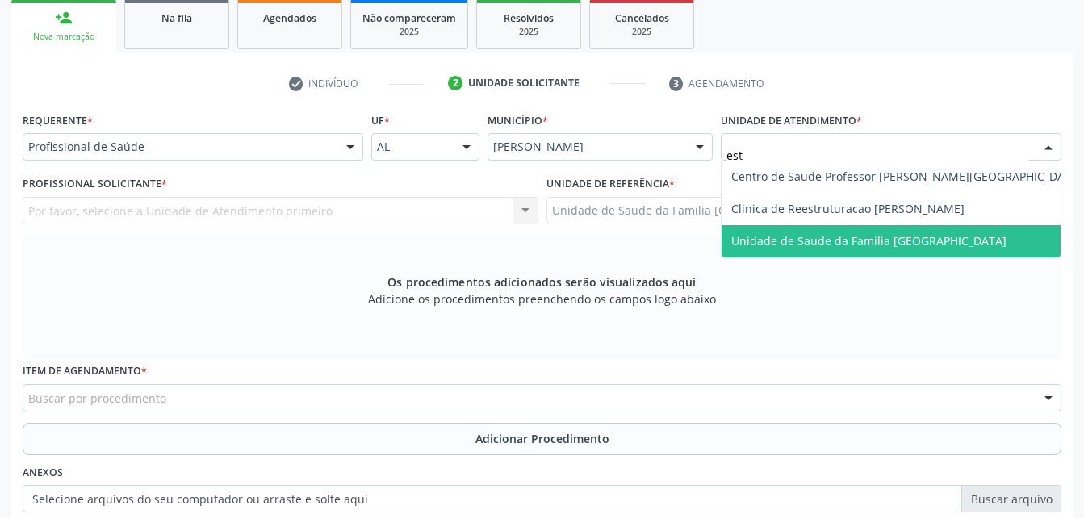
drag, startPoint x: 857, startPoint y: 239, endPoint x: 717, endPoint y: 242, distance: 139.7
click at [853, 241] on span "Unidade de Saude da Familia [GEOGRAPHIC_DATA]" at bounding box center [868, 240] width 275 height 15
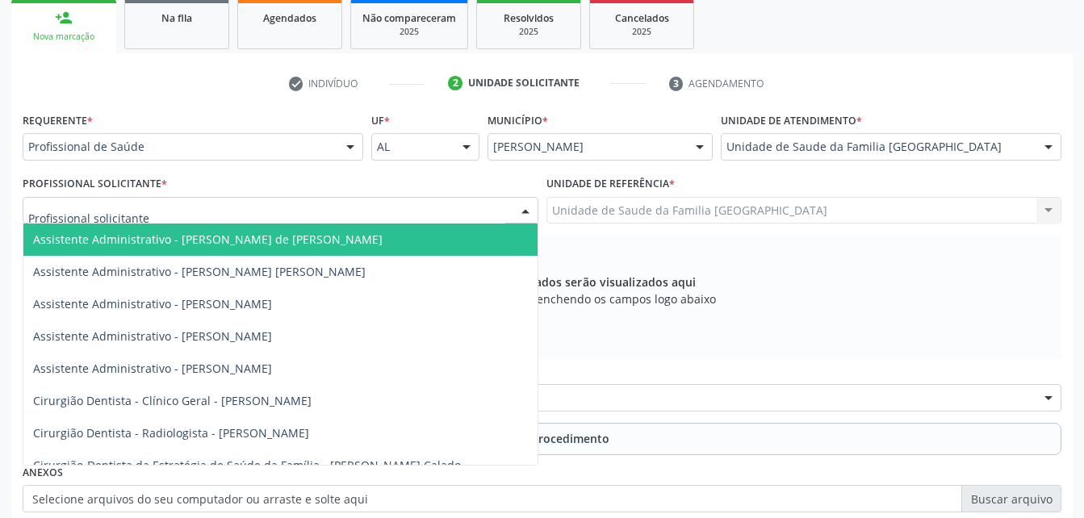
click at [218, 216] on div at bounding box center [281, 210] width 516 height 27
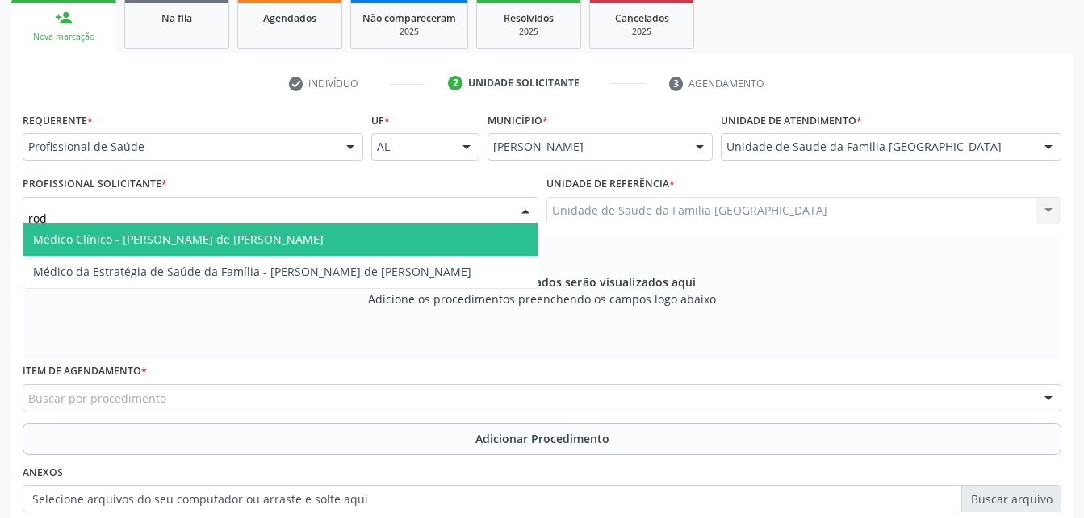
type input "rodr"
click at [225, 241] on span "Médico Clínico - [PERSON_NAME] de [PERSON_NAME]" at bounding box center [178, 239] width 291 height 15
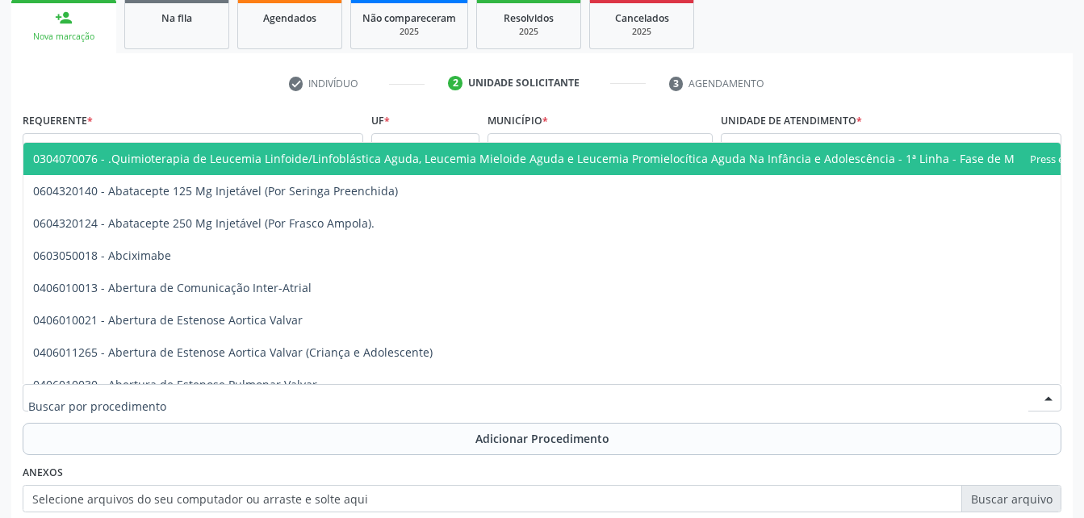
click at [311, 401] on div at bounding box center [542, 397] width 1039 height 27
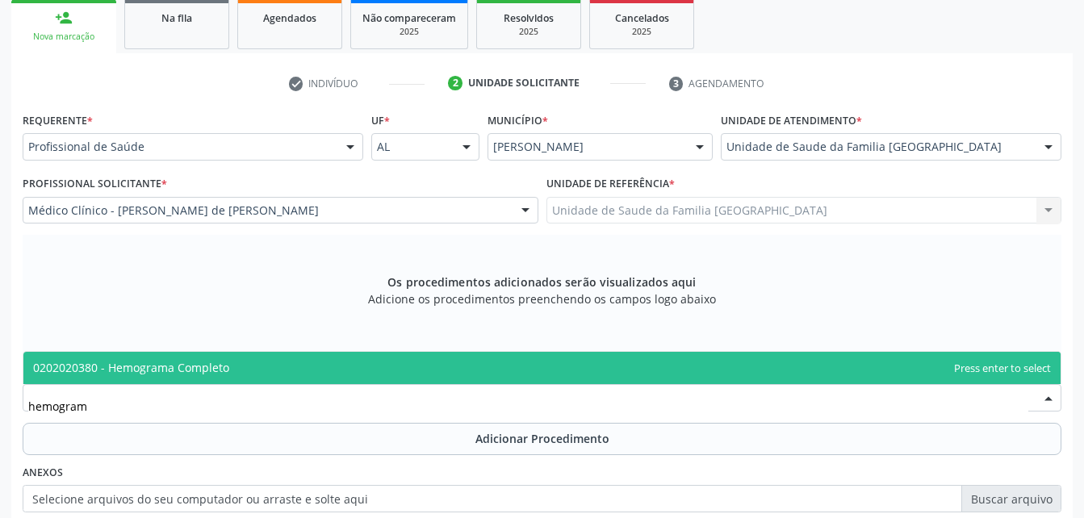
type input "hemograma"
click at [312, 375] on span "0202020380 - Hemograma Completo" at bounding box center [541, 368] width 1037 height 32
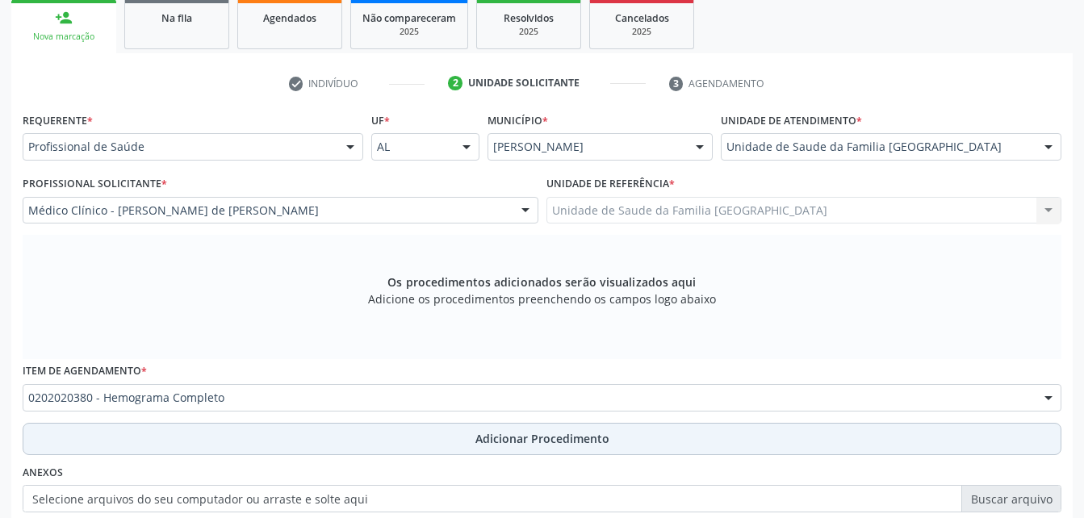
click at [334, 430] on button "Adicionar Procedimento" at bounding box center [542, 439] width 1039 height 32
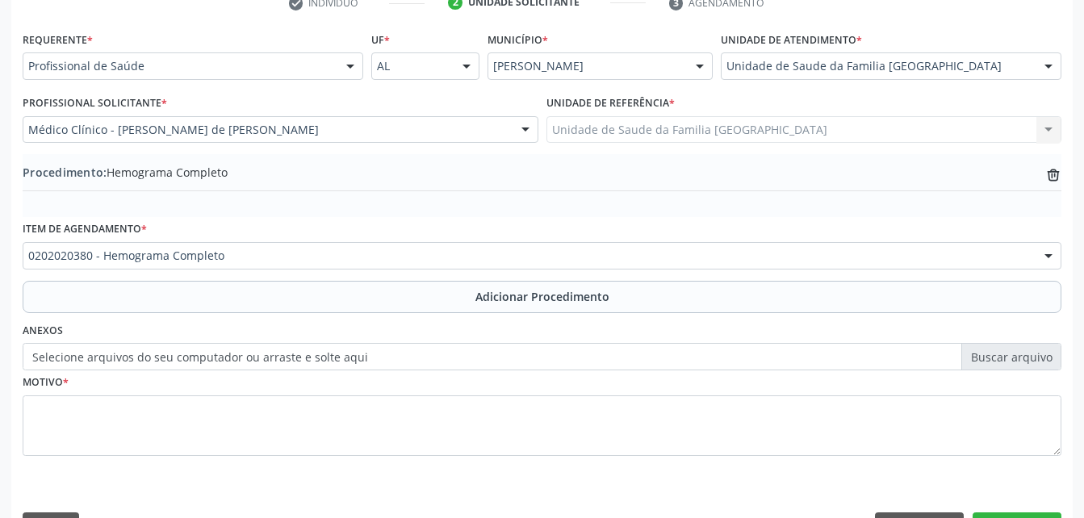
scroll to position [390, 0]
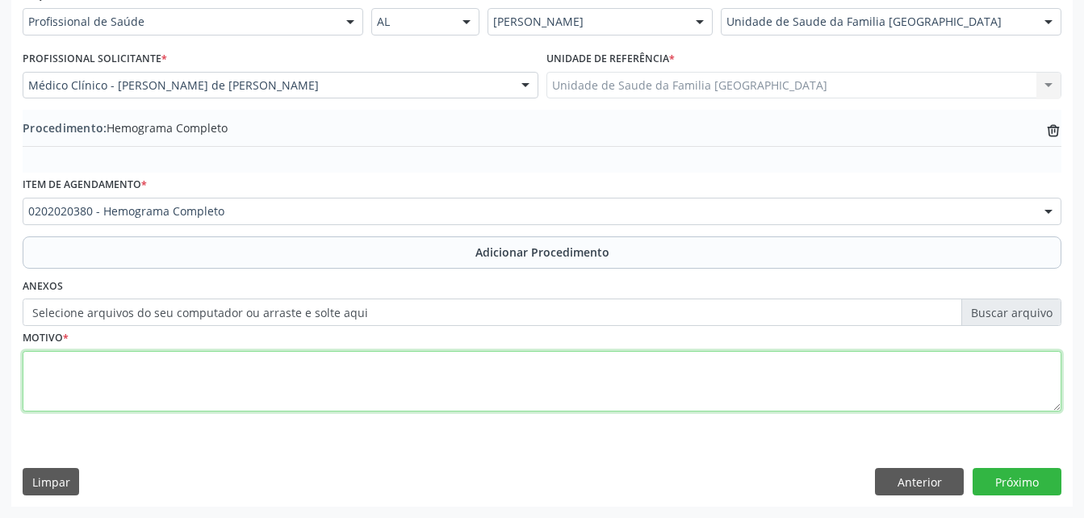
click at [286, 383] on textarea at bounding box center [542, 381] width 1039 height 61
type textarea "exames laboratoriais"
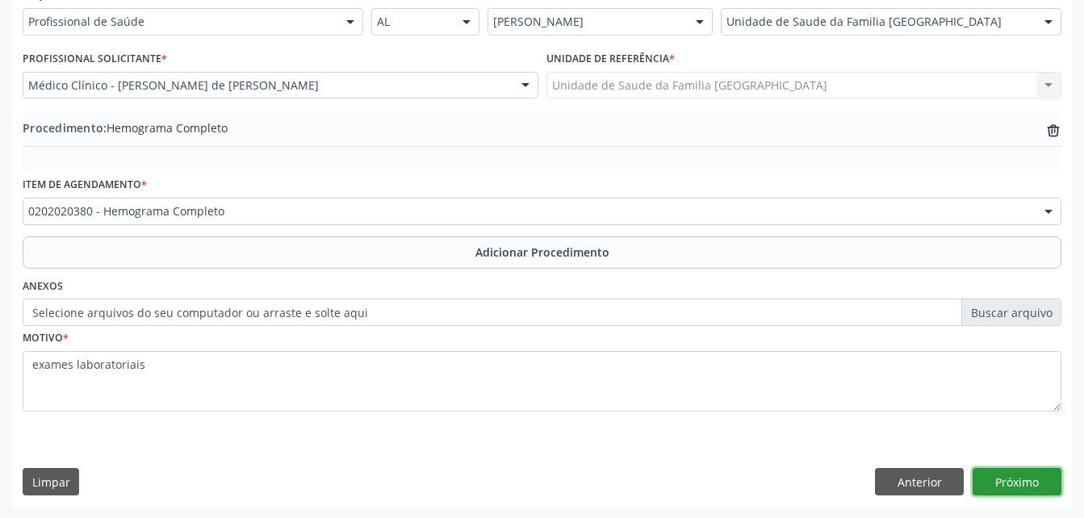
click at [1048, 483] on button "Próximo" at bounding box center [1017, 481] width 89 height 27
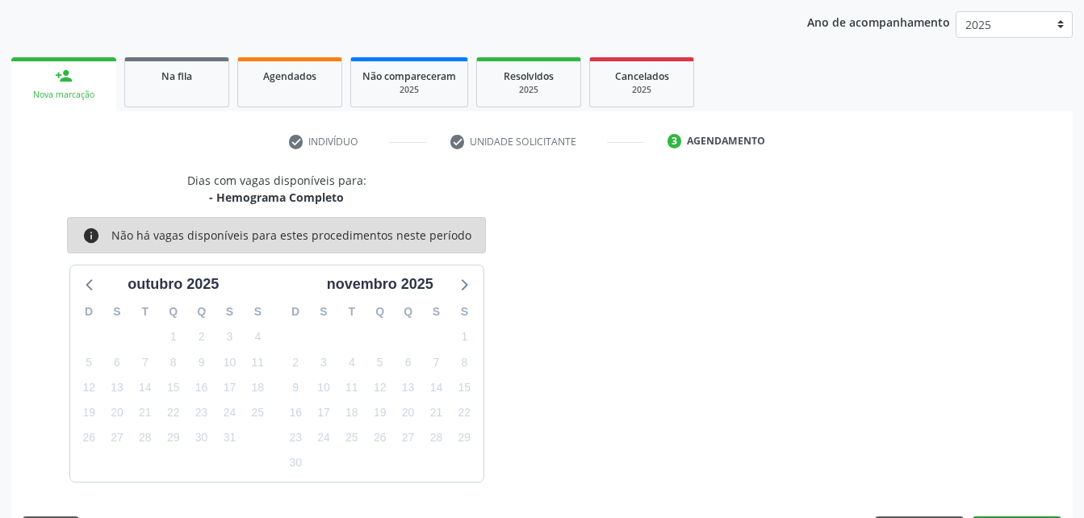
scroll to position [254, 0]
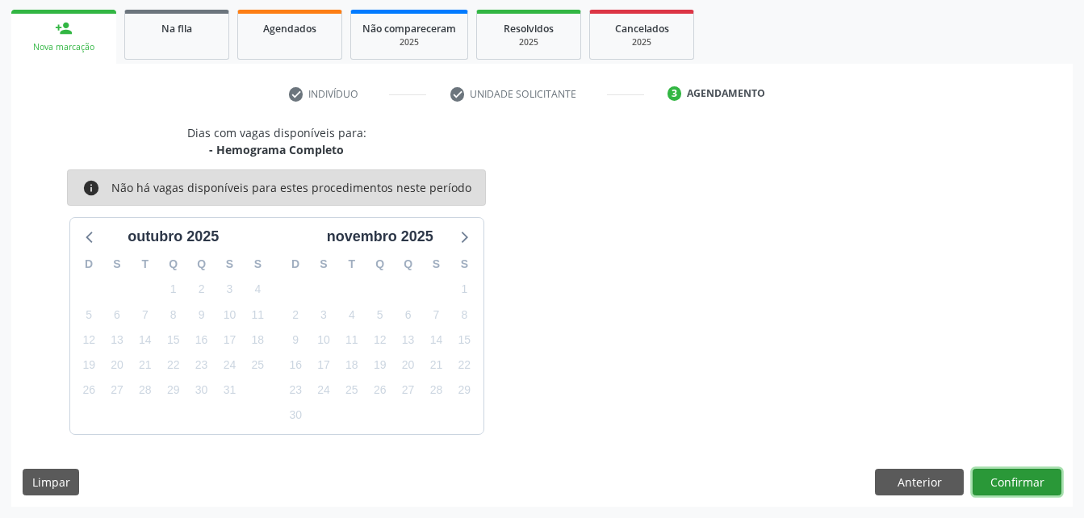
click at [1024, 486] on button "Confirmar" at bounding box center [1017, 482] width 89 height 27
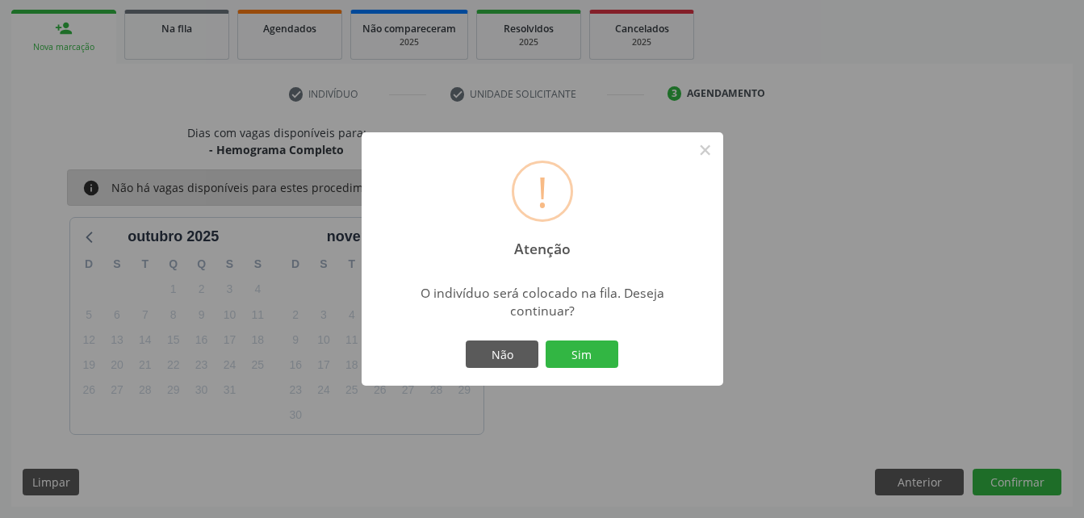
drag, startPoint x: 600, startPoint y: 362, endPoint x: 613, endPoint y: 351, distance: 16.6
click at [601, 359] on button "Sim" at bounding box center [582, 354] width 73 height 27
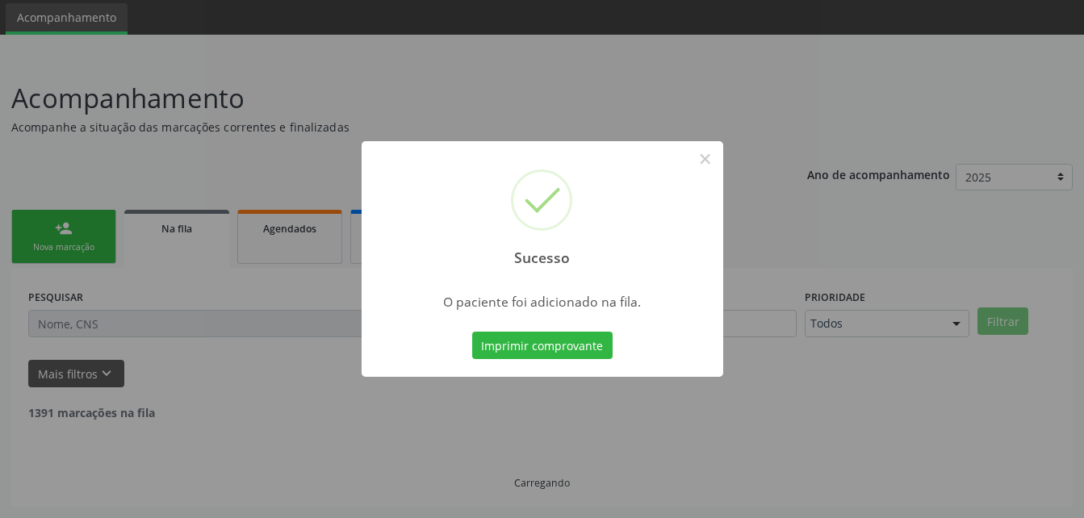
scroll to position [37, 0]
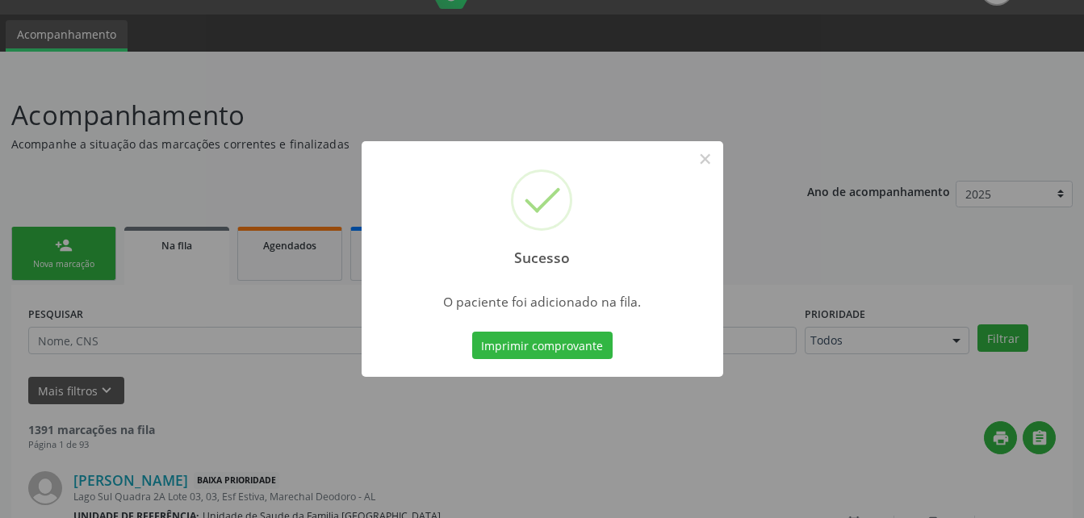
click at [31, 244] on div "Sucesso × O paciente foi adicionado na fila. Imprimir comprovante Cancel" at bounding box center [542, 259] width 1084 height 518
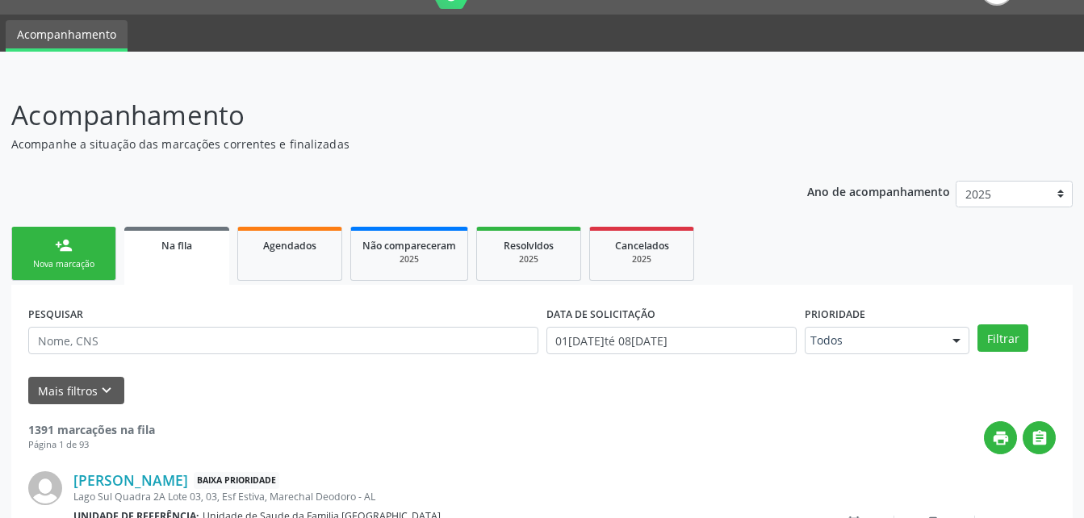
click at [69, 262] on div "Nova marcação" at bounding box center [63, 264] width 81 height 12
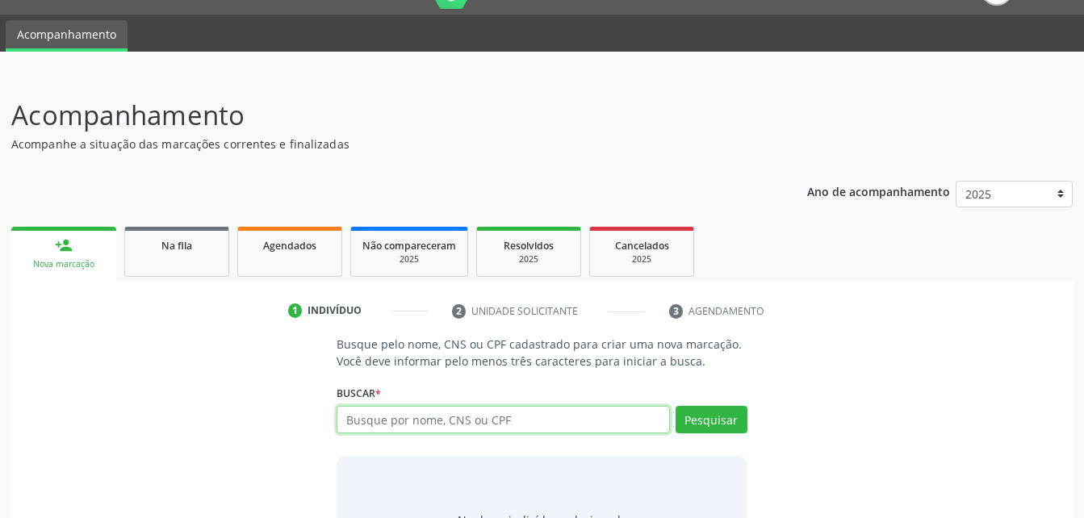
click at [517, 422] on input "text" at bounding box center [503, 419] width 333 height 27
type input "11311020454"
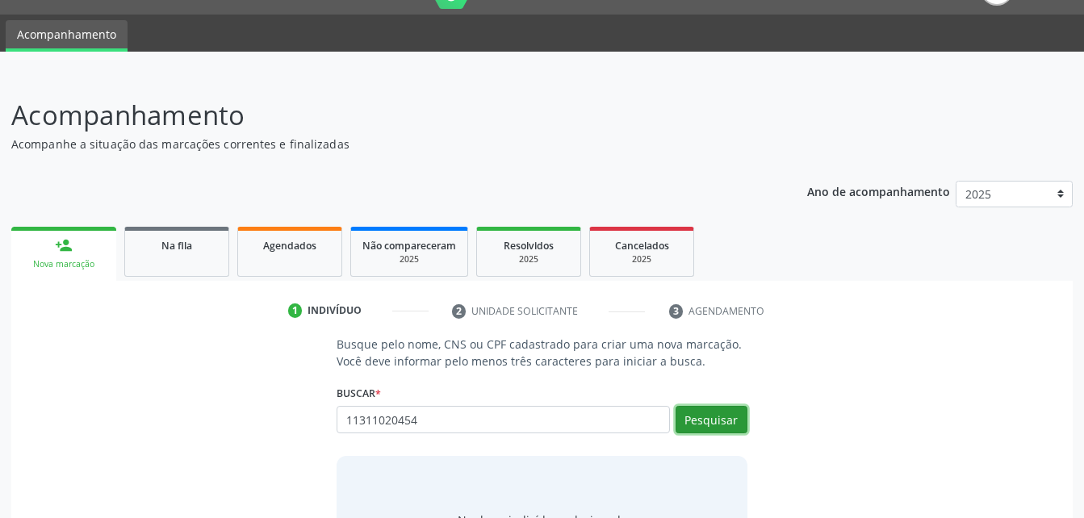
click at [732, 425] on button "Pesquisar" at bounding box center [712, 419] width 72 height 27
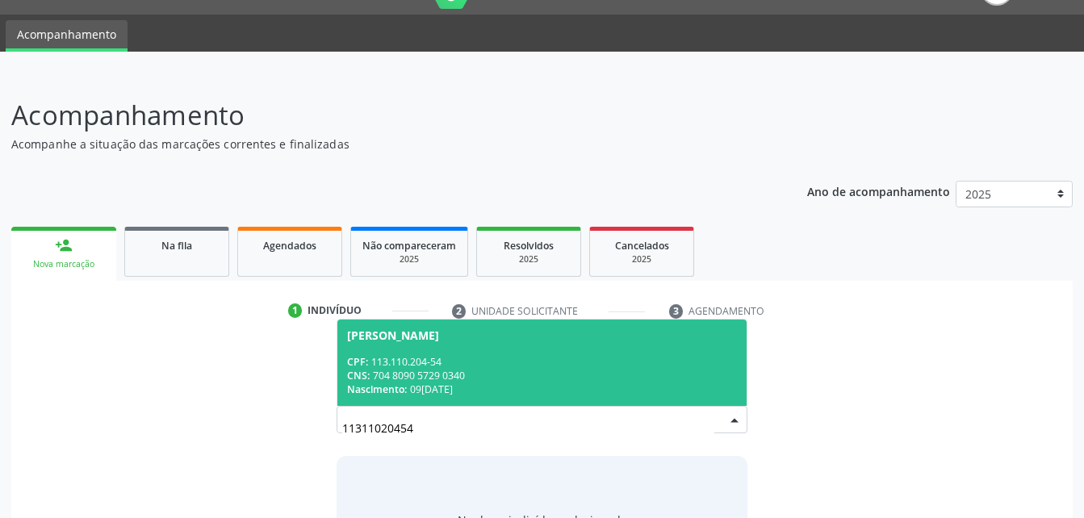
click at [593, 364] on div "CPF: 113.110.204-54" at bounding box center [541, 362] width 389 height 14
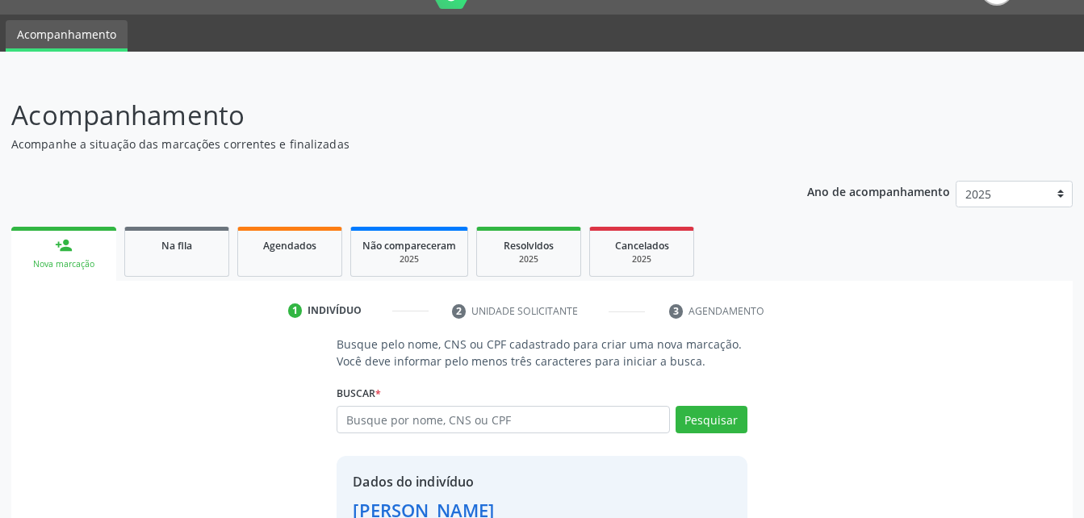
scroll to position [152, 0]
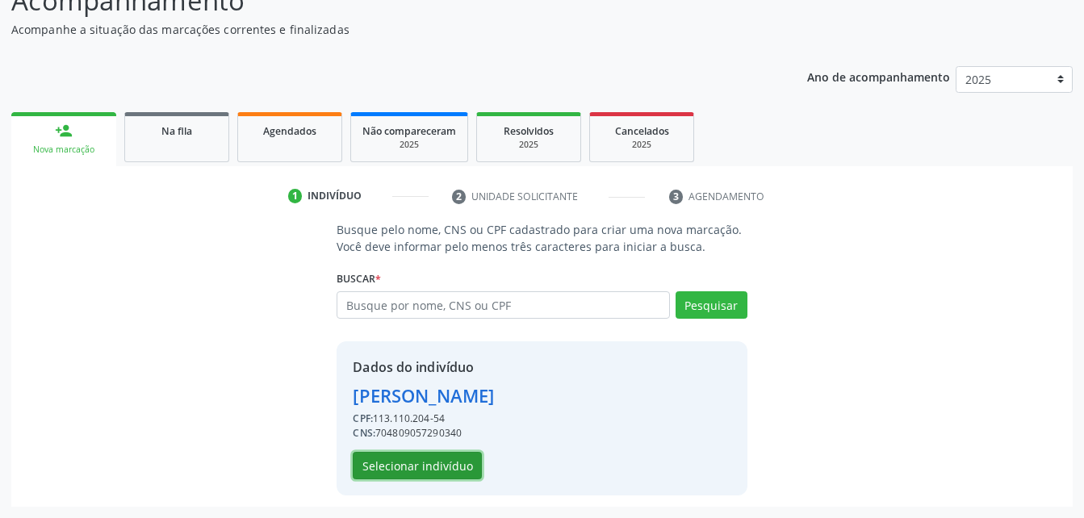
click at [454, 465] on button "Selecionar indivíduo" at bounding box center [417, 465] width 129 height 27
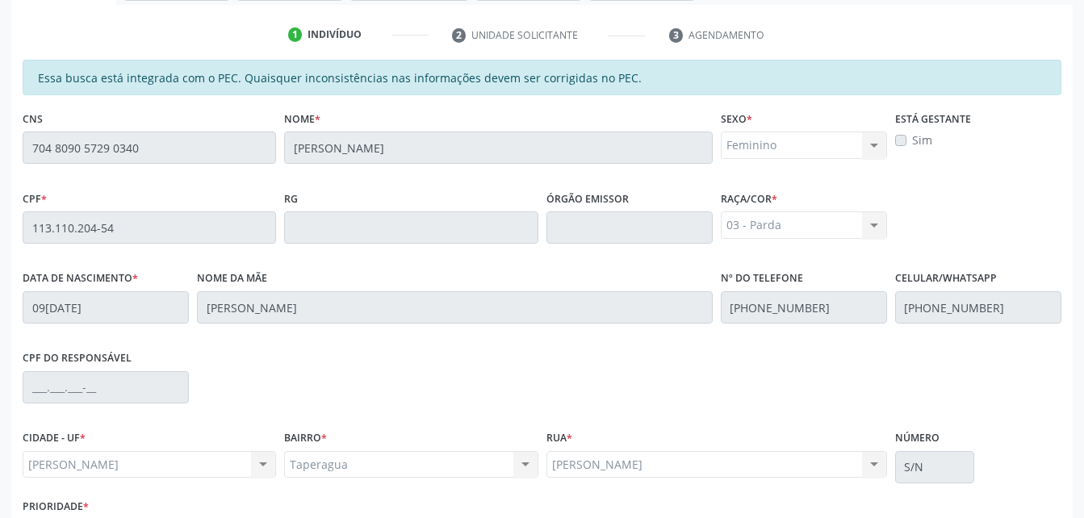
scroll to position [426, 0]
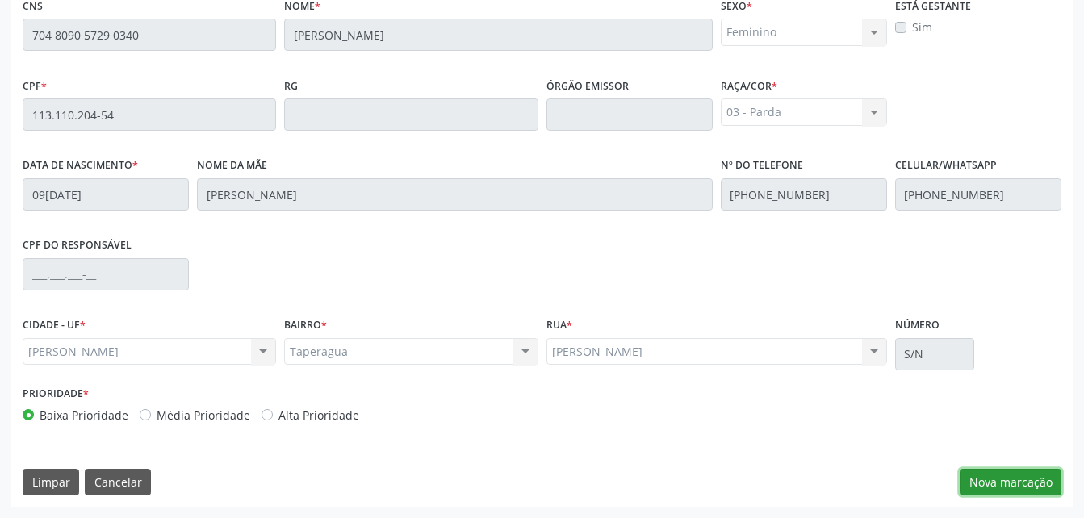
click at [1023, 473] on button "Nova marcação" at bounding box center [1011, 482] width 102 height 27
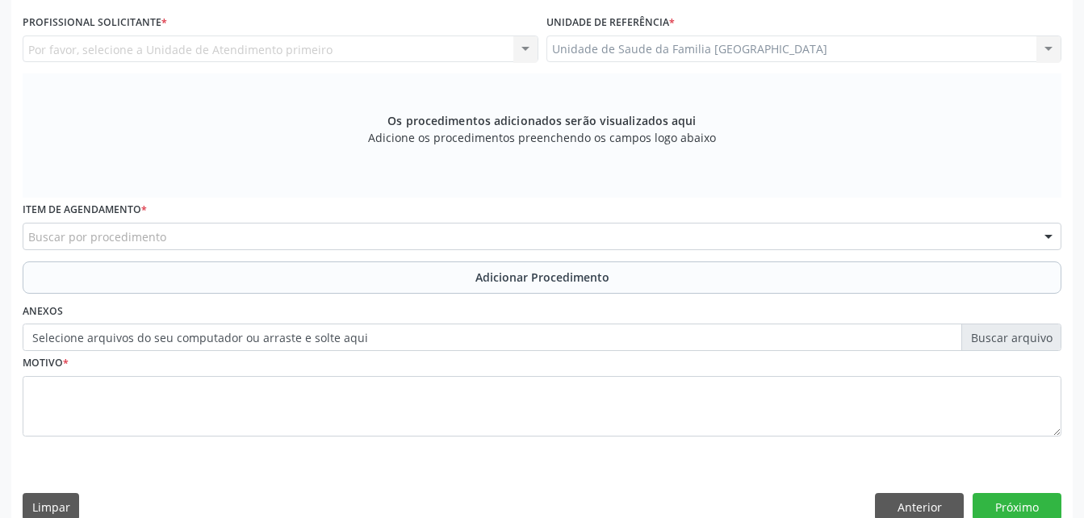
scroll to position [346, 0]
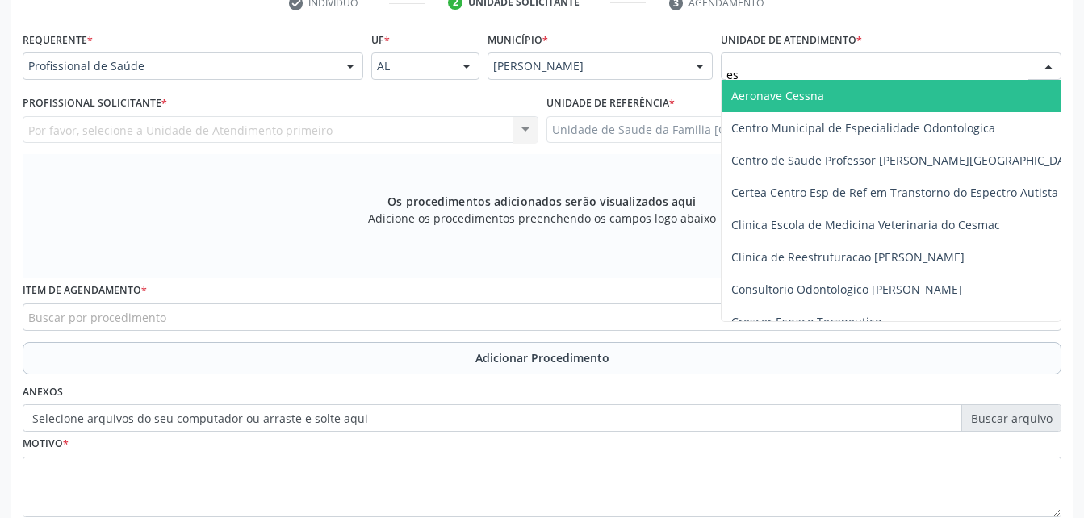
type input "est"
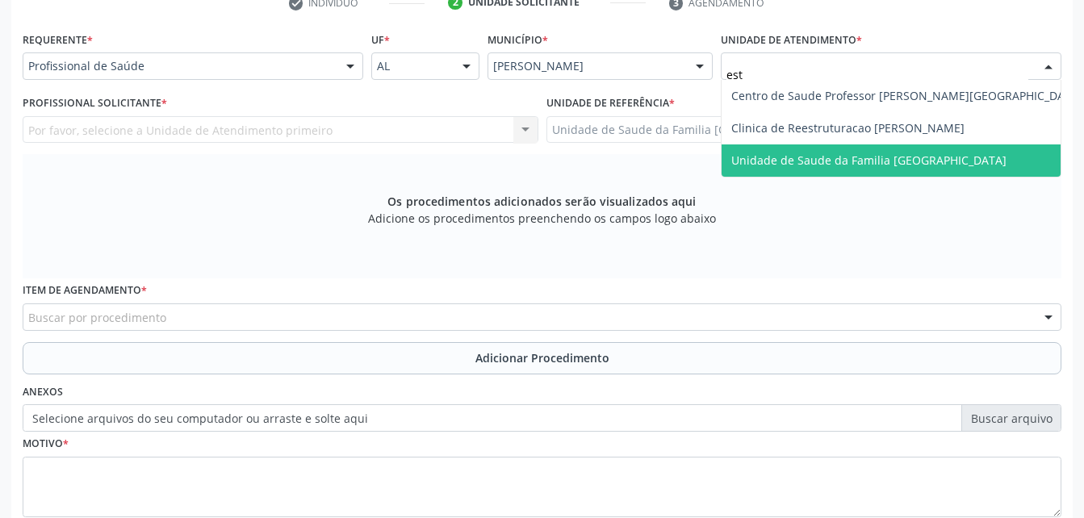
click at [780, 161] on span "Unidade de Saude da Familia [GEOGRAPHIC_DATA]" at bounding box center [868, 160] width 275 height 15
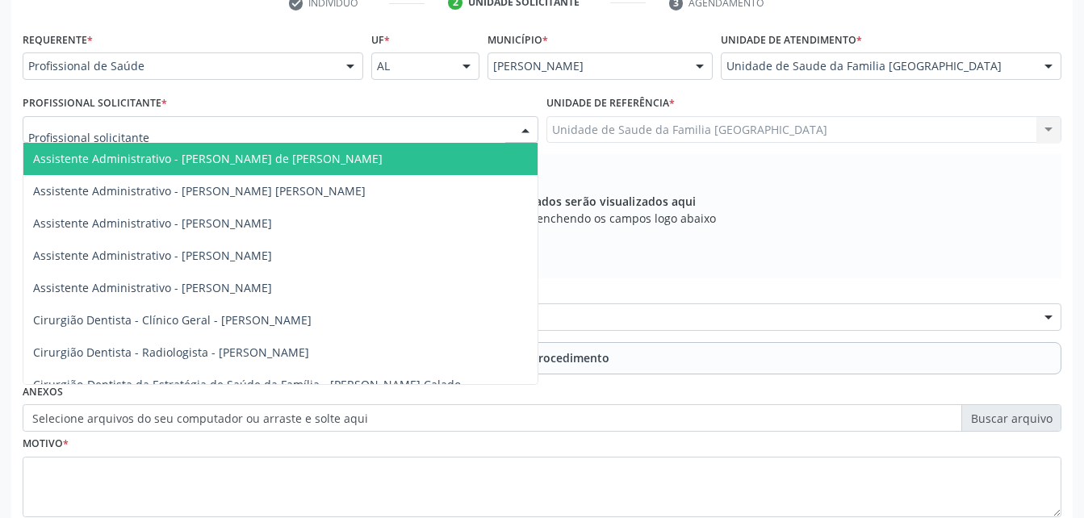
click at [308, 138] on div at bounding box center [281, 129] width 516 height 27
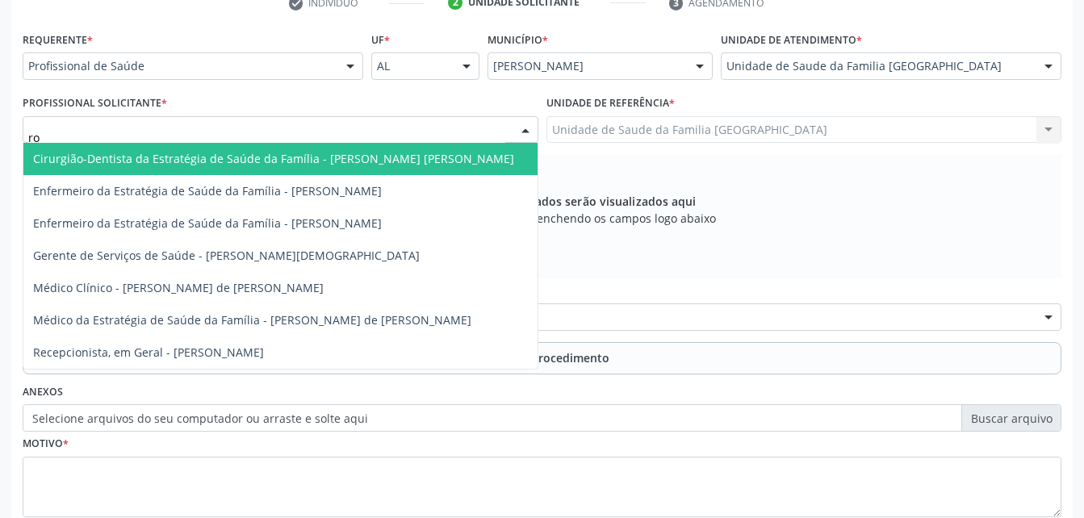
type input "rod"
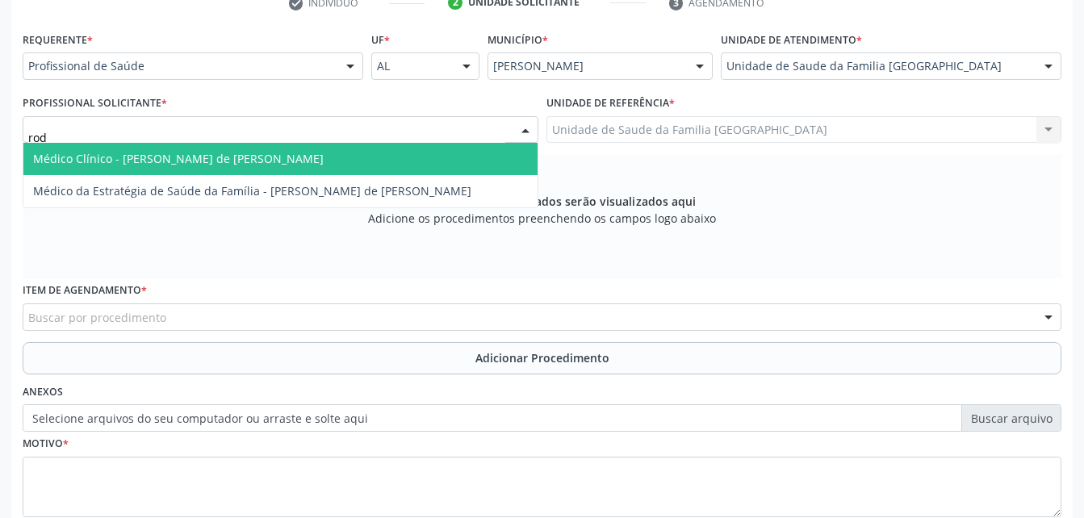
click at [316, 155] on span "Médico Clínico - Rodrigo Santana de Luna Batista" at bounding box center [280, 159] width 514 height 32
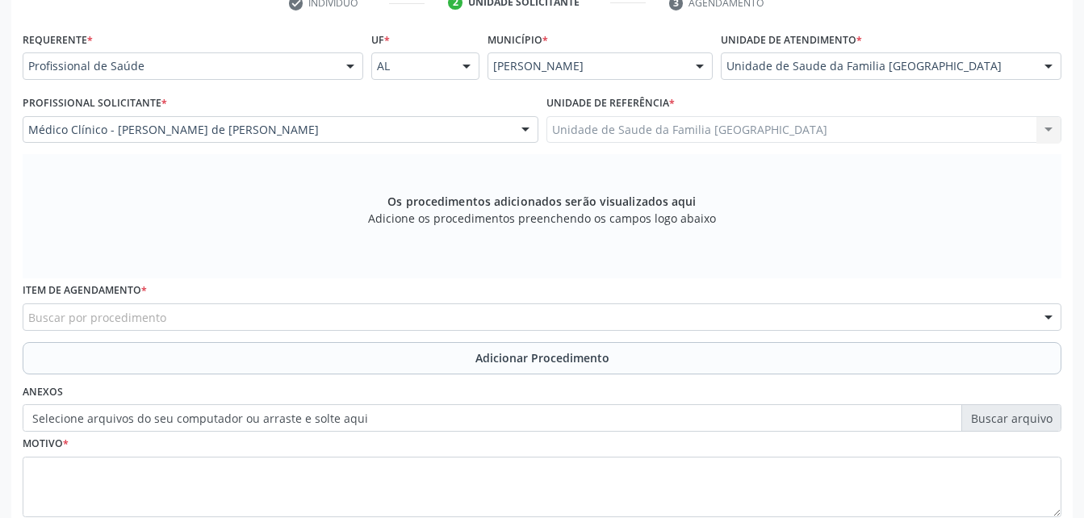
scroll to position [426, 0]
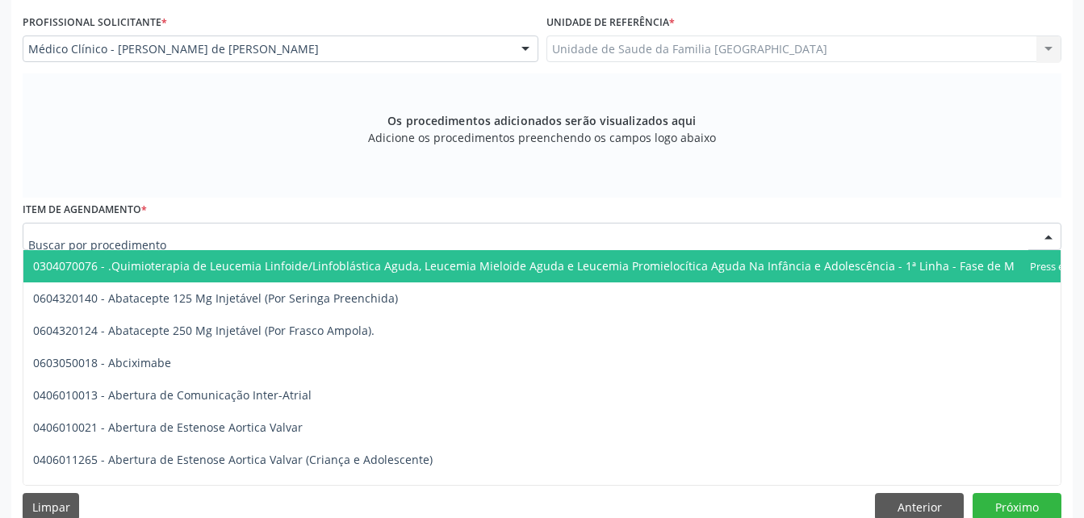
click at [327, 235] on div at bounding box center [542, 236] width 1039 height 27
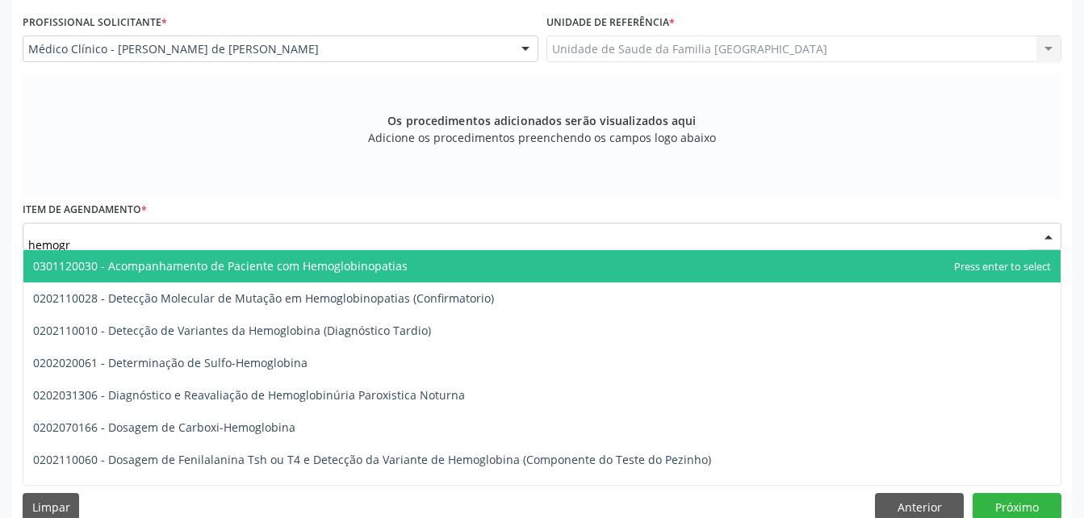
type input "hemogra"
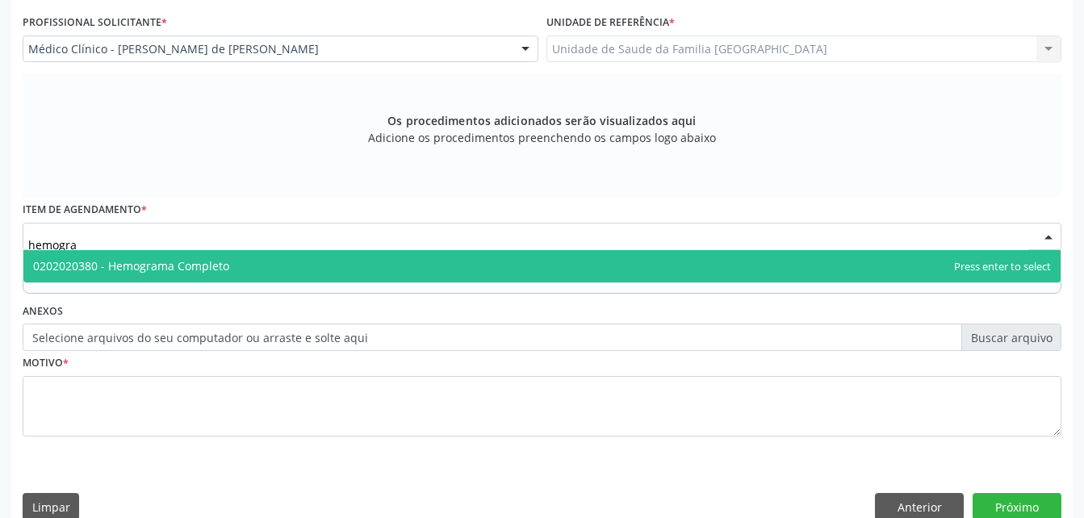
click at [369, 276] on span "0202020380 - Hemograma Completo" at bounding box center [541, 266] width 1037 height 32
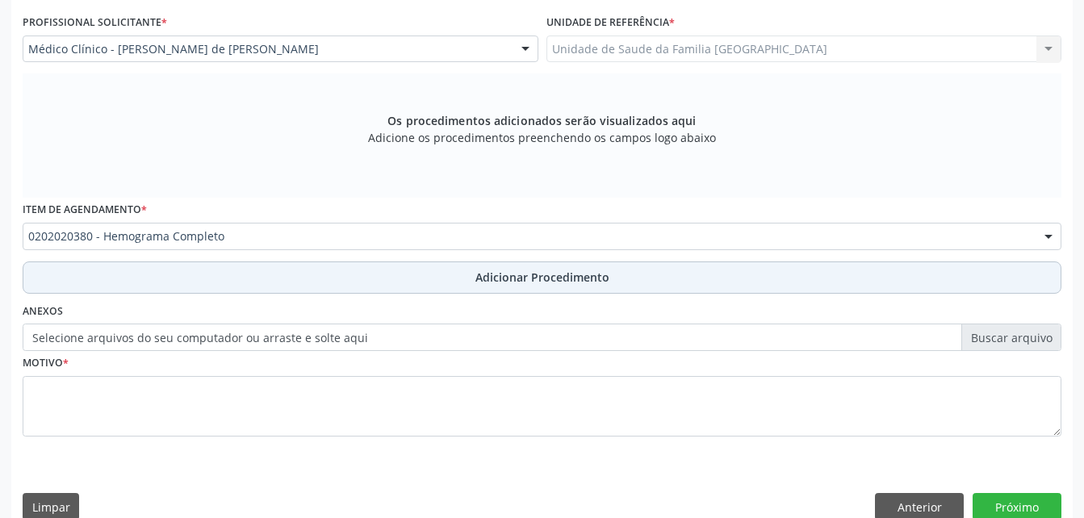
click at [369, 287] on button "Adicionar Procedimento" at bounding box center [542, 278] width 1039 height 32
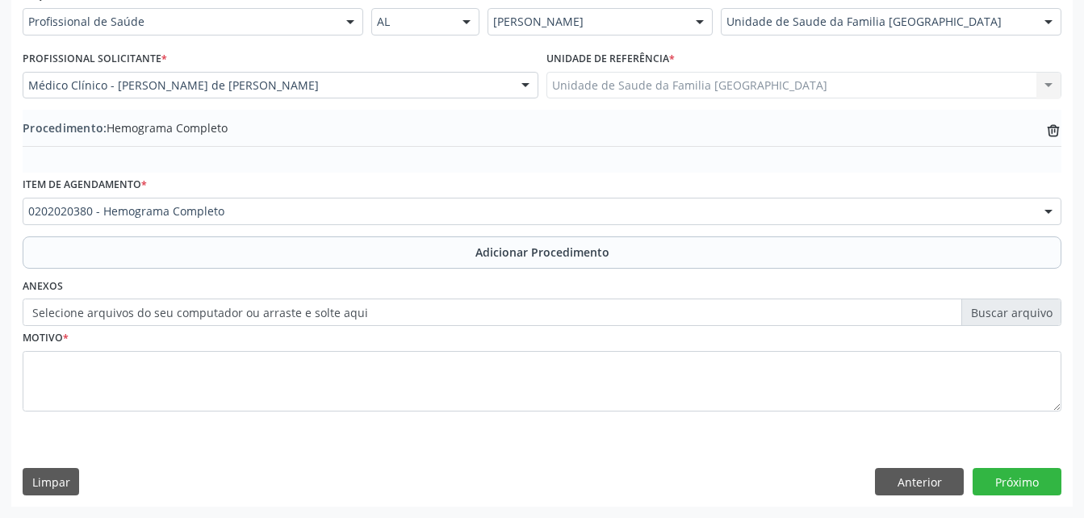
scroll to position [390, 0]
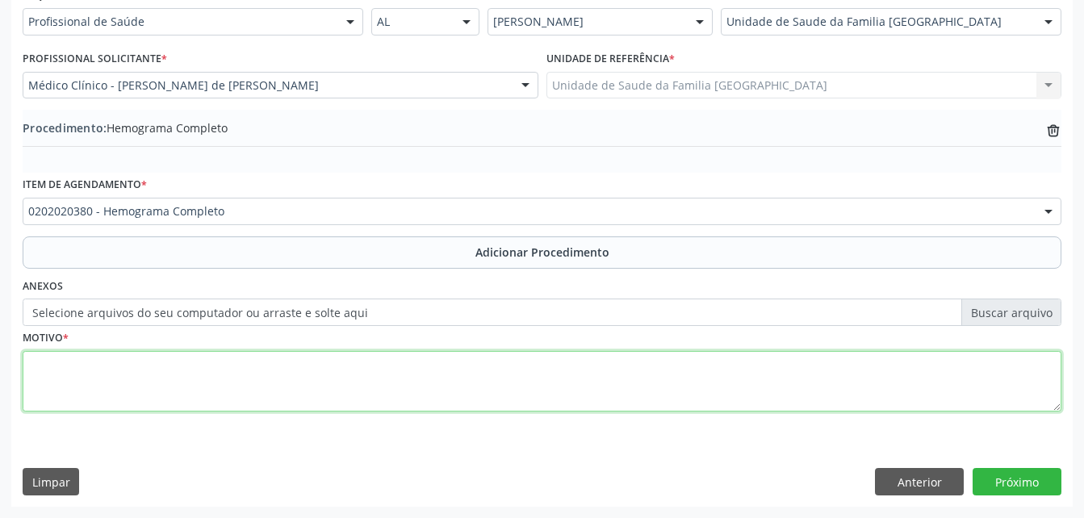
click at [355, 391] on textarea at bounding box center [542, 381] width 1039 height 61
type textarea "exames laboratoriais"
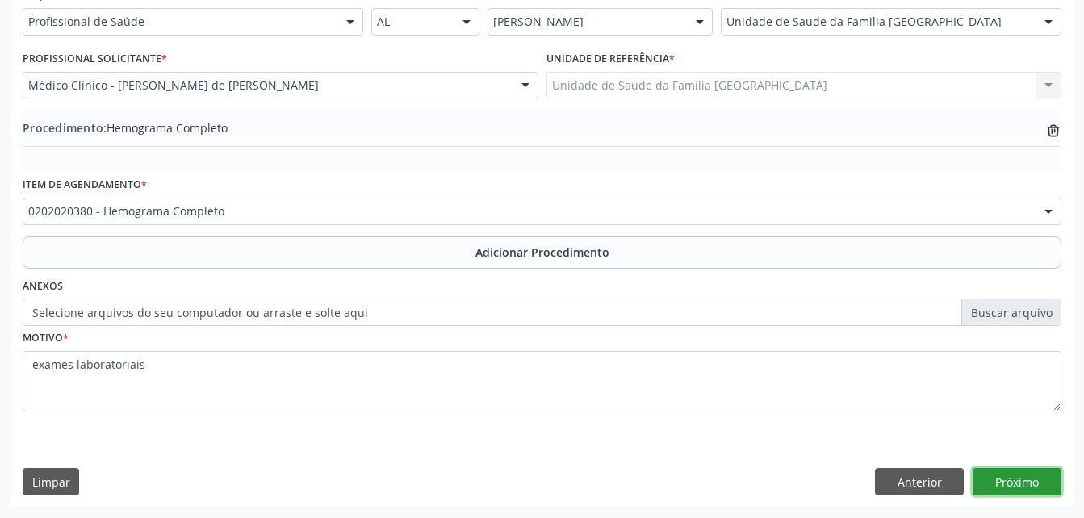
click at [1016, 487] on button "Próximo" at bounding box center [1017, 481] width 89 height 27
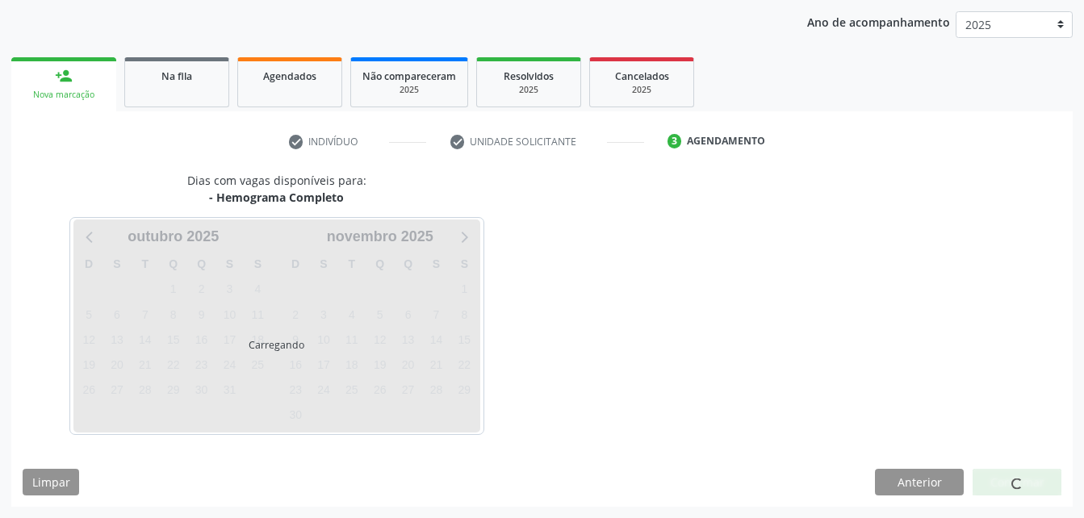
scroll to position [254, 0]
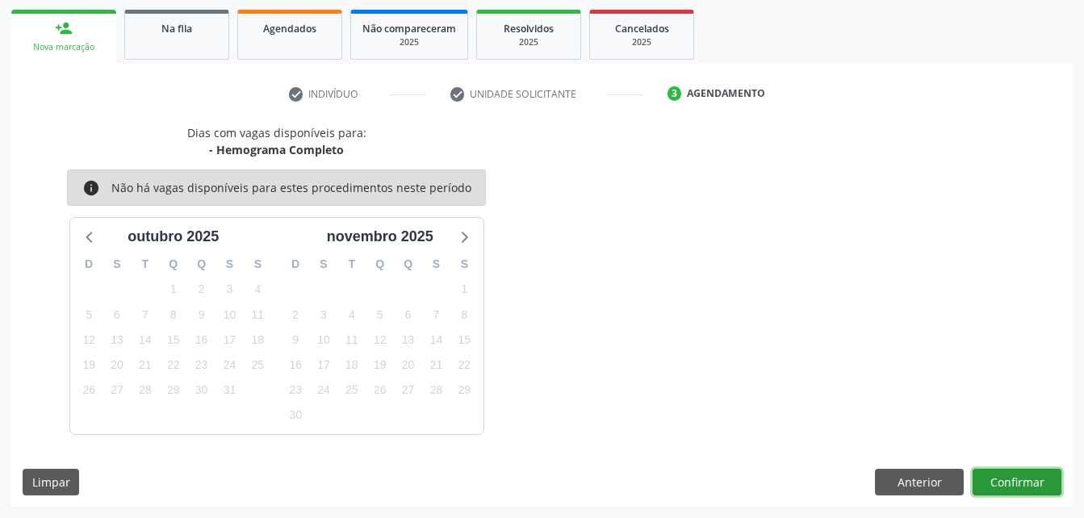
click at [1027, 486] on button "Confirmar" at bounding box center [1017, 482] width 89 height 27
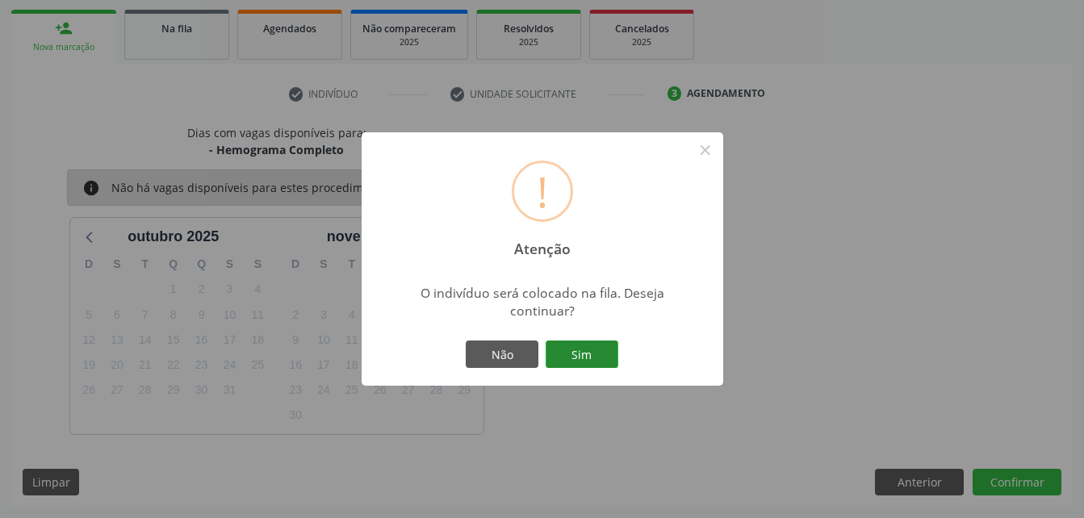
click at [583, 358] on button "Sim" at bounding box center [582, 354] width 73 height 27
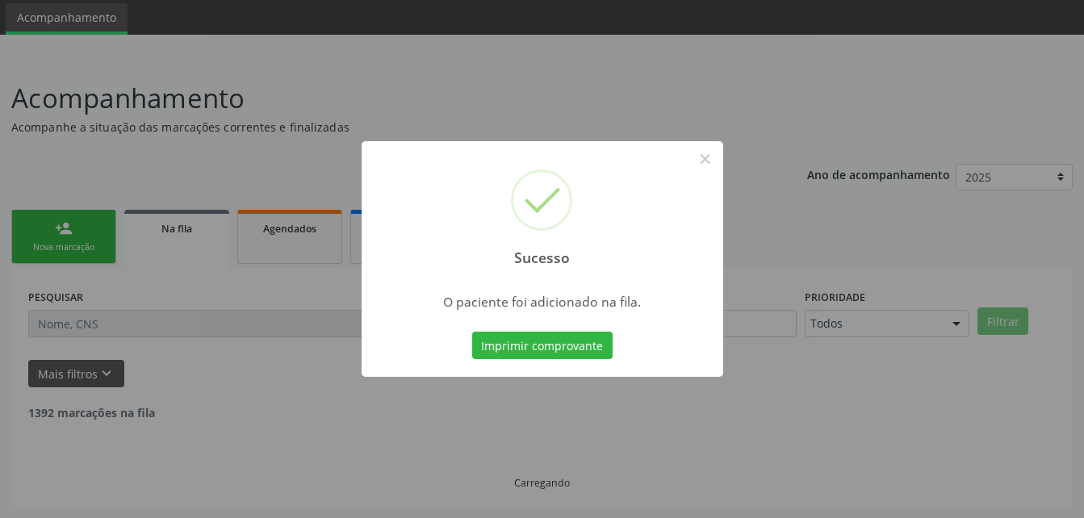
scroll to position [37, 0]
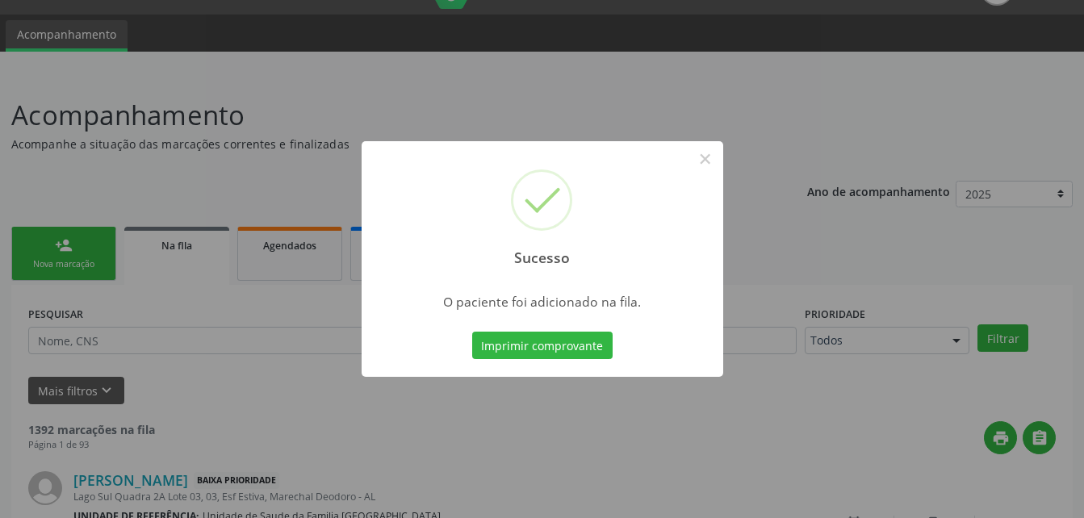
click at [26, 262] on div "Sucesso × O paciente foi adicionado na fila. Imprimir comprovante Cancel" at bounding box center [542, 259] width 1084 height 518
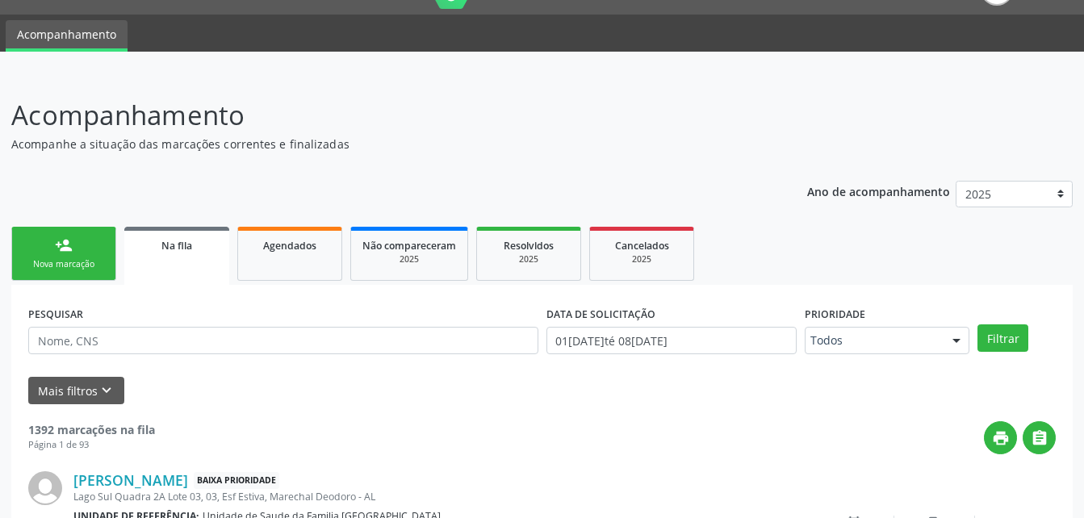
click at [61, 240] on div "person_add" at bounding box center [64, 246] width 18 height 18
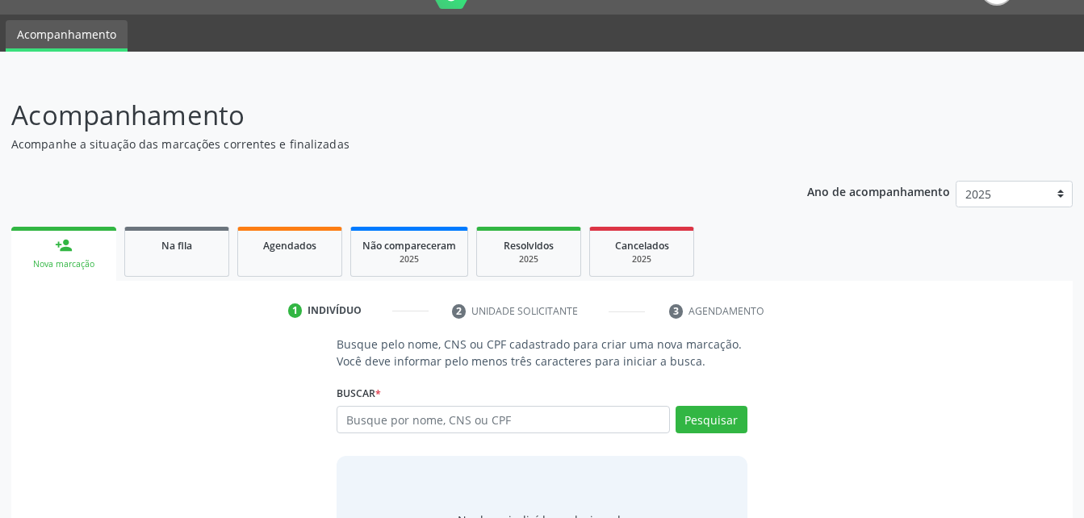
scroll to position [118, 0]
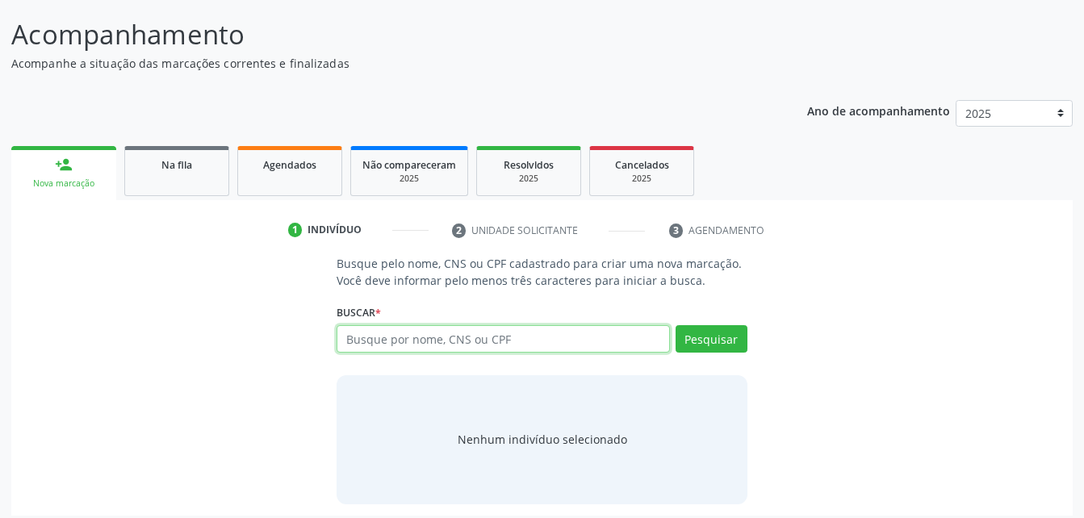
click at [509, 334] on input "text" at bounding box center [503, 338] width 333 height 27
type input "702604790858842"
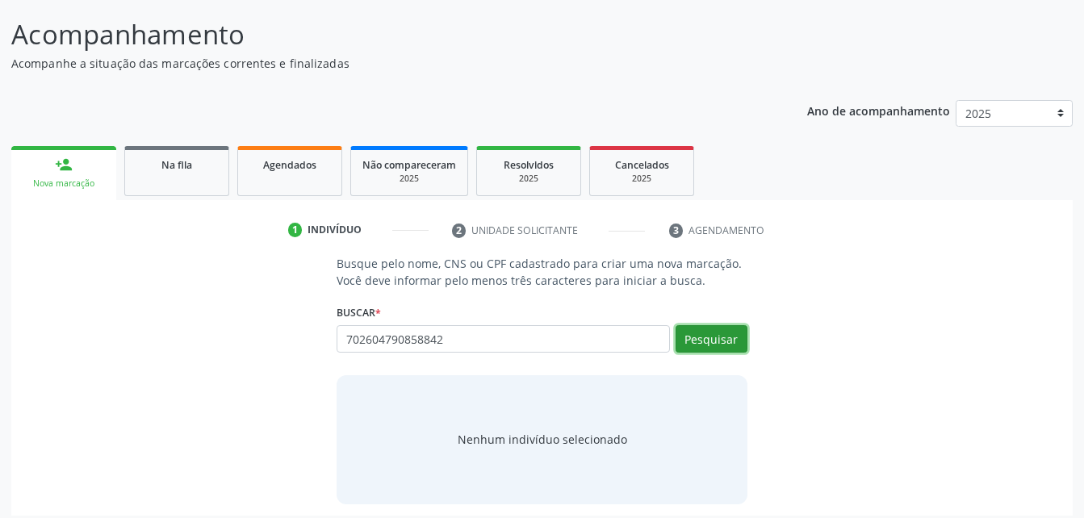
click at [740, 343] on button "Pesquisar" at bounding box center [712, 338] width 72 height 27
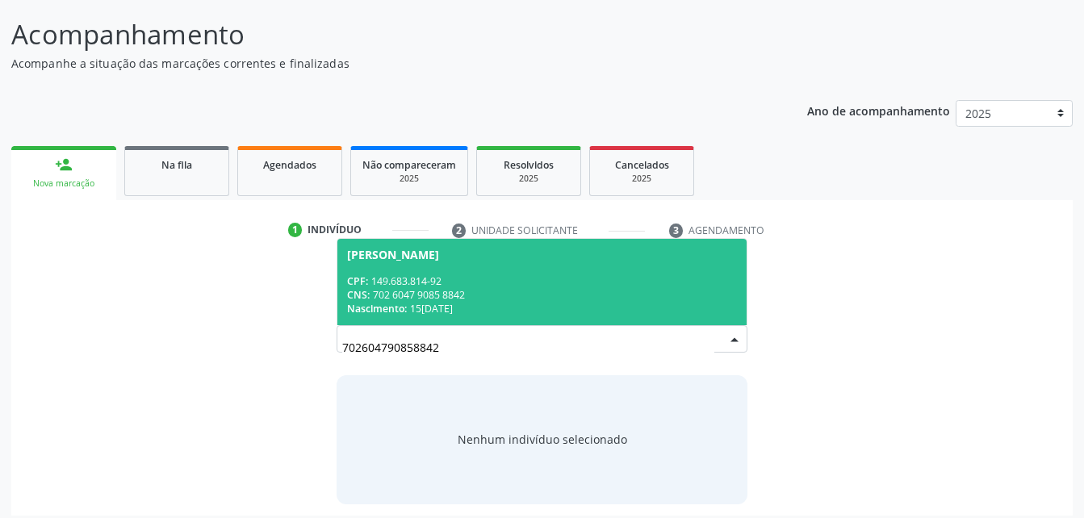
click at [626, 258] on div "Raí Ronald da Silva" at bounding box center [541, 255] width 389 height 13
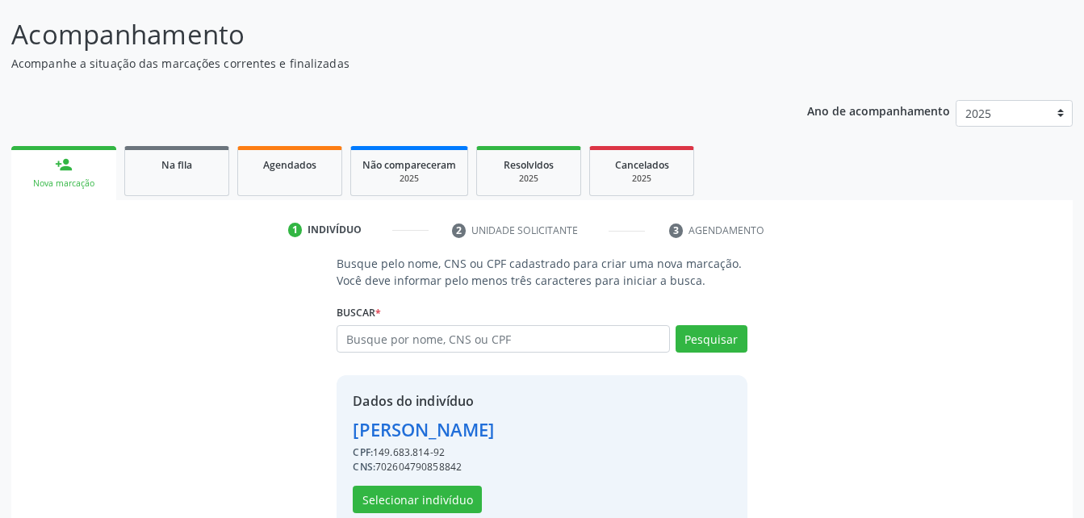
scroll to position [152, 0]
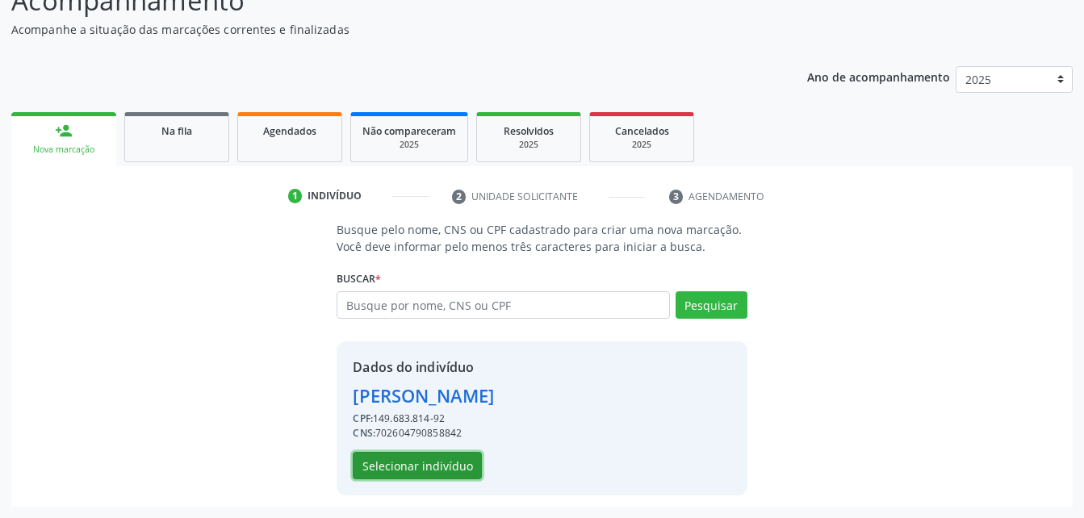
click at [417, 459] on button "Selecionar indivíduo" at bounding box center [417, 465] width 129 height 27
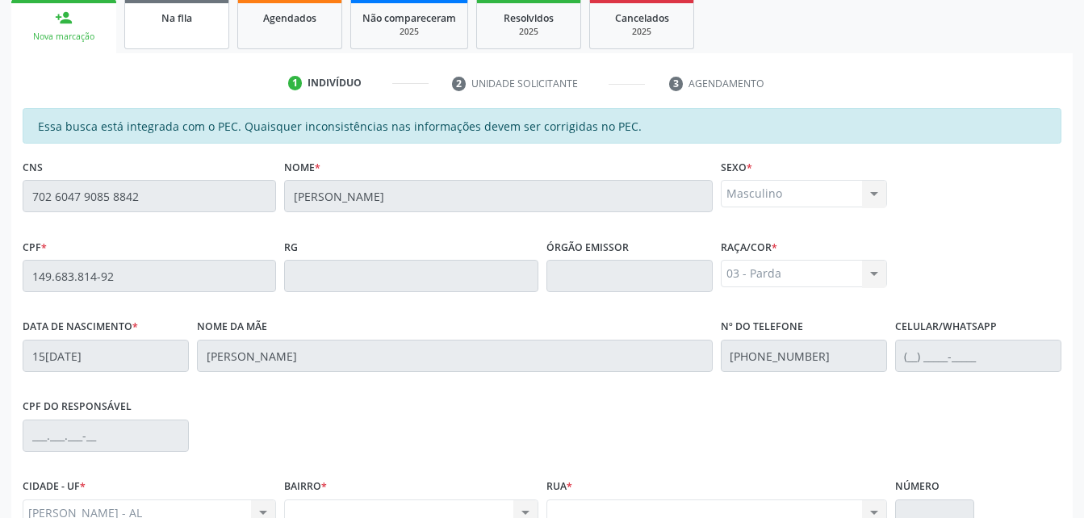
scroll to position [184, 0]
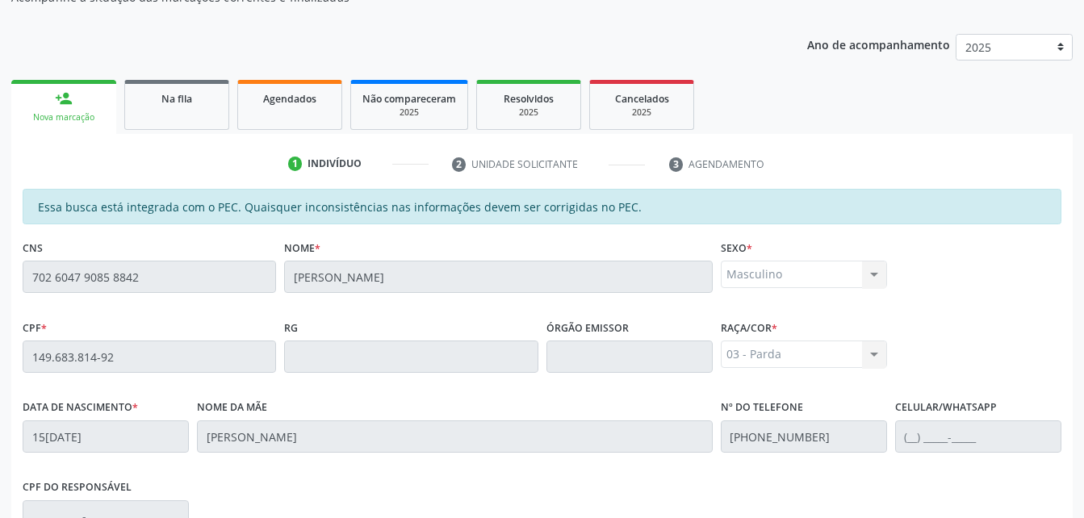
click at [169, 291] on div "CNS 702 6047 9085 8842" at bounding box center [150, 276] width 262 height 80
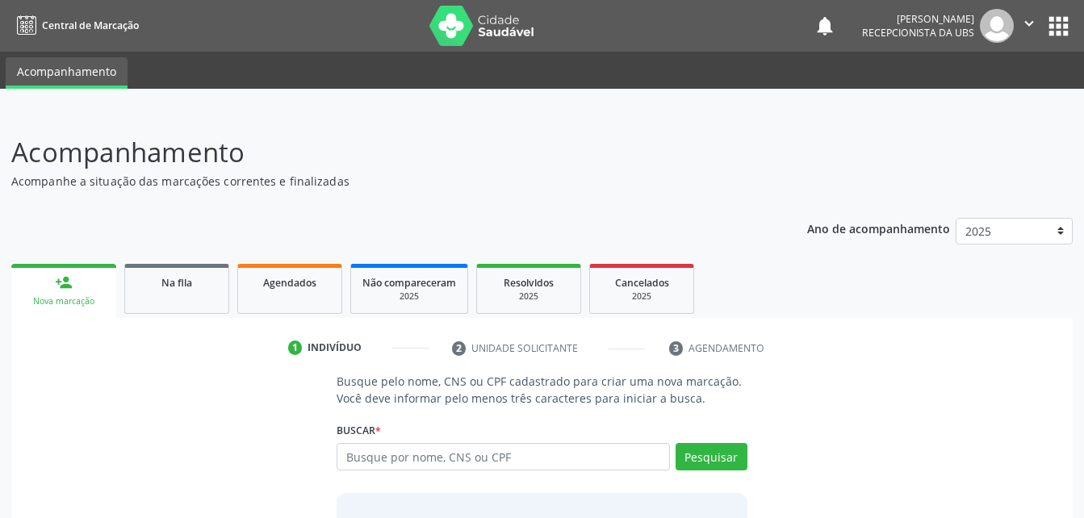
scroll to position [127, 0]
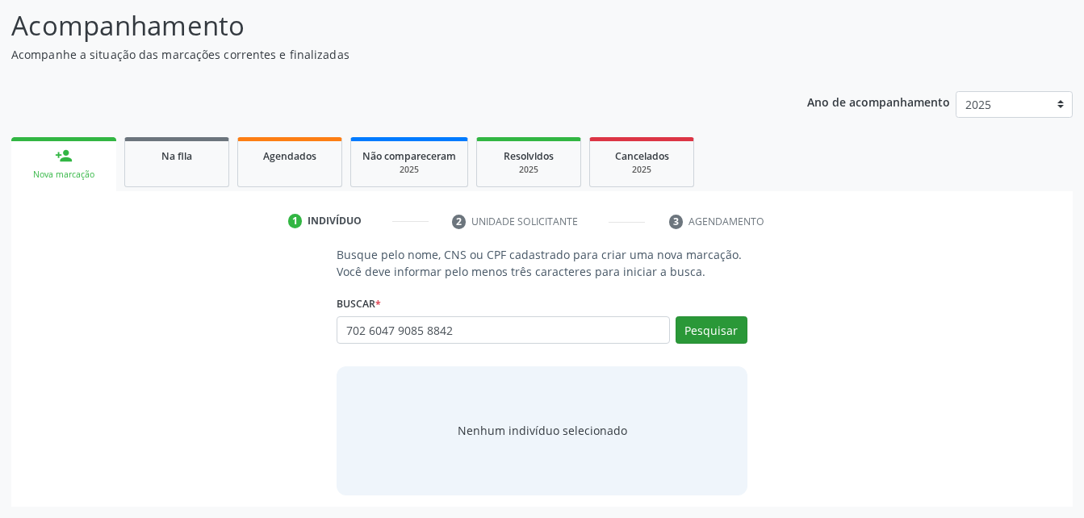
type input "702 6047 9085 8842"
click at [740, 320] on button "Pesquisar" at bounding box center [712, 329] width 72 height 27
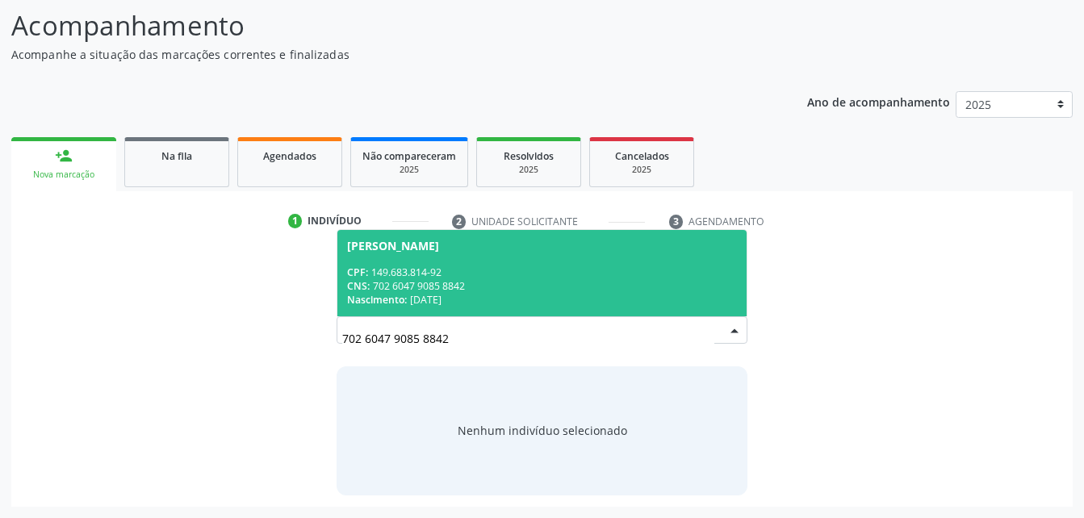
click at [635, 269] on div "CPF: 149.683.814-92" at bounding box center [541, 273] width 389 height 14
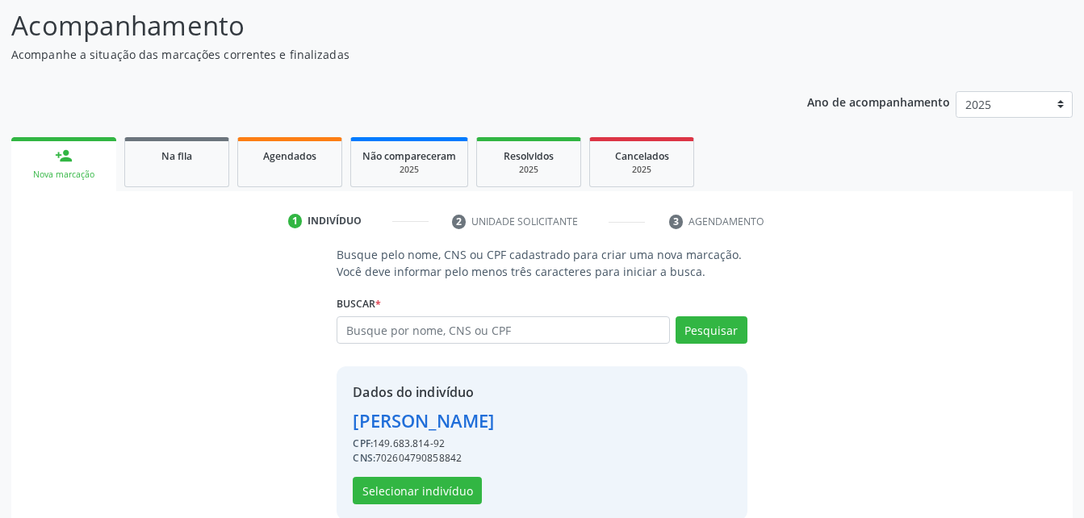
scroll to position [152, 0]
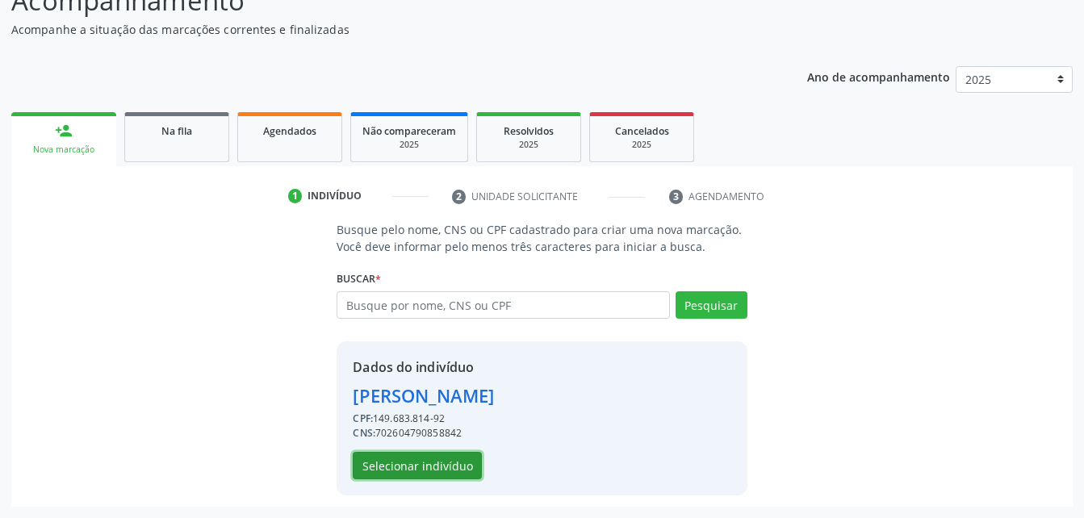
click at [367, 476] on button "Selecionar indivíduo" at bounding box center [417, 465] width 129 height 27
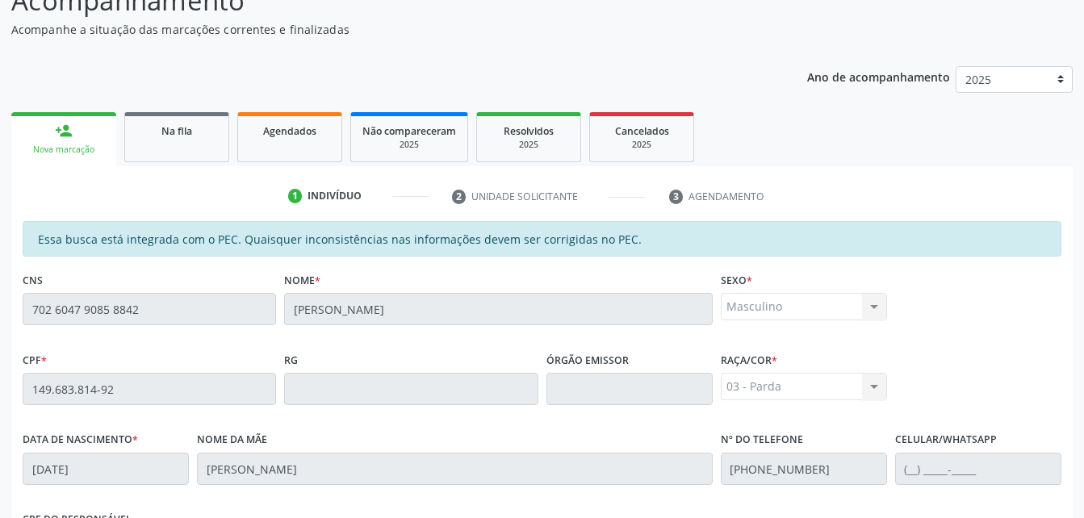
scroll to position [426, 0]
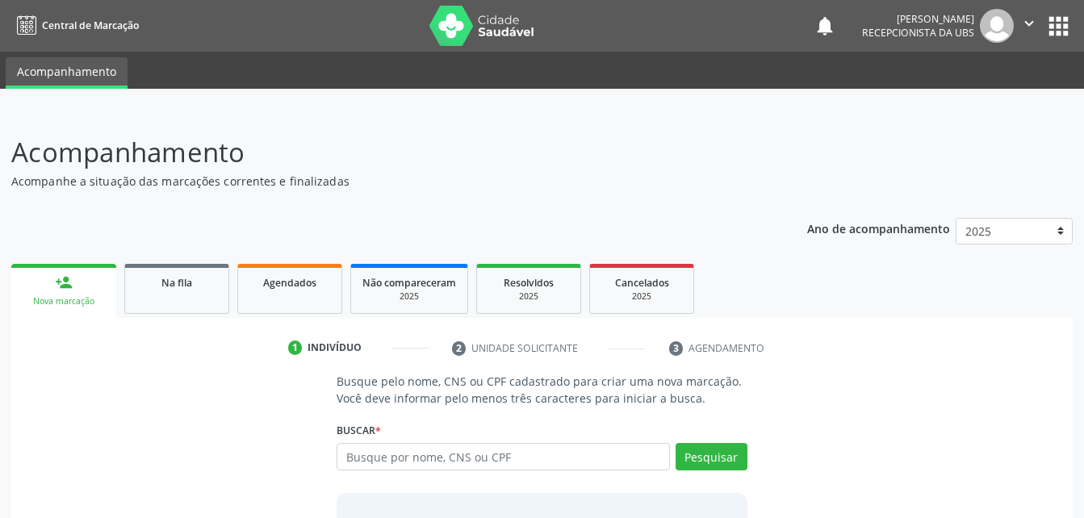
scroll to position [127, 0]
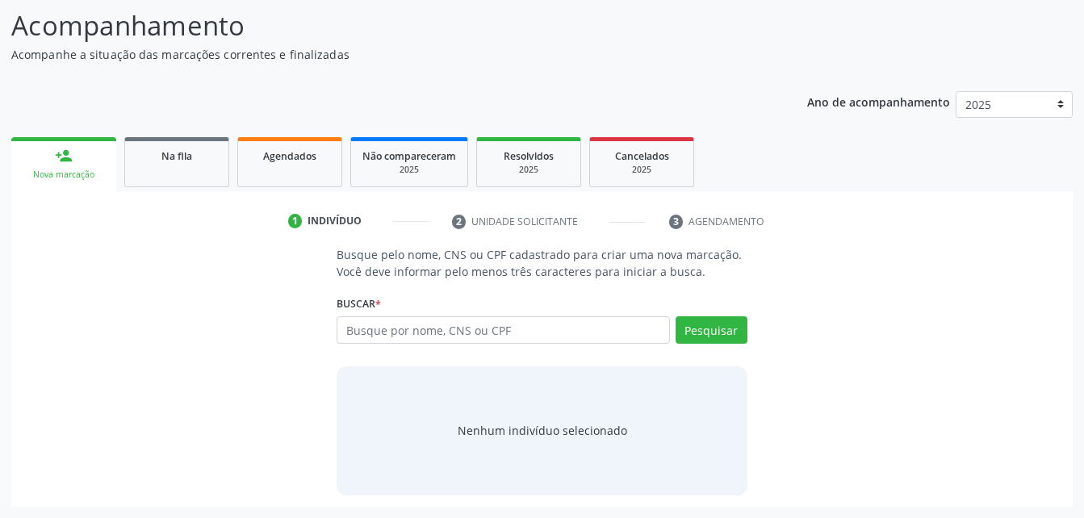
click at [363, 321] on input "text" at bounding box center [503, 329] width 333 height 27
type input "702 6047 9085 8842"
click at [709, 339] on button "Pesquisar" at bounding box center [712, 329] width 72 height 27
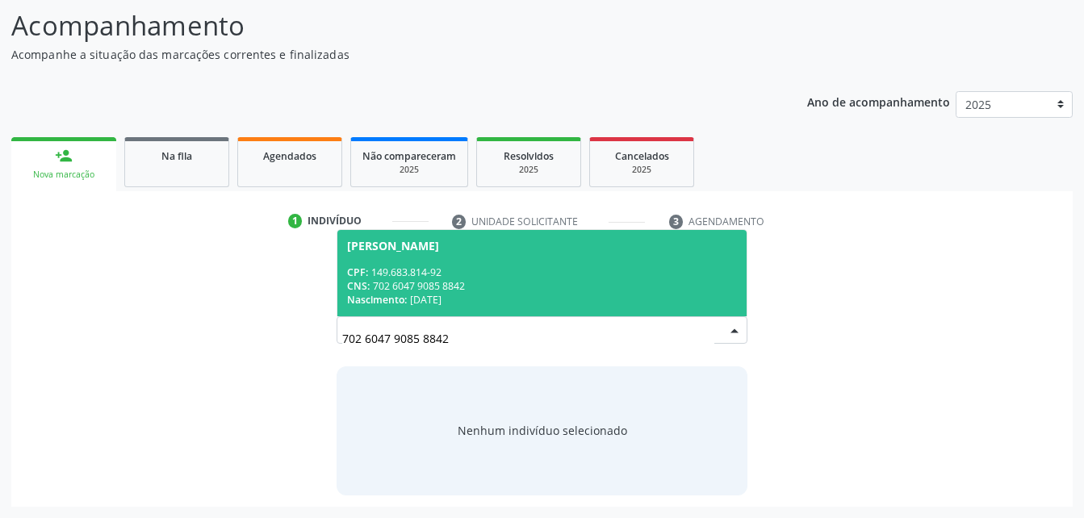
click at [434, 274] on div "CPF: 149.683.814-92" at bounding box center [541, 273] width 389 height 14
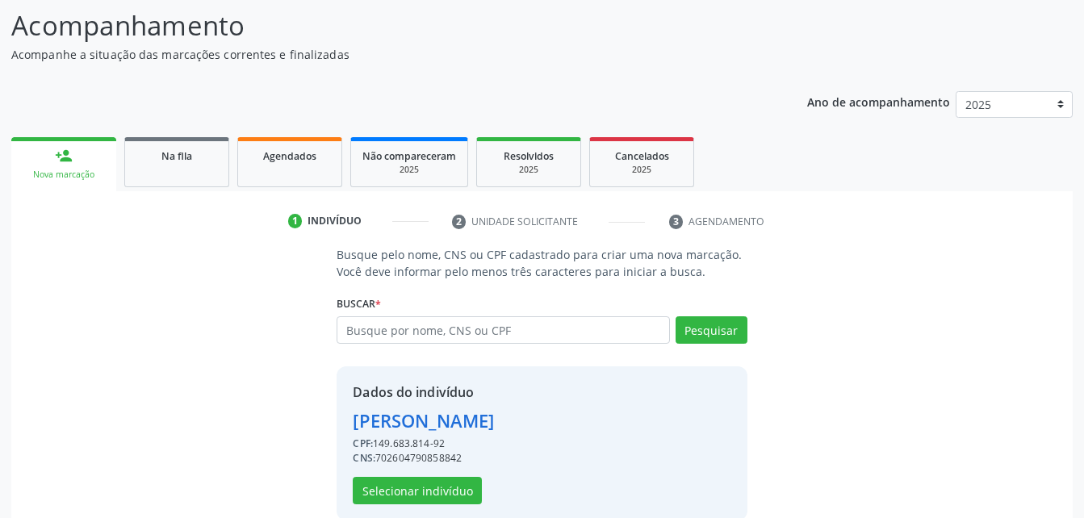
scroll to position [152, 0]
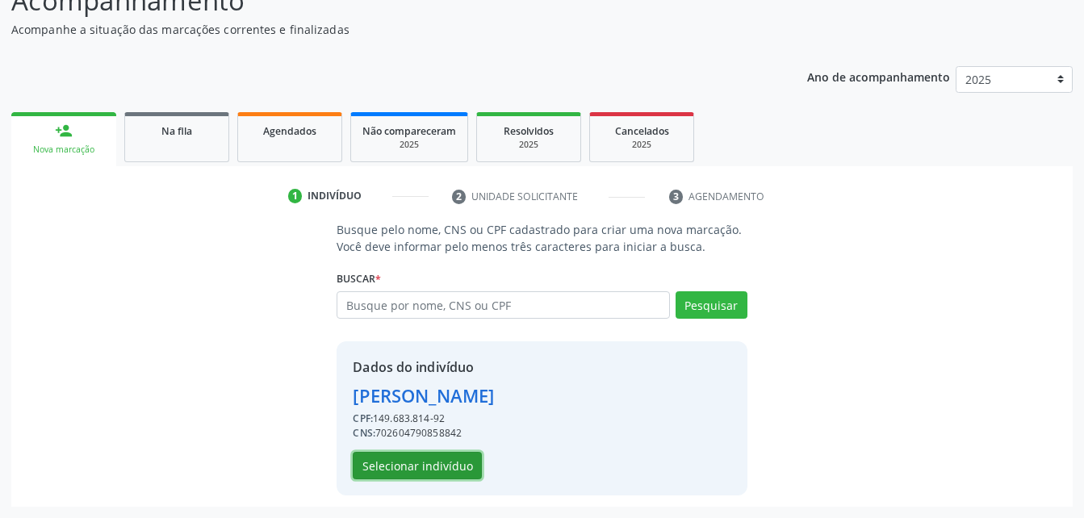
click at [463, 473] on button "Selecionar indivíduo" at bounding box center [417, 465] width 129 height 27
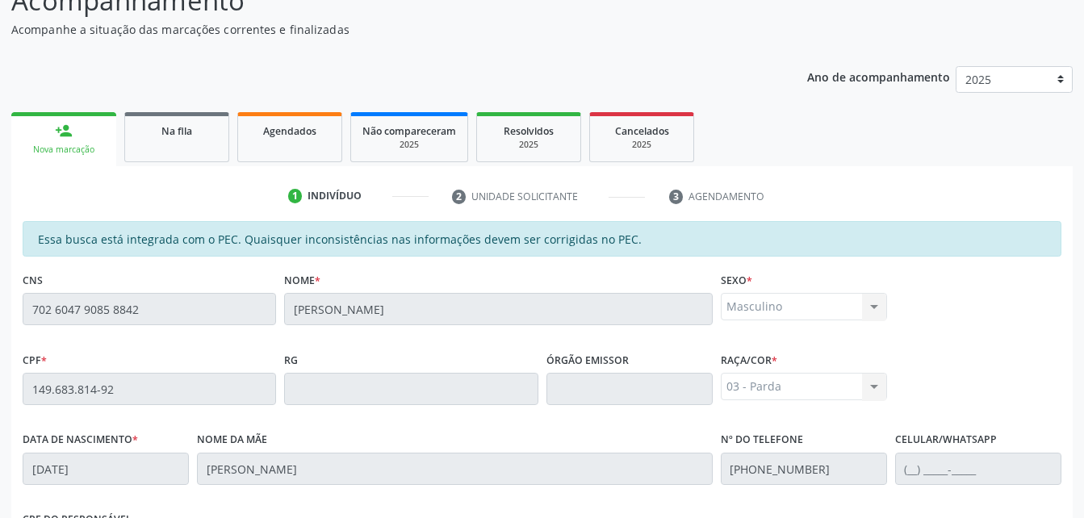
scroll to position [426, 0]
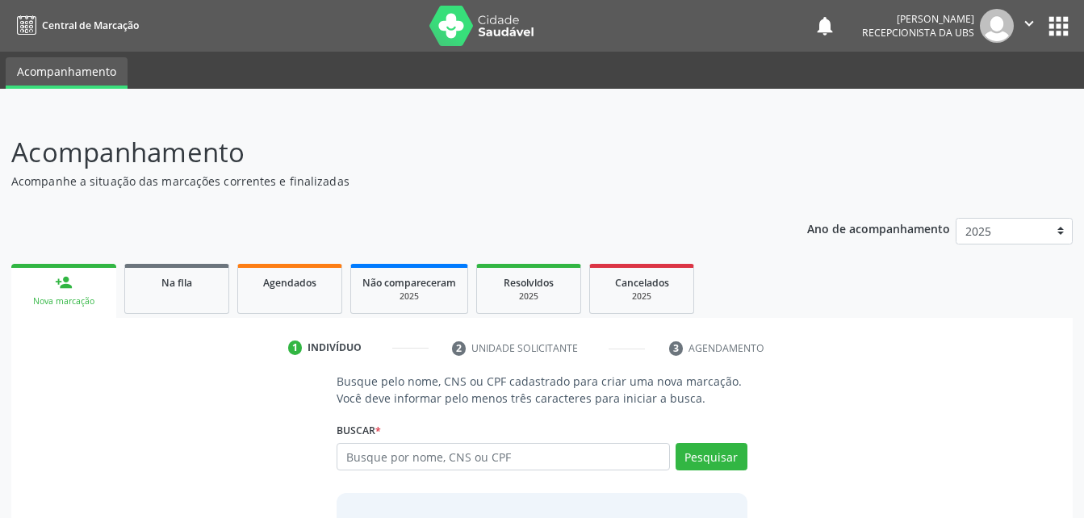
scroll to position [127, 0]
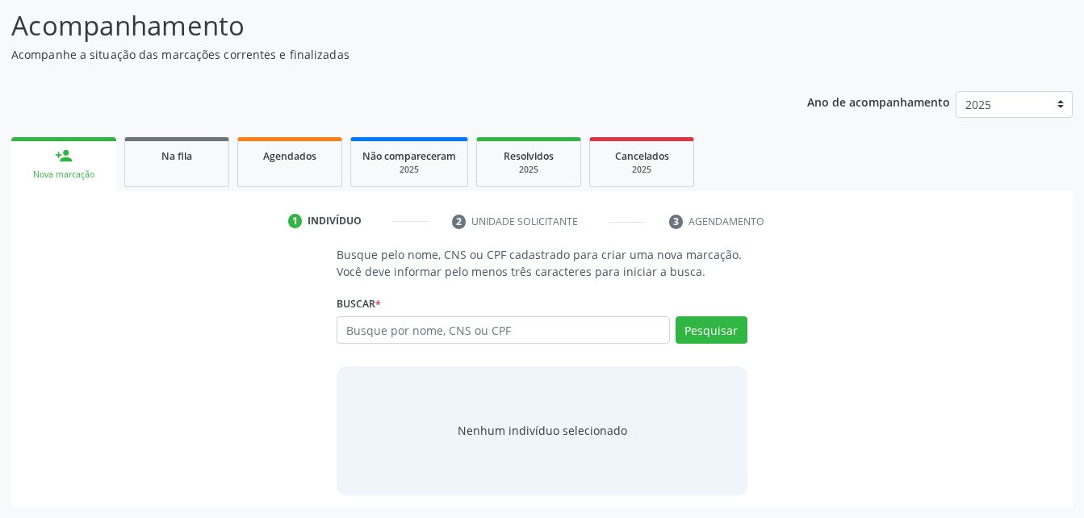
click at [385, 302] on div "Buscar * Busque por nome, CNS ou CPF Nenhum resultado encontrado para: " " Digi…" at bounding box center [542, 322] width 410 height 63
click at [388, 330] on input "text" at bounding box center [503, 329] width 333 height 27
paste input "702 6047 9085 8842"
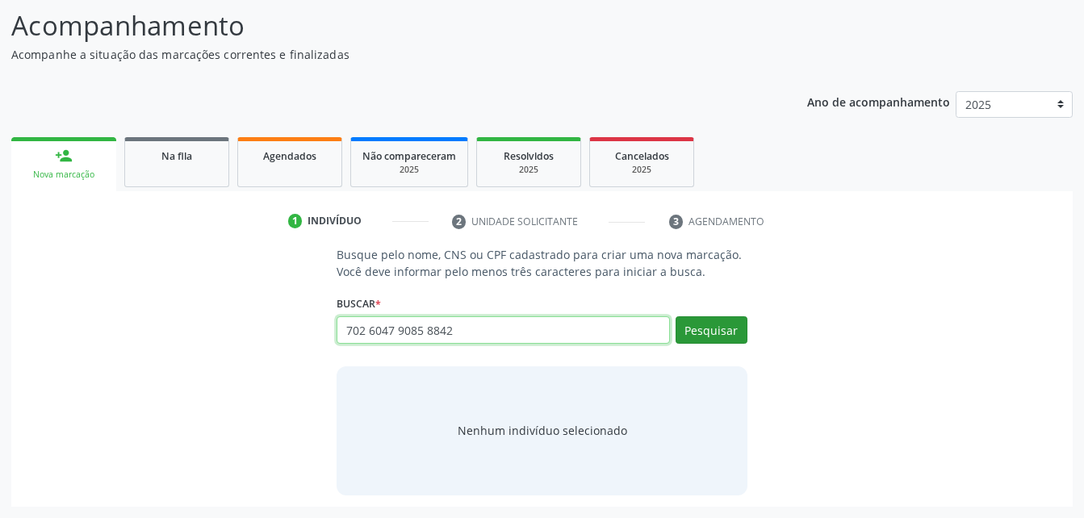
type input "702 6047 9085 8842"
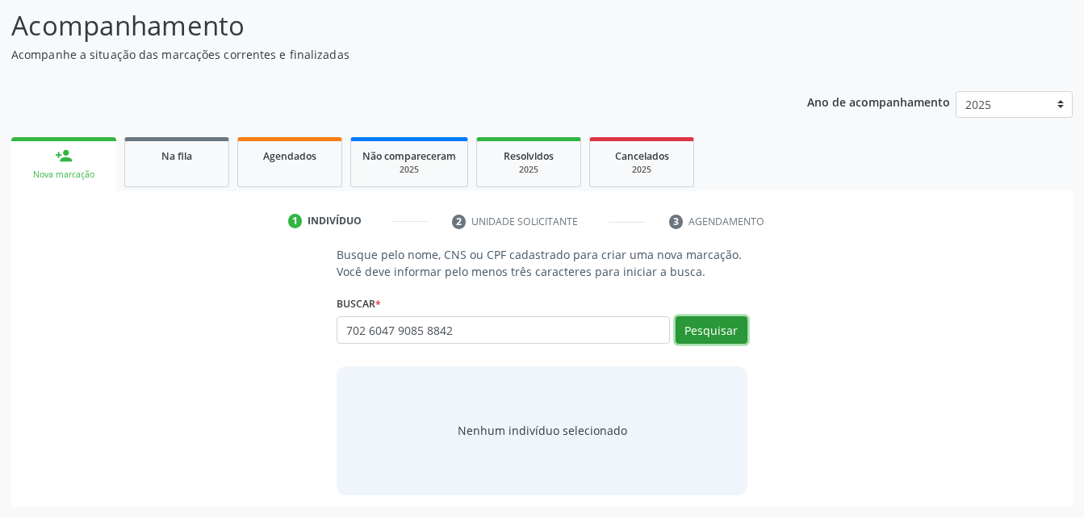
click at [721, 337] on button "Pesquisar" at bounding box center [712, 329] width 72 height 27
type input "702 6047 9085 8842"
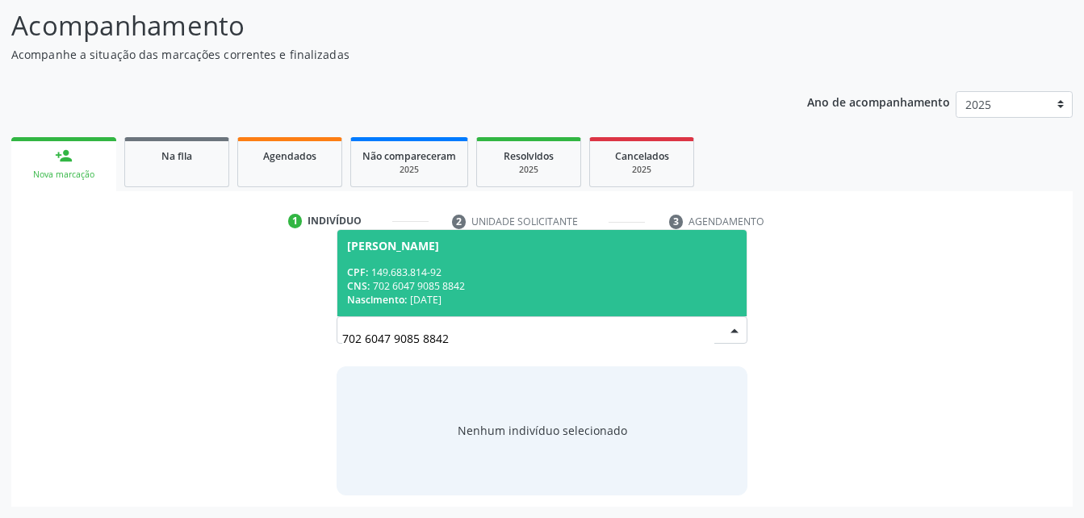
click at [464, 291] on div "CNS: 702 6047 9085 8842" at bounding box center [541, 286] width 389 height 14
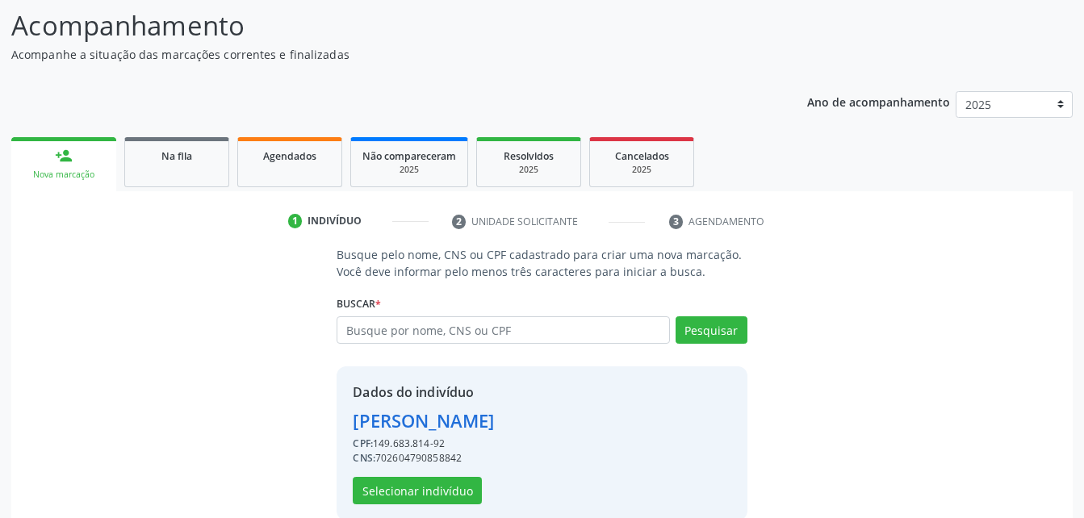
scroll to position [152, 0]
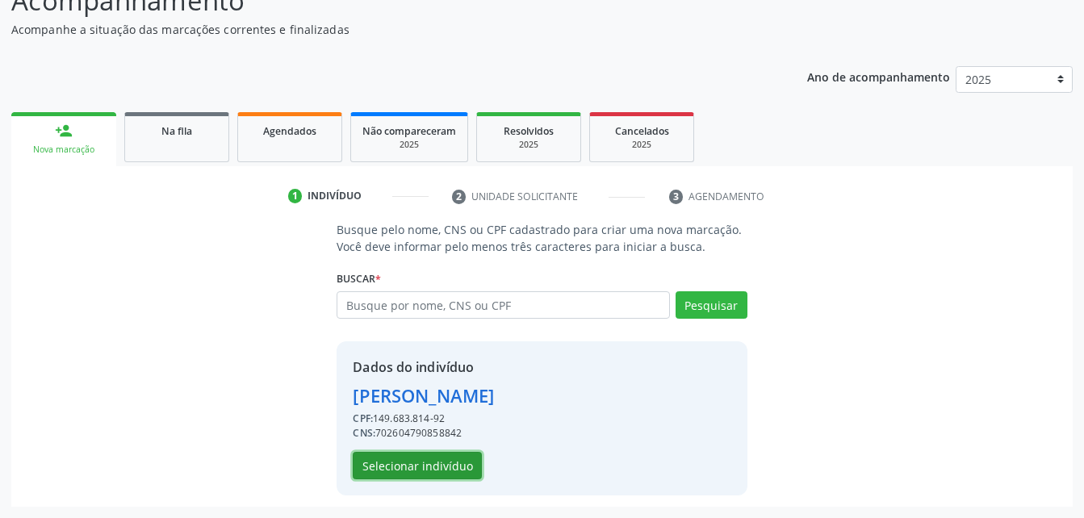
click at [472, 475] on button "Selecionar indivíduo" at bounding box center [417, 465] width 129 height 27
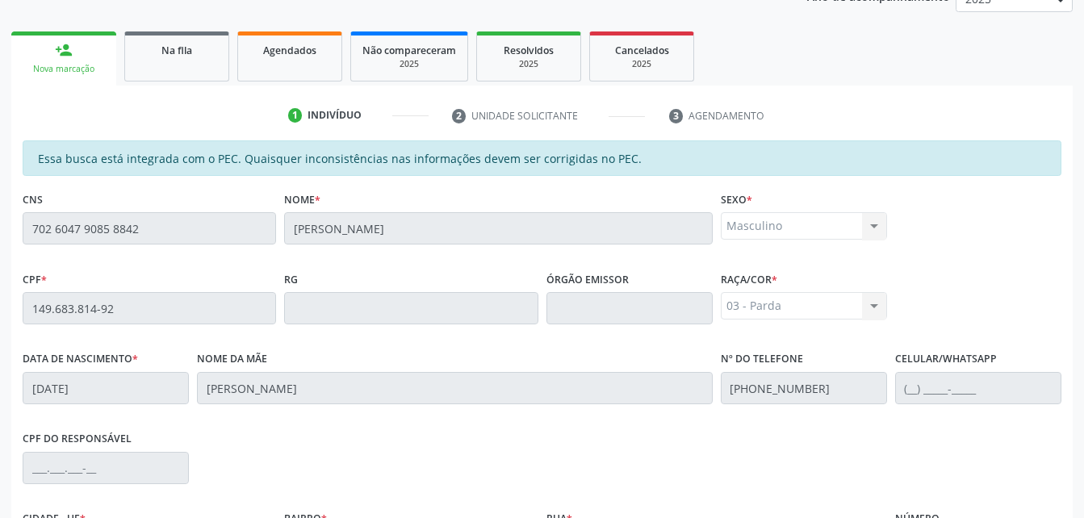
scroll to position [426, 0]
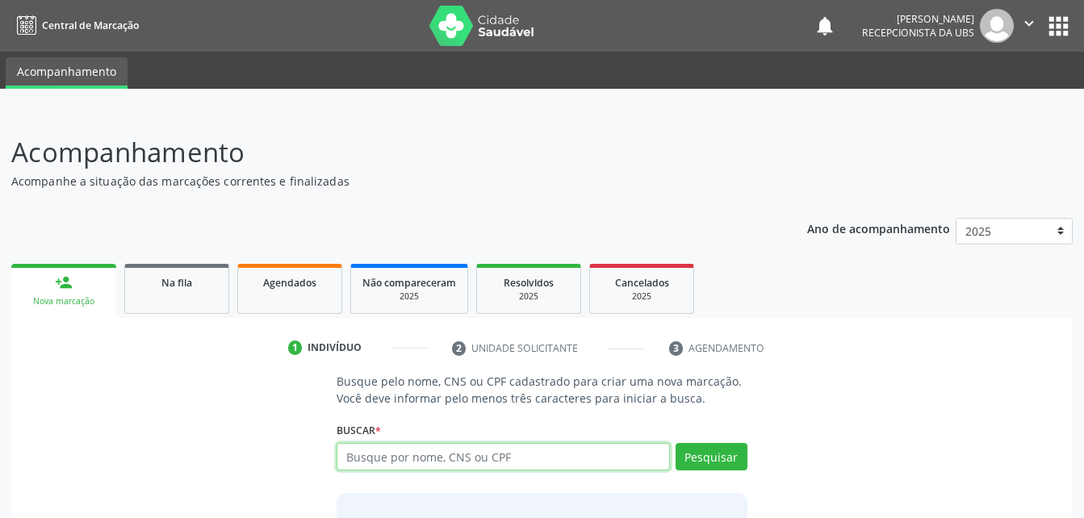
scroll to position [127, 0]
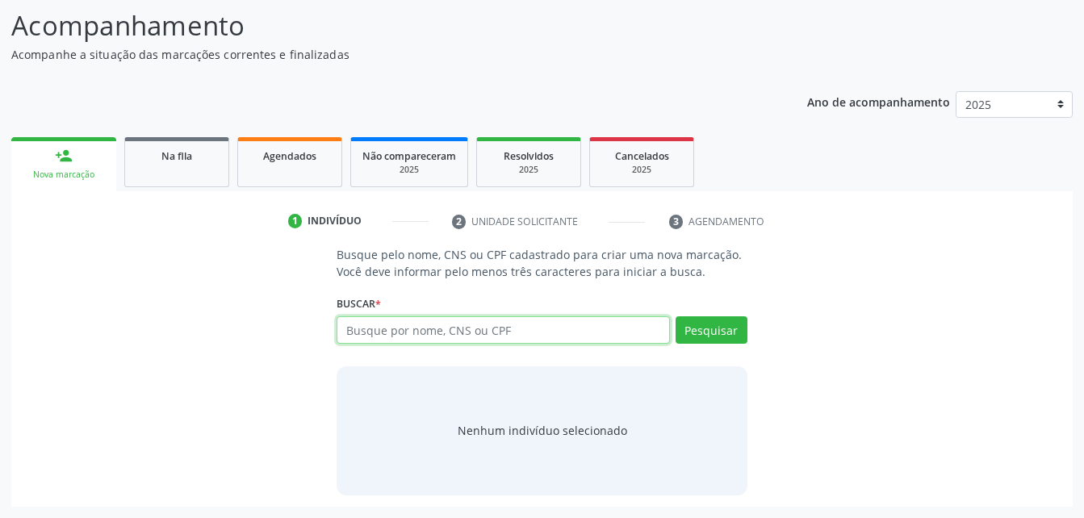
click at [459, 322] on input "text" at bounding box center [503, 329] width 333 height 27
paste input "702 6047 9085 8842"
type input "702 6047 9085 8842"
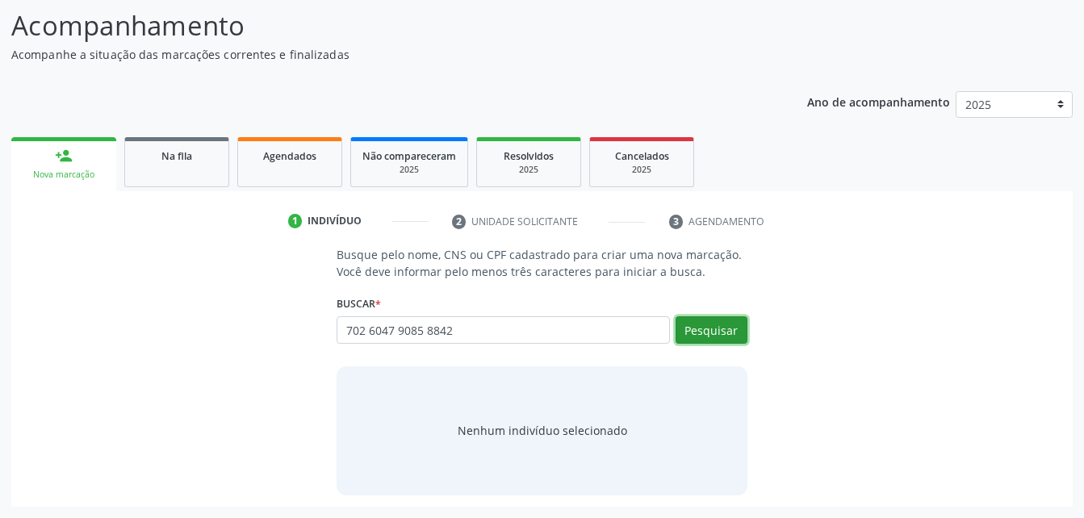
click at [730, 335] on button "Pesquisar" at bounding box center [712, 329] width 72 height 27
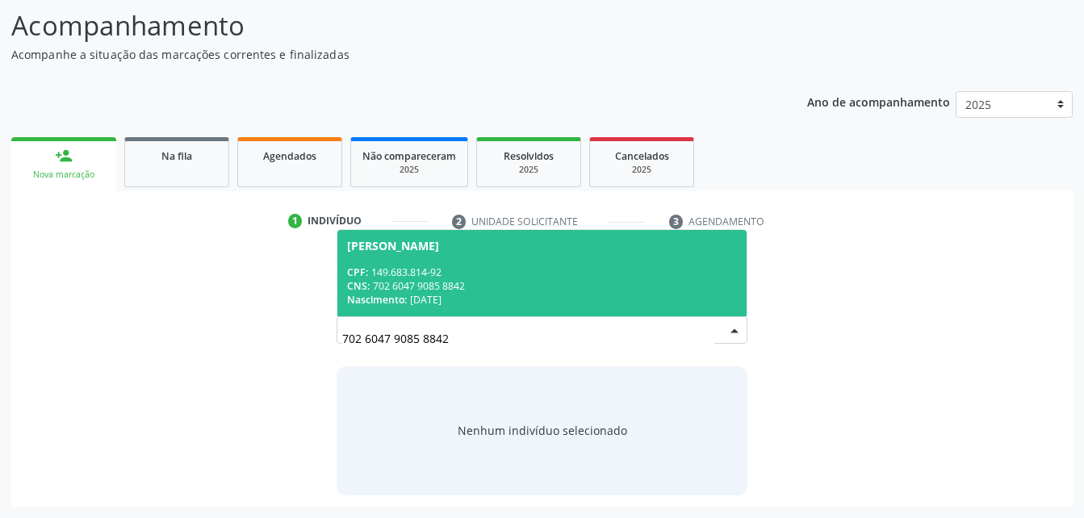
click at [623, 234] on span "[PERSON_NAME] CPF: 149.683.814-92 CNS: 702 6047 9085 8842 Nascimento: [DATE]" at bounding box center [541, 273] width 409 height 86
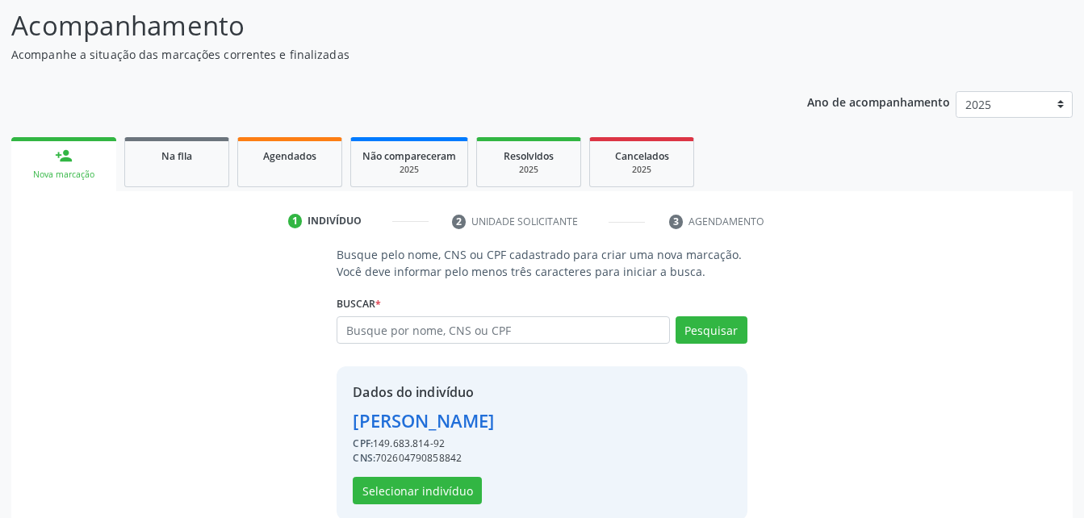
scroll to position [152, 0]
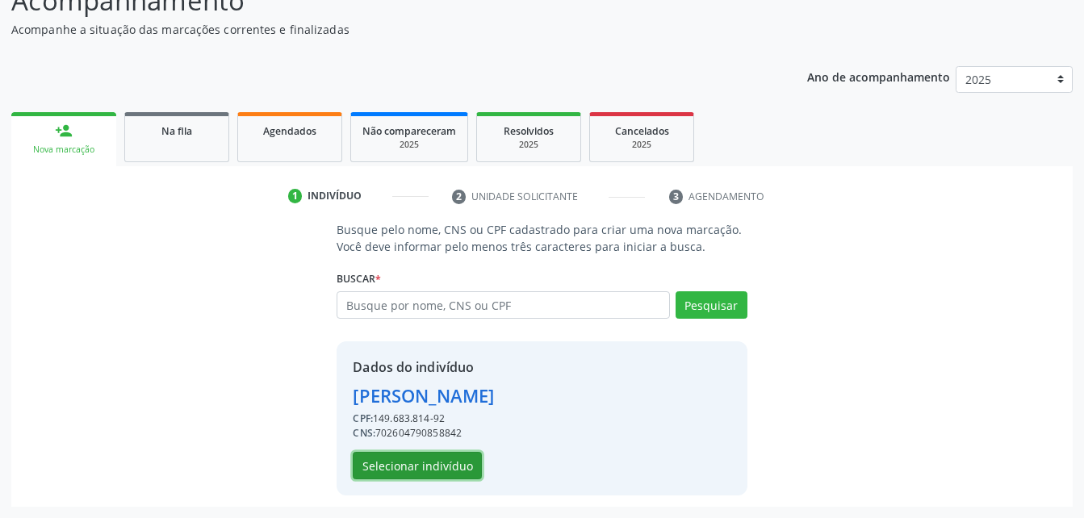
click at [450, 463] on button "Selecionar indivíduo" at bounding box center [417, 465] width 129 height 27
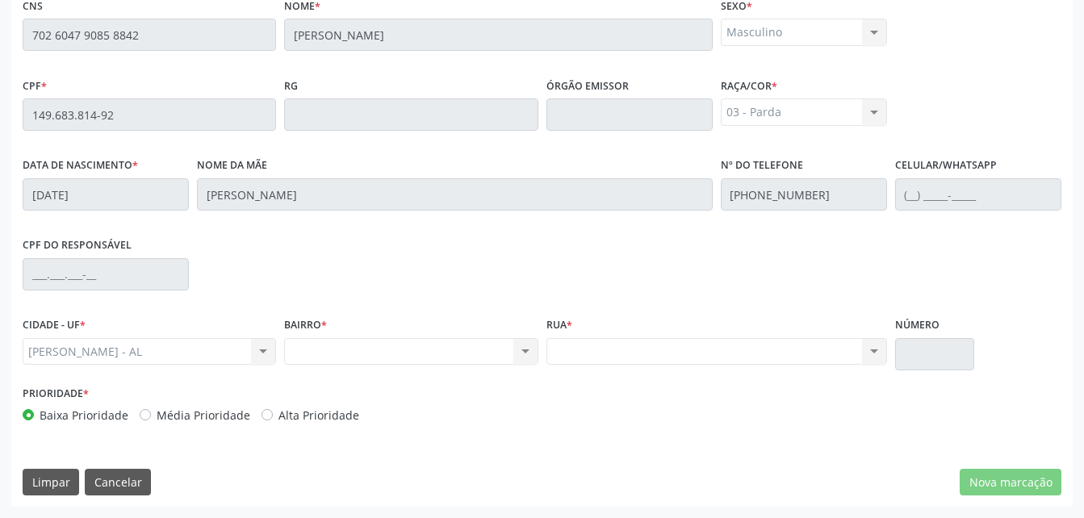
scroll to position [103, 0]
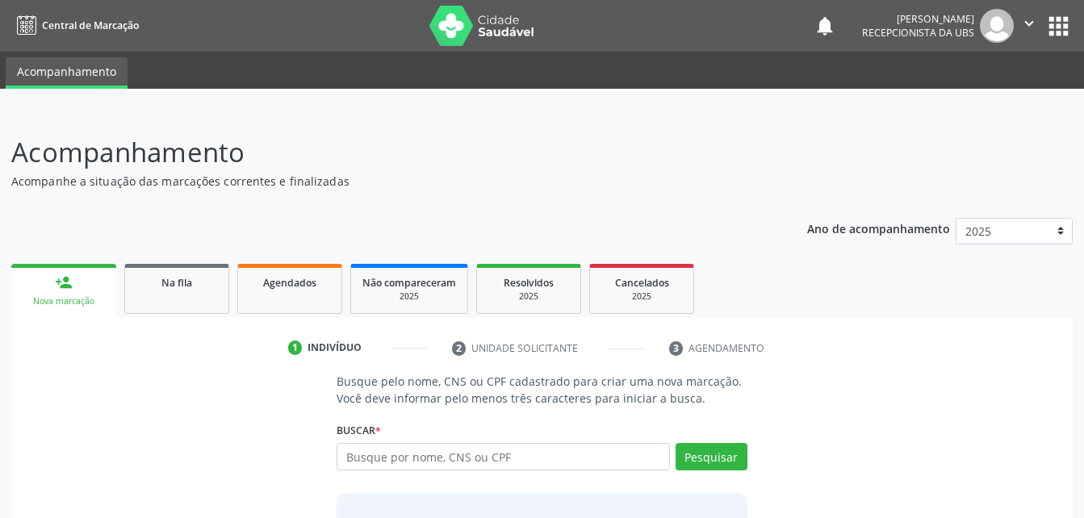
click at [424, 455] on input "text" at bounding box center [503, 456] width 333 height 27
type input "702 6047 9085 8842"
click at [681, 448] on button "Pesquisar" at bounding box center [712, 456] width 72 height 27
type input "702 6047 9085 8842"
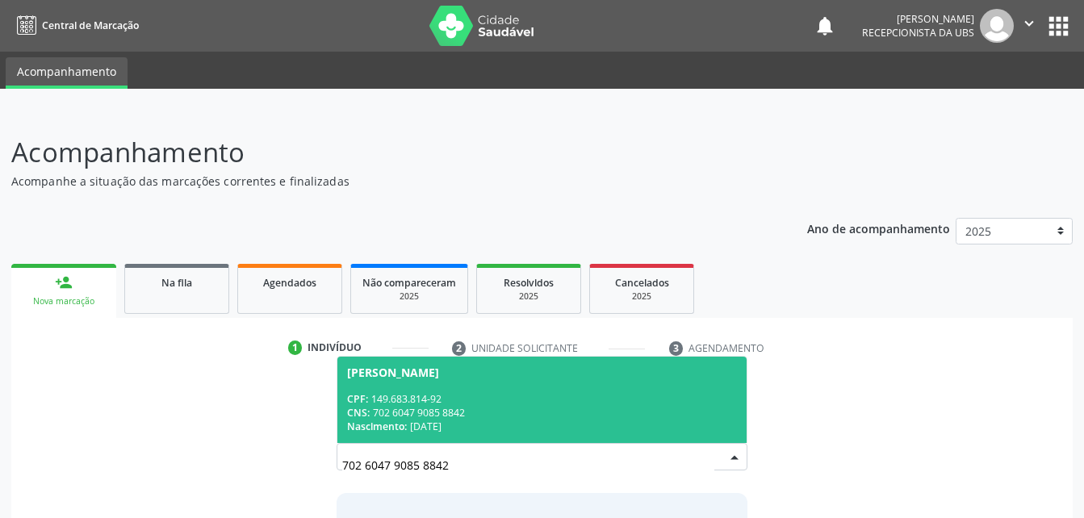
click at [388, 376] on div "[PERSON_NAME]" at bounding box center [393, 373] width 92 height 13
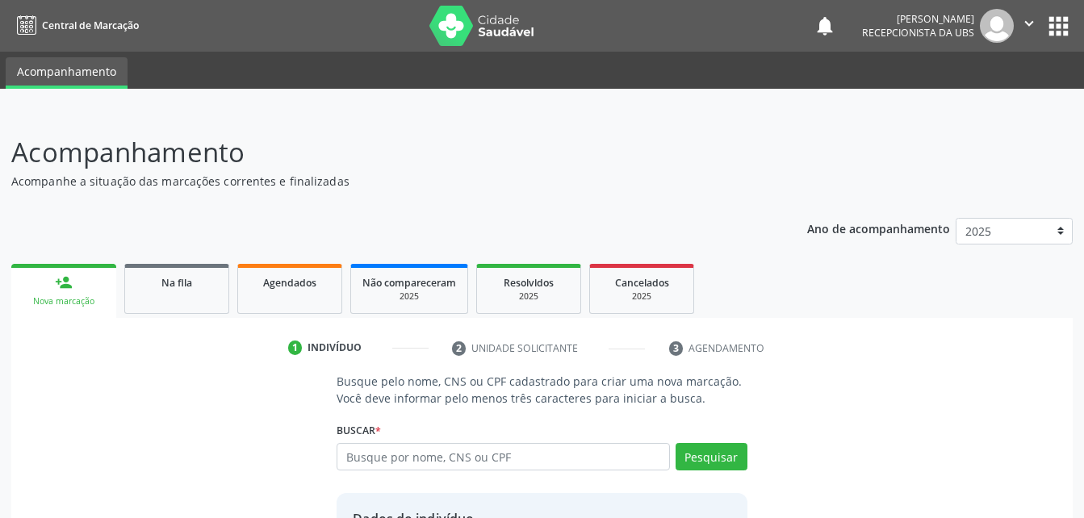
scroll to position [152, 0]
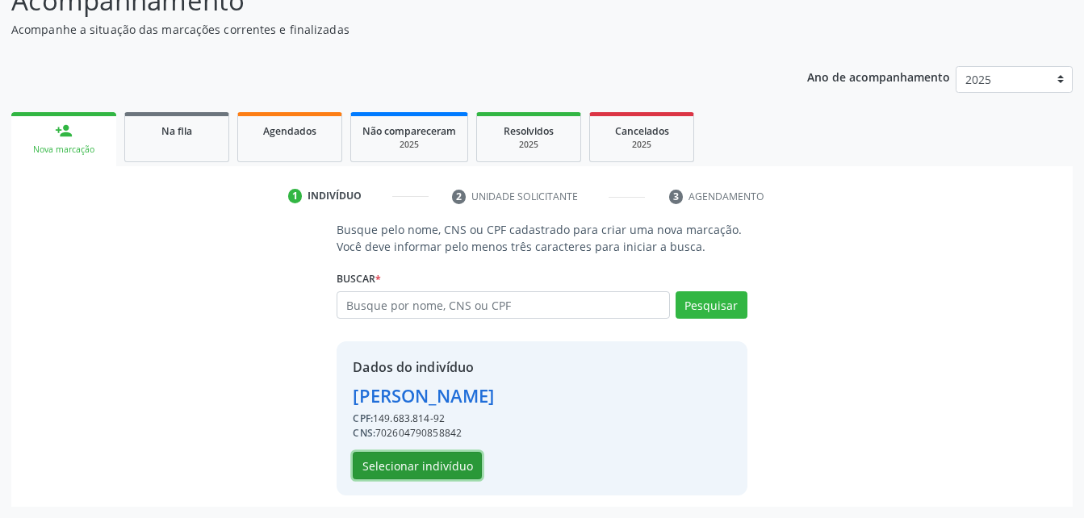
click at [385, 476] on button "Selecionar indivíduo" at bounding box center [417, 465] width 129 height 27
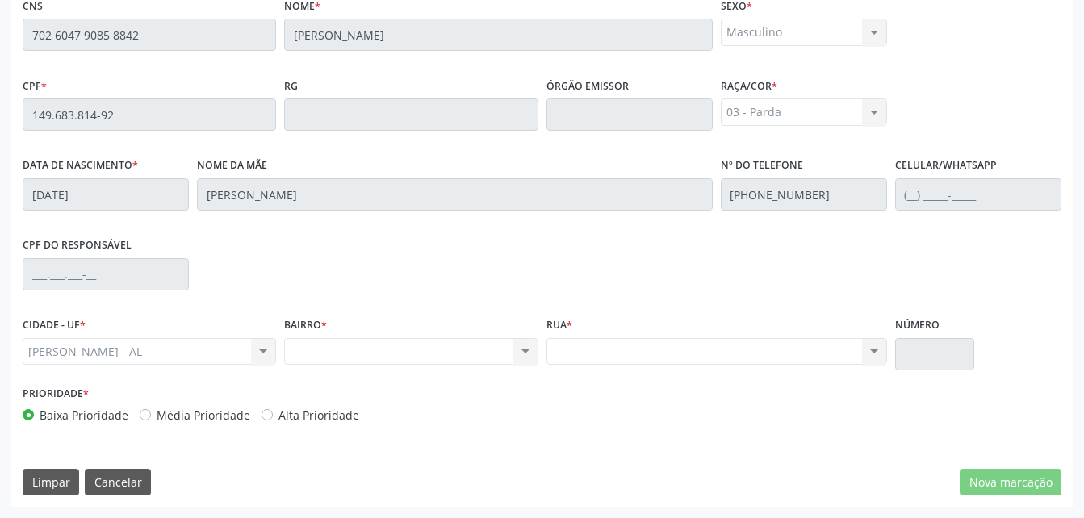
scroll to position [184, 0]
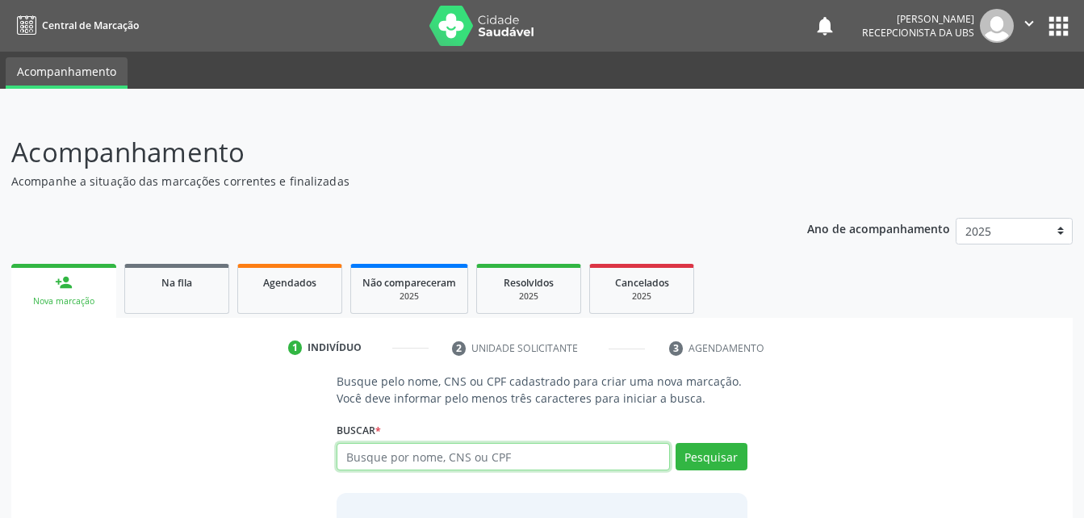
click at [448, 455] on input "text" at bounding box center [503, 456] width 333 height 27
paste input "702 6047 9085 8842"
type input "702 6047 9085 8842"
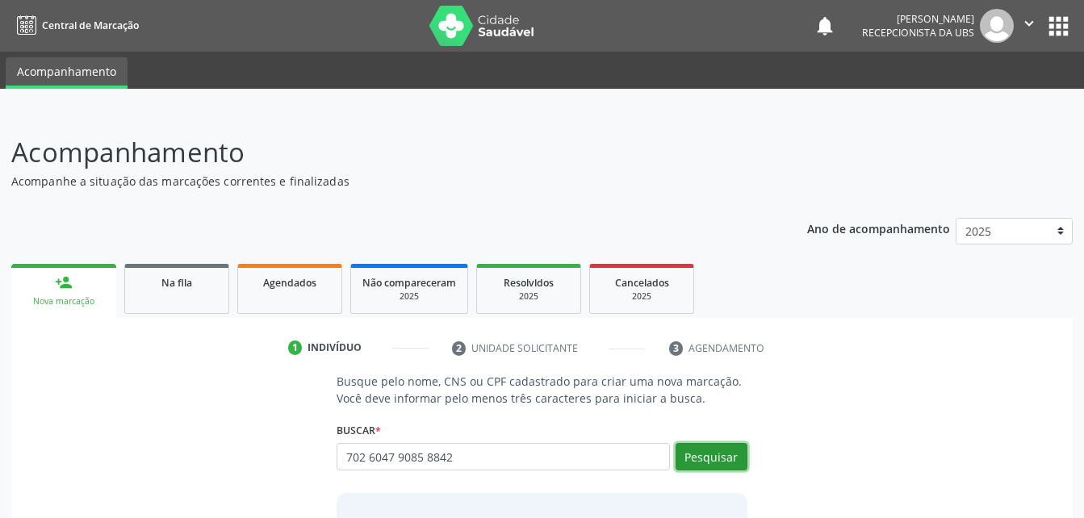
click at [700, 467] on button "Pesquisar" at bounding box center [712, 456] width 72 height 27
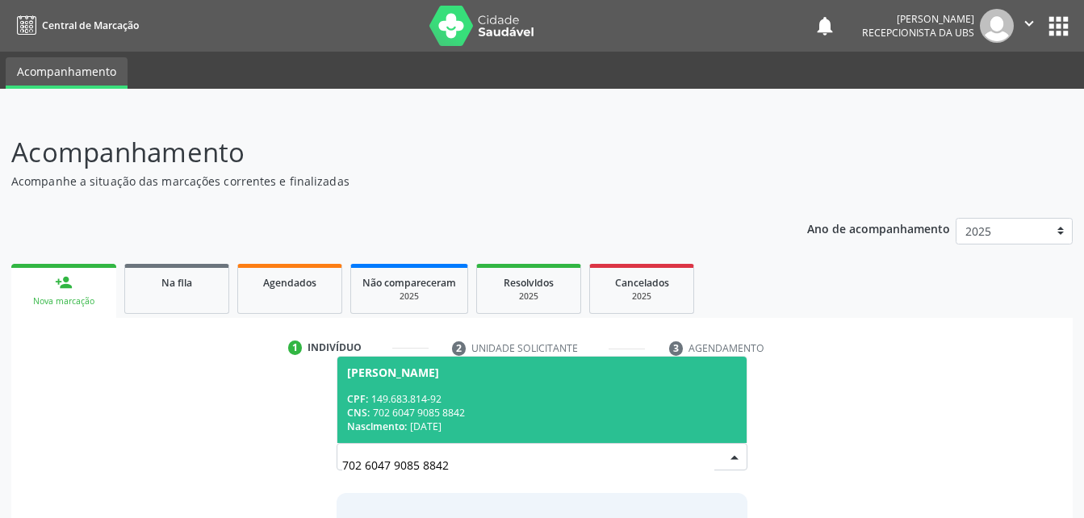
scroll to position [127, 0]
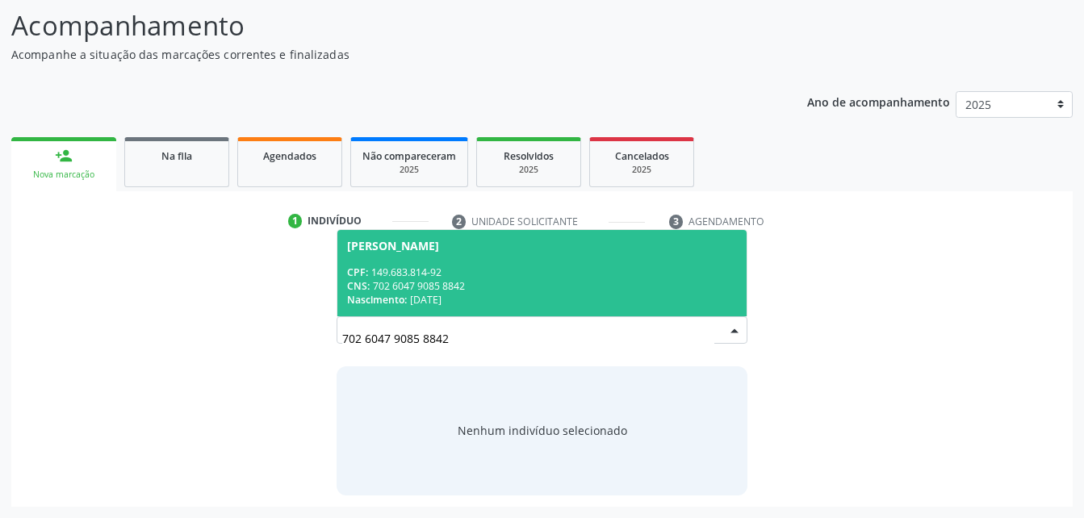
click at [652, 251] on div "[PERSON_NAME]" at bounding box center [541, 246] width 389 height 13
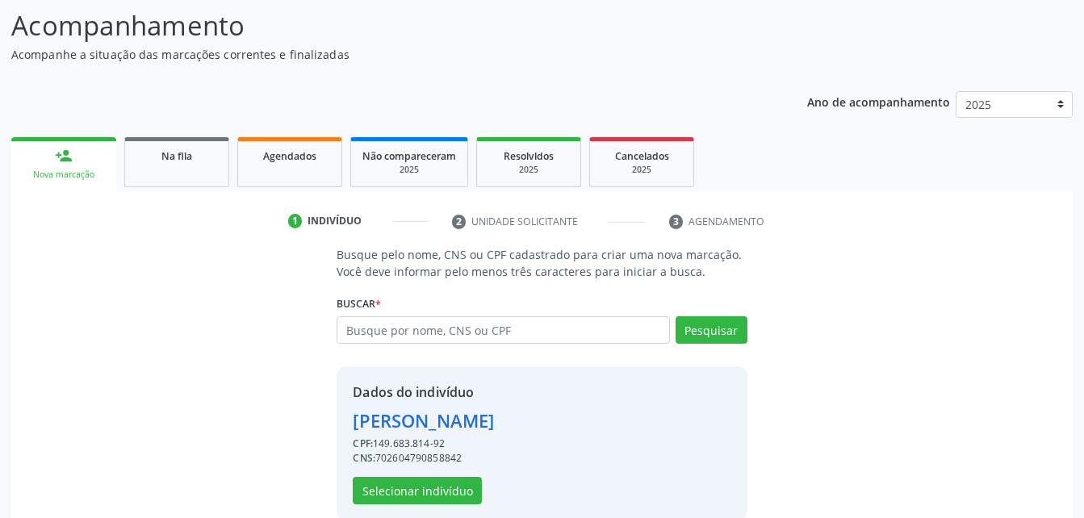
scroll to position [152, 0]
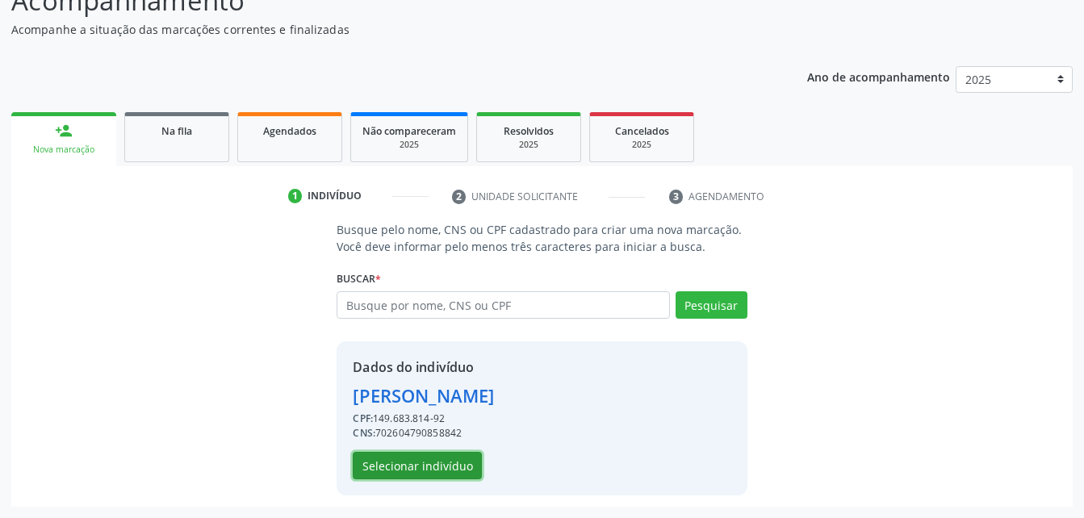
click at [438, 464] on button "Selecionar indivíduo" at bounding box center [417, 465] width 129 height 27
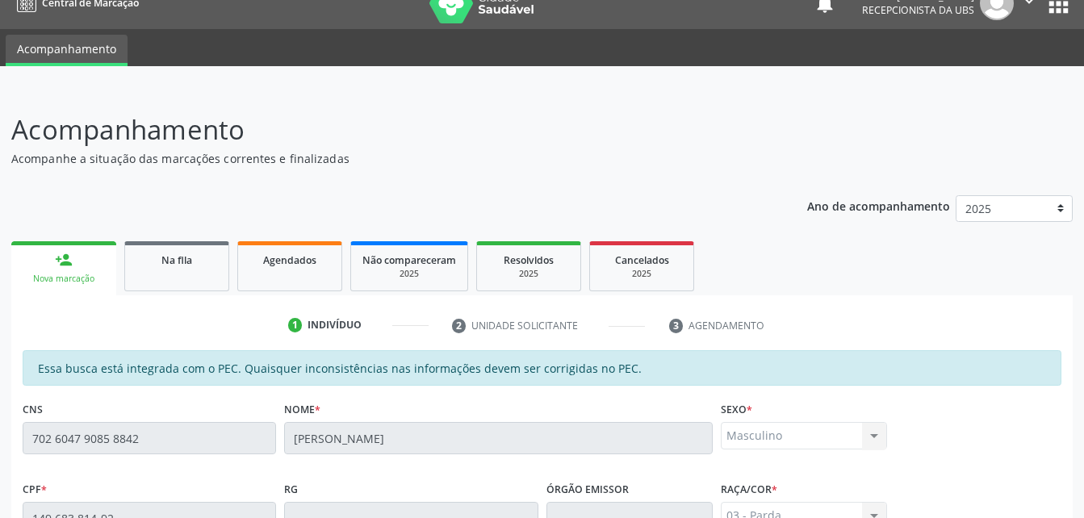
scroll to position [0, 0]
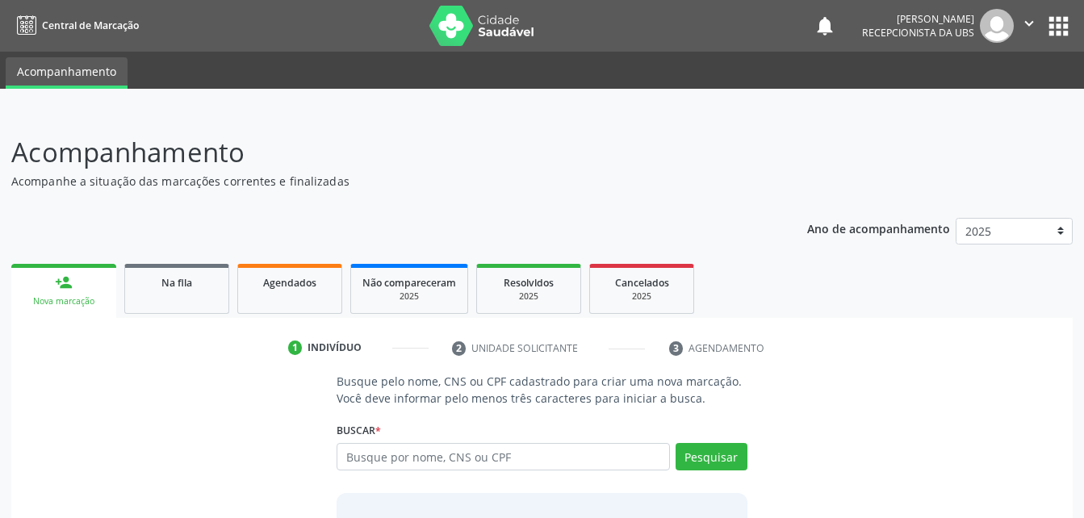
scroll to position [73, 0]
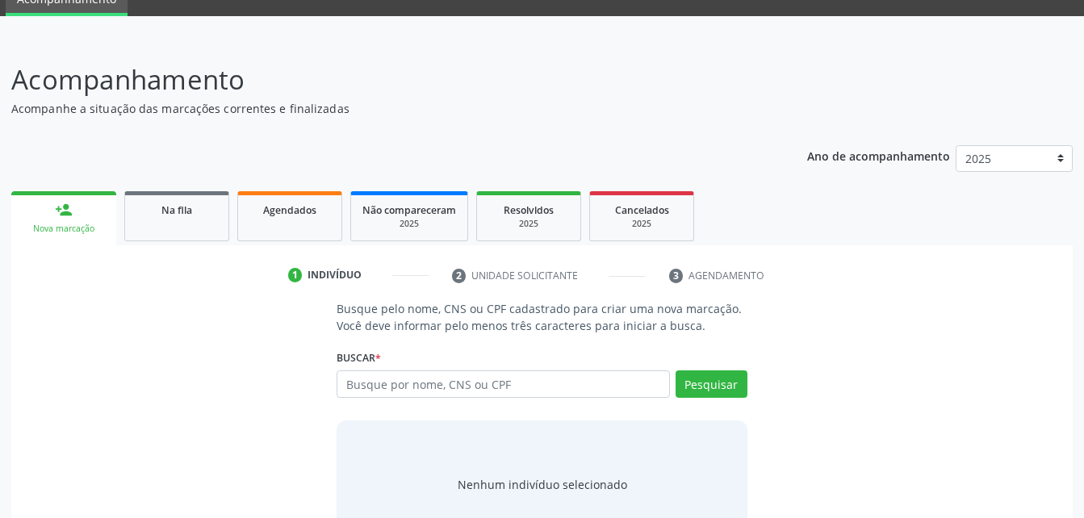
click at [552, 392] on input "text" at bounding box center [503, 384] width 333 height 27
type input "11311020454"
click at [712, 393] on button "Pesquisar" at bounding box center [712, 384] width 72 height 27
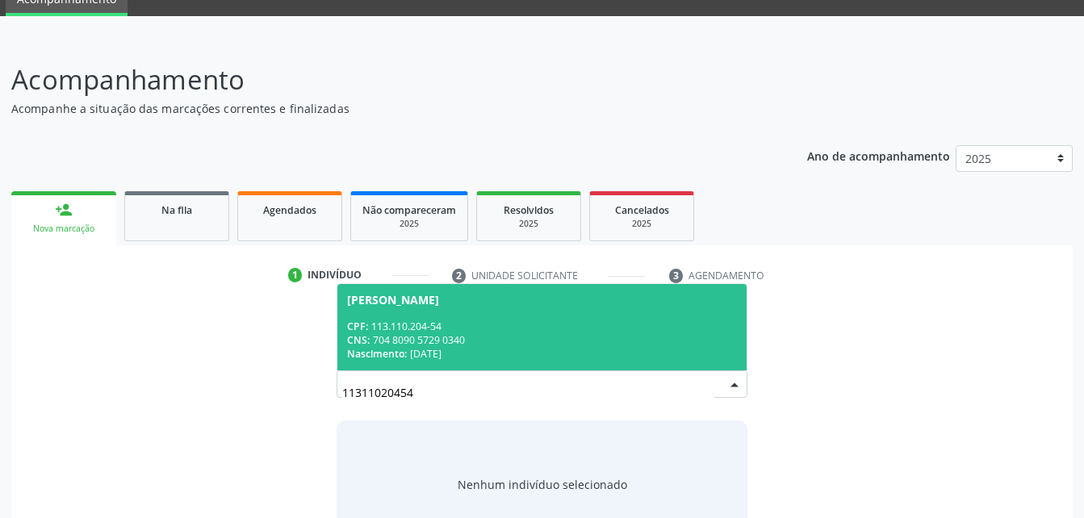
click at [510, 320] on div "CPF: 113.110.204-54" at bounding box center [541, 327] width 389 height 14
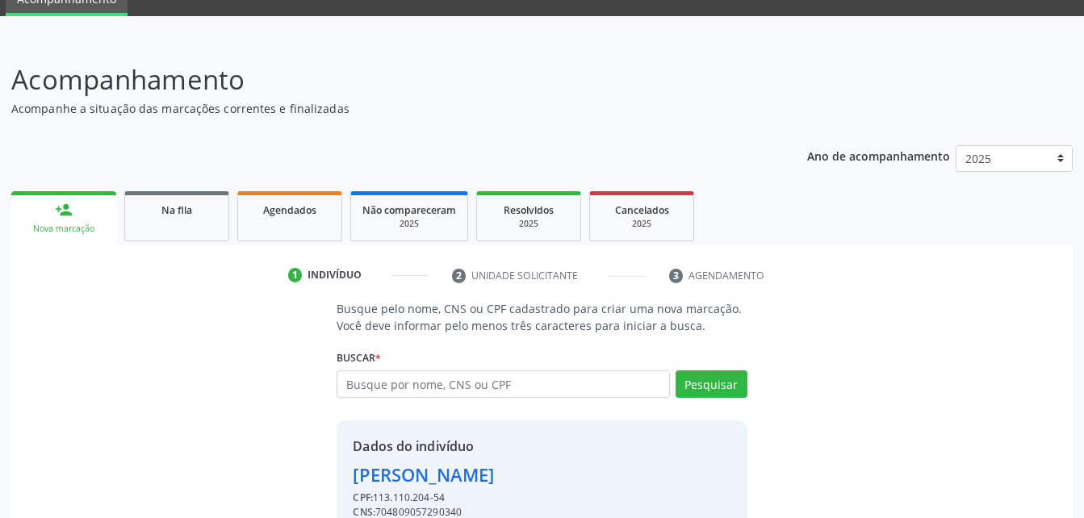
scroll to position [152, 0]
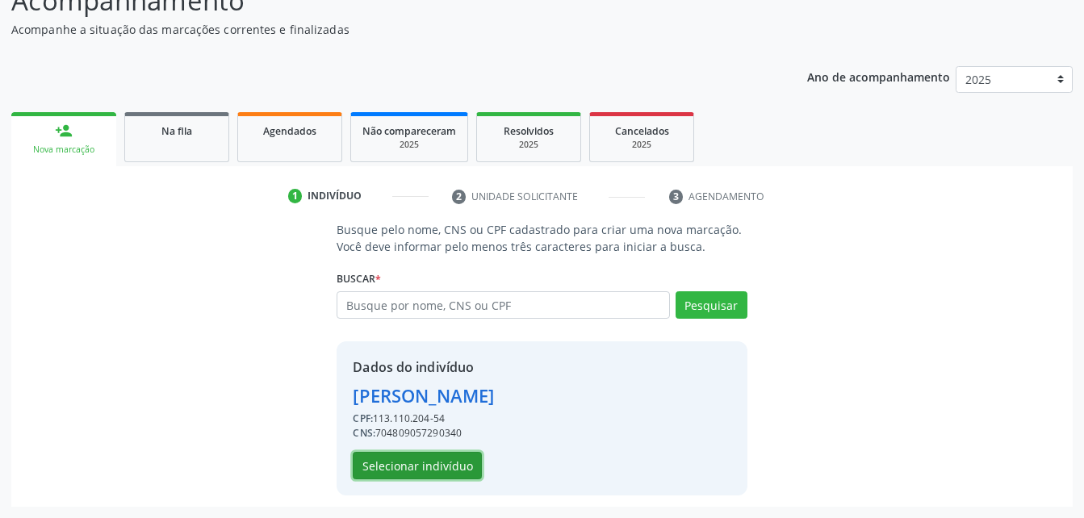
click at [455, 477] on button "Selecionar indivíduo" at bounding box center [417, 465] width 129 height 27
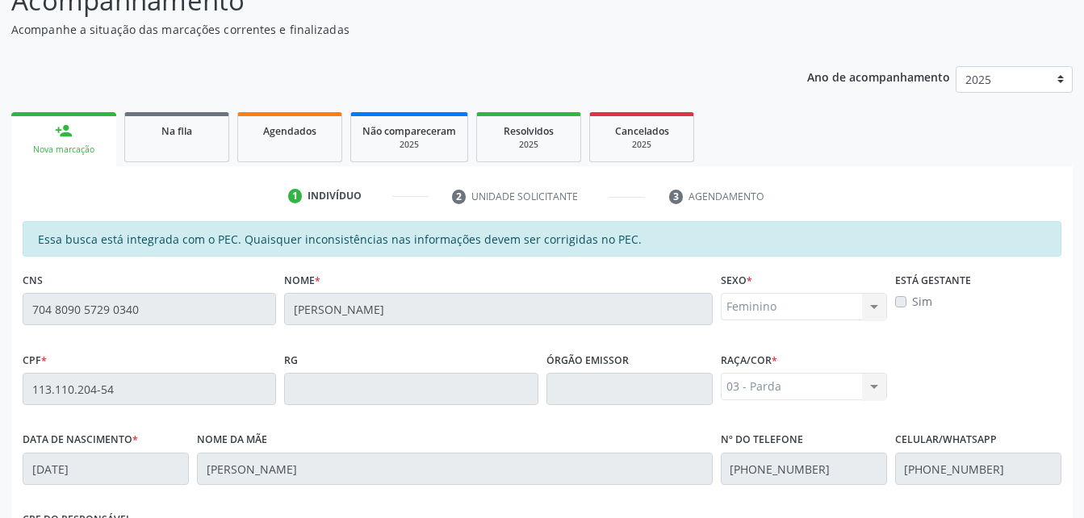
scroll to position [394, 0]
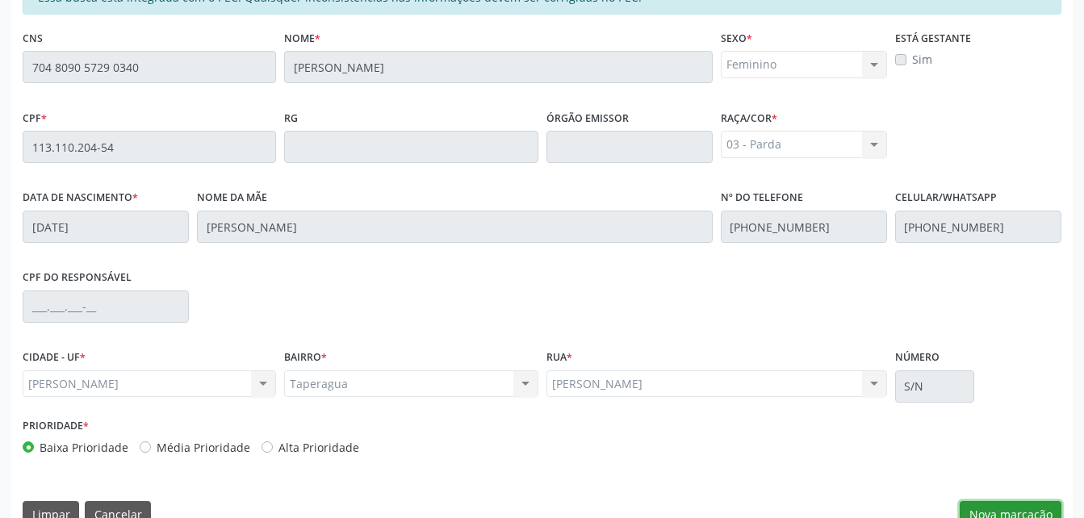
click at [1008, 510] on button "Nova marcação" at bounding box center [1011, 514] width 102 height 27
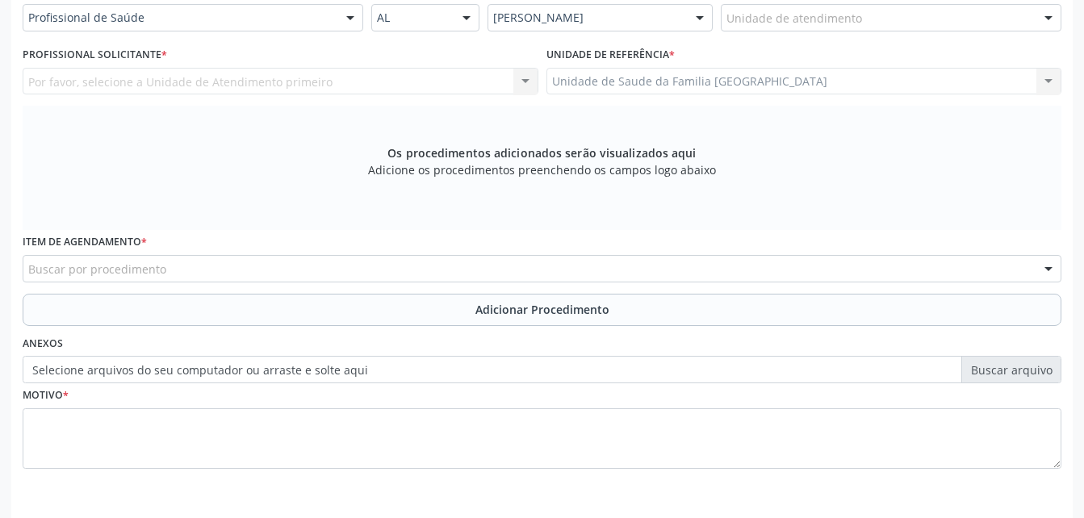
scroll to position [233, 0]
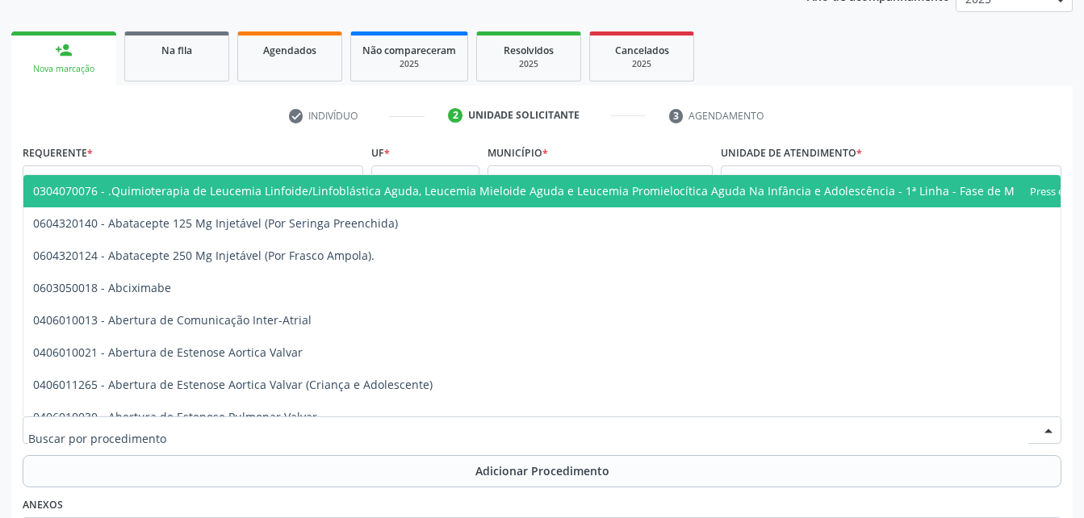
click at [576, 435] on div at bounding box center [542, 430] width 1039 height 27
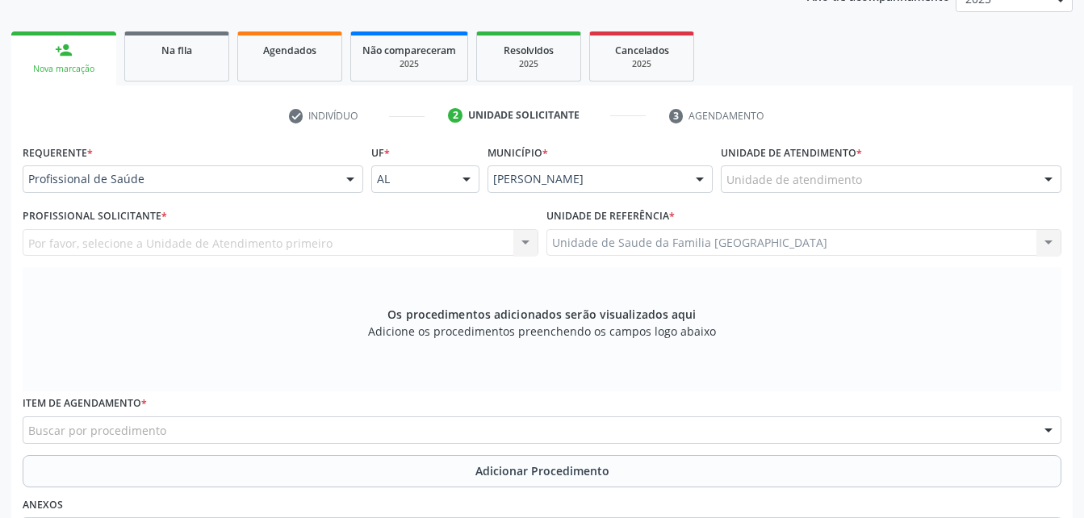
click at [134, 420] on div "Buscar por procedimento" at bounding box center [542, 430] width 1039 height 27
type input "coleta"
